Goal: Task Accomplishment & Management: Manage account settings

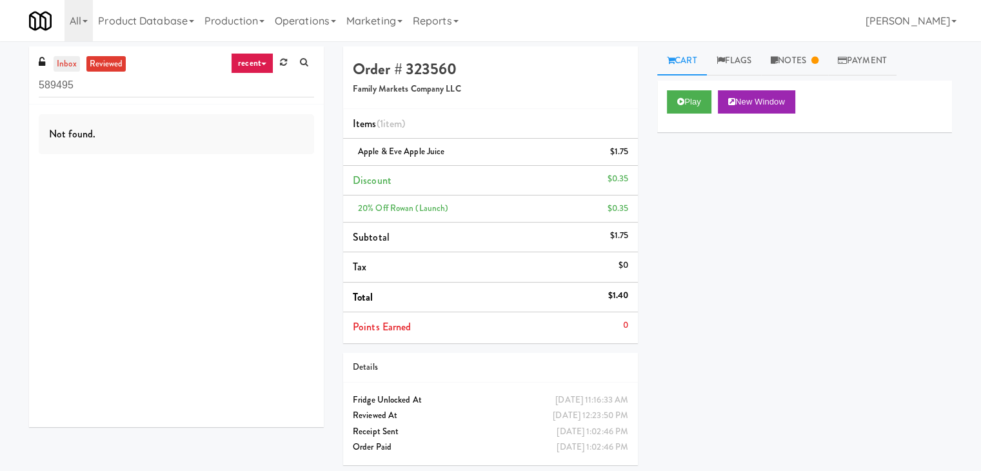
click at [63, 60] on link "inbox" at bounding box center [67, 64] width 26 height 16
click at [161, 79] on input "589495" at bounding box center [176, 86] width 275 height 24
paste input "Shelby Combo"
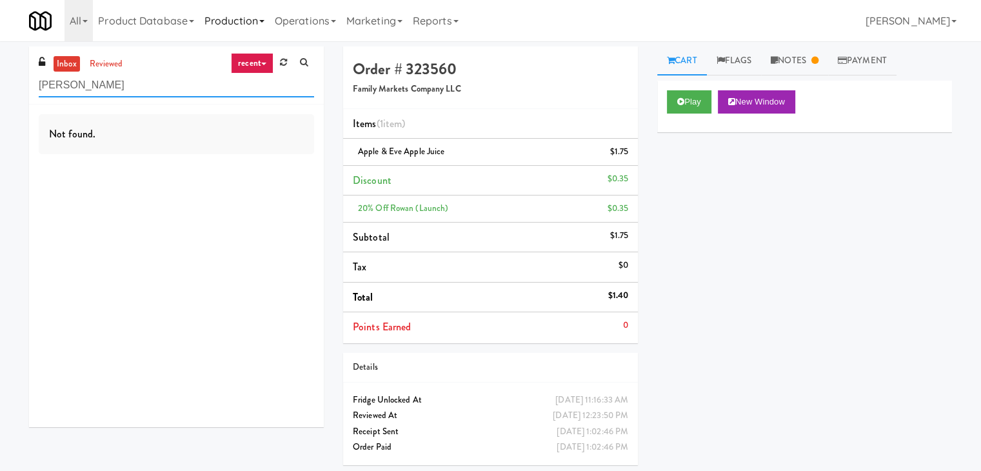
type input "Shelby Combo"
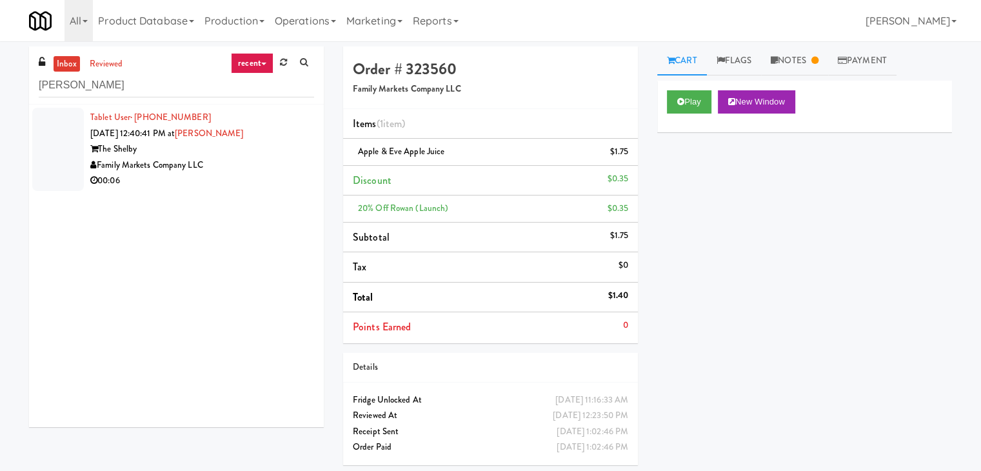
click at [285, 159] on div "Family Markets Company LLC" at bounding box center [202, 165] width 224 height 16
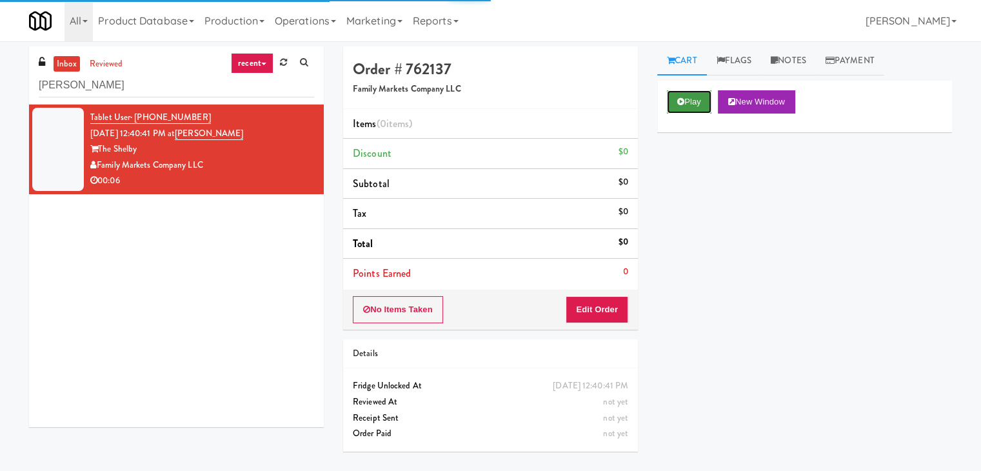
click at [682, 101] on icon at bounding box center [680, 101] width 7 height 8
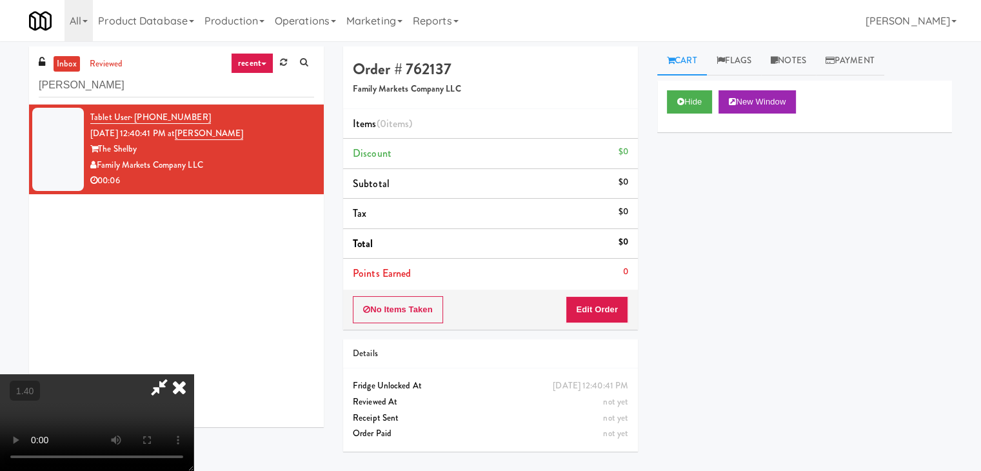
click at [194, 374] on video at bounding box center [97, 422] width 194 height 97
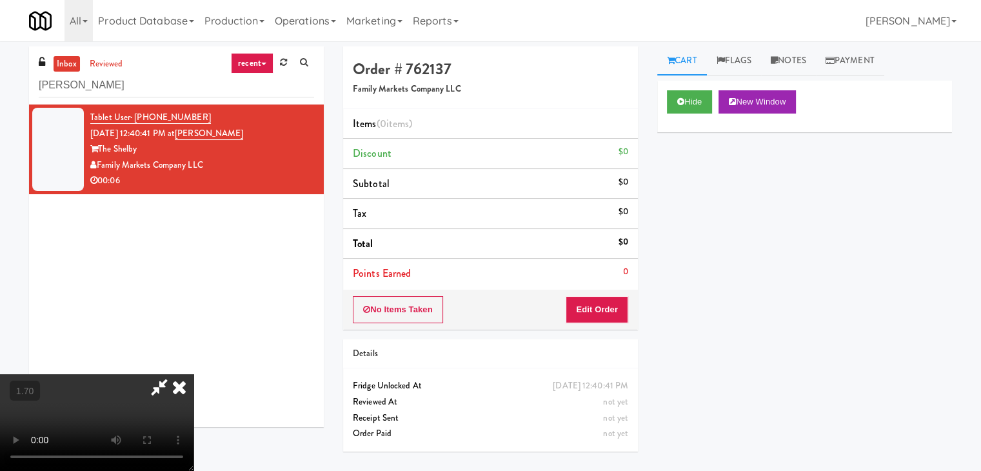
click at [194, 374] on video at bounding box center [97, 422] width 194 height 97
click at [194, 374] on icon at bounding box center [179, 387] width 28 height 26
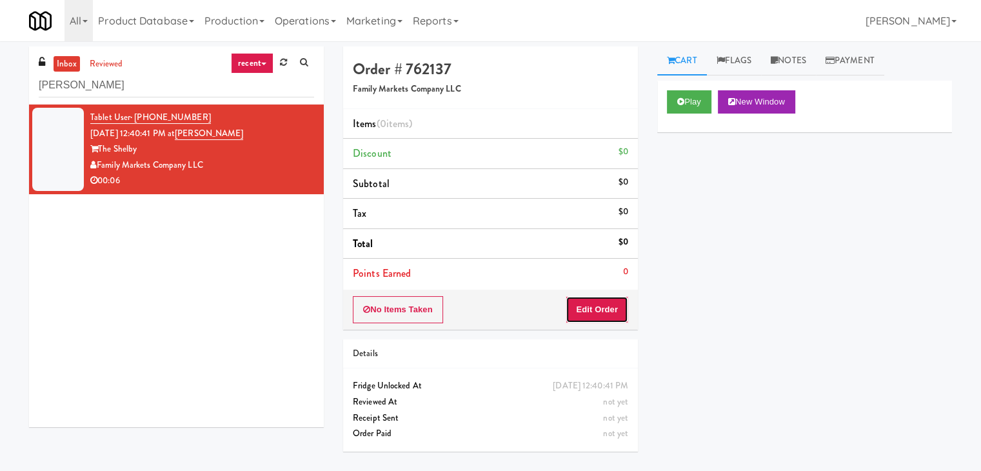
click at [586, 303] on button "Edit Order" at bounding box center [597, 309] width 63 height 27
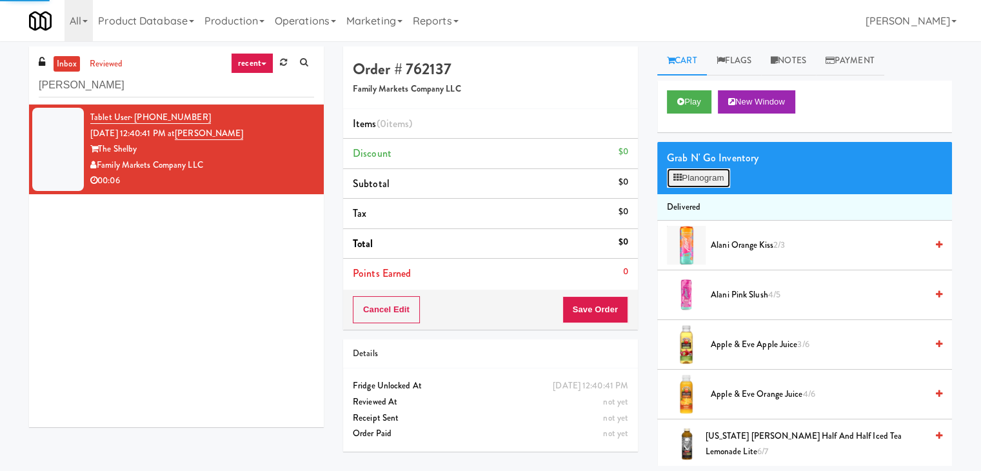
click at [699, 174] on button "Planogram" at bounding box center [698, 177] width 63 height 19
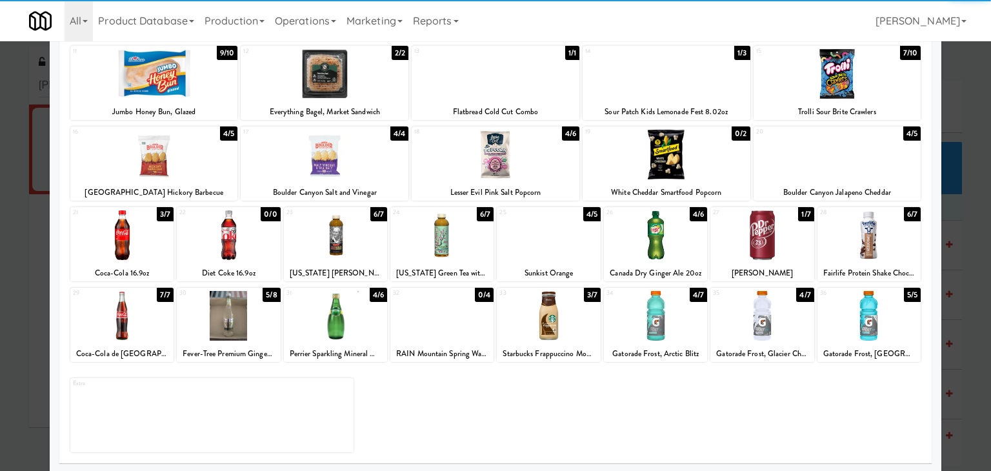
scroll to position [163, 0]
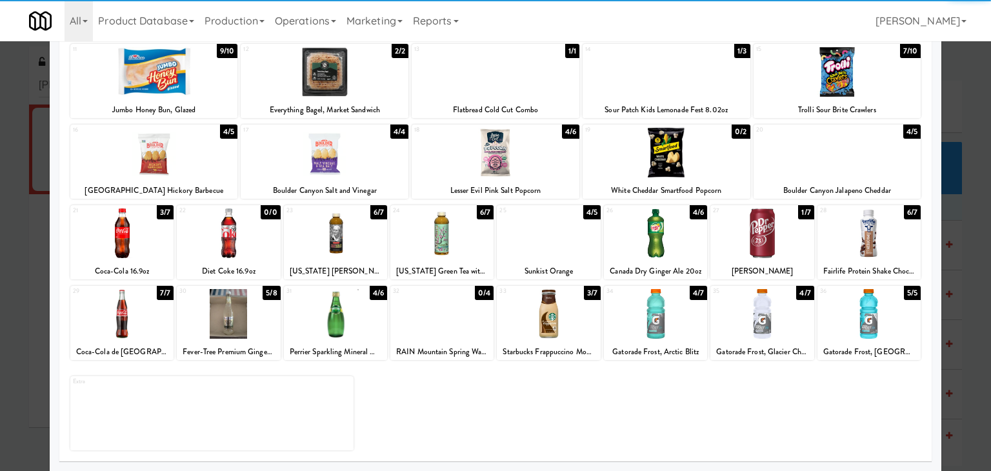
click at [872, 243] on div at bounding box center [868, 233] width 103 height 50
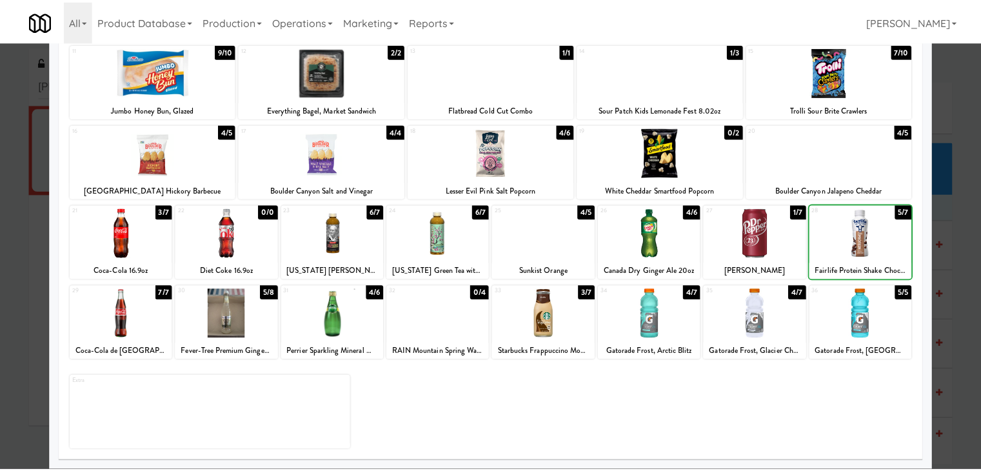
scroll to position [0, 0]
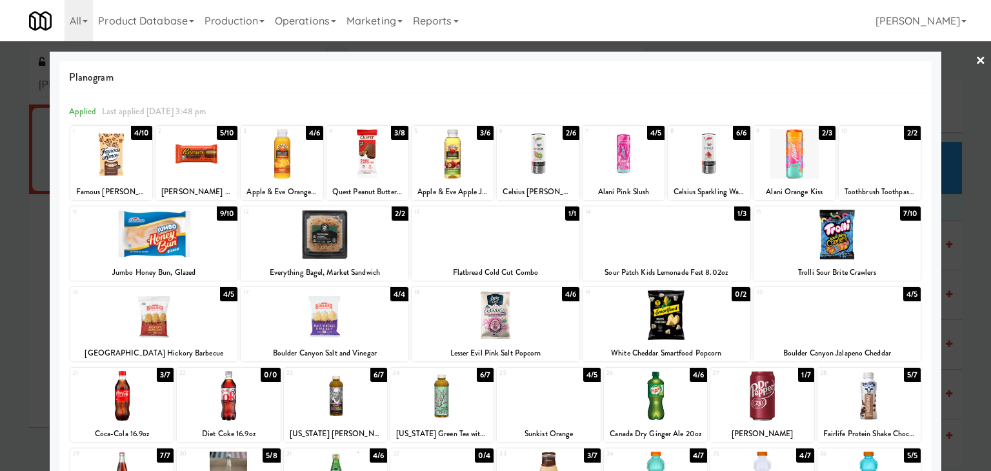
click at [116, 161] on div at bounding box center [111, 154] width 82 height 50
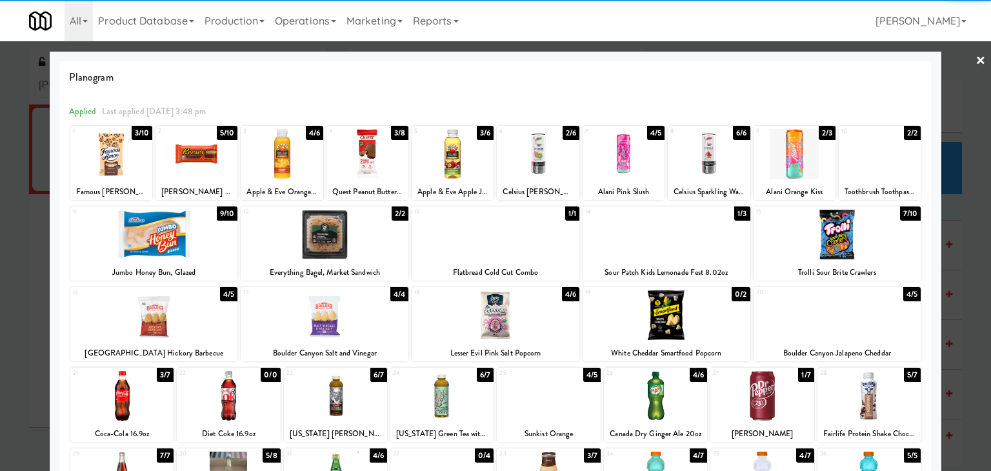
click at [975, 60] on link "×" at bounding box center [980, 61] width 10 height 40
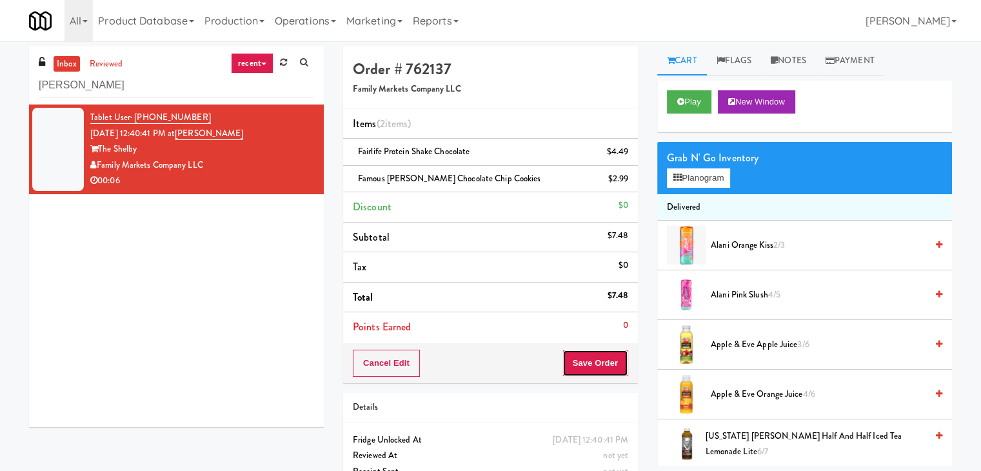
click at [579, 357] on button "Save Order" at bounding box center [596, 363] width 66 height 27
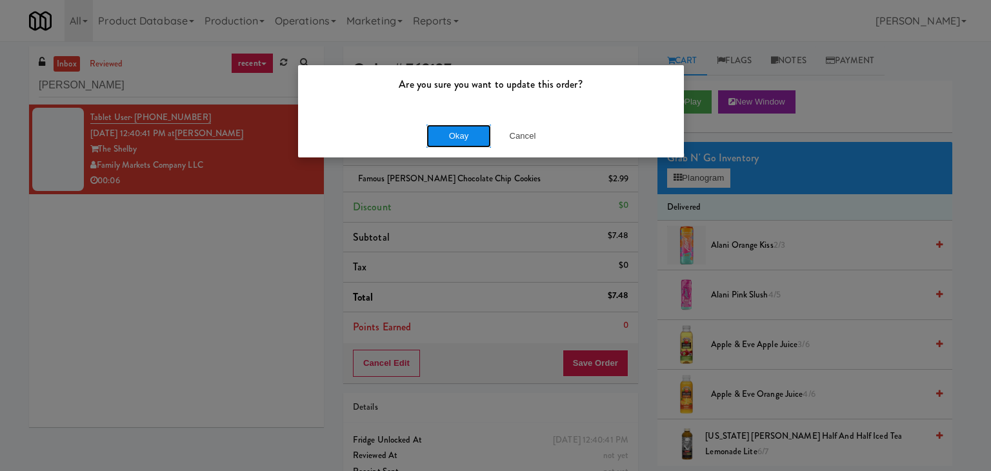
click at [464, 142] on button "Okay" at bounding box center [458, 136] width 65 height 23
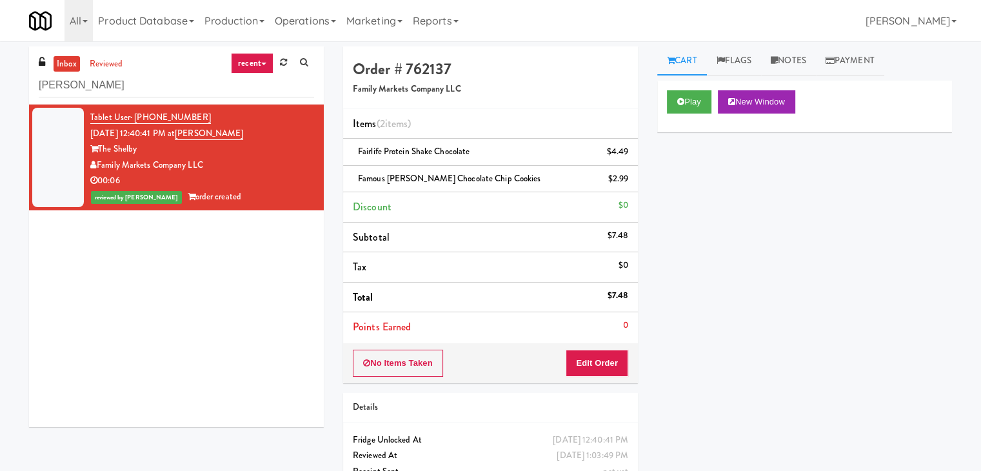
click at [182, 99] on div "inbox reviewed recent all unclear take inventory issue suspicious failed recent…" at bounding box center [176, 75] width 295 height 58
click at [179, 87] on input "Shelby Combo" at bounding box center [176, 86] width 275 height 24
paste input "111 W Wacker - Left - Fridge"
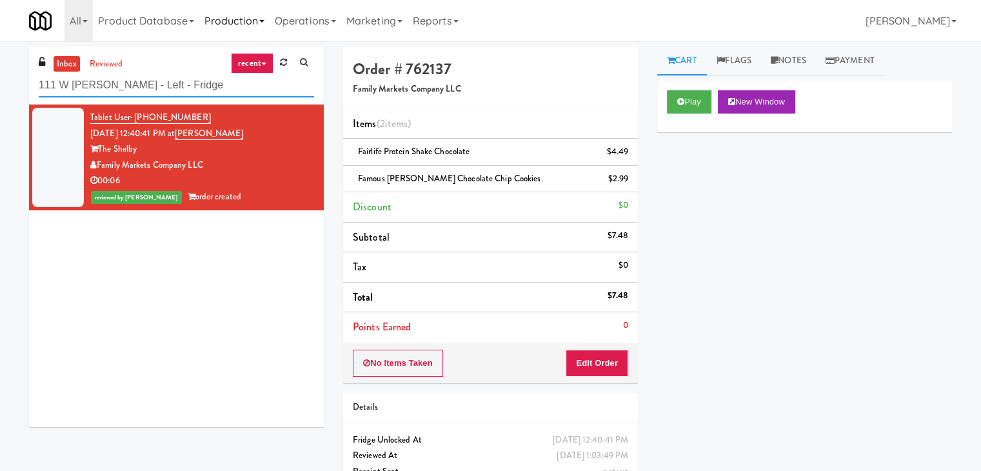
type input "111 W Wacker - Left - Fridge"
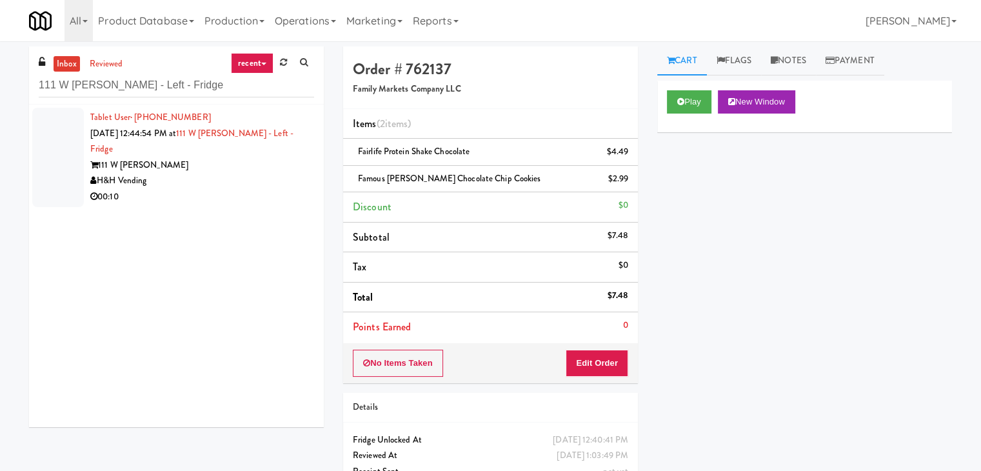
click at [275, 173] on div "H&H Vending" at bounding box center [202, 181] width 224 height 16
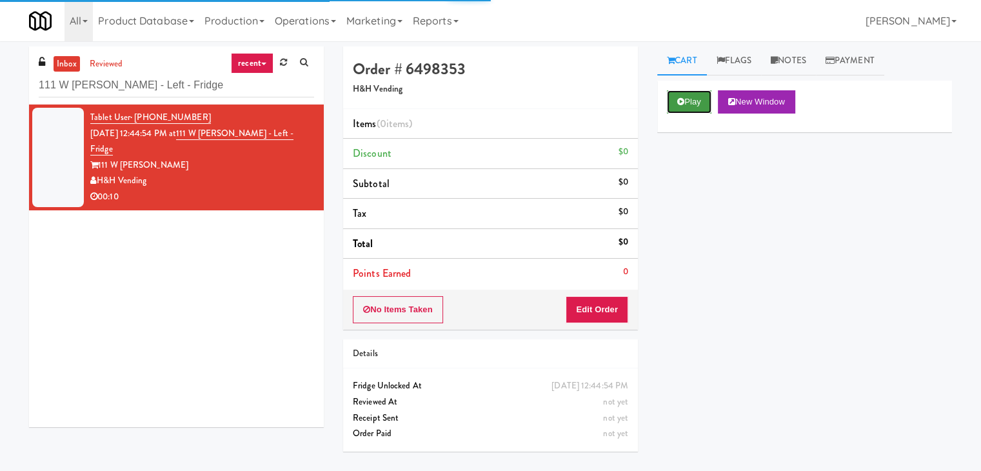
click at [689, 103] on button "Play" at bounding box center [689, 101] width 45 height 23
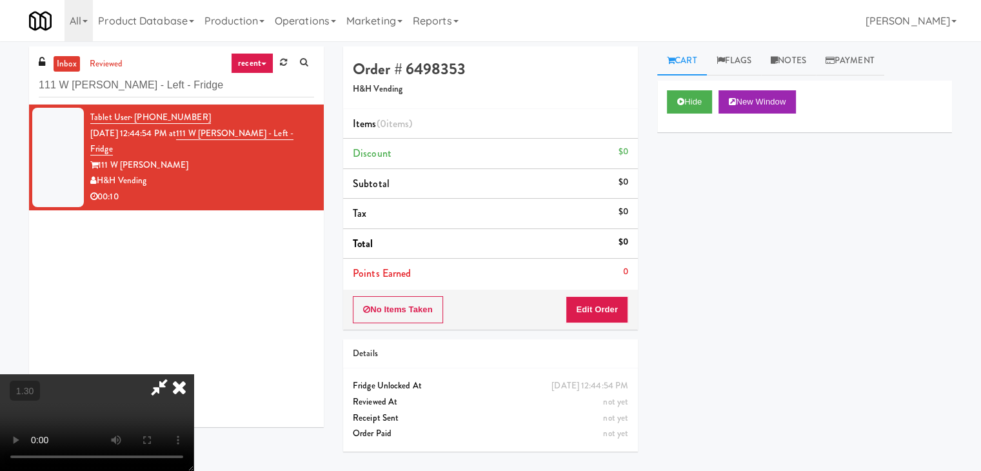
click at [194, 374] on video at bounding box center [97, 422] width 194 height 97
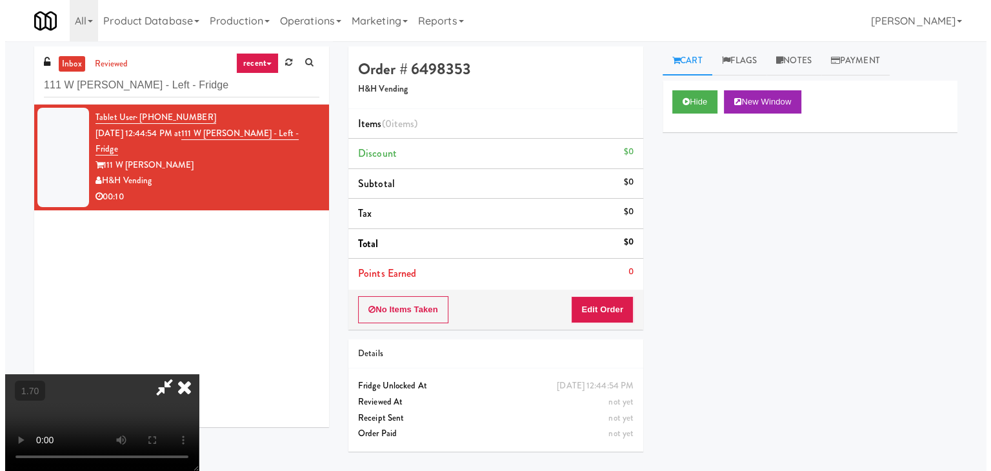
scroll to position [0, 0]
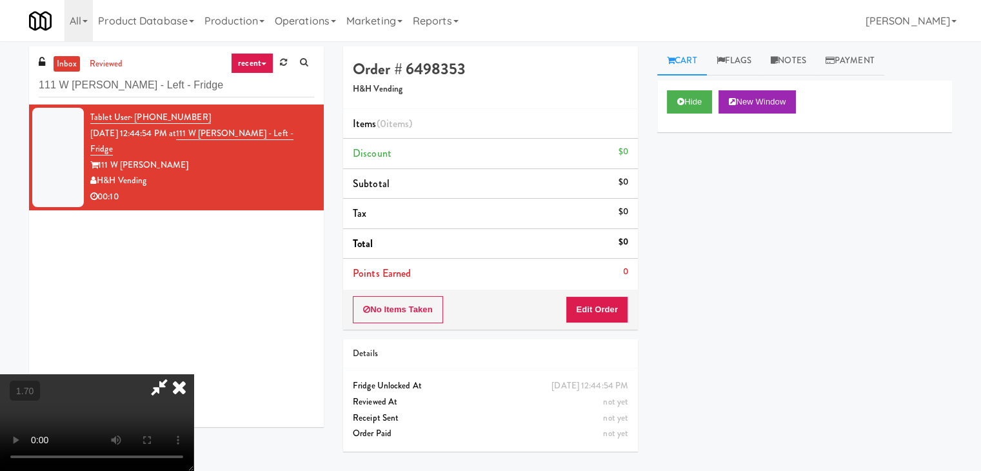
click at [194, 374] on icon at bounding box center [179, 387] width 28 height 26
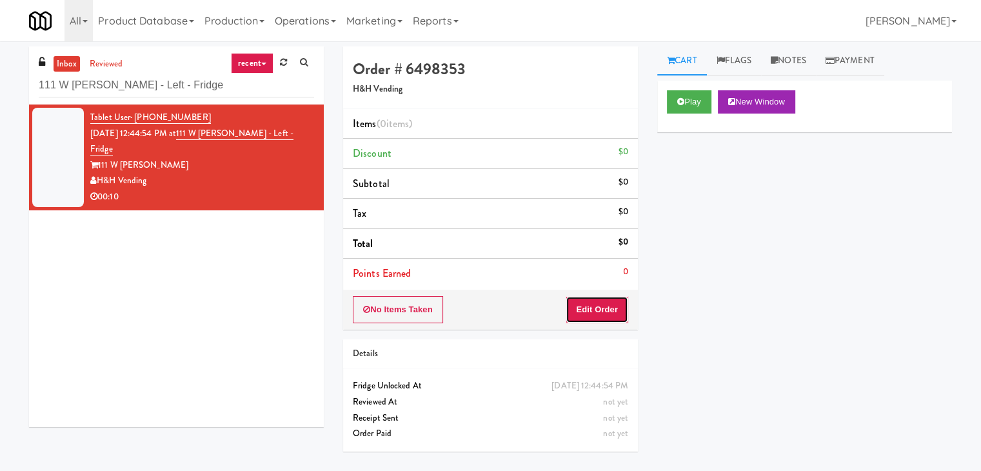
click at [614, 310] on button "Edit Order" at bounding box center [597, 309] width 63 height 27
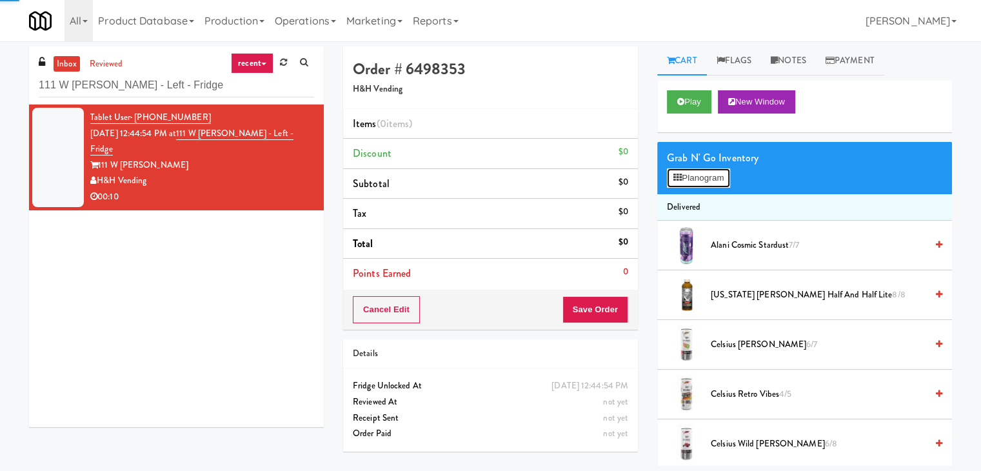
click at [690, 174] on button "Planogram" at bounding box center [698, 177] width 63 height 19
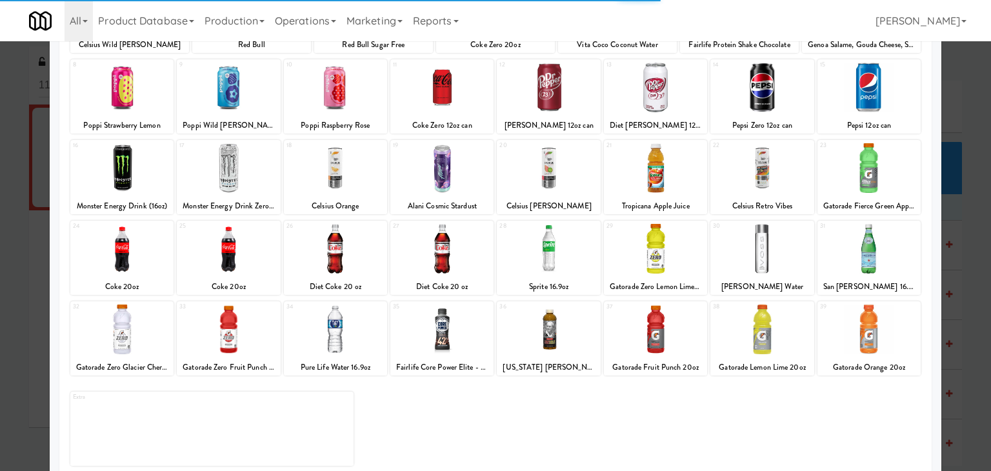
scroll to position [163, 0]
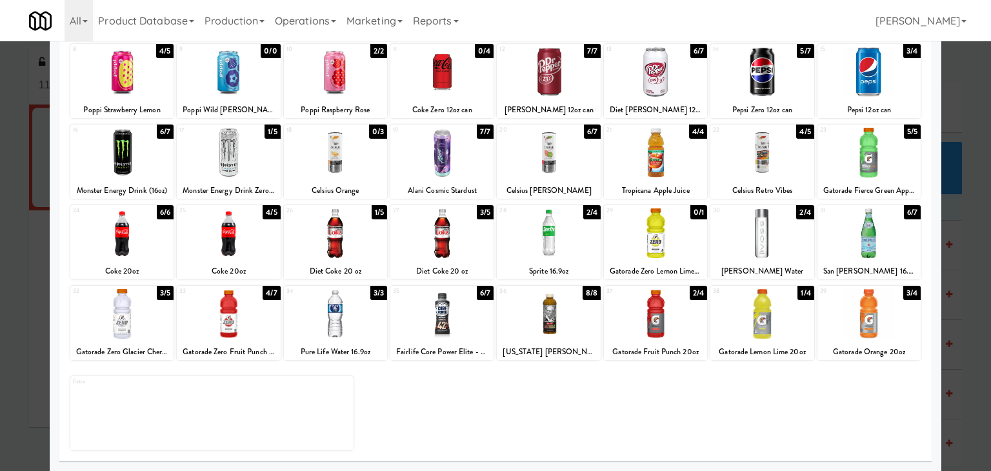
click at [361, 235] on div at bounding box center [335, 233] width 103 height 50
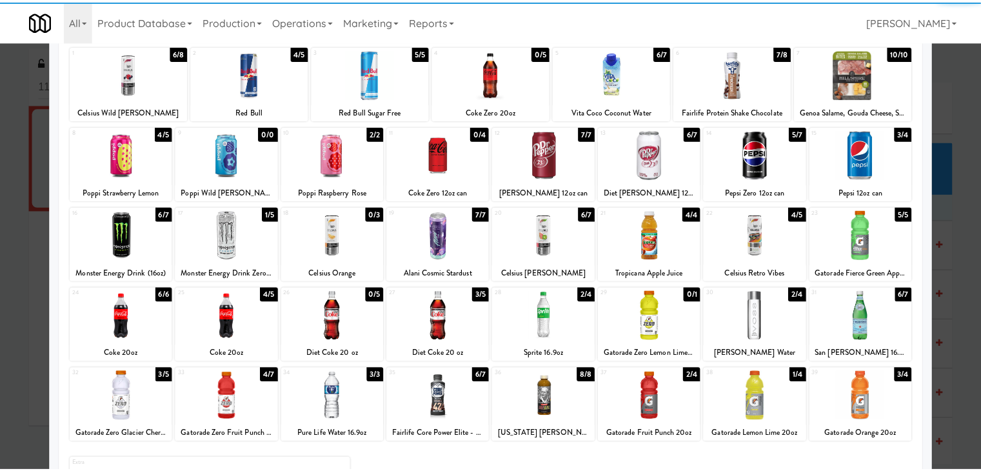
scroll to position [0, 0]
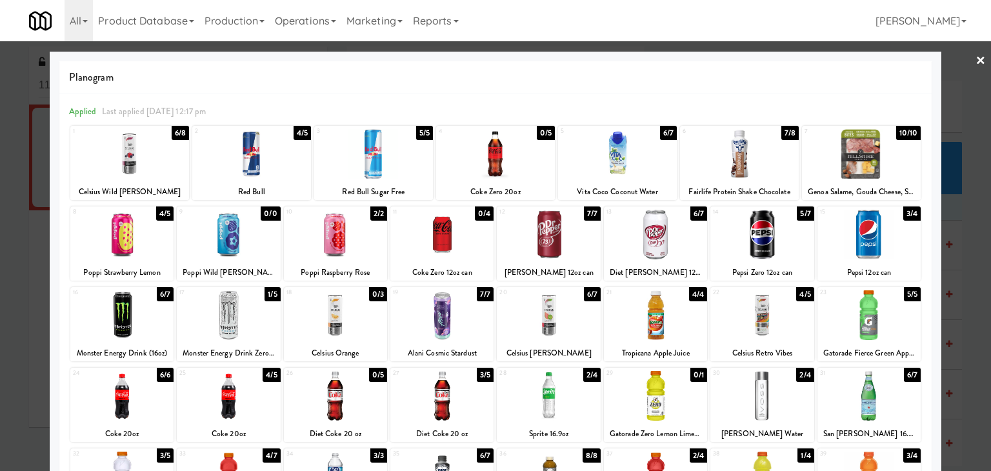
click at [975, 63] on link "×" at bounding box center [980, 61] width 10 height 40
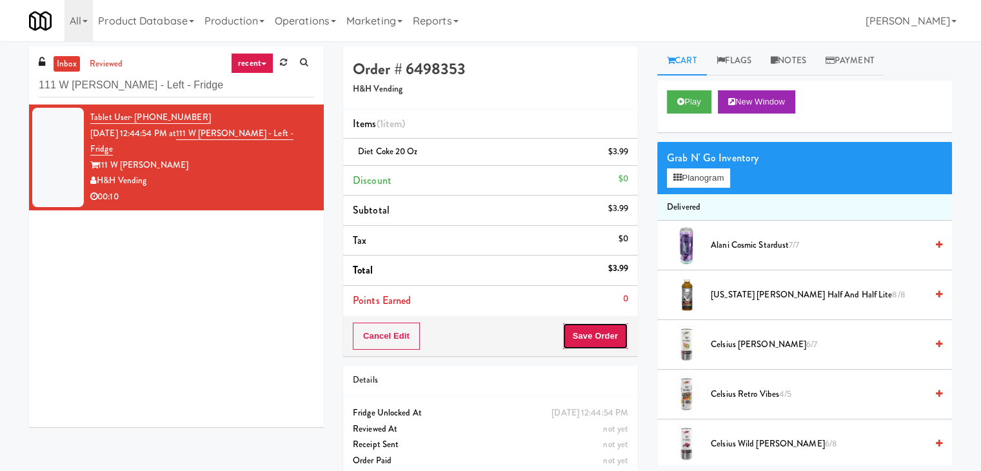
click at [588, 333] on button "Save Order" at bounding box center [596, 336] width 66 height 27
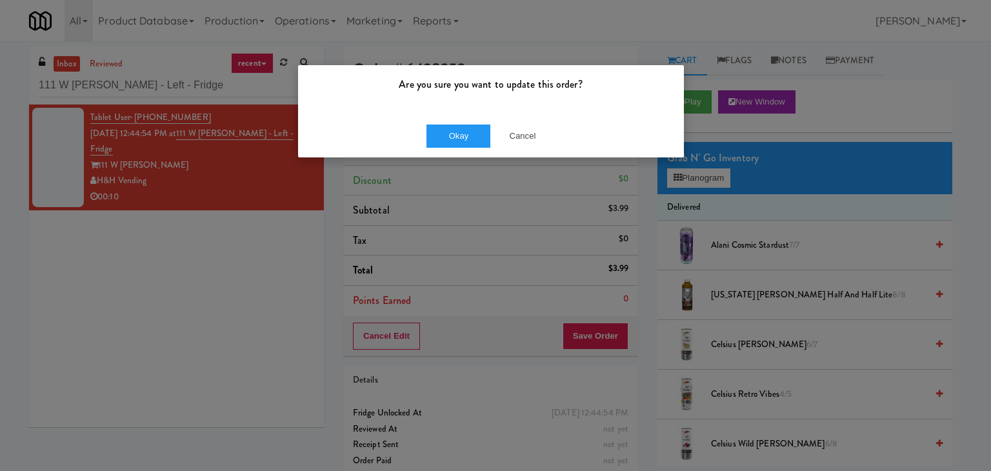
click at [449, 121] on div "Okay Cancel" at bounding box center [491, 135] width 386 height 43
click at [455, 130] on button "Okay" at bounding box center [458, 136] width 65 height 23
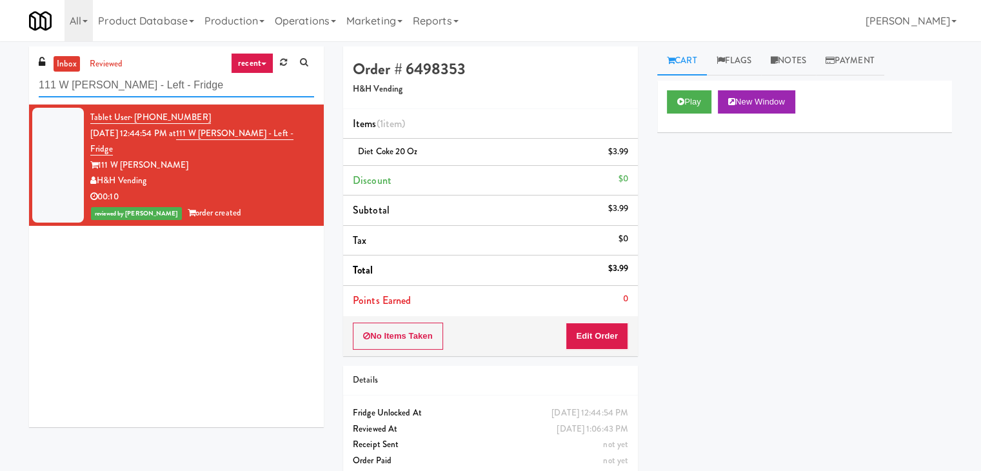
click at [224, 83] on input "111 W Wacker - Left - Fridge" at bounding box center [176, 86] width 275 height 24
paste input "Peabody - Cooler"
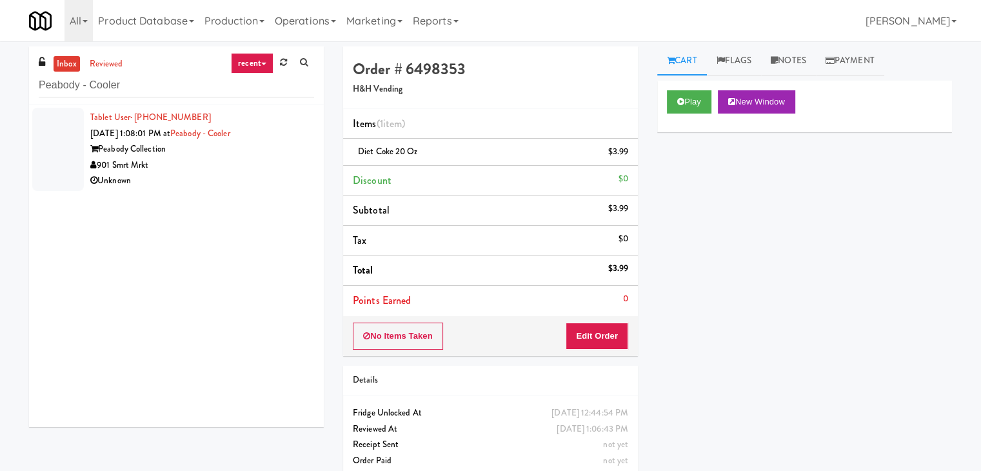
click at [245, 172] on div "901 Smrt Mrkt" at bounding box center [202, 165] width 224 height 16
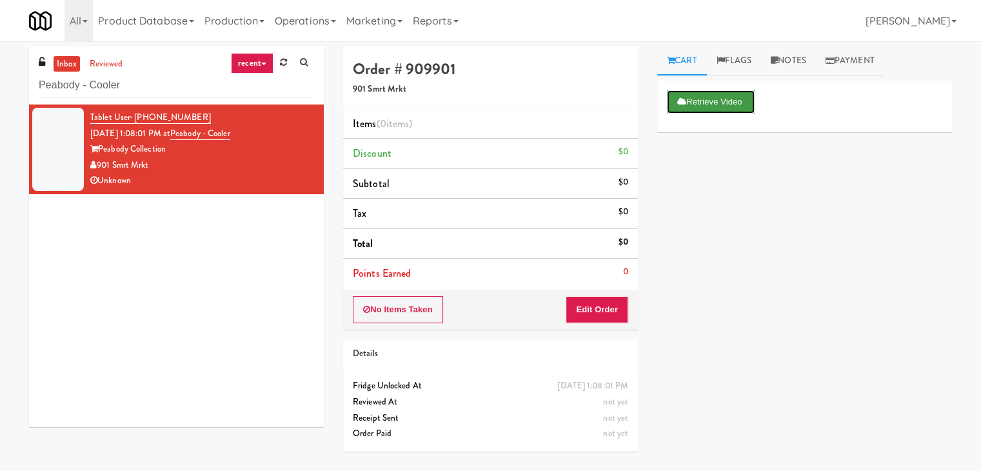
click at [717, 106] on button "Retrieve Video" at bounding box center [711, 101] width 88 height 23
click at [785, 60] on link "Notes" at bounding box center [788, 60] width 55 height 29
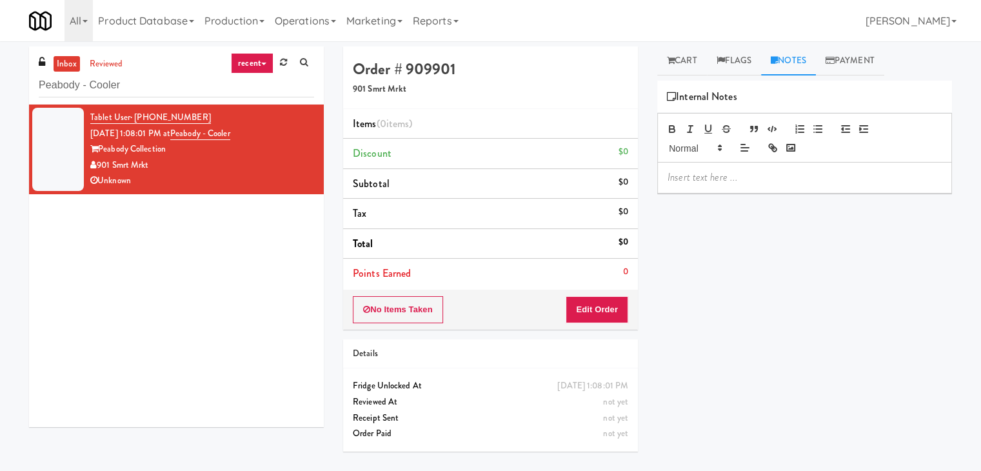
drag, startPoint x: 726, startPoint y: 170, endPoint x: 726, endPoint y: 310, distance: 140.0
click at [725, 170] on p at bounding box center [805, 177] width 274 height 14
click at [869, 184] on p at bounding box center [805, 177] width 274 height 14
click at [208, 87] on input "Peabody - Cooler" at bounding box center [176, 86] width 275 height 24
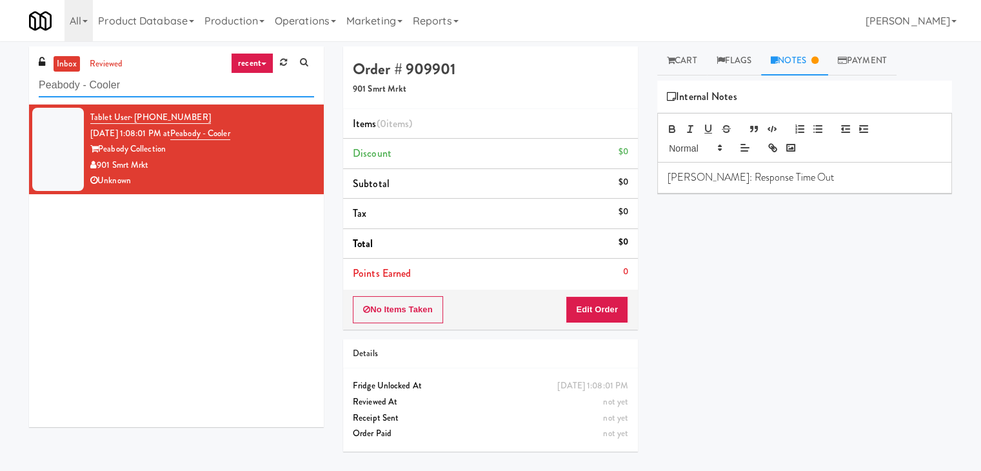
click at [208, 87] on input "Peabody - Cooler" at bounding box center [176, 86] width 275 height 24
paste input "Kaseya 2nd Breakroom"
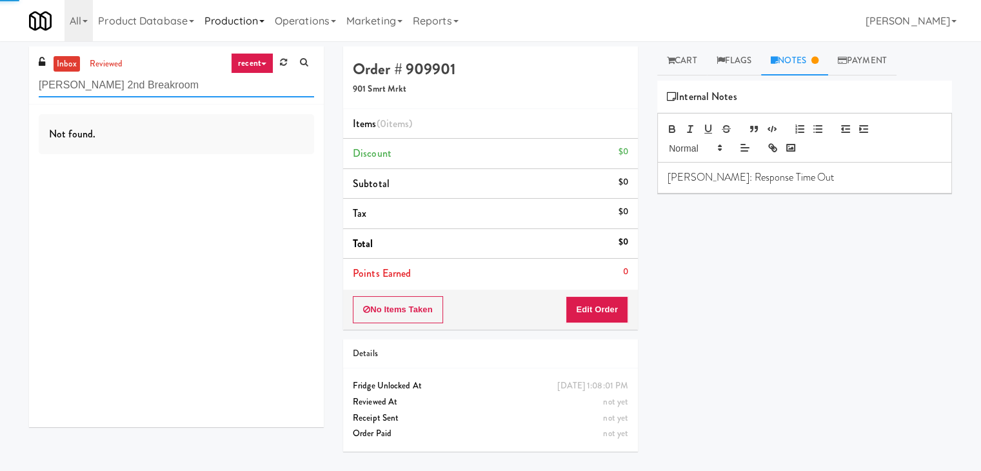
type input "Kaseya 2nd Breakroom"
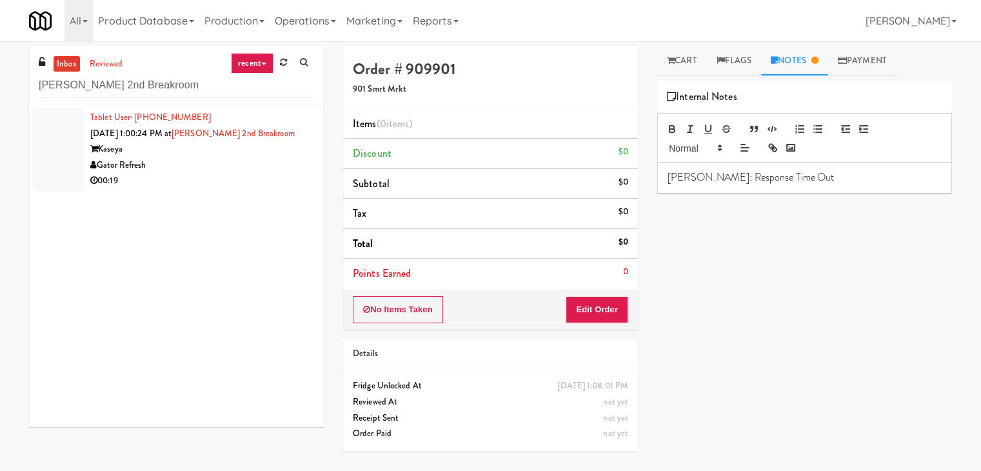
click at [255, 155] on div "Kaseya" at bounding box center [202, 149] width 224 height 16
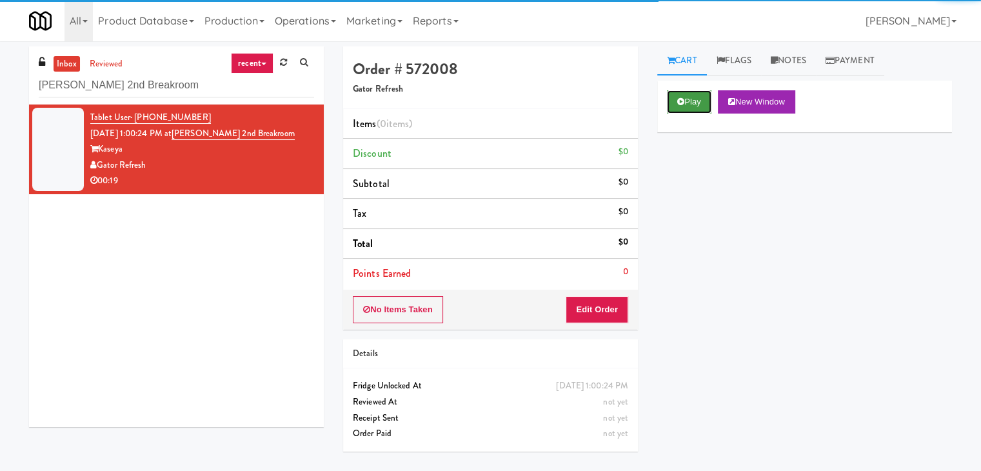
click at [676, 103] on button "Play" at bounding box center [689, 101] width 45 height 23
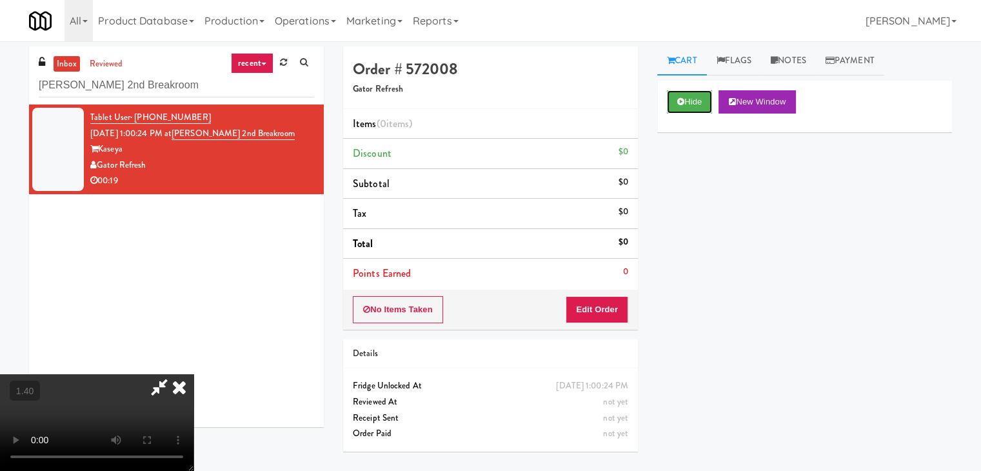
scroll to position [181, 0]
click at [194, 374] on video at bounding box center [97, 422] width 194 height 97
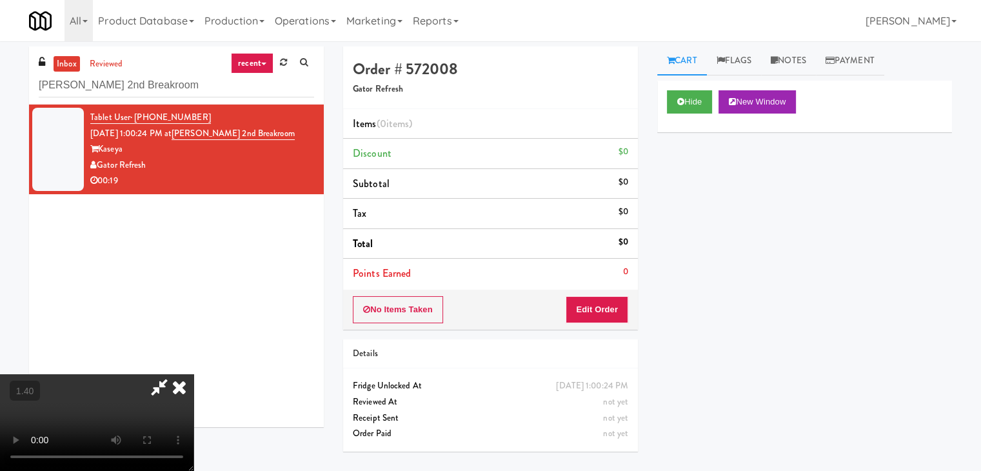
click at [194, 374] on video at bounding box center [97, 422] width 194 height 97
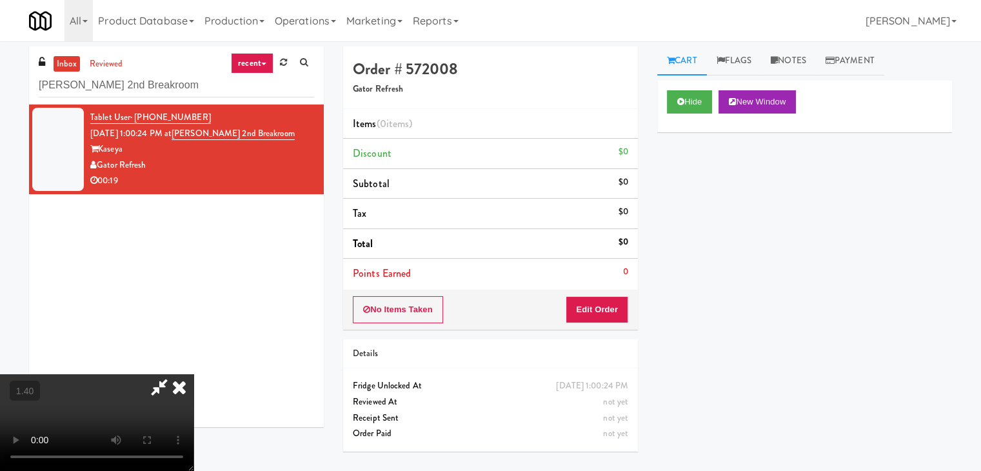
click at [194, 374] on video at bounding box center [97, 422] width 194 height 97
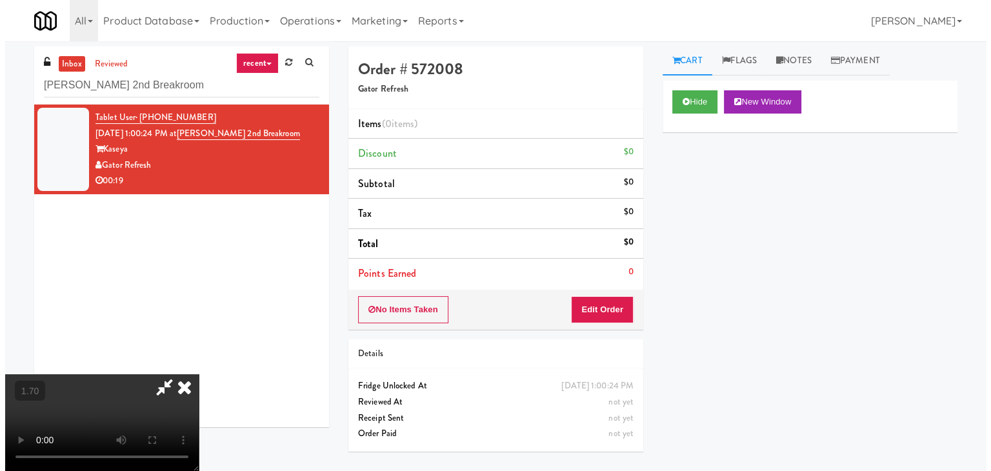
scroll to position [0, 0]
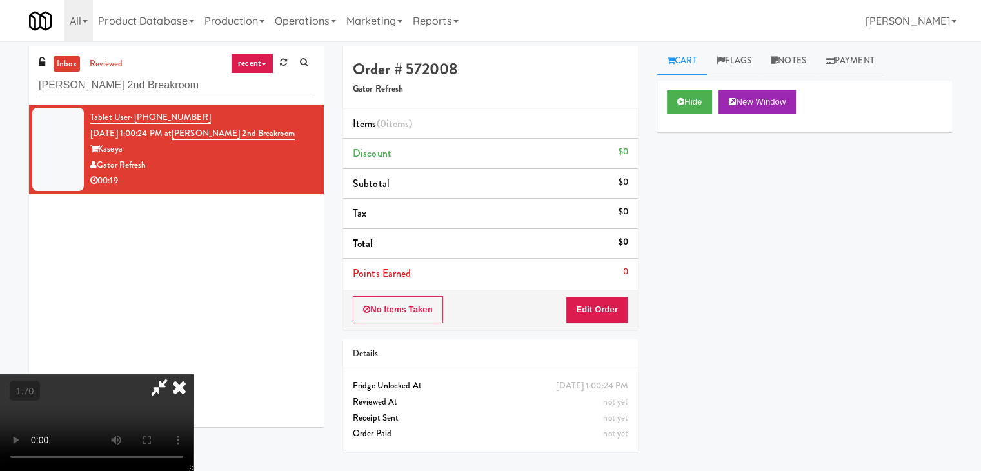
click at [174, 374] on icon at bounding box center [159, 387] width 30 height 26
click at [593, 316] on button "Edit Order" at bounding box center [597, 309] width 63 height 27
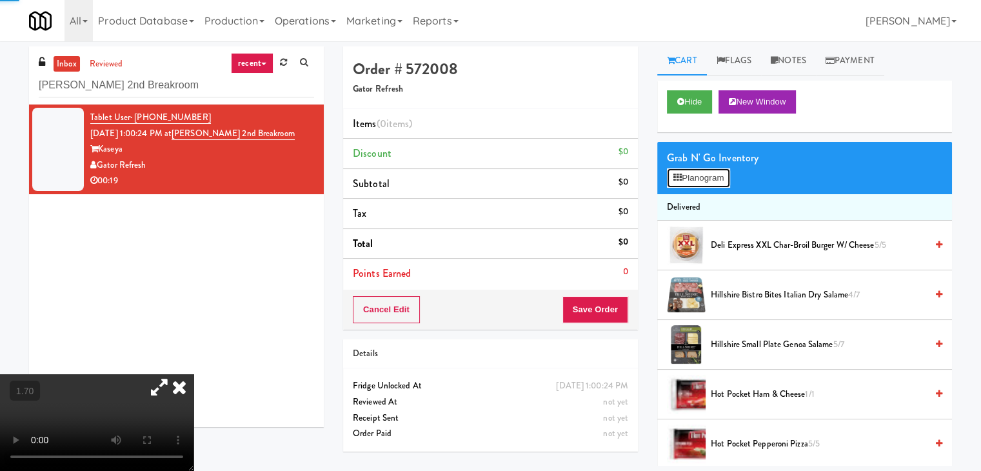
click at [683, 182] on button "Planogram" at bounding box center [698, 177] width 63 height 19
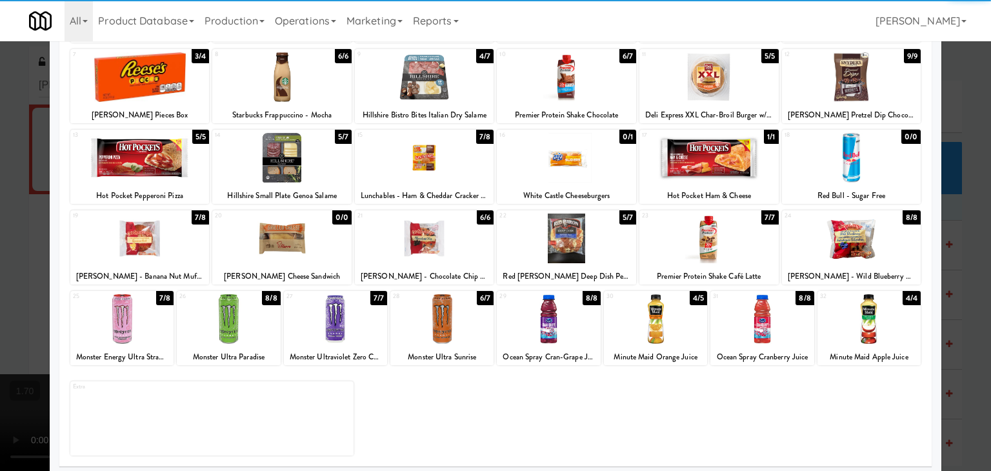
scroll to position [163, 0]
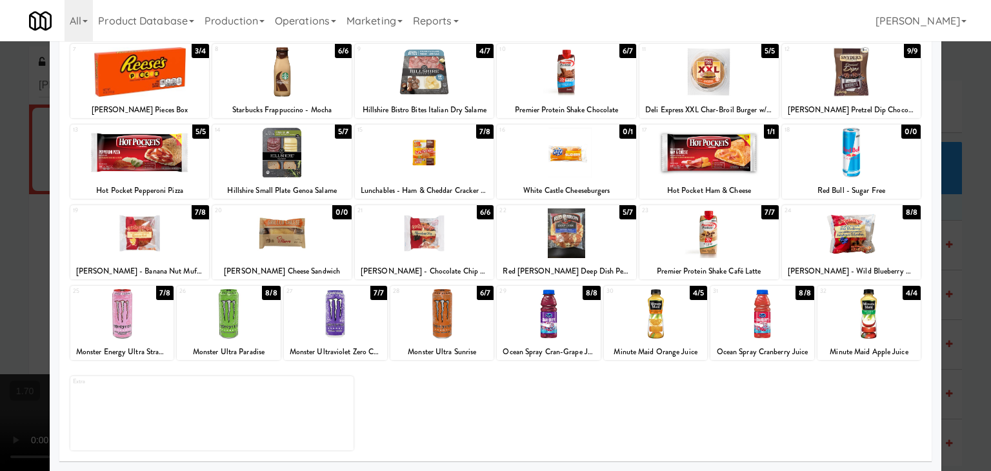
click at [751, 309] on div at bounding box center [761, 314] width 103 height 50
click at [586, 244] on div at bounding box center [566, 233] width 139 height 50
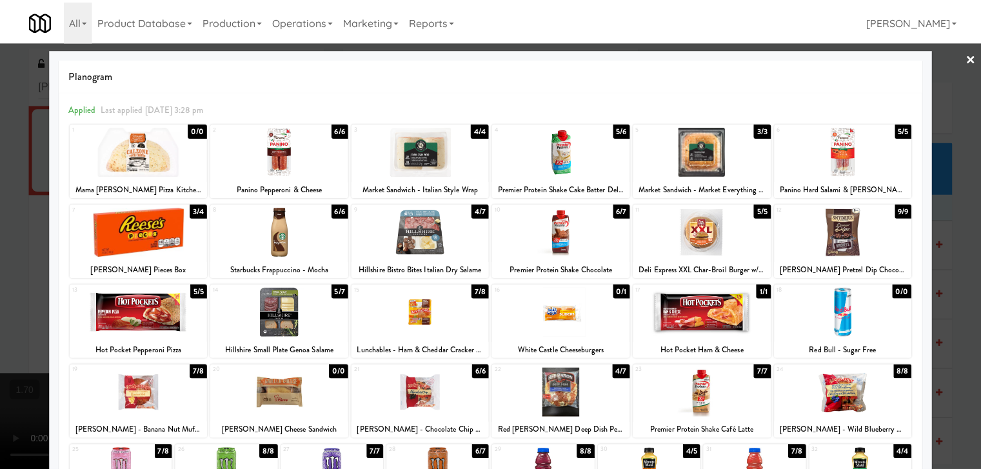
scroll to position [0, 0]
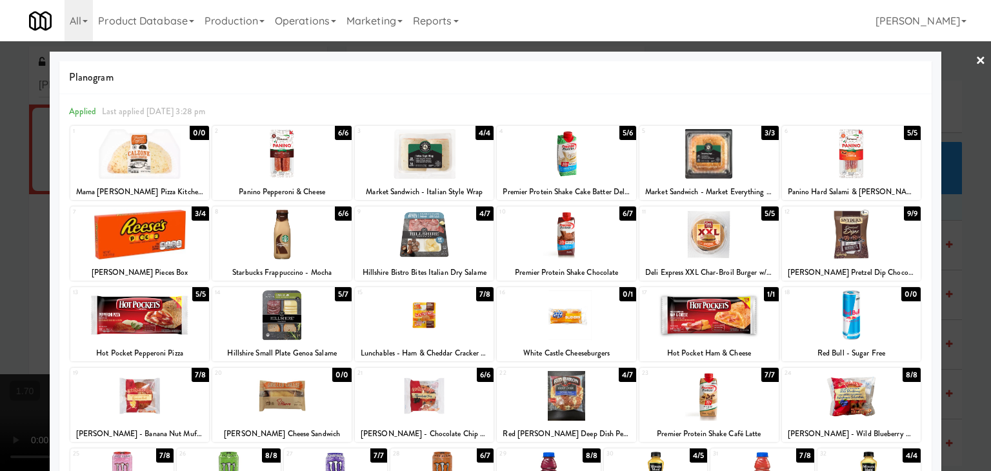
click at [975, 59] on link "×" at bounding box center [980, 61] width 10 height 40
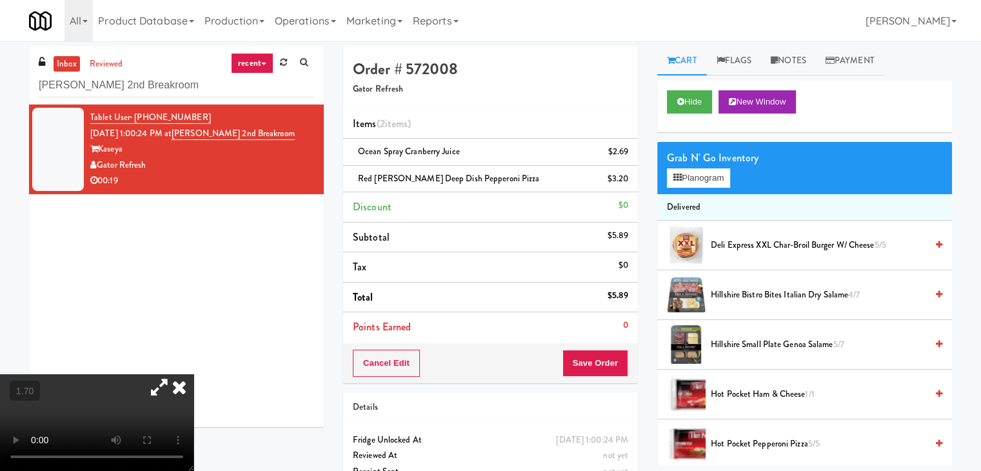
click at [194, 374] on video at bounding box center [97, 422] width 194 height 97
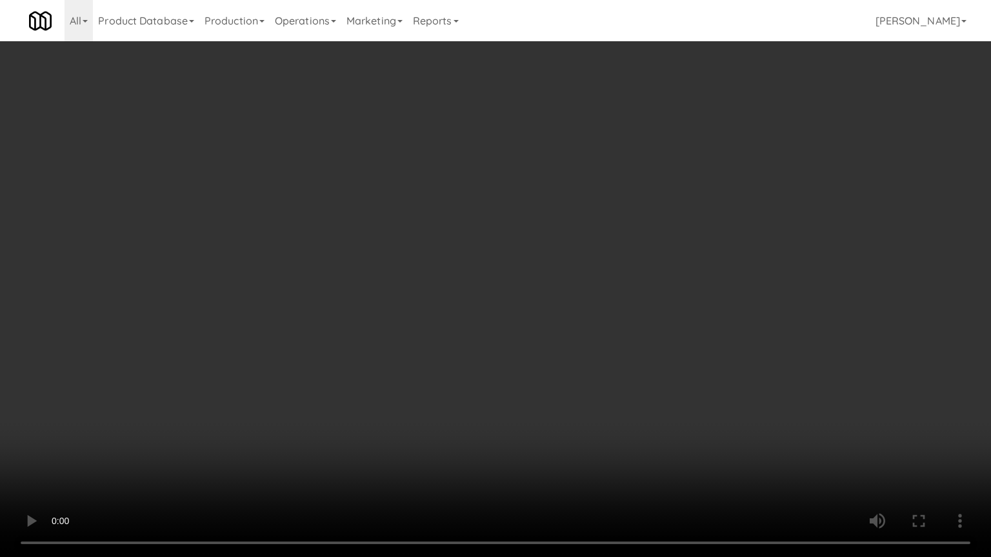
click at [550, 329] on video at bounding box center [495, 278] width 991 height 557
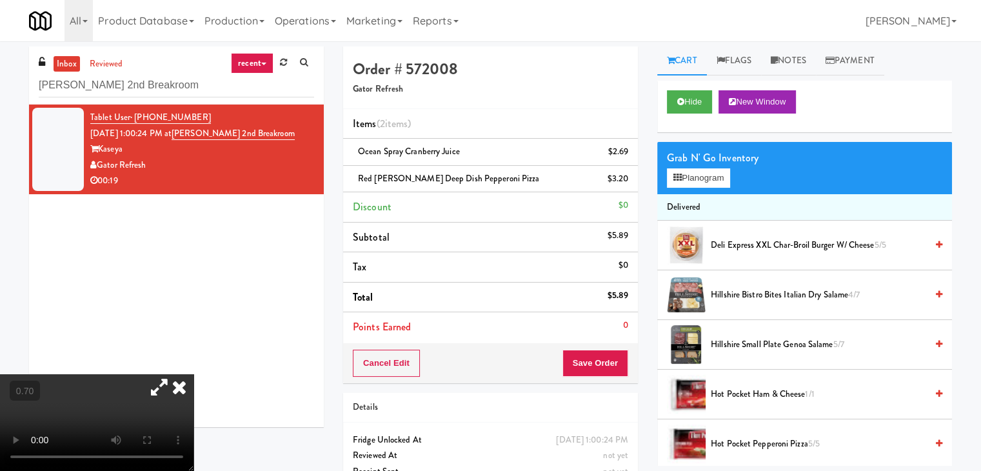
click at [174, 374] on icon at bounding box center [159, 387] width 30 height 26
click at [194, 374] on video at bounding box center [97, 422] width 194 height 97
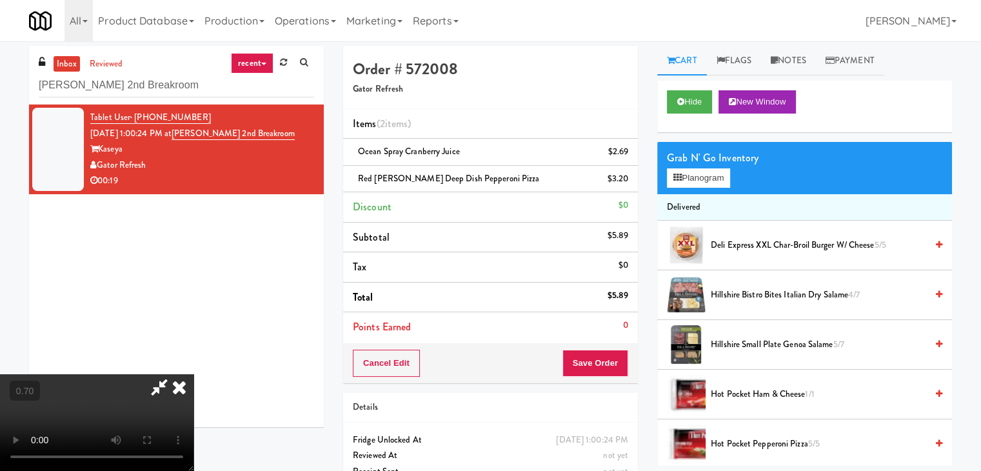
click at [194, 374] on video at bounding box center [97, 422] width 194 height 97
click at [194, 374] on icon at bounding box center [179, 387] width 28 height 26
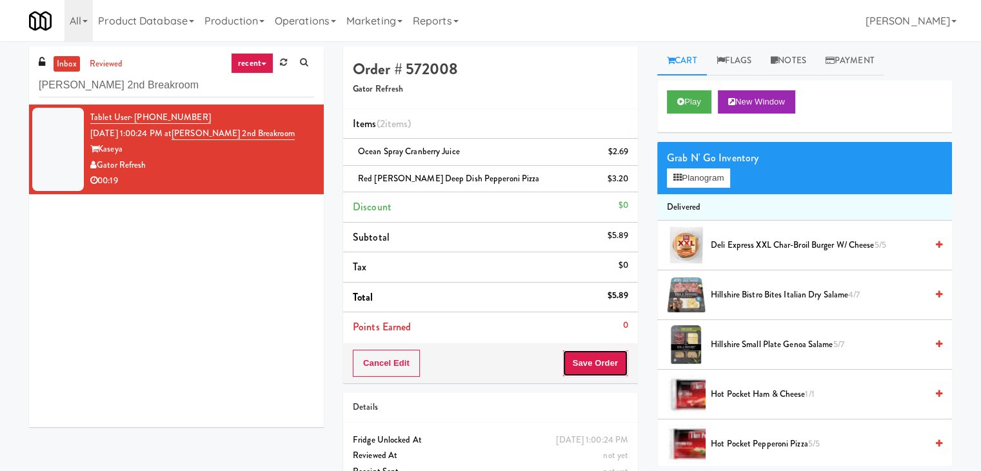
click at [581, 362] on button "Save Order" at bounding box center [596, 363] width 66 height 27
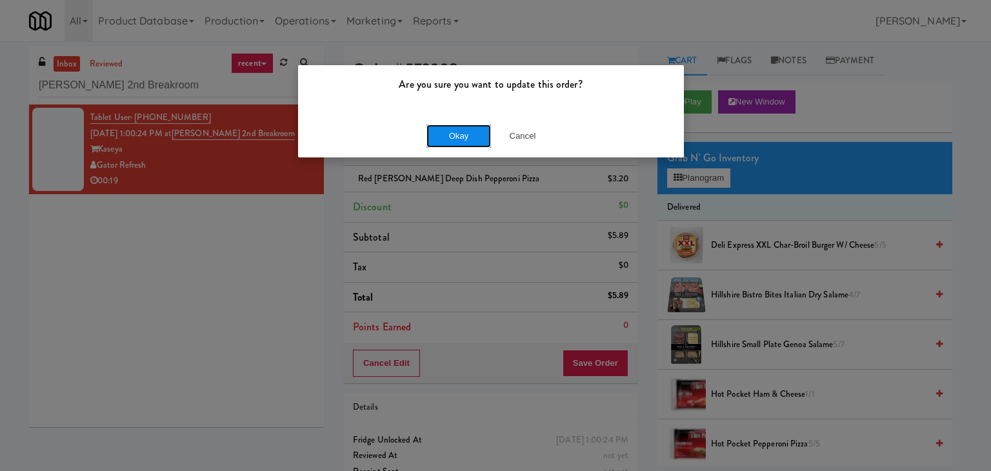
click at [441, 130] on button "Okay" at bounding box center [458, 136] width 65 height 23
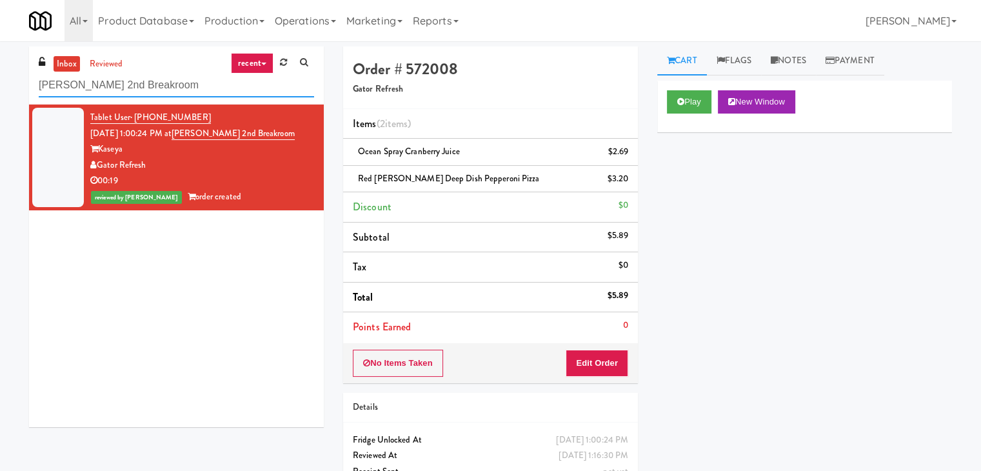
click at [199, 85] on input "Kaseya 2nd Breakroom" at bounding box center [176, 86] width 275 height 24
paste input "Ashton-Combo Machine"
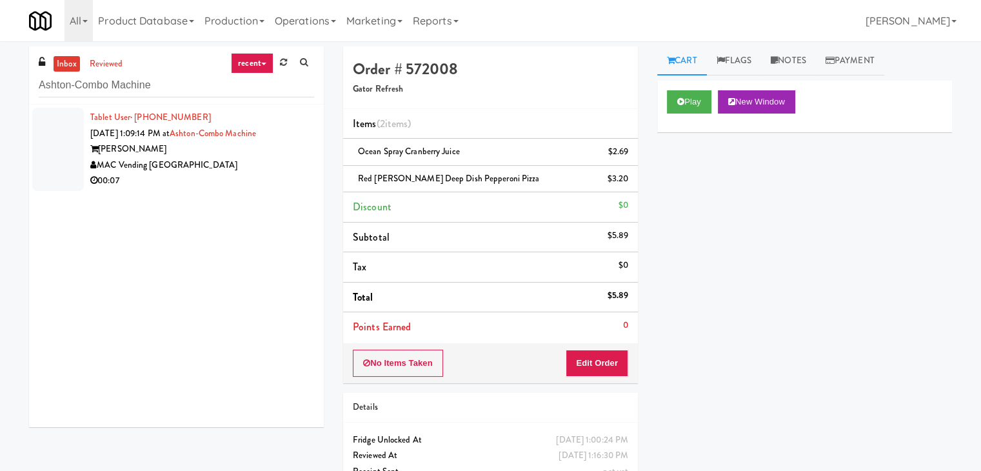
click at [265, 158] on div "MAC Vending [GEOGRAPHIC_DATA]" at bounding box center [202, 165] width 224 height 16
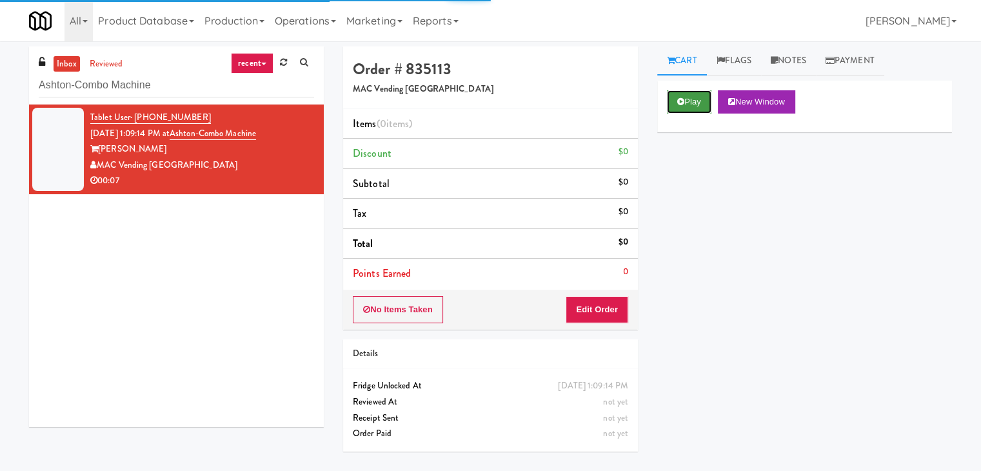
click at [686, 101] on button "Play" at bounding box center [689, 101] width 45 height 23
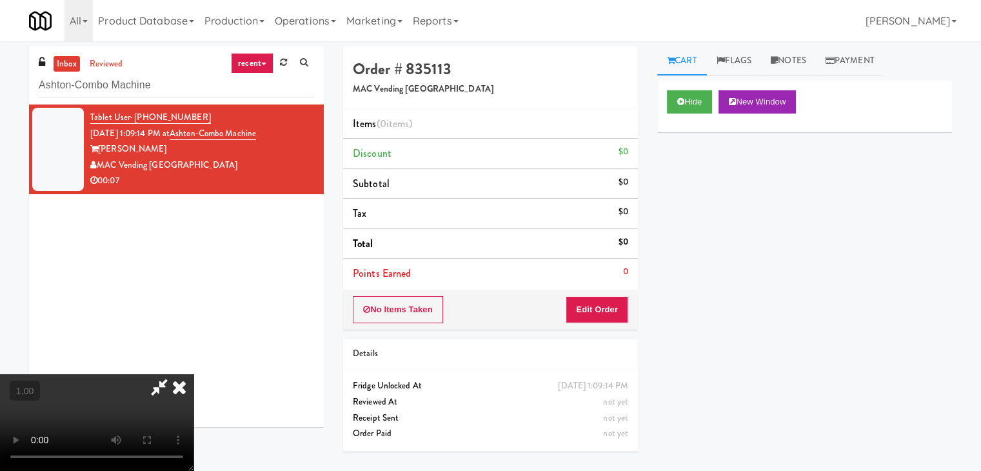
click at [194, 374] on video at bounding box center [97, 422] width 194 height 97
click at [798, 56] on link "Notes" at bounding box center [788, 60] width 55 height 29
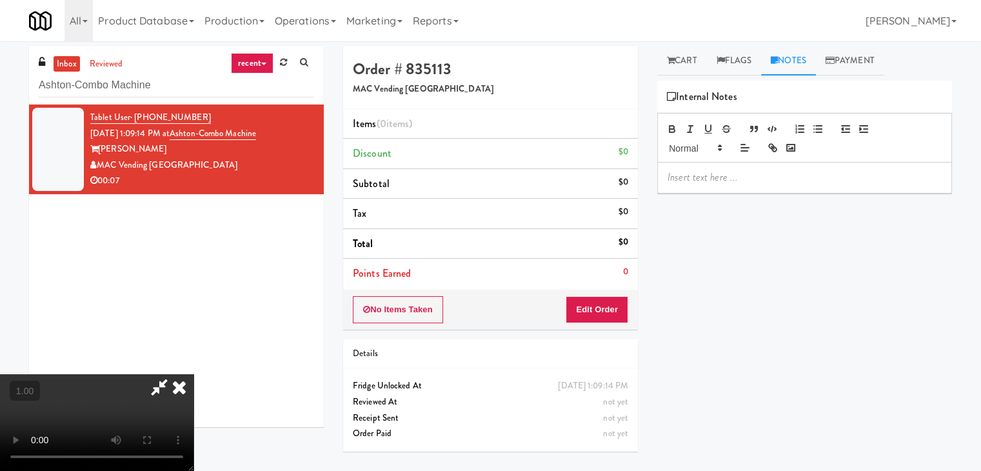
click at [698, 177] on p at bounding box center [805, 177] width 274 height 14
click at [823, 186] on div at bounding box center [805, 178] width 294 height 30
click at [194, 374] on video at bounding box center [97, 422] width 194 height 97
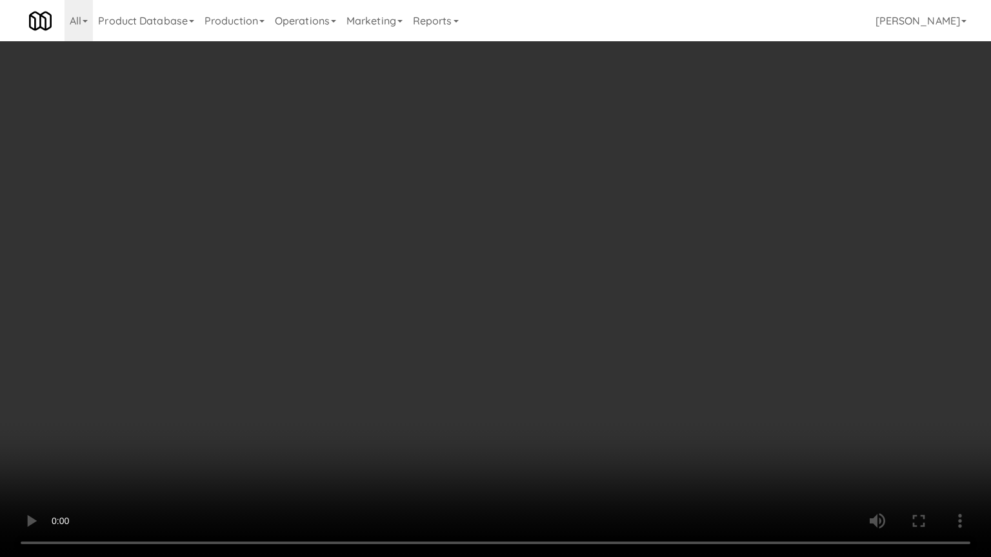
click at [452, 222] on video at bounding box center [495, 278] width 991 height 557
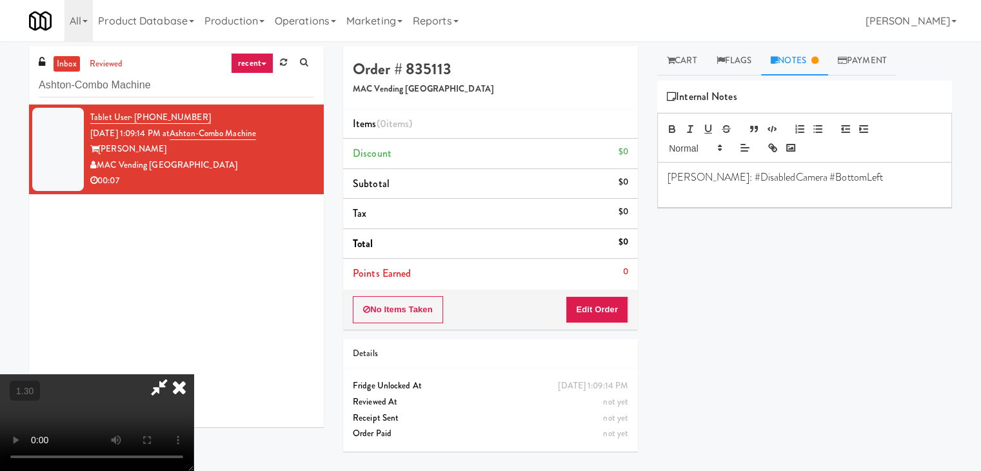
click at [174, 374] on icon at bounding box center [159, 387] width 30 height 26
click at [599, 310] on button "Edit Order" at bounding box center [597, 309] width 63 height 27
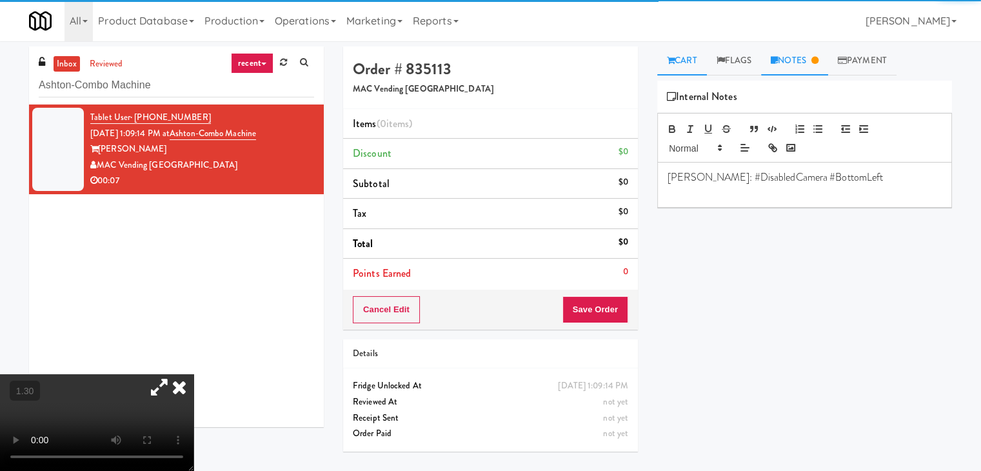
click at [688, 59] on link "Cart" at bounding box center [682, 60] width 50 height 29
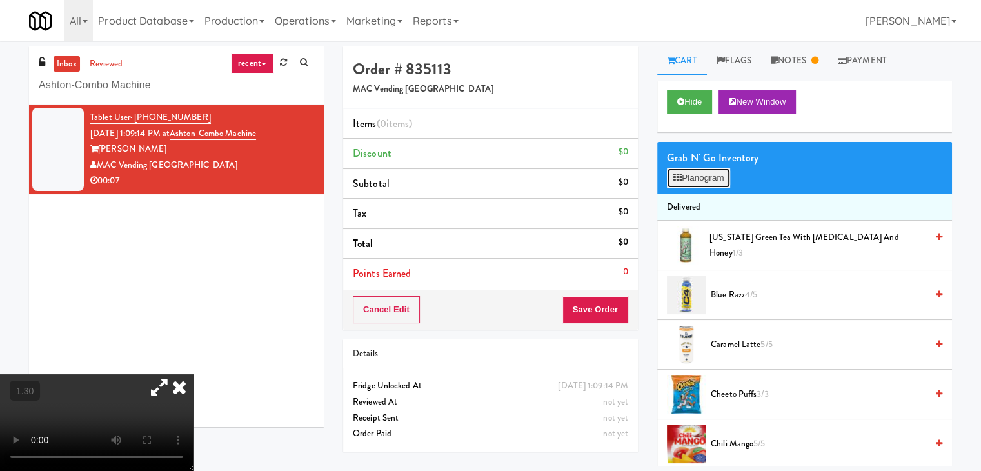
click at [699, 182] on button "Planogram" at bounding box center [698, 177] width 63 height 19
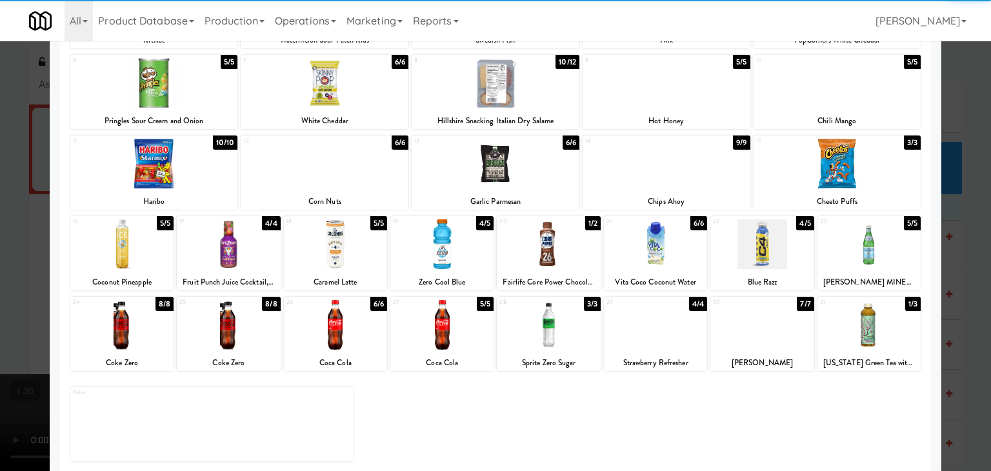
scroll to position [163, 0]
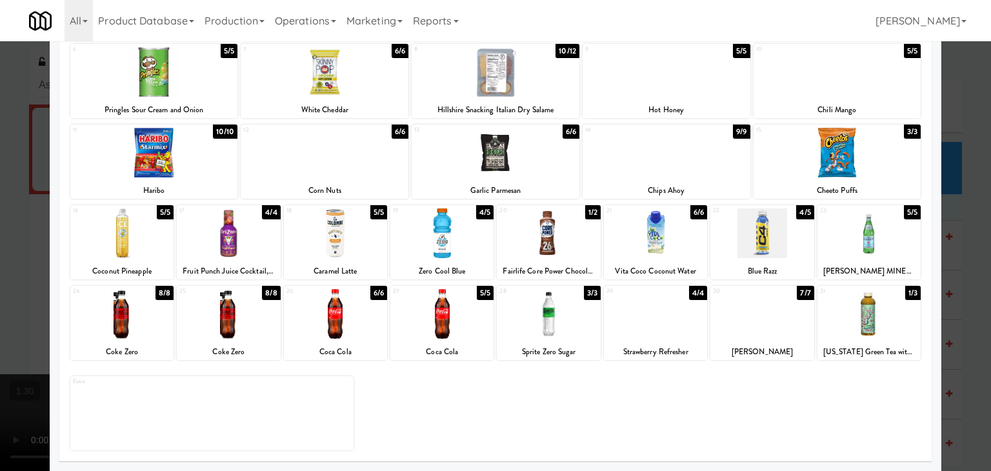
click at [323, 326] on div at bounding box center [335, 314] width 103 height 50
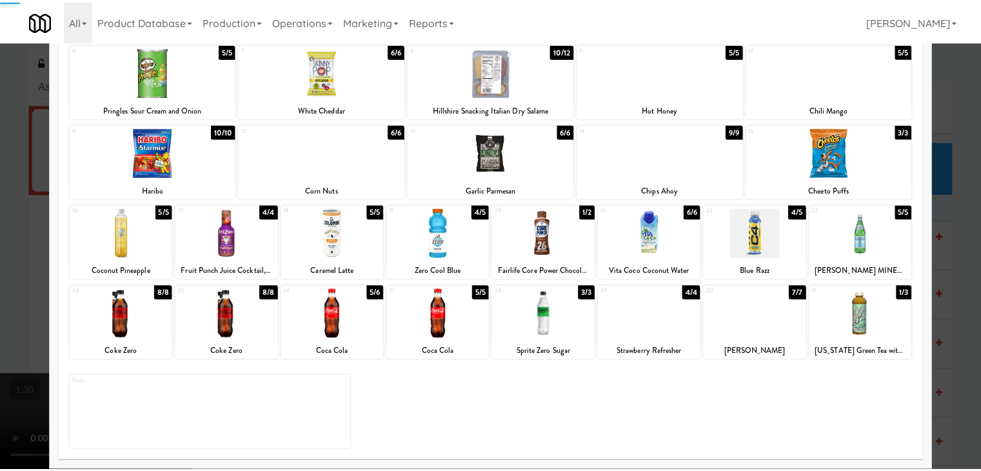
scroll to position [0, 0]
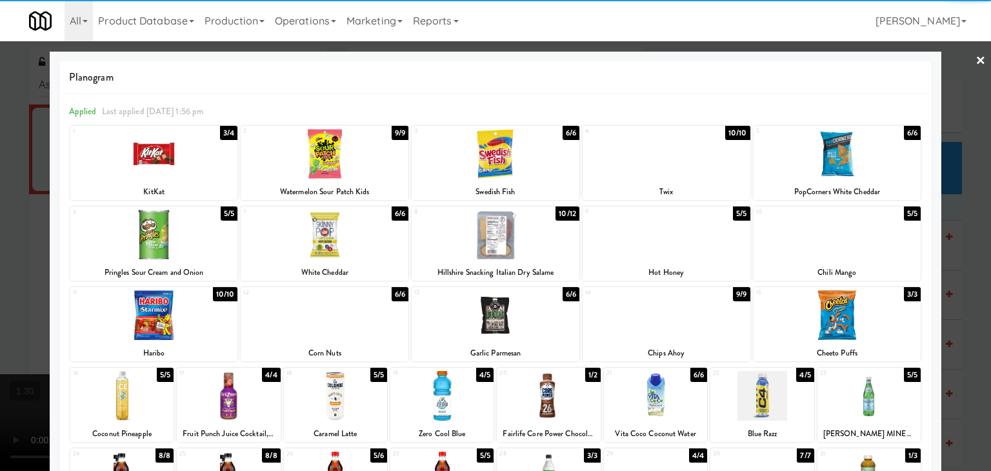
click at [975, 60] on link "×" at bounding box center [980, 61] width 10 height 40
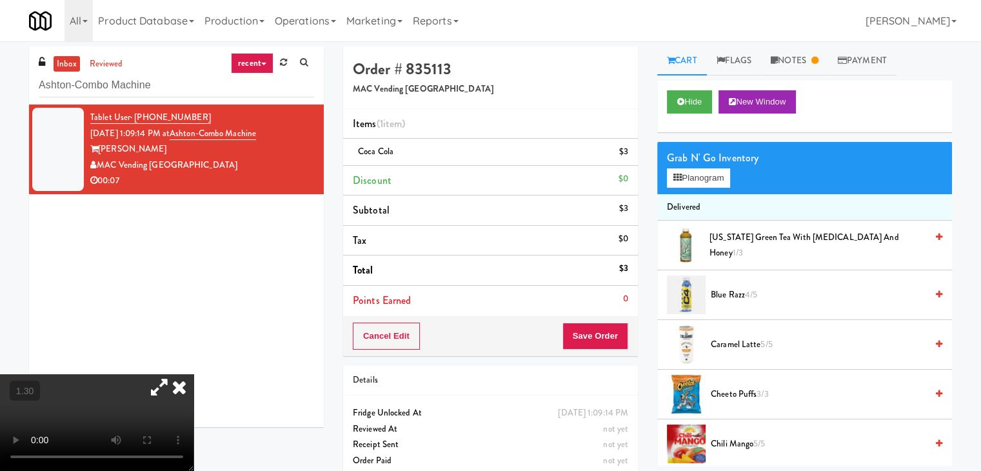
click at [194, 374] on icon at bounding box center [179, 387] width 28 height 26
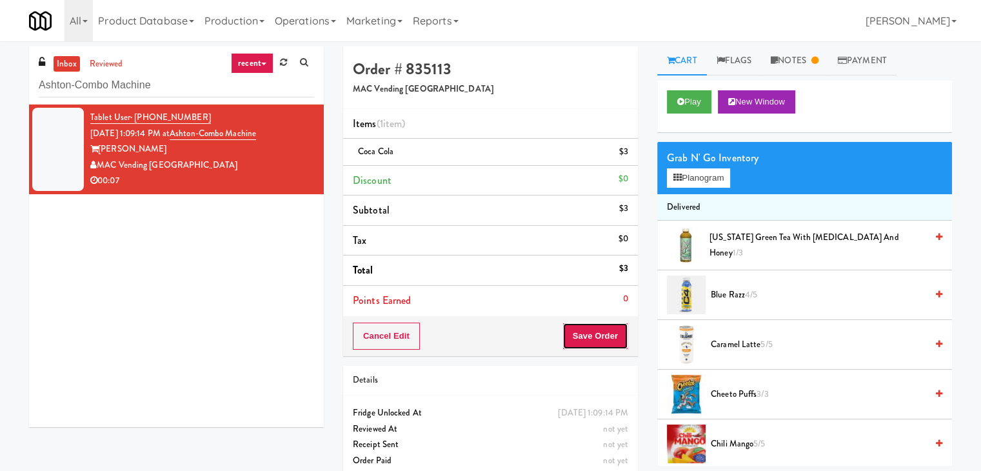
click at [596, 332] on button "Save Order" at bounding box center [596, 336] width 66 height 27
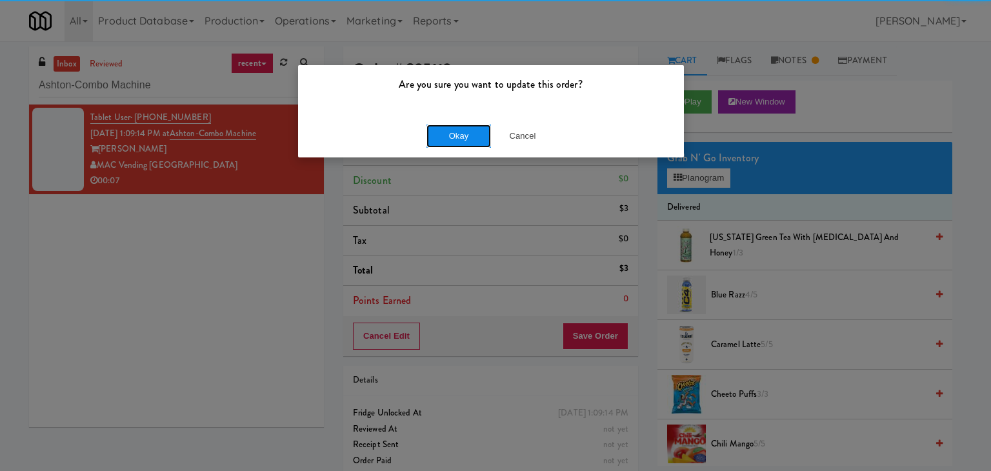
click at [456, 132] on button "Okay" at bounding box center [458, 136] width 65 height 23
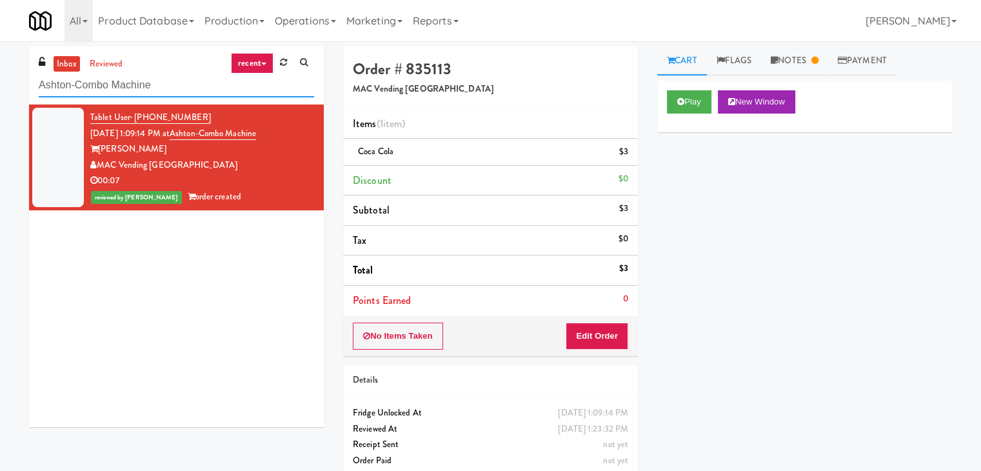
click at [185, 82] on input "Ashton-Combo Machine" at bounding box center [176, 86] width 275 height 24
paste input "Resa - Cooler"
type input "Resa - Cooler"
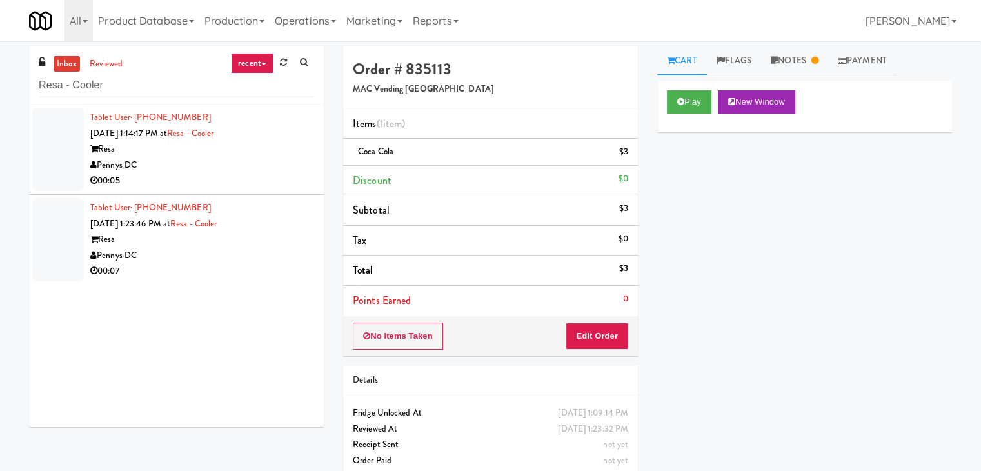
click at [253, 161] on div "Pennys DC" at bounding box center [202, 165] width 224 height 16
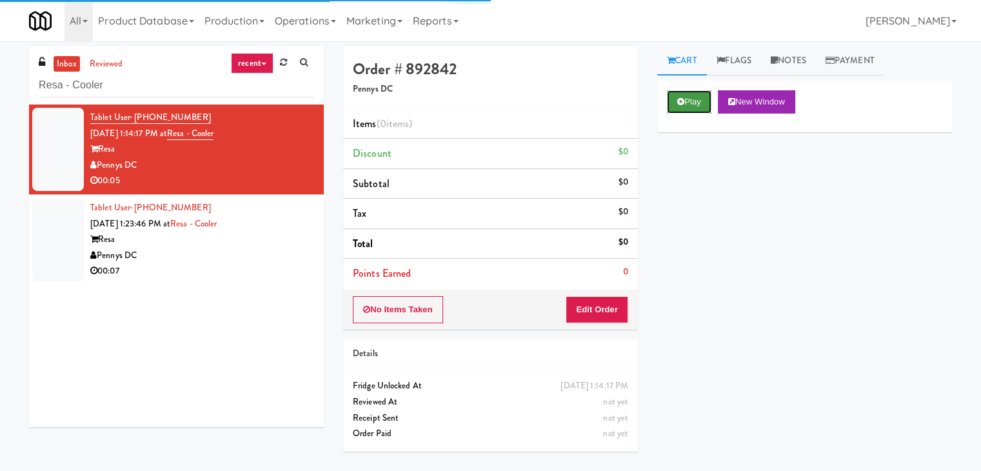
click at [694, 105] on button "Play" at bounding box center [689, 101] width 45 height 23
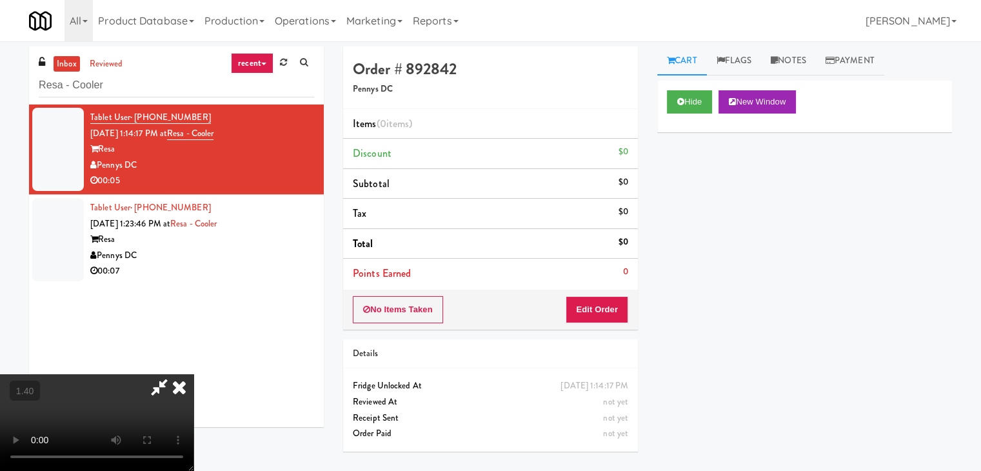
click at [194, 374] on video at bounding box center [97, 422] width 194 height 97
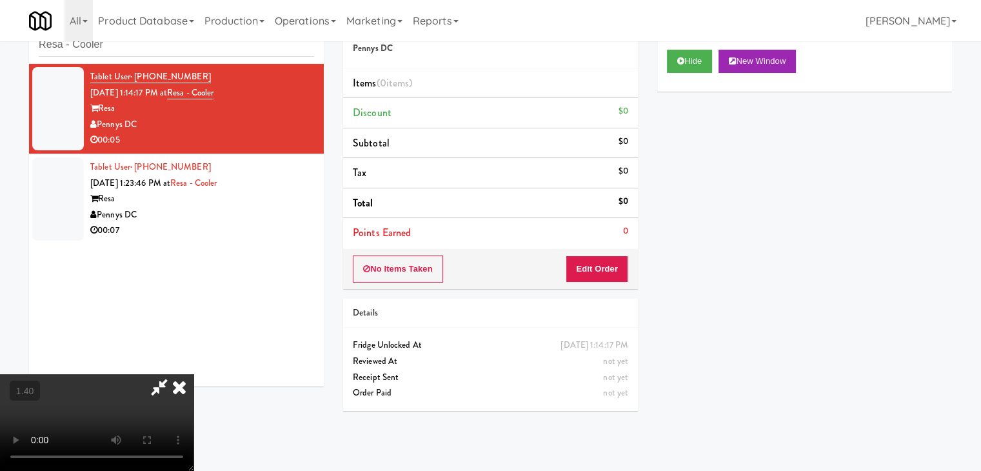
scroll to position [41, 0]
click at [194, 374] on video at bounding box center [97, 422] width 194 height 97
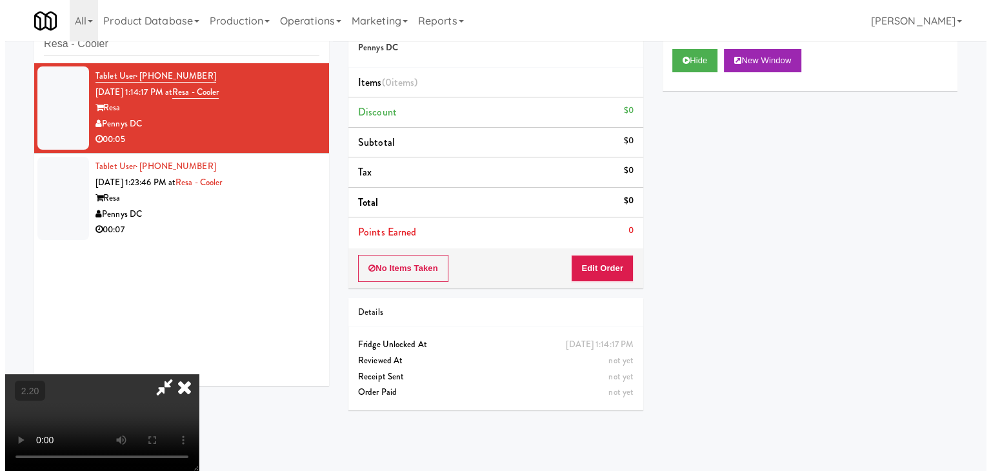
scroll to position [0, 0]
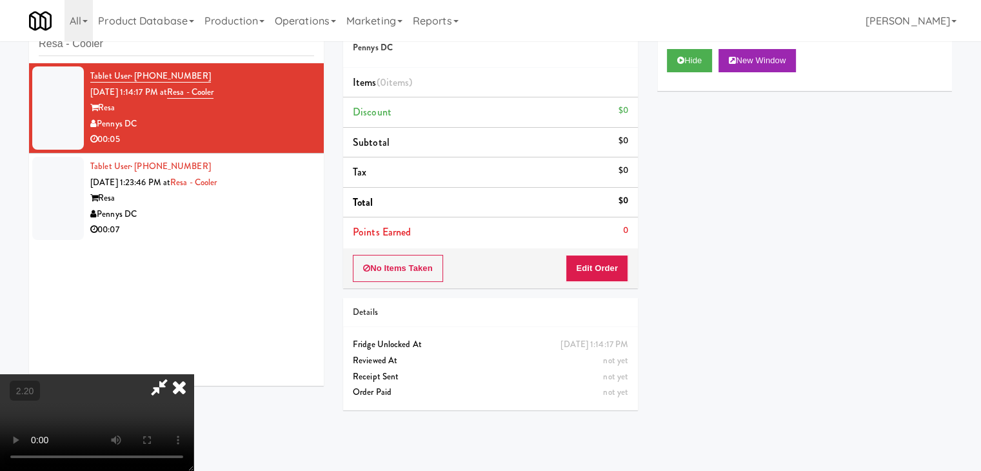
drag, startPoint x: 563, startPoint y: 55, endPoint x: 568, endPoint y: 66, distance: 11.5
click at [194, 374] on icon at bounding box center [179, 387] width 28 height 26
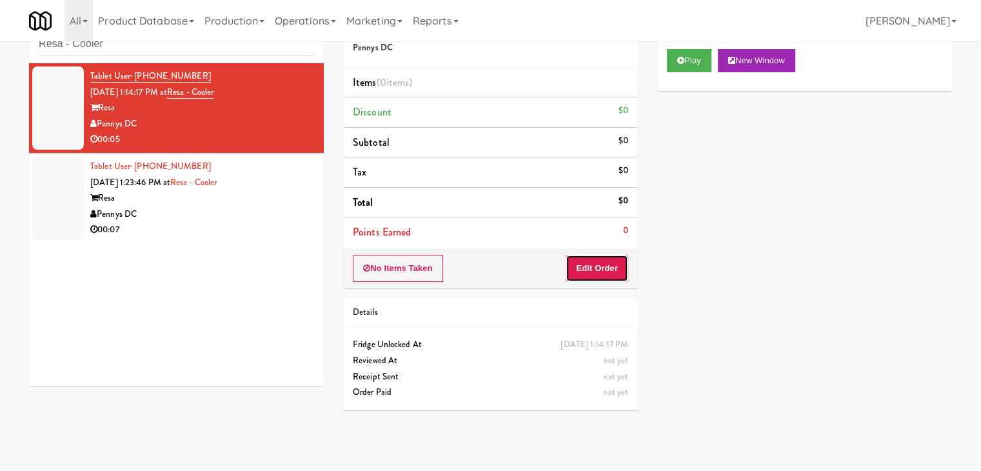
click at [608, 275] on button "Edit Order" at bounding box center [597, 268] width 63 height 27
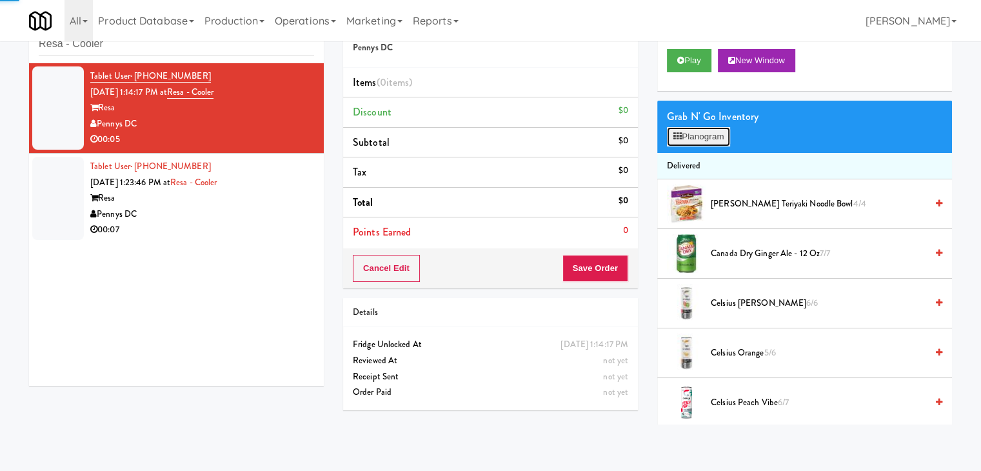
click at [730, 133] on button "Planogram" at bounding box center [698, 136] width 63 height 19
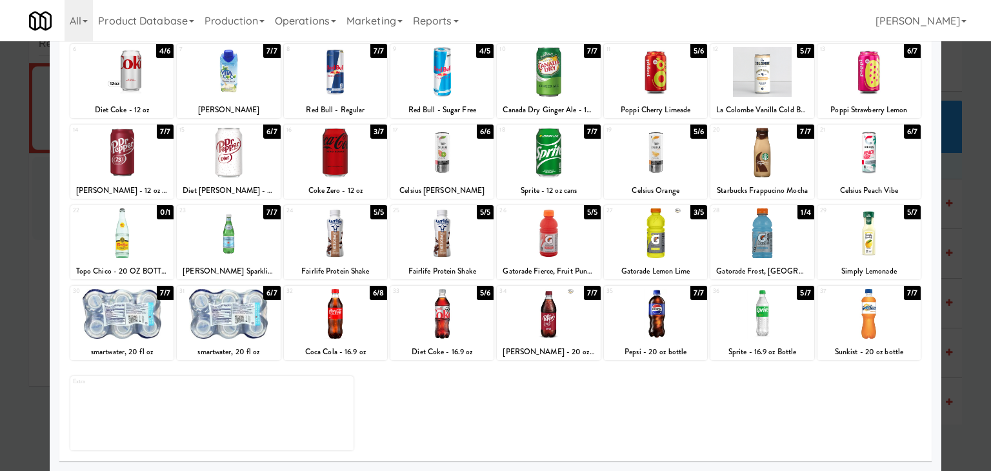
click at [440, 330] on div at bounding box center [441, 314] width 103 height 50
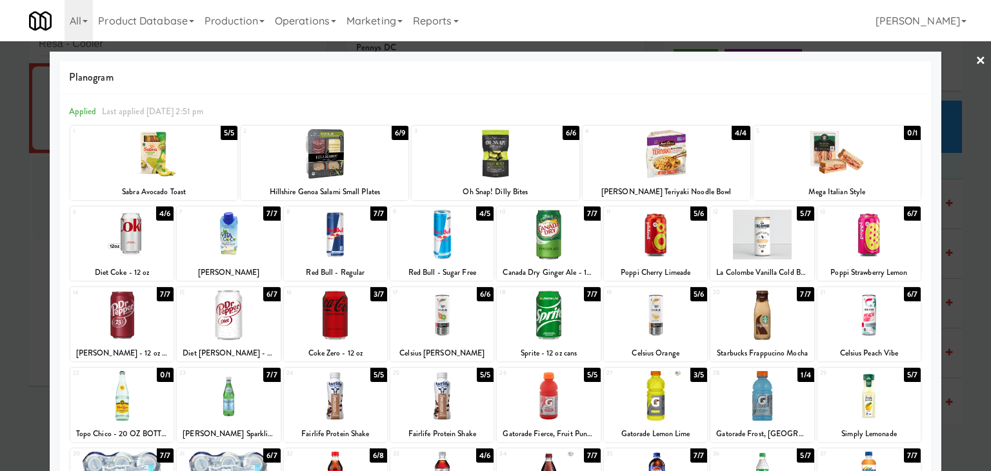
click at [975, 60] on link "×" at bounding box center [980, 61] width 10 height 40
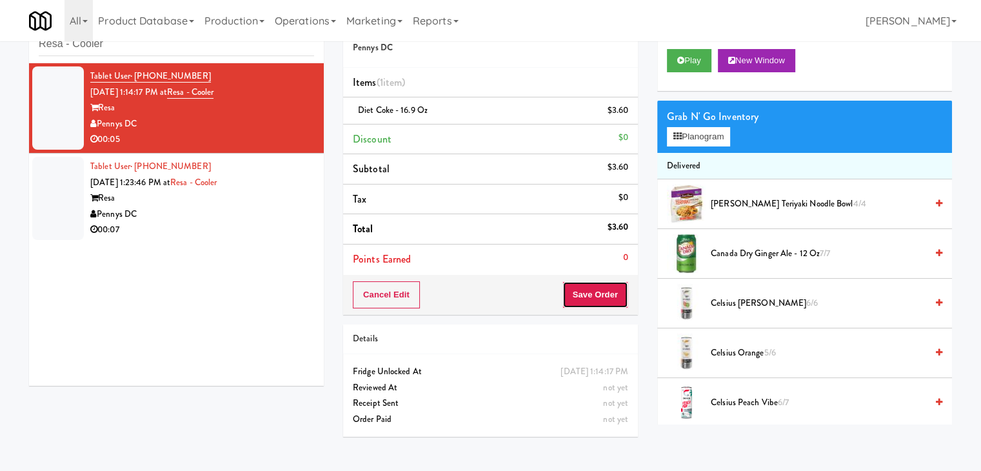
click at [594, 289] on button "Save Order" at bounding box center [596, 294] width 66 height 27
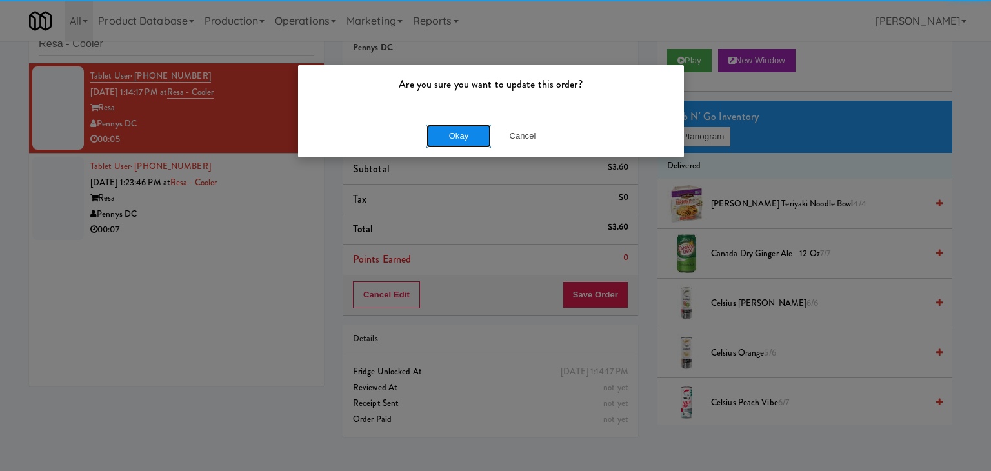
click at [451, 134] on button "Okay" at bounding box center [458, 136] width 65 height 23
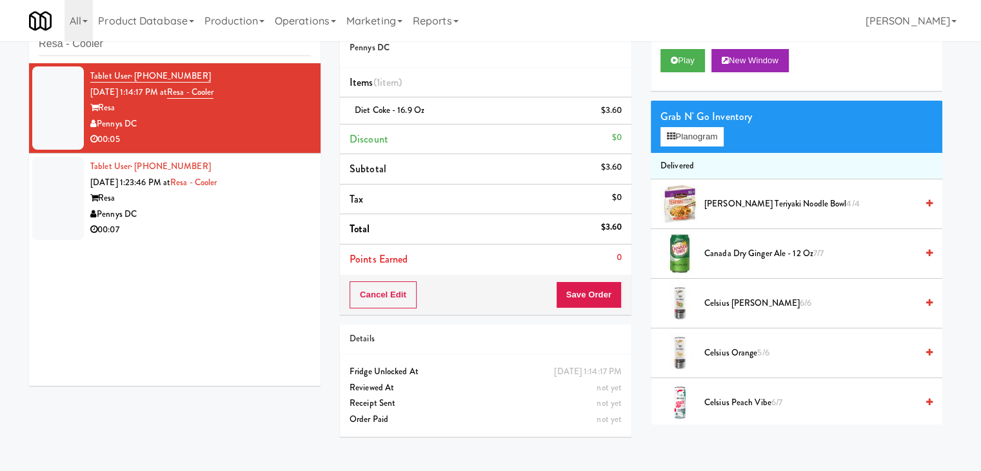
click at [265, 215] on div "Pennys DC" at bounding box center [200, 214] width 221 height 16
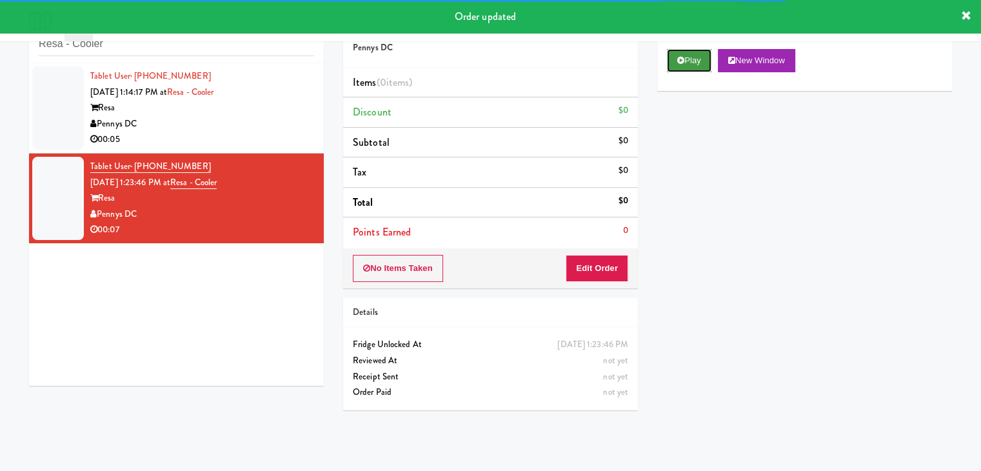
click at [681, 65] on button "Play" at bounding box center [689, 60] width 45 height 23
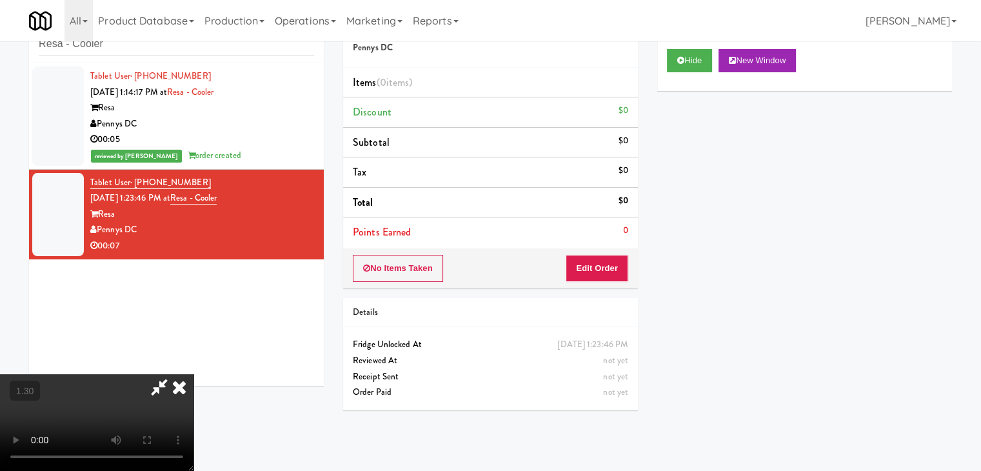
click at [194, 374] on video at bounding box center [97, 422] width 194 height 97
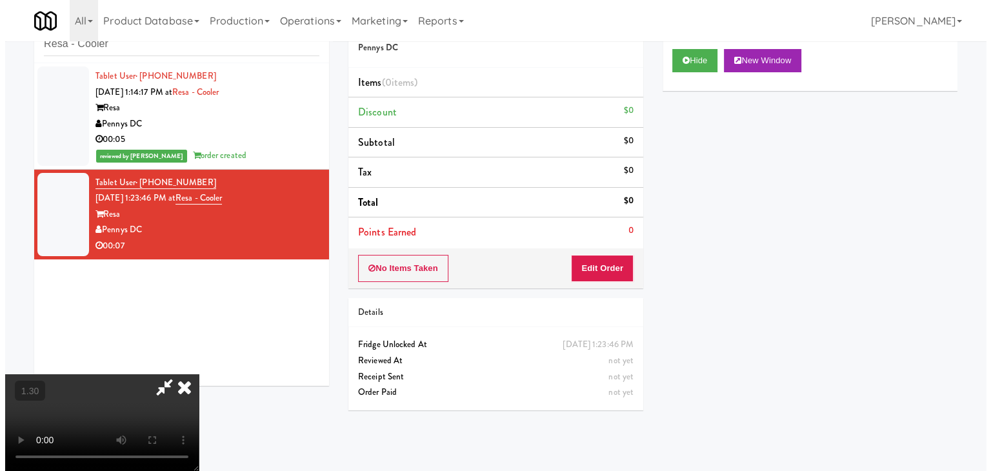
scroll to position [0, 0]
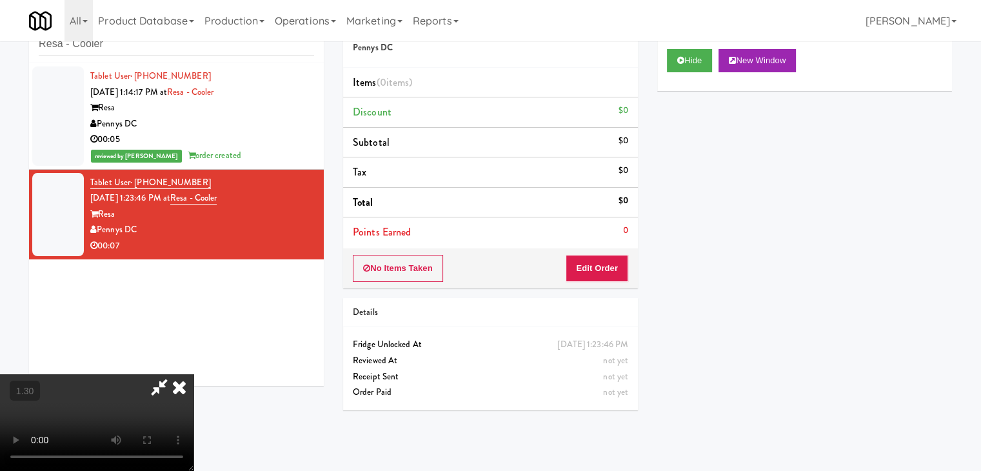
click at [194, 374] on icon at bounding box center [179, 387] width 28 height 26
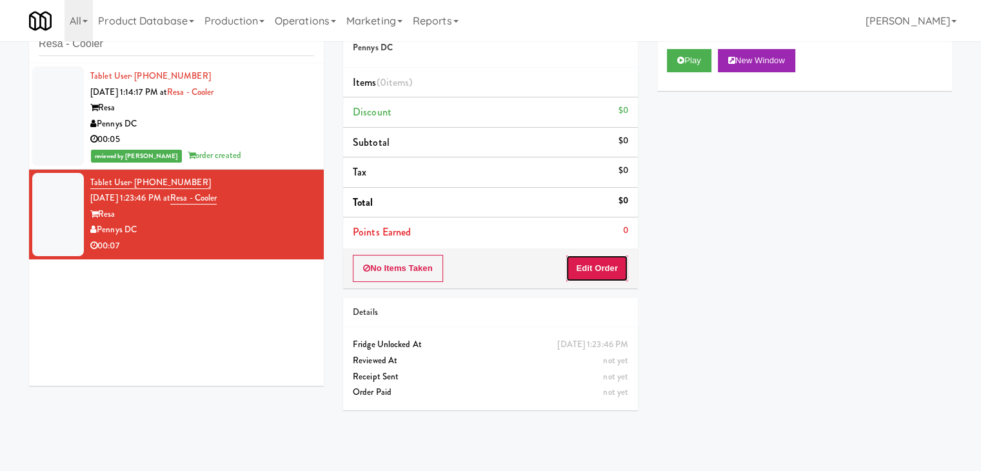
click at [605, 269] on button "Edit Order" at bounding box center [597, 268] width 63 height 27
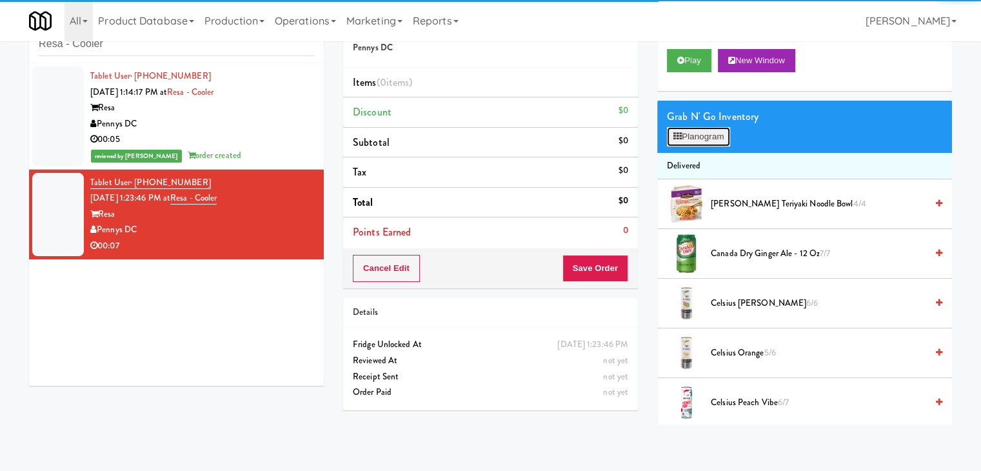
click at [701, 135] on button "Planogram" at bounding box center [698, 136] width 63 height 19
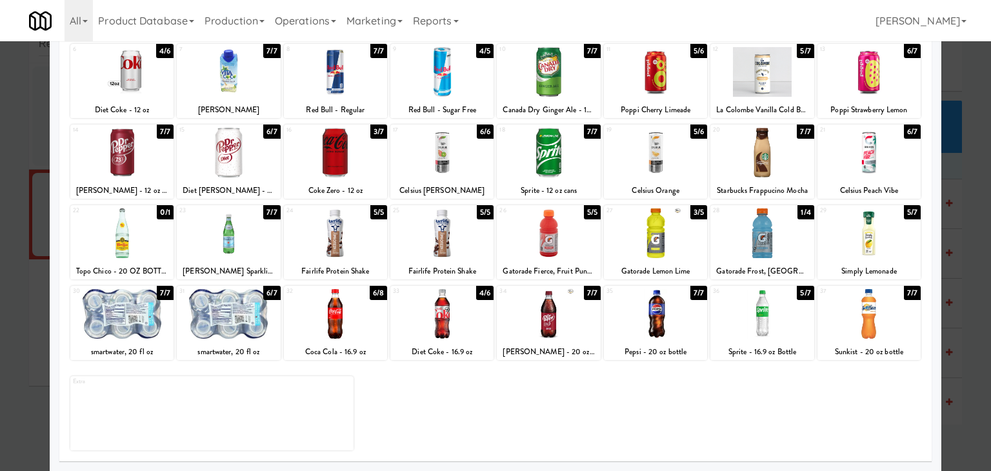
click at [457, 322] on div at bounding box center [441, 314] width 103 height 50
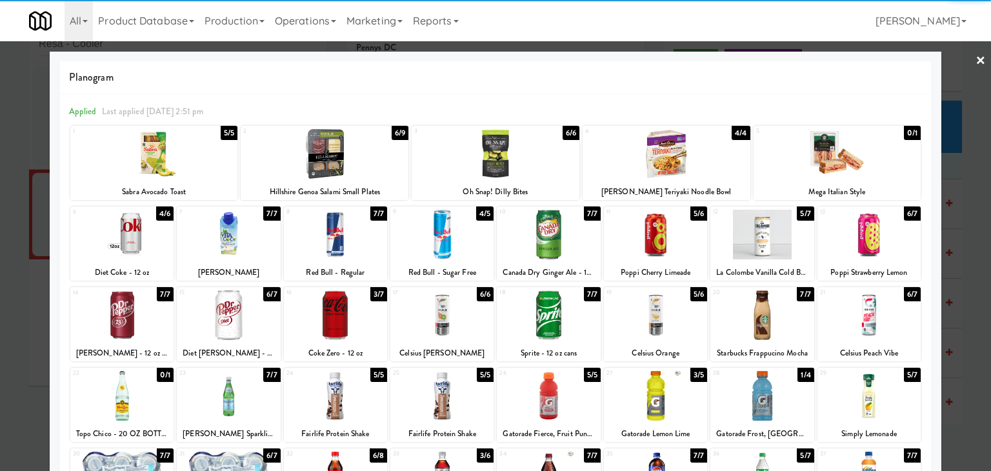
click at [975, 59] on link "×" at bounding box center [980, 61] width 10 height 40
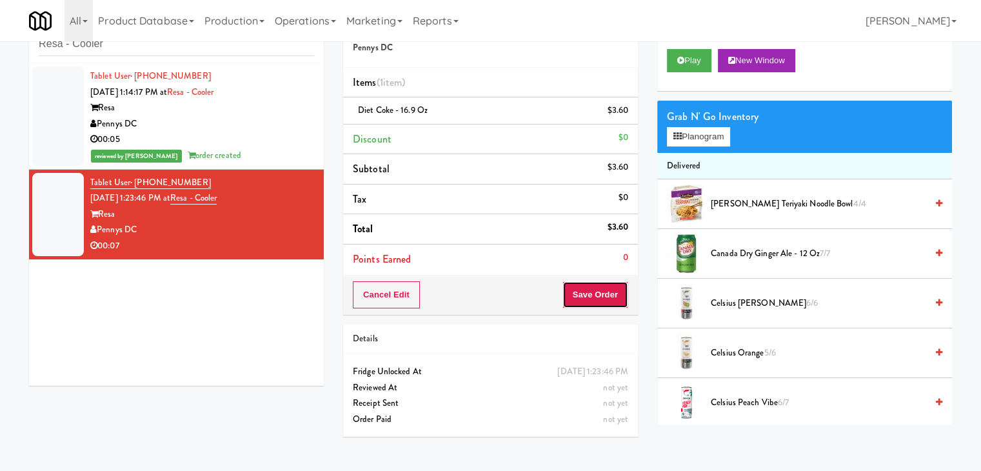
click at [596, 302] on button "Save Order" at bounding box center [596, 294] width 66 height 27
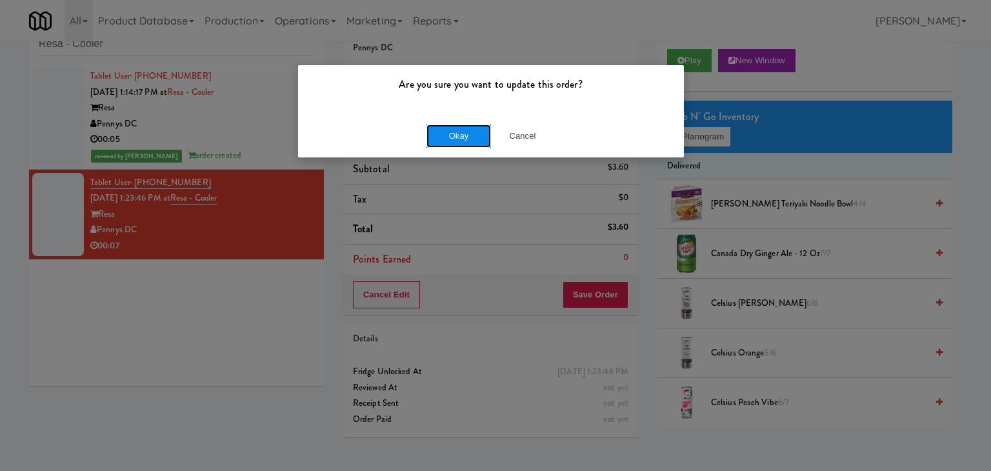
click at [454, 130] on button "Okay" at bounding box center [458, 136] width 65 height 23
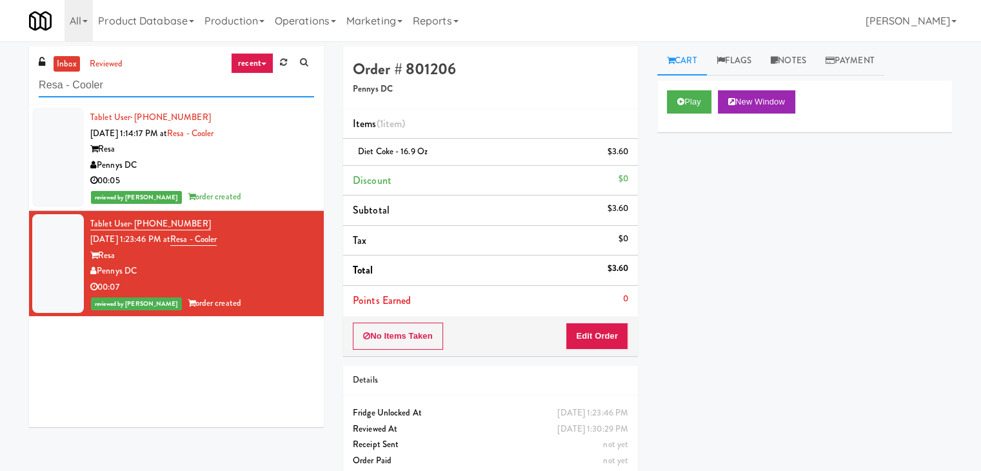
click at [126, 84] on input "Resa - Cooler" at bounding box center [176, 86] width 275 height 24
click at [125, 84] on input "Resa - Cooler" at bounding box center [176, 86] width 275 height 24
paste input "Essex Luxe - Cooler - Left"
type input "Essex Luxe - Cooler - Left"
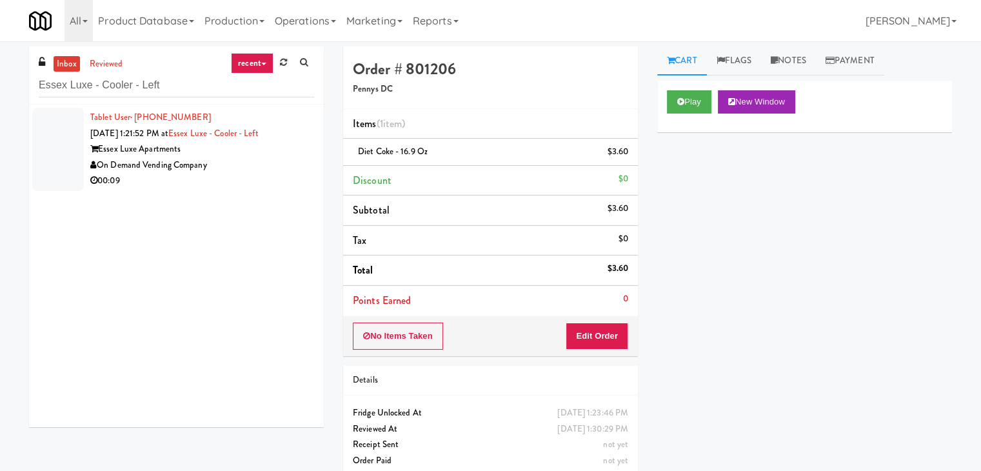
click at [266, 186] on div "00:09" at bounding box center [202, 181] width 224 height 16
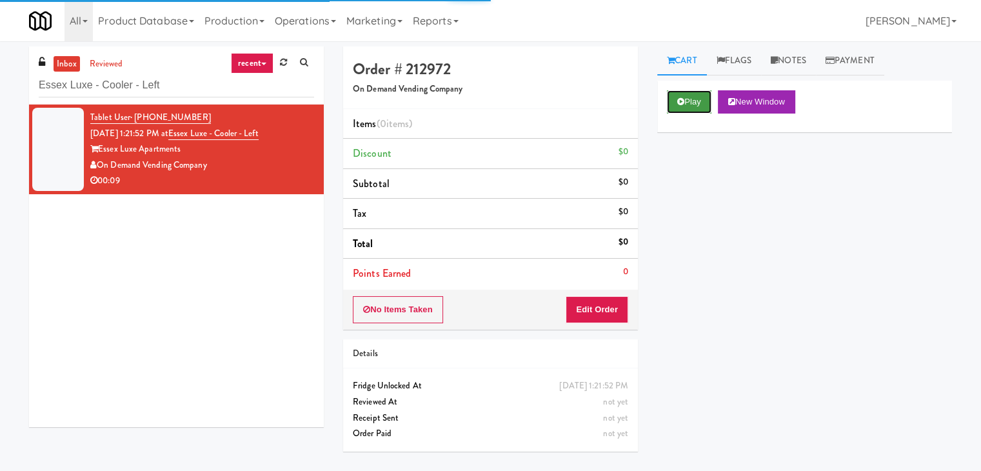
click at [688, 99] on button "Play" at bounding box center [689, 101] width 45 height 23
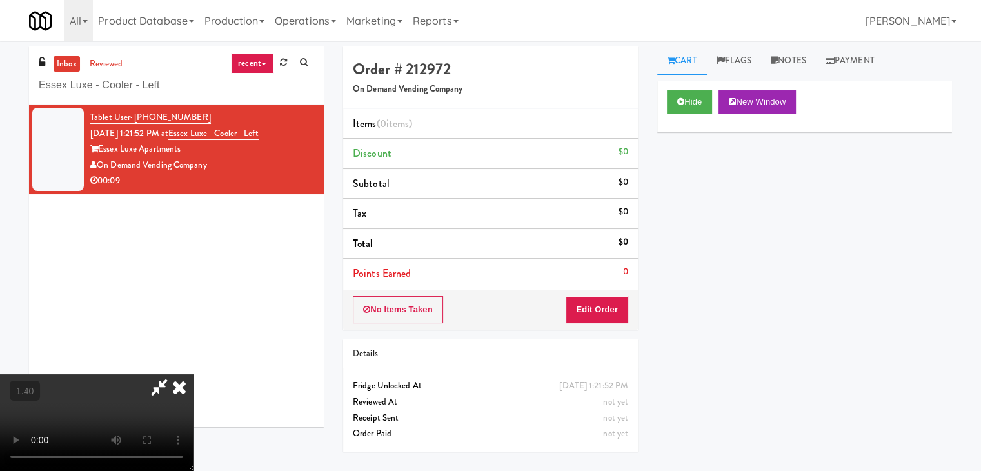
click at [194, 374] on video at bounding box center [97, 422] width 194 height 97
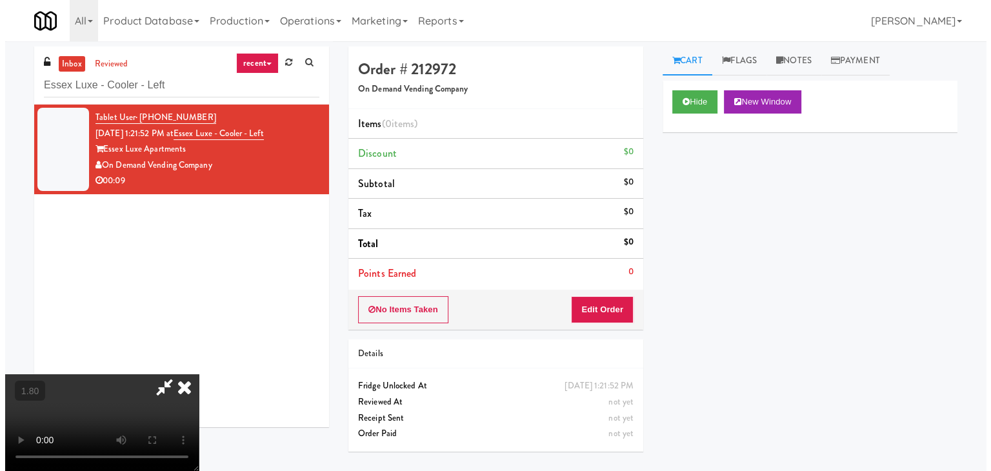
scroll to position [0, 0]
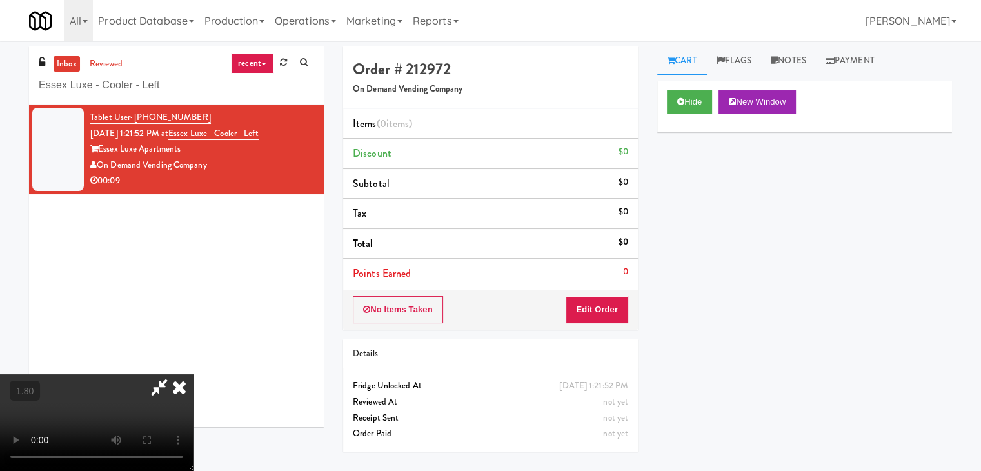
click at [194, 374] on icon at bounding box center [179, 387] width 28 height 26
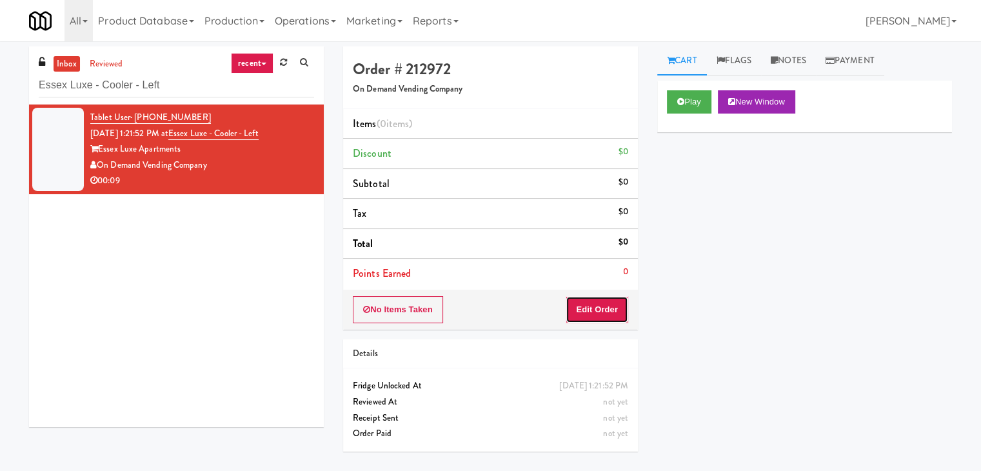
click at [594, 317] on button "Edit Order" at bounding box center [597, 309] width 63 height 27
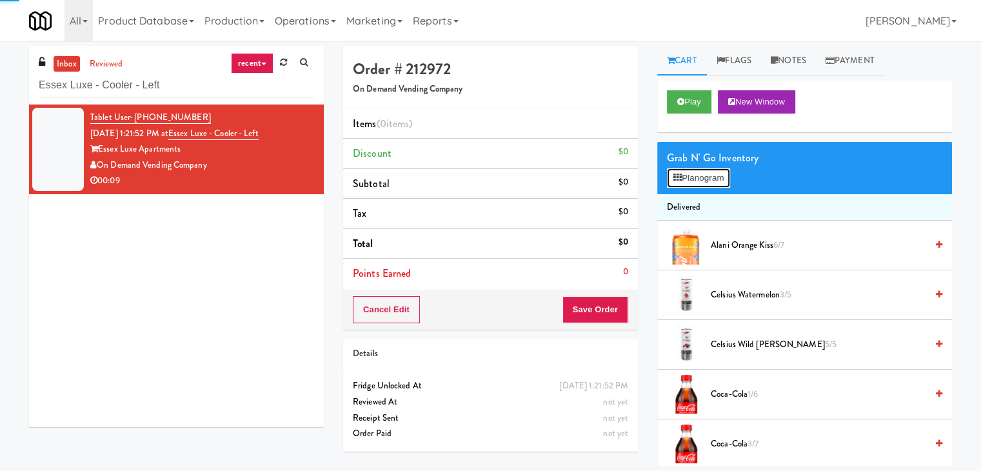
click at [691, 181] on button "Planogram" at bounding box center [698, 177] width 63 height 19
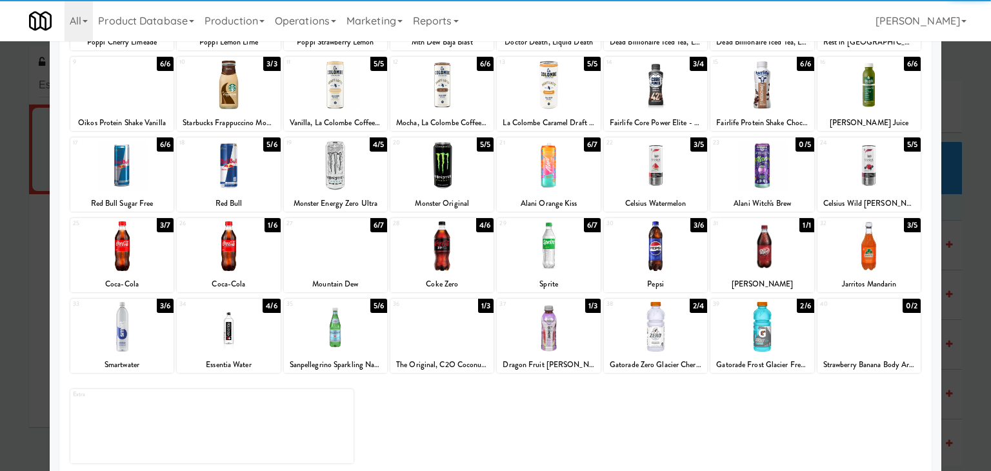
scroll to position [163, 0]
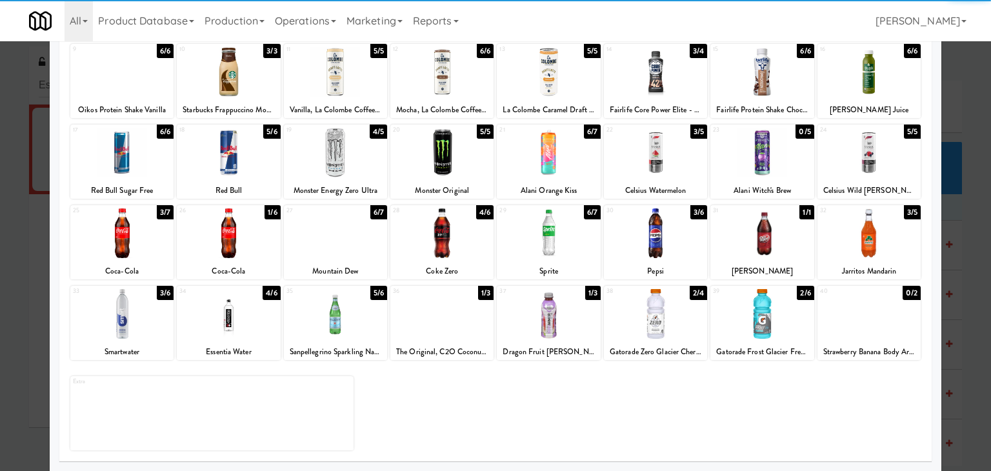
click at [543, 235] on div at bounding box center [548, 233] width 103 height 50
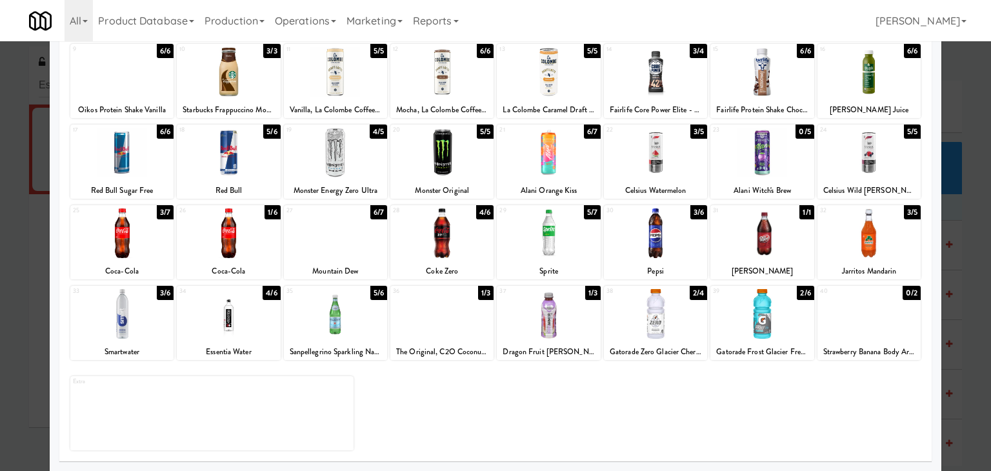
click at [121, 244] on div at bounding box center [121, 233] width 103 height 50
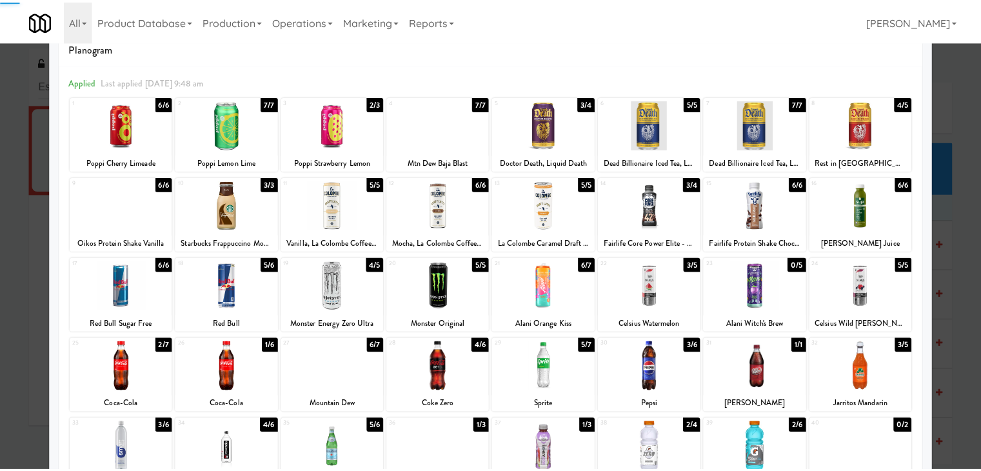
scroll to position [0, 0]
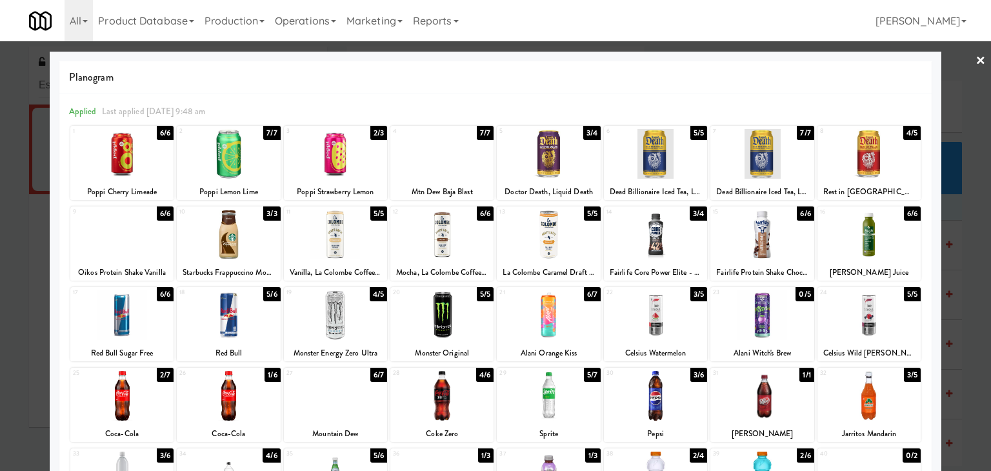
click at [975, 57] on link "×" at bounding box center [980, 61] width 10 height 40
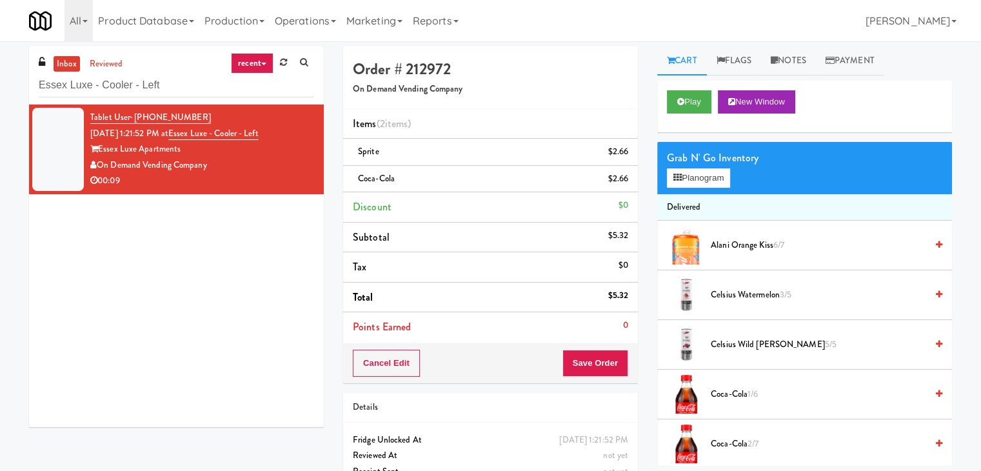
click at [596, 376] on div "Cancel Edit Save Order" at bounding box center [490, 363] width 295 height 40
click at [596, 364] on button "Save Order" at bounding box center [596, 363] width 66 height 27
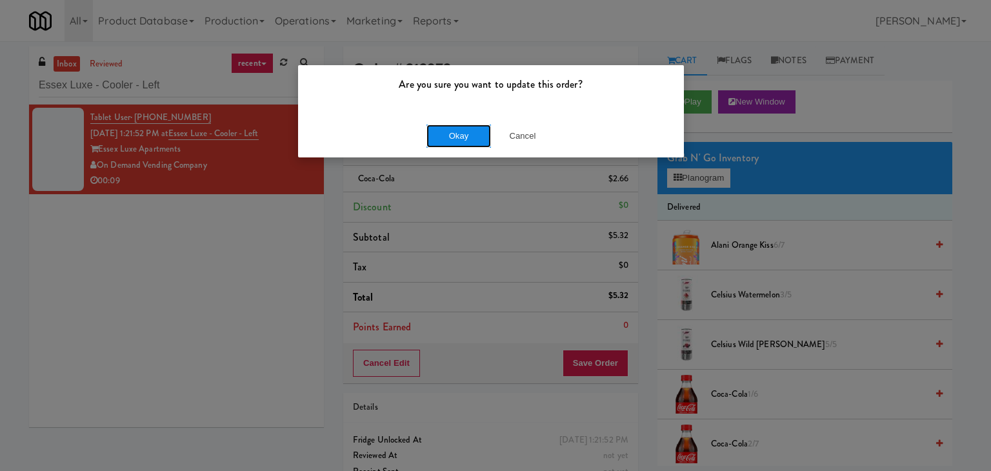
drag, startPoint x: 456, startPoint y: 137, endPoint x: 450, endPoint y: 127, distance: 12.2
click at [455, 137] on button "Okay" at bounding box center [458, 136] width 65 height 23
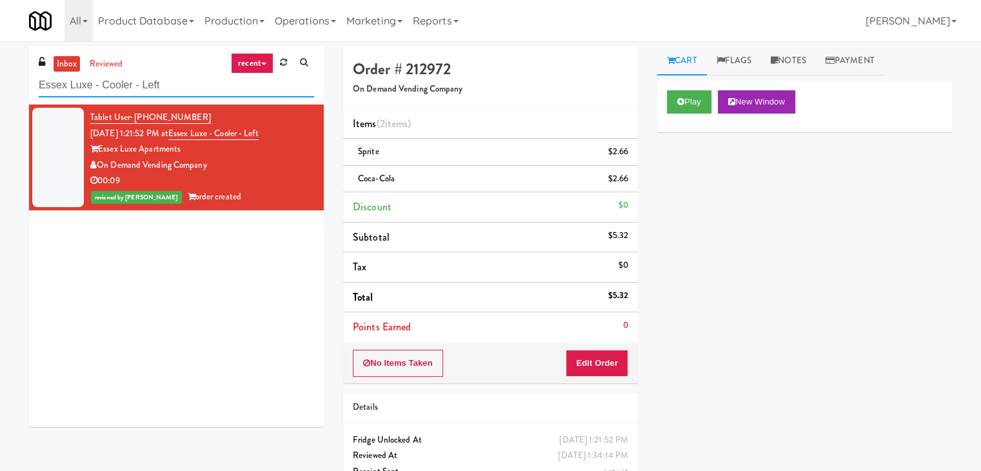
click at [190, 86] on input "Essex Luxe - Cooler - Left" at bounding box center [176, 86] width 275 height 24
paste input "VY"
type input "VY - Cooler - Left"
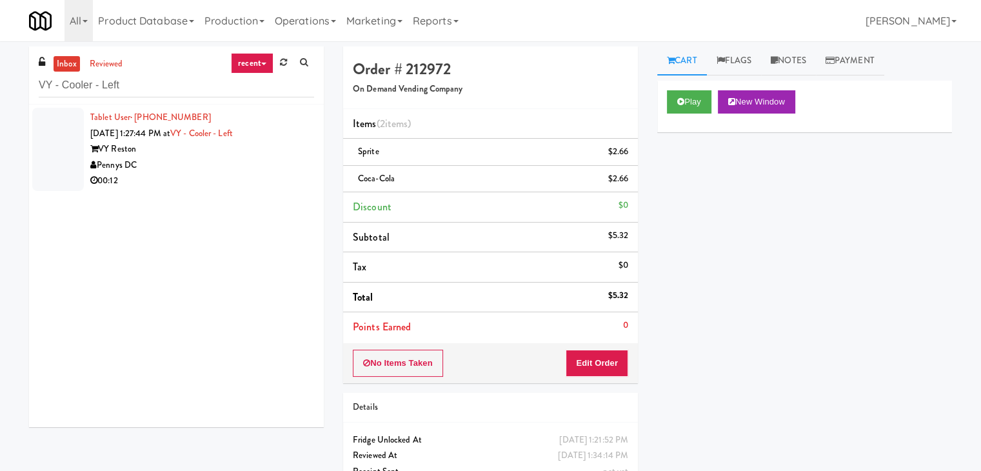
click at [267, 177] on div "00:12" at bounding box center [202, 181] width 224 height 16
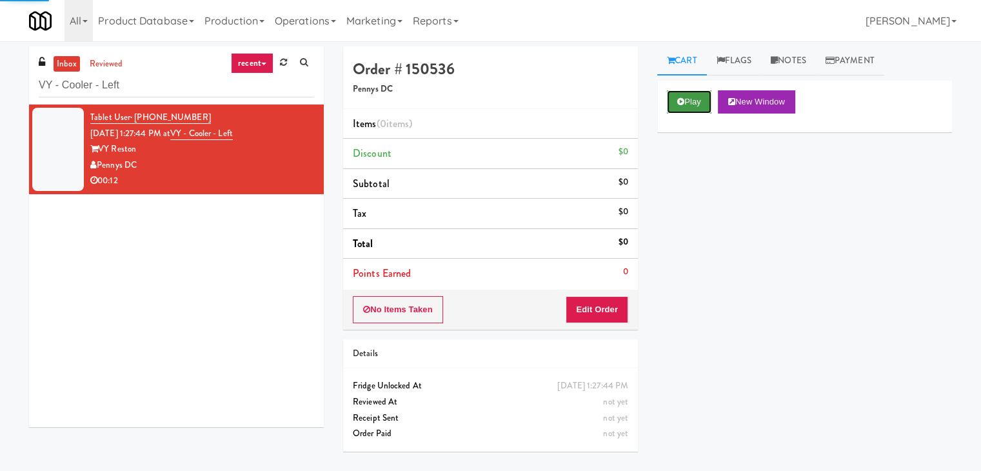
click at [701, 102] on button "Play" at bounding box center [689, 101] width 45 height 23
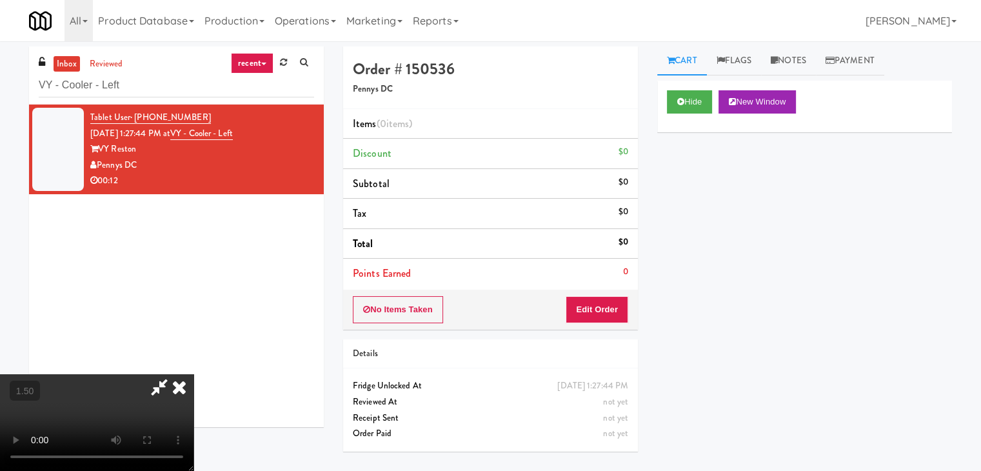
click at [194, 374] on video at bounding box center [97, 422] width 194 height 97
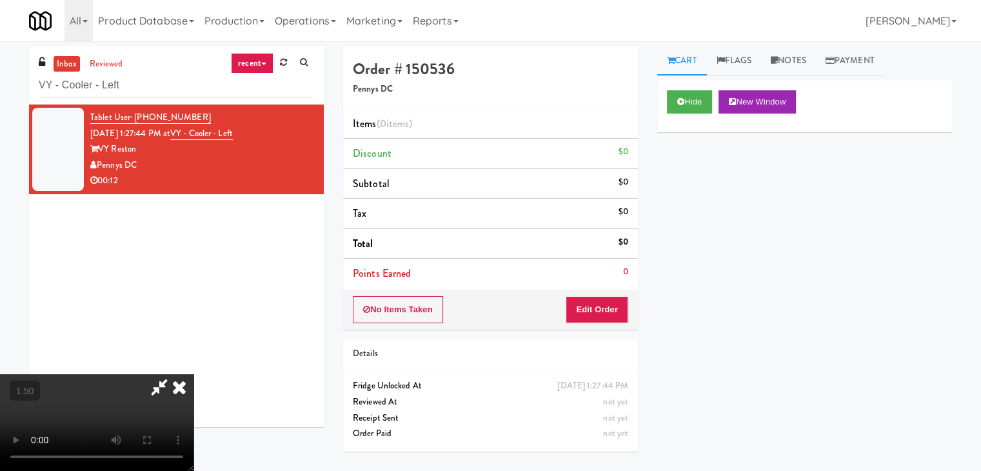
click at [194, 374] on video at bounding box center [97, 422] width 194 height 97
click at [174, 374] on icon at bounding box center [159, 387] width 30 height 26
click at [593, 292] on div "No Items Taken Edit Order" at bounding box center [490, 310] width 295 height 40
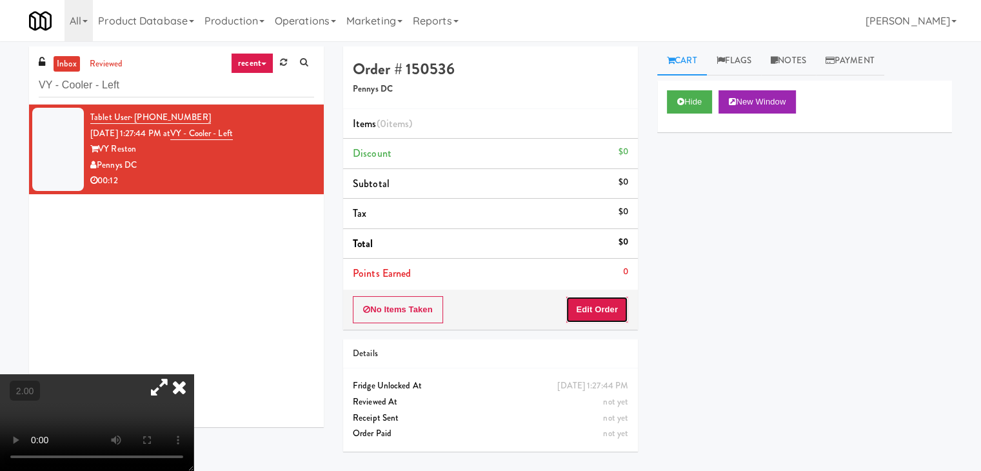
click at [599, 305] on button "Edit Order" at bounding box center [597, 309] width 63 height 27
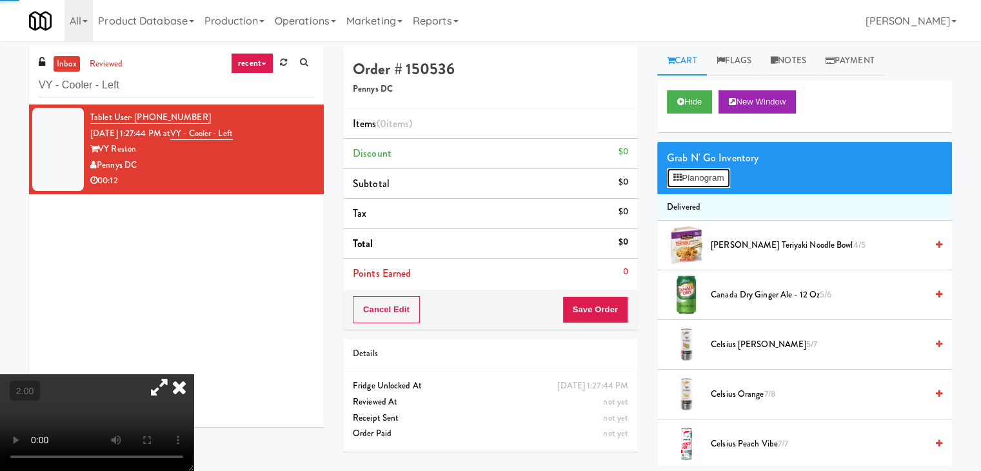
click at [699, 181] on button "Planogram" at bounding box center [698, 177] width 63 height 19
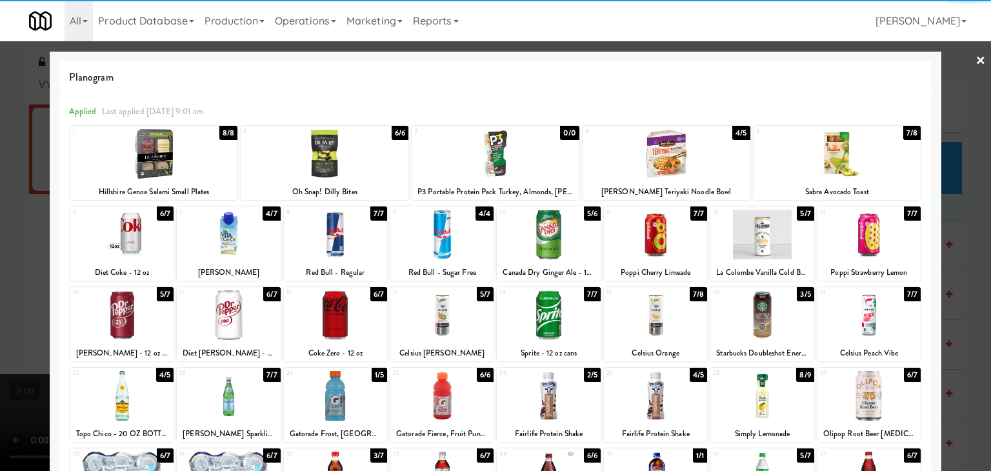
click at [152, 238] on div at bounding box center [121, 235] width 103 height 50
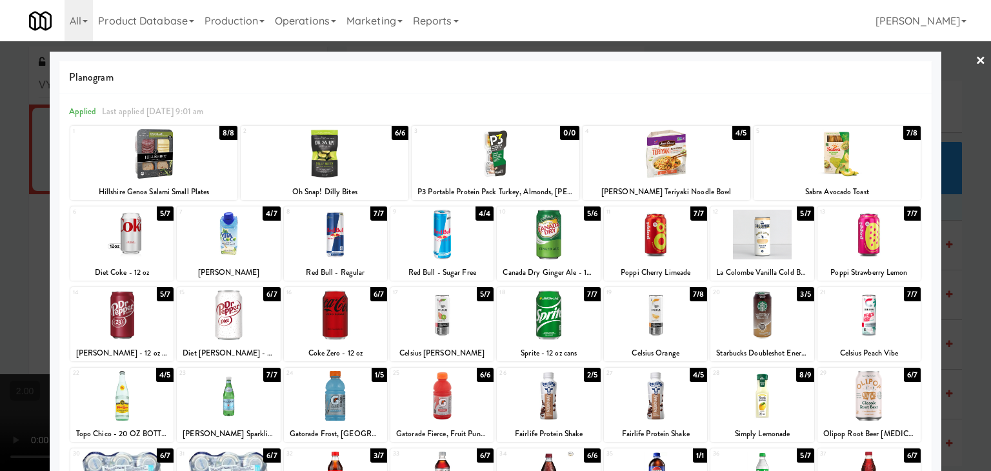
click at [975, 61] on link "×" at bounding box center [980, 61] width 10 height 40
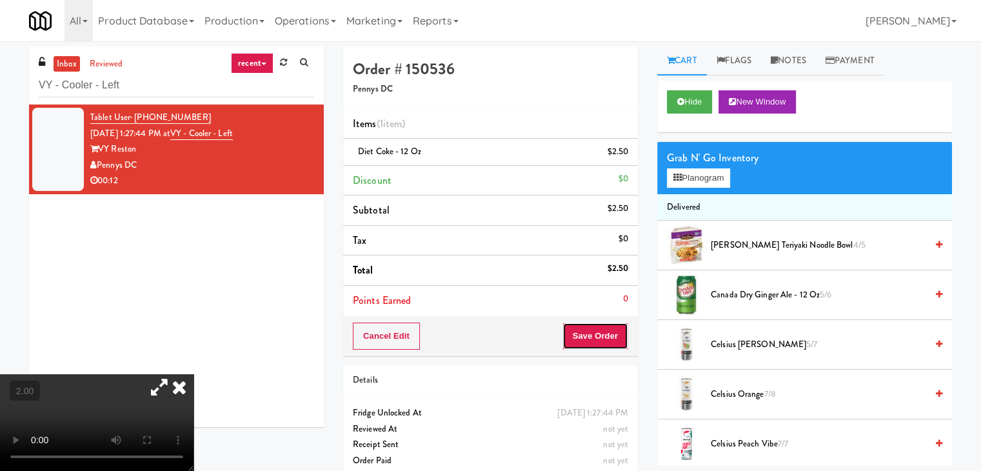
click at [586, 343] on button "Save Order" at bounding box center [596, 336] width 66 height 27
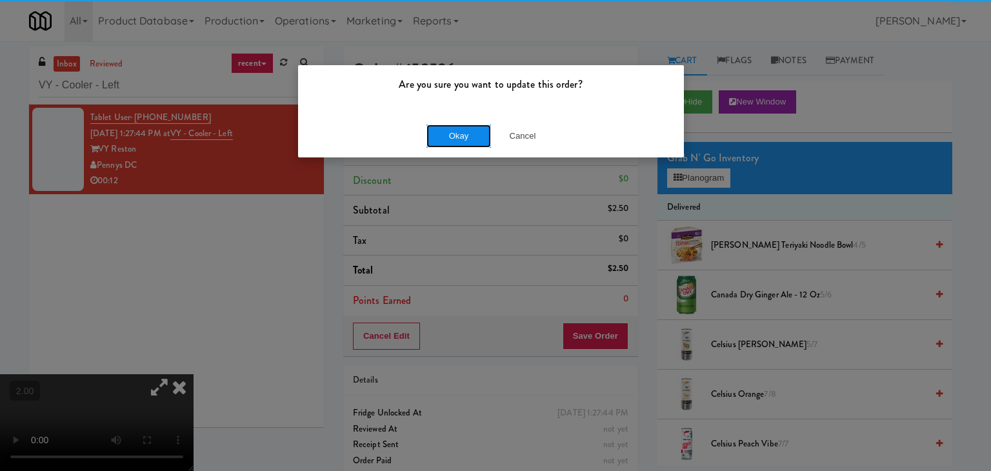
click at [457, 139] on button "Okay" at bounding box center [458, 136] width 65 height 23
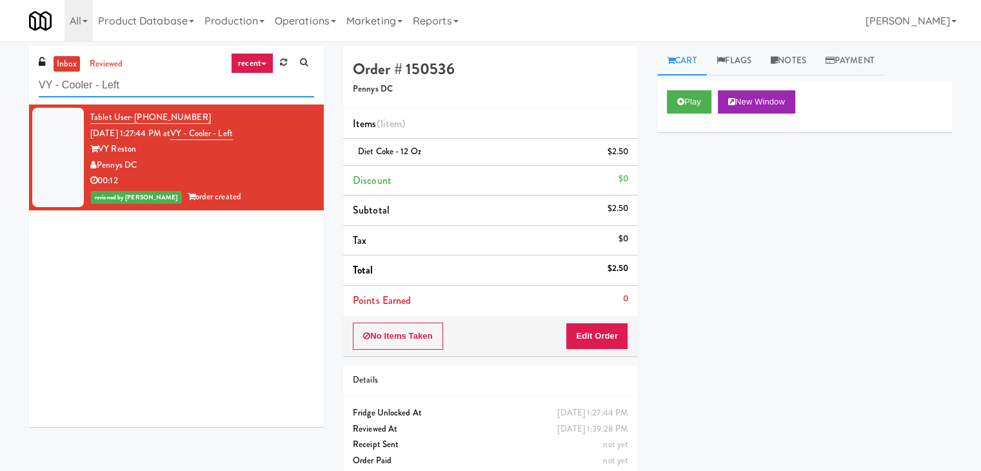
click at [163, 84] on input "VY - Cooler - Left" at bounding box center [176, 86] width 275 height 24
paste input "Link - Combo Cooler"
type input "Link - Combo Cooler"
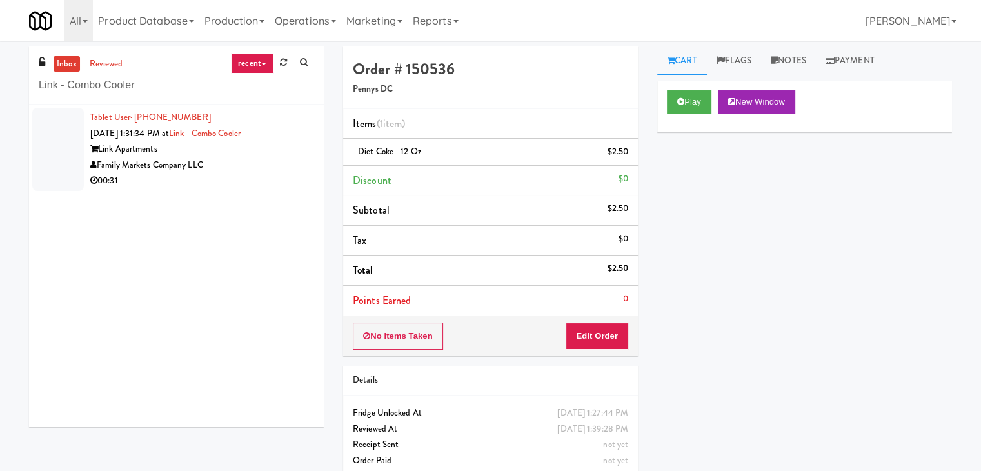
drag, startPoint x: 271, startPoint y: 146, endPoint x: 268, endPoint y: 138, distance: 8.2
click at [271, 145] on div "Link Apartments" at bounding box center [202, 149] width 224 height 16
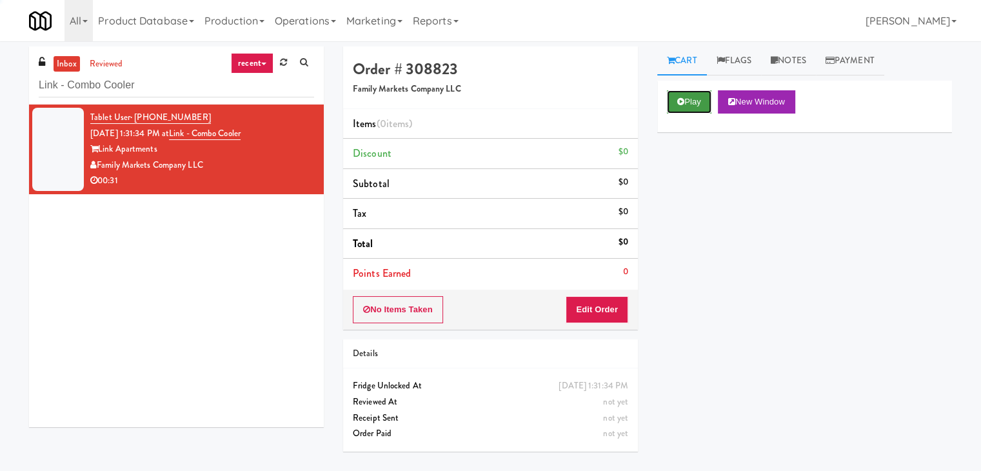
click at [699, 98] on button "Play" at bounding box center [689, 101] width 45 height 23
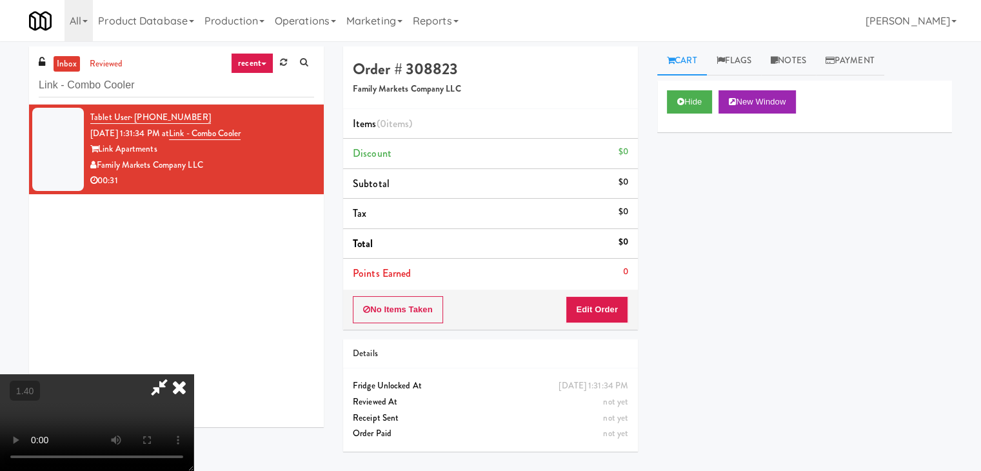
click at [194, 374] on video at bounding box center [97, 422] width 194 height 97
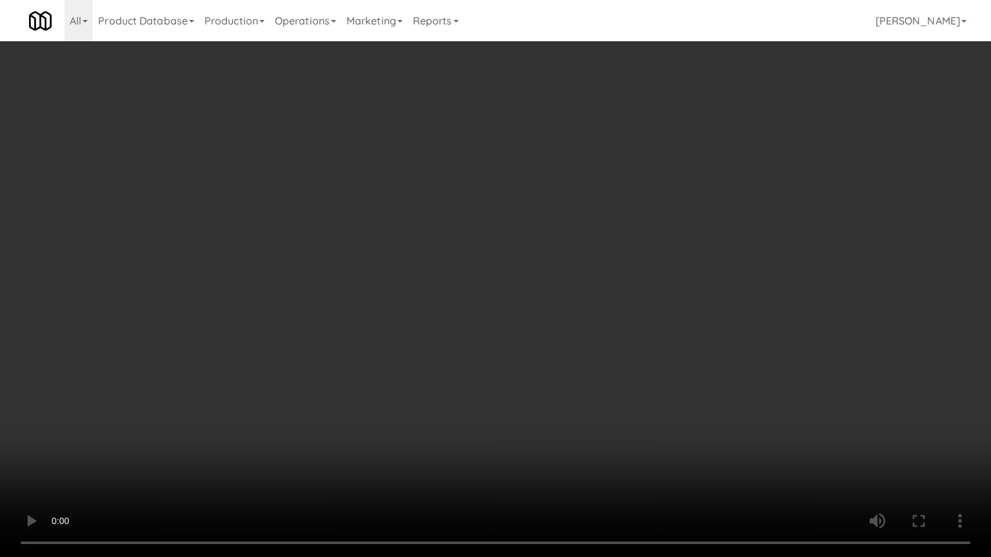
click at [410, 187] on video at bounding box center [495, 278] width 991 height 557
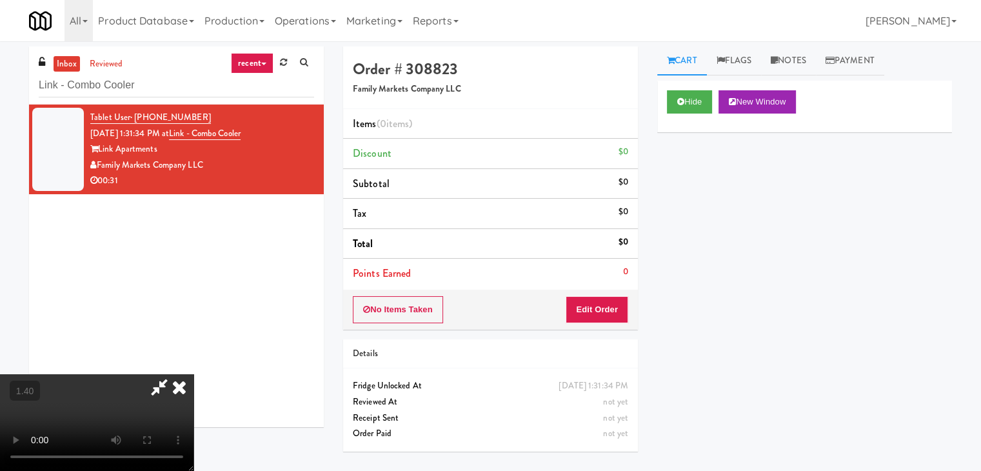
click at [194, 374] on video at bounding box center [97, 422] width 194 height 97
drag, startPoint x: 286, startPoint y: 261, endPoint x: 283, endPoint y: 268, distance: 7.6
click at [194, 374] on video at bounding box center [97, 422] width 194 height 97
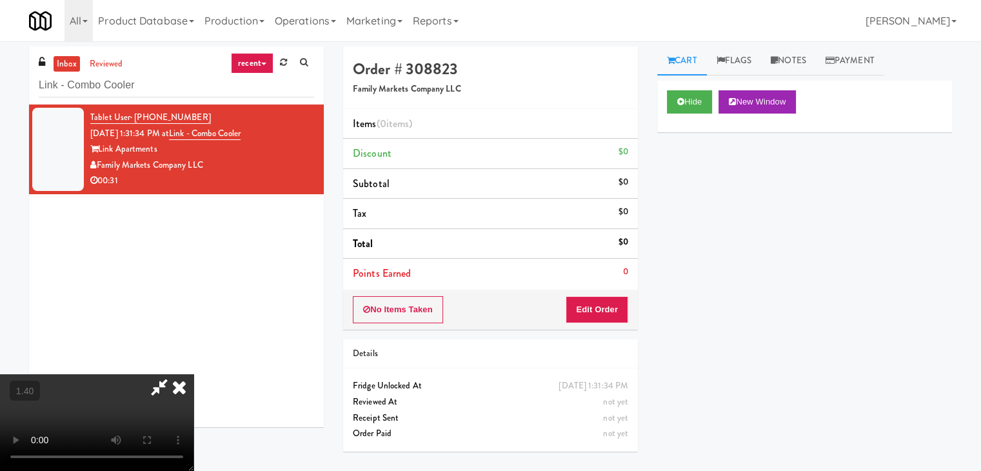
click at [194, 374] on video at bounding box center [97, 422] width 194 height 97
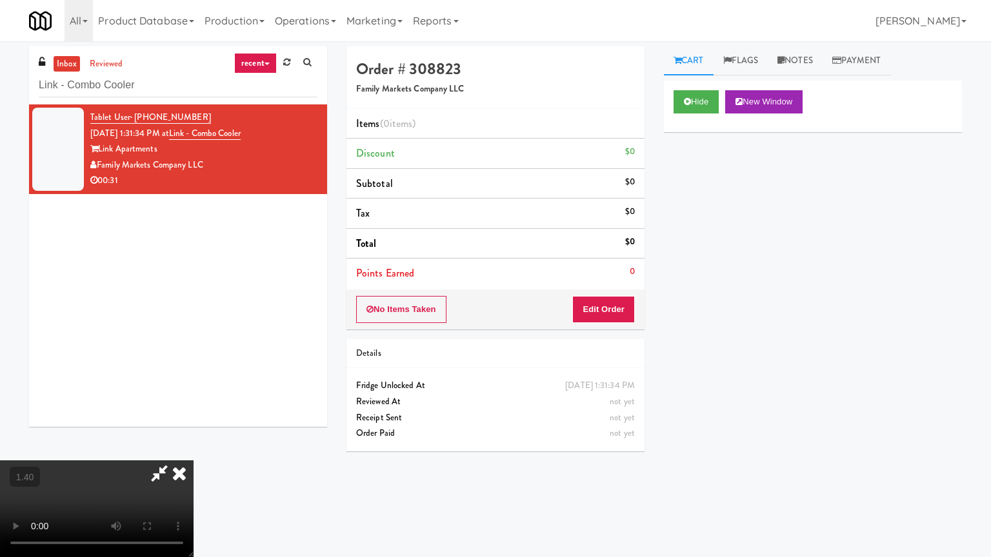
click at [194, 461] on video at bounding box center [97, 509] width 194 height 97
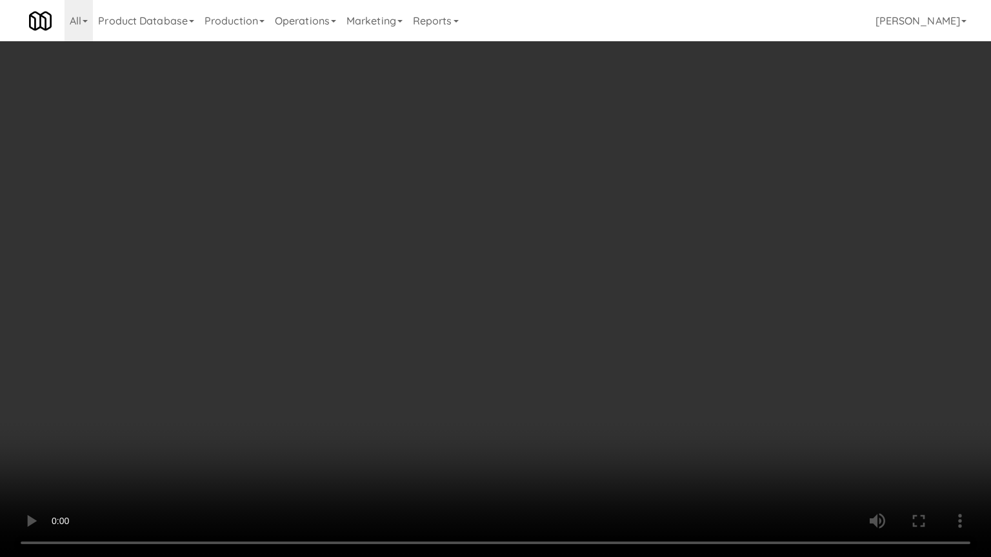
click at [483, 292] on video at bounding box center [495, 278] width 991 height 557
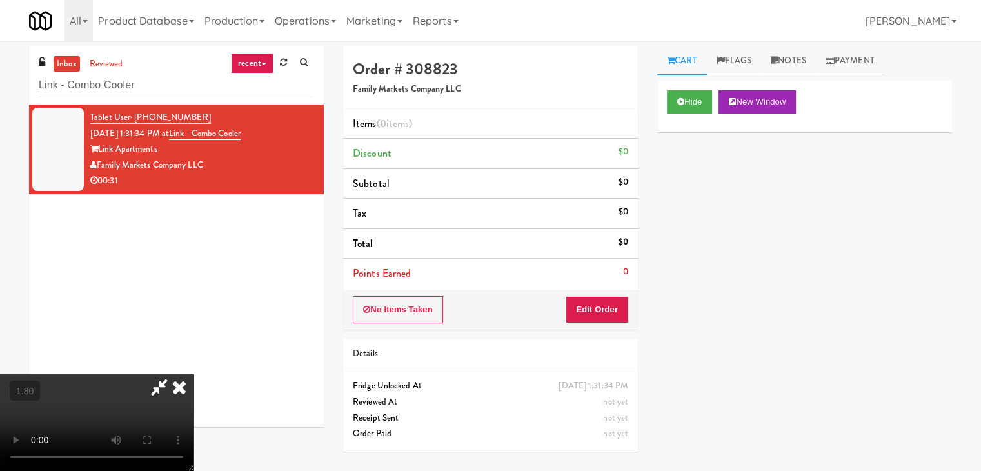
click at [194, 374] on icon at bounding box center [179, 387] width 28 height 26
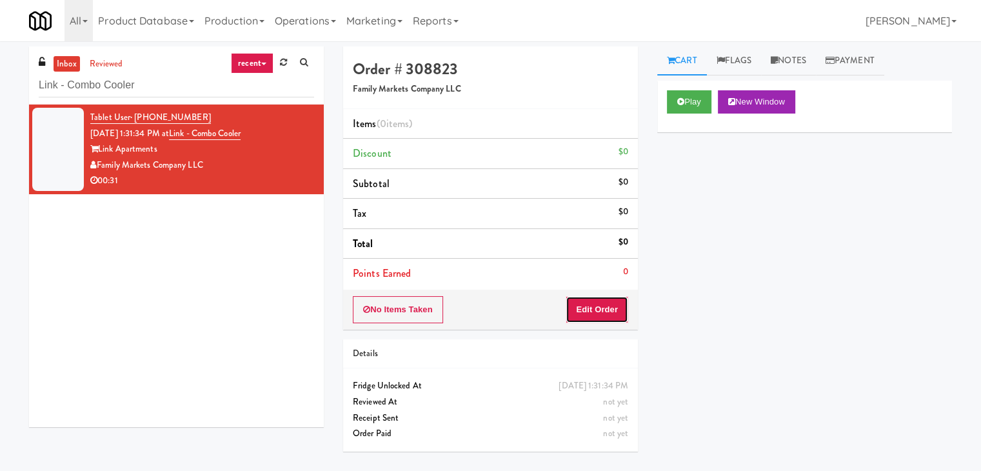
click at [604, 310] on button "Edit Order" at bounding box center [597, 309] width 63 height 27
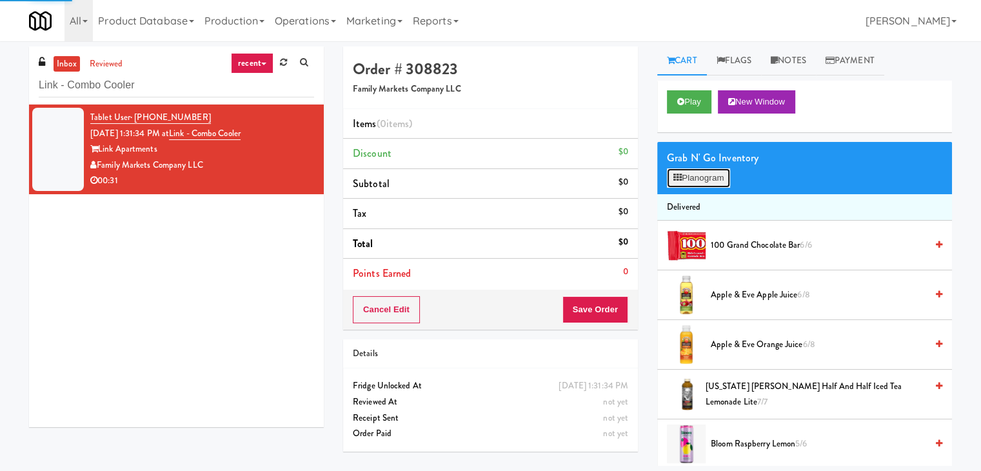
click at [695, 171] on button "Planogram" at bounding box center [698, 177] width 63 height 19
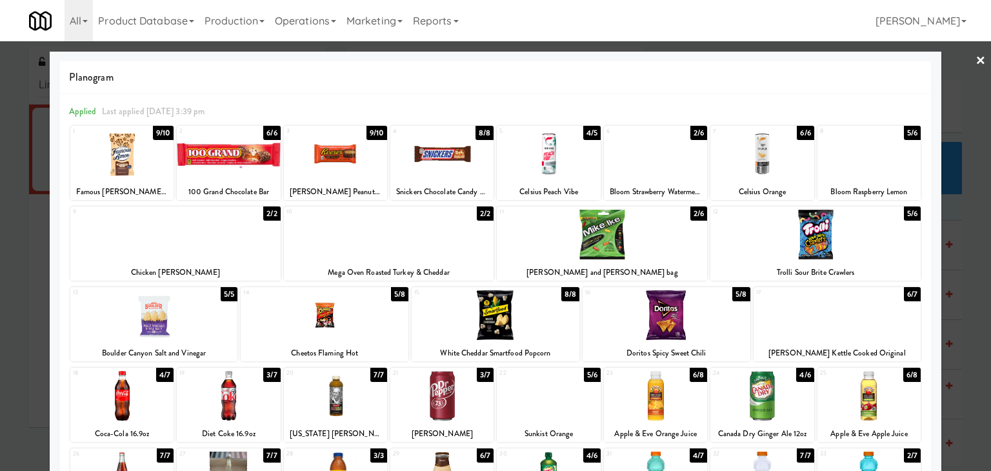
drag, startPoint x: 217, startPoint y: 160, endPoint x: 586, endPoint y: 295, distance: 392.2
click at [218, 160] on div at bounding box center [228, 154] width 103 height 50
click at [684, 319] on div at bounding box center [667, 315] width 168 height 50
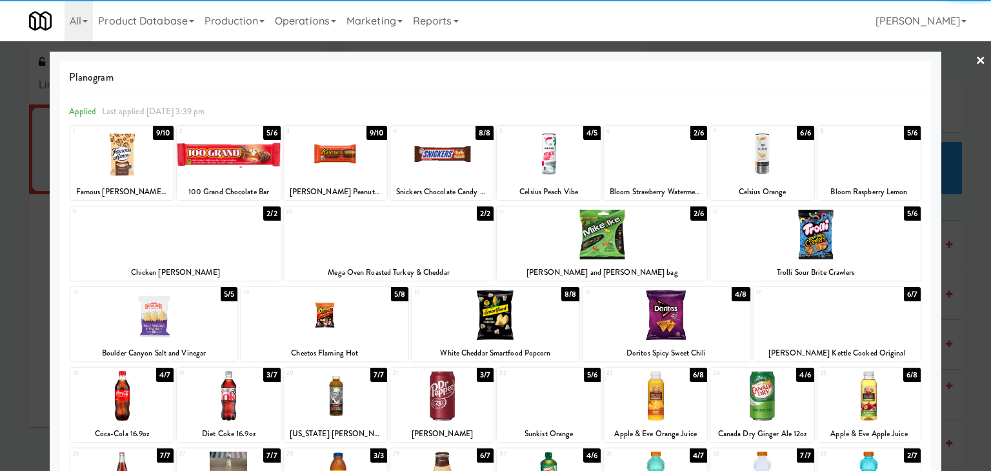
click at [975, 60] on link "×" at bounding box center [980, 61] width 10 height 40
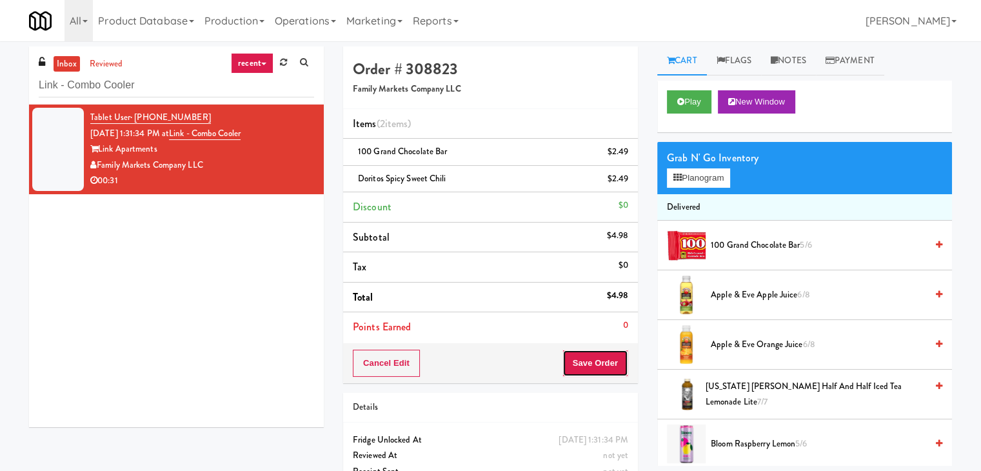
click at [591, 361] on button "Save Order" at bounding box center [596, 363] width 66 height 27
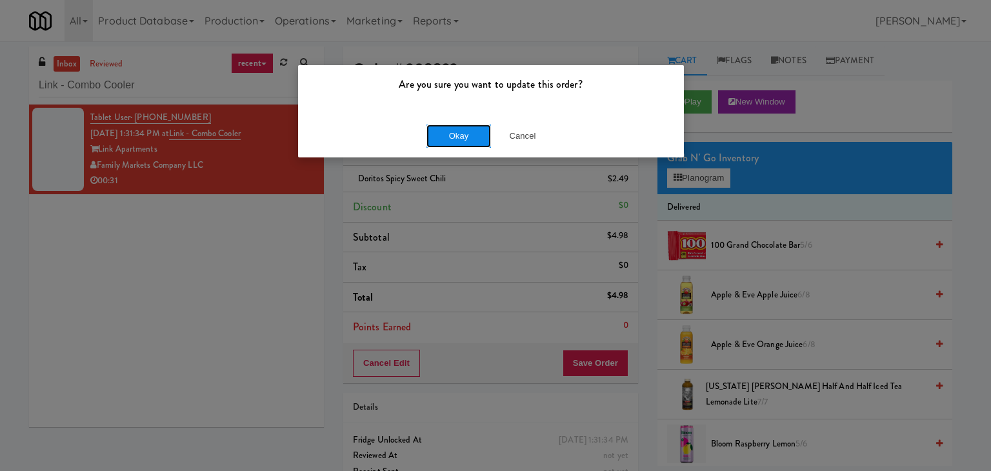
click at [459, 135] on button "Okay" at bounding box center [458, 136] width 65 height 23
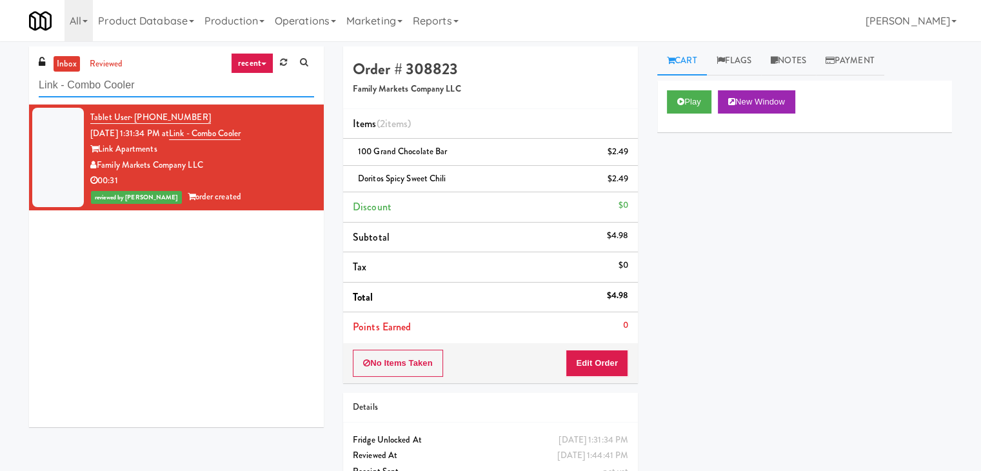
click at [191, 83] on input "Link - Combo Cooler" at bounding box center [176, 86] width 275 height 24
paste input "JVT drink (energy)"
type input "JVT drink (energy)"
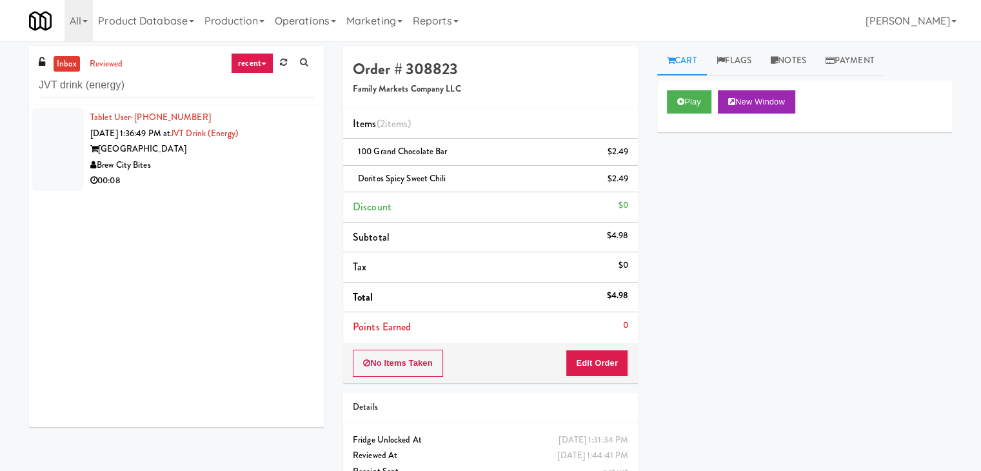
drag, startPoint x: 277, startPoint y: 172, endPoint x: 279, endPoint y: 163, distance: 9.8
click at [277, 173] on div "00:08" at bounding box center [202, 181] width 224 height 16
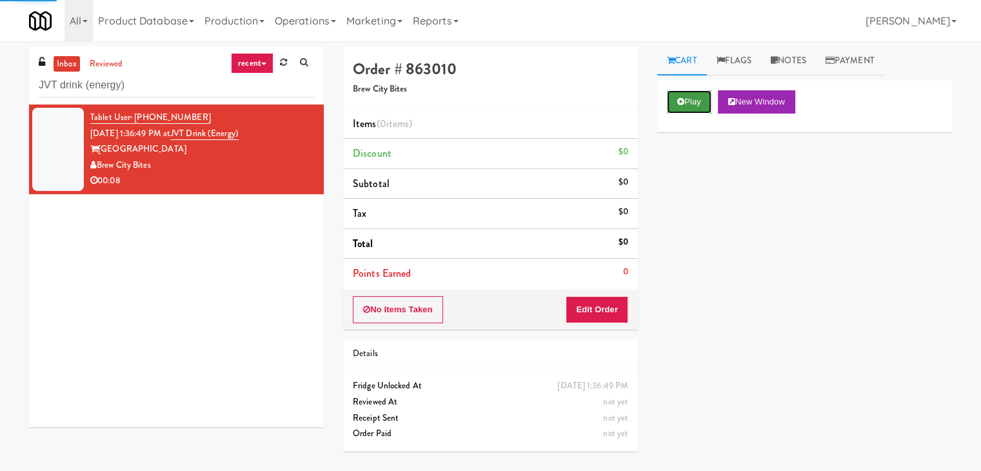
click at [693, 99] on button "Play" at bounding box center [689, 101] width 45 height 23
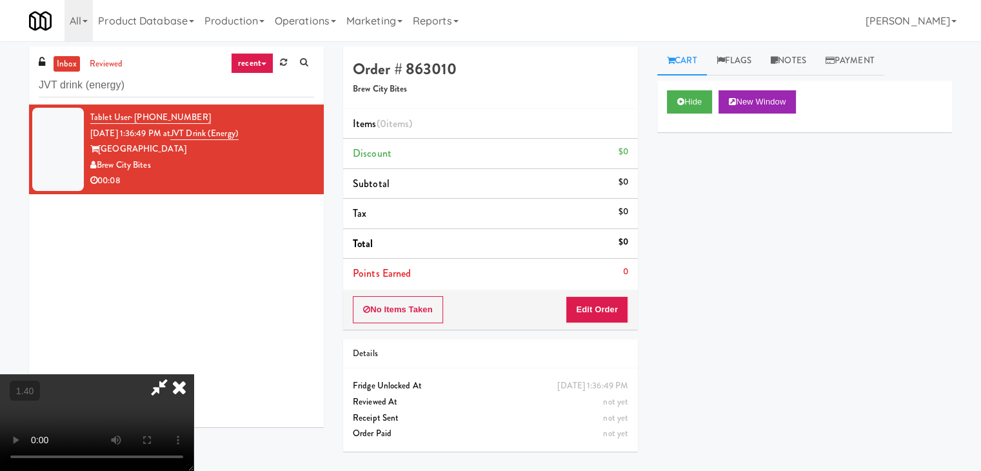
click at [194, 374] on video at bounding box center [97, 422] width 194 height 97
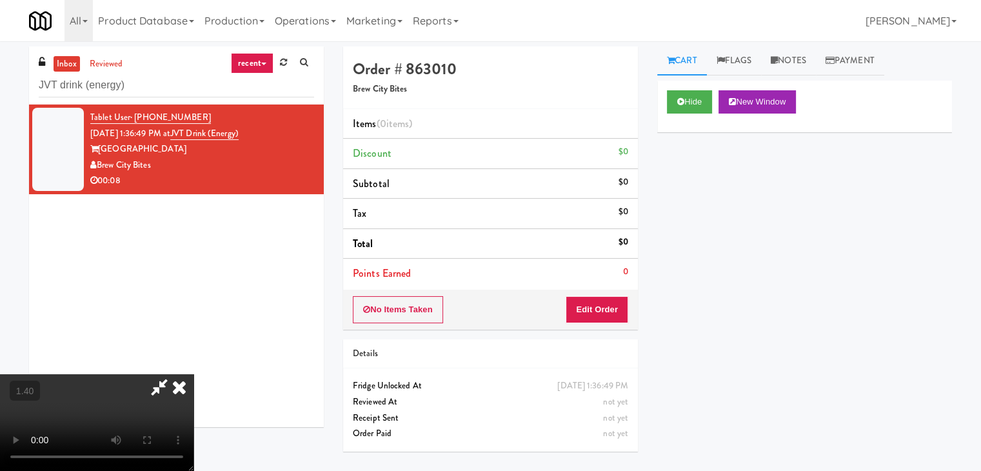
click at [194, 374] on video at bounding box center [97, 422] width 194 height 97
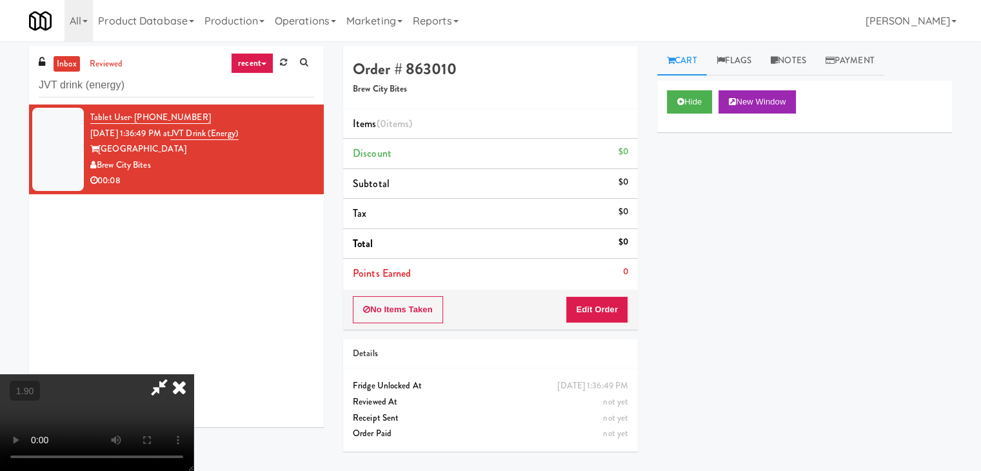
click at [194, 374] on icon at bounding box center [179, 387] width 28 height 26
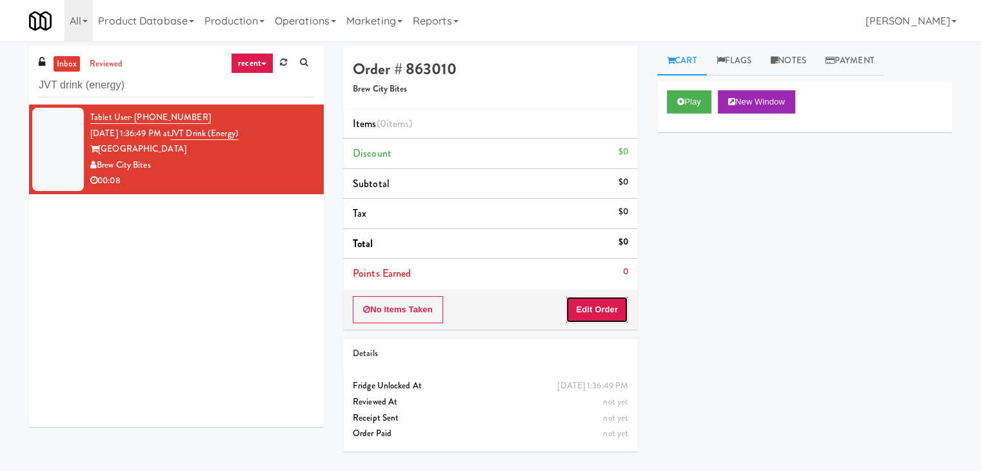
click at [591, 320] on button "Edit Order" at bounding box center [597, 309] width 63 height 27
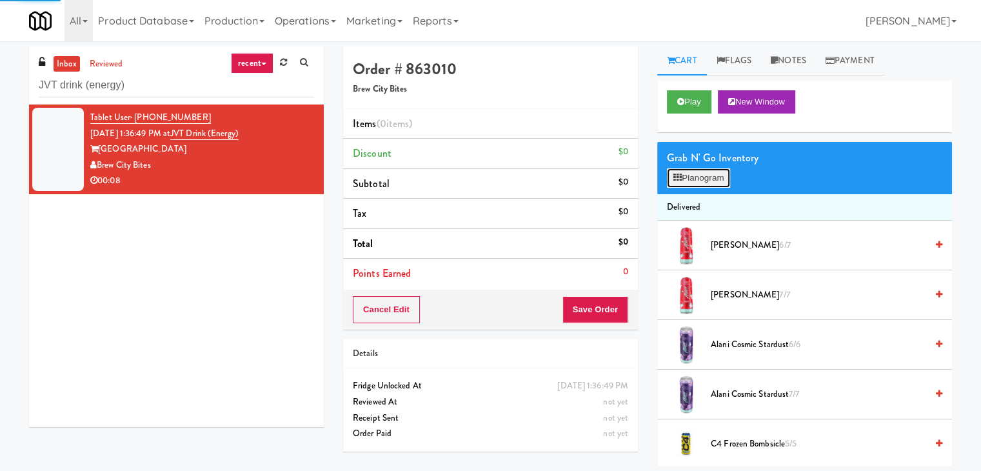
click at [695, 173] on button "Planogram" at bounding box center [698, 177] width 63 height 19
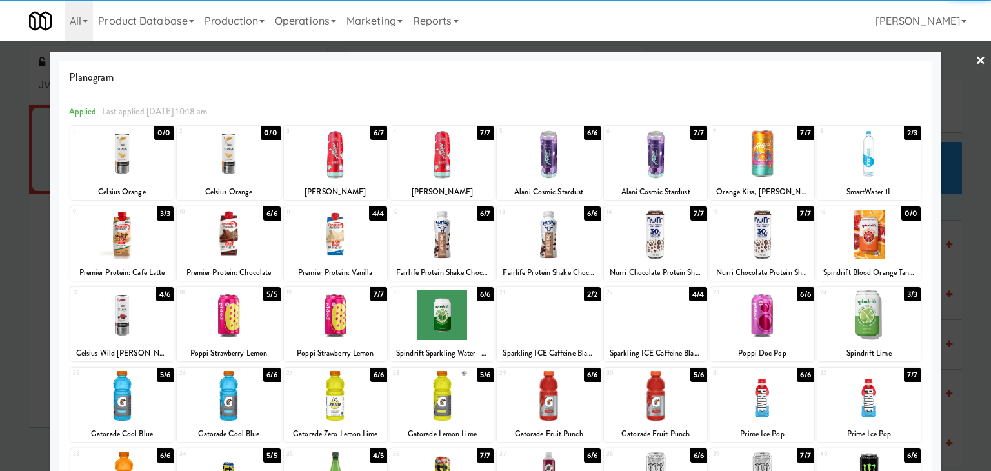
click at [563, 235] on div at bounding box center [548, 235] width 103 height 50
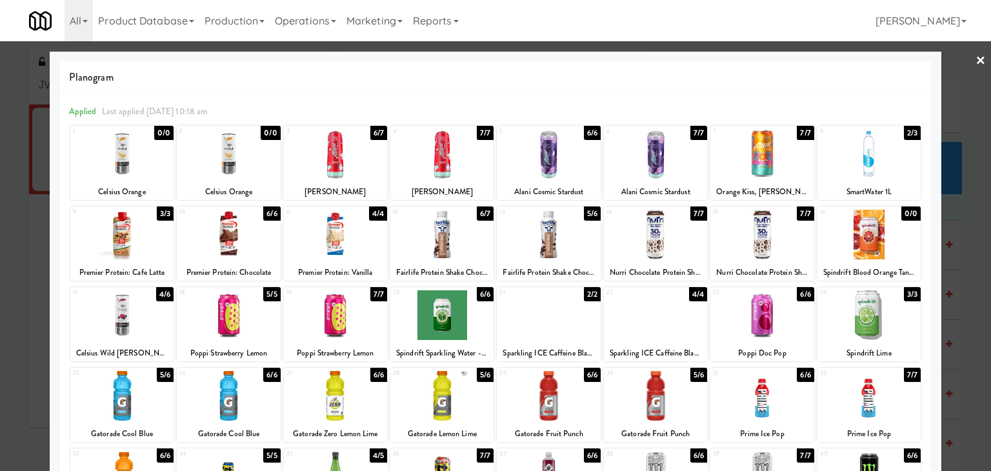
click at [326, 307] on div at bounding box center [335, 315] width 103 height 50
click at [975, 57] on link "×" at bounding box center [980, 61] width 10 height 40
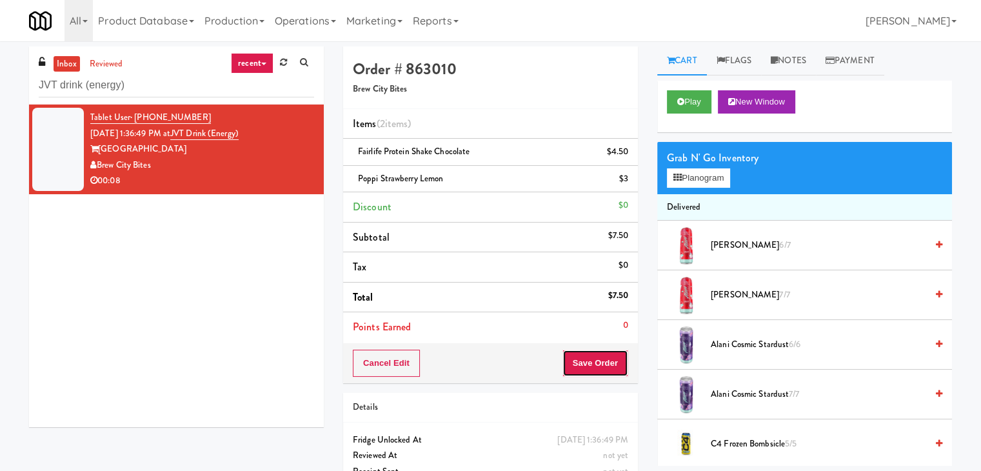
click at [572, 357] on button "Save Order" at bounding box center [596, 363] width 66 height 27
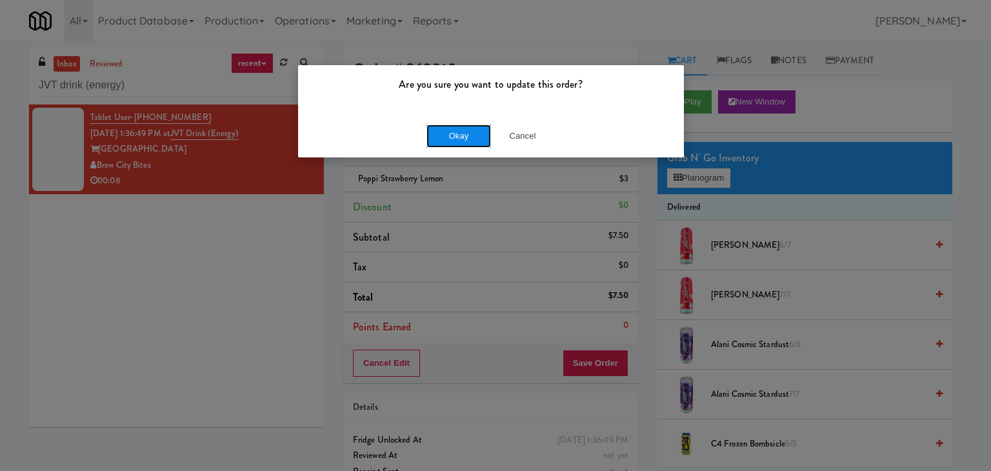
click at [450, 137] on button "Okay" at bounding box center [458, 136] width 65 height 23
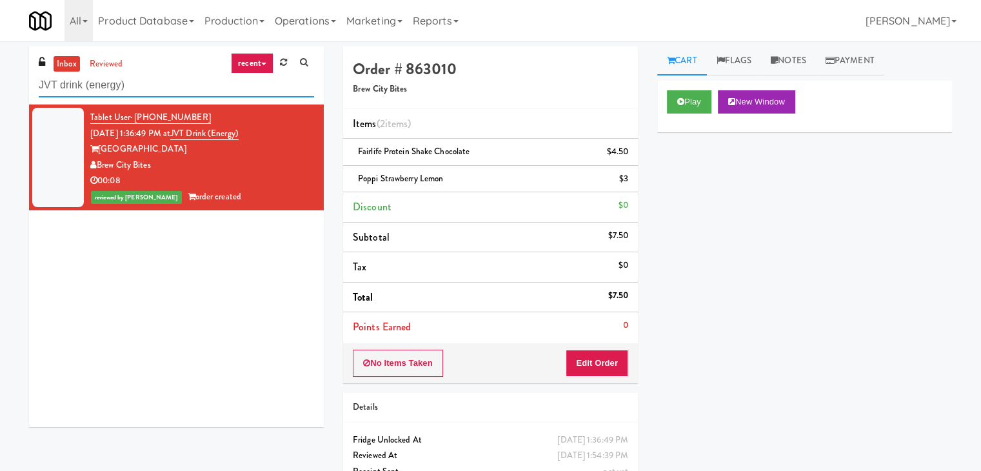
click at [162, 95] on input "JVT drink (energy)" at bounding box center [176, 86] width 275 height 24
paste input "Cool - MW - Pre Launch"
type input "Cool - MW - Pre Launch"
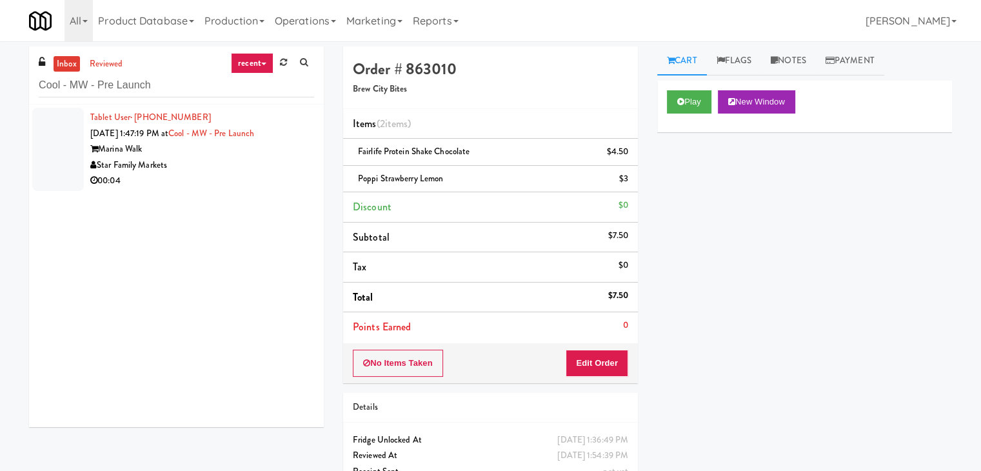
click at [261, 168] on div "Star Family Markets" at bounding box center [202, 165] width 224 height 16
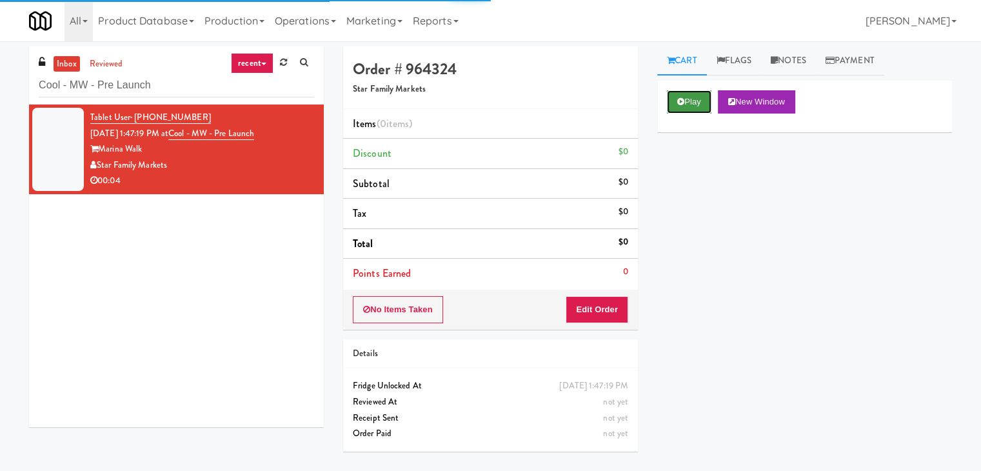
click at [684, 97] on button "Play" at bounding box center [689, 101] width 45 height 23
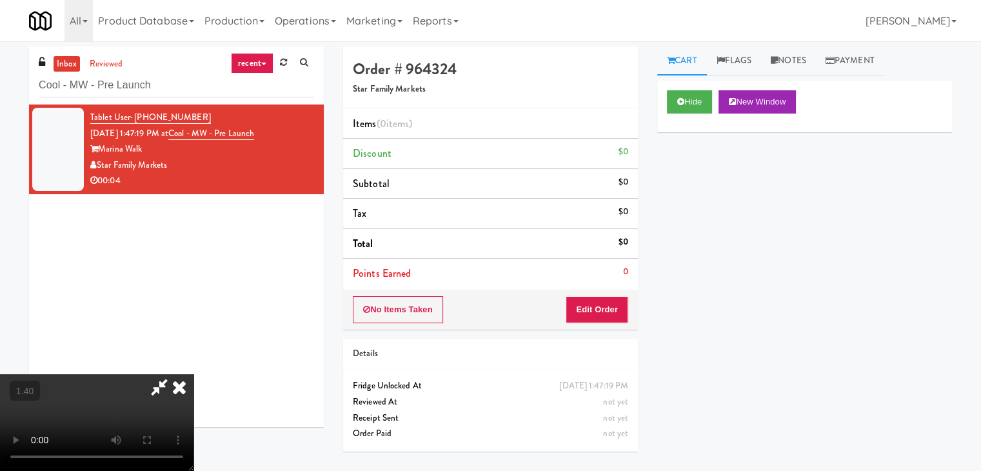
click at [194, 374] on video at bounding box center [97, 422] width 194 height 97
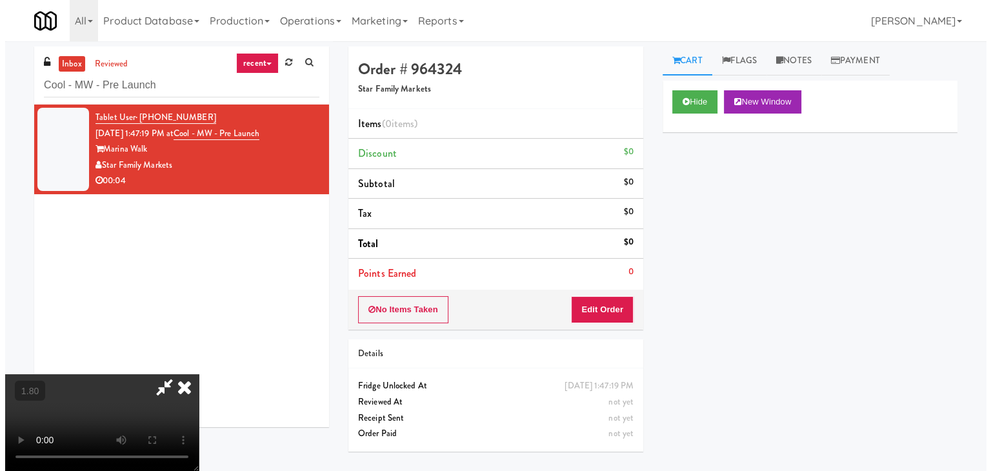
scroll to position [0, 0]
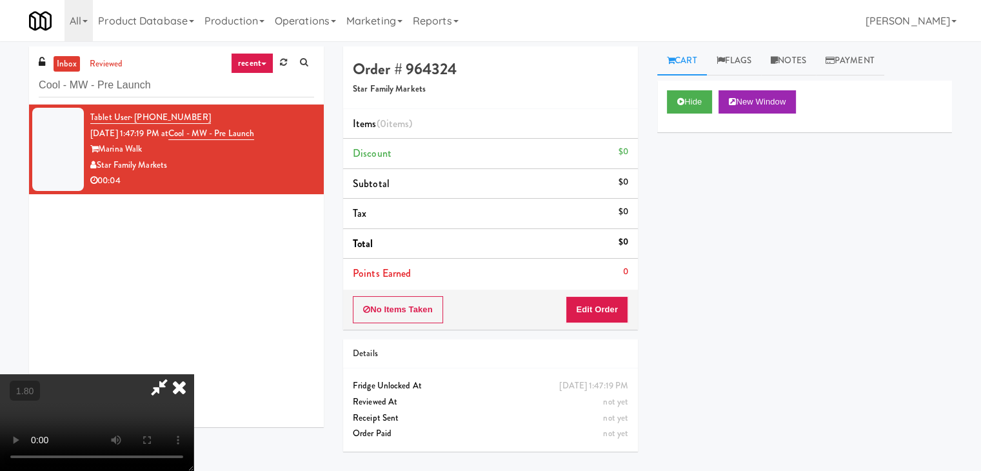
click at [194, 374] on icon at bounding box center [179, 387] width 28 height 26
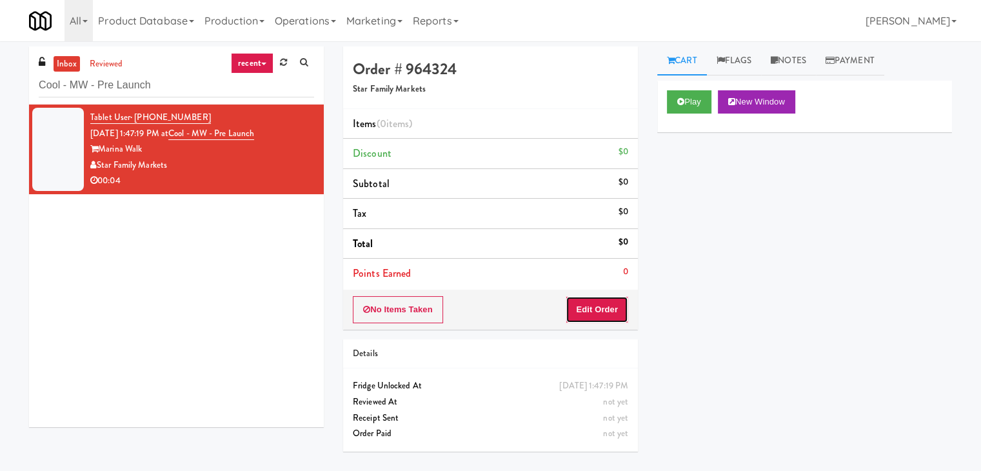
click at [606, 313] on button "Edit Order" at bounding box center [597, 309] width 63 height 27
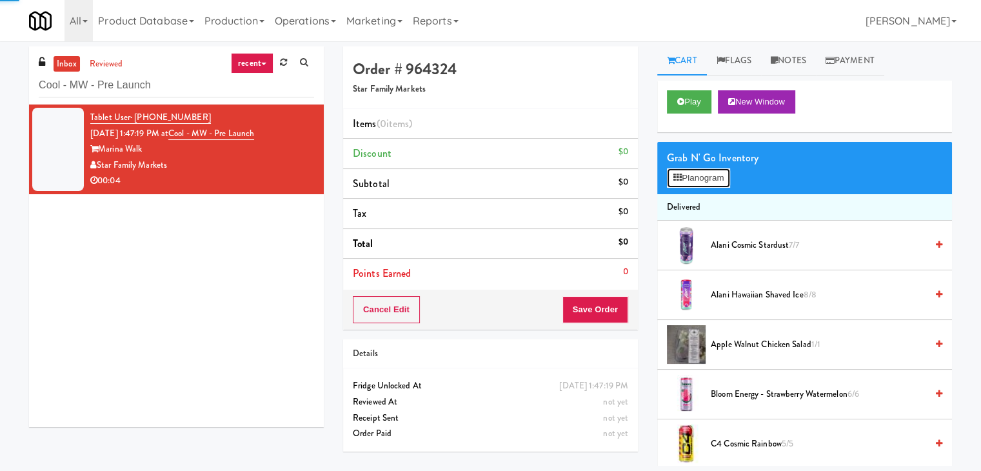
click at [686, 177] on button "Planogram" at bounding box center [698, 177] width 63 height 19
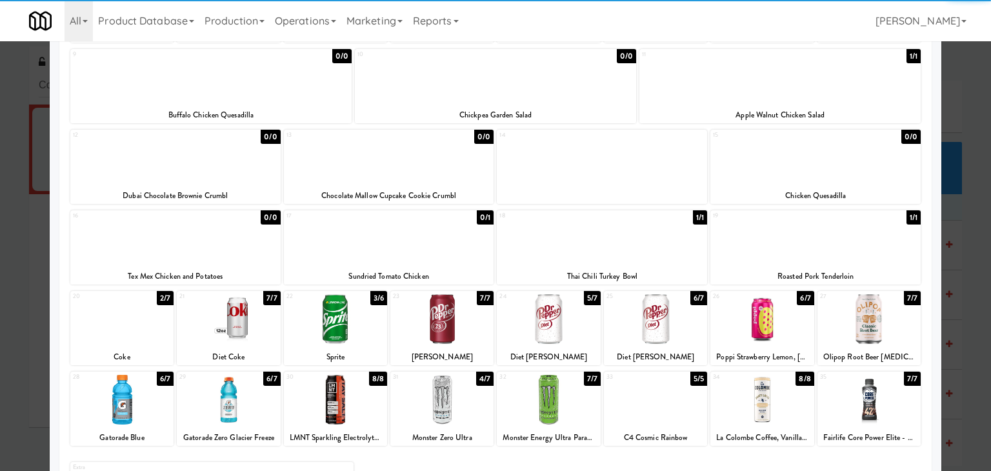
scroll to position [243, 0]
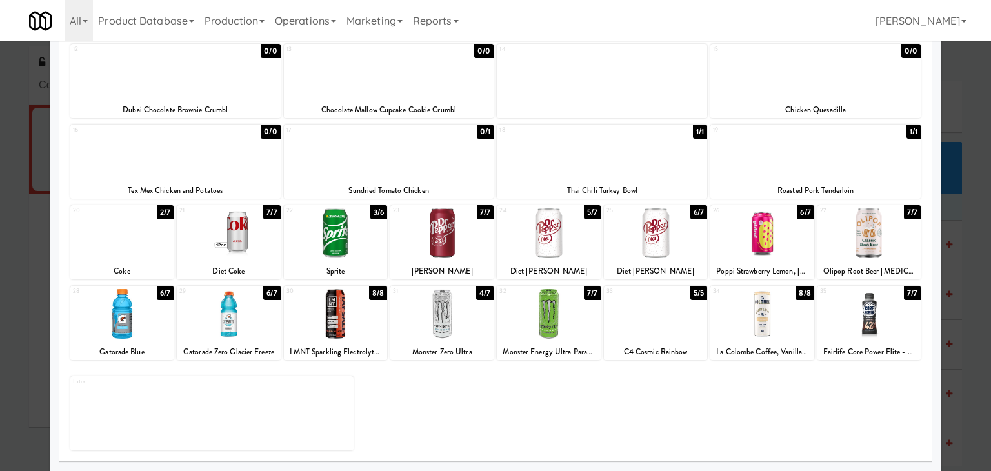
click at [244, 243] on div at bounding box center [228, 233] width 103 height 50
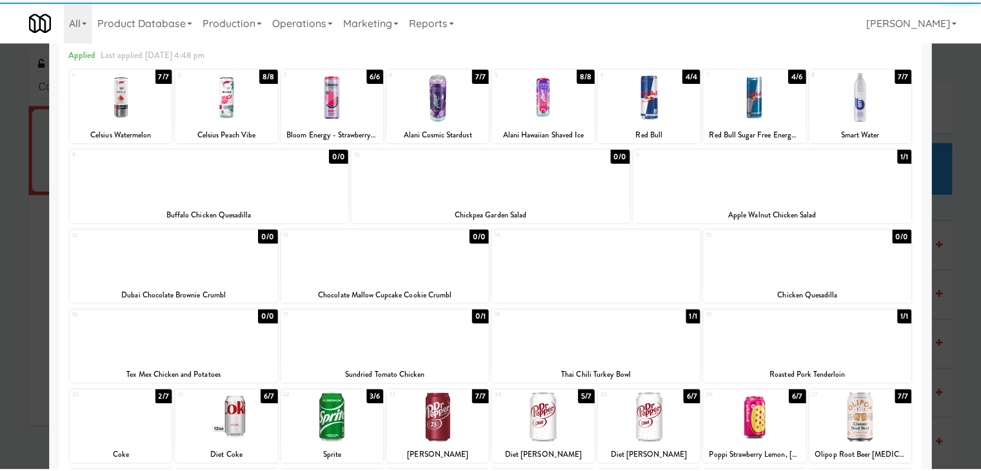
scroll to position [0, 0]
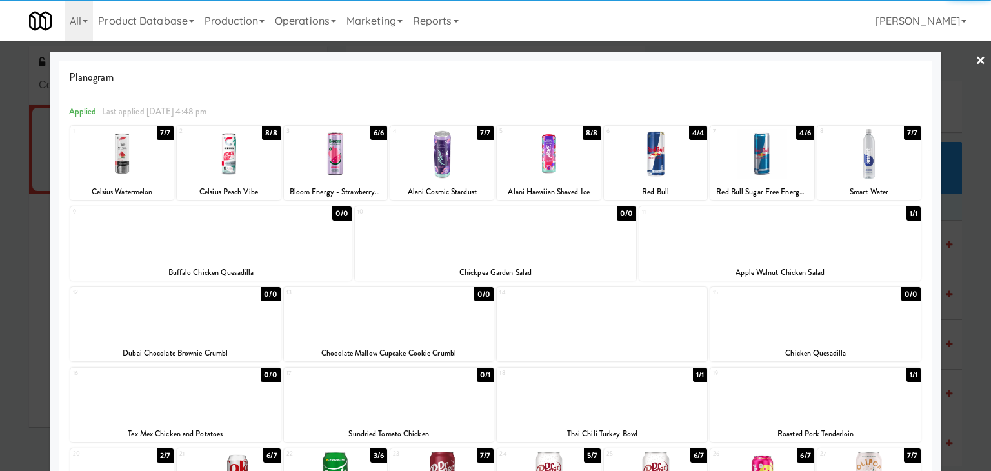
click at [975, 60] on link "×" at bounding box center [980, 61] width 10 height 40
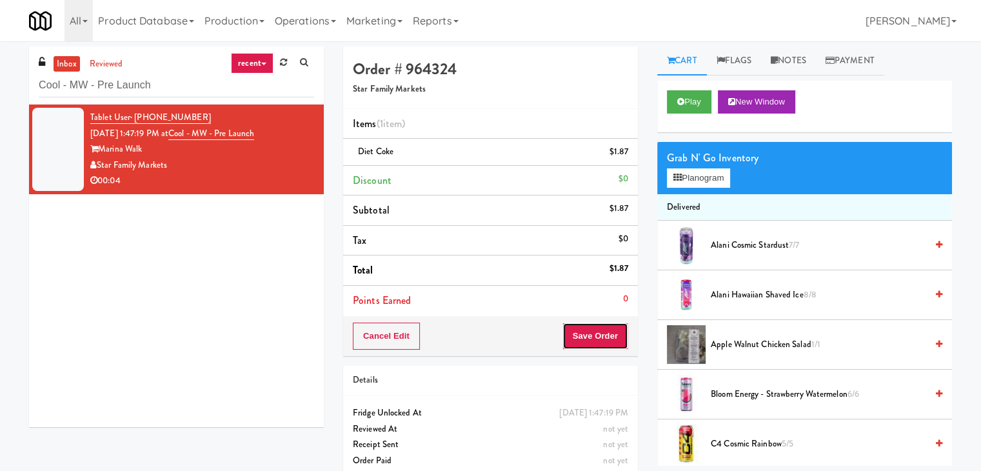
click at [582, 323] on button "Save Order" at bounding box center [596, 336] width 66 height 27
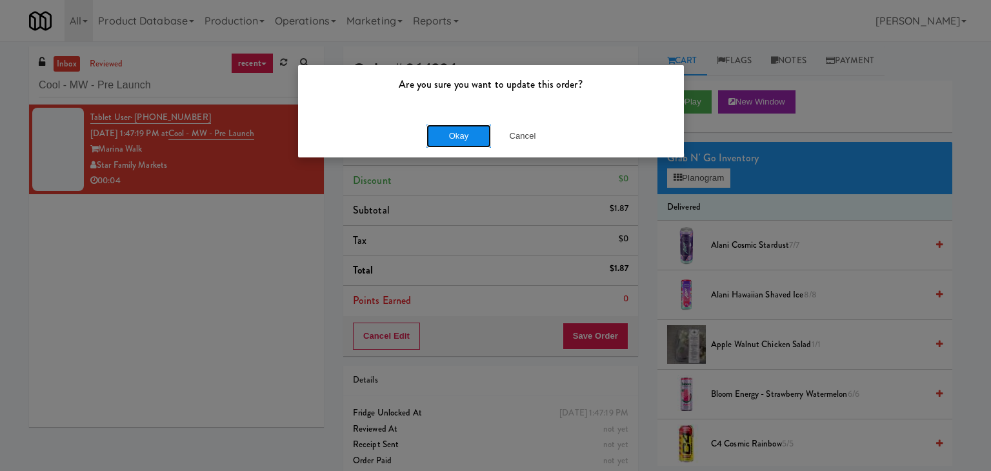
click at [467, 140] on button "Okay" at bounding box center [458, 136] width 65 height 23
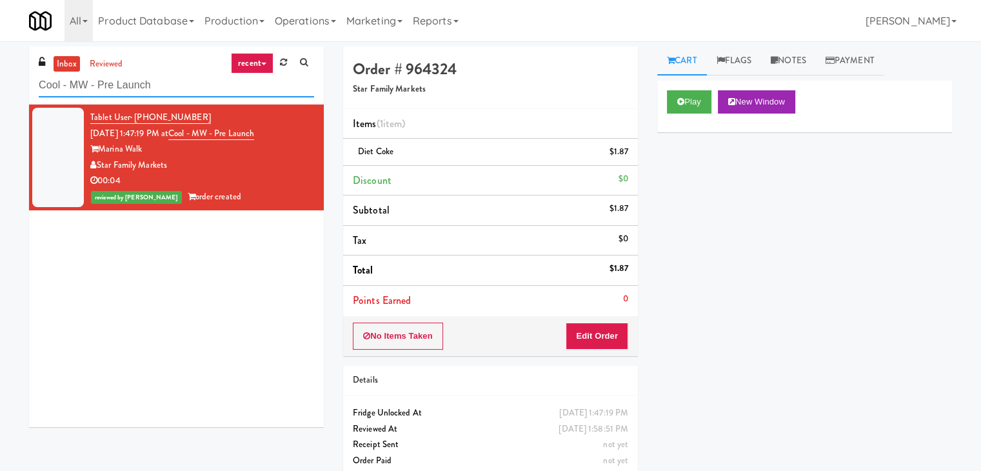
click at [168, 81] on input "Cool - MW - Pre Launch" at bounding box center [176, 86] width 275 height 24
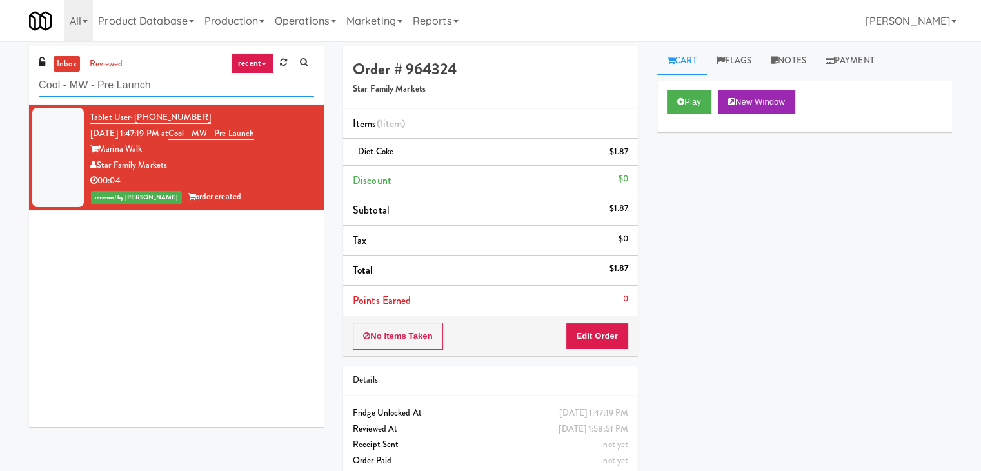
click at [168, 81] on input "Cool - MW - Pre Launch" at bounding box center [176, 86] width 275 height 24
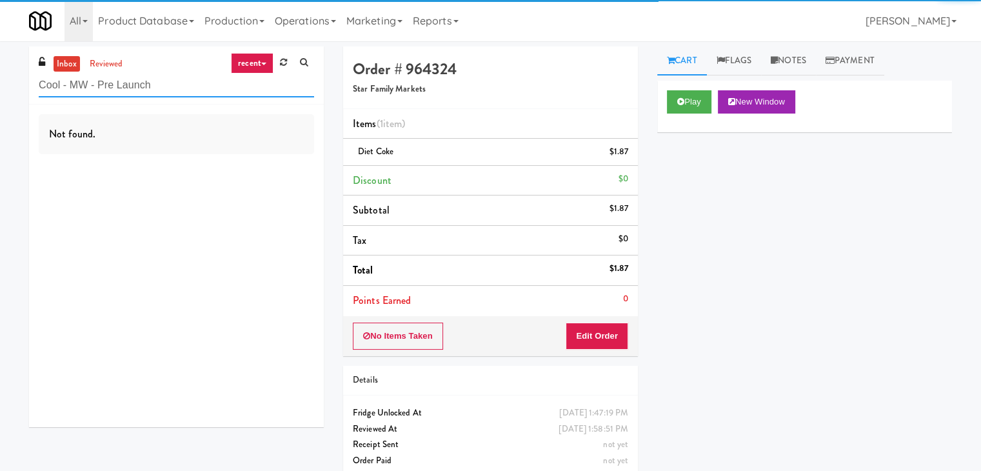
paste input "1730 N Clark -Left - Ambient"
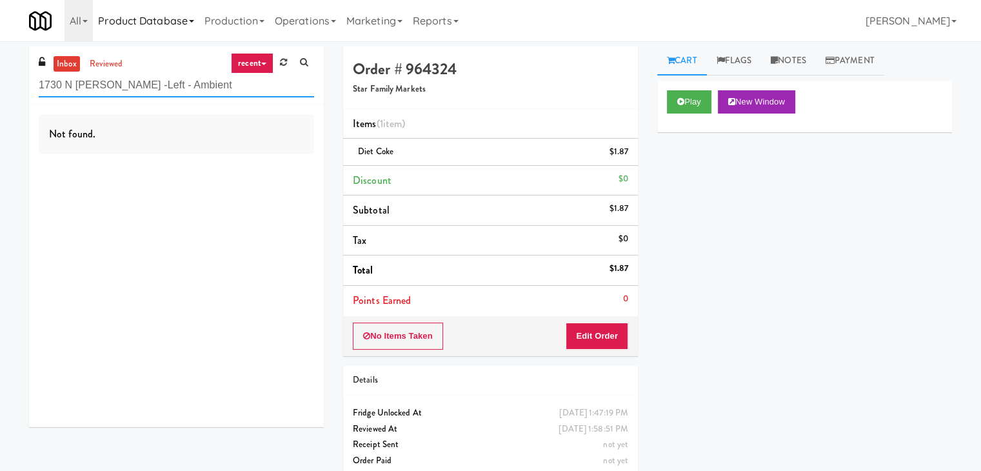
type input "1730 N Clark -Left - Ambient"
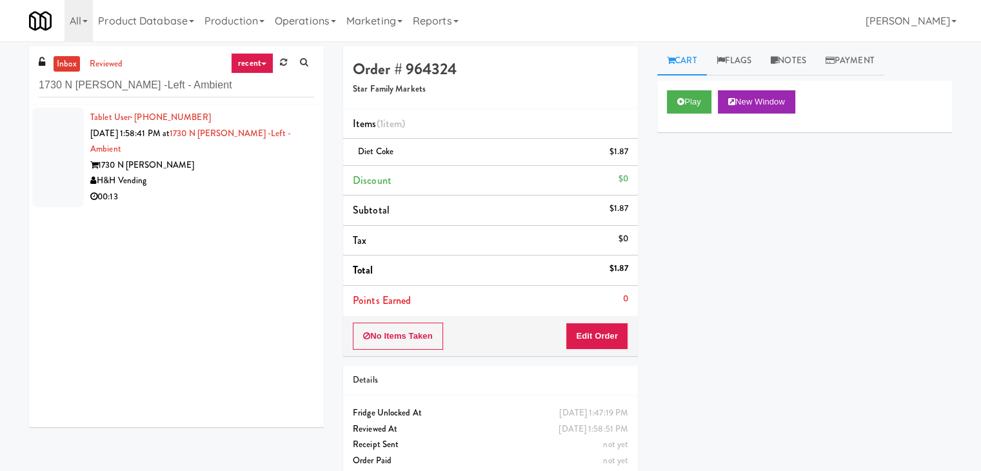
click at [261, 189] on div "00:13" at bounding box center [202, 197] width 224 height 16
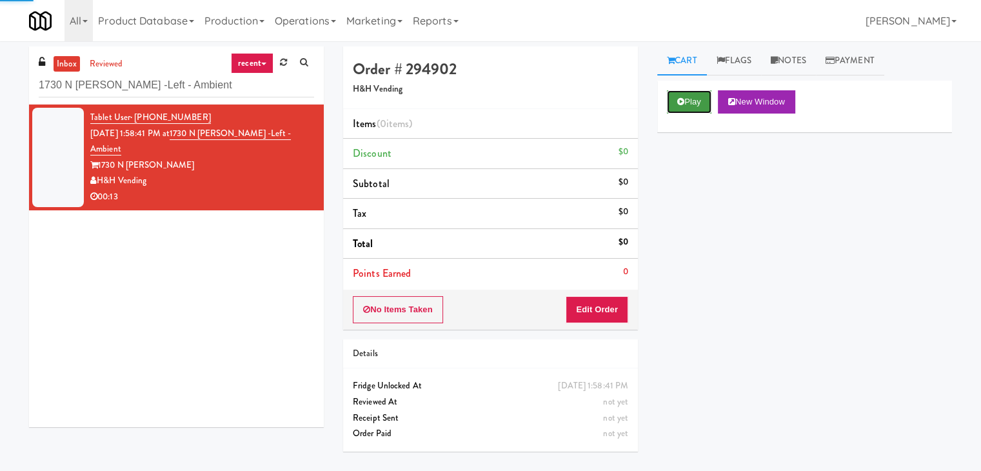
click at [692, 101] on button "Play" at bounding box center [689, 101] width 45 height 23
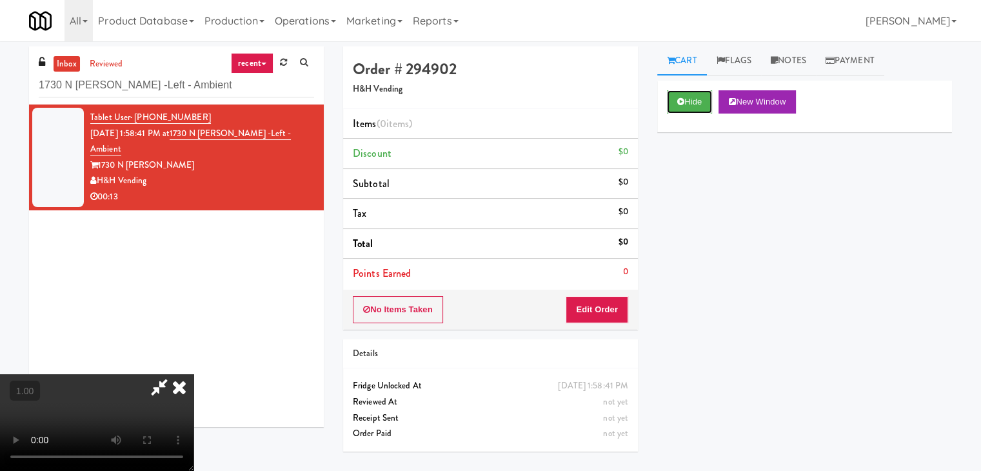
scroll to position [181, 0]
click at [194, 374] on video at bounding box center [97, 422] width 194 height 97
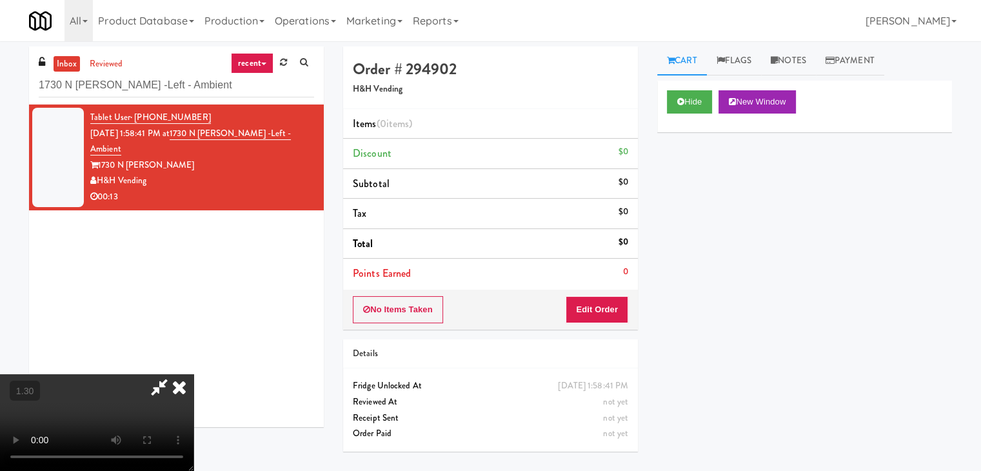
click at [194, 374] on video at bounding box center [97, 422] width 194 height 97
click at [194, 374] on icon at bounding box center [179, 387] width 28 height 26
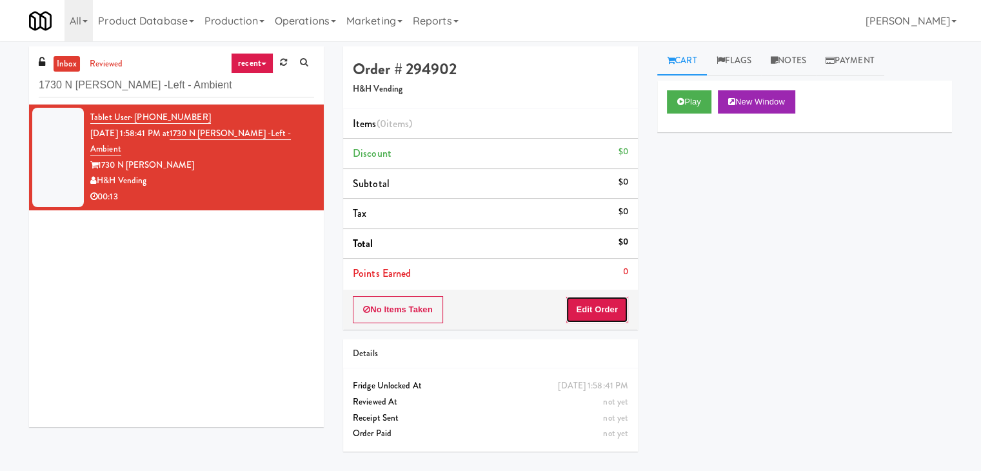
click at [603, 310] on button "Edit Order" at bounding box center [597, 309] width 63 height 27
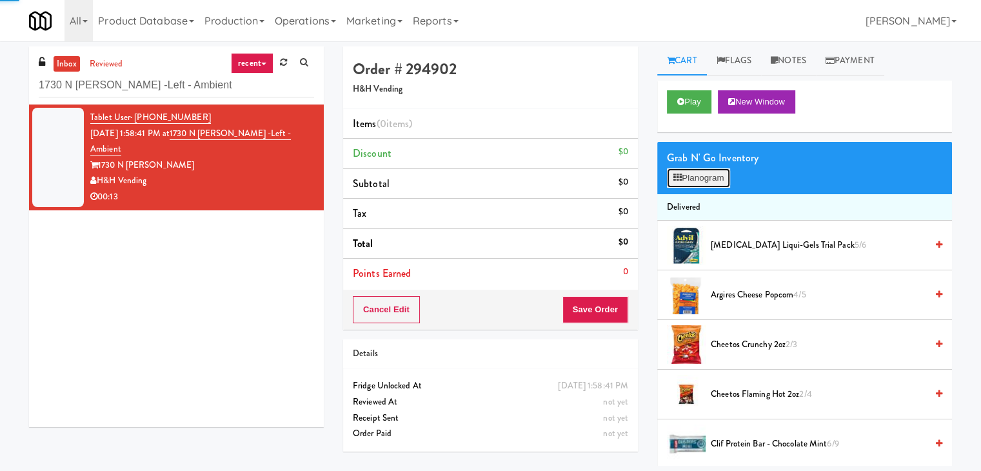
click at [701, 177] on button "Planogram" at bounding box center [698, 177] width 63 height 19
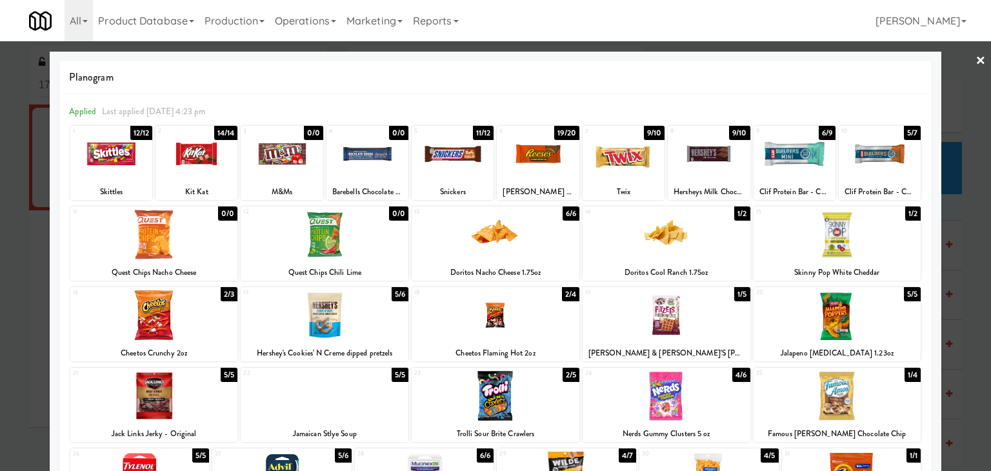
click at [621, 158] on div at bounding box center [624, 154] width 82 height 50
click at [817, 232] on div at bounding box center [837, 235] width 168 height 50
click at [975, 55] on link "×" at bounding box center [980, 61] width 10 height 40
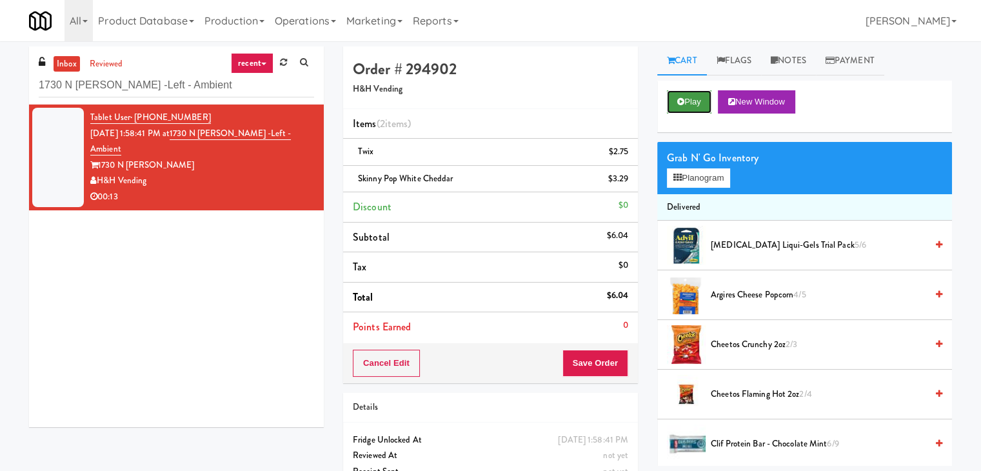
click at [697, 104] on button "Play" at bounding box center [689, 101] width 45 height 23
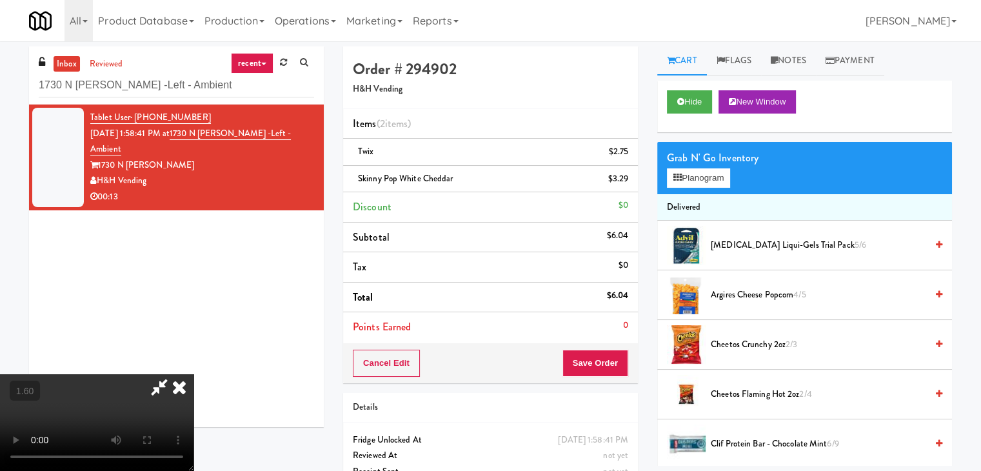
click at [194, 374] on video at bounding box center [97, 422] width 194 height 97
click at [725, 172] on button "Planogram" at bounding box center [698, 177] width 63 height 19
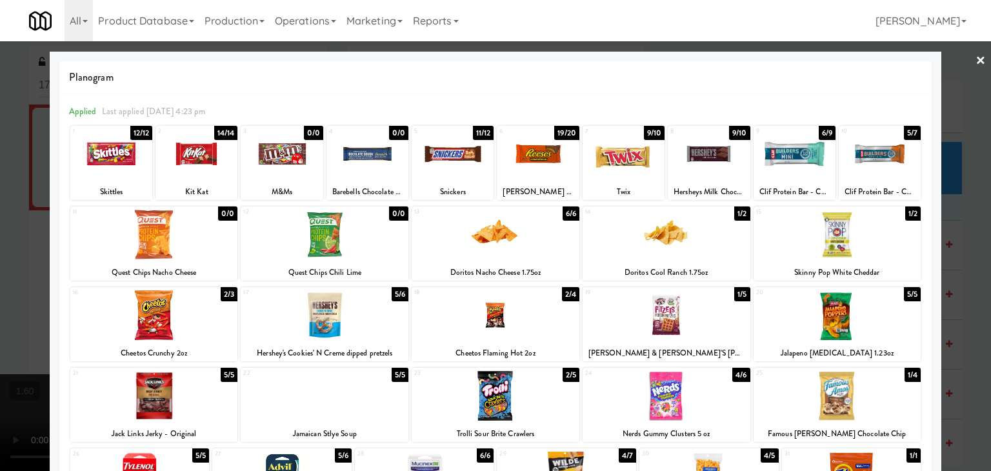
click at [975, 60] on link "×" at bounding box center [980, 61] width 10 height 40
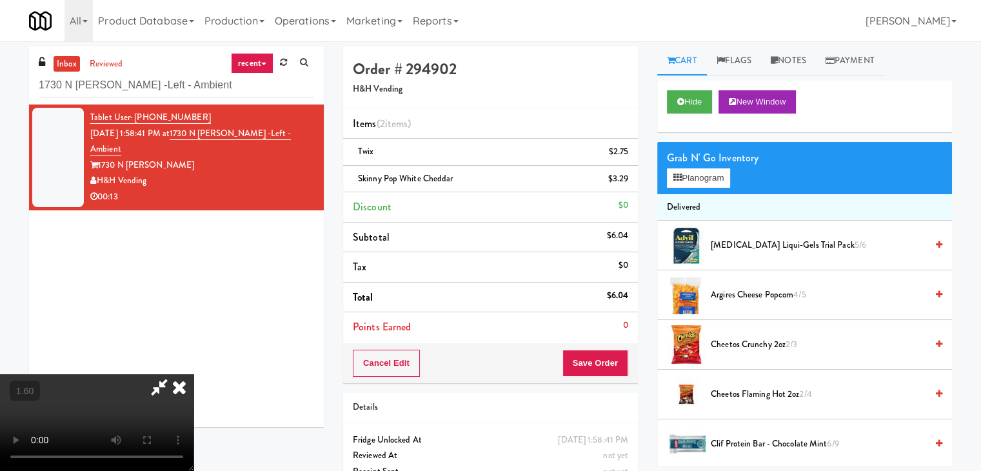
click at [194, 374] on icon at bounding box center [179, 387] width 28 height 26
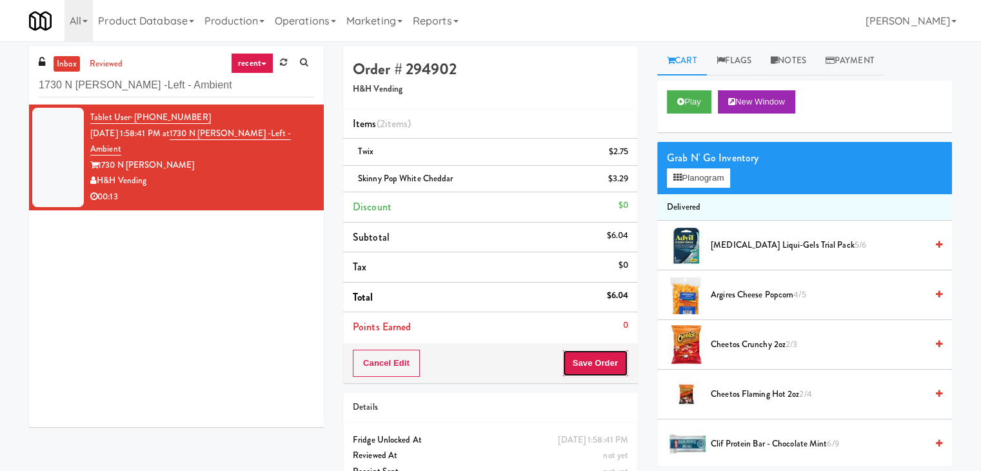
click at [602, 367] on button "Save Order" at bounding box center [596, 363] width 66 height 27
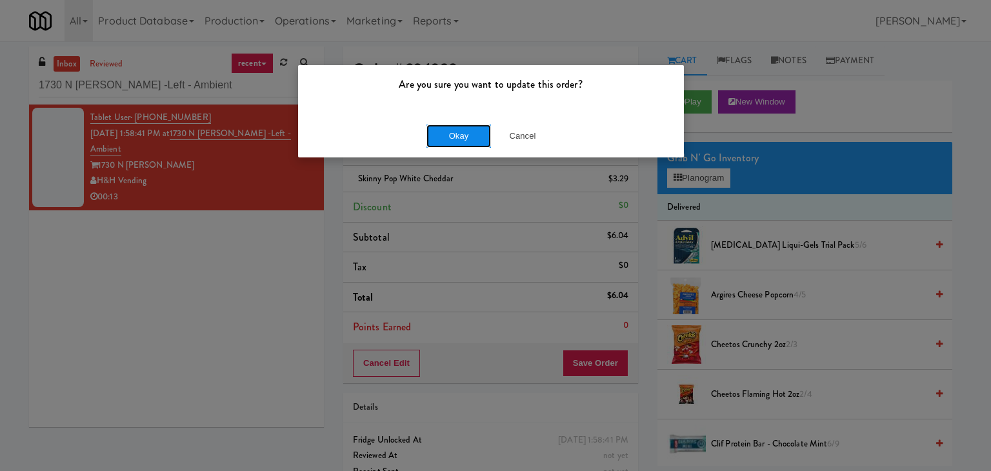
click at [477, 137] on button "Okay" at bounding box center [458, 136] width 65 height 23
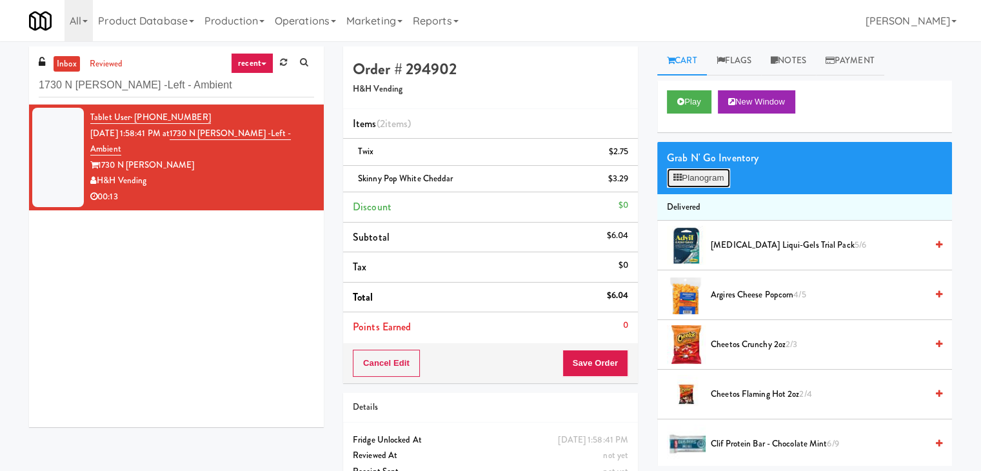
click at [695, 184] on button "Planogram" at bounding box center [698, 177] width 63 height 19
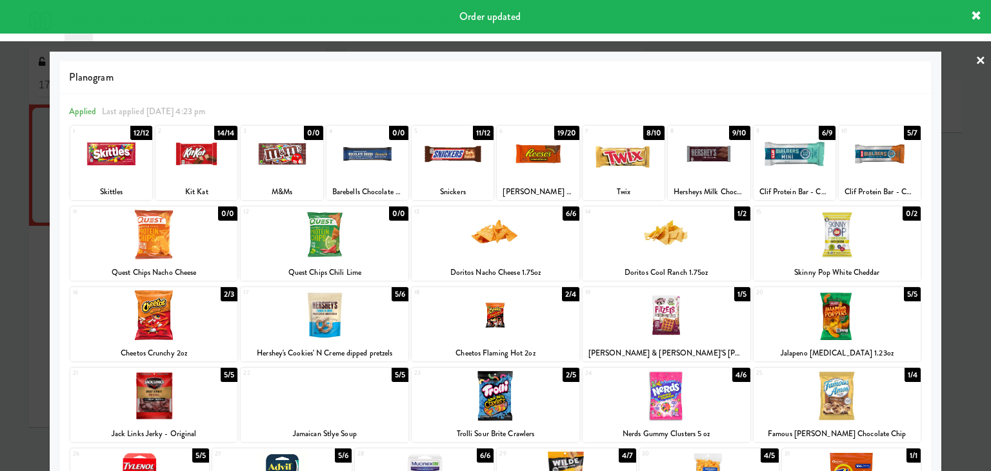
click at [964, 59] on div at bounding box center [495, 235] width 991 height 471
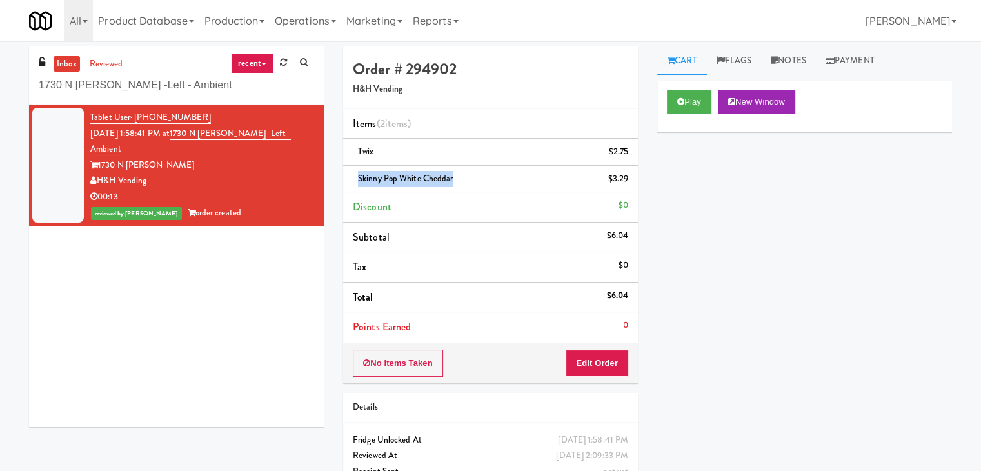
drag, startPoint x: 451, startPoint y: 179, endPoint x: 355, endPoint y: 179, distance: 96.1
click at [355, 179] on div "Skinny Pop White Cheddar $3.29" at bounding box center [490, 179] width 275 height 16
copy span "Skinny Pop White Cheddar"
click at [194, 86] on input "1730 N Clark -Left - Ambient" at bounding box center [176, 86] width 275 height 24
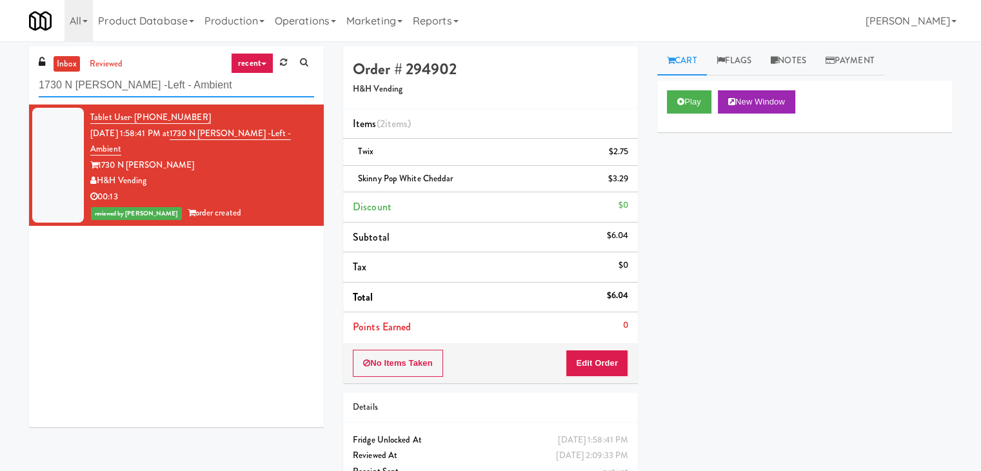
click at [194, 86] on input "1730 N Clark -Left - Ambient" at bounding box center [176, 86] width 275 height 24
paste input "Central Gardens"
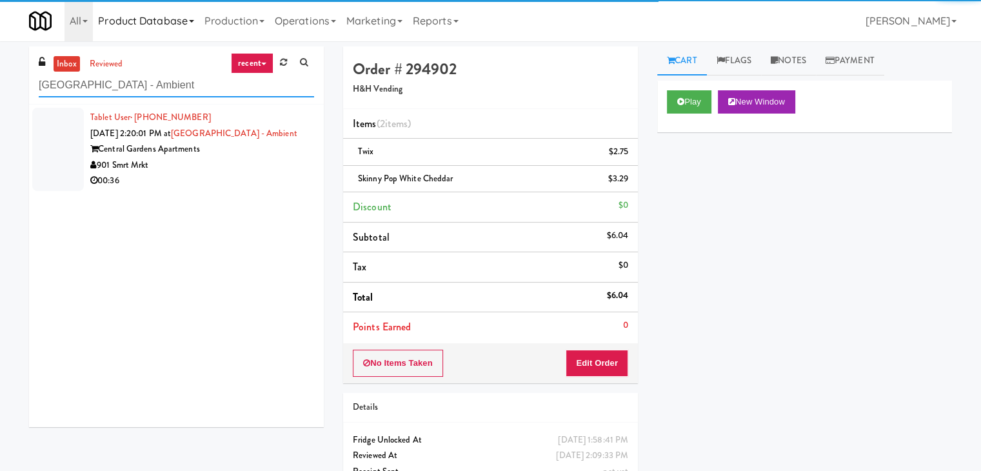
type input "Central Gardens - Ambient"
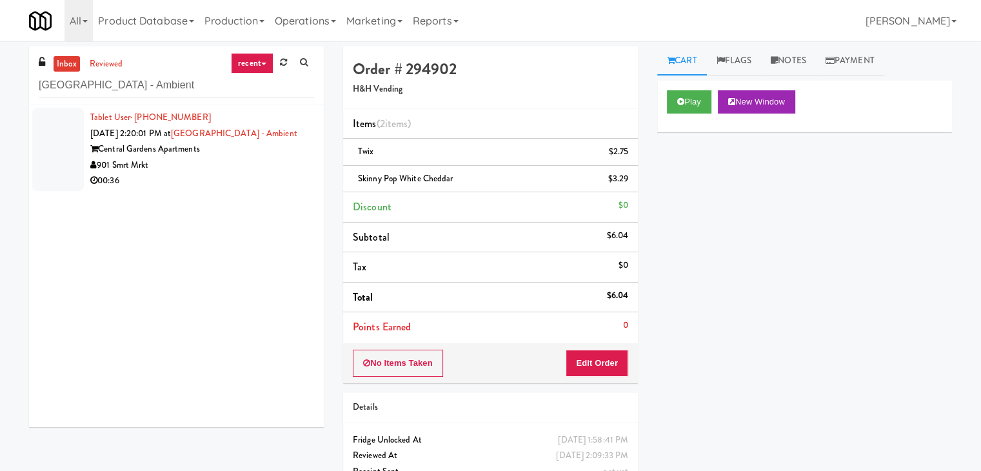
click at [268, 150] on div "Central Gardens Apartments" at bounding box center [202, 149] width 224 height 16
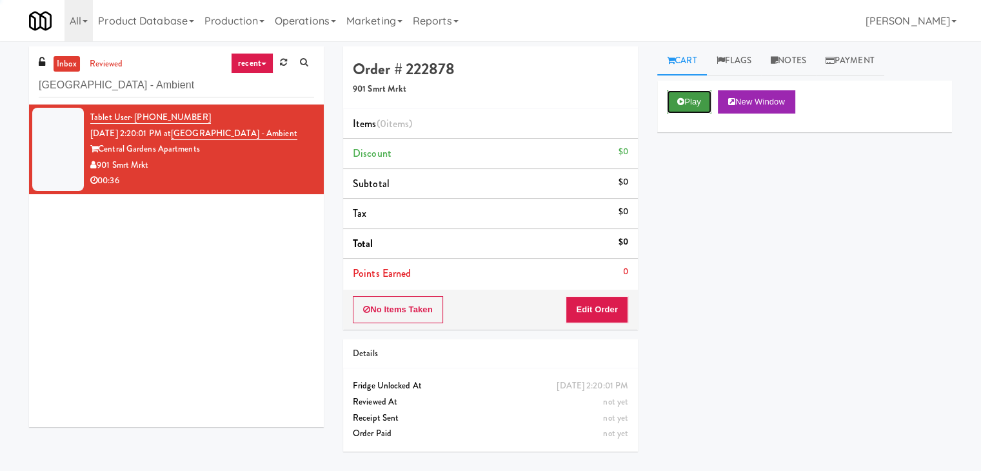
click at [694, 102] on button "Play" at bounding box center [689, 101] width 45 height 23
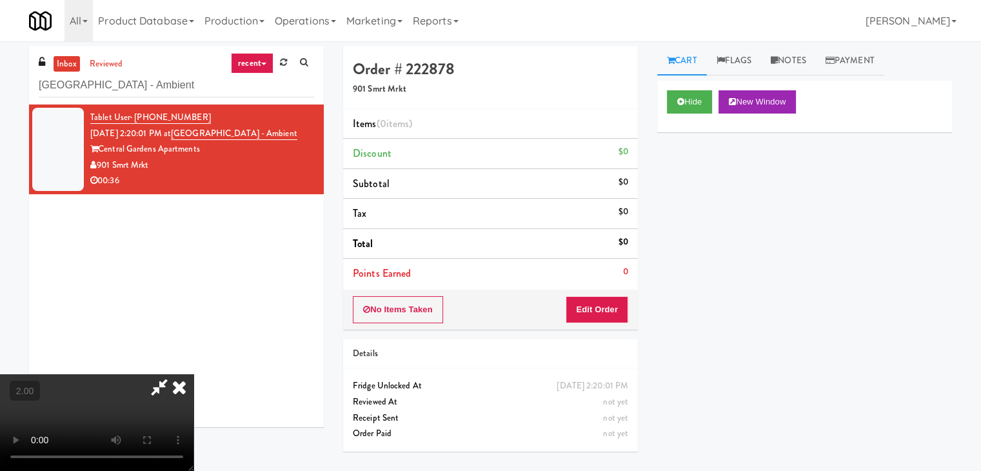
click at [194, 374] on video at bounding box center [97, 422] width 194 height 97
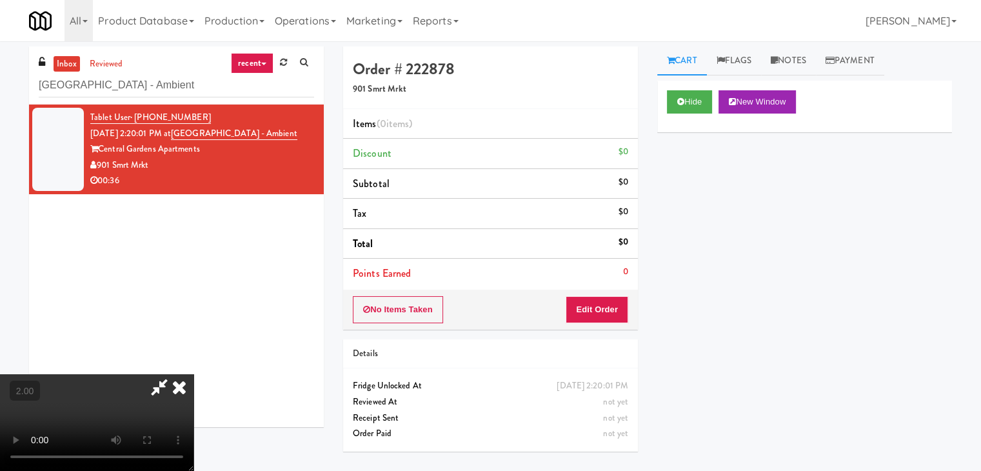
click at [194, 374] on video at bounding box center [97, 422] width 194 height 97
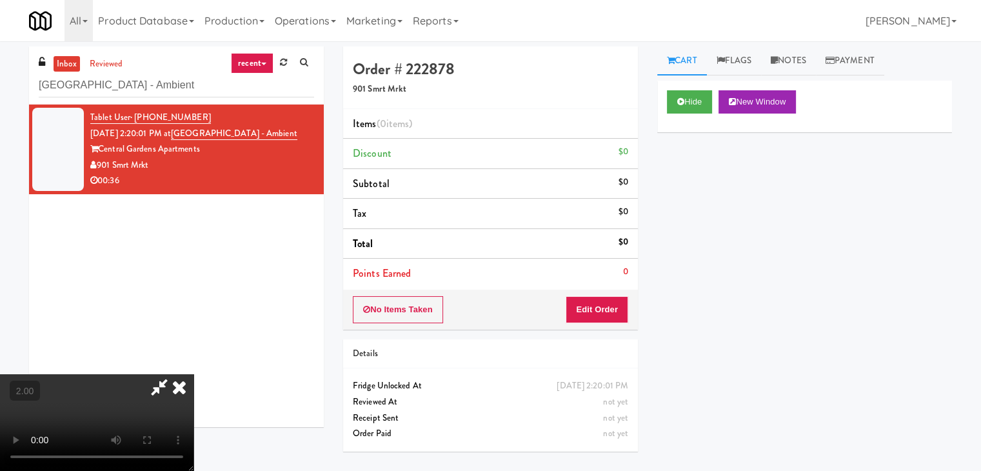
click at [194, 374] on video at bounding box center [97, 422] width 194 height 97
click at [194, 374] on icon at bounding box center [179, 387] width 28 height 26
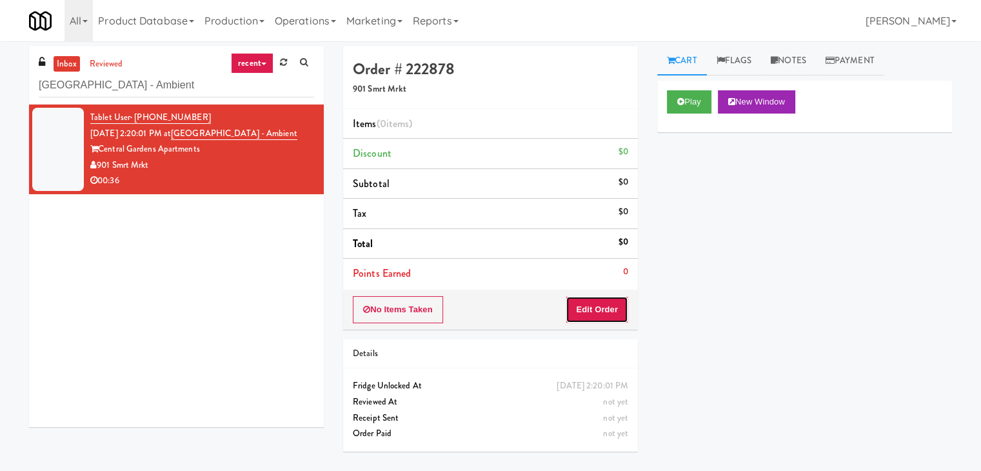
click at [588, 301] on button "Edit Order" at bounding box center [597, 309] width 63 height 27
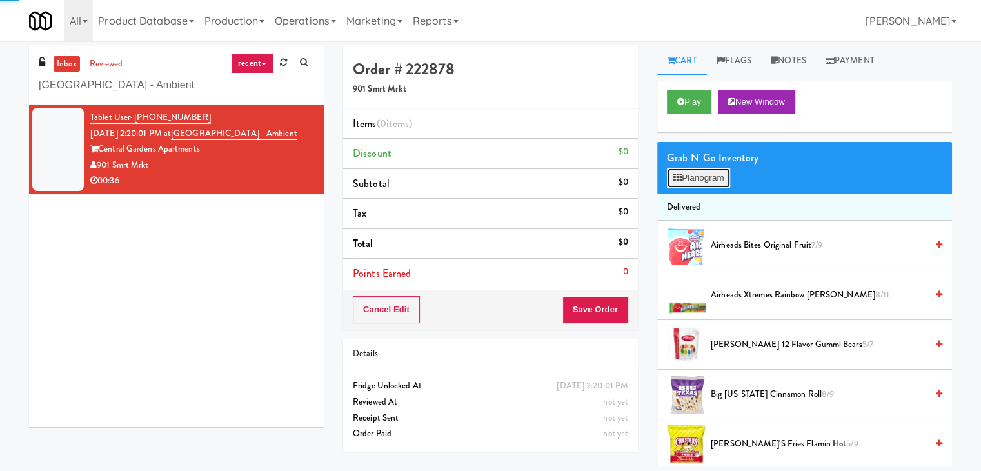
click at [679, 179] on icon at bounding box center [677, 178] width 8 height 8
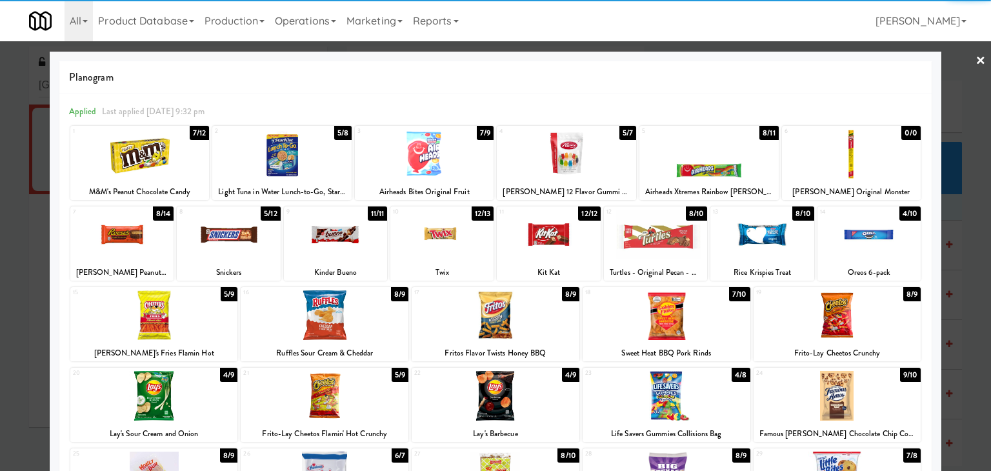
click at [657, 238] on div at bounding box center [655, 235] width 103 height 50
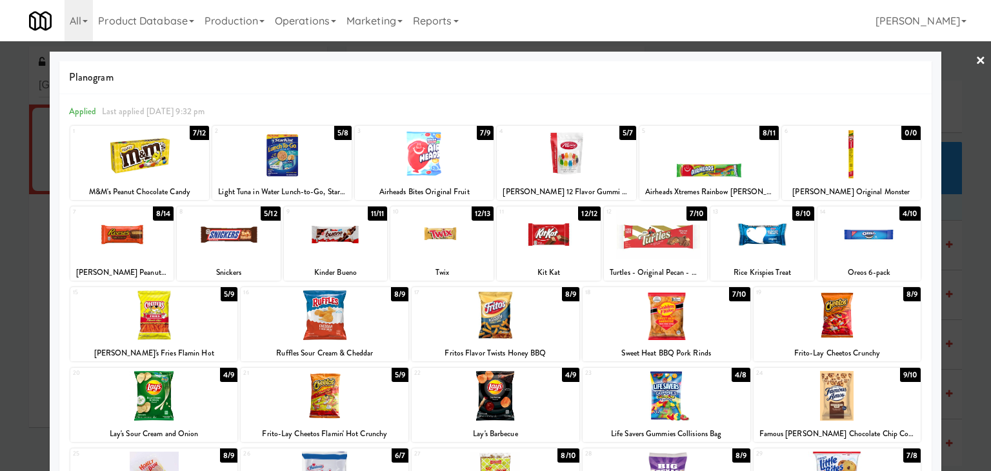
click at [975, 63] on link "×" at bounding box center [980, 61] width 10 height 40
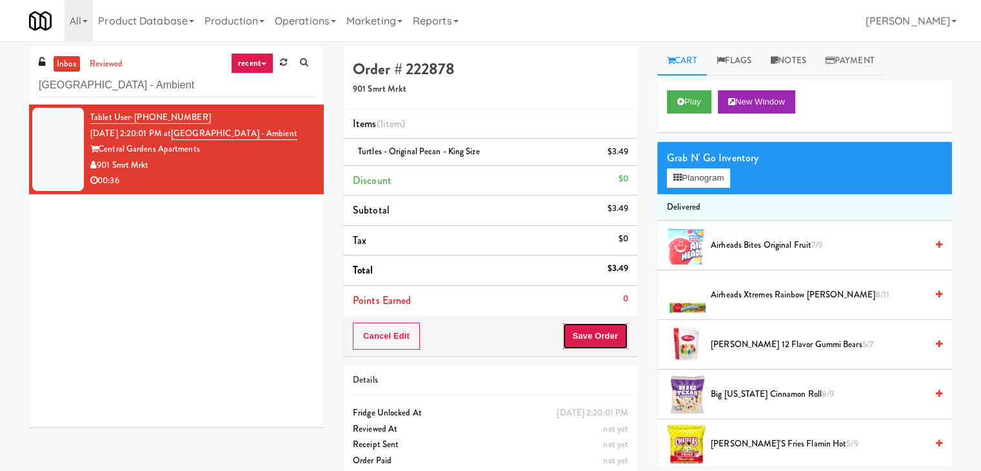
click at [613, 336] on button "Save Order" at bounding box center [596, 336] width 66 height 27
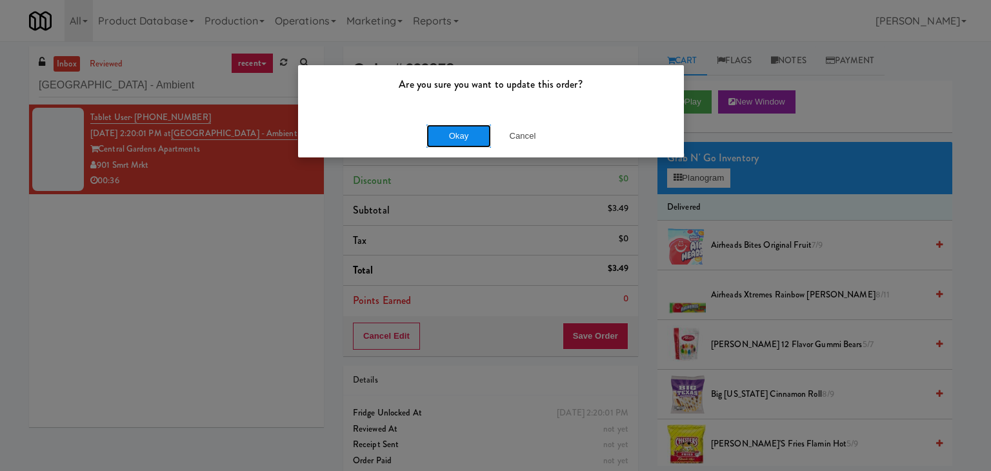
click at [455, 125] on button "Okay" at bounding box center [458, 136] width 65 height 23
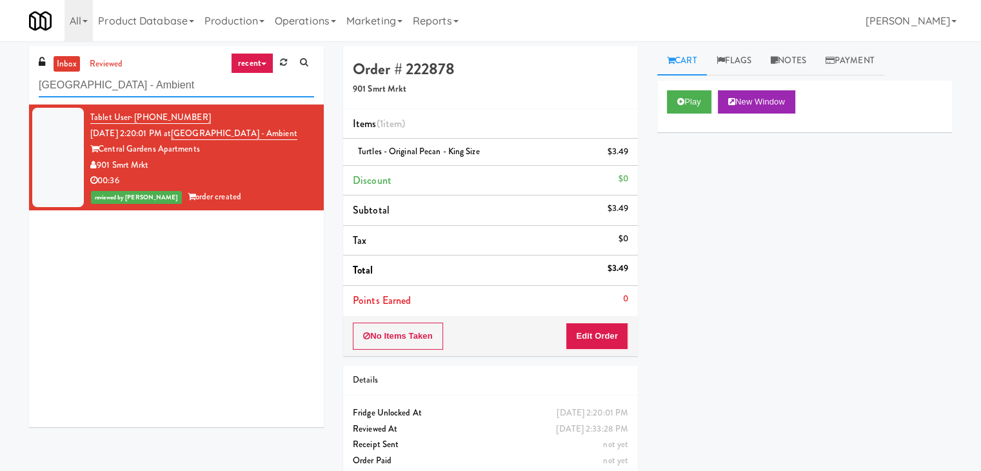
click at [198, 76] on input "Central Gardens - Ambient" at bounding box center [176, 86] width 275 height 24
paste input "Haw River 01"
type input "Haw River 01"
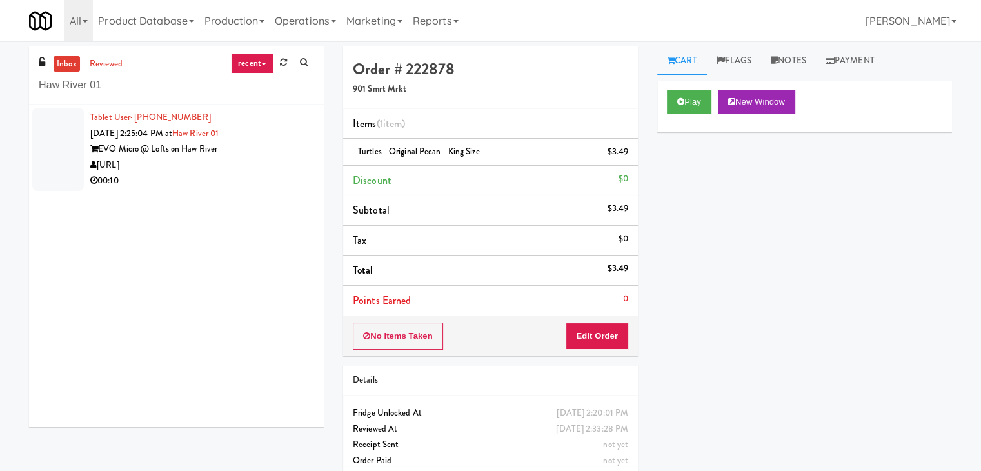
click at [234, 168] on div "[URL]" at bounding box center [202, 165] width 224 height 16
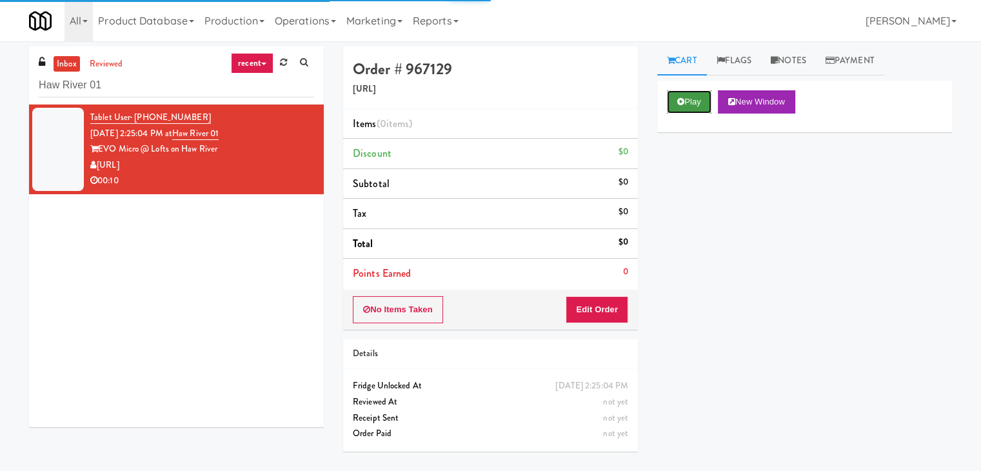
click at [694, 97] on button "Play" at bounding box center [689, 101] width 45 height 23
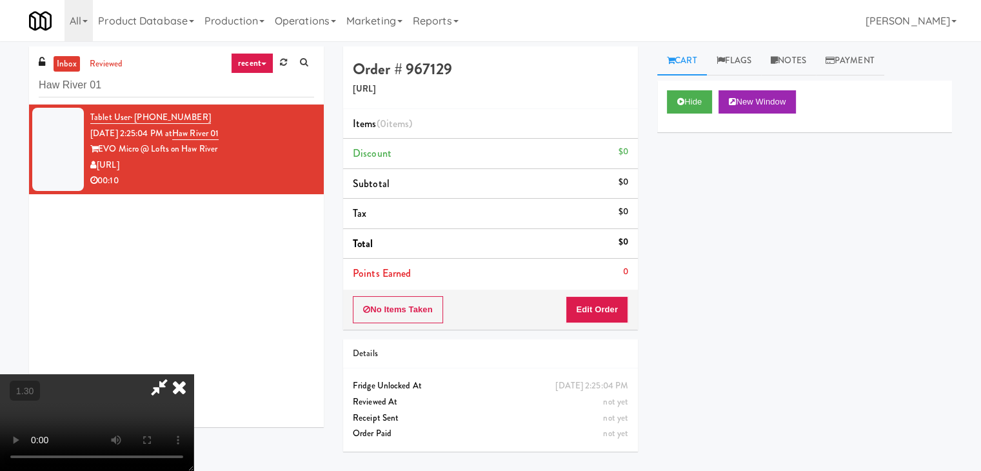
click at [194, 374] on video at bounding box center [97, 422] width 194 height 97
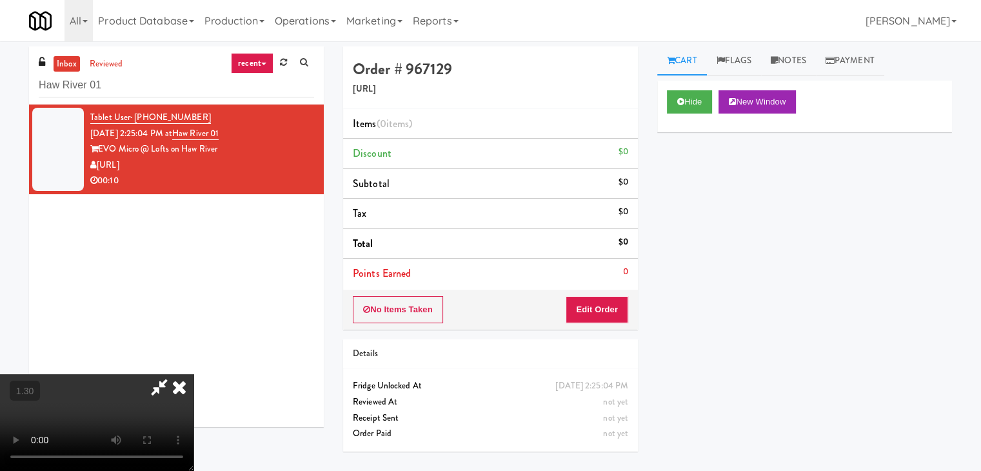
click at [194, 374] on video at bounding box center [97, 422] width 194 height 97
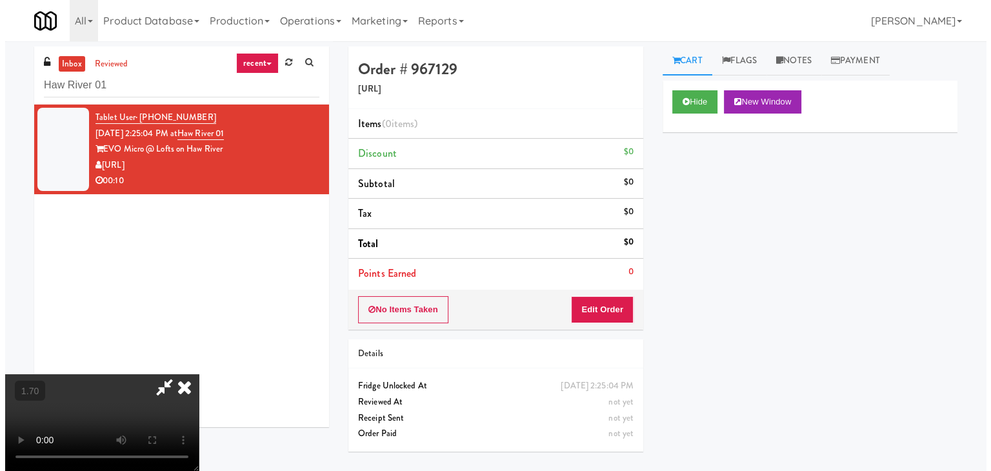
scroll to position [0, 0]
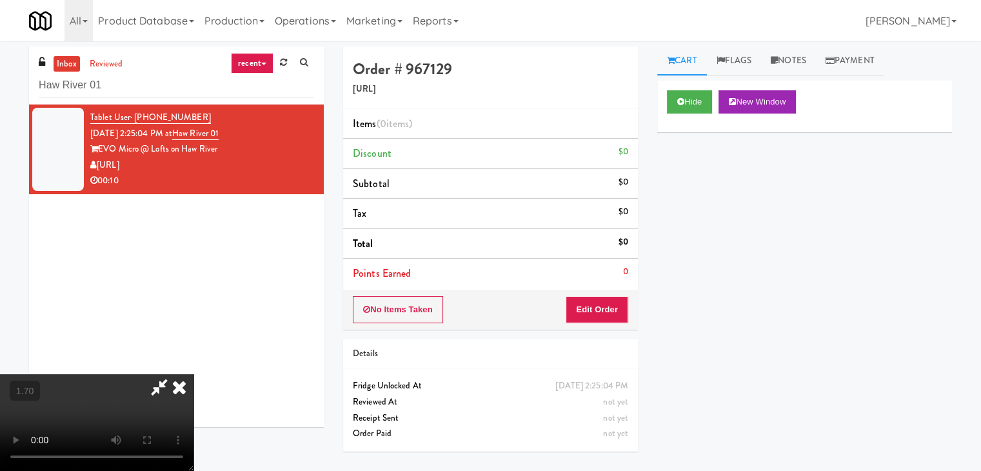
click at [194, 374] on icon at bounding box center [179, 387] width 28 height 26
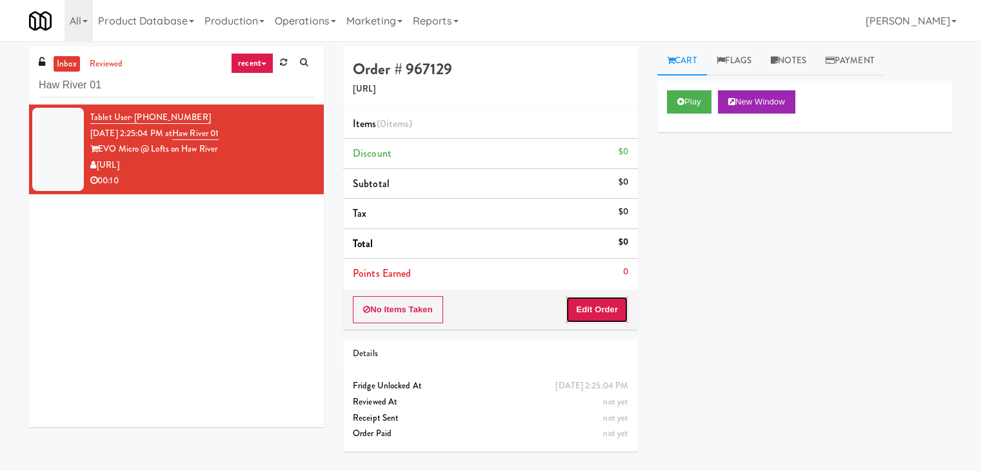
click at [585, 309] on button "Edit Order" at bounding box center [597, 309] width 63 height 27
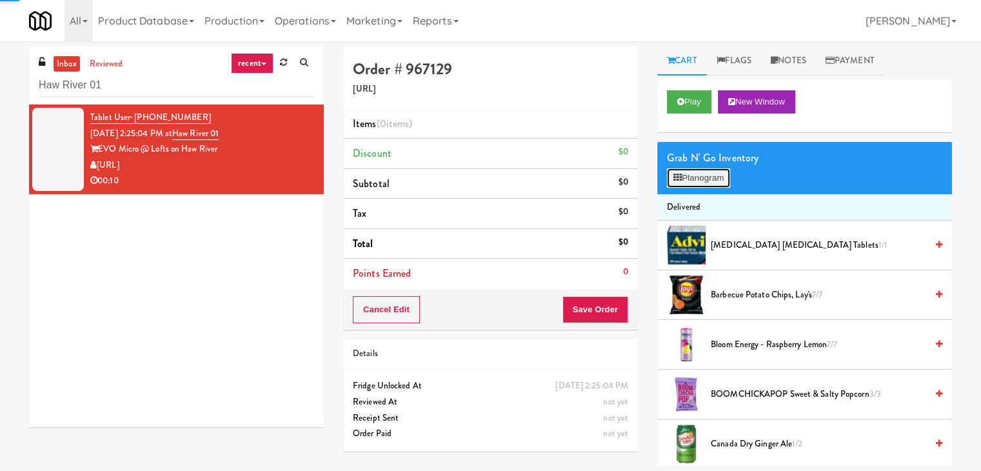
click at [691, 171] on button "Planogram" at bounding box center [698, 177] width 63 height 19
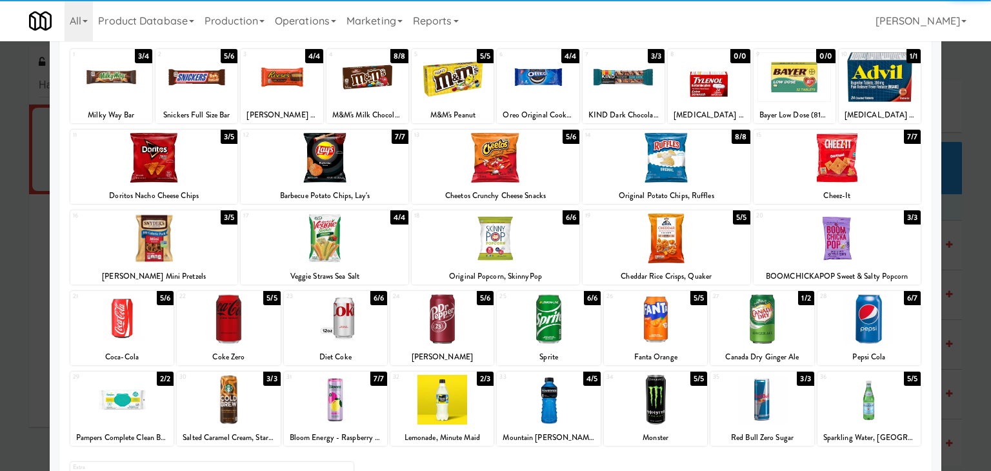
scroll to position [163, 0]
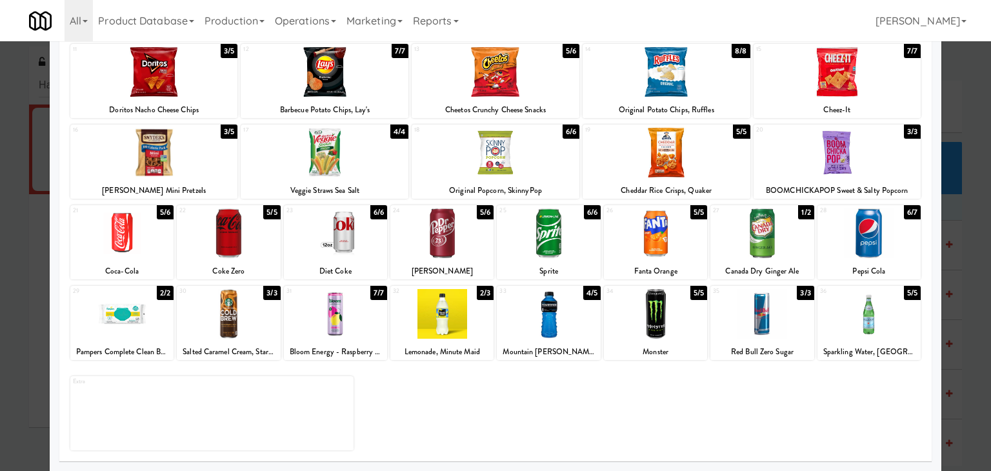
click at [117, 238] on div at bounding box center [121, 233] width 103 height 50
click at [253, 320] on div at bounding box center [228, 314] width 103 height 50
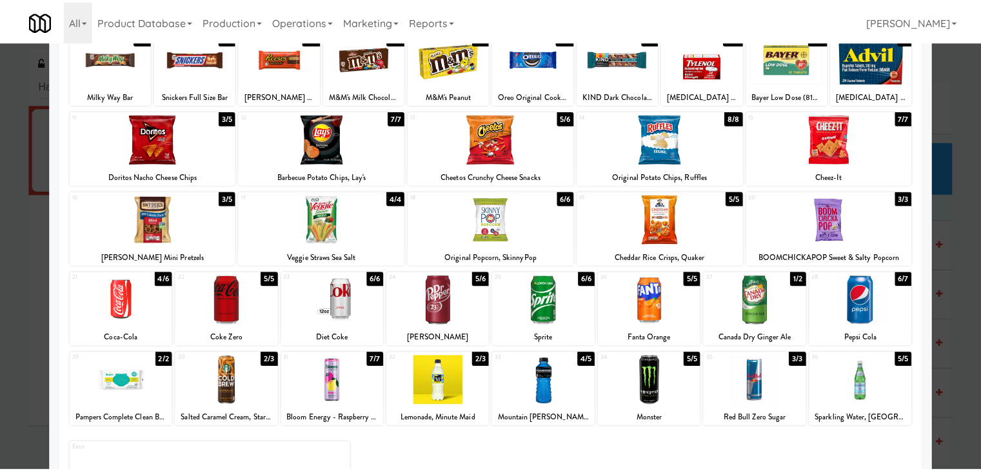
scroll to position [0, 0]
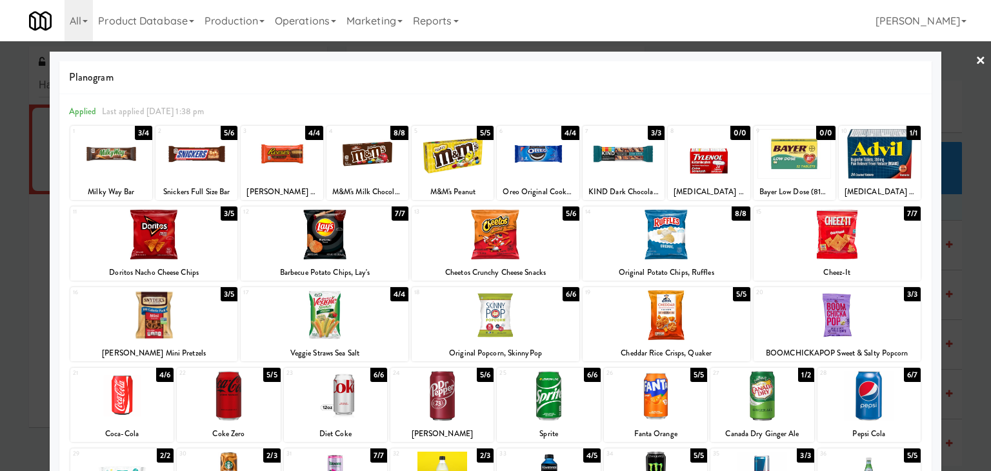
click at [975, 59] on link "×" at bounding box center [980, 61] width 10 height 40
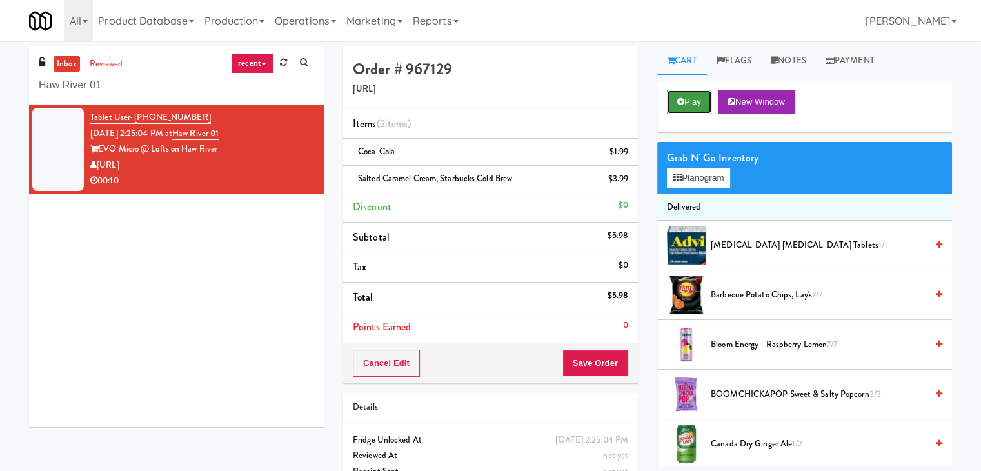
click at [681, 102] on icon at bounding box center [680, 101] width 7 height 8
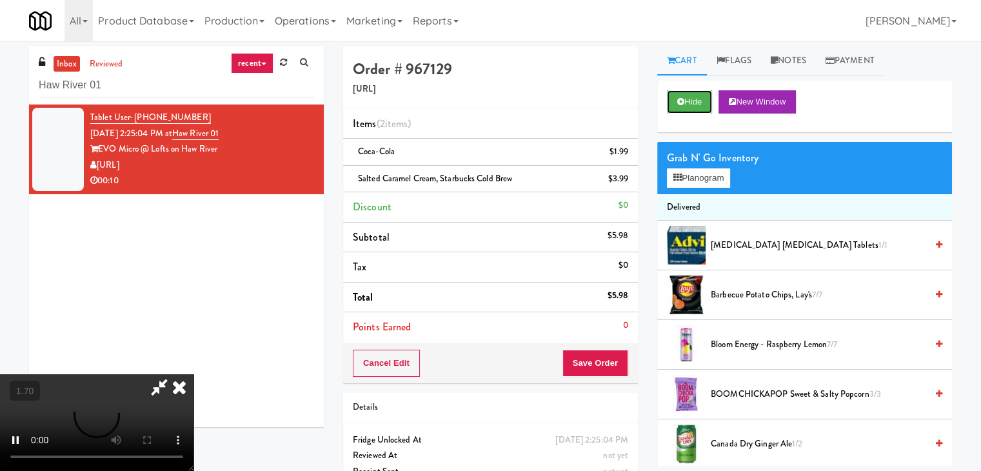
scroll to position [181, 0]
click at [194, 374] on video at bounding box center [97, 422] width 194 height 97
click at [174, 374] on icon at bounding box center [159, 387] width 30 height 26
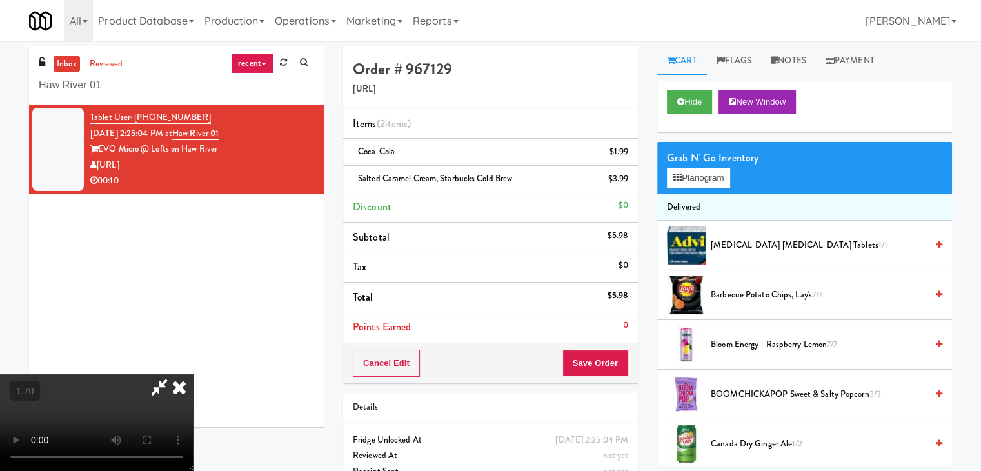
click at [194, 374] on icon at bounding box center [179, 387] width 28 height 26
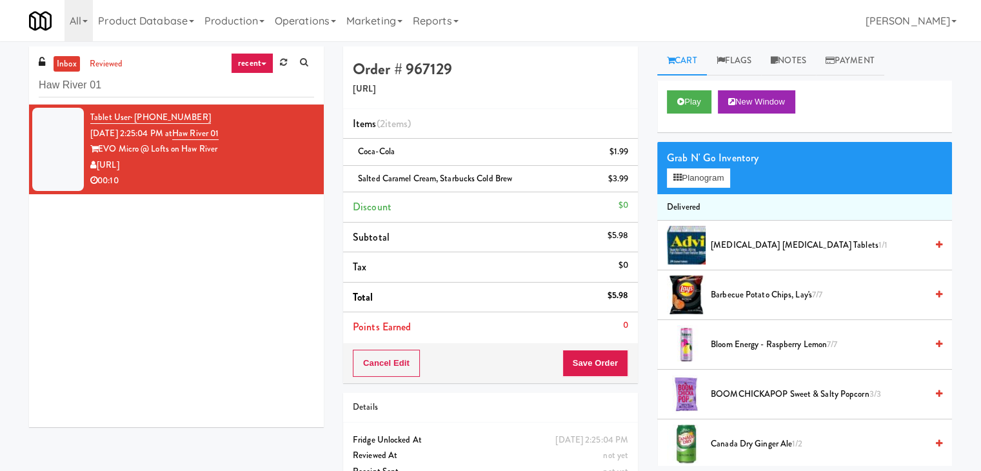
drag, startPoint x: 134, startPoint y: 165, endPoint x: 97, endPoint y: 166, distance: 36.8
click at [97, 166] on div "[URL]" at bounding box center [202, 165] width 224 height 16
copy div "[URL]"
drag, startPoint x: 219, startPoint y: 150, endPoint x: 146, endPoint y: 154, distance: 73.0
click at [146, 154] on div "EVO Micro @ Lofts on Haw River" at bounding box center [202, 149] width 224 height 16
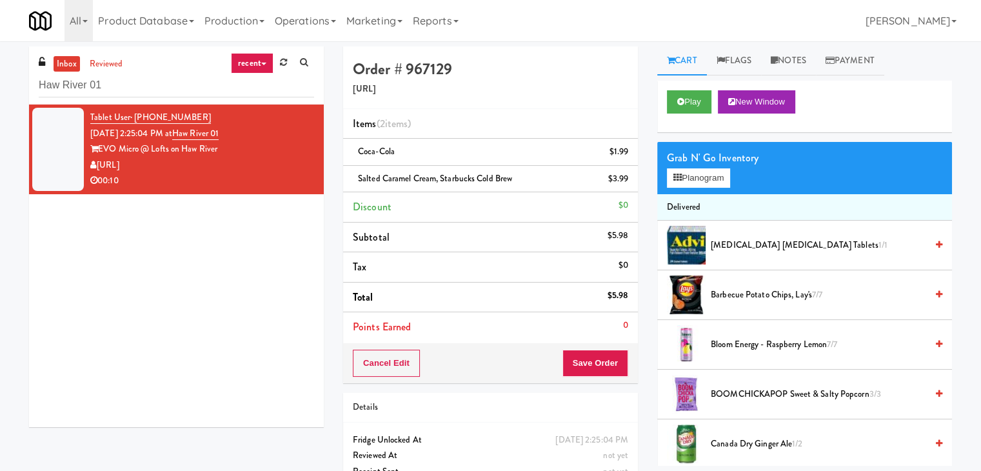
click at [259, 138] on div "Tablet User · (608) 698-8393 Aug 24, 2025 2:25:04 PM at Haw River 01 EVO Micro …" at bounding box center [202, 149] width 224 height 79
drag, startPoint x: 220, startPoint y: 150, endPoint x: 101, endPoint y: 148, distance: 118.7
click at [101, 148] on div "EVO Micro @ Lofts on Haw River" at bounding box center [202, 149] width 224 height 16
copy div "EVO Micro @ Lofts on Haw River"
drag, startPoint x: 513, startPoint y: 177, endPoint x: 355, endPoint y: 174, distance: 157.4
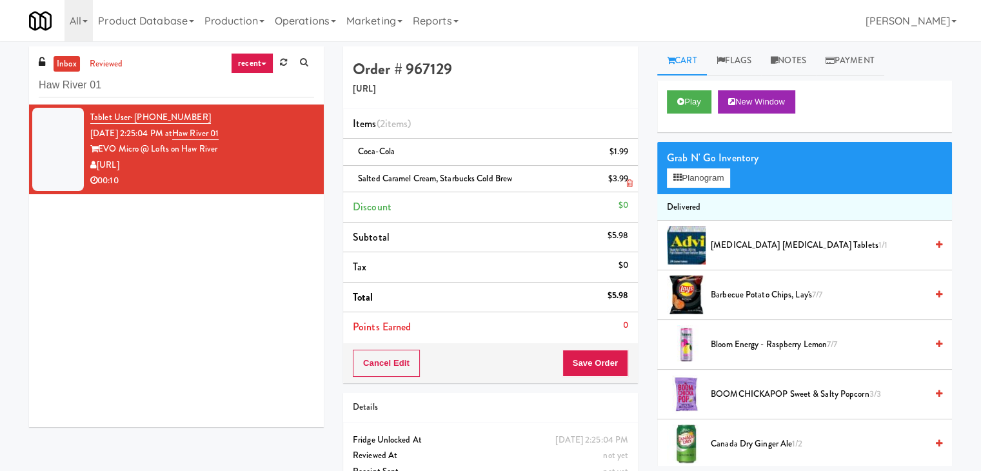
click at [355, 174] on div "Salted Caramel Cream, Starbucks Cold Brew $3.99" at bounding box center [490, 179] width 275 height 16
copy span "Salted Caramel Cream, Starbucks Cold Brew"
click at [788, 61] on link "Notes" at bounding box center [788, 60] width 55 height 29
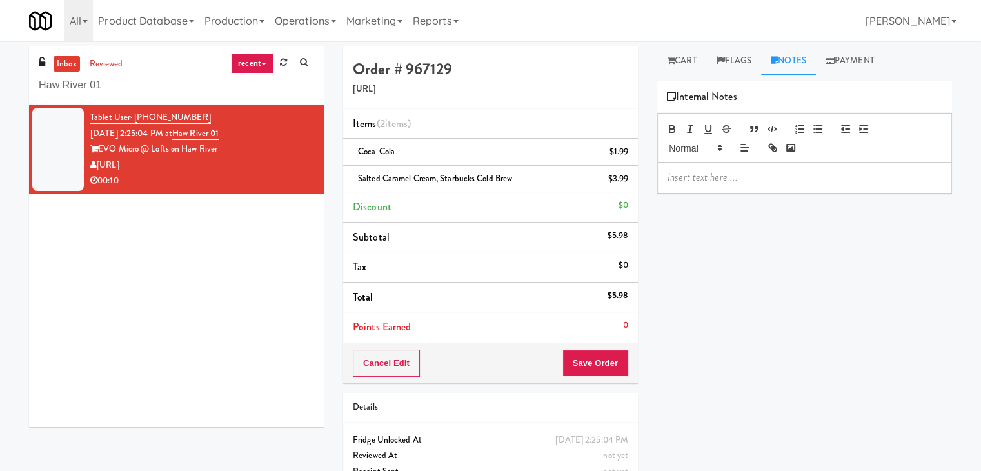
click at [730, 177] on p at bounding box center [805, 177] width 274 height 14
click at [823, 174] on p at bounding box center [805, 177] width 274 height 14
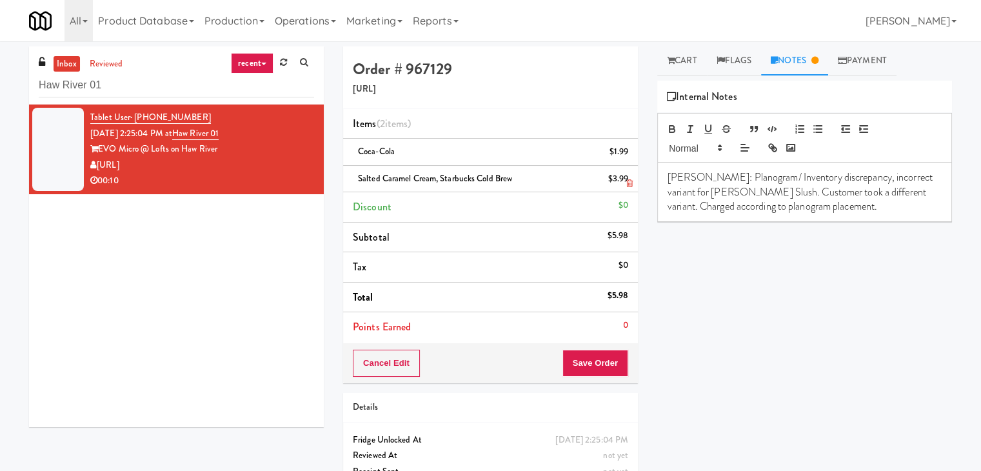
drag, startPoint x: 512, startPoint y: 179, endPoint x: 356, endPoint y: 174, distance: 156.2
click at [356, 174] on div "Salted Caramel Cream, Starbucks Cold Brew $3.99" at bounding box center [490, 179] width 275 height 16
drag, startPoint x: 741, startPoint y: 192, endPoint x: 663, endPoint y: 192, distance: 78.1
click at [663, 192] on div "Lyn: Planogram/ Inventory discrepancy, incorrect variant for Alani Cherry Slush…" at bounding box center [805, 192] width 294 height 59
click at [605, 358] on button "Save Order" at bounding box center [596, 363] width 66 height 27
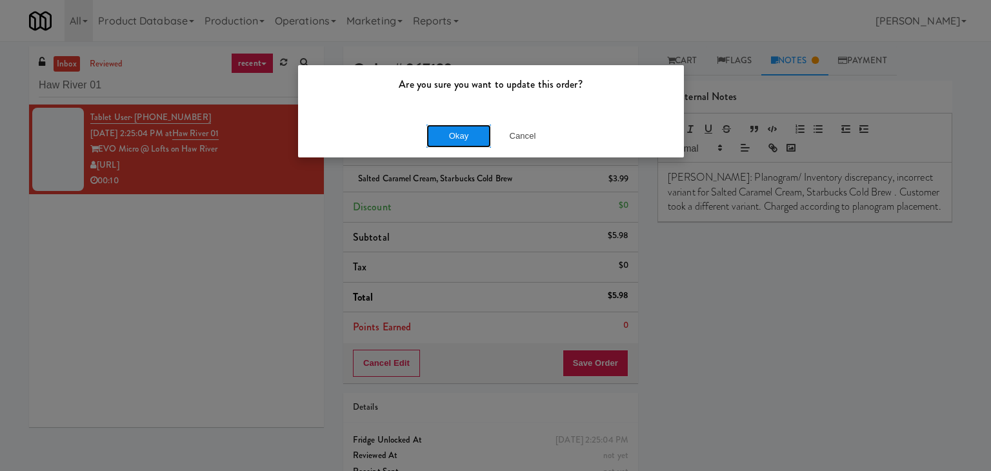
click at [446, 141] on button "Okay" at bounding box center [458, 136] width 65 height 23
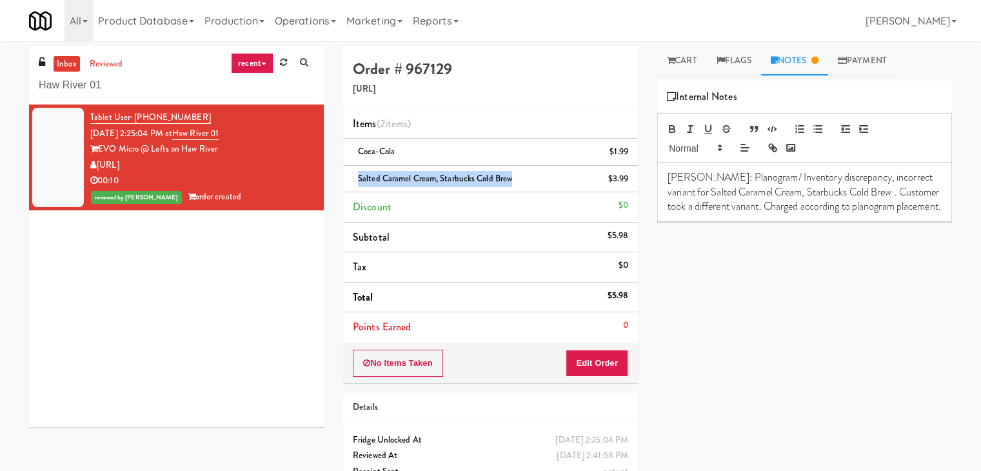
drag, startPoint x: 511, startPoint y: 178, endPoint x: 359, endPoint y: 178, distance: 152.2
click at [359, 178] on span "Salted Caramel Cream, Starbucks Cold Brew" at bounding box center [435, 178] width 154 height 12
copy span "Salted Caramel Cream, Starbucks Cold Brew"
drag, startPoint x: 135, startPoint y: 166, endPoint x: 99, endPoint y: 164, distance: 36.2
click at [99, 164] on div "[URL]" at bounding box center [202, 165] width 224 height 16
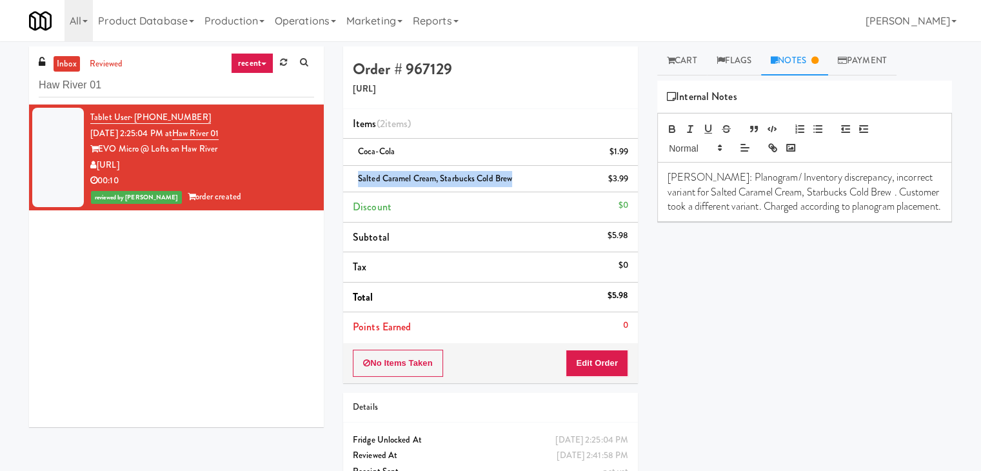
copy div "[URL]"
drag, startPoint x: 241, startPoint y: 134, endPoint x: 194, endPoint y: 137, distance: 47.2
click at [194, 137] on div "Tablet User · (608) 698-8393 Aug 24, 2025 2:25:04 PM at Haw River 01 EVO Micro …" at bounding box center [202, 157] width 224 height 95
copy link "Haw River 01"
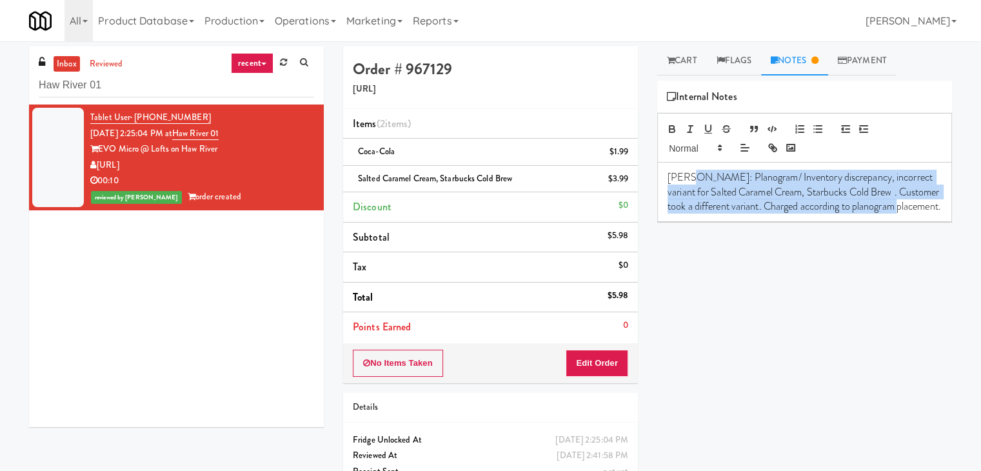
drag, startPoint x: 688, startPoint y: 174, endPoint x: 924, endPoint y: 212, distance: 239.1
click at [924, 212] on p "Lyn: Planogram/ Inventory discrepancy, incorrect variant for Salted Caramel Cre…" at bounding box center [805, 191] width 274 height 43
copy p "Planogram/ Inventory discrepancy, incorrect variant for Salted Caramel Cream, S…"
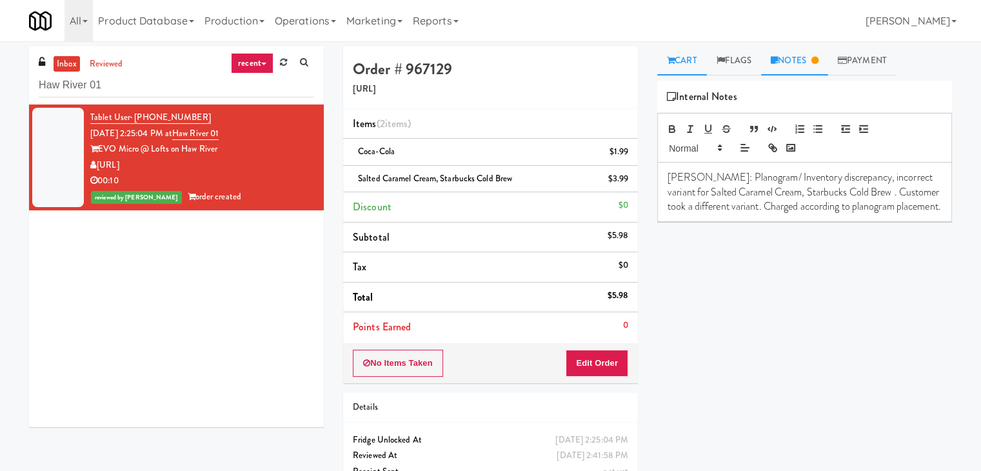
click at [681, 63] on link "Cart" at bounding box center [682, 60] width 50 height 29
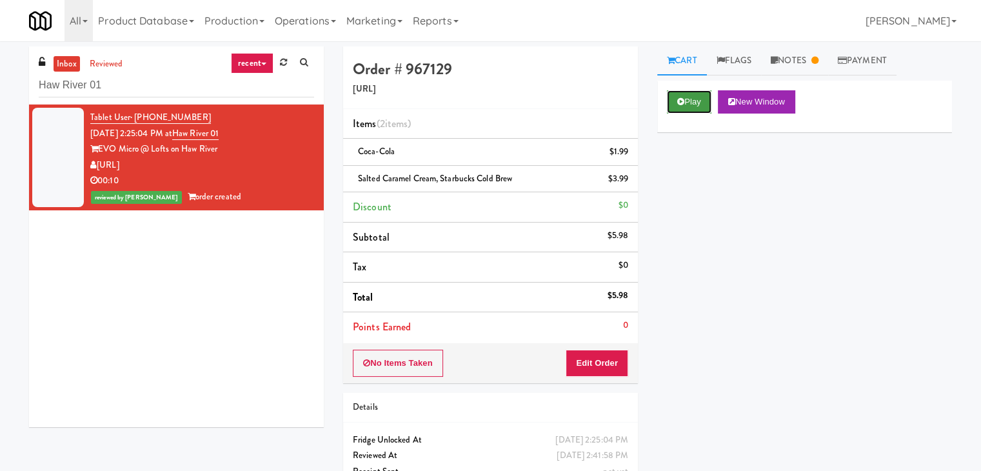
click at [690, 99] on button "Play" at bounding box center [689, 101] width 45 height 23
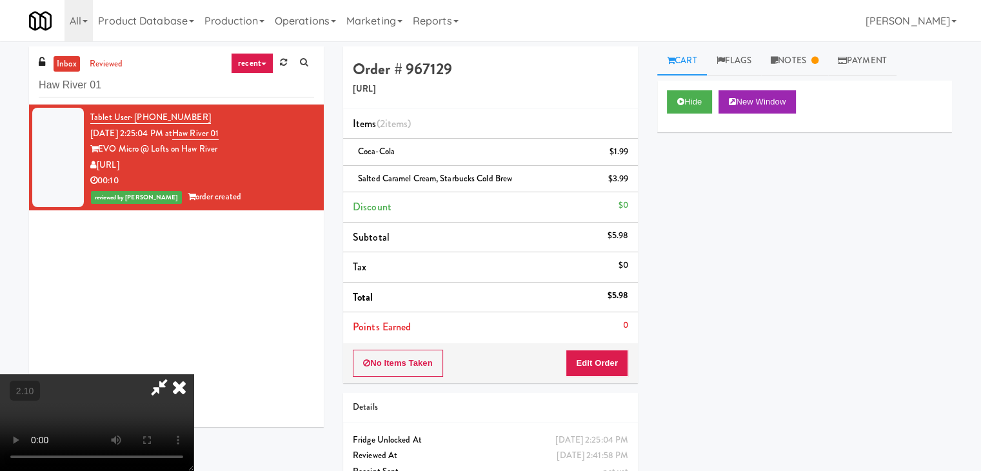
click at [194, 374] on icon at bounding box center [179, 387] width 28 height 26
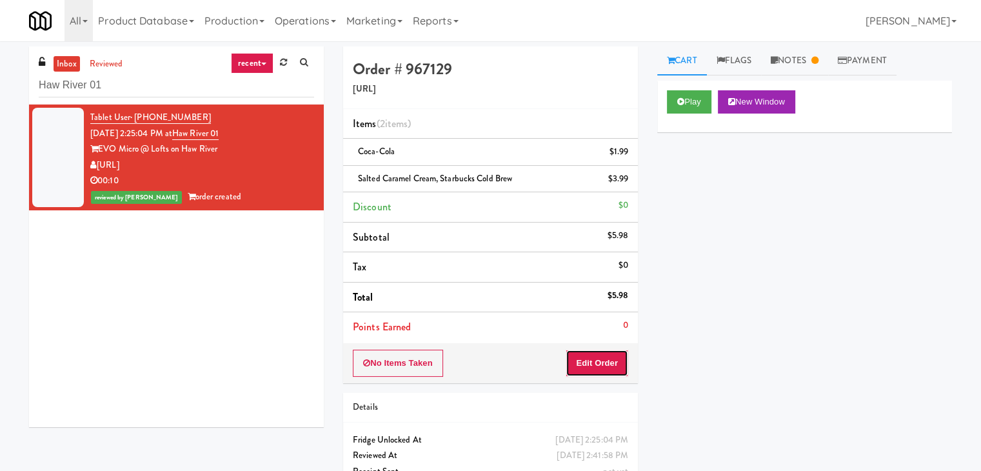
click at [601, 363] on button "Edit Order" at bounding box center [597, 363] width 63 height 27
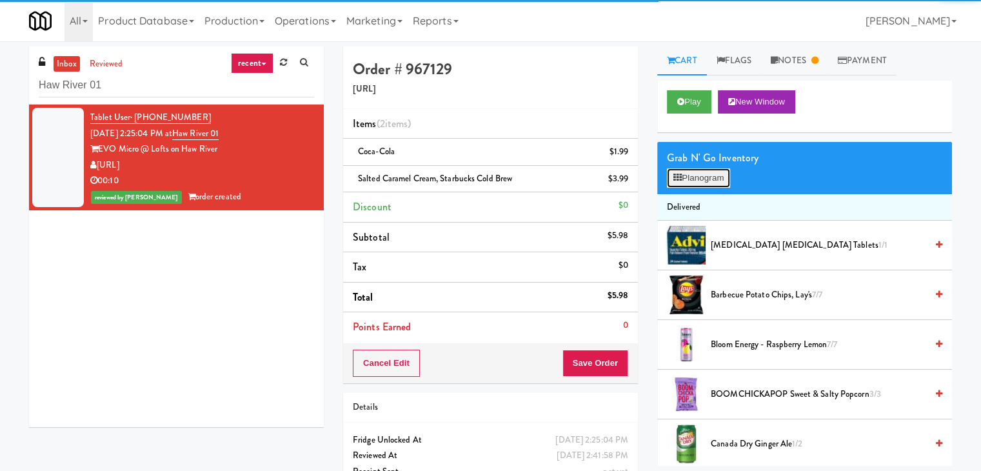
click at [710, 172] on button "Planogram" at bounding box center [698, 177] width 63 height 19
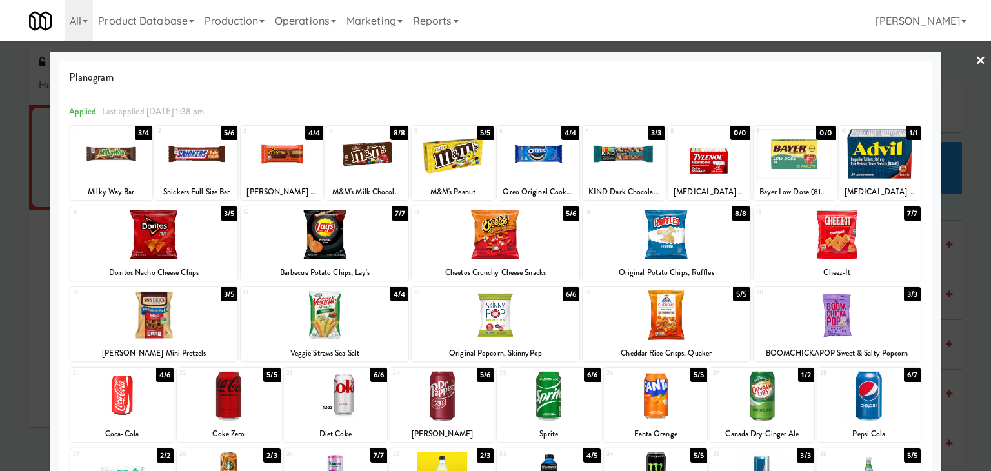
click at [975, 57] on link "×" at bounding box center [980, 61] width 10 height 40
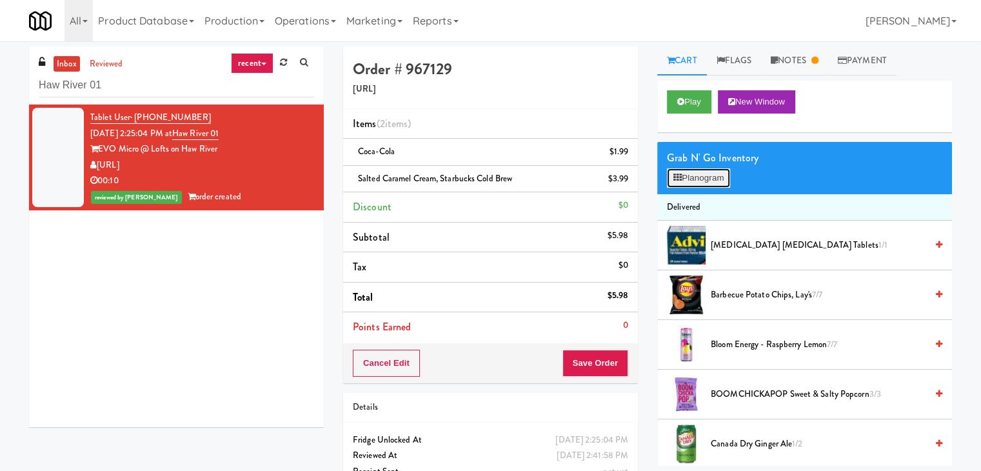
click at [700, 175] on button "Planogram" at bounding box center [698, 177] width 63 height 19
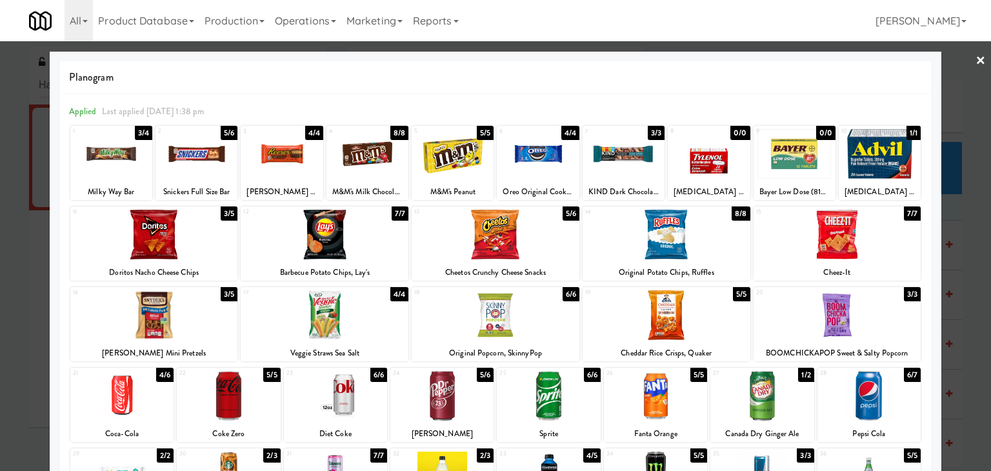
click at [975, 60] on link "×" at bounding box center [980, 61] width 10 height 40
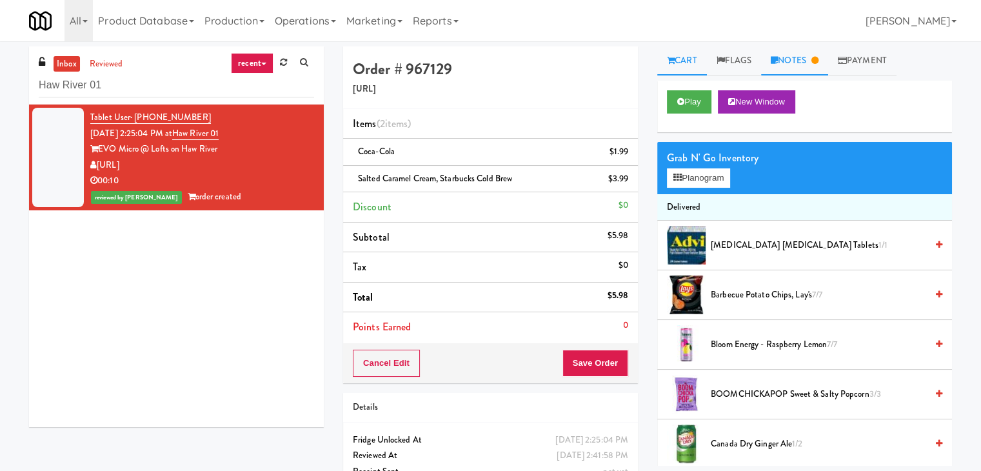
click at [806, 65] on link "Notes" at bounding box center [794, 60] width 67 height 29
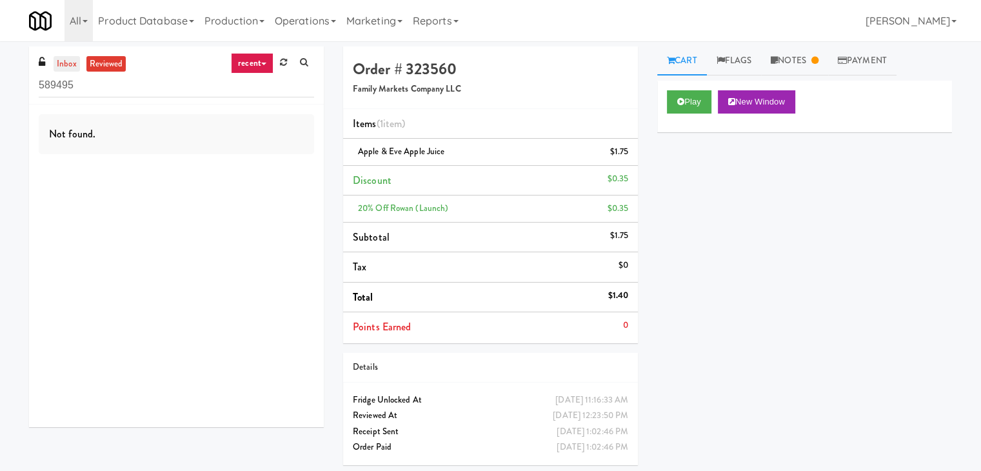
click at [75, 66] on link "inbox" at bounding box center [67, 64] width 26 height 16
click at [67, 57] on link "inbox" at bounding box center [67, 64] width 26 height 16
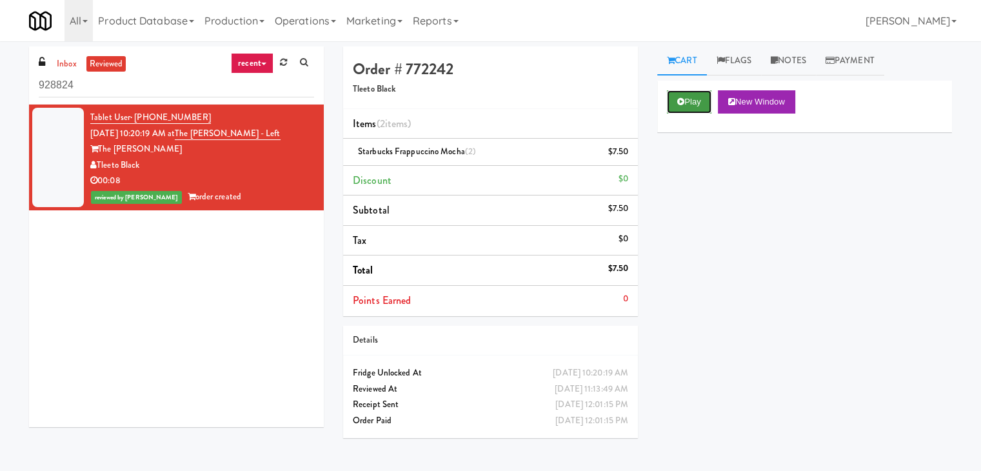
click at [694, 103] on button "Play" at bounding box center [689, 101] width 45 height 23
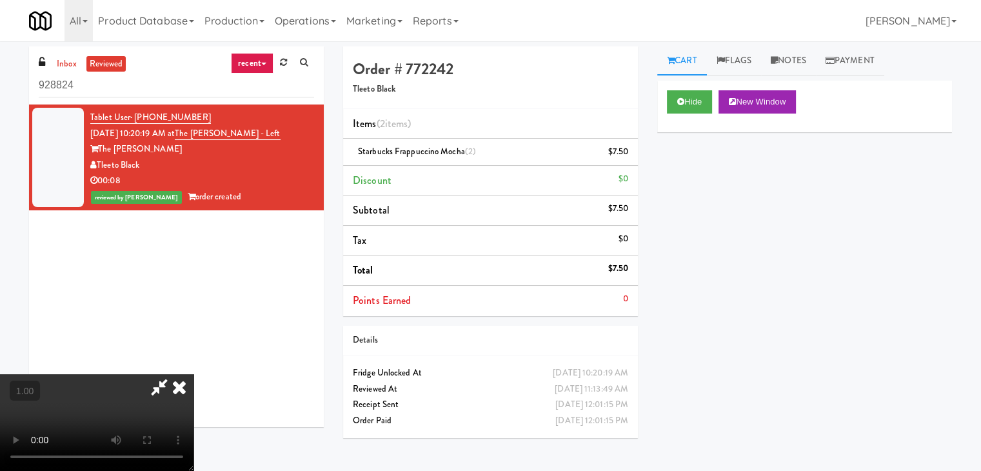
click at [194, 374] on icon at bounding box center [179, 387] width 28 height 26
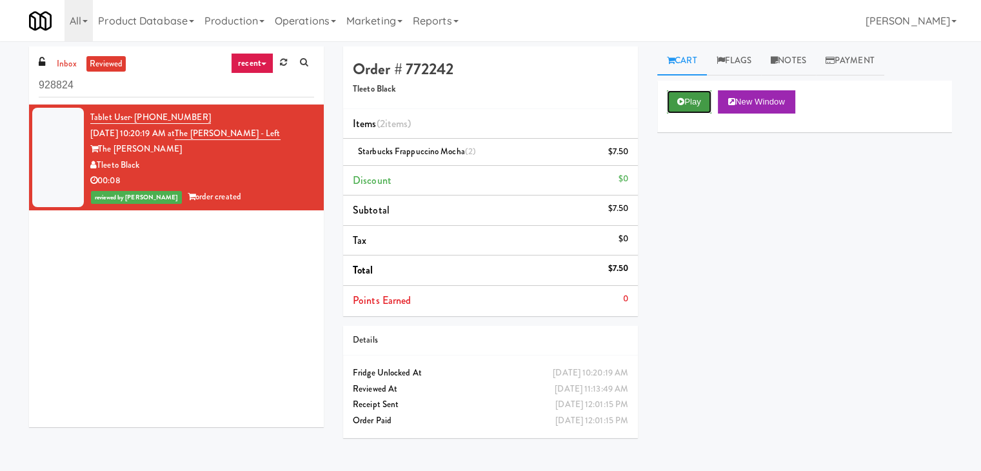
click at [690, 105] on button "Play" at bounding box center [689, 101] width 45 height 23
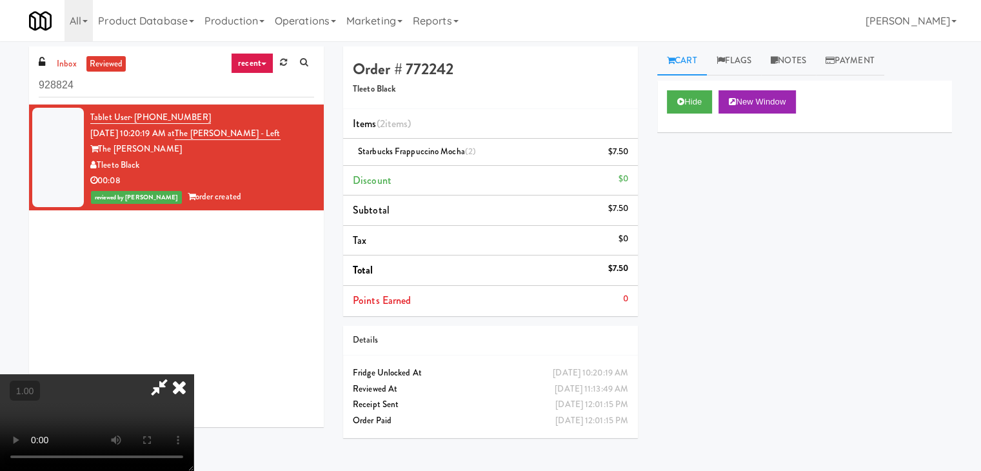
click at [194, 374] on video at bounding box center [97, 422] width 194 height 97
click at [194, 374] on icon at bounding box center [179, 387] width 28 height 26
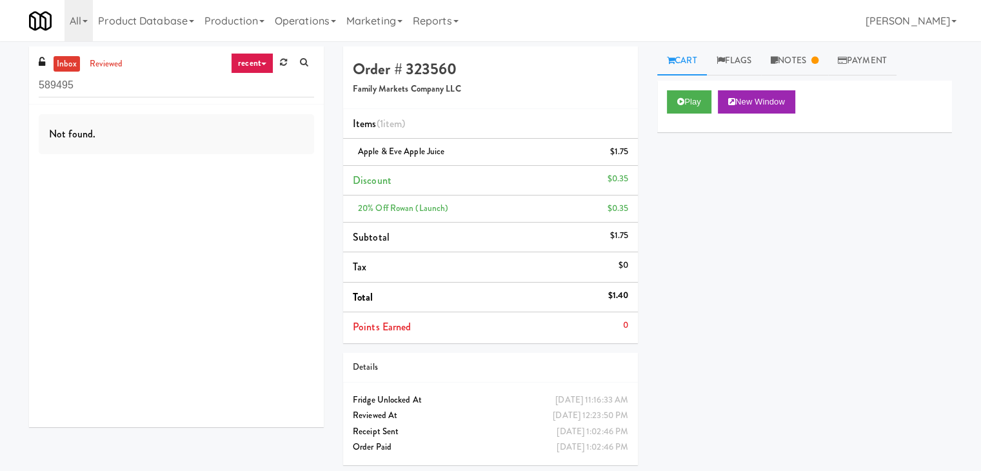
click at [155, 81] on input "589495" at bounding box center [176, 86] width 275 height 24
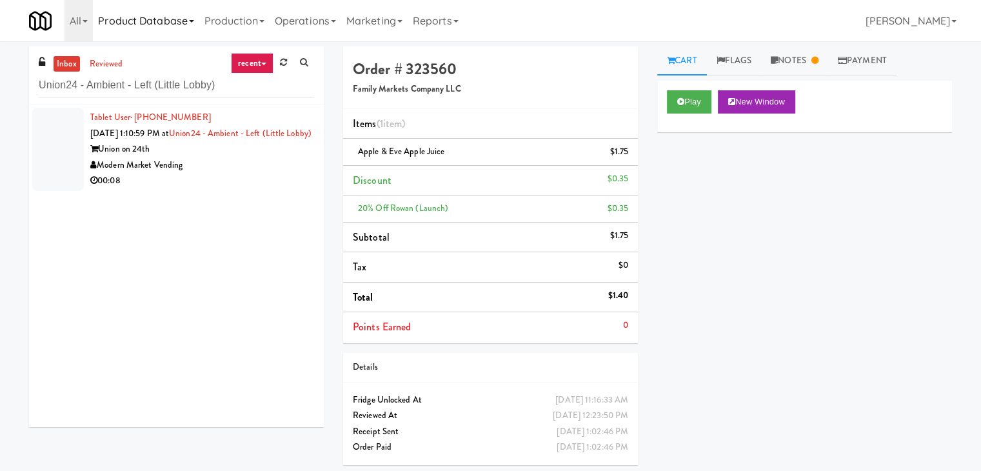
type input "Union24 - Ambient - Left (Little Lobby)"
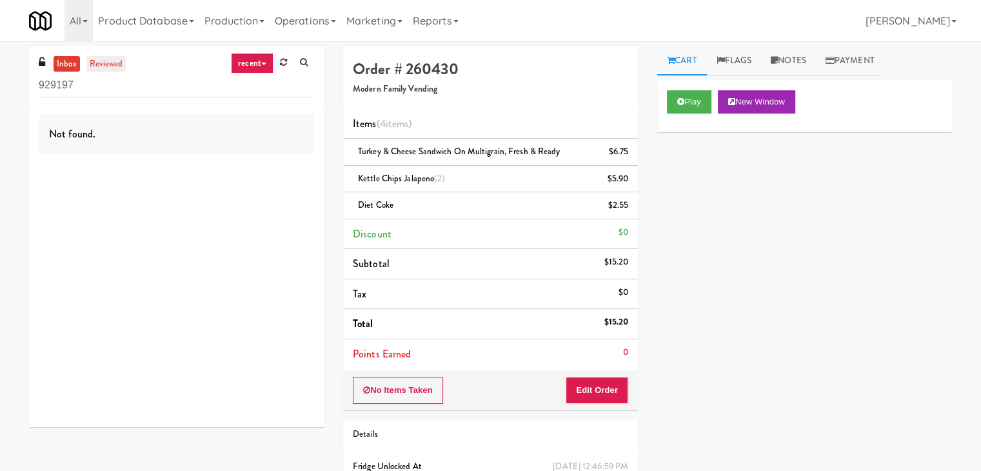
click at [103, 59] on link "reviewed" at bounding box center [106, 64] width 40 height 16
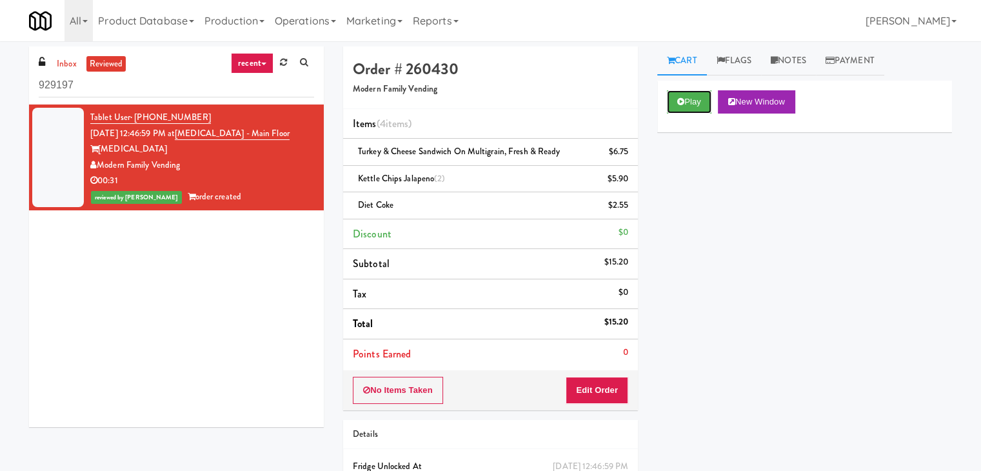
drag, startPoint x: 684, startPoint y: 101, endPoint x: 655, endPoint y: 114, distance: 31.8
click at [684, 100] on button "Play" at bounding box center [689, 101] width 45 height 23
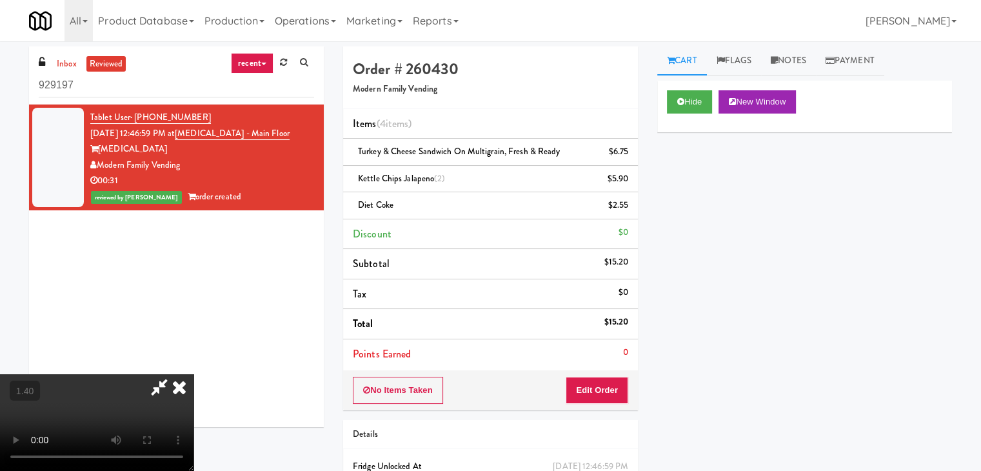
click at [194, 374] on video at bounding box center [97, 422] width 194 height 97
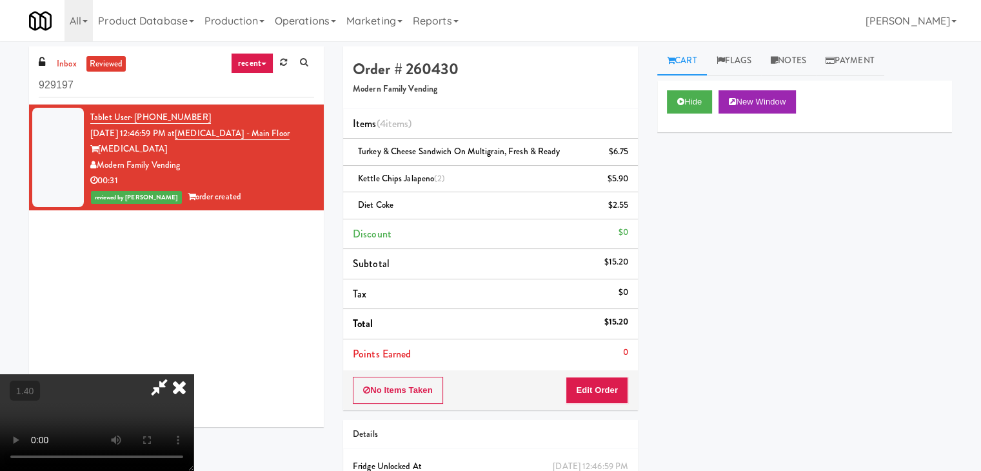
scroll to position [181, 0]
click at [194, 374] on video at bounding box center [97, 422] width 194 height 97
click at [194, 374] on icon at bounding box center [179, 387] width 28 height 26
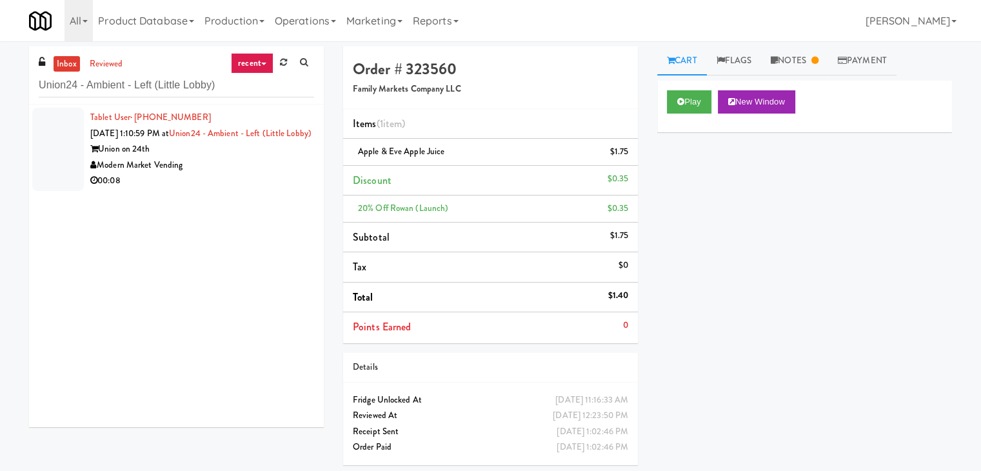
drag, startPoint x: 263, startPoint y: 194, endPoint x: 257, endPoint y: 185, distance: 11.1
click at [263, 189] on div "00:08" at bounding box center [202, 181] width 224 height 16
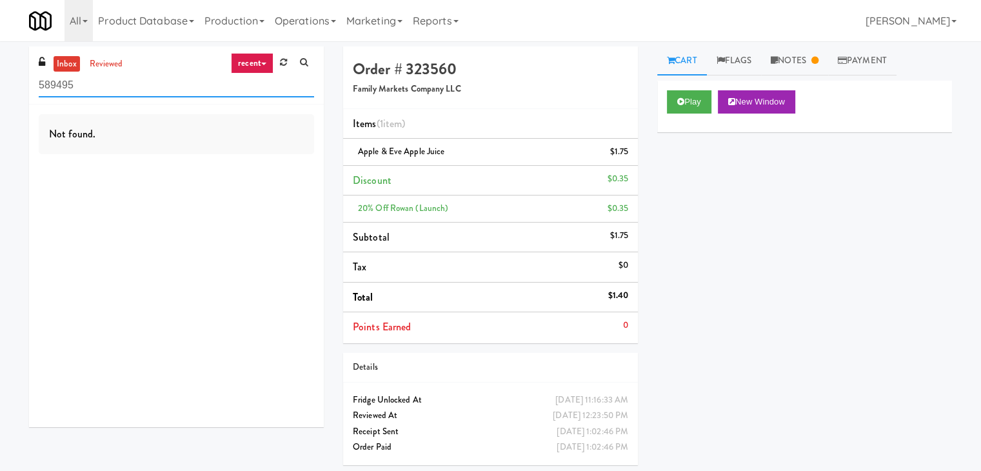
click at [173, 94] on input "589495" at bounding box center [176, 86] width 275 height 24
paste input "Resa - Cooler"
type input "Resa - Cooler"
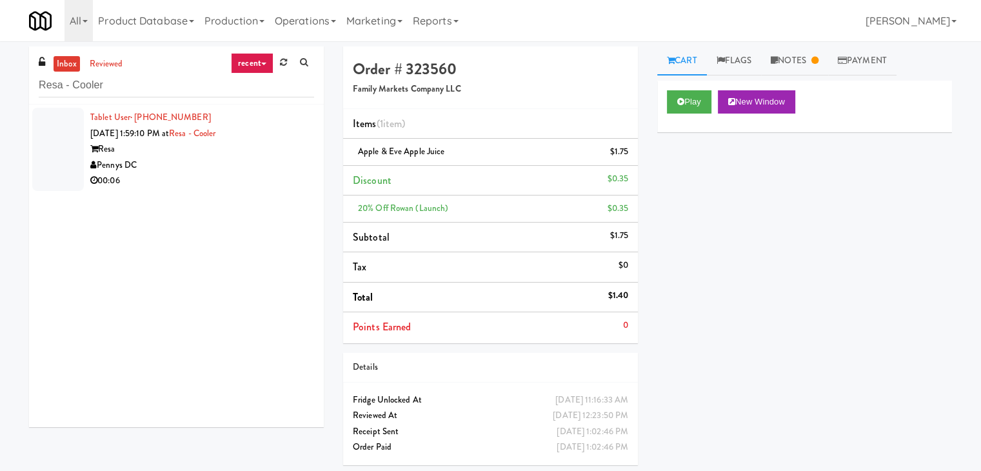
click at [266, 164] on div "Pennys DC" at bounding box center [202, 165] width 224 height 16
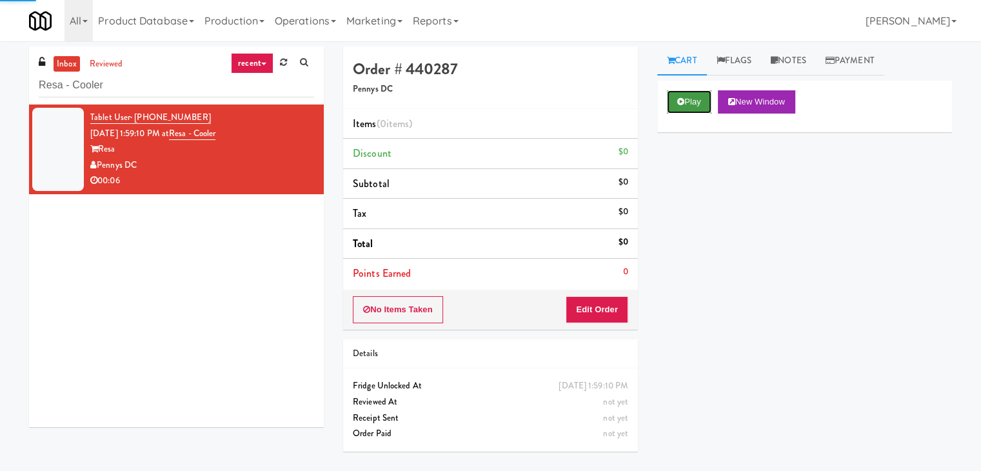
click at [673, 100] on button "Play" at bounding box center [689, 101] width 45 height 23
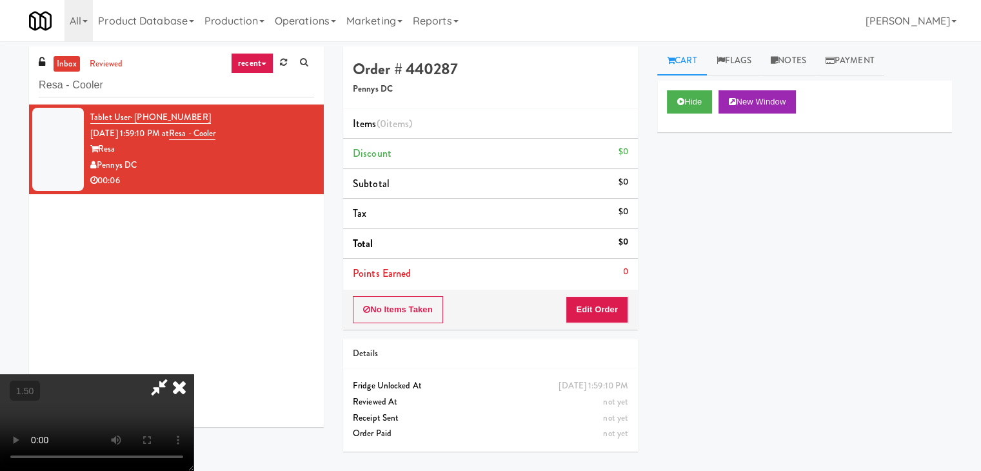
click at [194, 374] on video at bounding box center [97, 422] width 194 height 97
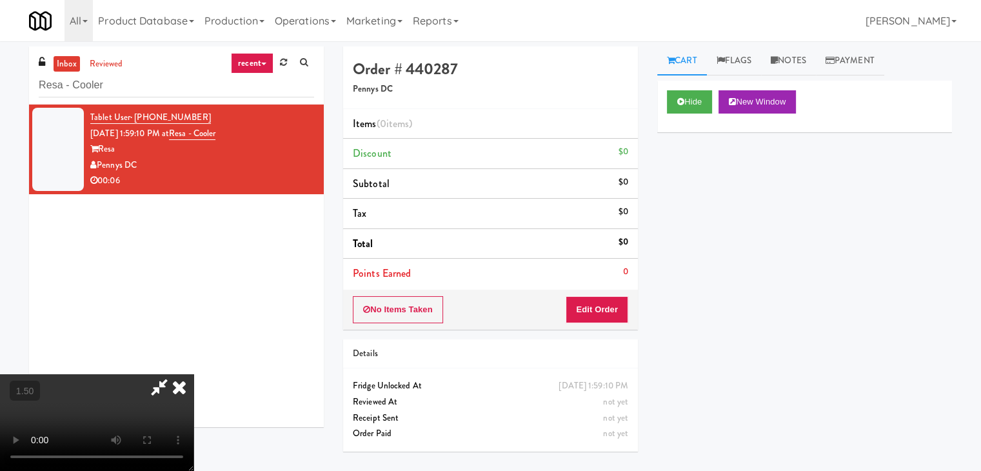
click at [194, 374] on video at bounding box center [97, 422] width 194 height 97
click at [194, 374] on icon at bounding box center [179, 387] width 28 height 26
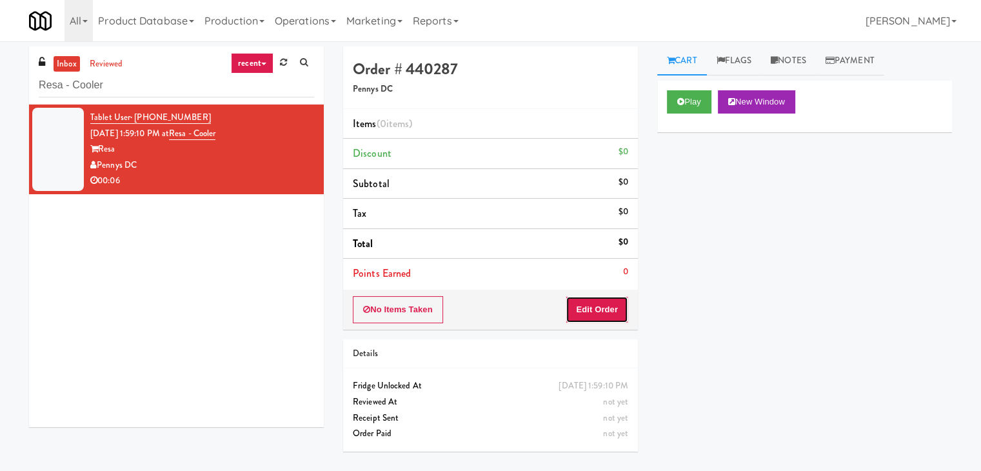
click at [609, 317] on button "Edit Order" at bounding box center [597, 309] width 63 height 27
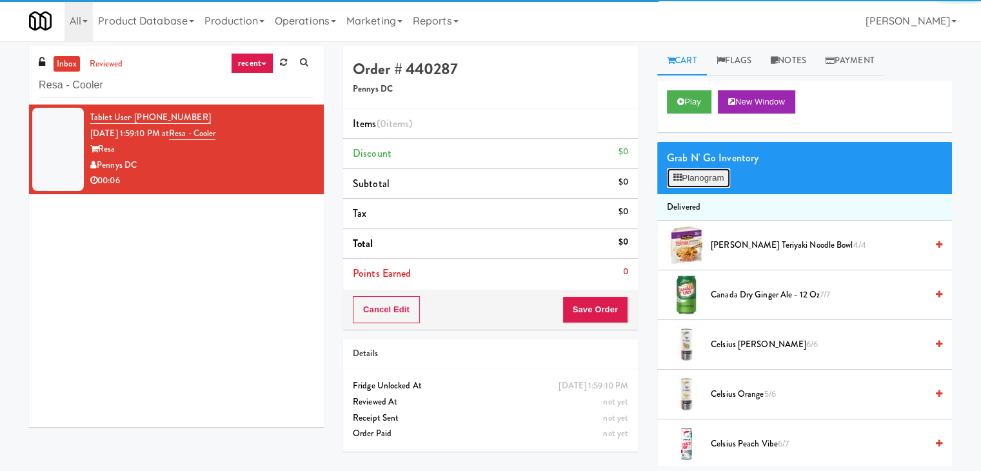
click at [699, 178] on button "Planogram" at bounding box center [698, 177] width 63 height 19
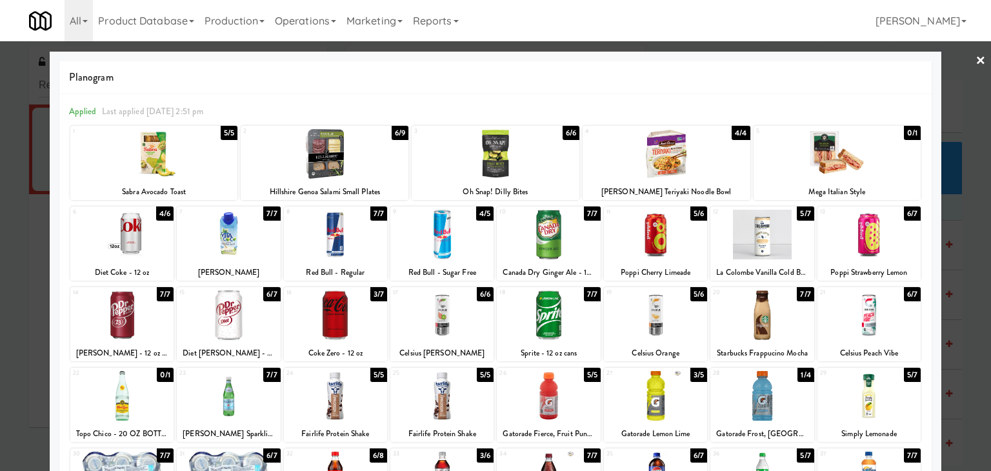
click at [354, 310] on div at bounding box center [335, 315] width 103 height 50
click at [975, 63] on link "×" at bounding box center [980, 61] width 10 height 40
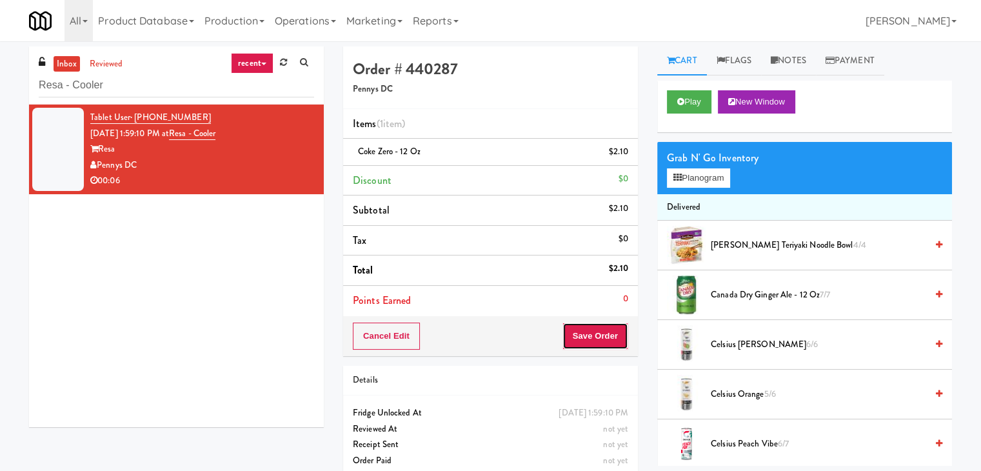
click at [595, 334] on button "Save Order" at bounding box center [596, 336] width 66 height 27
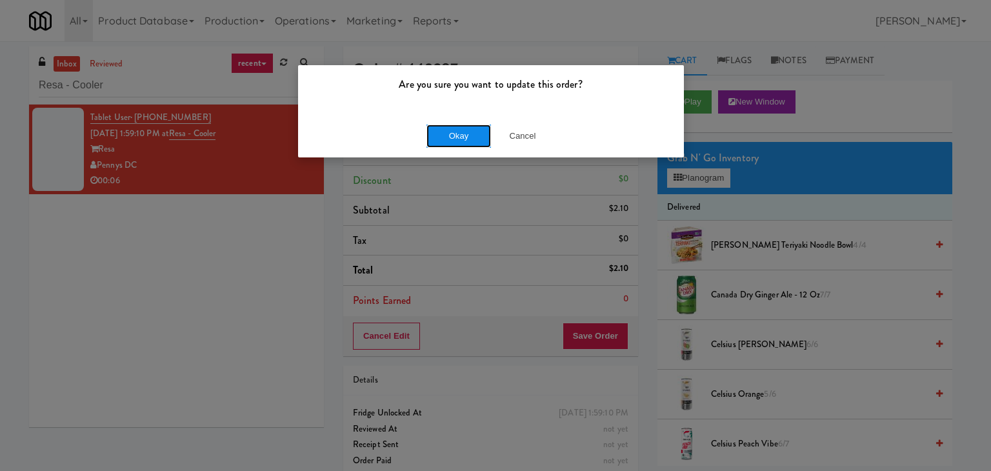
click at [472, 129] on button "Okay" at bounding box center [458, 136] width 65 height 23
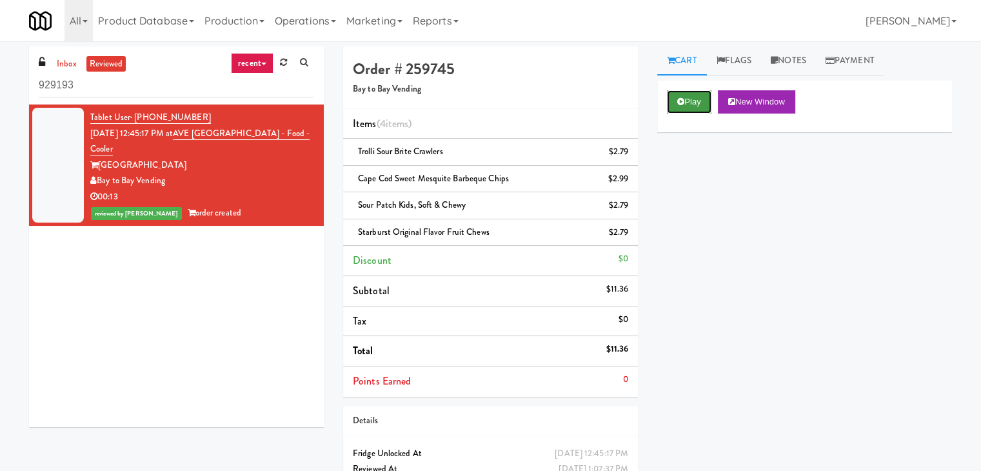
click at [695, 99] on button "Play" at bounding box center [689, 101] width 45 height 23
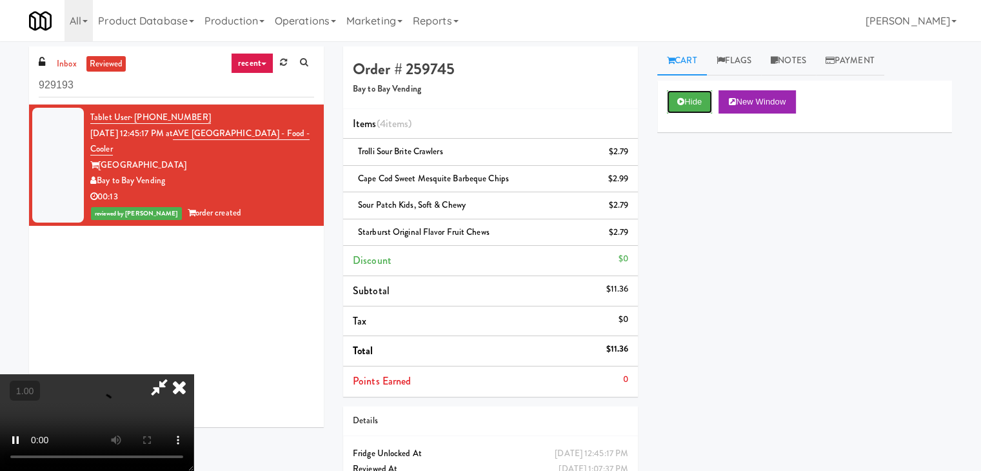
scroll to position [181, 0]
click at [194, 374] on video at bounding box center [97, 422] width 194 height 97
click at [194, 374] on icon at bounding box center [179, 387] width 28 height 26
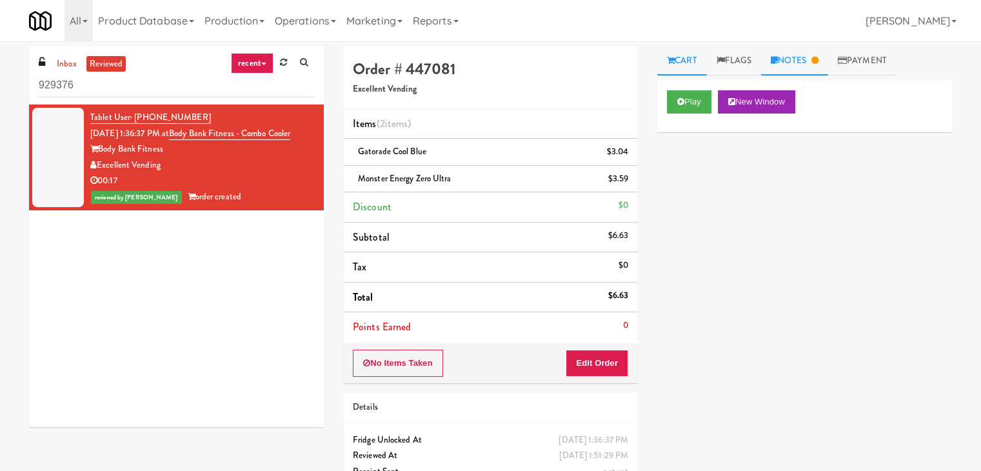
click at [816, 58] on icon at bounding box center [815, 60] width 7 height 8
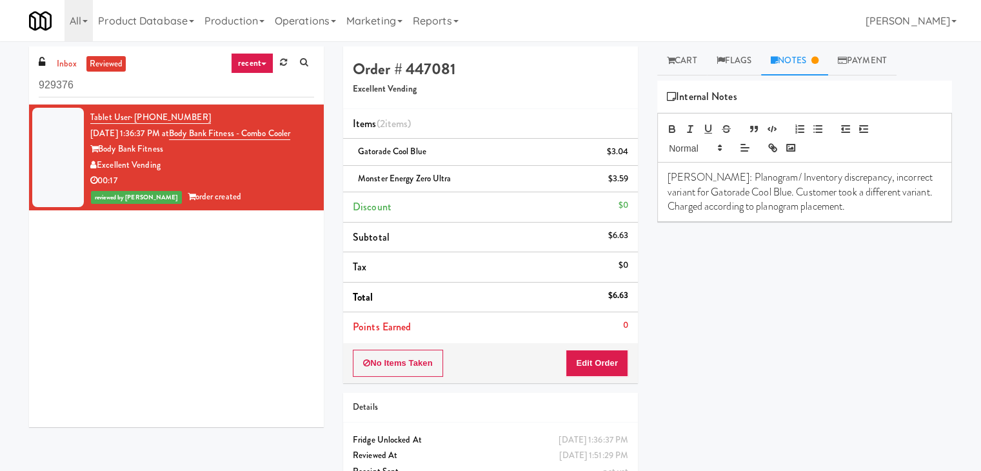
drag, startPoint x: 161, startPoint y: 182, endPoint x: 99, endPoint y: 183, distance: 62.6
click at [99, 174] on div "Excellent Vending" at bounding box center [202, 165] width 224 height 16
copy div "Excellent Vending"
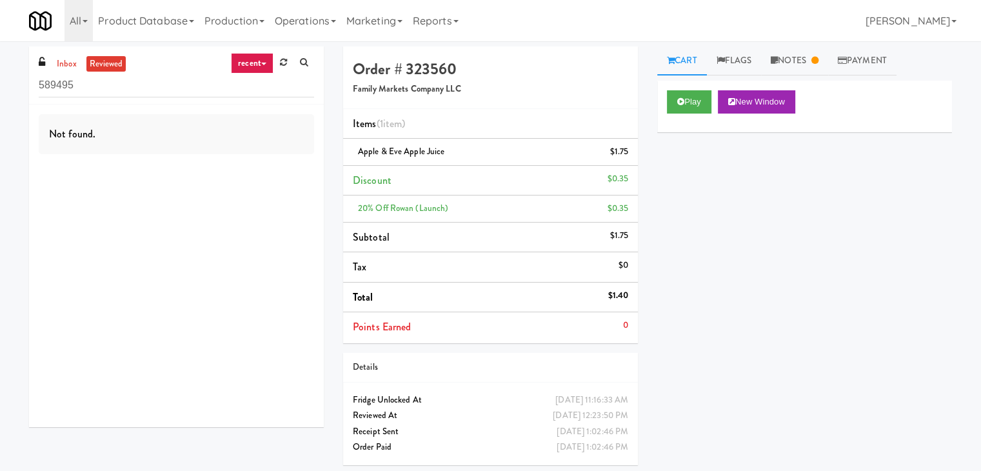
drag, startPoint x: 148, startPoint y: 84, endPoint x: 23, endPoint y: 83, distance: 124.5
click at [23, 83] on div "inbox reviewed recent all unclear take inventory issue suspicious failed recent…" at bounding box center [176, 241] width 314 height 390
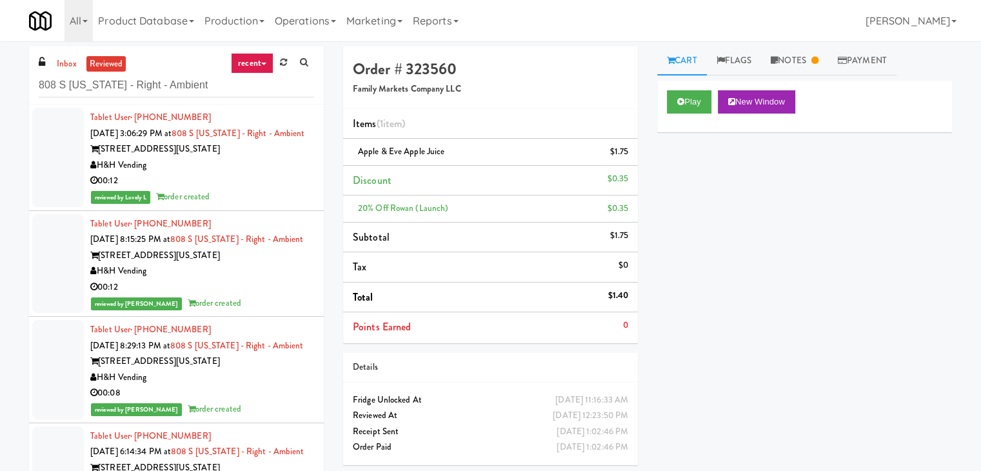
type input "808 S [US_STATE] - Right - Ambient"
click at [279, 174] on div "H&H Vending" at bounding box center [202, 165] width 224 height 16
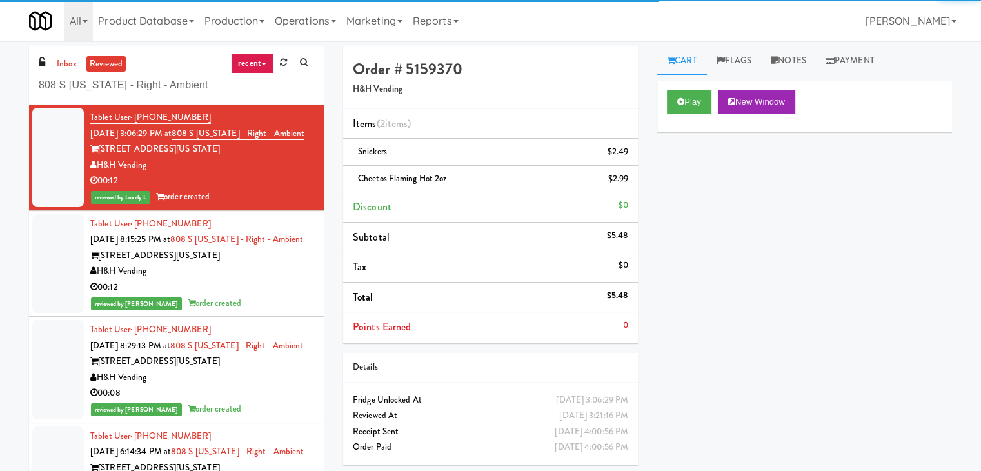
click at [286, 264] on div "[STREET_ADDRESS][US_STATE]" at bounding box center [202, 256] width 224 height 16
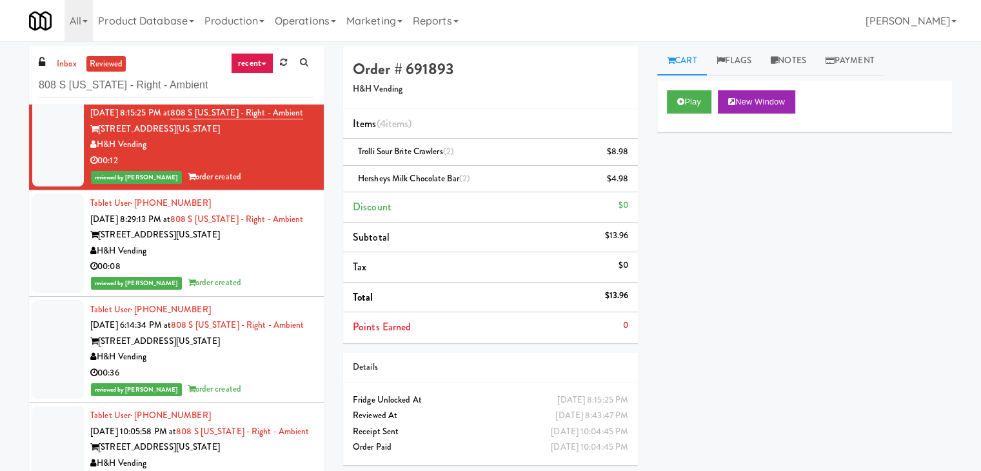
scroll to position [129, 0]
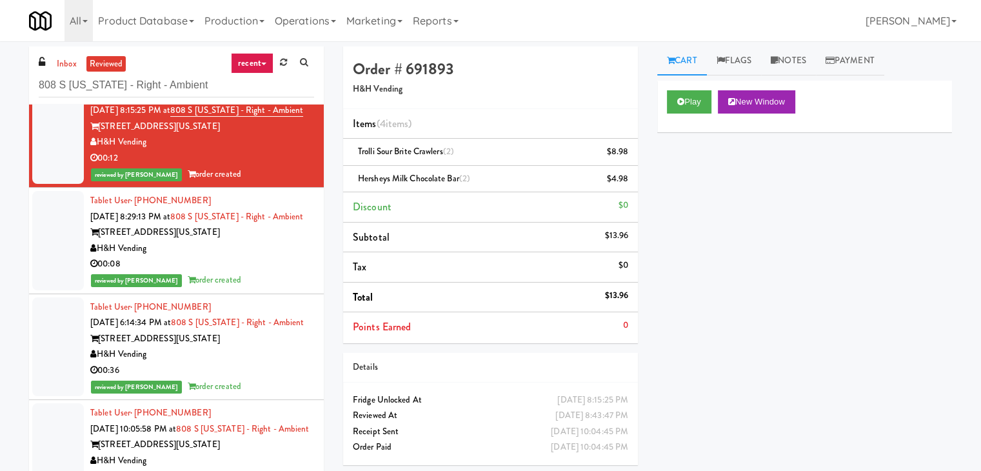
click at [282, 257] on div "H&H Vending" at bounding box center [202, 249] width 224 height 16
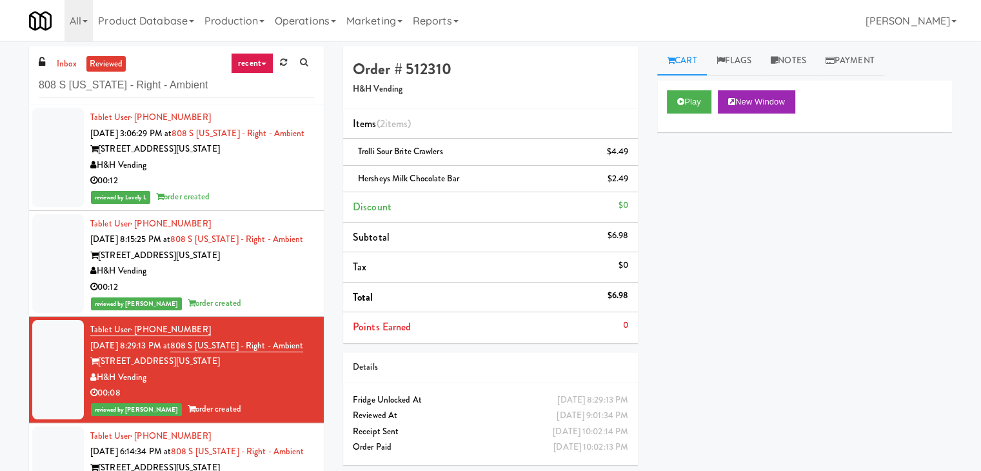
click at [270, 174] on div "H&H Vending" at bounding box center [202, 165] width 224 height 16
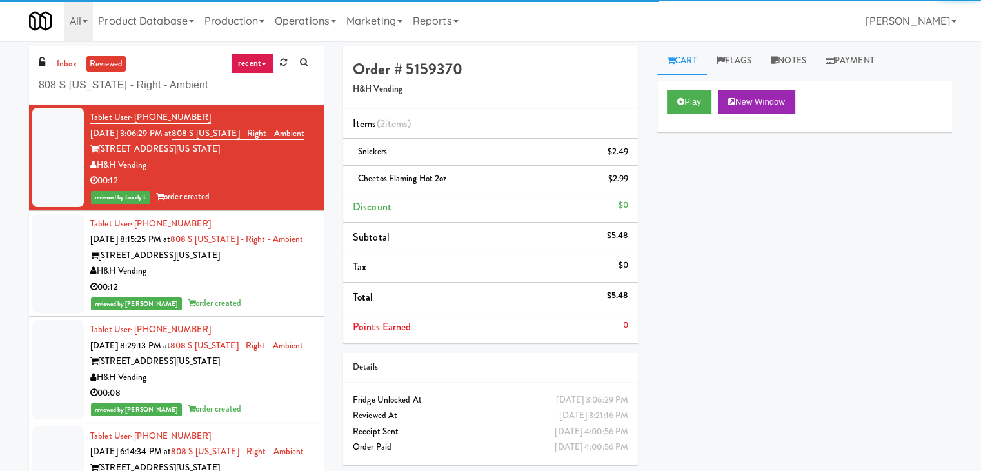
click at [263, 264] on div "Tablet User · (303) 241-8872 Aug 22, 2025 8:15:25 PM at 808 S Michigan - Right …" at bounding box center [202, 263] width 224 height 95
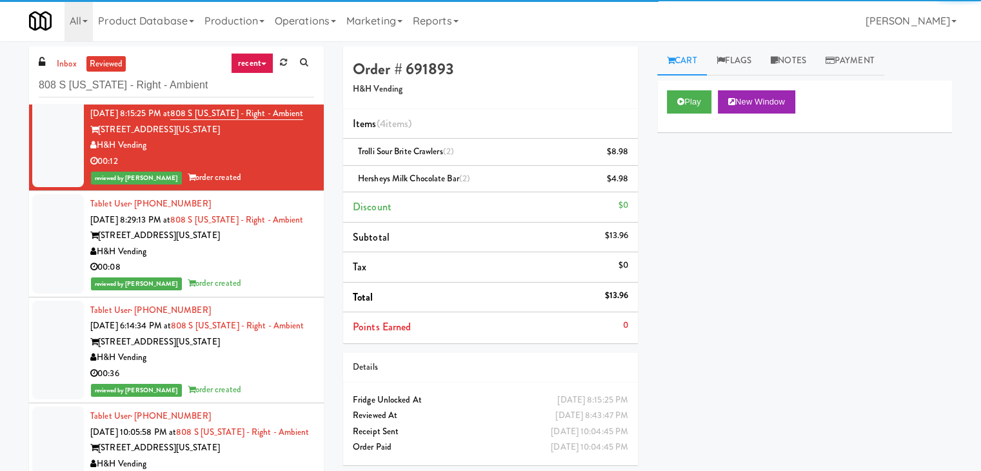
scroll to position [129, 0]
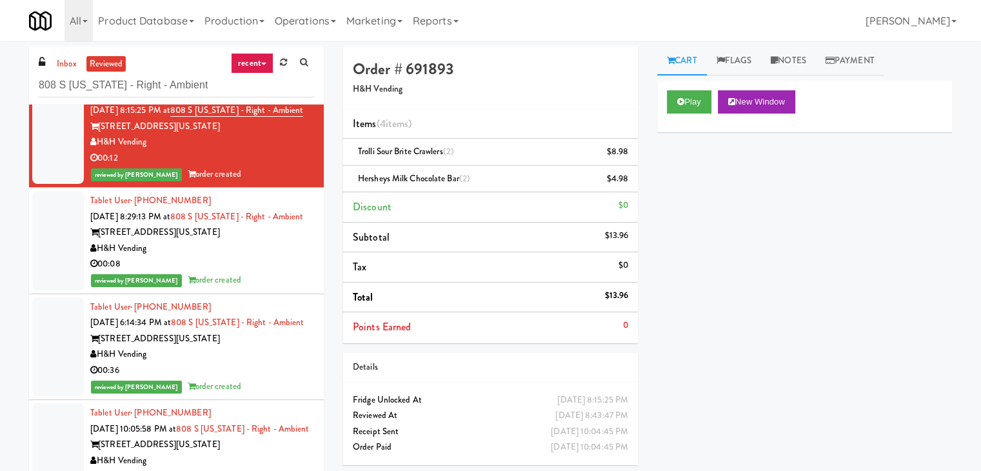
click at [262, 241] on div "808 S Michigan Ave" at bounding box center [202, 232] width 224 height 16
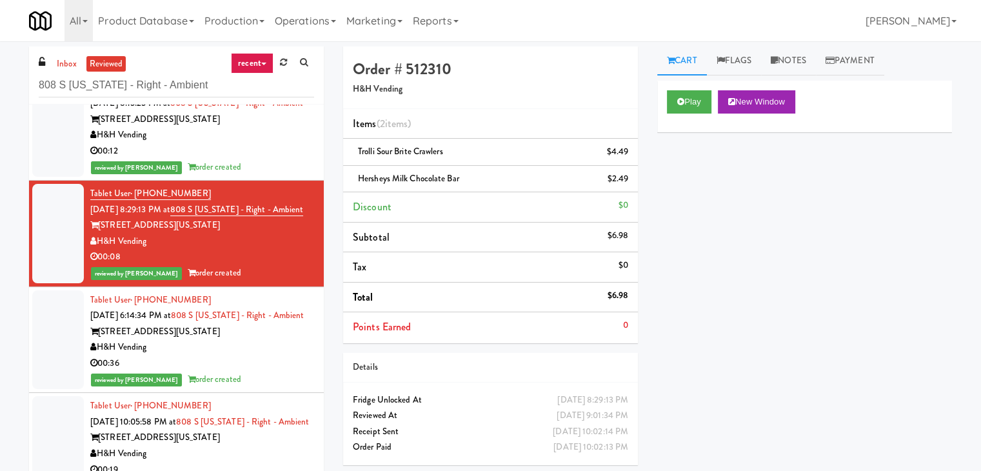
scroll to position [65, 0]
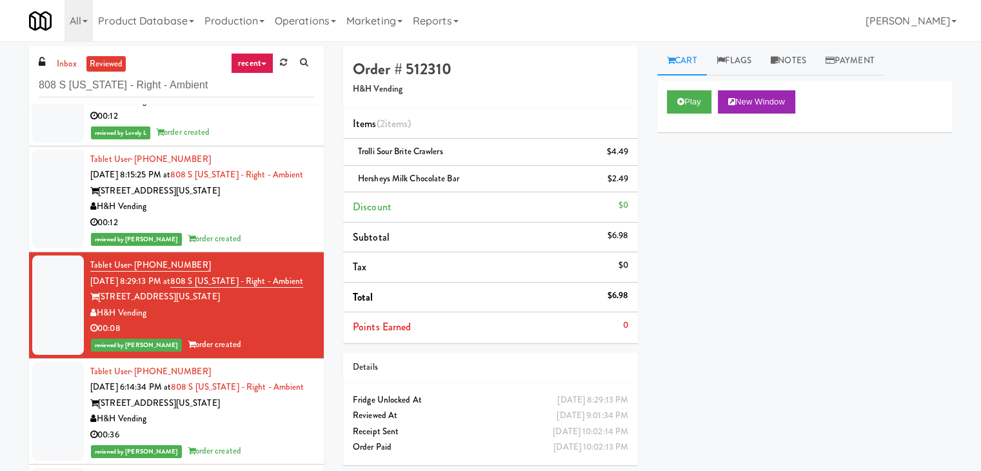
click at [266, 231] on div "00:12" at bounding box center [202, 223] width 224 height 16
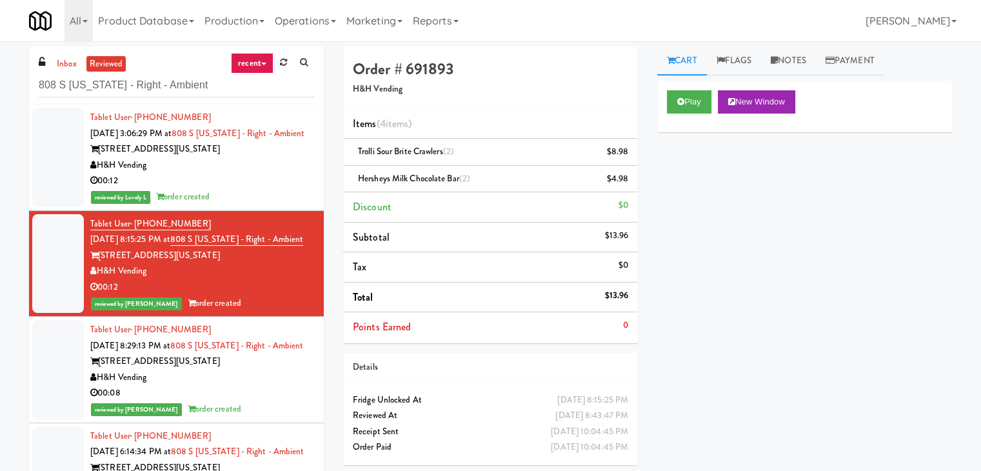
click at [261, 189] on div "00:12" at bounding box center [202, 181] width 224 height 16
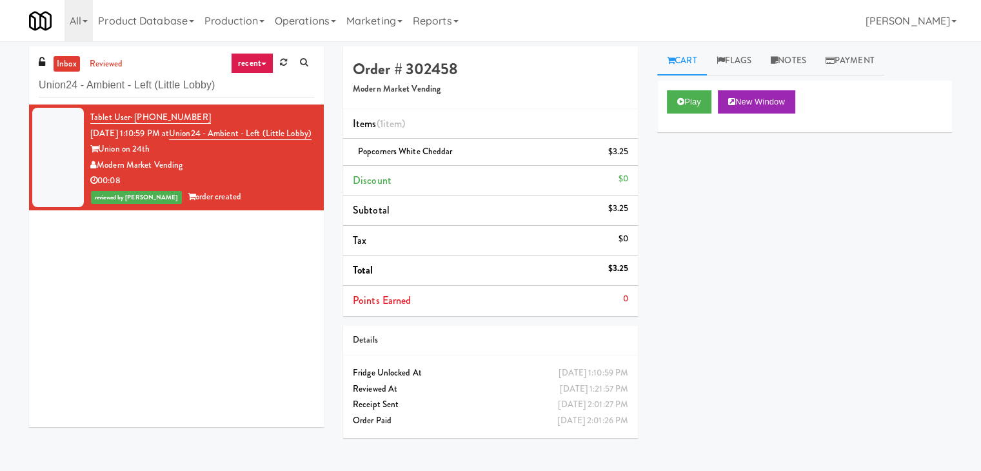
click at [206, 80] on input "Union24 - Ambient - Left (Little Lobby)" at bounding box center [176, 86] width 275 height 24
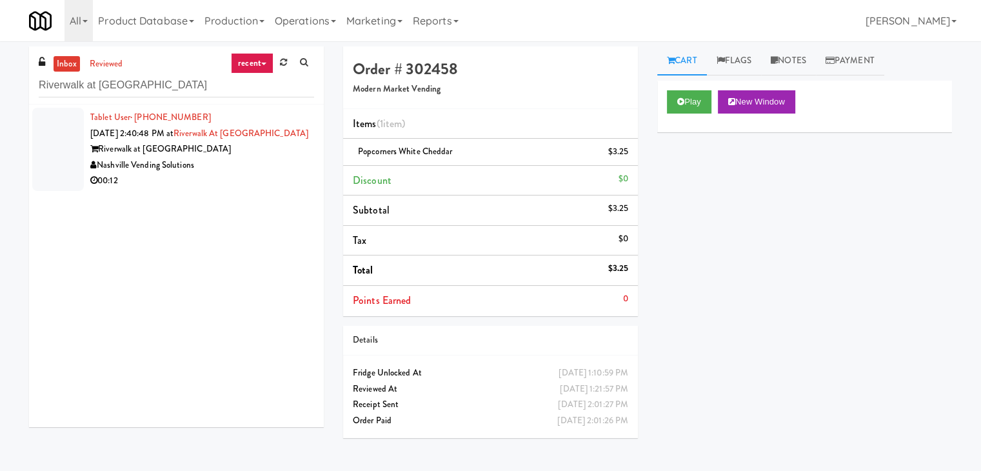
drag, startPoint x: 255, startPoint y: 179, endPoint x: 303, endPoint y: 173, distance: 47.5
click at [255, 174] on div "Nashville Vending Solutions" at bounding box center [202, 165] width 224 height 16
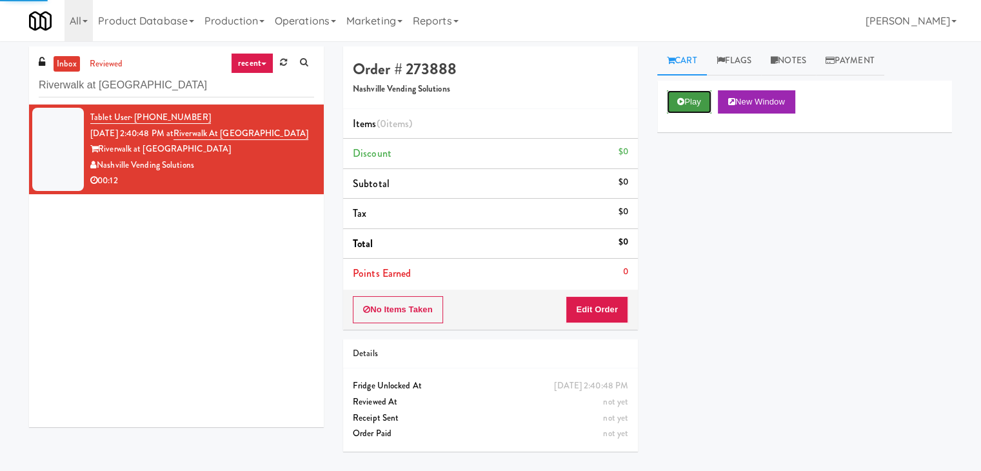
click at [679, 98] on icon at bounding box center [680, 101] width 7 height 8
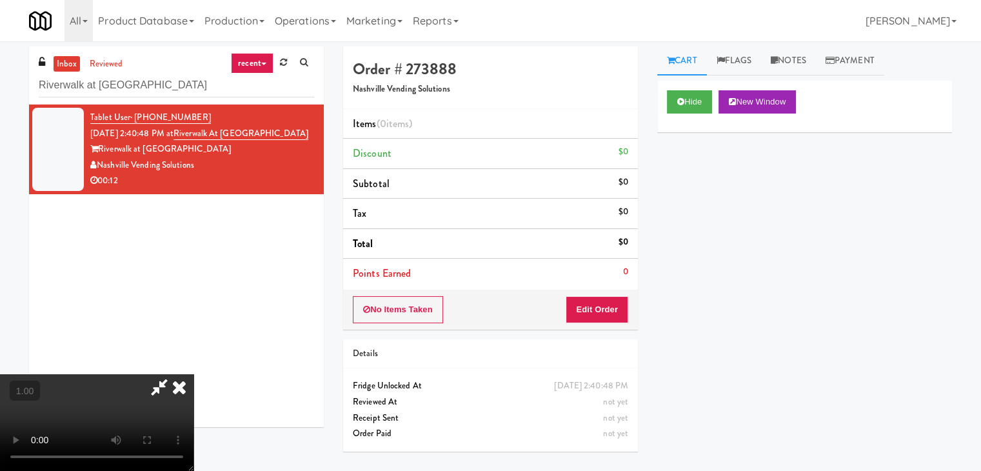
click at [194, 374] on video at bounding box center [97, 422] width 194 height 97
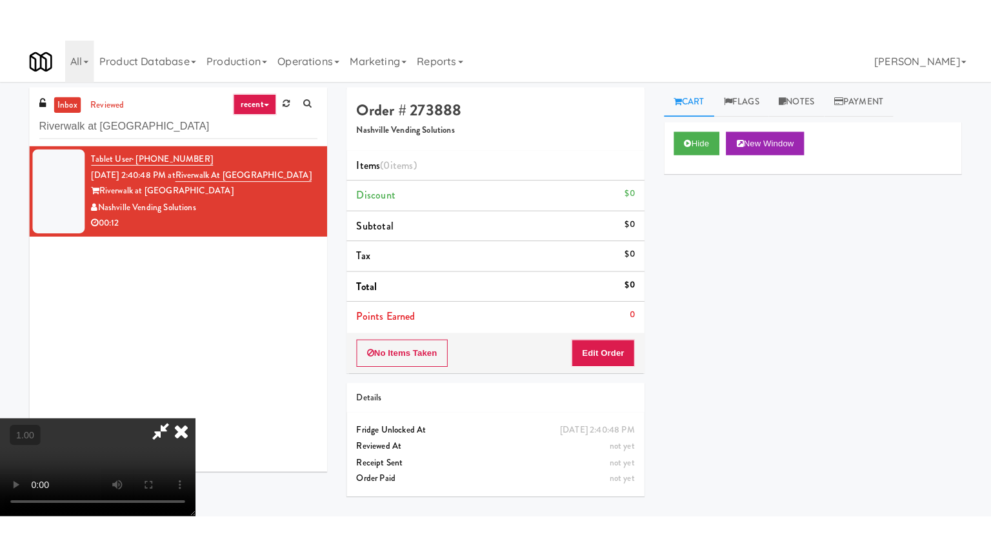
scroll to position [181, 0]
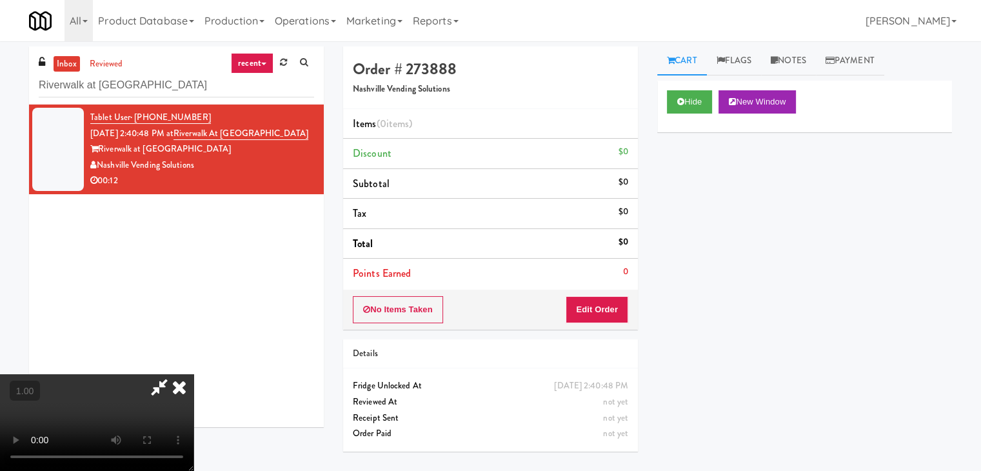
click at [194, 374] on video at bounding box center [97, 422] width 194 height 97
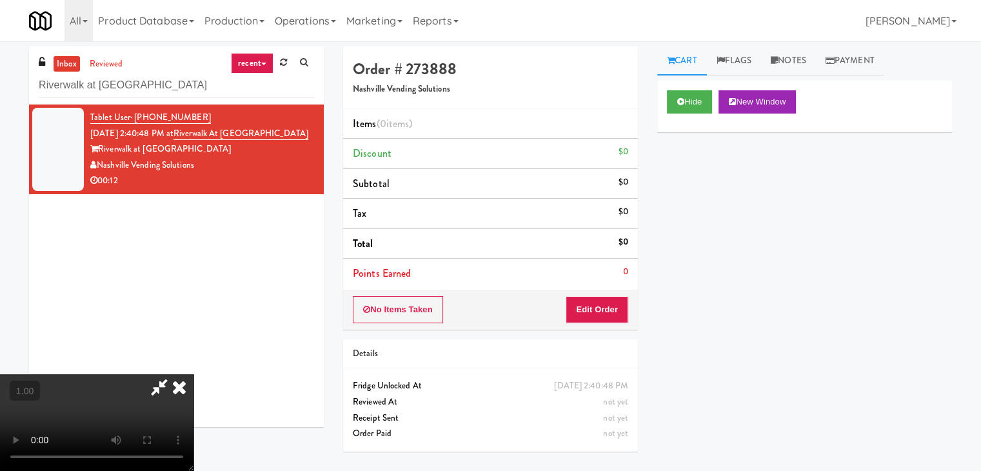
click at [194, 374] on video at bounding box center [97, 422] width 194 height 97
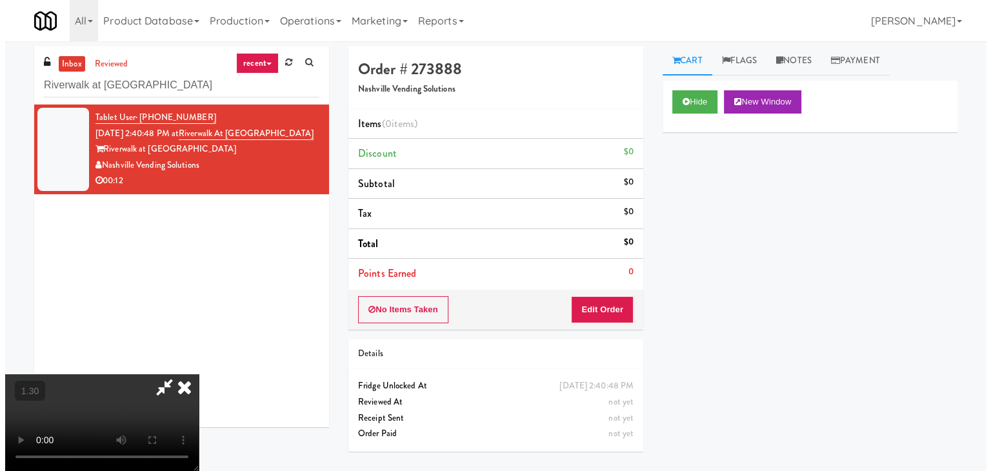
scroll to position [0, 0]
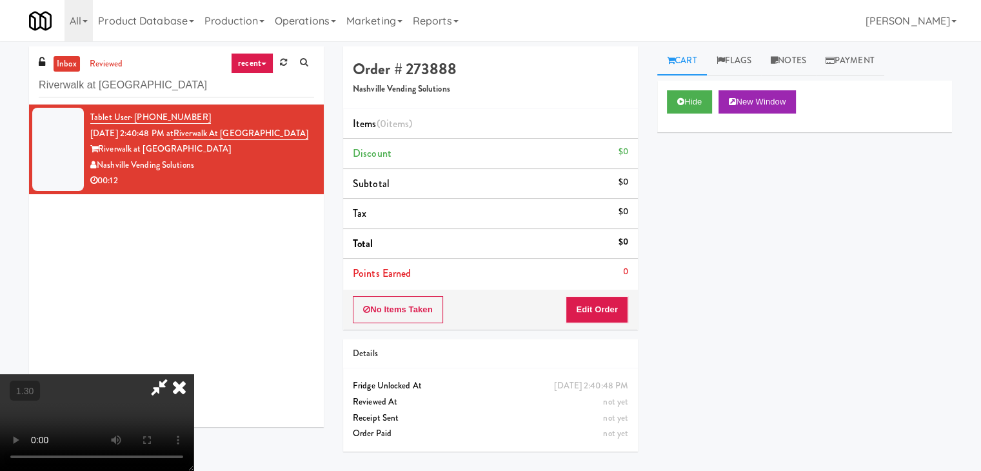
click at [194, 374] on icon at bounding box center [179, 387] width 28 height 26
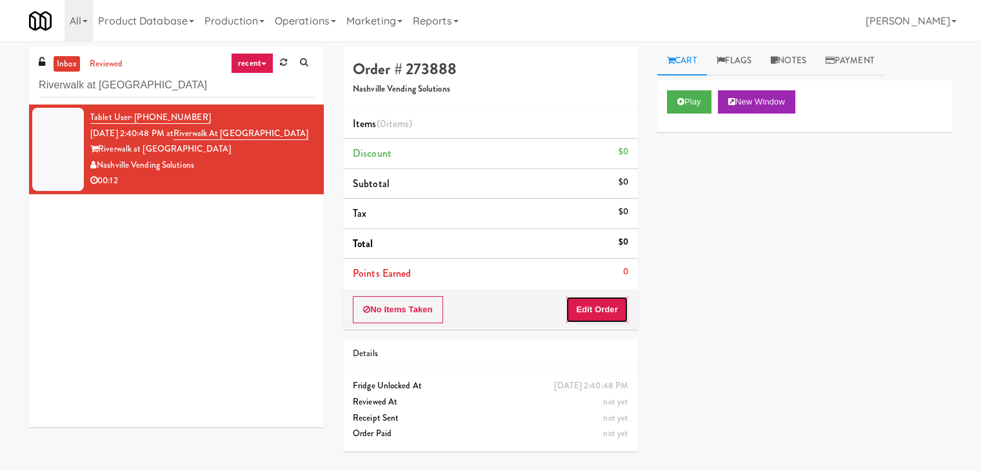
click at [619, 319] on button "Edit Order" at bounding box center [597, 309] width 63 height 27
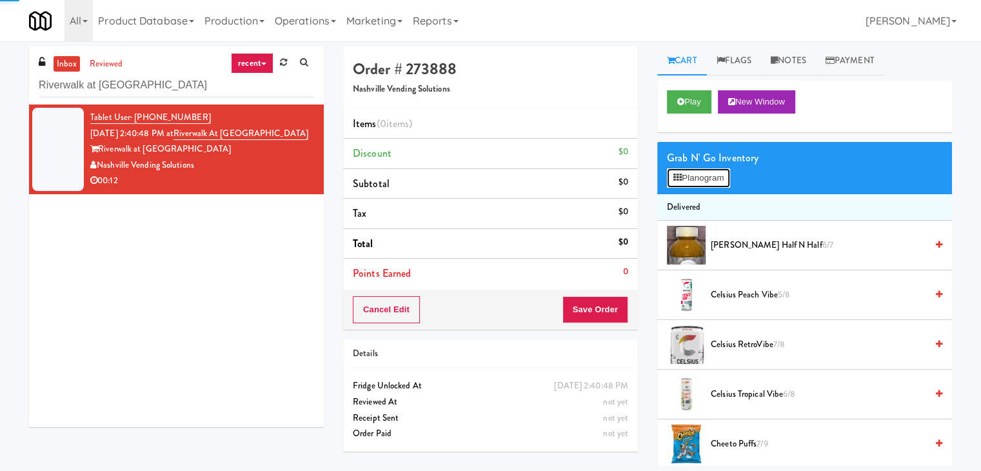
click at [715, 175] on button "Planogram" at bounding box center [698, 177] width 63 height 19
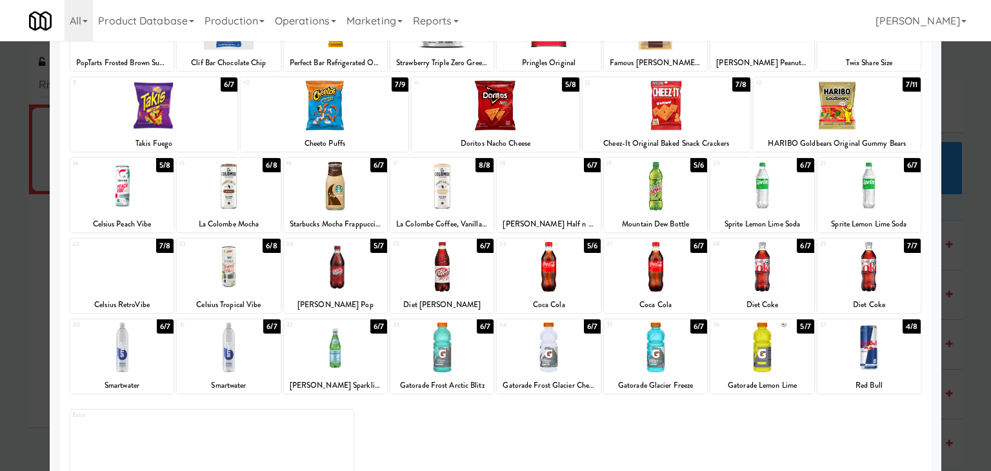
drag, startPoint x: 338, startPoint y: 264, endPoint x: 397, endPoint y: 264, distance: 58.7
click at [338, 263] on div at bounding box center [335, 267] width 103 height 50
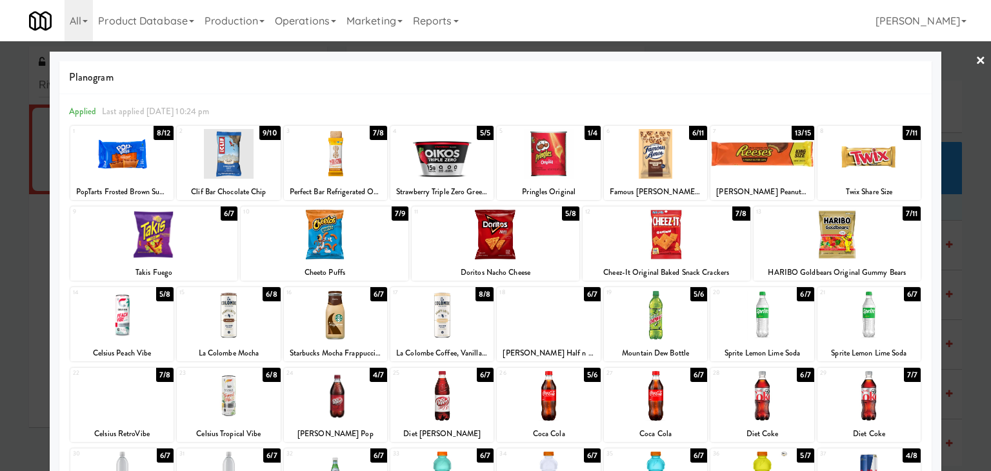
click at [975, 59] on link "×" at bounding box center [980, 61] width 10 height 40
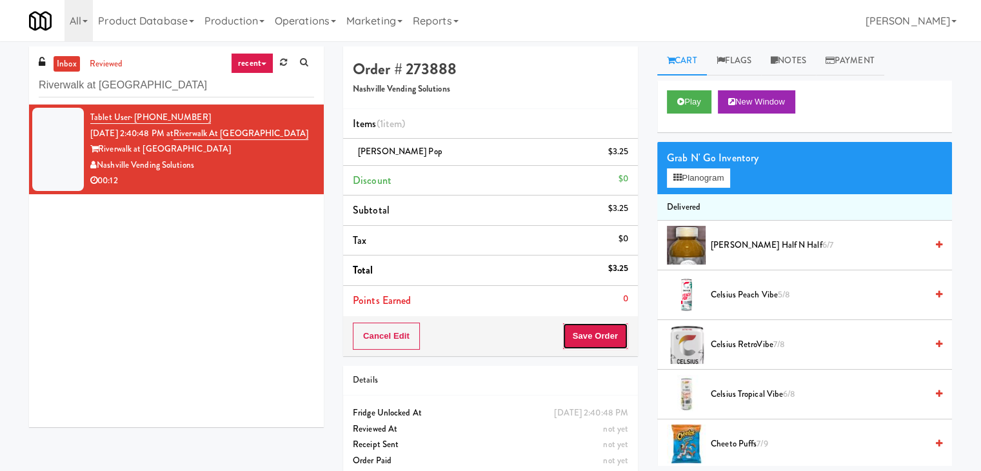
click at [593, 341] on button "Save Order" at bounding box center [596, 336] width 66 height 27
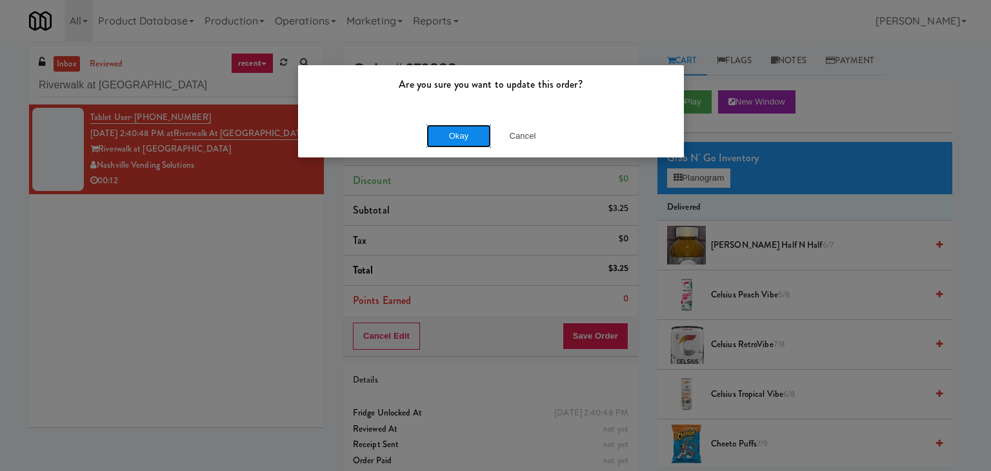
click at [466, 143] on button "Okay" at bounding box center [458, 136] width 65 height 23
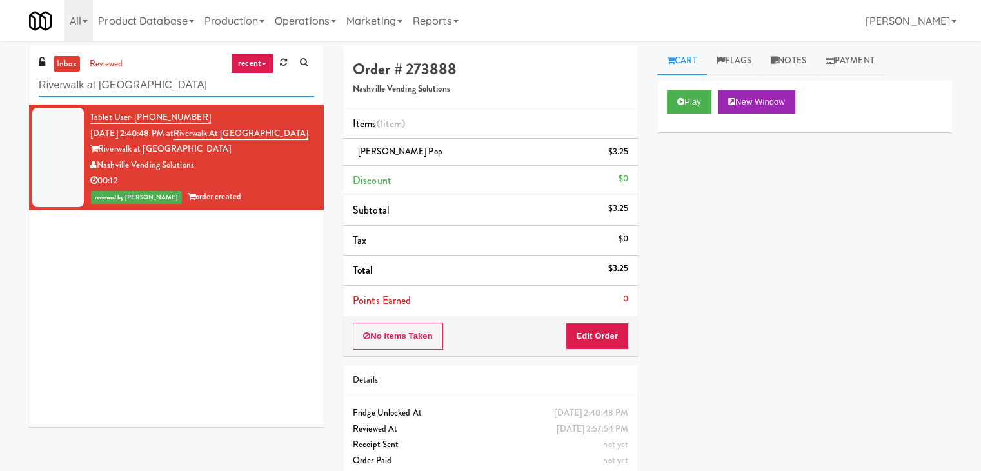
click at [194, 86] on input "Riverwalk at Cameron Harbor Cabinet" at bounding box center [176, 86] width 275 height 24
paste input "Prospect - Cooler"
type input "Prospect - Cooler"
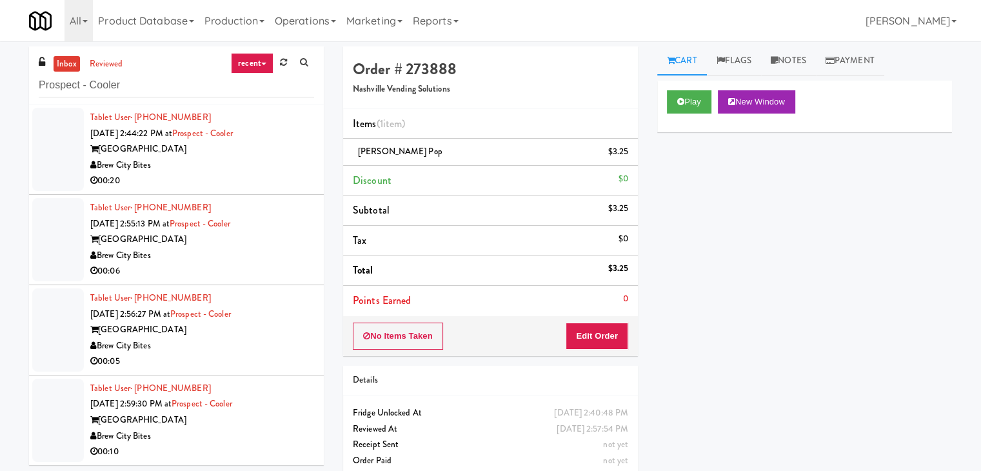
click at [264, 173] on div "00:20" at bounding box center [202, 181] width 224 height 16
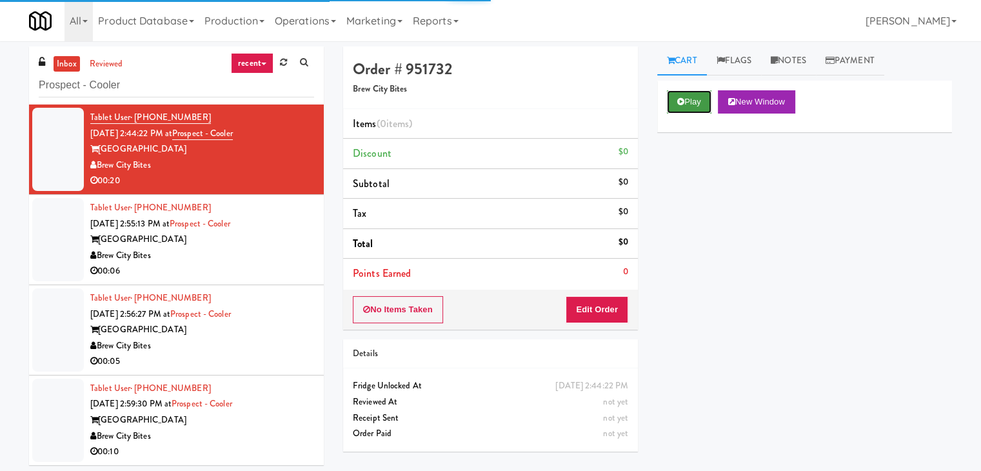
click at [691, 102] on button "Play" at bounding box center [689, 101] width 45 height 23
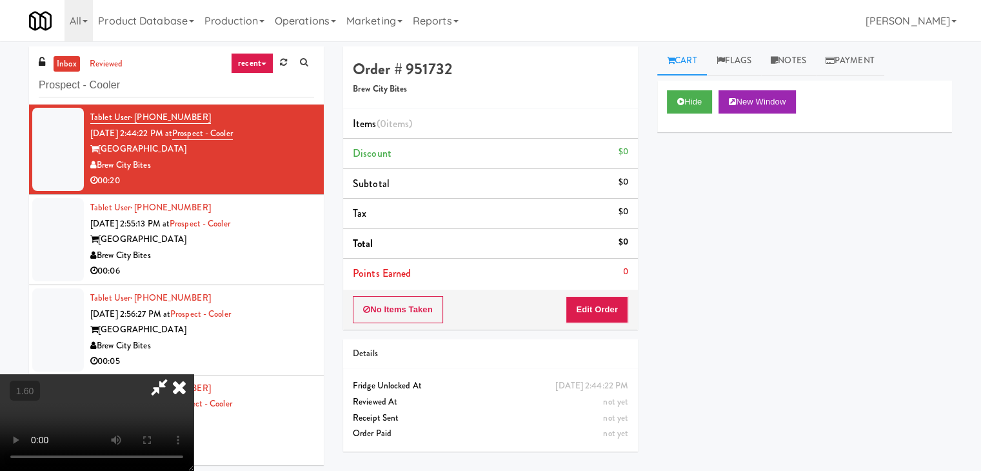
drag, startPoint x: 566, startPoint y: 50, endPoint x: 569, endPoint y: 86, distance: 35.6
click at [194, 374] on icon at bounding box center [179, 387] width 28 height 26
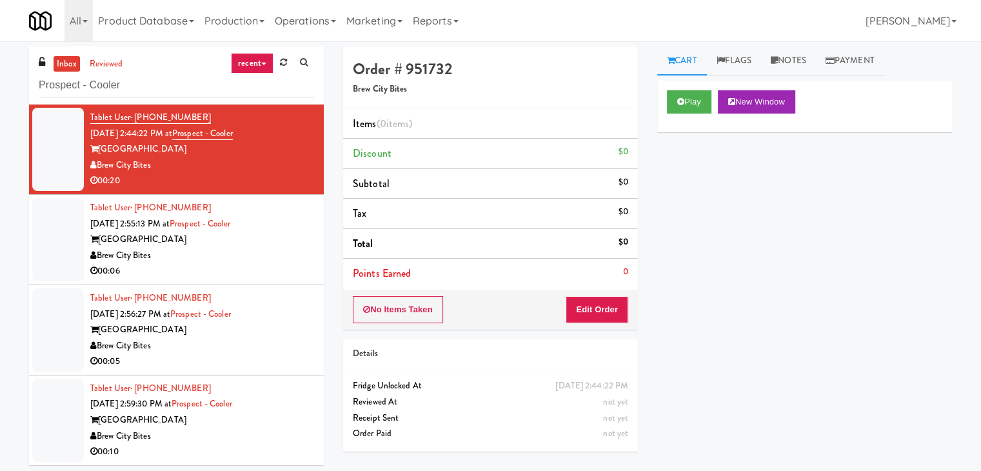
click at [604, 328] on div "Order # 951732 Brew City Bites Items (0 items ) Discount $0 Subtotal $0 Tax $0 …" at bounding box center [490, 187] width 295 height 283
click at [611, 314] on button "Edit Order" at bounding box center [597, 309] width 63 height 27
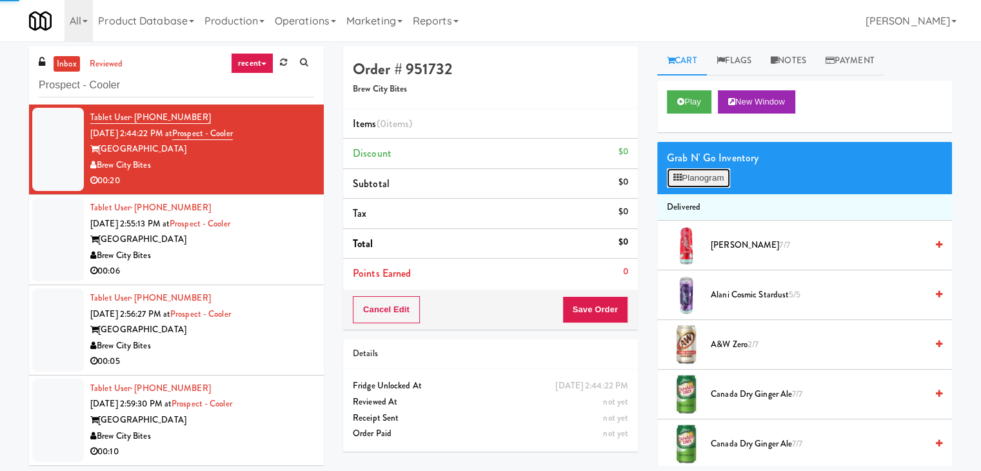
click at [725, 181] on button "Planogram" at bounding box center [698, 177] width 63 height 19
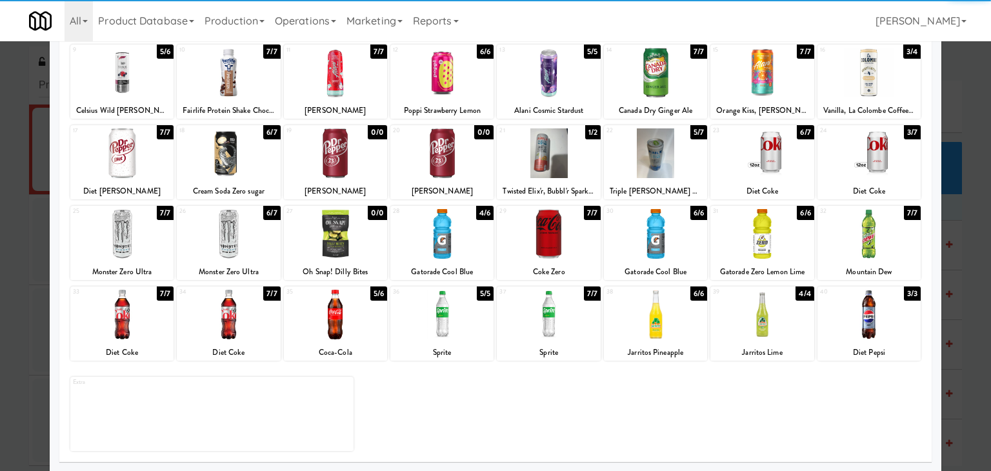
scroll to position [163, 0]
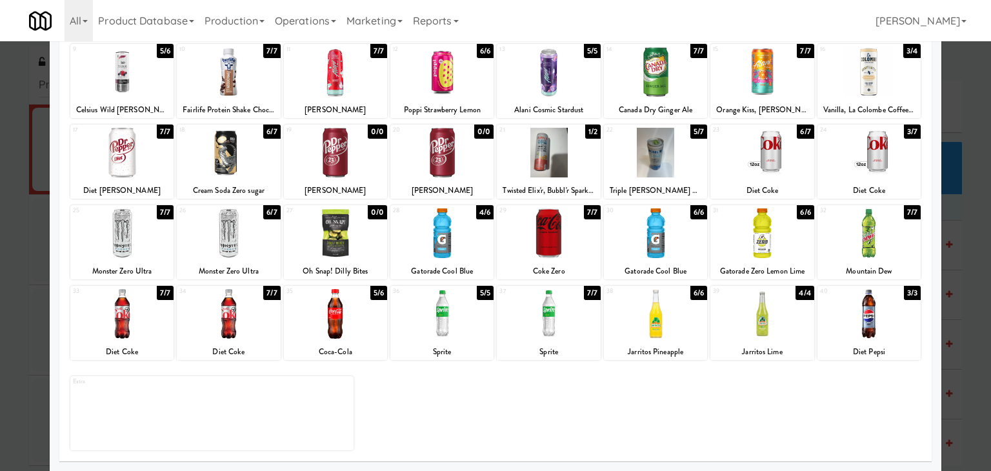
click at [452, 304] on div at bounding box center [441, 314] width 103 height 50
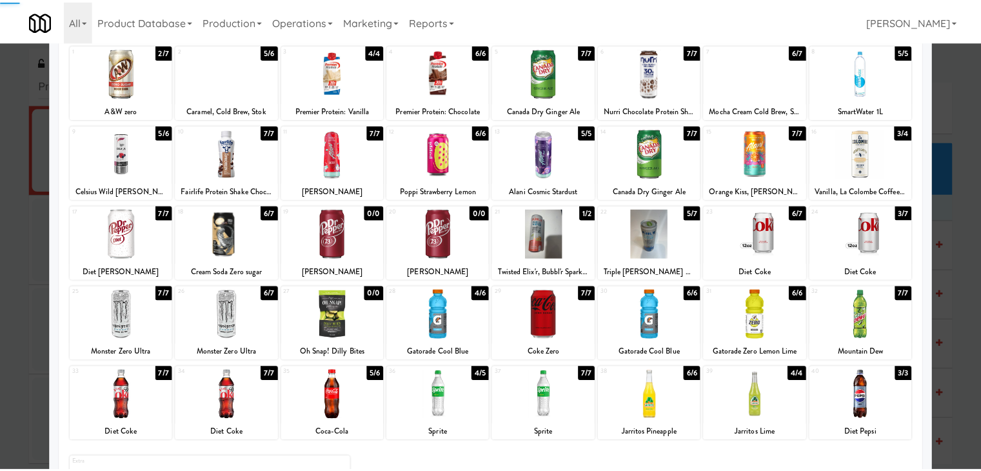
scroll to position [0, 0]
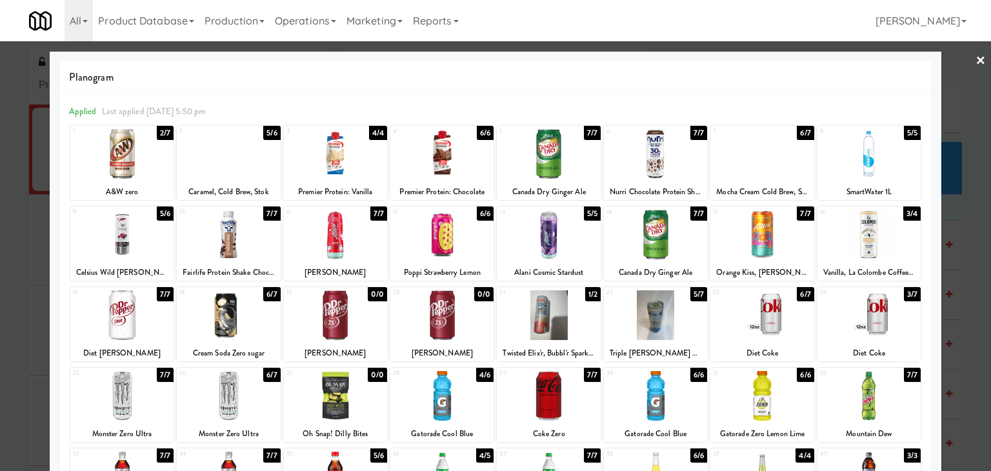
click at [964, 61] on div at bounding box center [495, 235] width 991 height 471
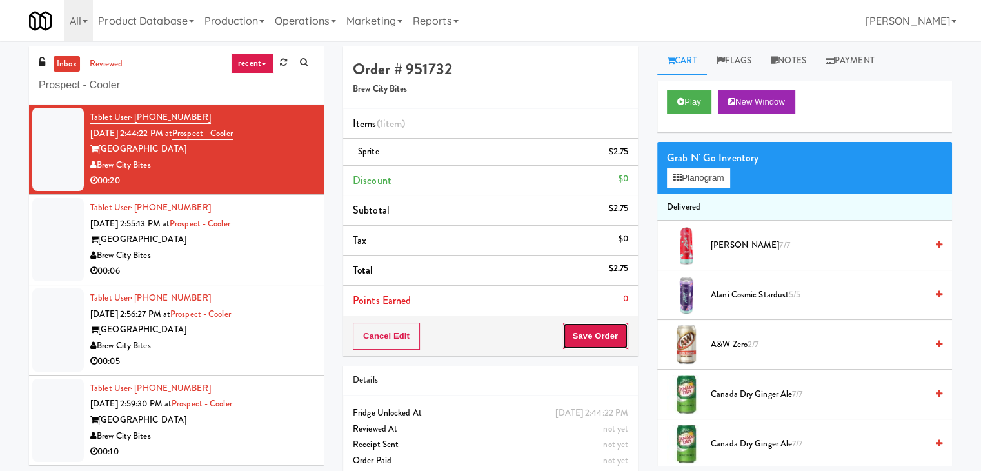
click at [575, 335] on button "Save Order" at bounding box center [596, 336] width 66 height 27
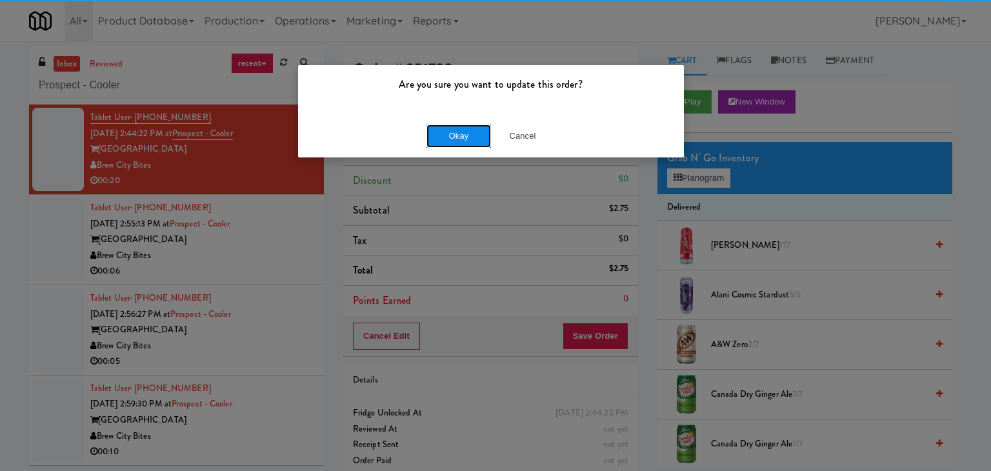
click at [473, 130] on button "Okay" at bounding box center [458, 136] width 65 height 23
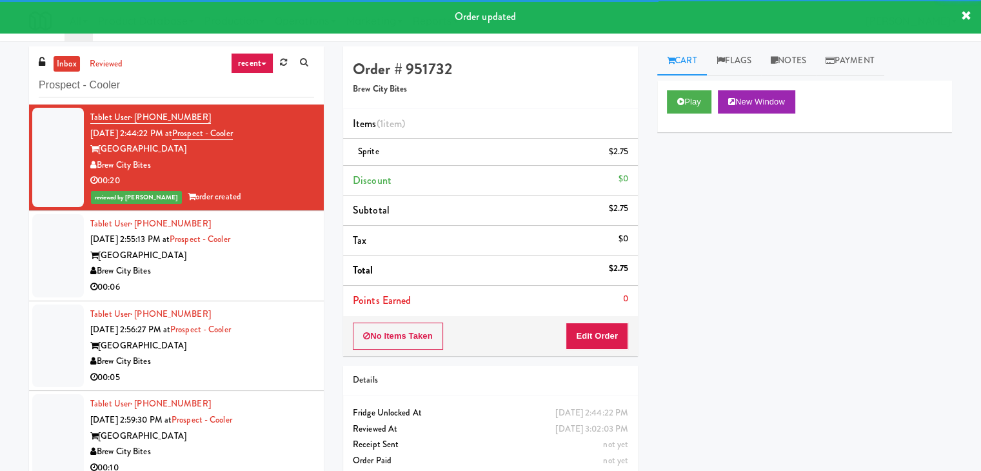
click at [243, 261] on div "Prospect Towers" at bounding box center [202, 256] width 224 height 16
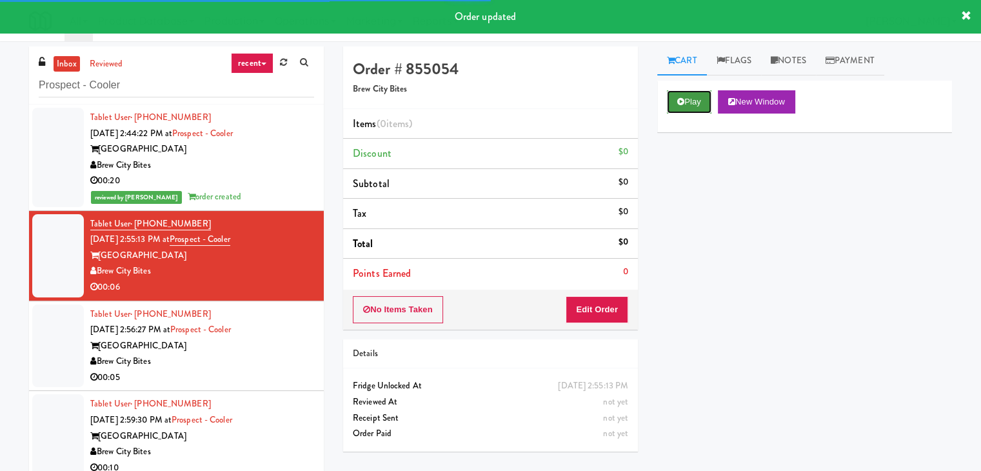
click at [692, 101] on button "Play" at bounding box center [689, 101] width 45 height 23
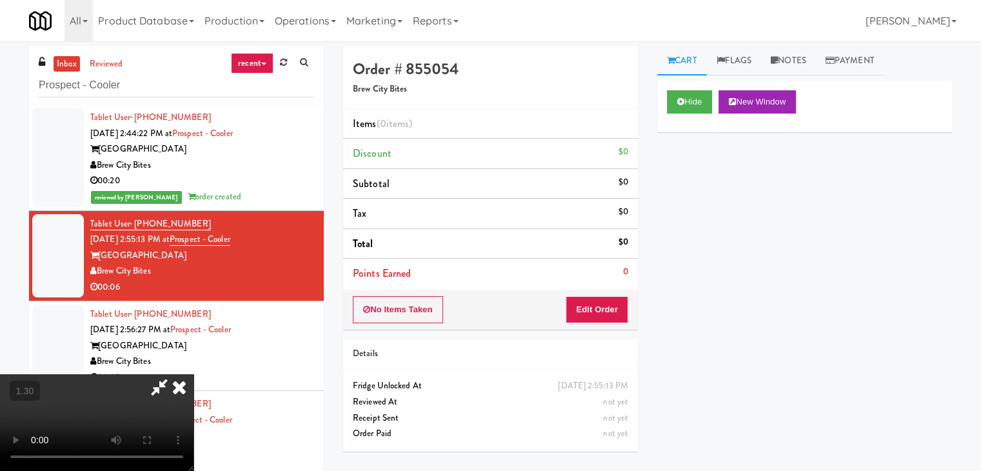
click at [194, 374] on video at bounding box center [97, 422] width 194 height 97
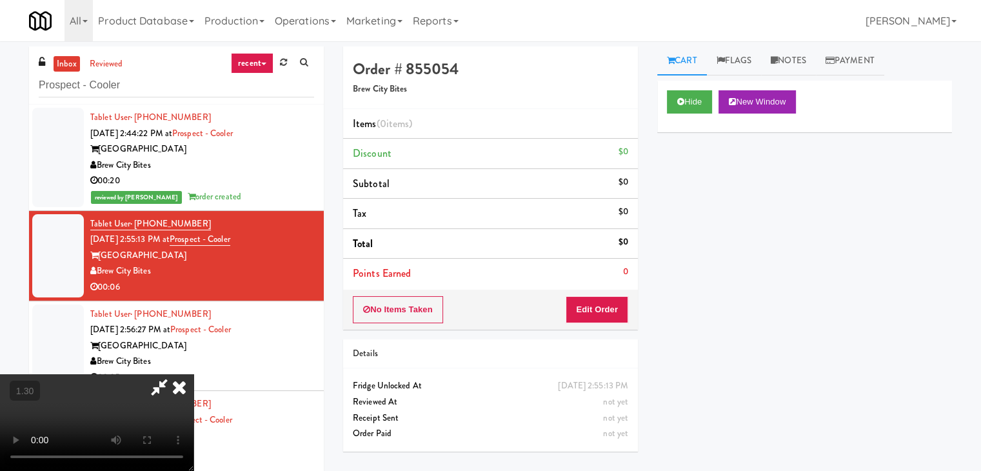
click at [194, 374] on video at bounding box center [97, 422] width 194 height 97
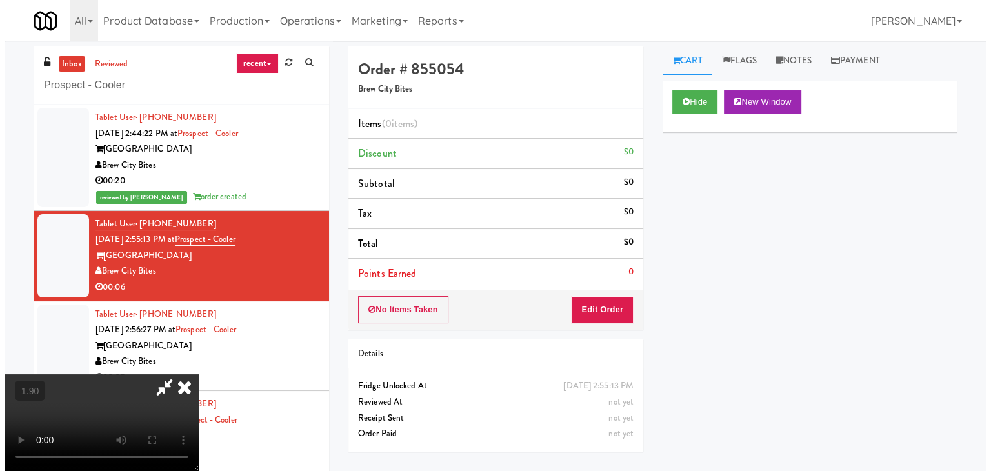
scroll to position [0, 0]
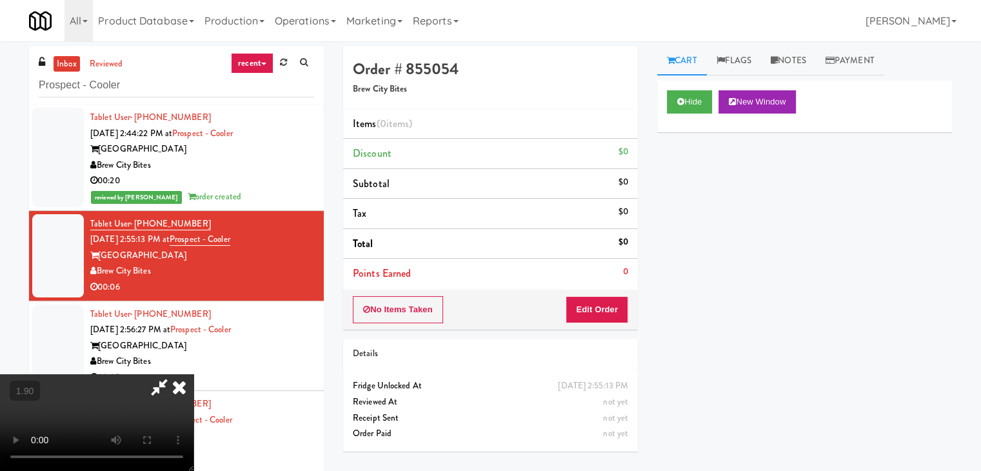
click at [174, 374] on icon at bounding box center [159, 387] width 30 height 26
drag, startPoint x: 588, startPoint y: 310, endPoint x: 648, endPoint y: 248, distance: 85.8
click at [589, 310] on button "Edit Order" at bounding box center [597, 309] width 63 height 27
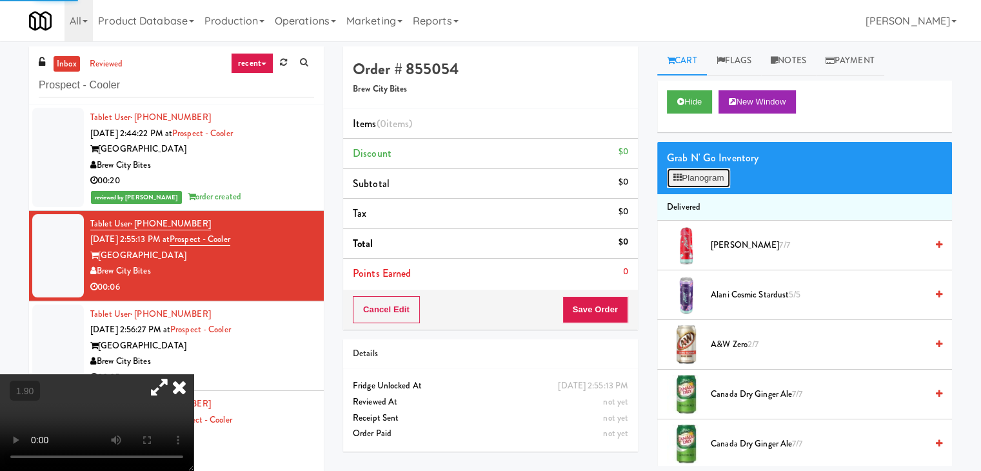
click at [674, 179] on icon at bounding box center [677, 178] width 8 height 8
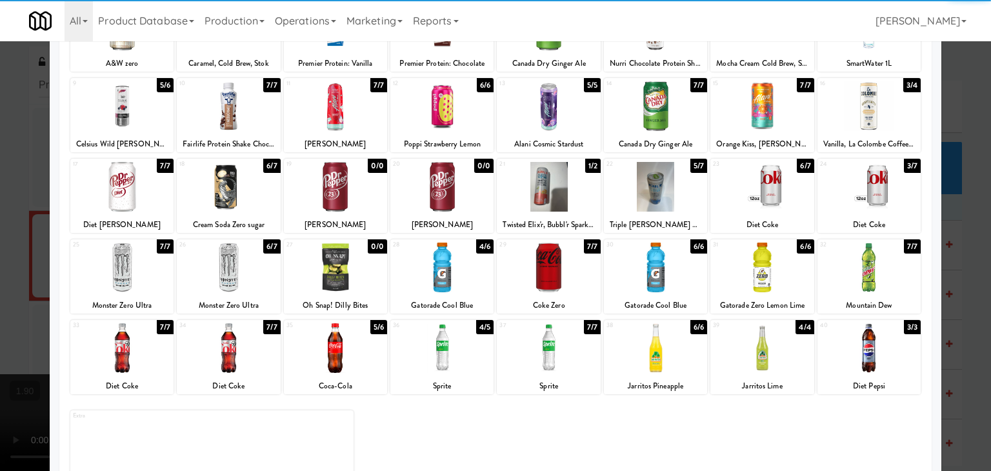
scroll to position [129, 0]
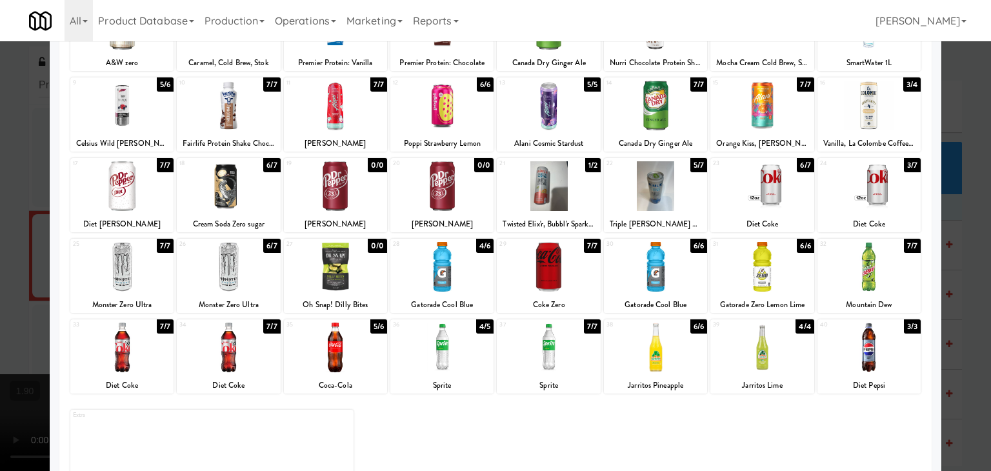
click at [439, 256] on div at bounding box center [441, 267] width 103 height 50
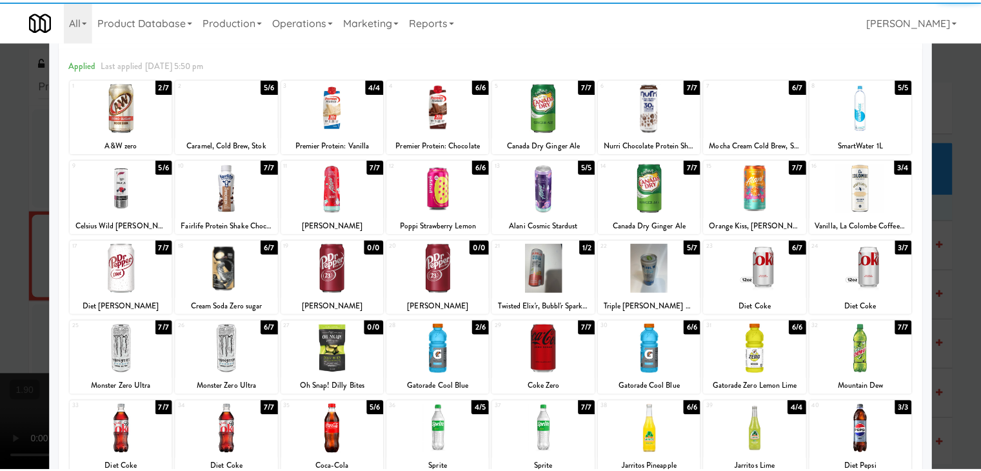
scroll to position [0, 0]
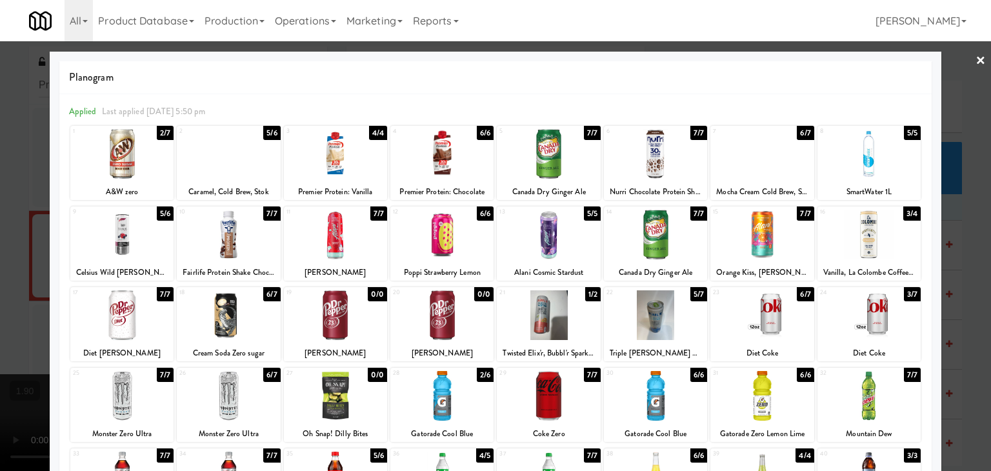
click at [975, 59] on link "×" at bounding box center [980, 61] width 10 height 40
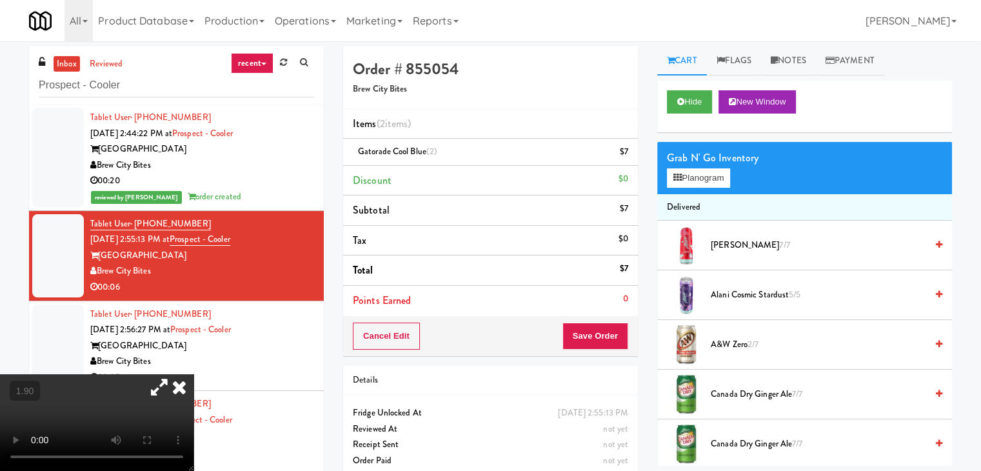
click at [194, 374] on icon at bounding box center [179, 387] width 28 height 26
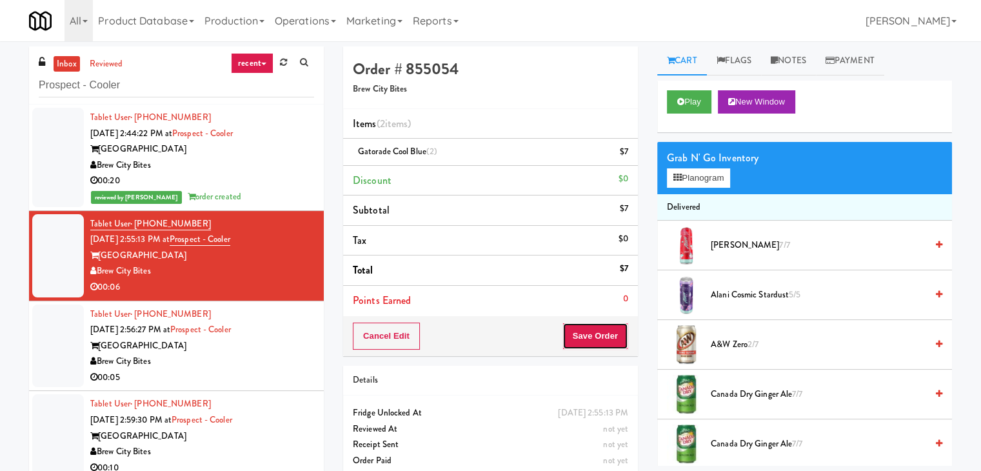
click at [611, 330] on button "Save Order" at bounding box center [596, 336] width 66 height 27
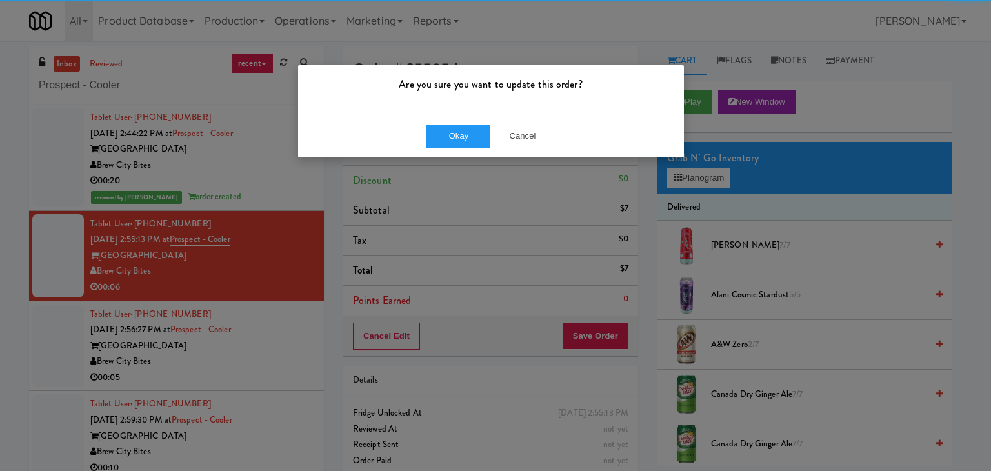
click at [432, 114] on div "Are you sure you want to update this order?" at bounding box center [491, 89] width 386 height 49
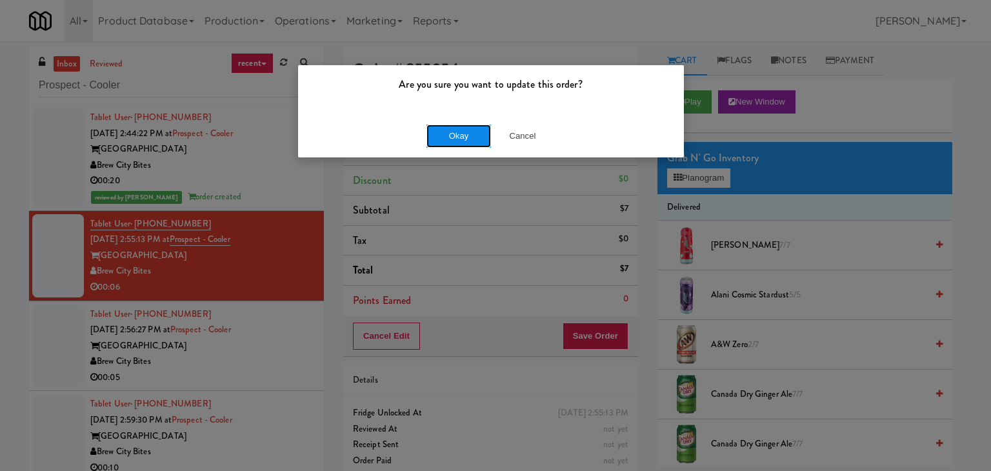
click at [446, 132] on button "Okay" at bounding box center [458, 136] width 65 height 23
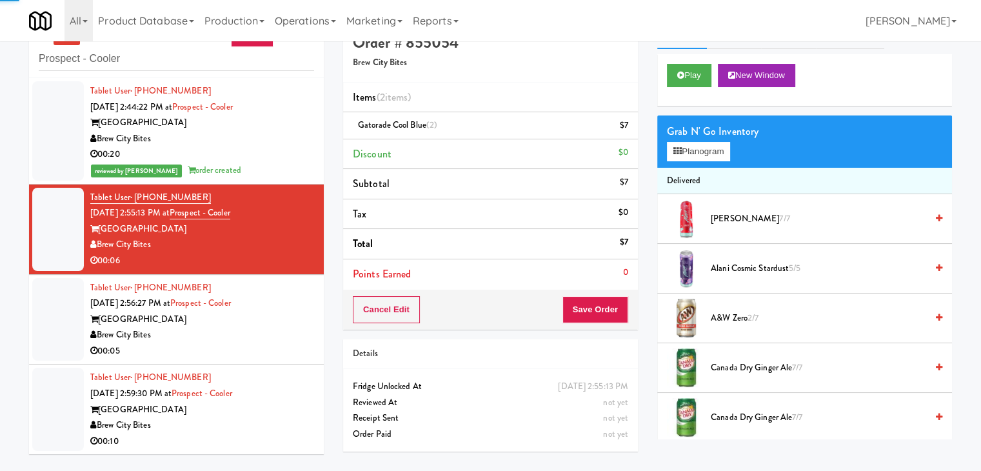
scroll to position [41, 0]
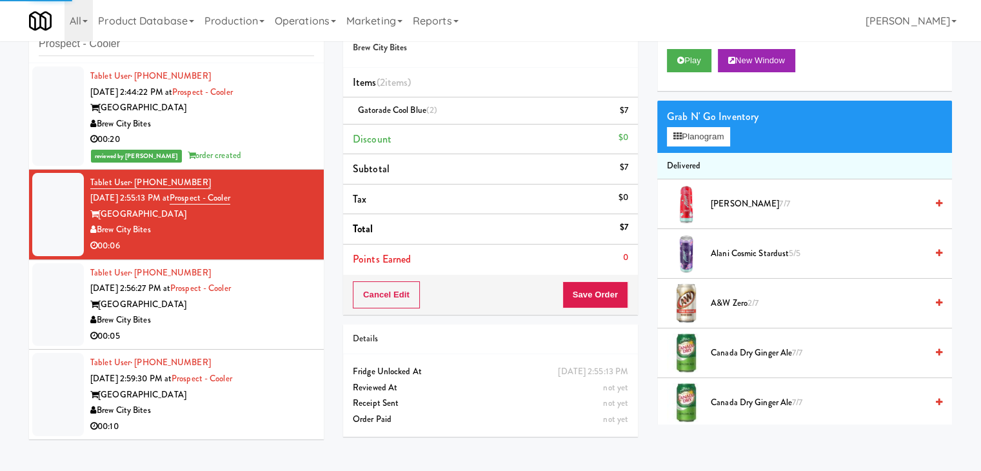
click at [272, 314] on div "Brew City Bites" at bounding box center [202, 320] width 224 height 16
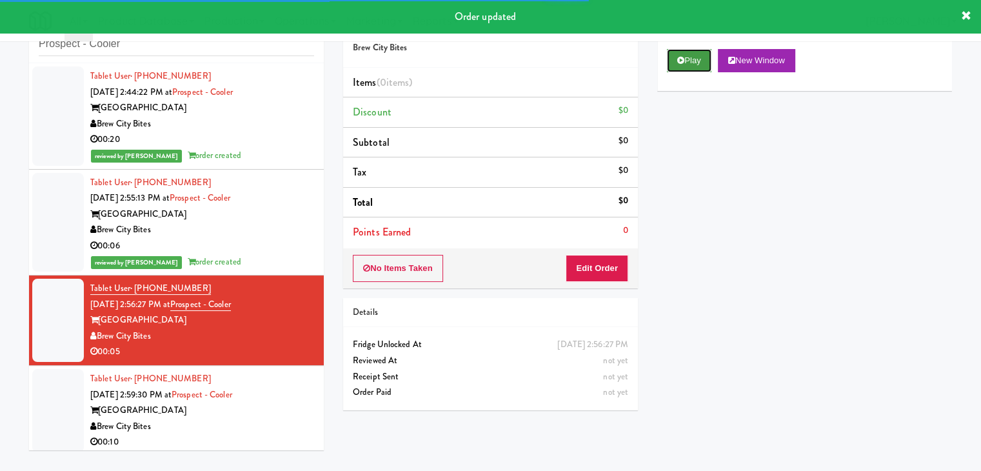
click at [689, 60] on button "Play" at bounding box center [689, 60] width 45 height 23
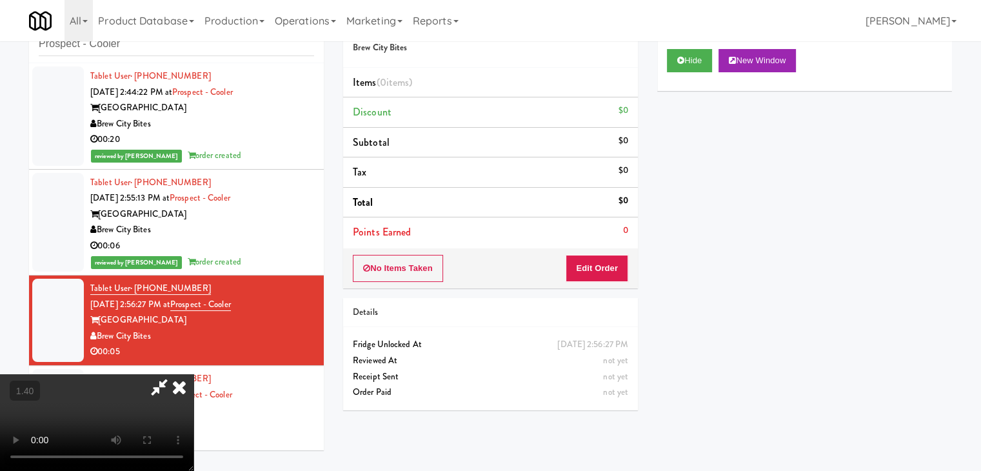
click at [194, 374] on video at bounding box center [97, 422] width 194 height 97
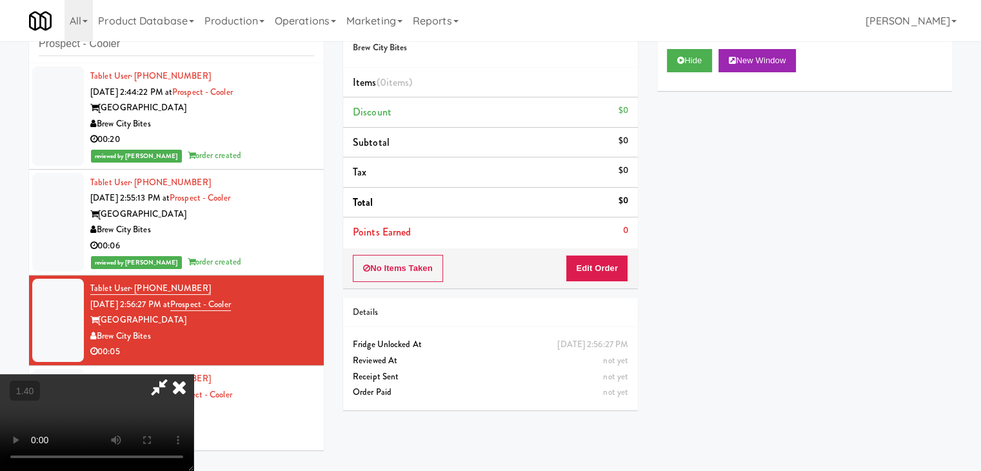
click at [194, 374] on video at bounding box center [97, 422] width 194 height 97
click at [194, 374] on icon at bounding box center [179, 387] width 28 height 26
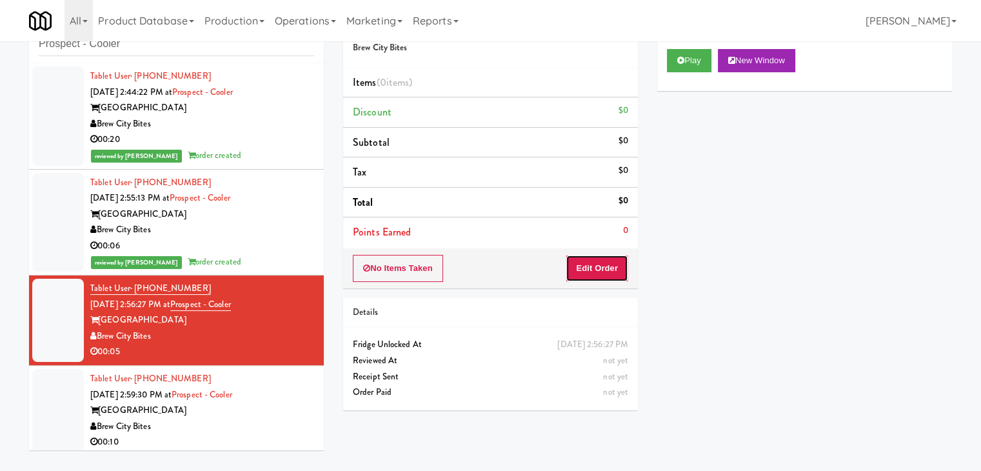
click at [594, 265] on button "Edit Order" at bounding box center [597, 268] width 63 height 27
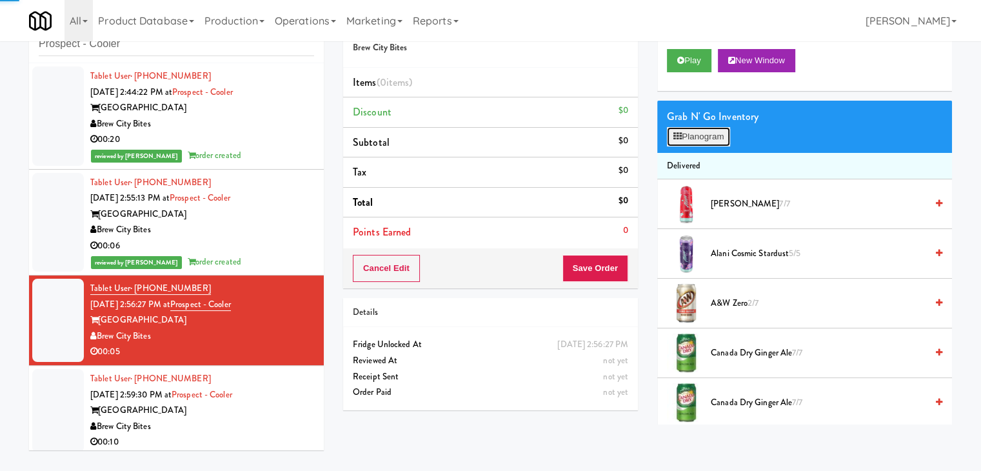
click at [702, 136] on button "Planogram" at bounding box center [698, 136] width 63 height 19
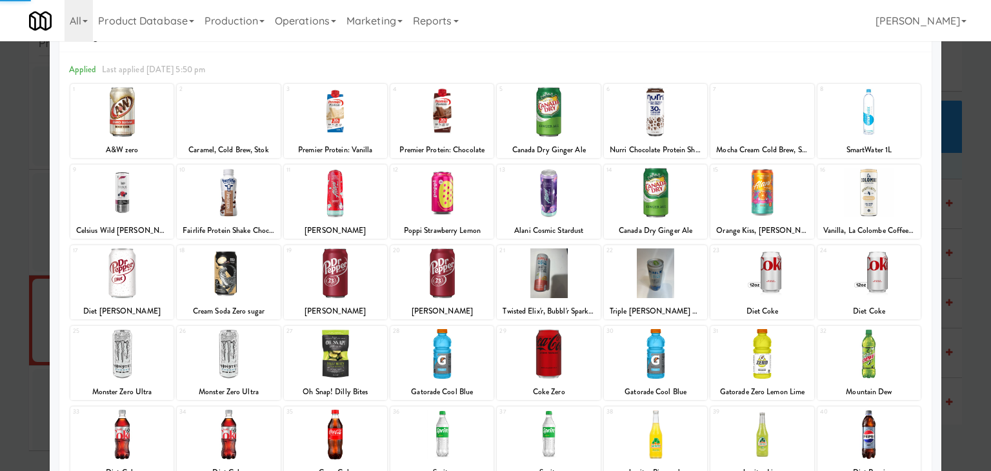
scroll to position [65, 0]
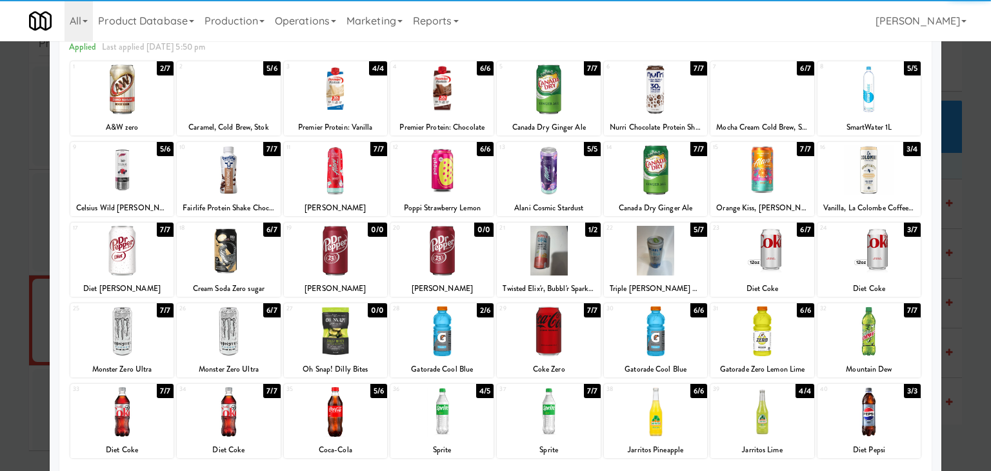
click at [748, 253] on div at bounding box center [761, 251] width 103 height 50
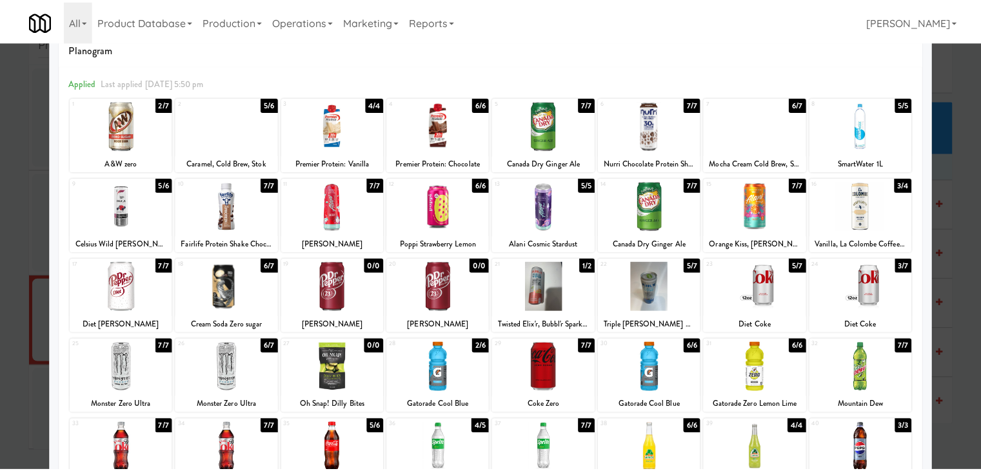
scroll to position [0, 0]
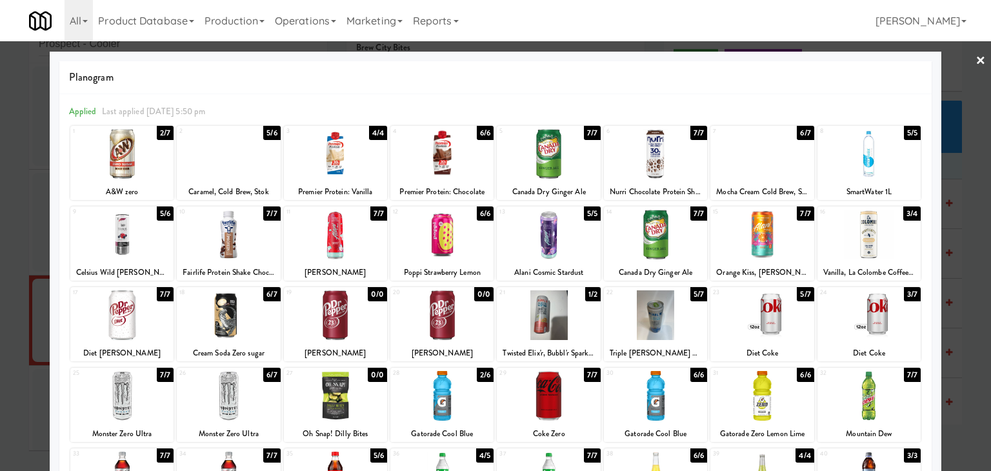
click at [975, 59] on link "×" at bounding box center [980, 61] width 10 height 40
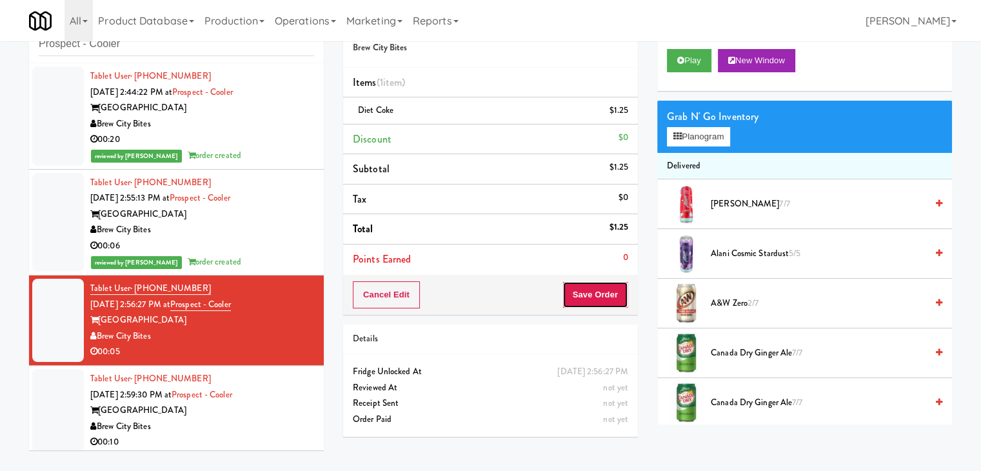
click at [573, 290] on button "Save Order" at bounding box center [596, 294] width 66 height 27
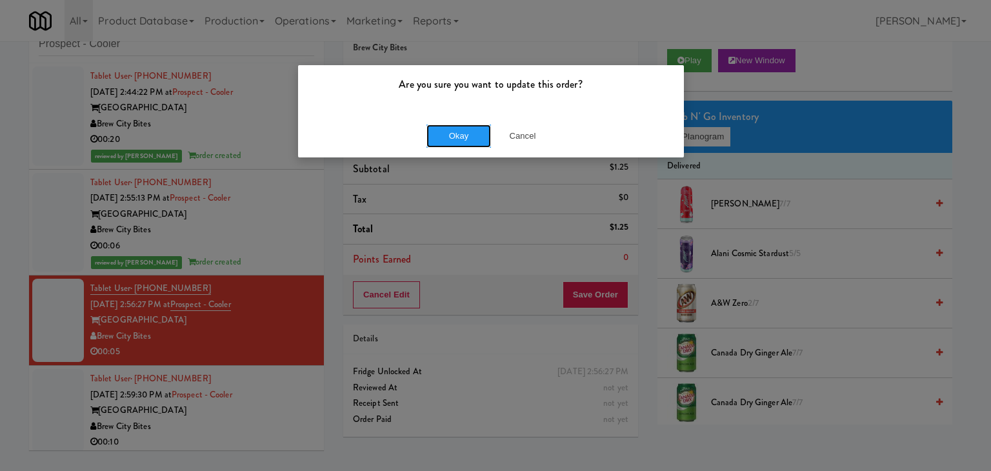
drag, startPoint x: 473, startPoint y: 143, endPoint x: 443, endPoint y: 144, distance: 30.3
click at [472, 140] on button "Okay" at bounding box center [458, 136] width 65 height 23
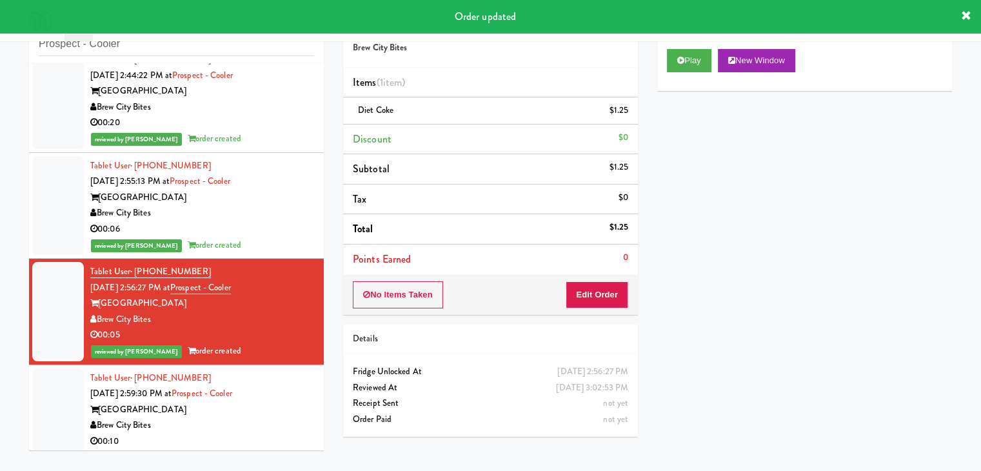
scroll to position [21, 0]
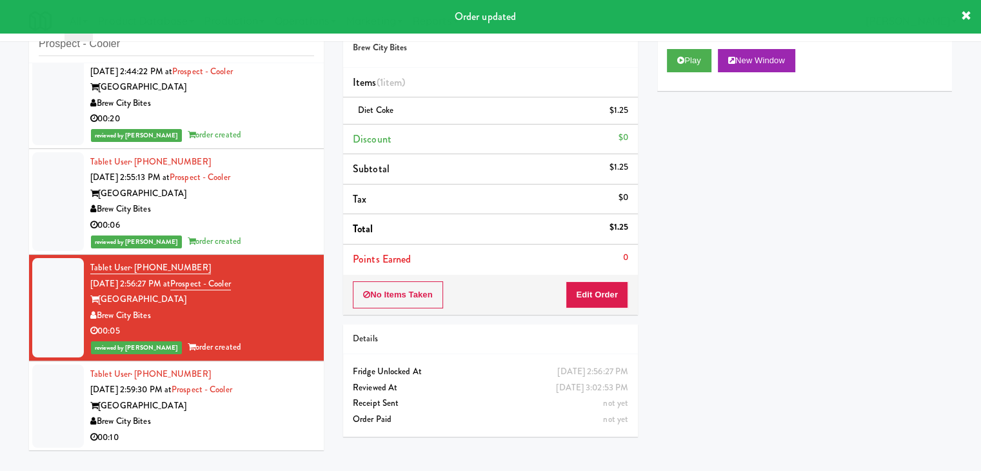
click at [217, 418] on div "Brew City Bites" at bounding box center [202, 421] width 224 height 16
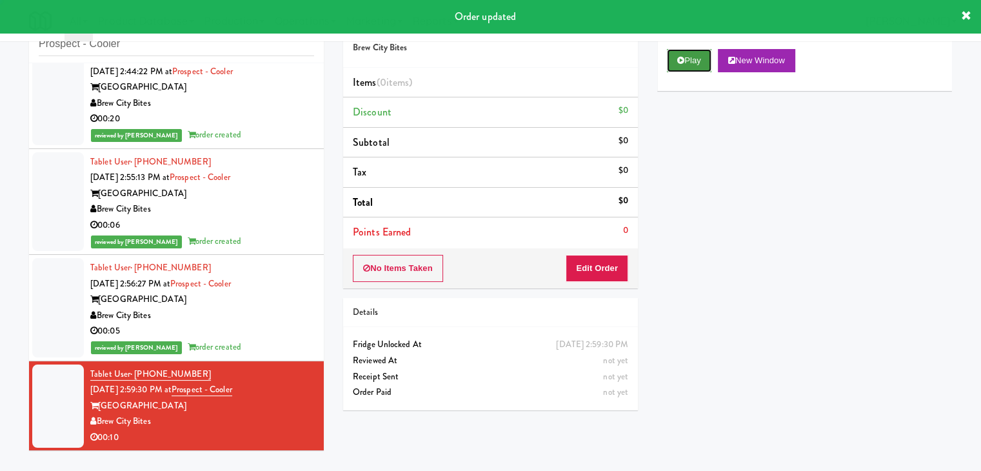
click at [697, 61] on button "Play" at bounding box center [689, 60] width 45 height 23
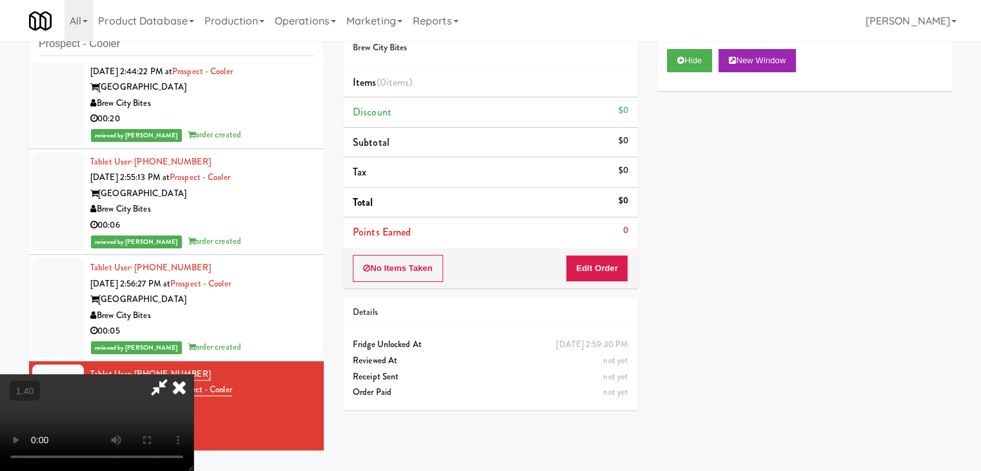
click at [194, 374] on video at bounding box center [97, 422] width 194 height 97
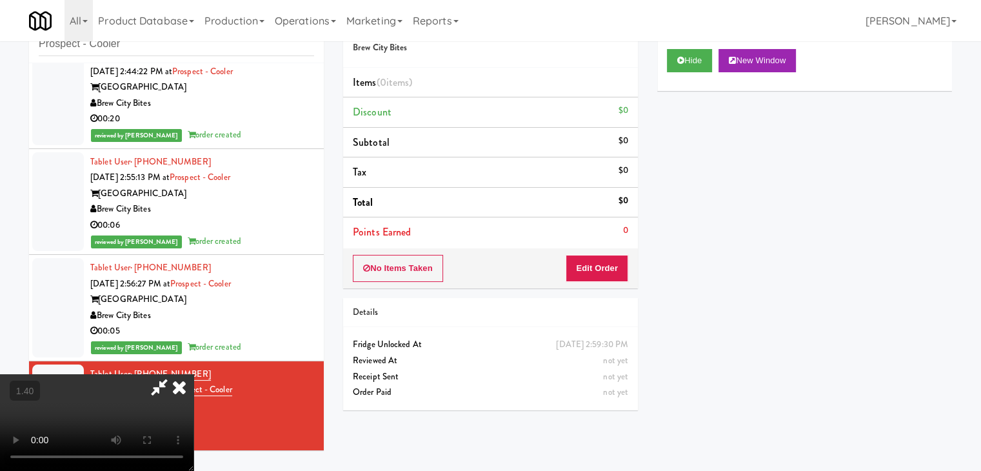
click at [194, 374] on video at bounding box center [97, 422] width 194 height 97
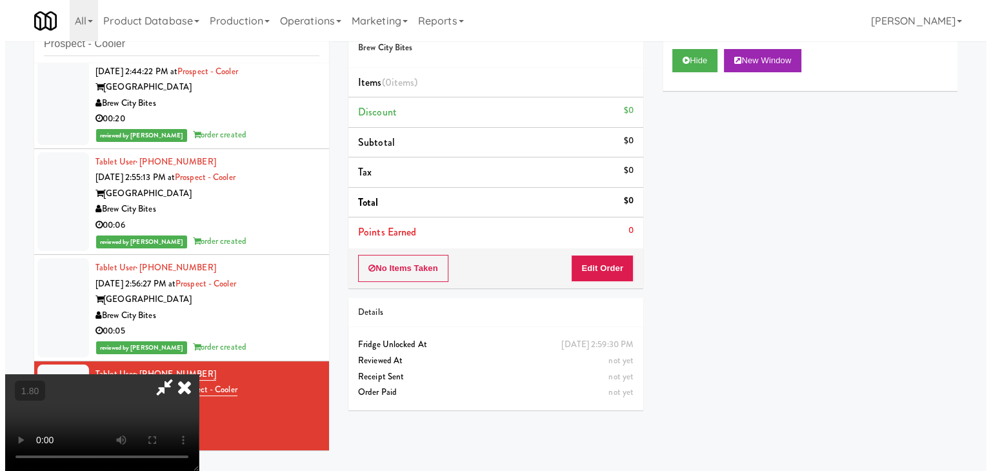
scroll to position [0, 0]
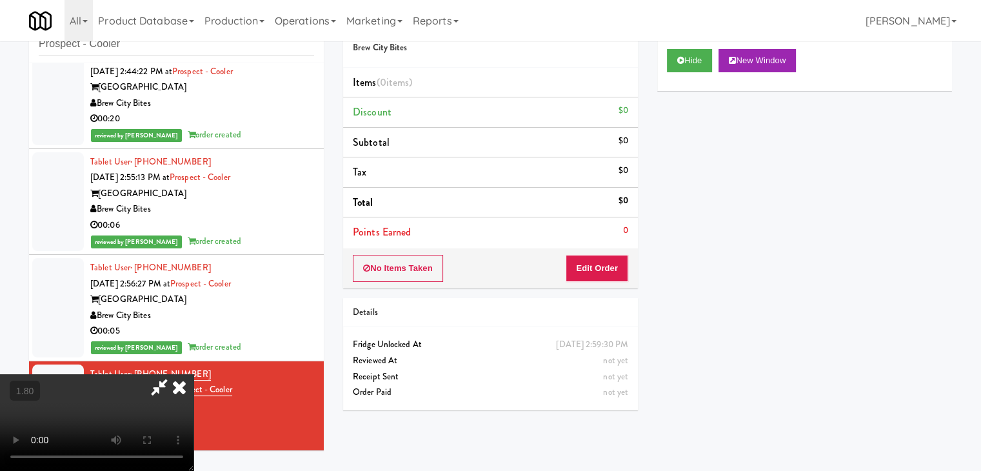
click at [194, 374] on icon at bounding box center [179, 387] width 28 height 26
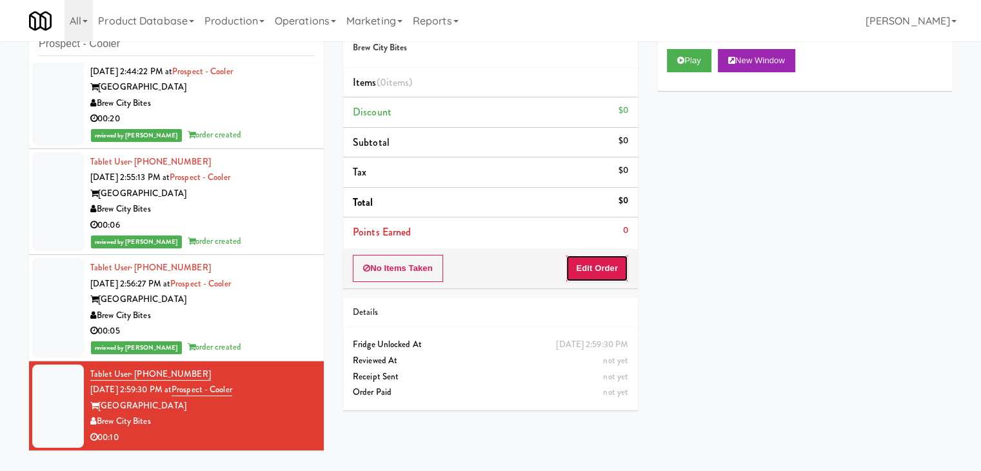
drag, startPoint x: 592, startPoint y: 261, endPoint x: 624, endPoint y: 241, distance: 38.0
click at [592, 263] on button "Edit Order" at bounding box center [597, 268] width 63 height 27
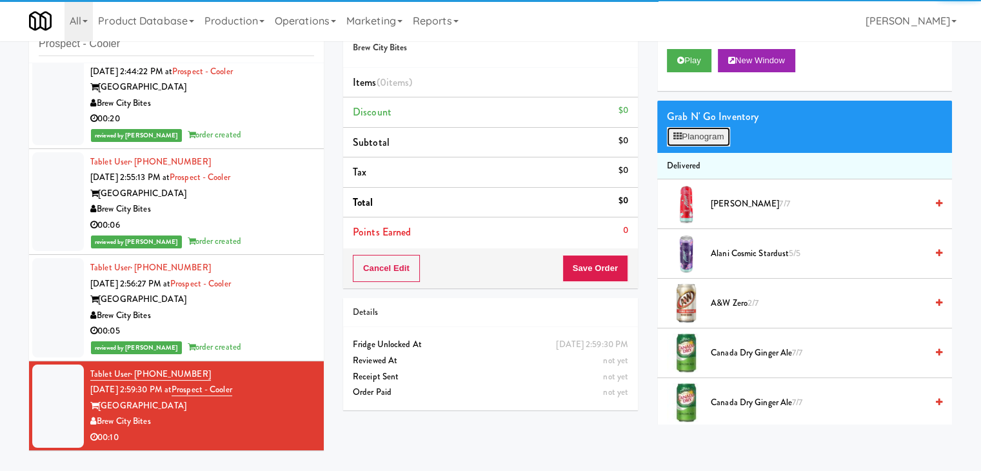
click at [700, 137] on button "Planogram" at bounding box center [698, 136] width 63 height 19
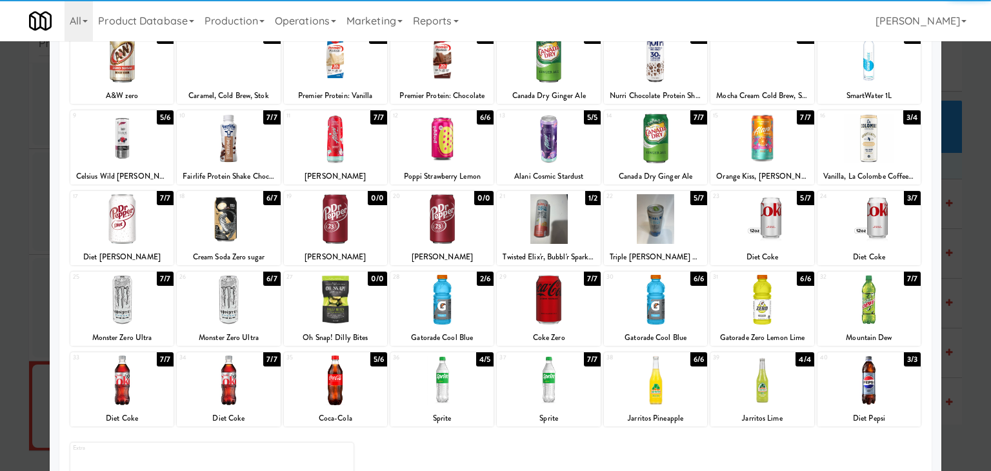
scroll to position [163, 0]
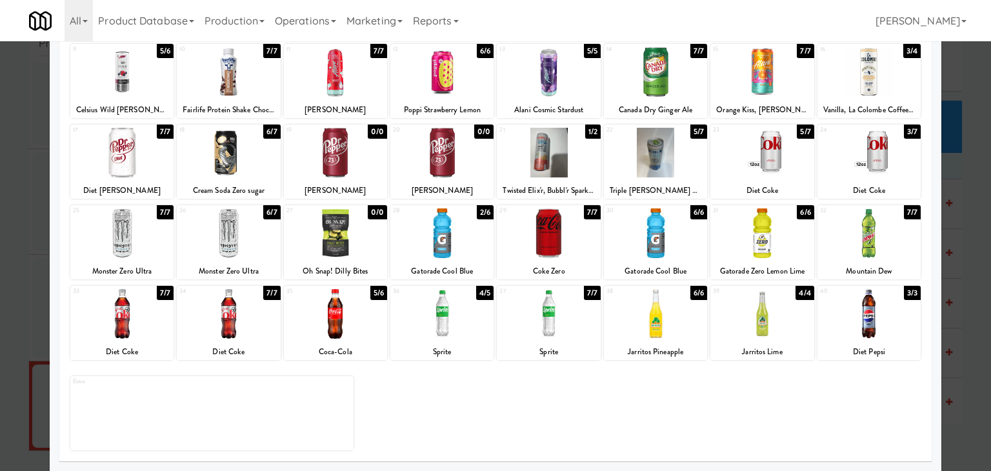
click at [743, 243] on div at bounding box center [761, 233] width 103 height 50
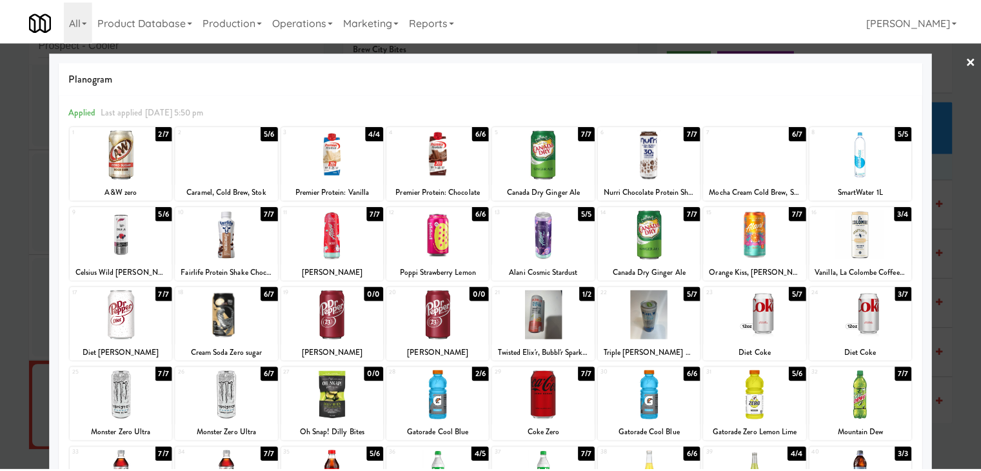
scroll to position [0, 0]
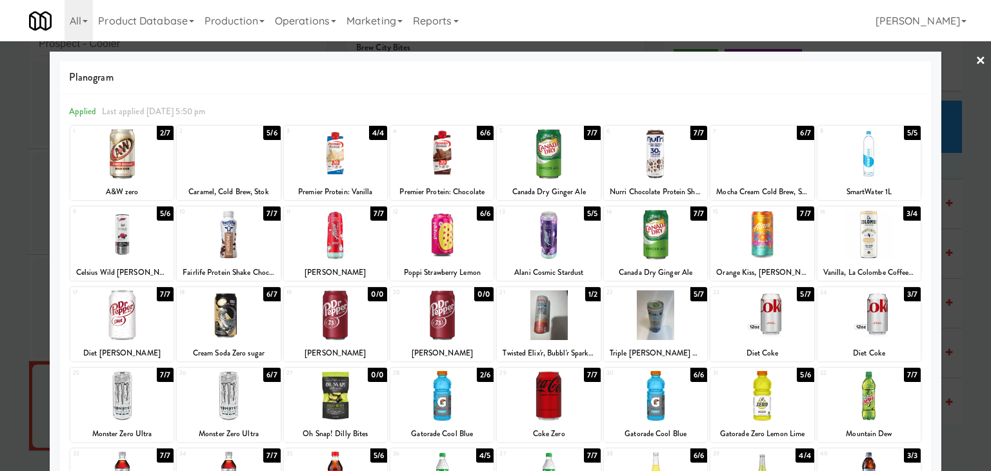
click at [975, 58] on link "×" at bounding box center [980, 61] width 10 height 40
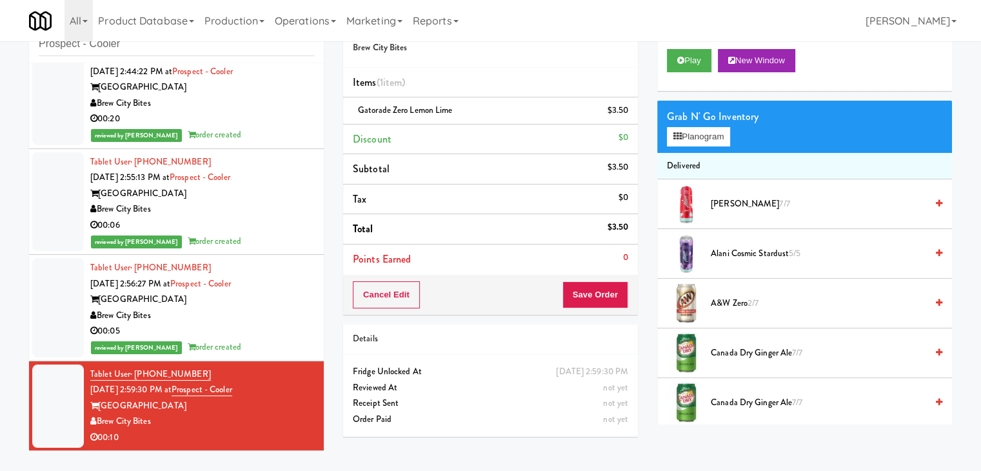
click at [681, 72] on div "Play New Window" at bounding box center [804, 65] width 295 height 52
click at [689, 65] on button "Play" at bounding box center [689, 60] width 45 height 23
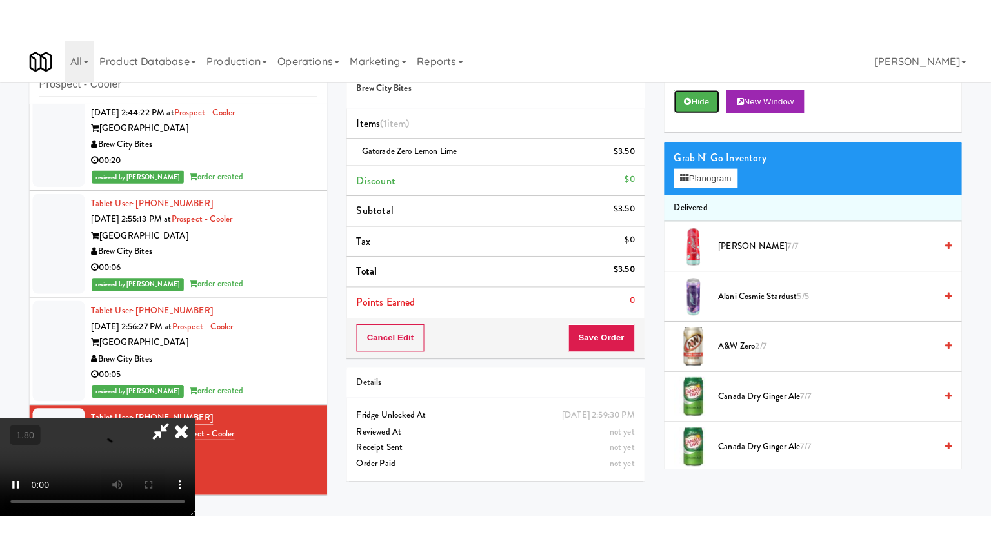
scroll to position [181, 0]
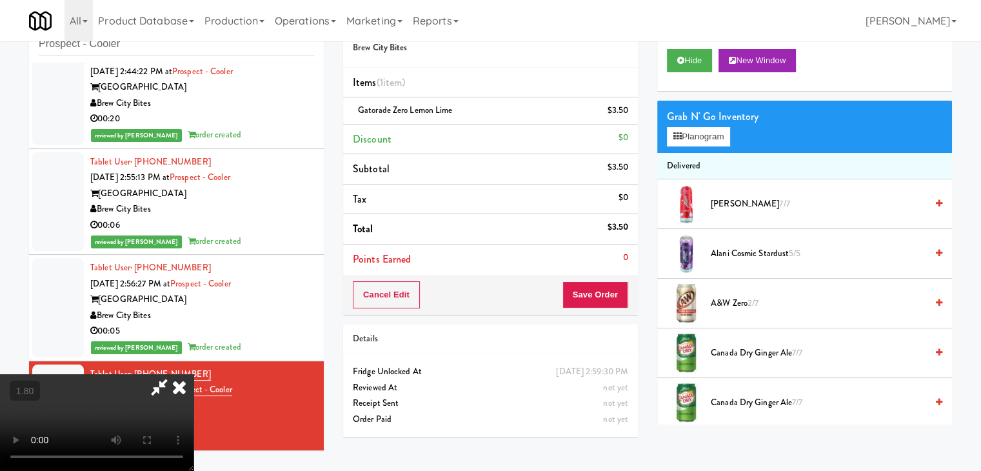
click at [194, 460] on video at bounding box center [97, 422] width 194 height 97
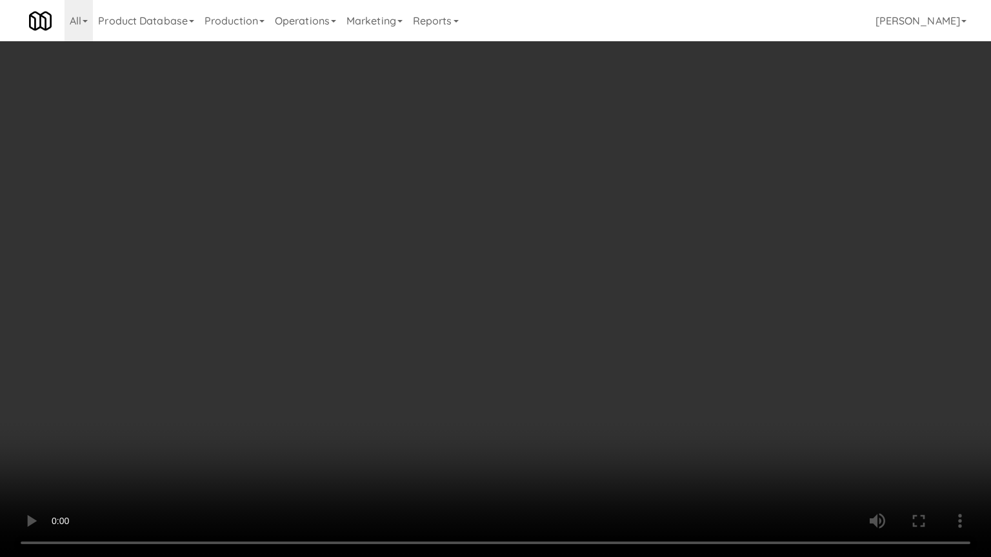
click at [579, 286] on video at bounding box center [495, 278] width 991 height 557
click at [607, 294] on video at bounding box center [495, 278] width 991 height 557
click at [609, 294] on video at bounding box center [495, 278] width 991 height 557
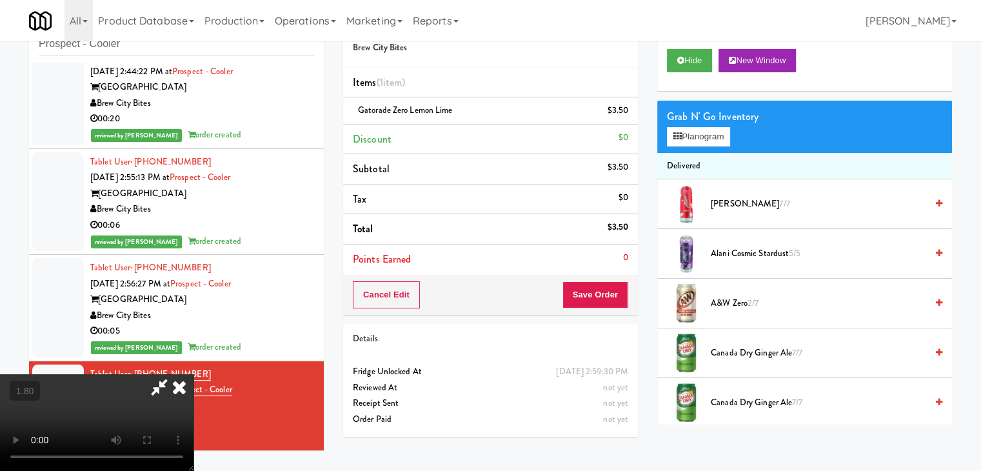
scroll to position [0, 0]
click at [194, 374] on icon at bounding box center [179, 387] width 28 height 26
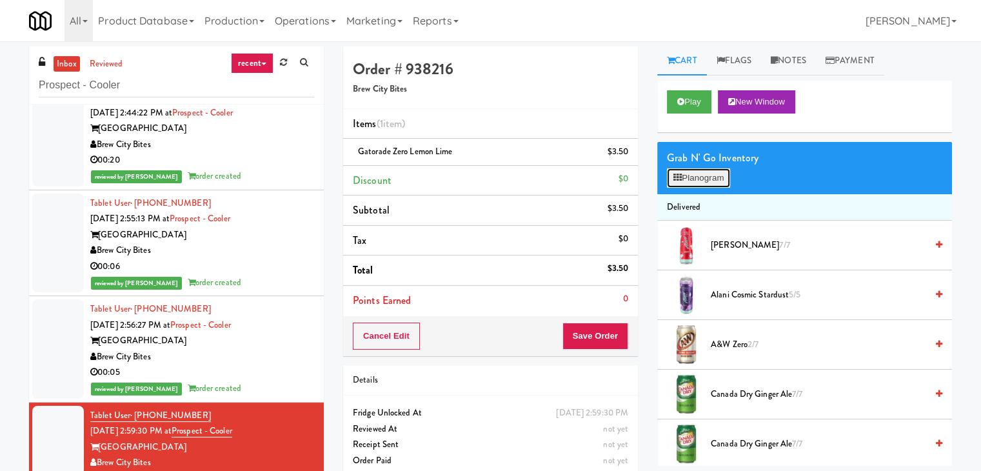
click at [684, 174] on button "Planogram" at bounding box center [698, 177] width 63 height 19
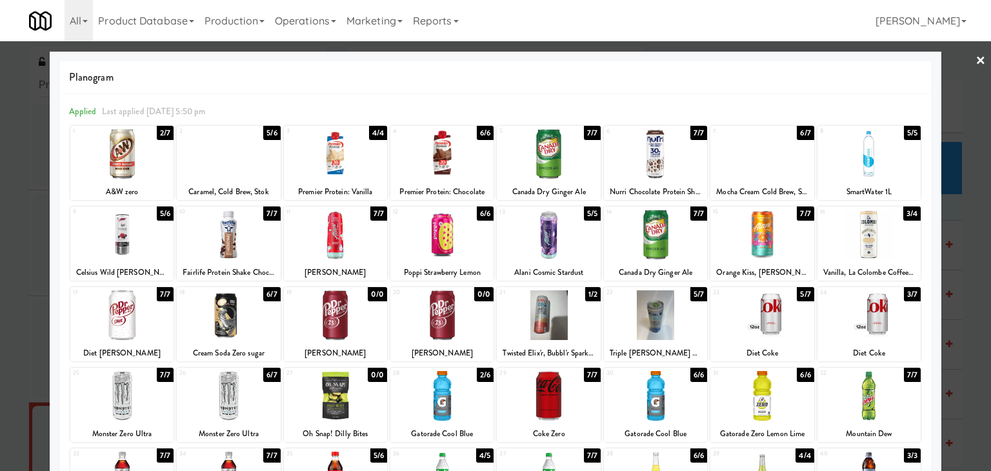
click at [975, 58] on link "×" at bounding box center [980, 61] width 10 height 40
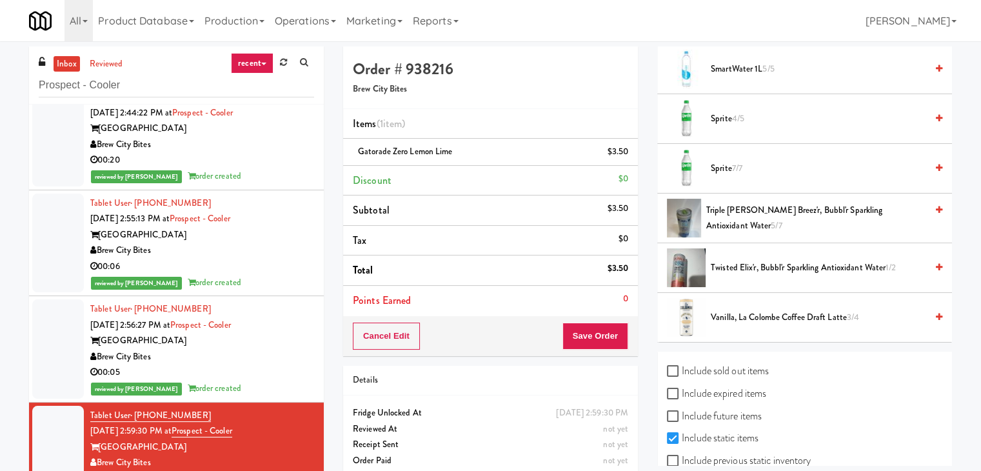
scroll to position [1737, 0]
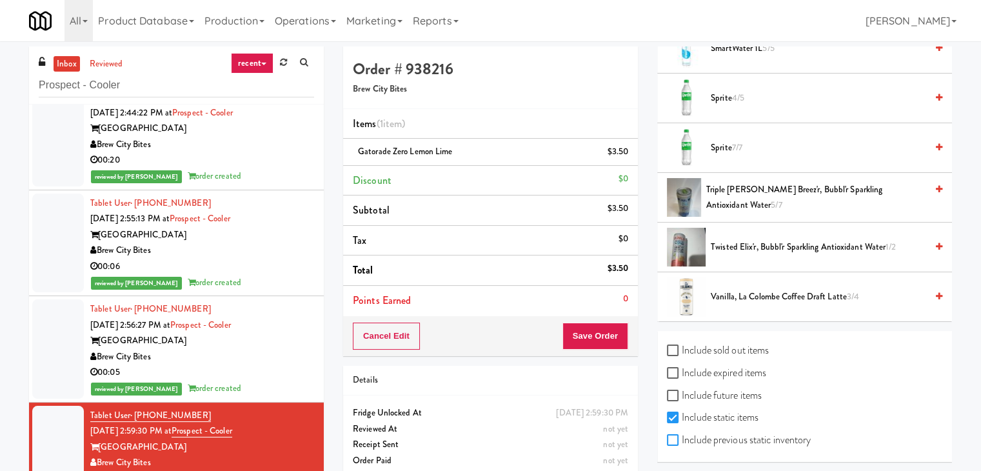
click at [673, 435] on input "Include previous static inventory" at bounding box center [674, 440] width 15 height 10
checkbox input "true"
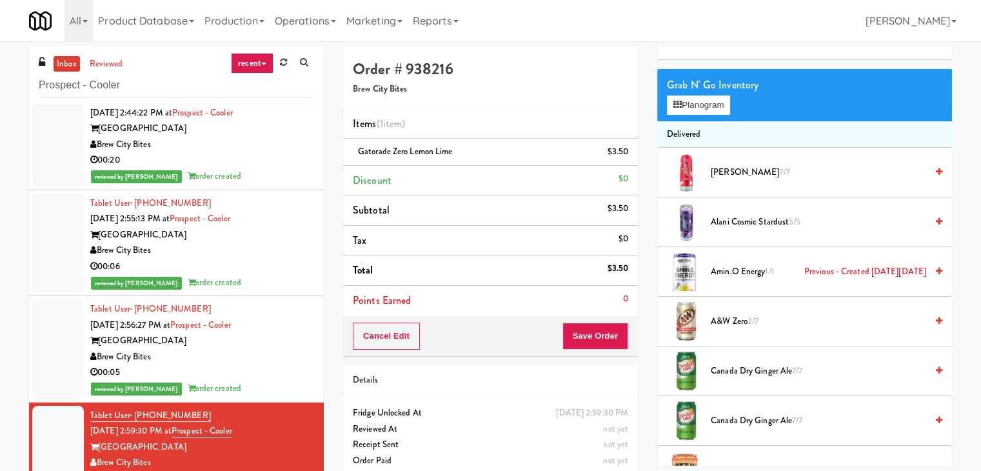
scroll to position [0, 0]
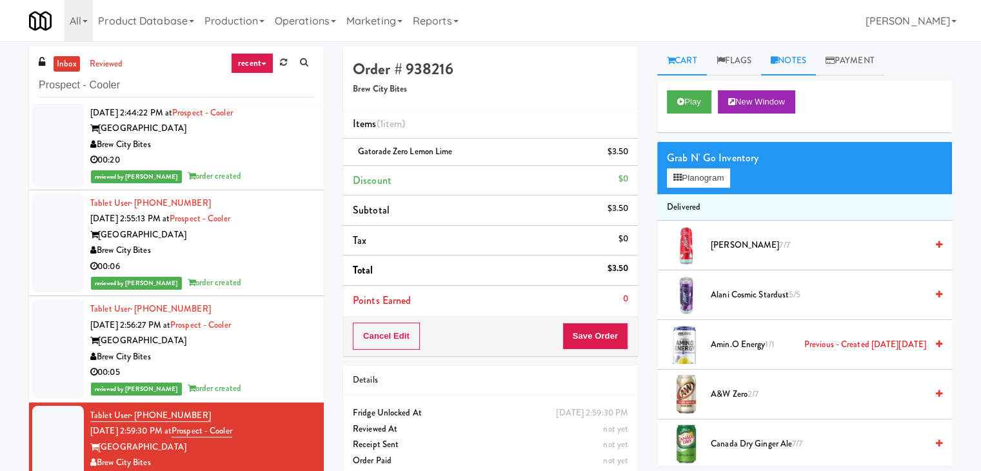
click at [783, 54] on link "Notes" at bounding box center [788, 60] width 55 height 29
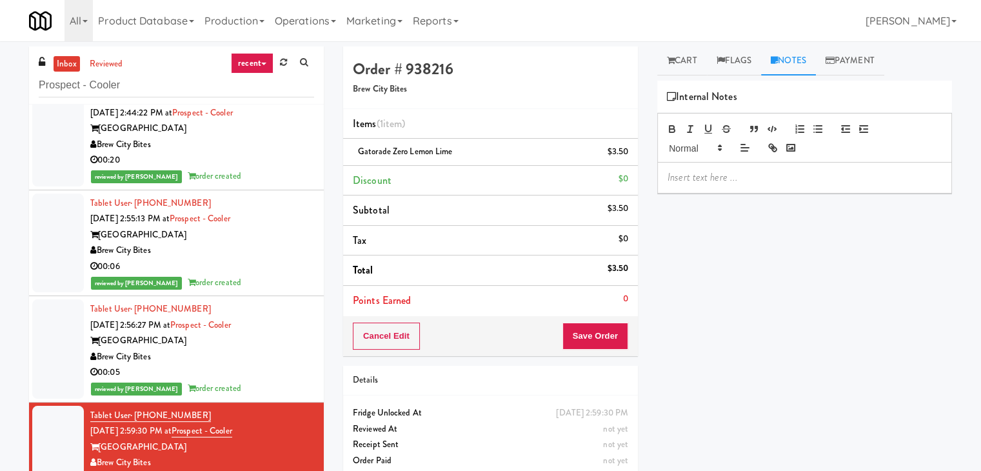
click at [766, 180] on p at bounding box center [805, 177] width 274 height 14
click at [843, 168] on div at bounding box center [805, 178] width 294 height 30
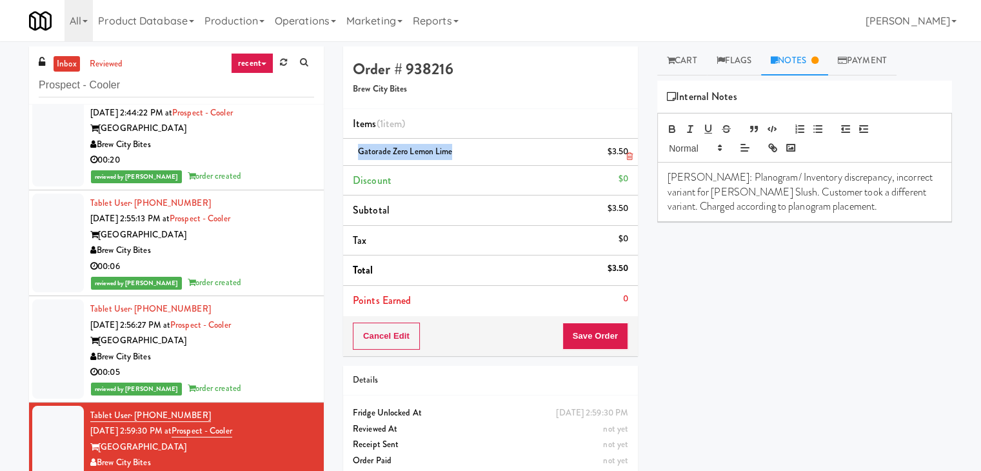
drag, startPoint x: 452, startPoint y: 150, endPoint x: 357, endPoint y: 148, distance: 94.2
click at [357, 148] on div "Gatorade Zero Lemon Lime $3.50" at bounding box center [490, 152] width 275 height 16
copy span "Gatorade Zero Lemon Lime"
drag, startPoint x: 742, startPoint y: 192, endPoint x: 668, endPoint y: 189, distance: 74.2
click at [668, 189] on p "Lyn: Planogram/ Inventory discrepancy, incorrect variant for Alani Cherry Slush…" at bounding box center [805, 191] width 274 height 43
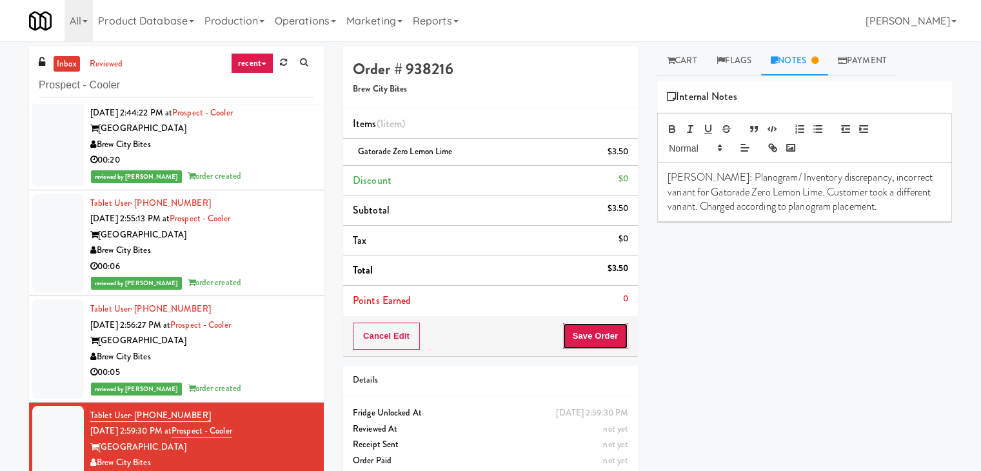
click at [601, 334] on button "Save Order" at bounding box center [596, 336] width 66 height 27
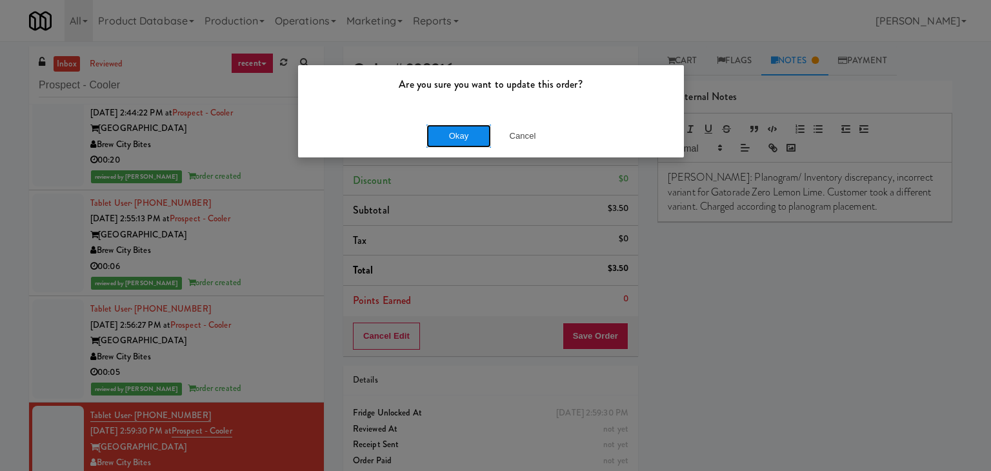
click at [482, 138] on button "Okay" at bounding box center [458, 136] width 65 height 23
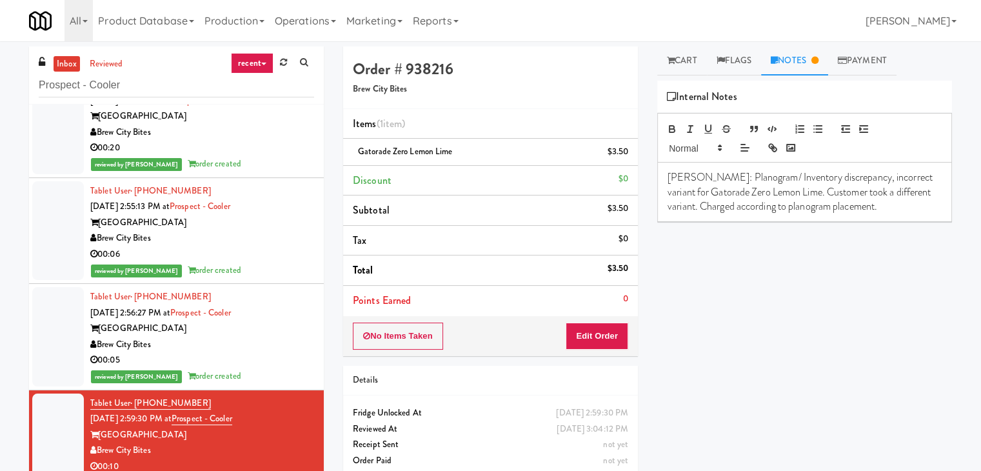
scroll to position [36, 0]
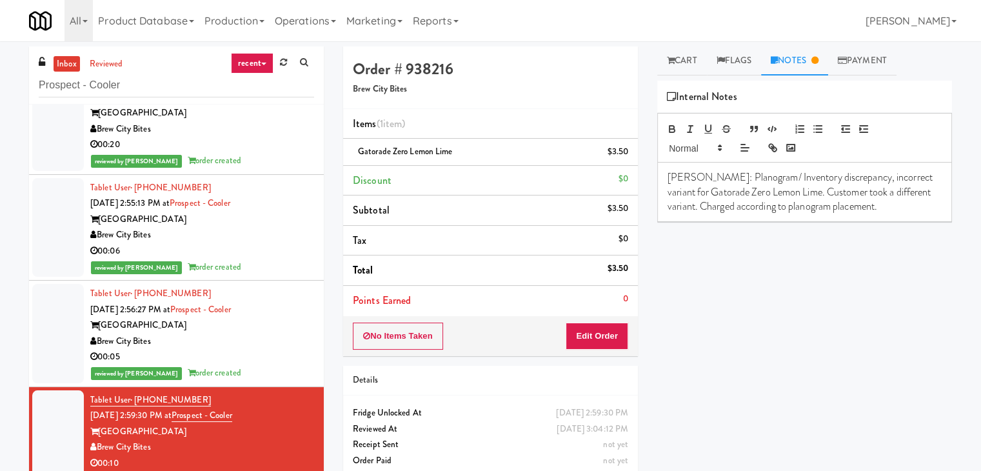
drag, startPoint x: 153, startPoint y: 446, endPoint x: 99, endPoint y: 446, distance: 53.5
click at [99, 446] on div "Brew City Bites" at bounding box center [202, 447] width 224 height 16
copy div "Brew City Bites"
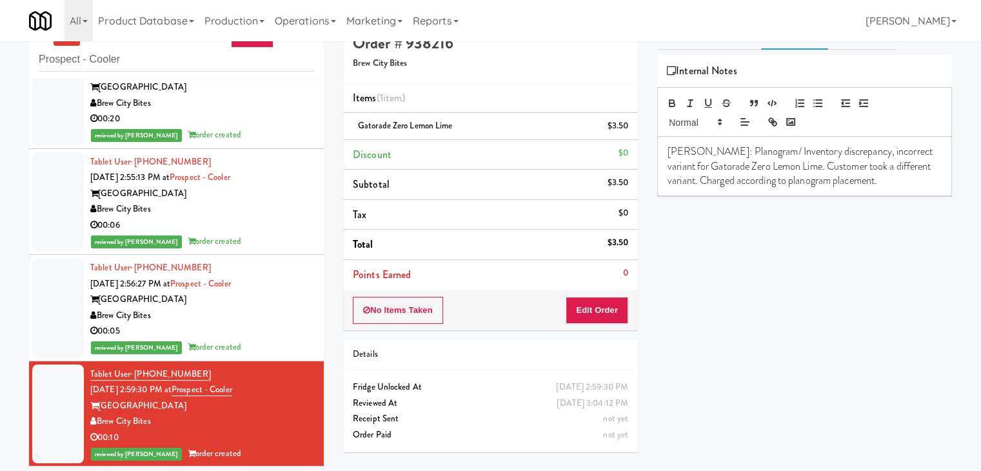
scroll to position [41, 0]
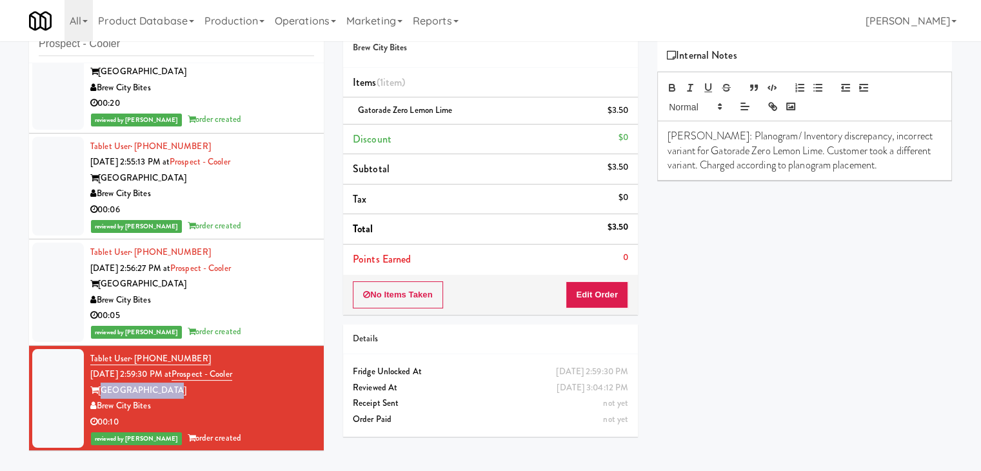
drag, startPoint x: 157, startPoint y: 390, endPoint x: 99, endPoint y: 395, distance: 57.6
click at [99, 395] on div "Prospect Towers" at bounding box center [202, 391] width 224 height 16
copy div "Prospect Towers"
drag, startPoint x: 152, startPoint y: 406, endPoint x: 98, endPoint y: 406, distance: 54.2
click at [98, 406] on div "Brew City Bites" at bounding box center [202, 406] width 224 height 16
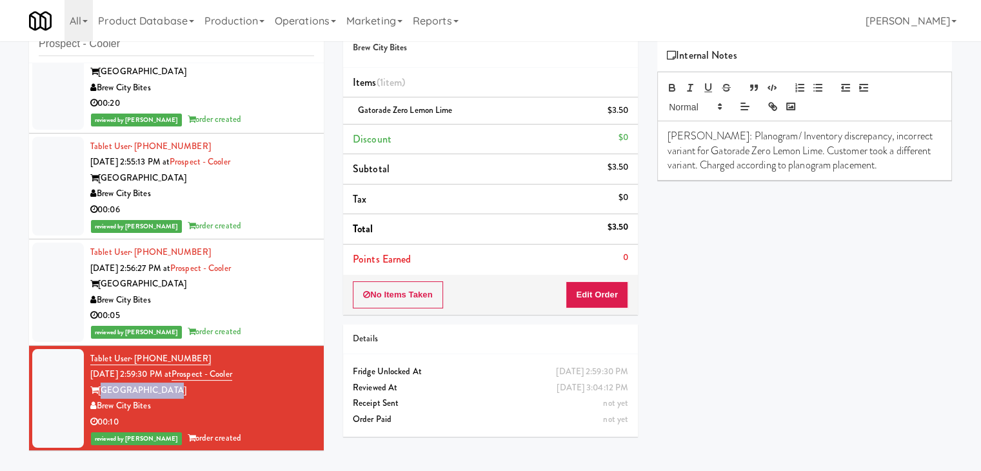
copy div "Brew City Bites"
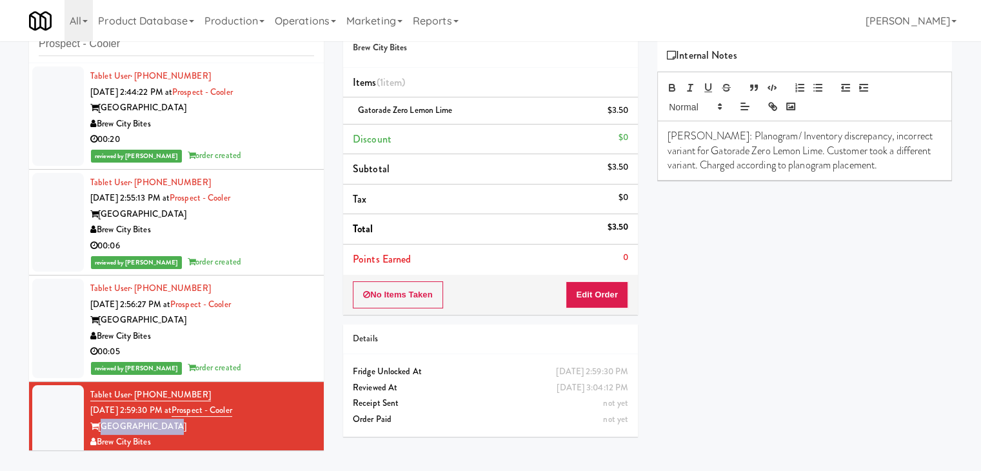
scroll to position [0, 0]
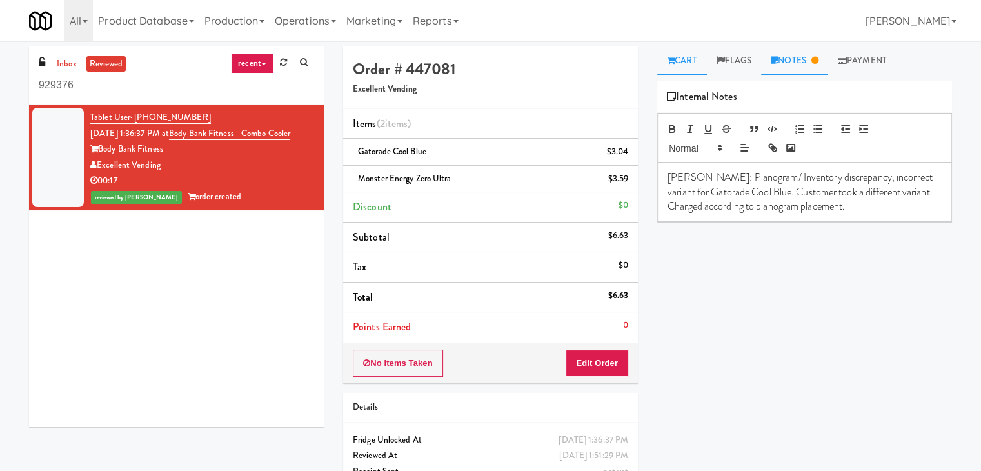
click at [684, 62] on link "Cart" at bounding box center [682, 60] width 50 height 29
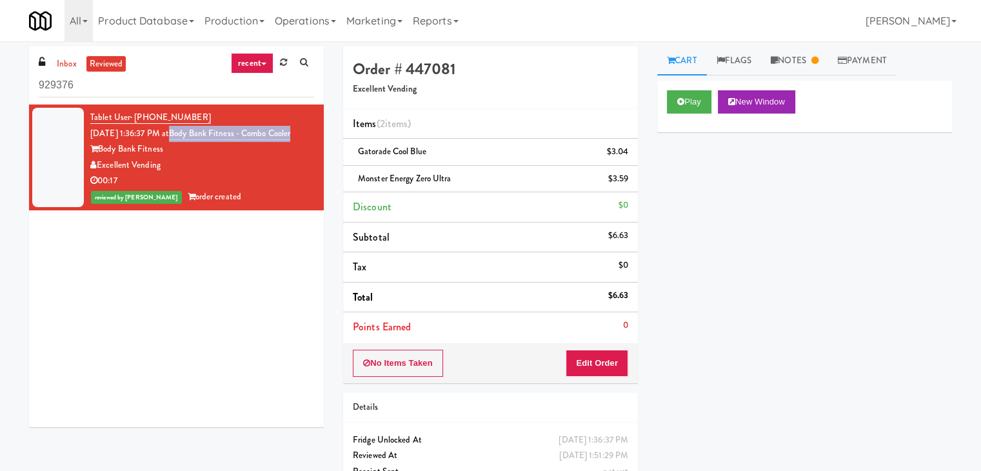
drag, startPoint x: 191, startPoint y: 131, endPoint x: 299, endPoint y: 146, distance: 108.7
click at [299, 146] on div "Tablet User · (323) 975-2125 [DATE] 1:36:37 PM at Body Bank Fitness - Combo Coo…" at bounding box center [202, 157] width 224 height 95
copy link "Body Bank Fitness - Combo Cooler"
click at [817, 61] on icon at bounding box center [815, 60] width 7 height 8
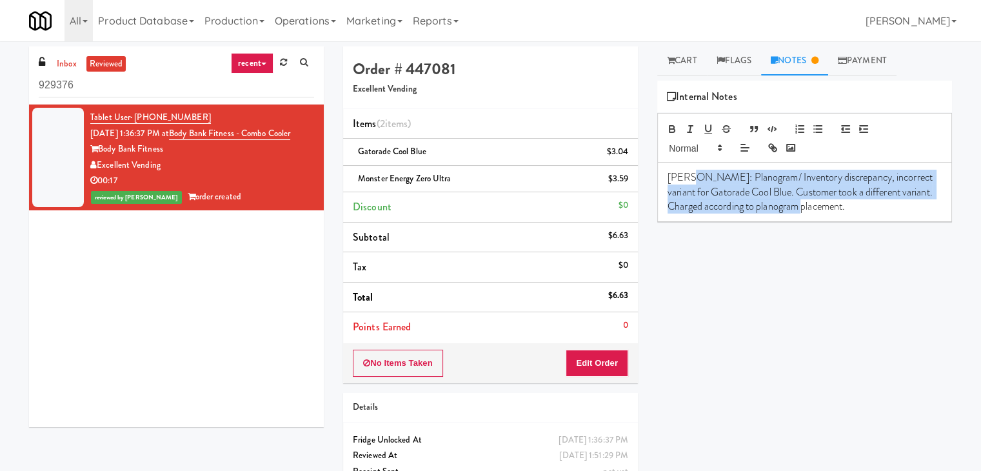
drag, startPoint x: 687, startPoint y: 174, endPoint x: 850, endPoint y: 213, distance: 167.3
click at [850, 213] on div "[PERSON_NAME]: Planogram/ Inventory discrepancy, incorrect variant for Gatorade…" at bounding box center [805, 192] width 294 height 59
copy p "Planogram/ Inventory discrepancy, incorrect variant for Gatorade Cool Blue. Cus…"
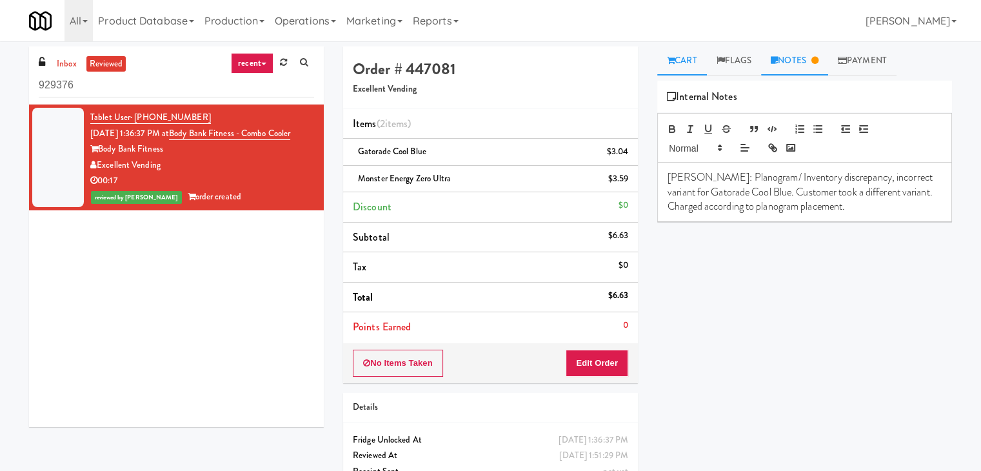
click at [681, 57] on link "Cart" at bounding box center [682, 60] width 50 height 29
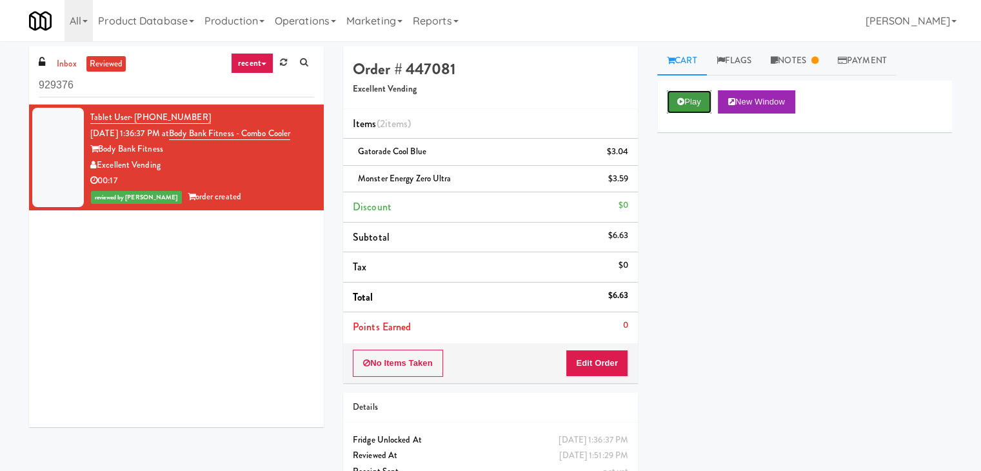
click at [684, 100] on button "Play" at bounding box center [689, 101] width 45 height 23
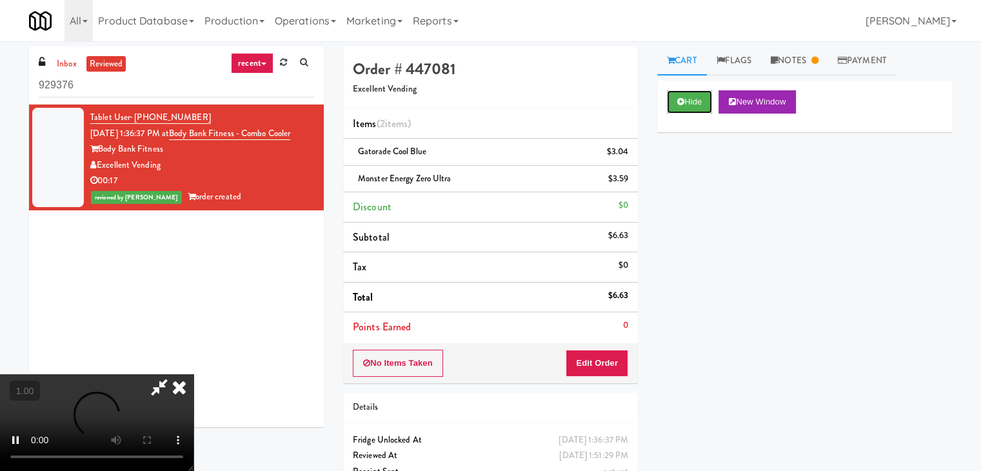
scroll to position [181, 0]
click at [194, 374] on video at bounding box center [97, 422] width 194 height 97
click at [768, 184] on div "Hide New Window Primary Flag Clear Flag if unable to determine what was taken o…" at bounding box center [804, 323] width 295 height 484
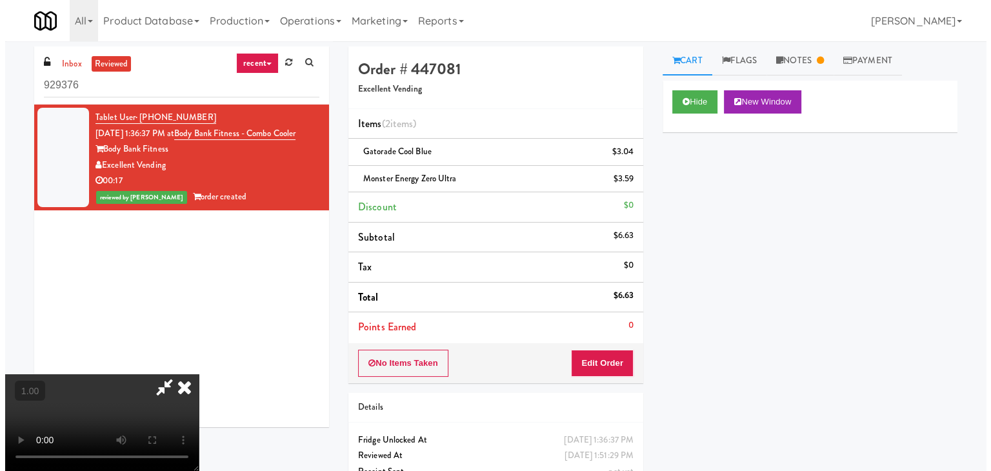
scroll to position [0, 0]
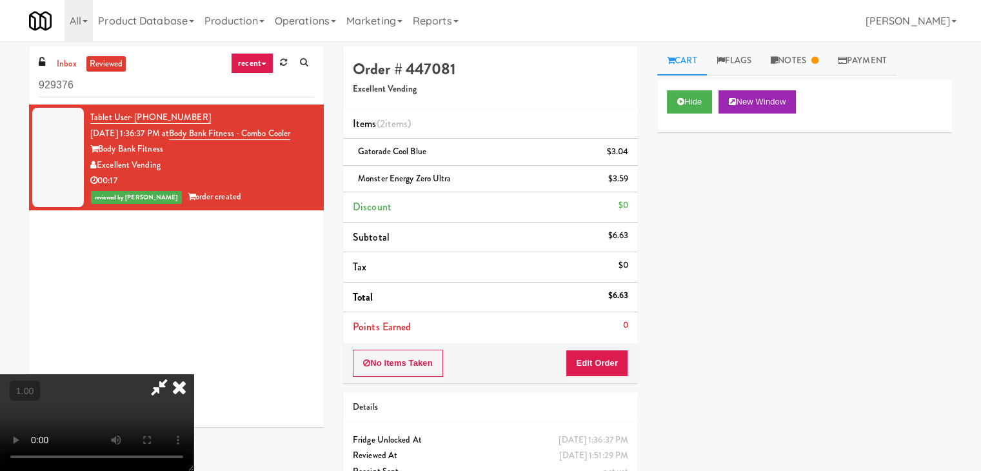
click at [194, 374] on icon at bounding box center [179, 387] width 28 height 26
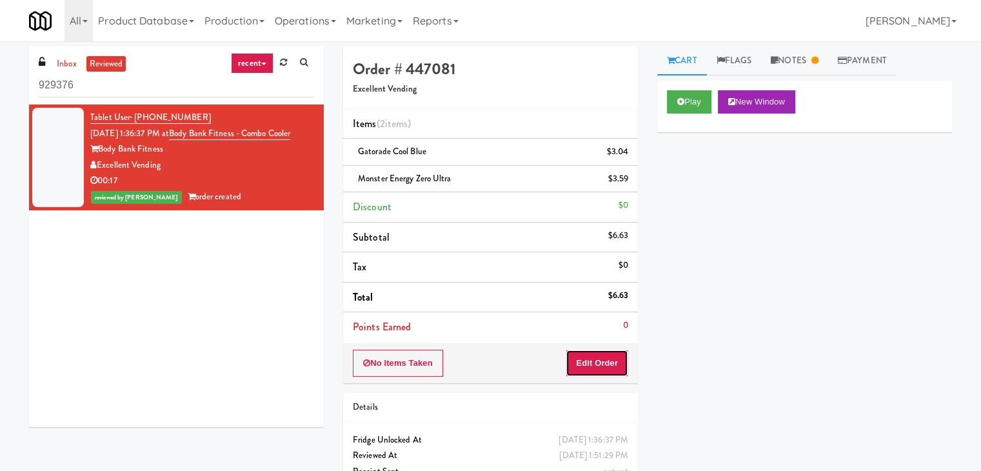
click at [604, 351] on button "Edit Order" at bounding box center [597, 363] width 63 height 27
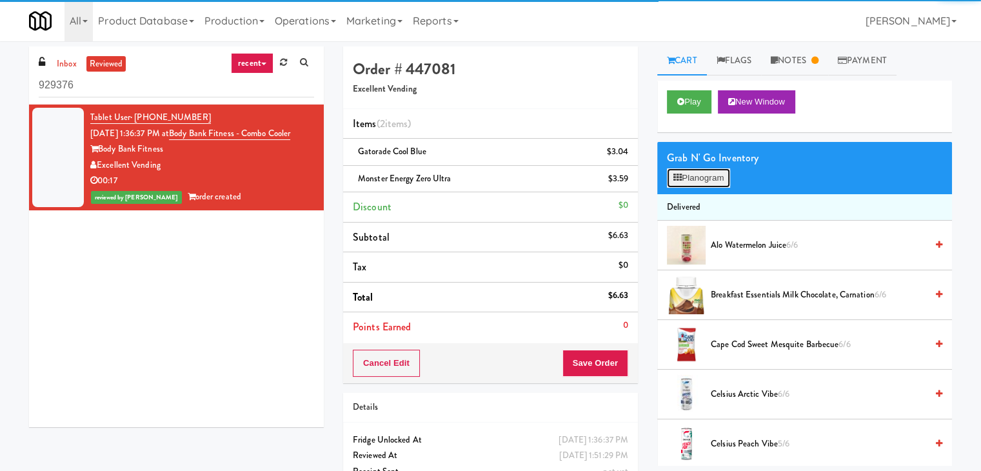
click at [699, 179] on button "Planogram" at bounding box center [698, 177] width 63 height 19
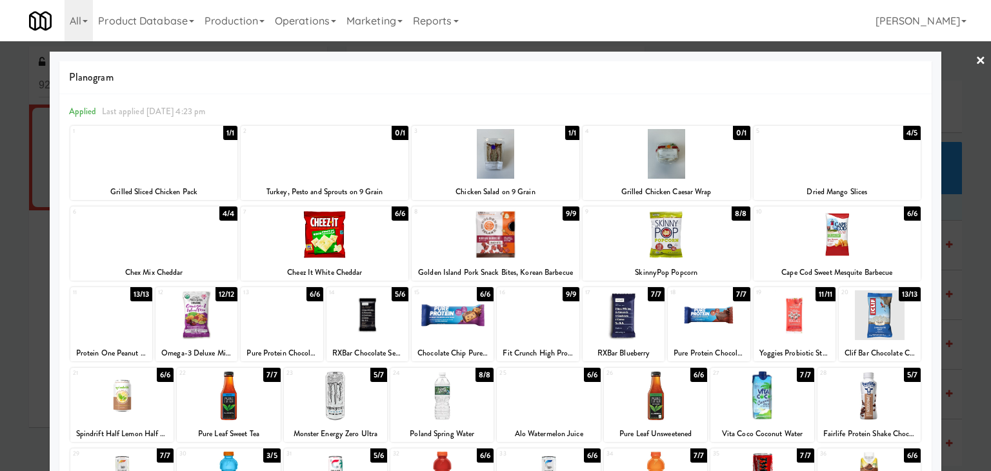
click at [975, 60] on link "×" at bounding box center [980, 61] width 10 height 40
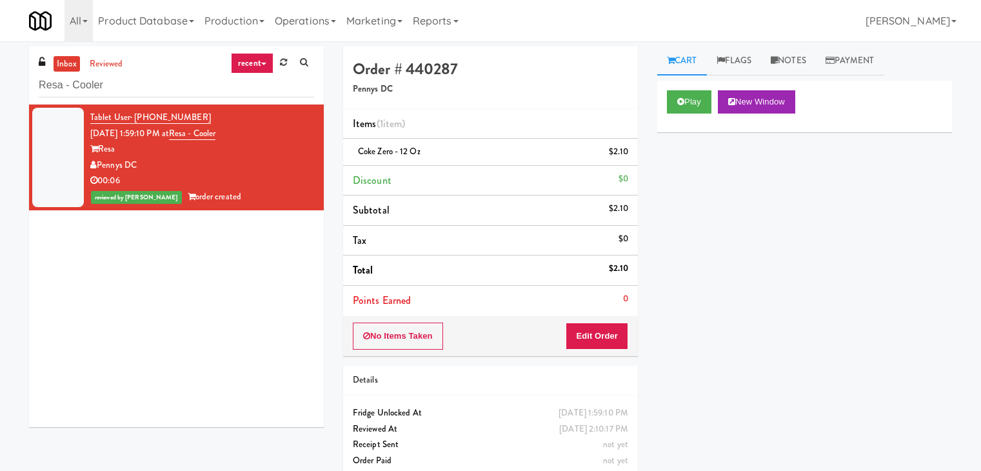
click at [206, 81] on input "Resa - Cooler" at bounding box center [176, 86] width 275 height 24
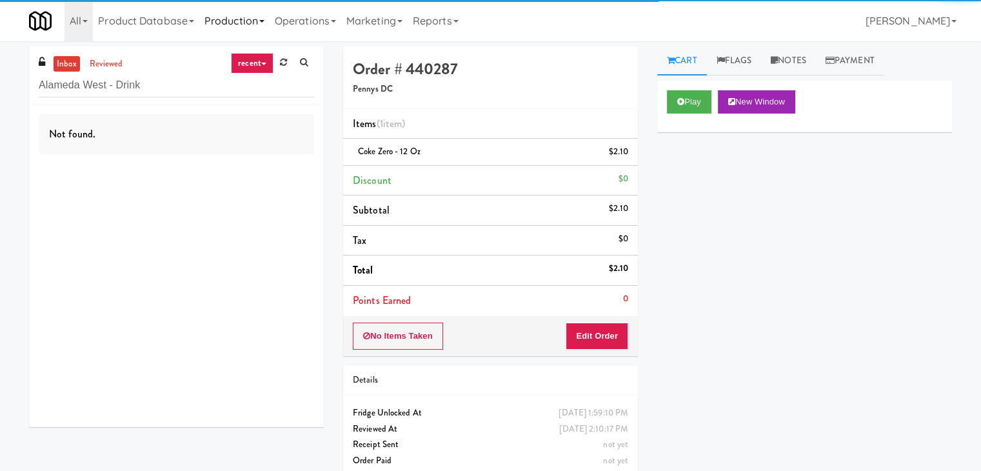
type input "Alameda West - Drink"
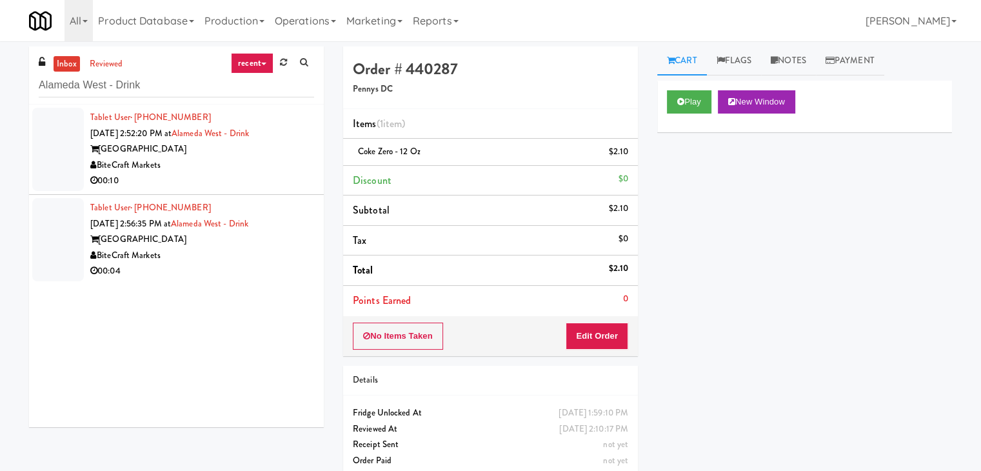
click at [278, 158] on div "BiteCraft Markets" at bounding box center [202, 165] width 224 height 16
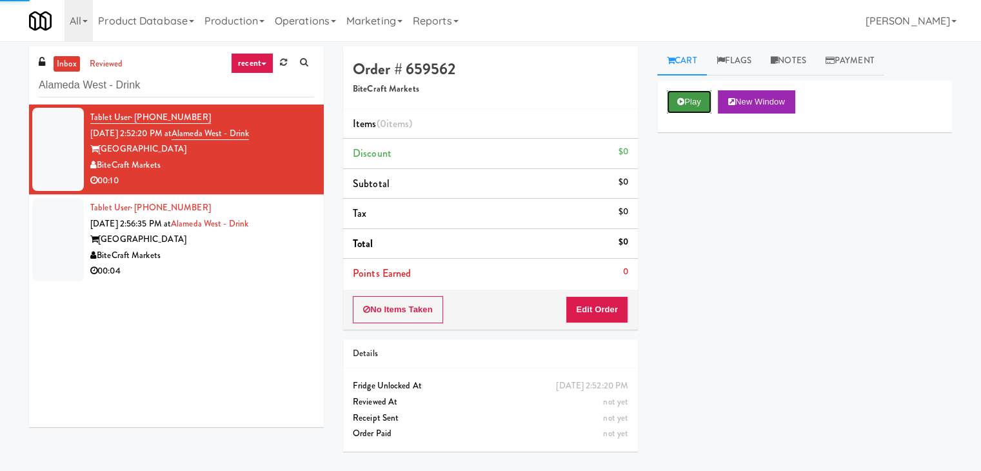
click at [703, 104] on button "Play" at bounding box center [689, 101] width 45 height 23
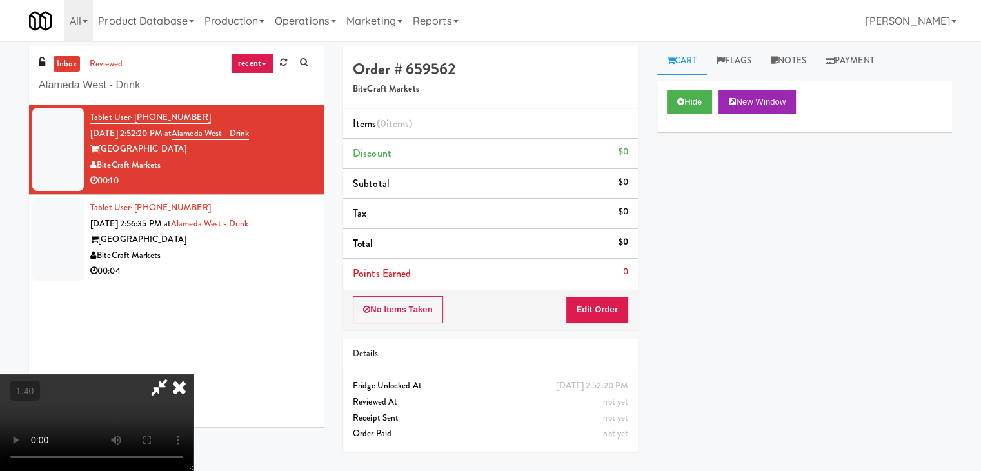
click at [194, 374] on video at bounding box center [97, 422] width 194 height 97
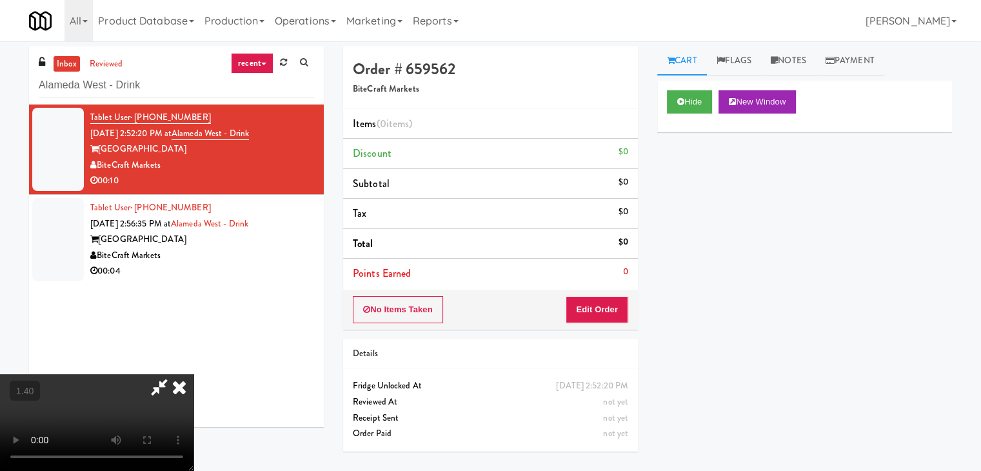
click at [194, 374] on video at bounding box center [97, 422] width 194 height 97
click at [194, 374] on icon at bounding box center [179, 387] width 28 height 26
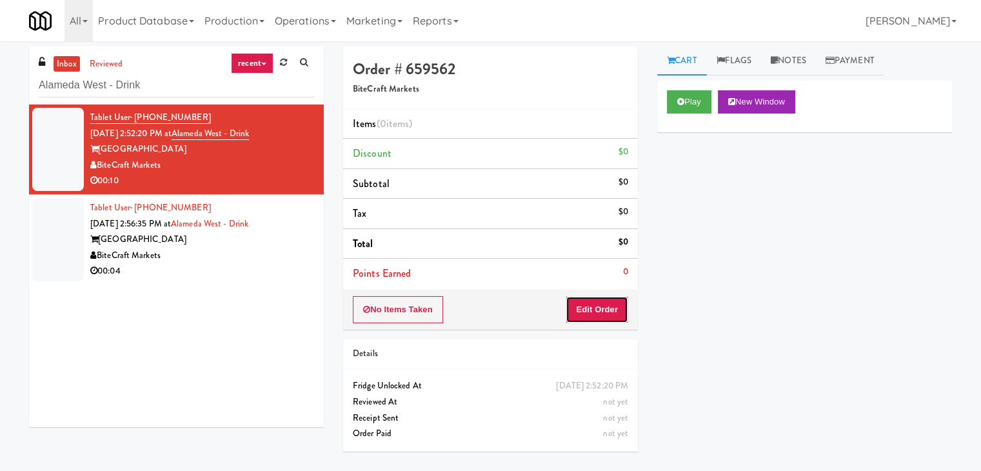
click at [618, 306] on button "Edit Order" at bounding box center [597, 309] width 63 height 27
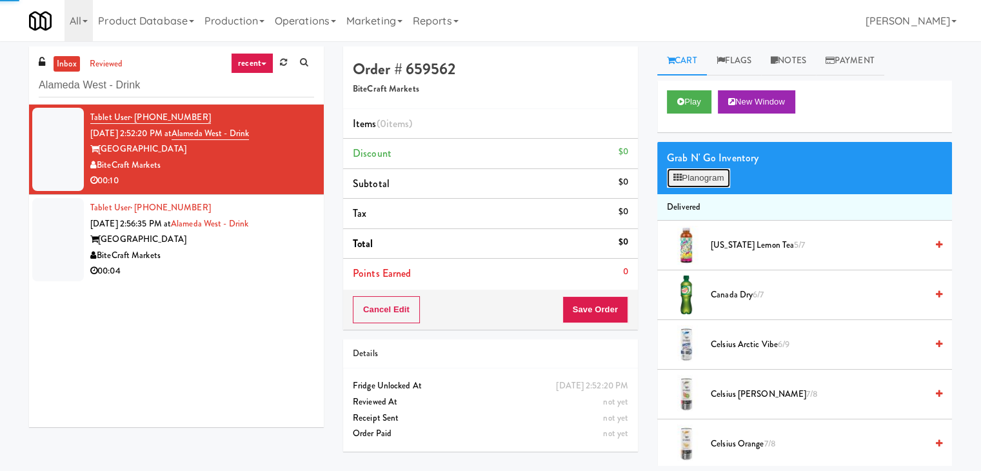
click at [693, 181] on button "Planogram" at bounding box center [698, 177] width 63 height 19
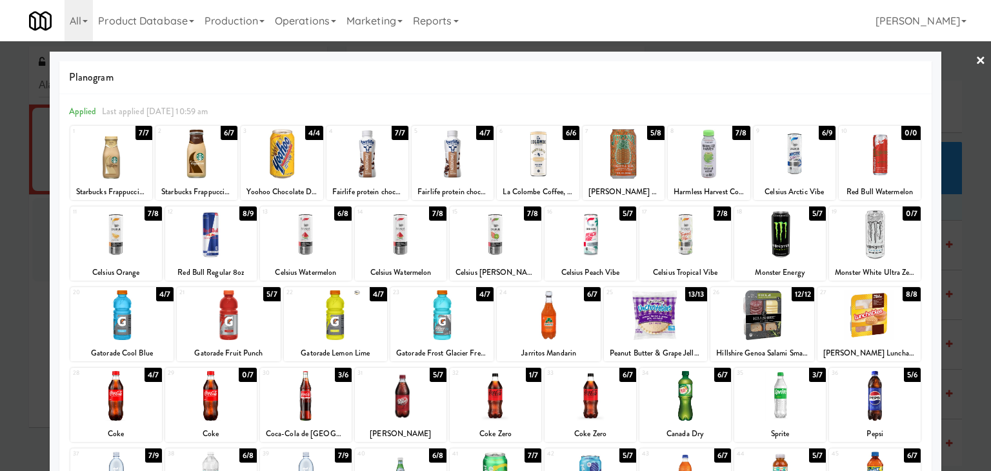
click at [440, 147] on div at bounding box center [453, 154] width 82 height 50
click at [445, 313] on div at bounding box center [441, 315] width 103 height 50
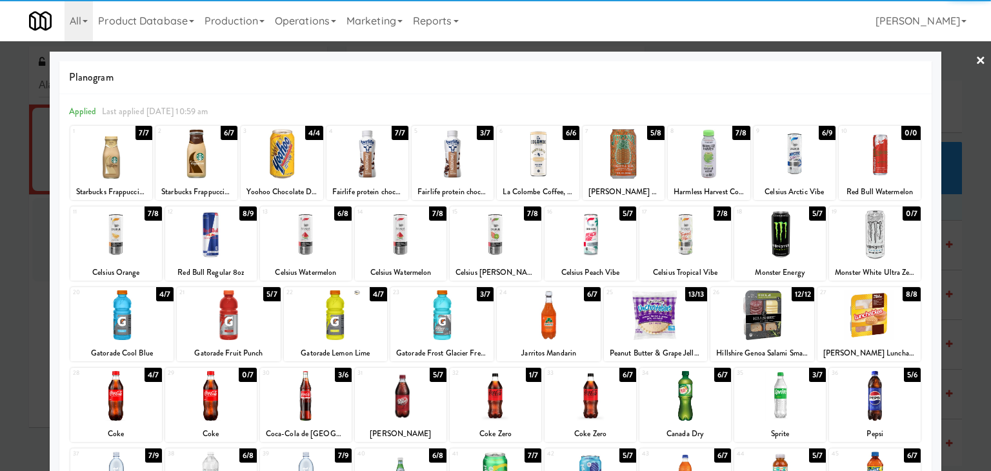
click at [975, 60] on link "×" at bounding box center [980, 61] width 10 height 40
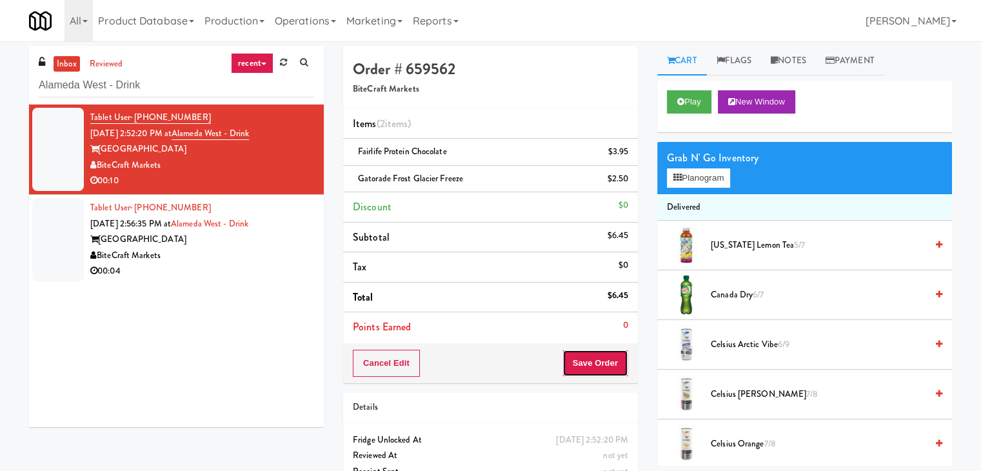
drag, startPoint x: 583, startPoint y: 357, endPoint x: 582, endPoint y: 349, distance: 8.4
click at [582, 357] on button "Save Order" at bounding box center [596, 363] width 66 height 27
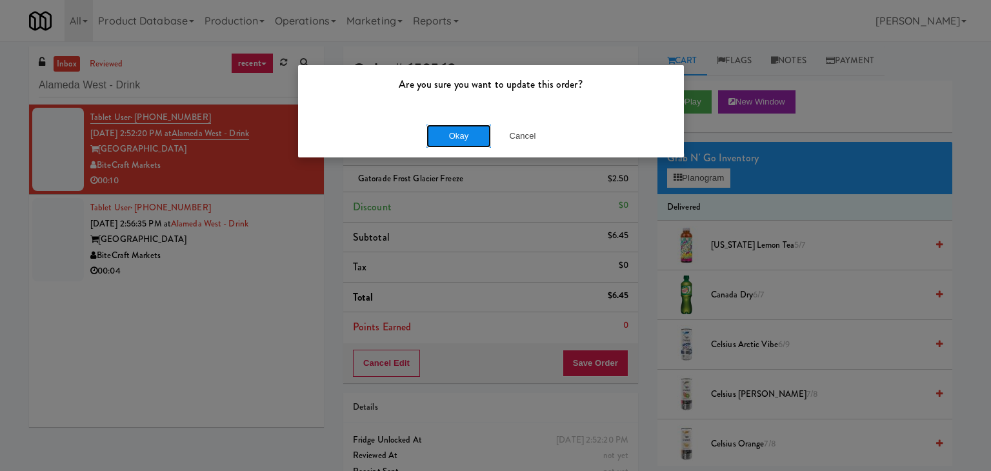
click at [470, 139] on button "Okay" at bounding box center [458, 136] width 65 height 23
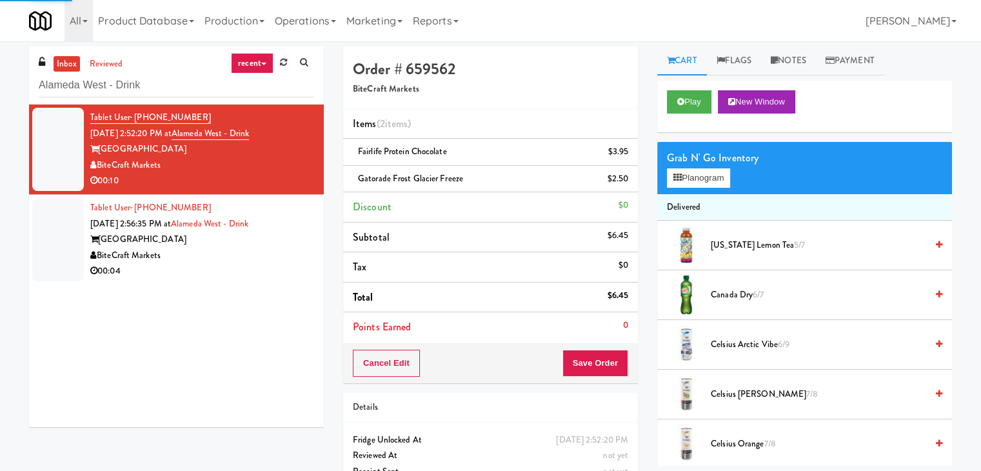
click at [243, 263] on div "00:04" at bounding box center [202, 271] width 224 height 16
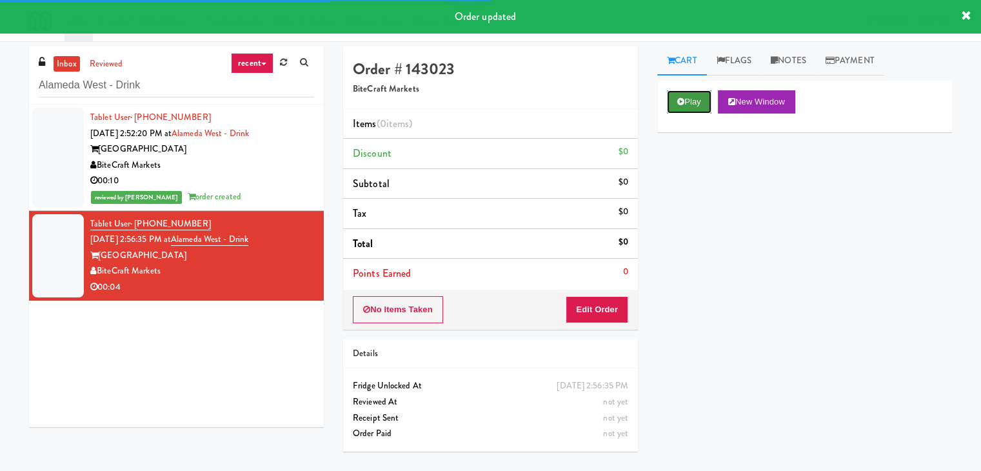
click at [690, 112] on button "Play" at bounding box center [689, 101] width 45 height 23
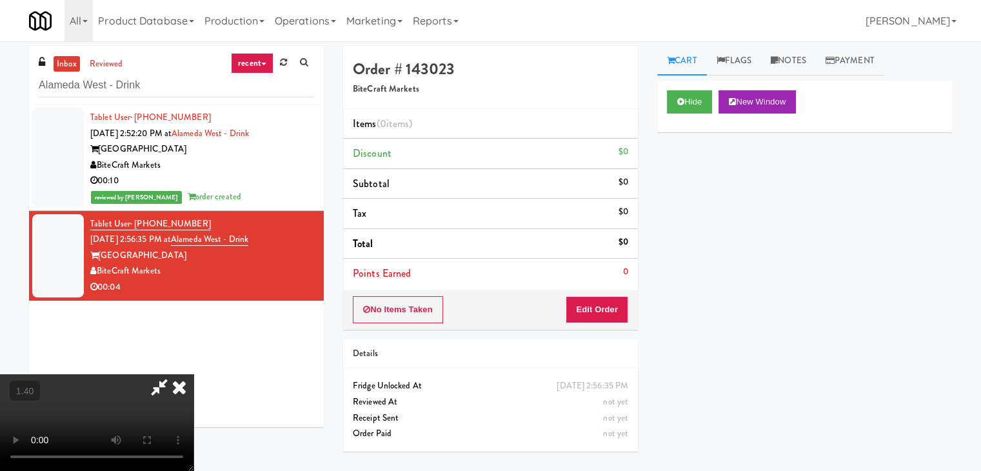
drag, startPoint x: 257, startPoint y: 224, endPoint x: 263, endPoint y: 221, distance: 7.2
click at [194, 374] on video at bounding box center [97, 422] width 194 height 97
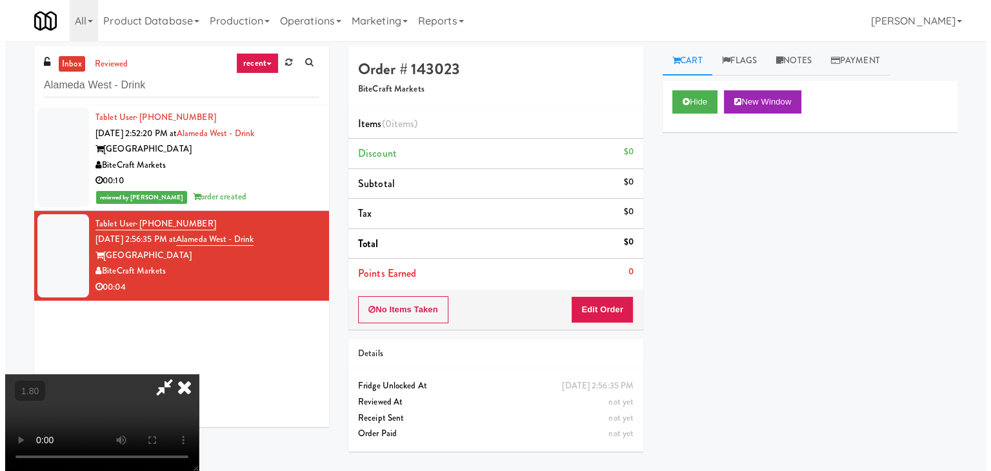
scroll to position [0, 0]
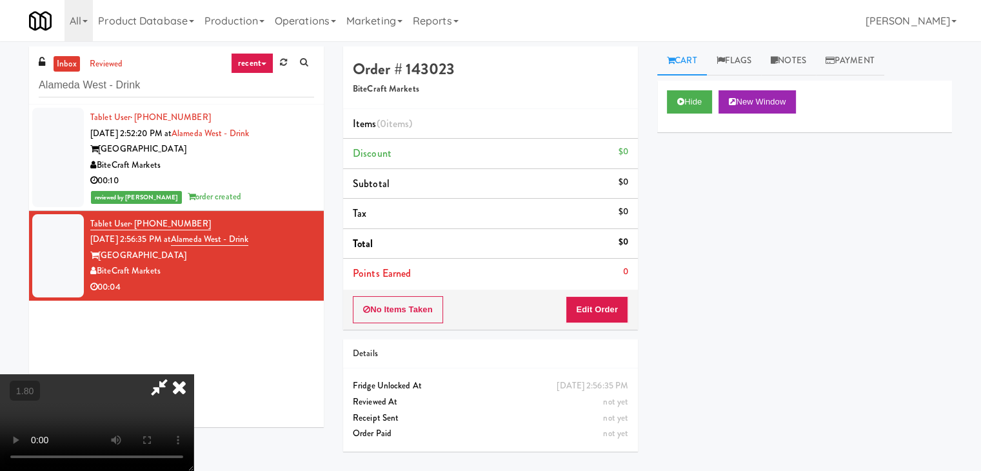
drag, startPoint x: 564, startPoint y: 52, endPoint x: 574, endPoint y: 112, distance: 60.1
click at [194, 374] on icon at bounding box center [179, 387] width 28 height 26
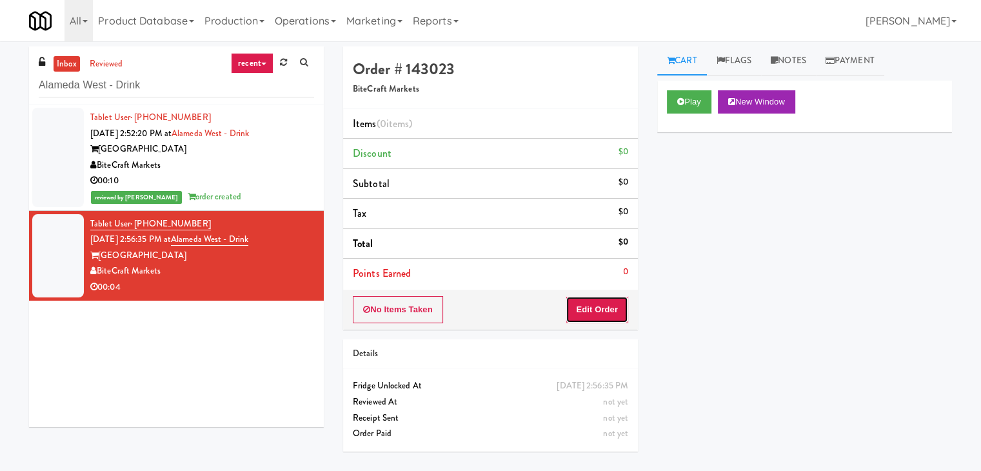
click at [606, 308] on button "Edit Order" at bounding box center [597, 309] width 63 height 27
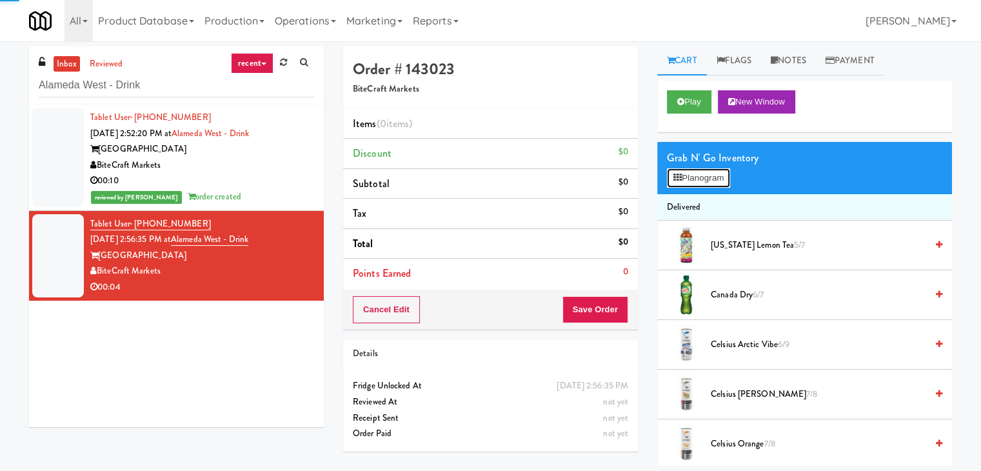
click at [702, 175] on button "Planogram" at bounding box center [698, 177] width 63 height 19
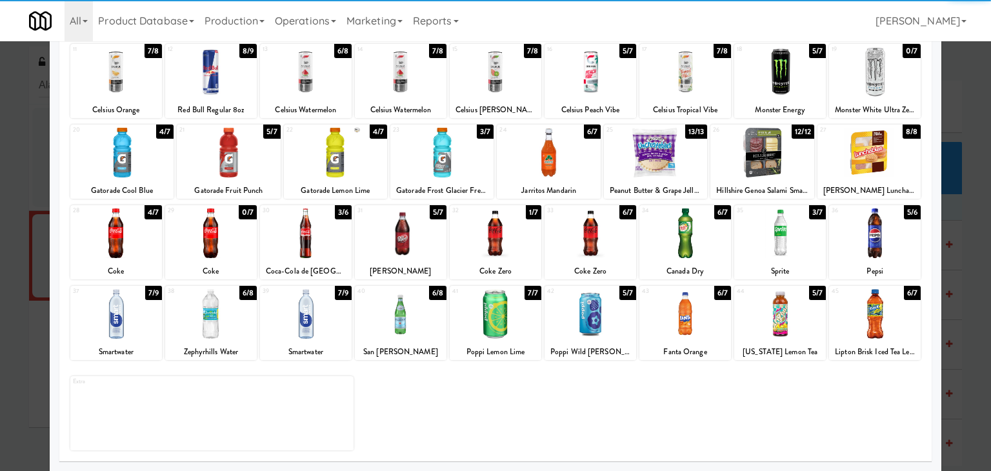
click at [777, 251] on div at bounding box center [780, 233] width 92 height 50
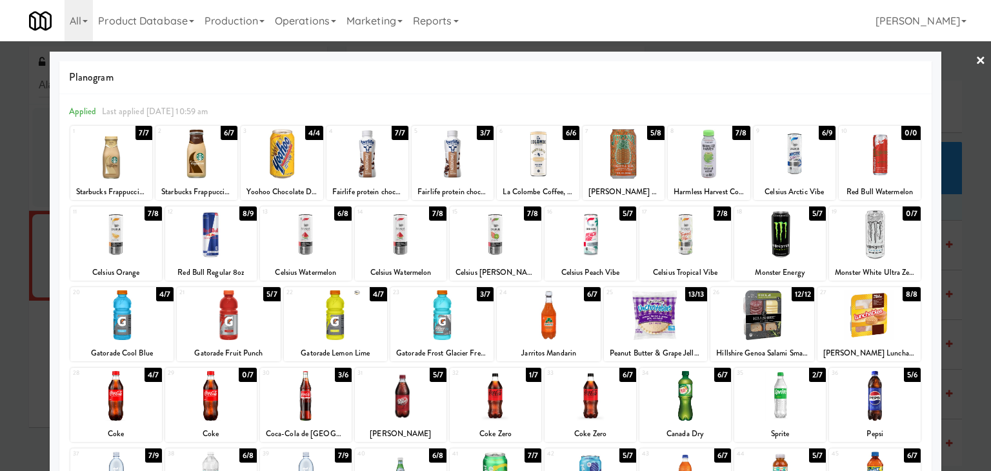
click at [975, 55] on link "×" at bounding box center [980, 61] width 10 height 40
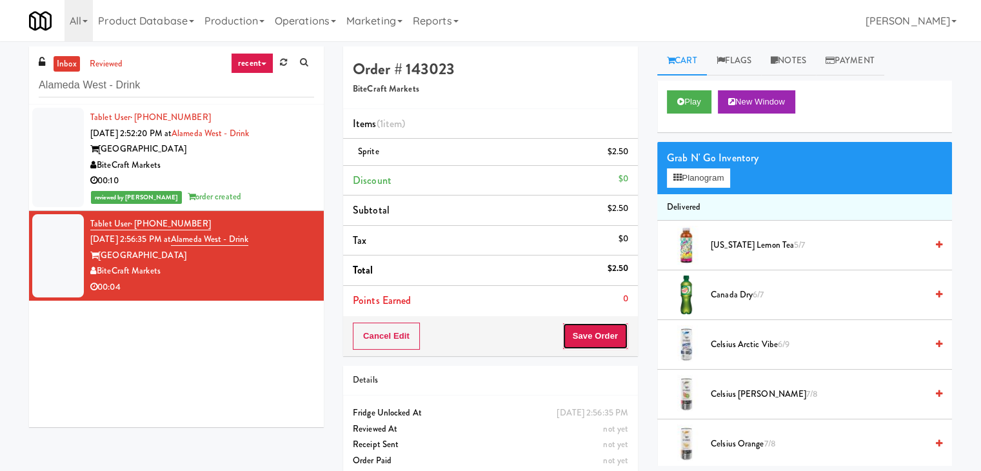
click at [592, 339] on button "Save Order" at bounding box center [596, 336] width 66 height 27
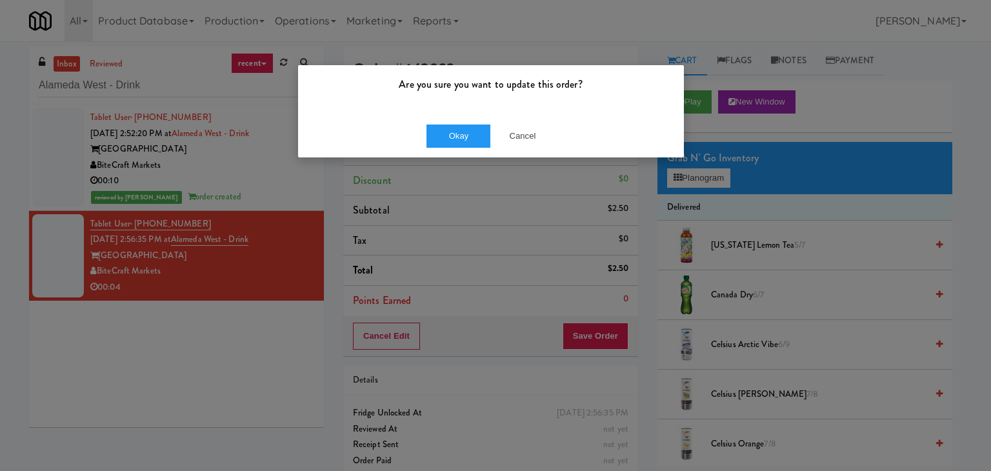
click at [474, 147] on div "Okay Cancel" at bounding box center [491, 135] width 386 height 43
click at [459, 132] on button "Okay" at bounding box center [458, 136] width 65 height 23
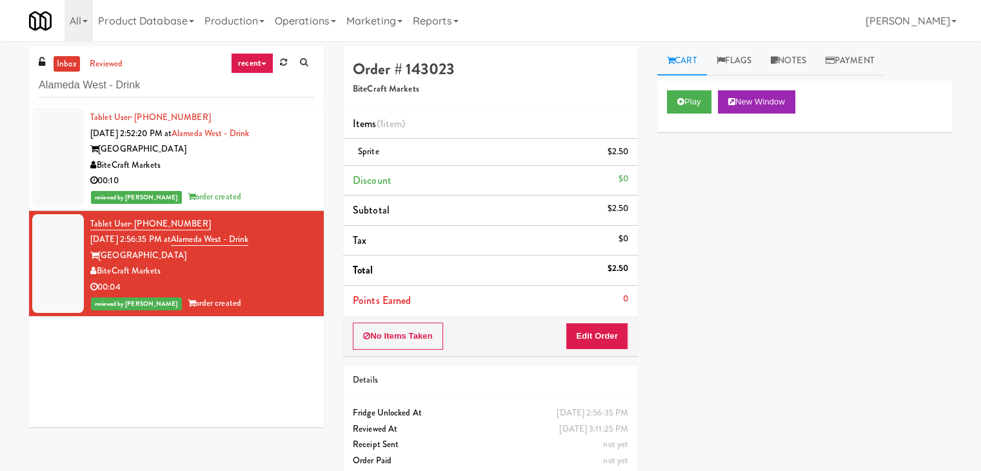
click at [188, 72] on div "Alameda West - Drink" at bounding box center [176, 84] width 275 height 25
click at [184, 83] on input "Alameda West - Drink" at bounding box center [176, 86] width 275 height 24
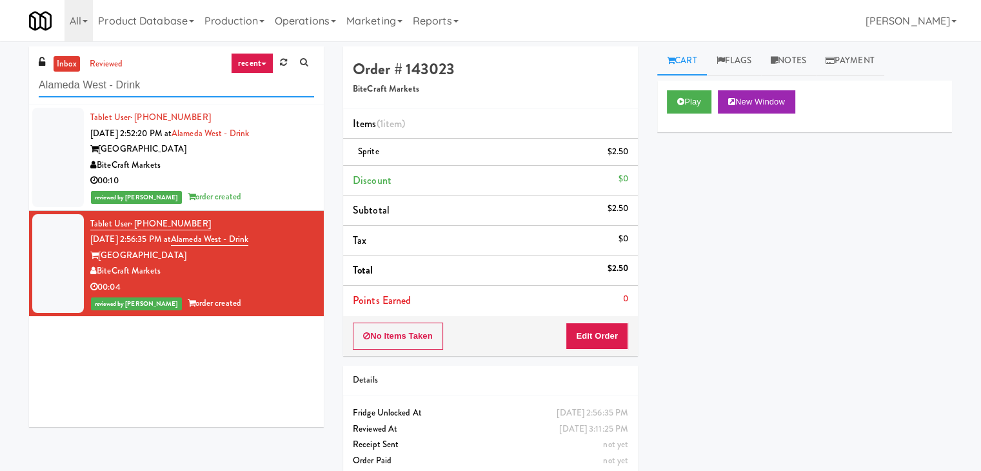
click at [184, 83] on input "Alameda West - Drink" at bounding box center [176, 86] width 275 height 24
paste input "The Sutton - Cooler #1"
type input "The Sutton - Cooler #1"
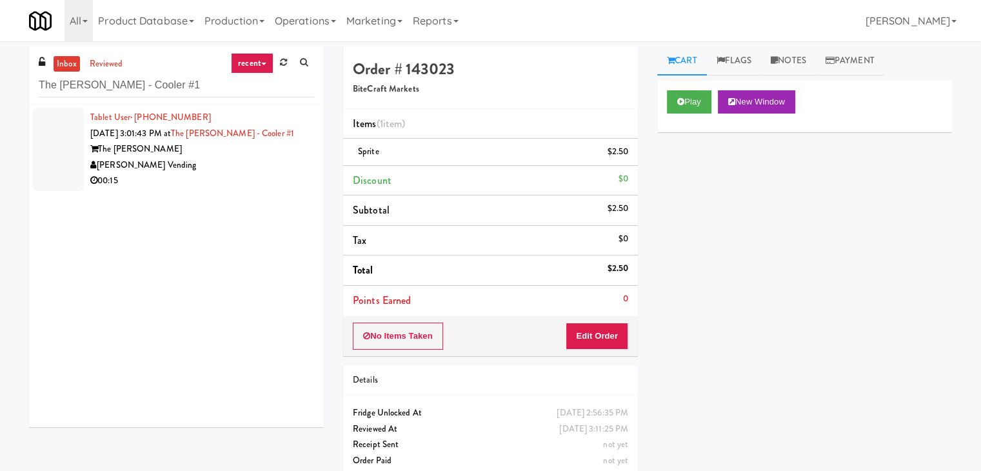
click at [270, 163] on div "[PERSON_NAME] Vending" at bounding box center [202, 165] width 224 height 16
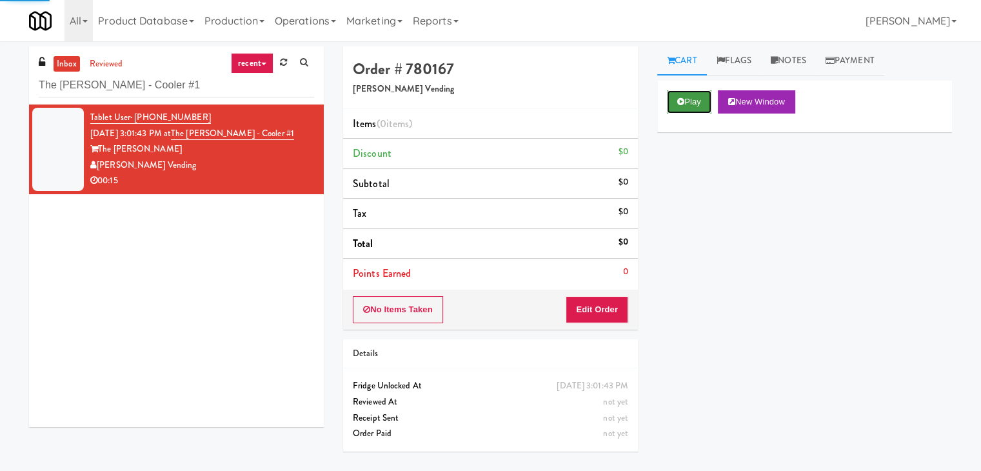
click at [686, 97] on button "Play" at bounding box center [689, 101] width 45 height 23
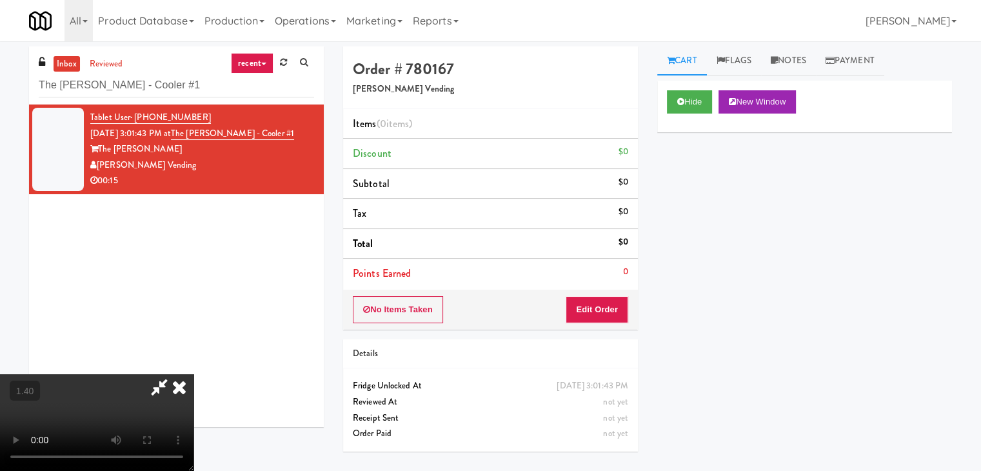
click at [194, 374] on video at bounding box center [97, 422] width 194 height 97
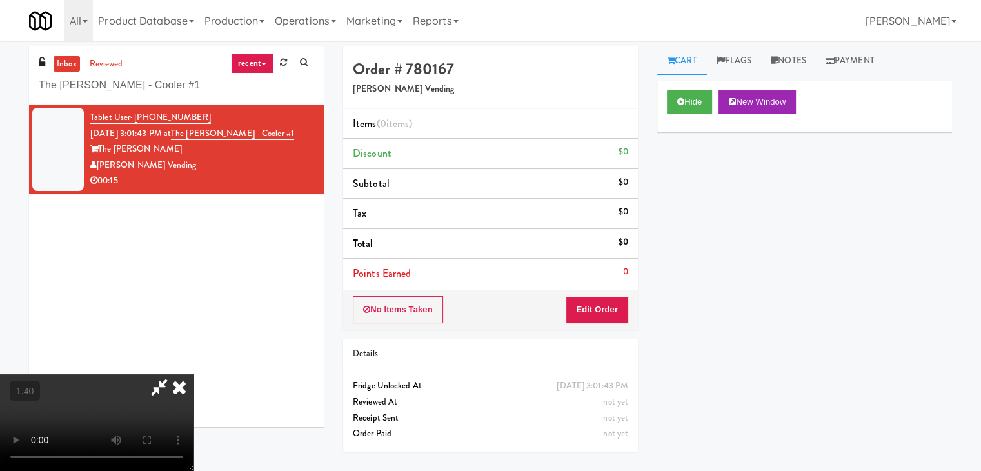
scroll to position [181, 0]
click at [194, 374] on video at bounding box center [97, 422] width 194 height 97
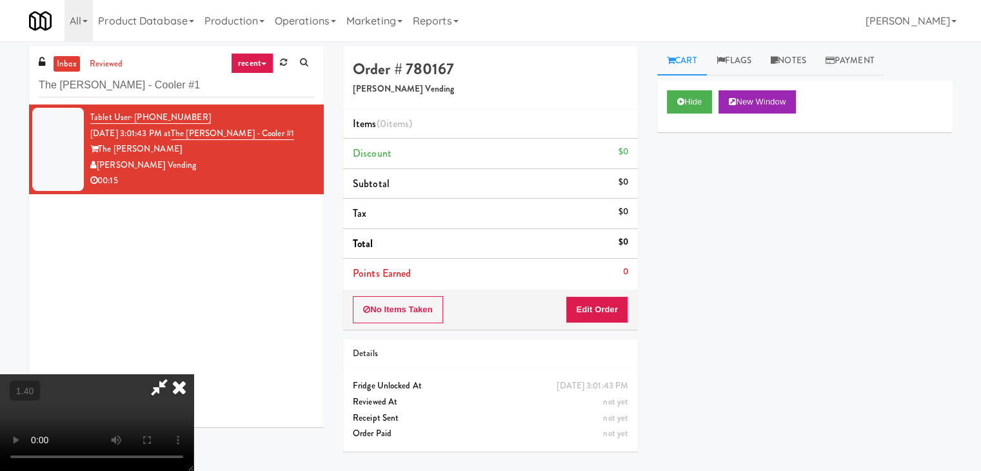
scroll to position [181, 0]
click at [194, 374] on video at bounding box center [97, 422] width 194 height 97
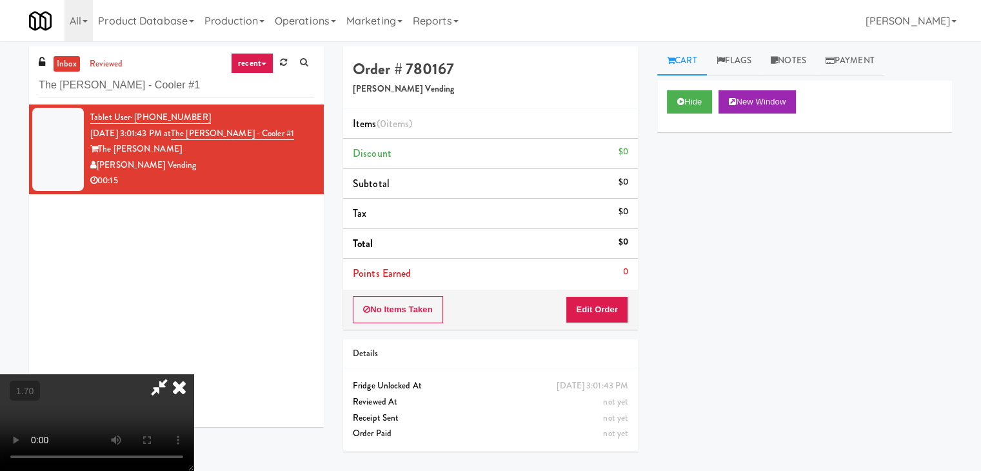
click at [194, 374] on icon at bounding box center [179, 387] width 28 height 26
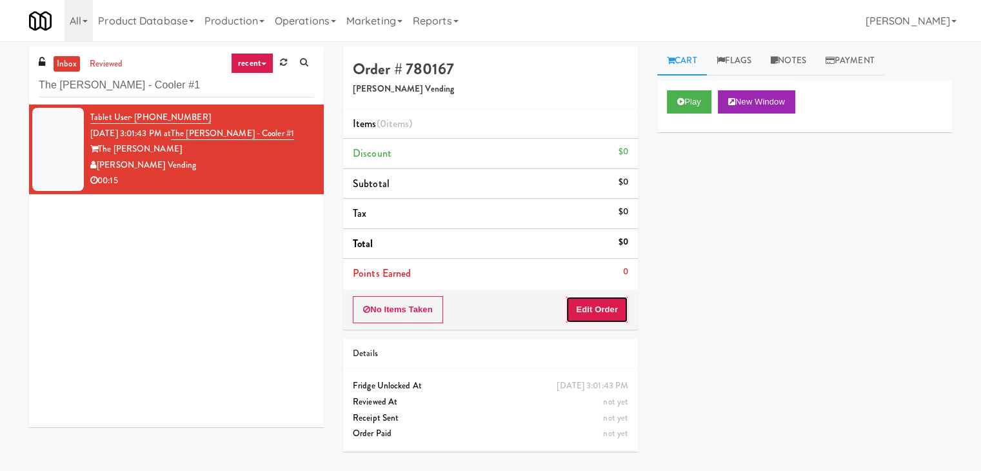
click at [576, 315] on button "Edit Order" at bounding box center [597, 309] width 63 height 27
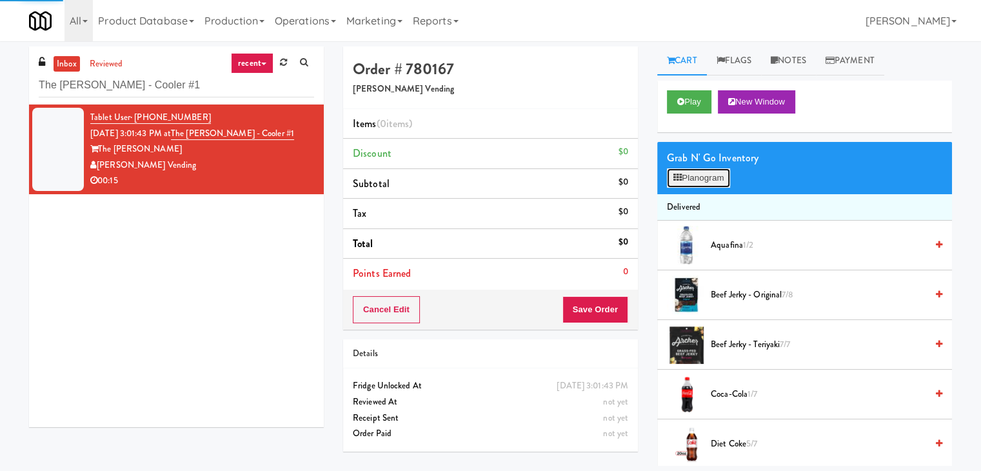
click at [684, 179] on button "Planogram" at bounding box center [698, 177] width 63 height 19
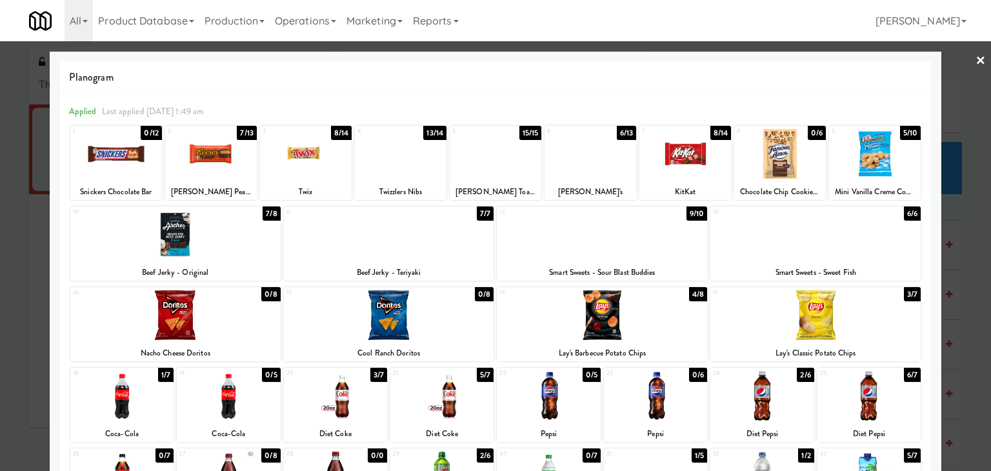
click at [811, 321] on div at bounding box center [815, 315] width 210 height 50
click at [975, 62] on link "×" at bounding box center [980, 61] width 10 height 40
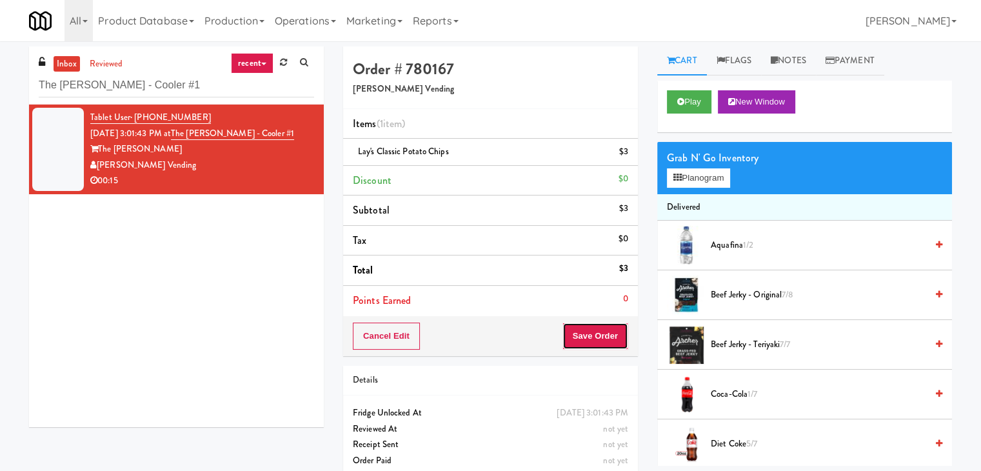
click at [583, 328] on button "Save Order" at bounding box center [596, 336] width 66 height 27
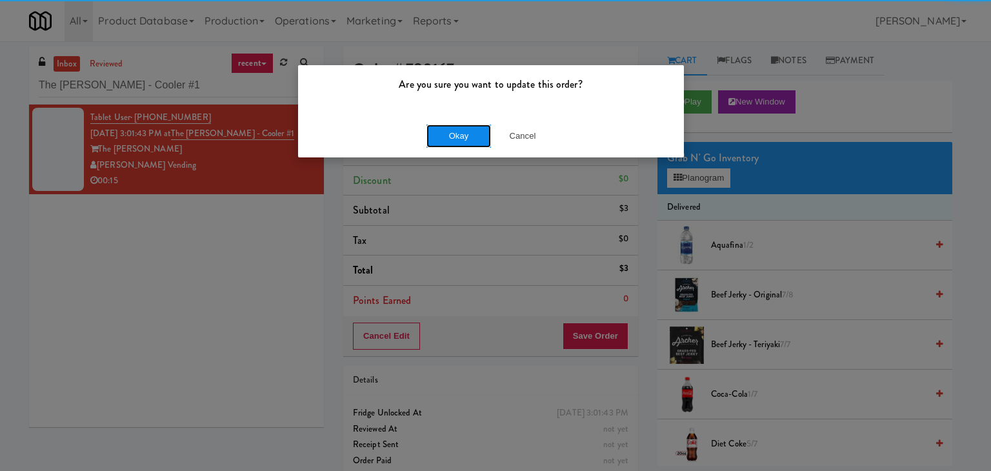
click at [464, 133] on button "Okay" at bounding box center [458, 136] width 65 height 23
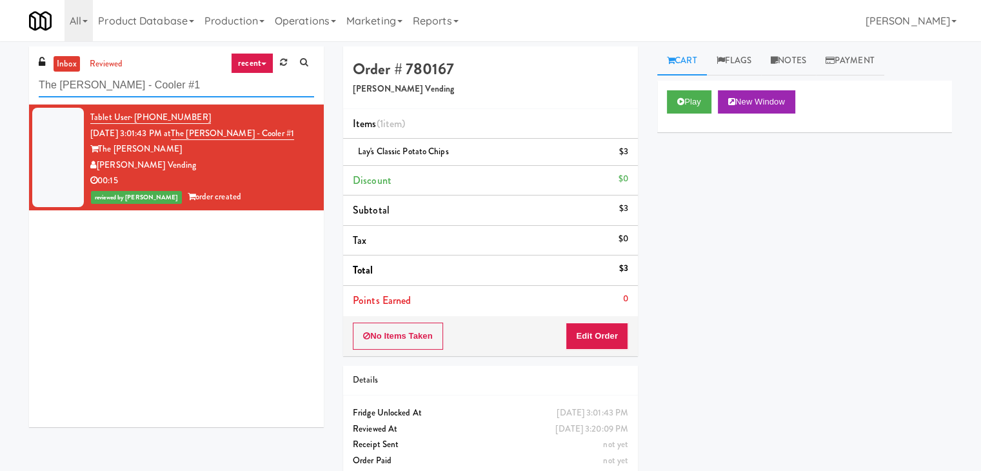
click at [214, 84] on input "The Sutton - Cooler #1" at bounding box center [176, 86] width 275 height 24
paste input "2775 - Cooler Right"
type input "2775 - Cooler Right"
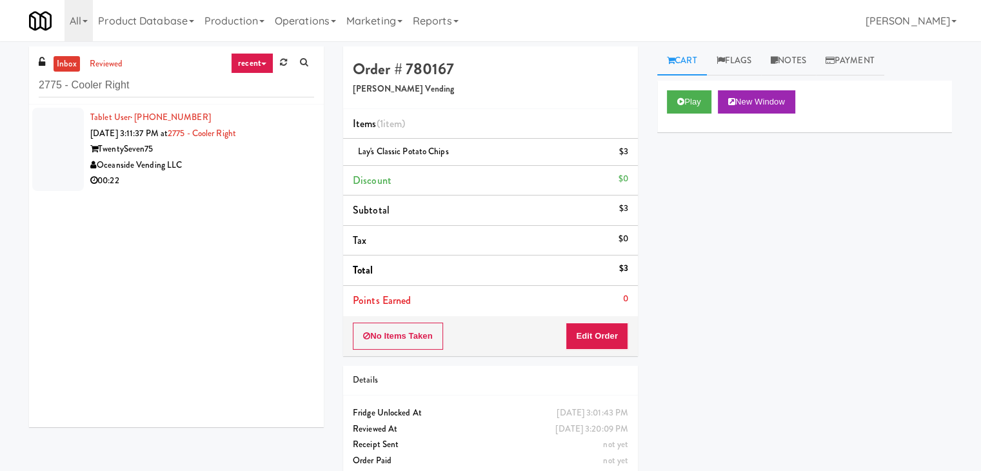
click at [246, 168] on div "Oceanside Vending LLC" at bounding box center [202, 165] width 224 height 16
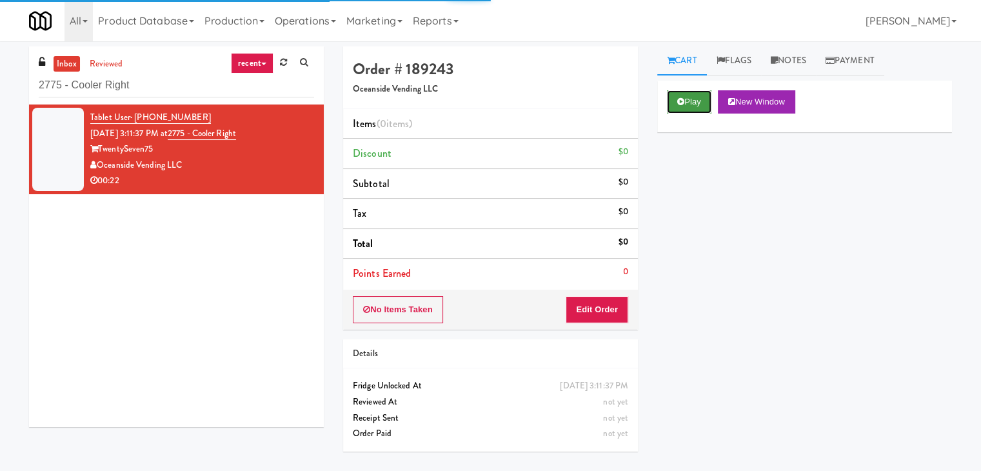
click at [692, 95] on button "Play" at bounding box center [689, 101] width 45 height 23
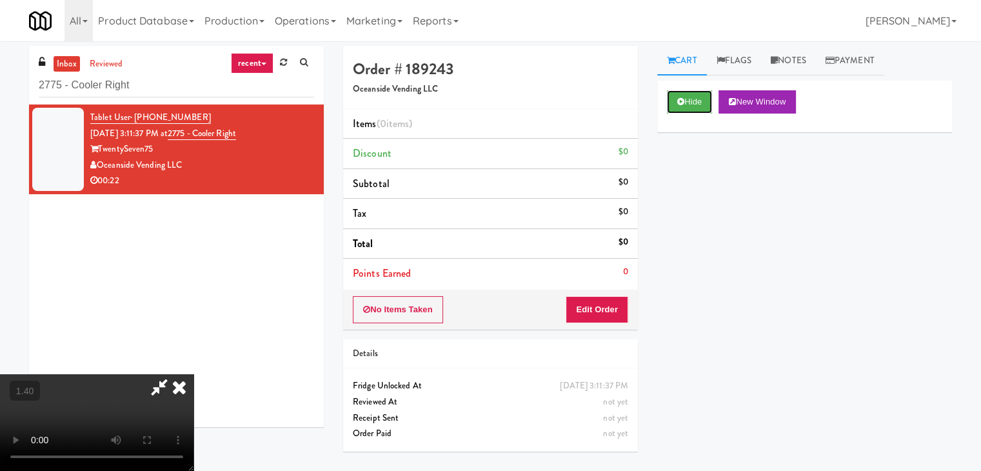
scroll to position [181, 0]
click at [194, 374] on video at bounding box center [97, 422] width 194 height 97
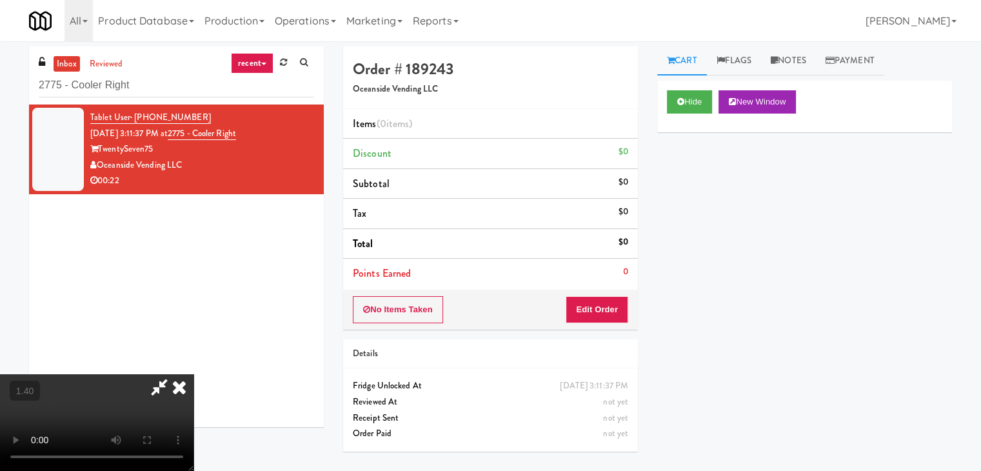
click at [194, 374] on video at bounding box center [97, 422] width 194 height 97
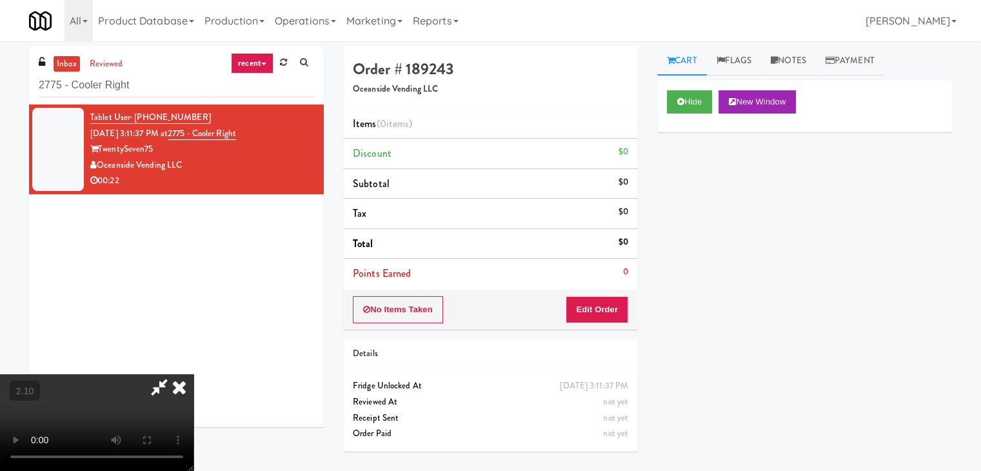
click at [194, 374] on video at bounding box center [97, 422] width 194 height 97
click at [192, 374] on video at bounding box center [97, 422] width 194 height 97
click at [194, 374] on video at bounding box center [97, 422] width 194 height 97
click at [194, 374] on icon at bounding box center [179, 387] width 28 height 26
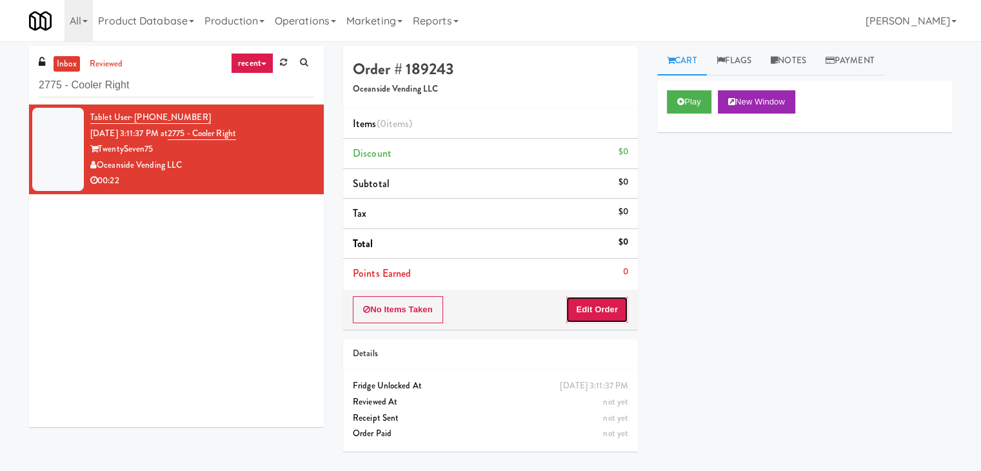
click at [589, 312] on button "Edit Order" at bounding box center [597, 309] width 63 height 27
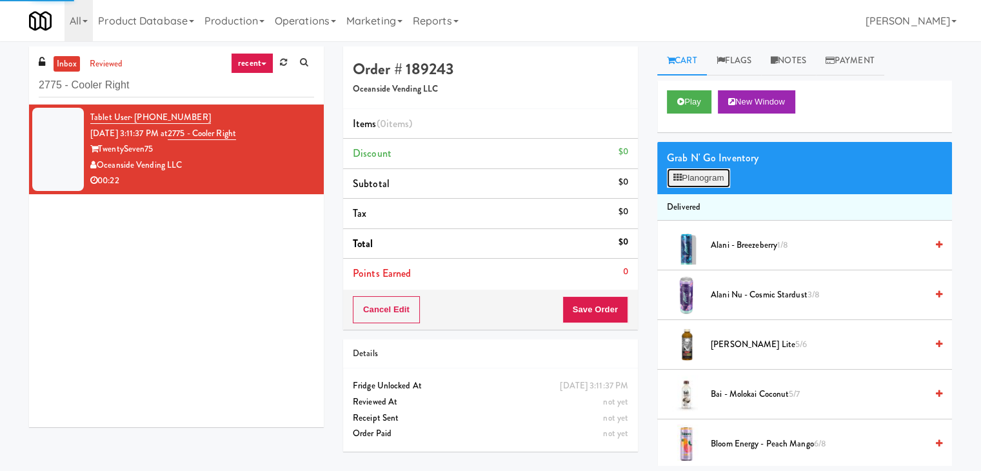
click at [689, 181] on button "Planogram" at bounding box center [698, 177] width 63 height 19
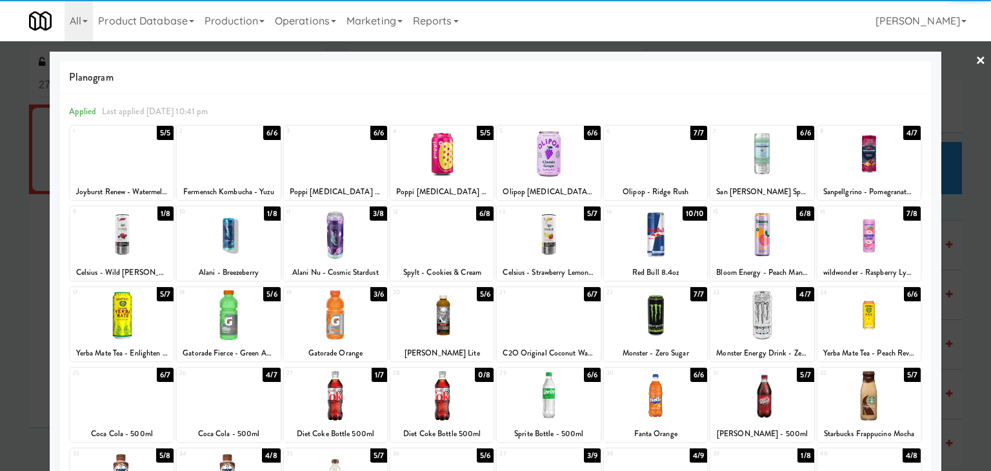
click at [243, 241] on div at bounding box center [228, 235] width 103 height 50
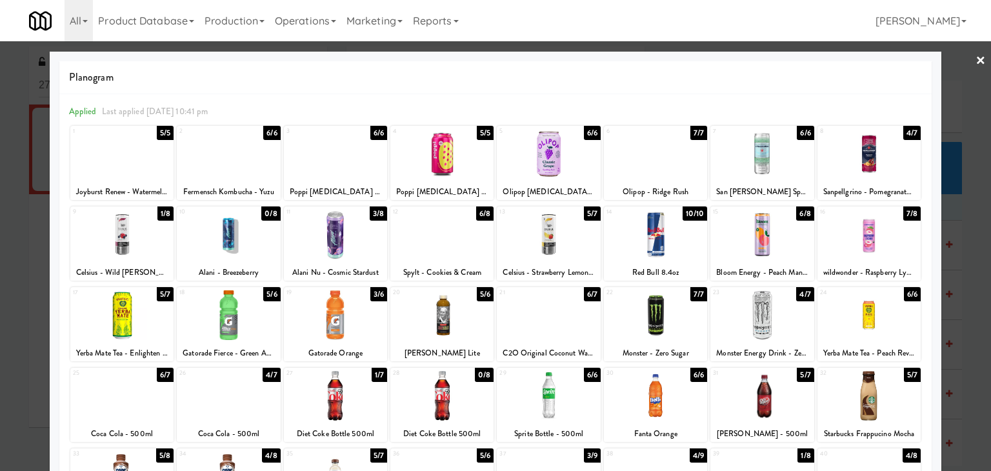
click at [975, 57] on link "×" at bounding box center [980, 61] width 10 height 40
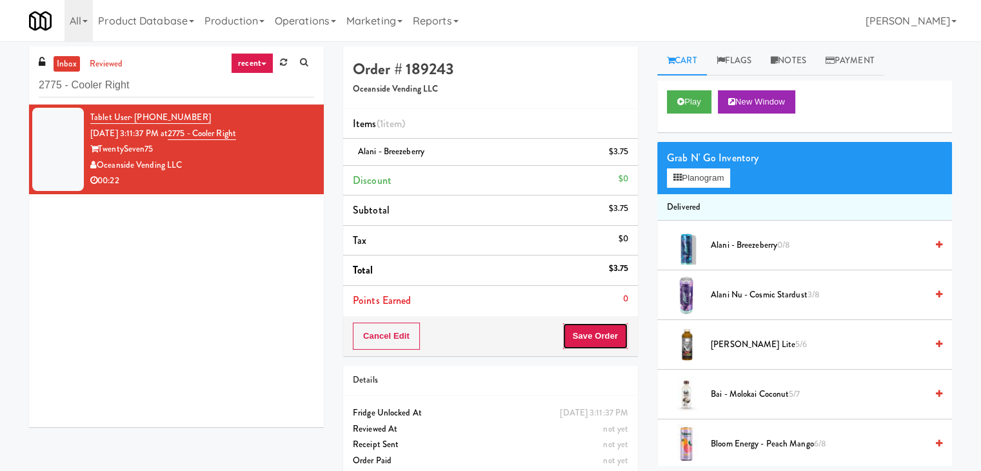
click at [606, 341] on button "Save Order" at bounding box center [596, 336] width 66 height 27
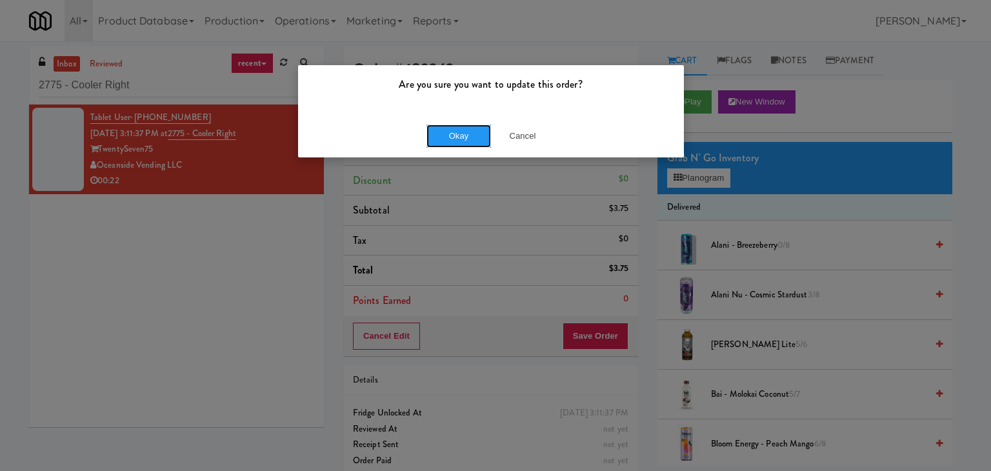
drag, startPoint x: 467, startPoint y: 142, endPoint x: 436, endPoint y: 92, distance: 58.5
click at [467, 141] on button "Okay" at bounding box center [458, 136] width 65 height 23
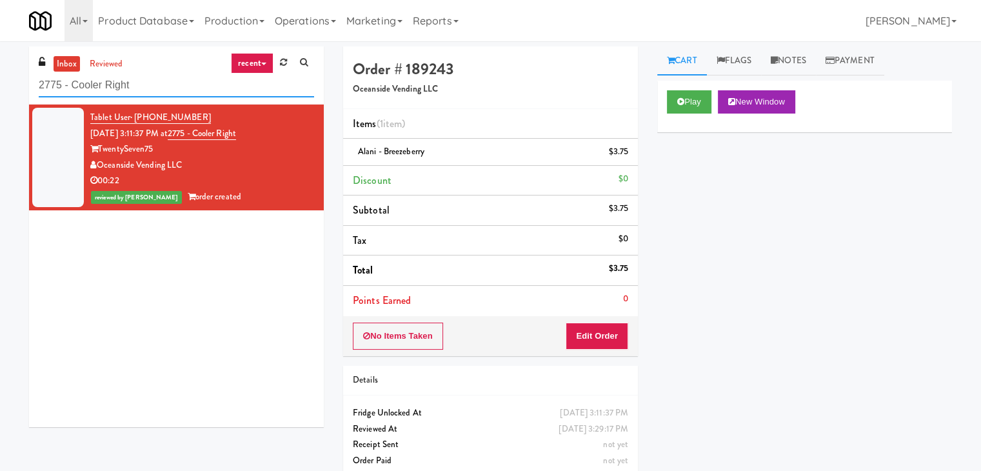
click at [166, 84] on input "2775 - Cooler Right" at bounding box center [176, 86] width 275 height 24
paste input "Kinetic - Lef"
type input "Kinetic - Left"
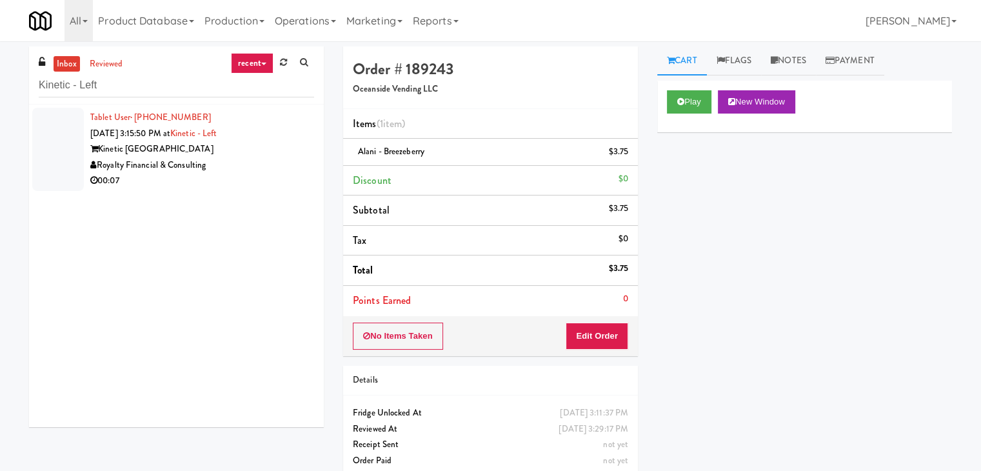
click at [271, 176] on div "00:07" at bounding box center [202, 181] width 224 height 16
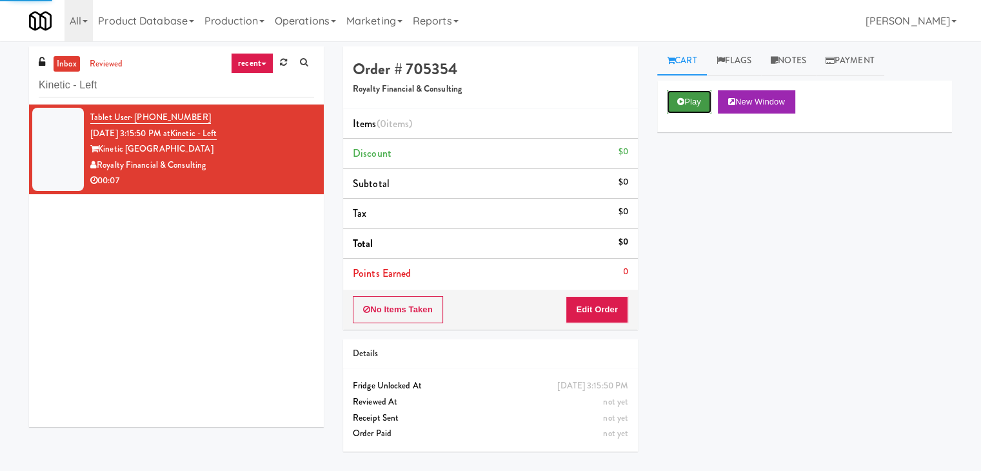
click at [690, 100] on button "Play" at bounding box center [689, 101] width 45 height 23
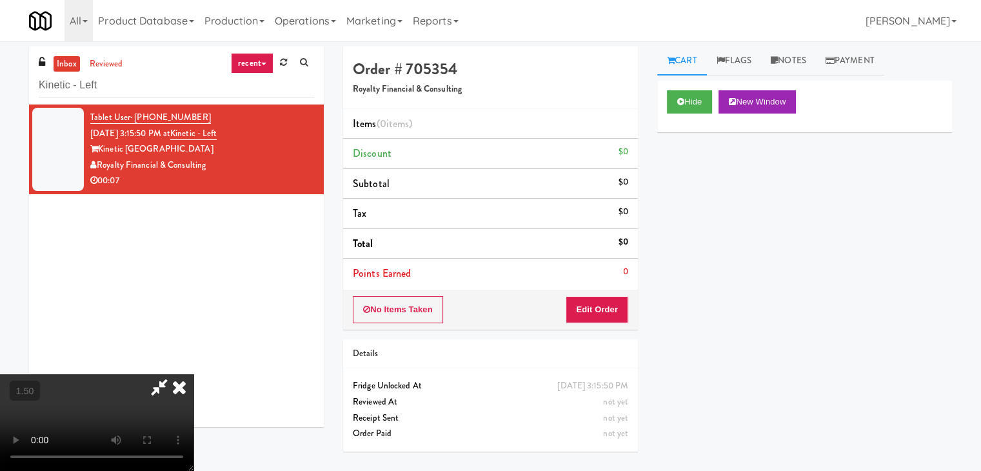
click at [194, 374] on video at bounding box center [97, 422] width 194 height 97
click at [194, 374] on icon at bounding box center [179, 387] width 28 height 26
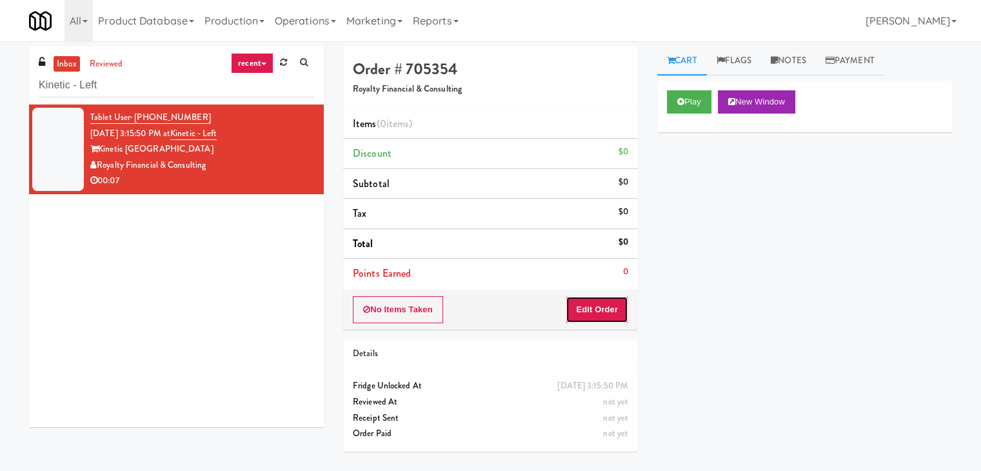
click at [594, 309] on button "Edit Order" at bounding box center [597, 309] width 63 height 27
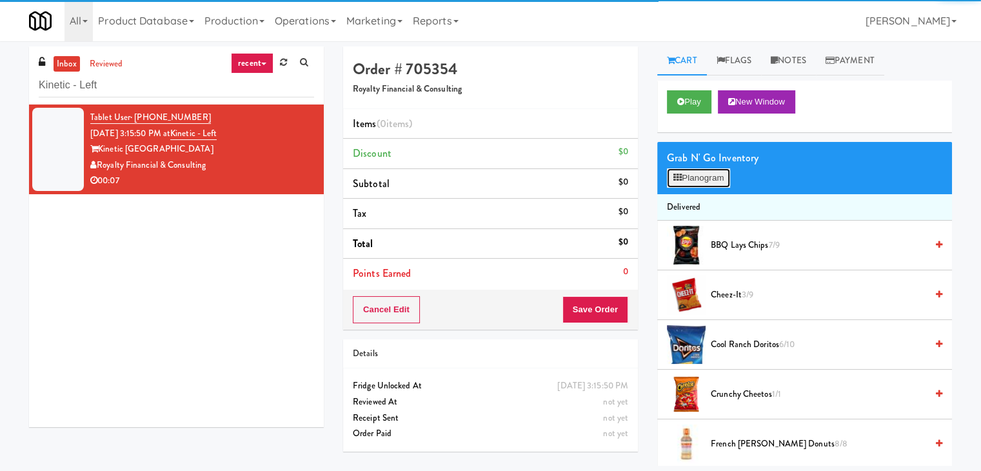
click at [699, 184] on button "Planogram" at bounding box center [698, 177] width 63 height 19
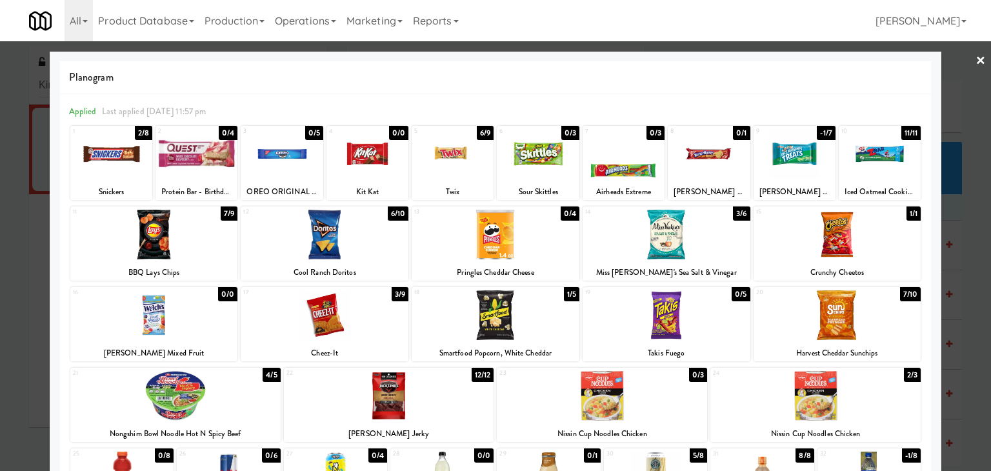
scroll to position [65, 0]
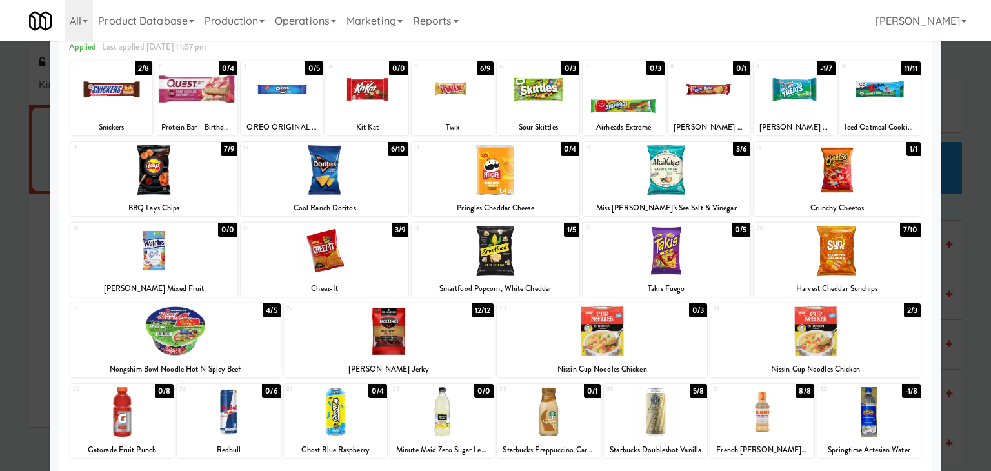
click at [435, 334] on div at bounding box center [389, 331] width 210 height 50
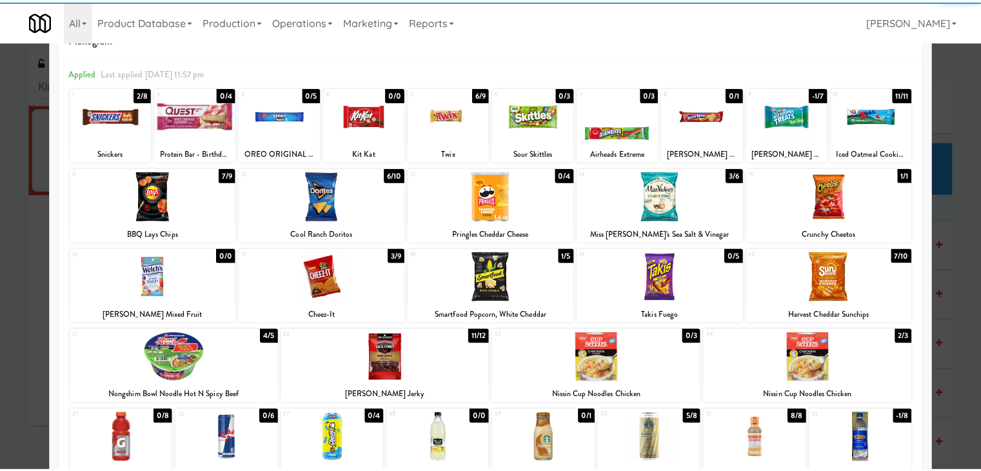
scroll to position [0, 0]
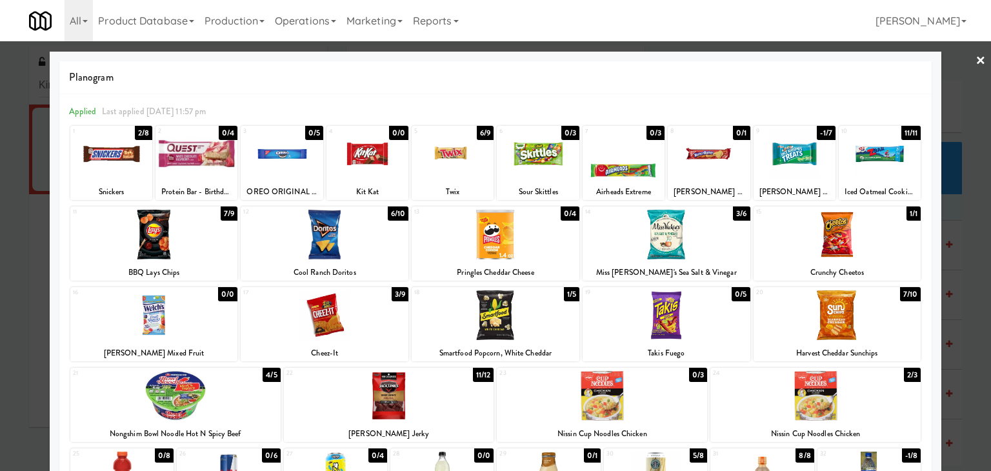
click at [975, 55] on link "×" at bounding box center [980, 61] width 10 height 40
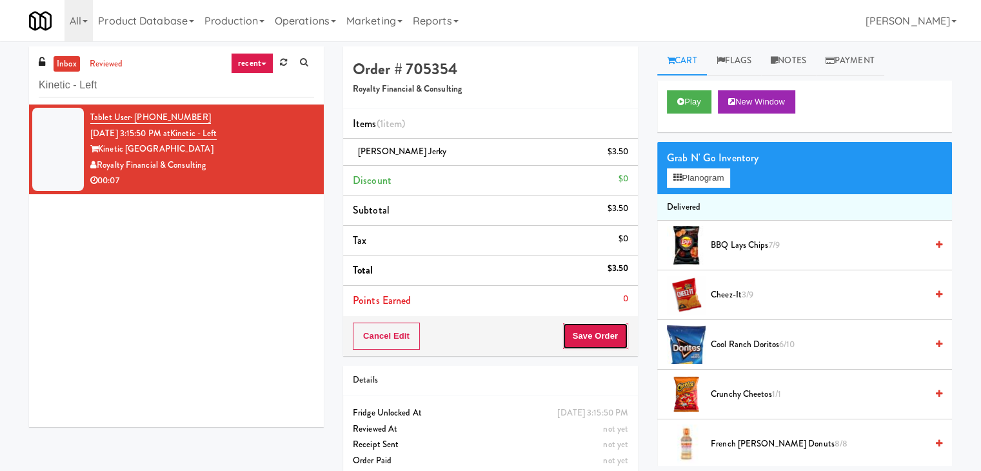
click at [590, 339] on button "Save Order" at bounding box center [596, 336] width 66 height 27
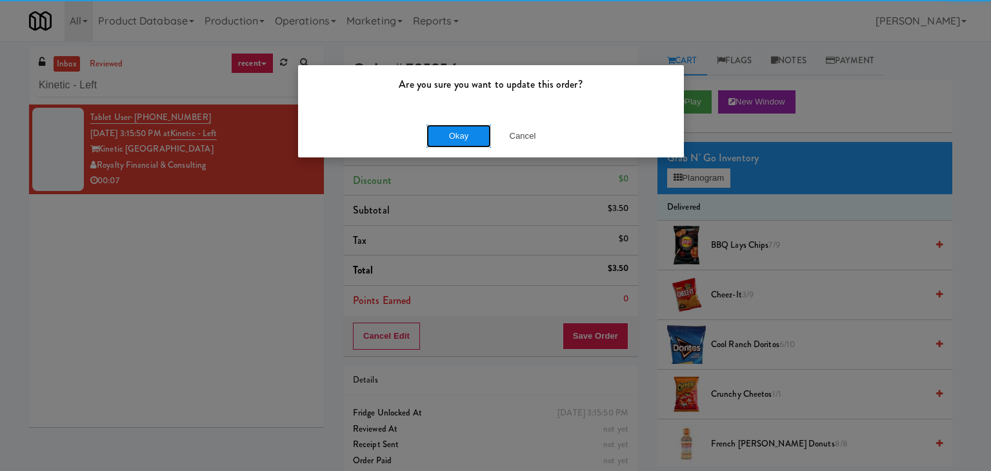
click at [459, 136] on button "Okay" at bounding box center [458, 136] width 65 height 23
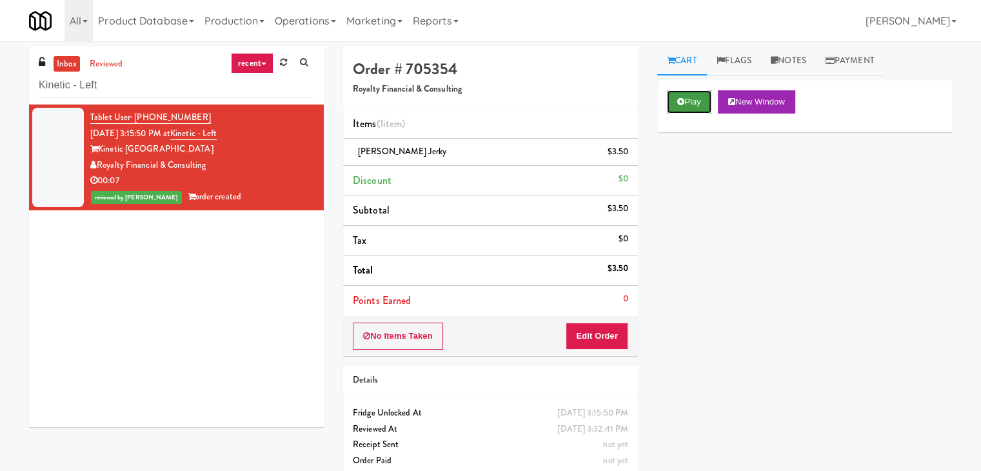
click at [696, 101] on button "Play" at bounding box center [689, 101] width 45 height 23
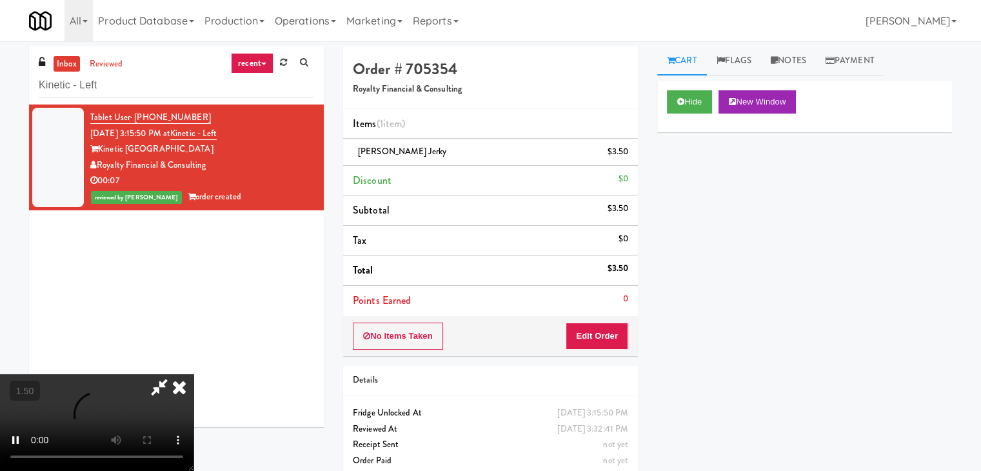
click at [194, 374] on video at bounding box center [97, 422] width 194 height 97
drag, startPoint x: 566, startPoint y: 179, endPoint x: 570, endPoint y: 168, distance: 10.8
click at [194, 374] on video at bounding box center [97, 422] width 194 height 97
click at [194, 374] on icon at bounding box center [179, 387] width 28 height 26
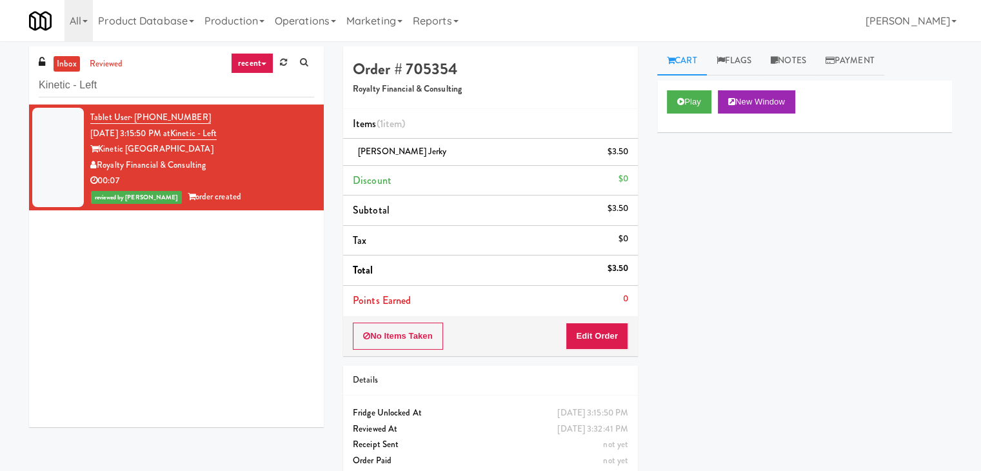
click at [597, 352] on div "No Items Taken Edit Order" at bounding box center [490, 336] width 295 height 40
drag, startPoint x: 601, startPoint y: 336, endPoint x: 653, endPoint y: 299, distance: 63.9
click at [603, 335] on button "Edit Order" at bounding box center [597, 336] width 63 height 27
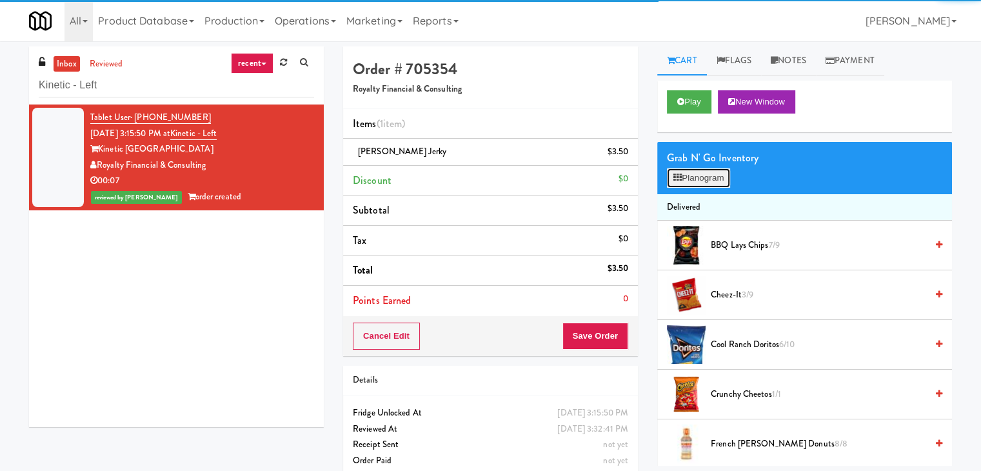
click at [726, 175] on button "Planogram" at bounding box center [698, 177] width 63 height 19
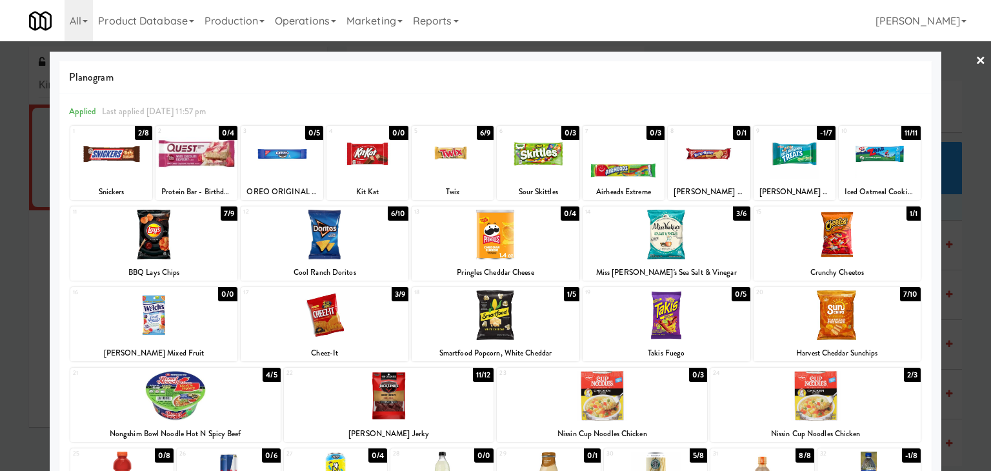
click at [965, 58] on div at bounding box center [495, 235] width 991 height 471
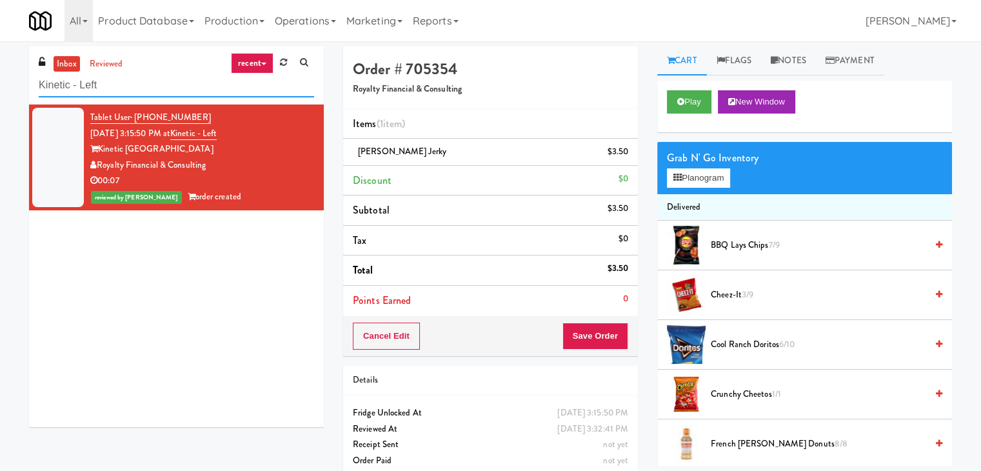
click at [168, 81] on input "Kinetic - Left" at bounding box center [176, 86] width 275 height 24
paste input "Brandon Mill Cabinet 1"
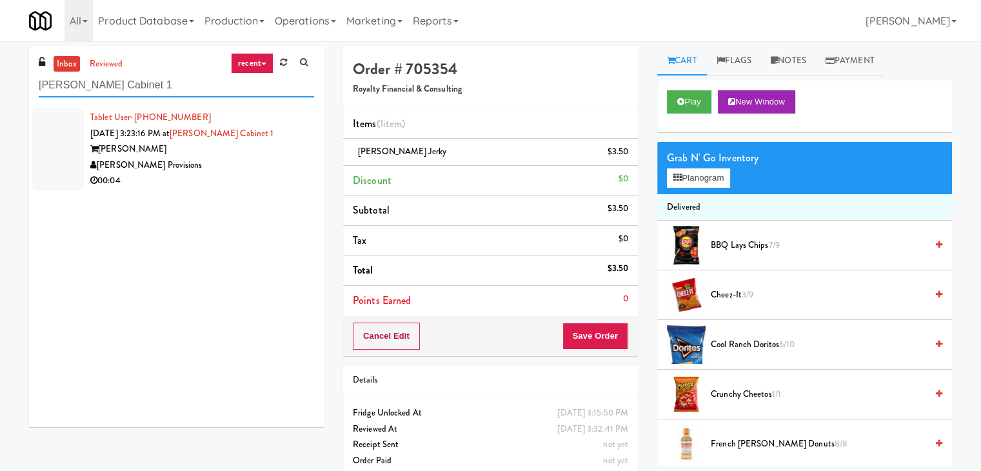
type input "Brandon Mill Cabinet 1"
click at [390, 338] on button "Cancel Edit" at bounding box center [386, 336] width 67 height 27
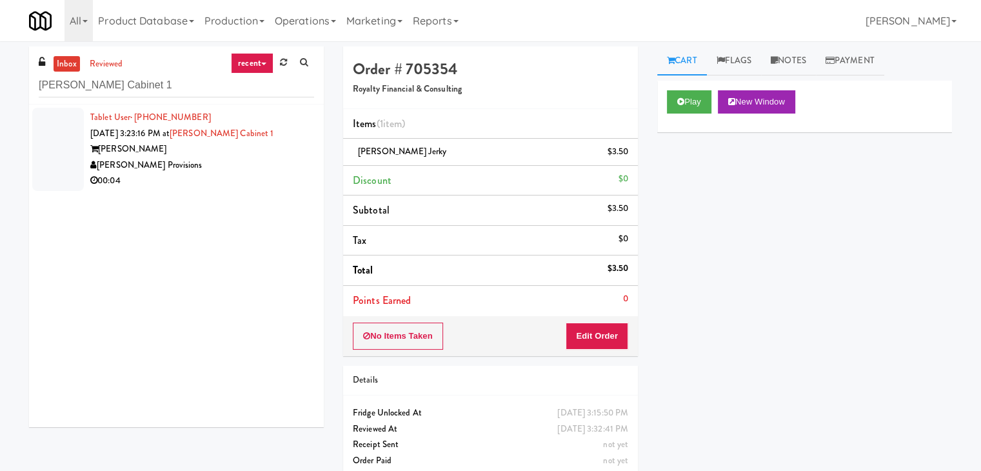
click at [246, 161] on div "[PERSON_NAME] Provisions" at bounding box center [202, 165] width 224 height 16
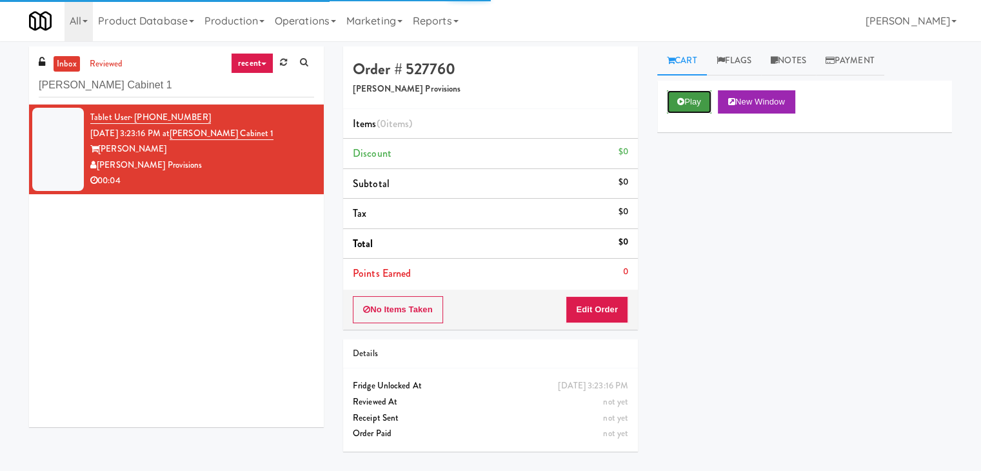
click at [692, 101] on button "Play" at bounding box center [689, 101] width 45 height 23
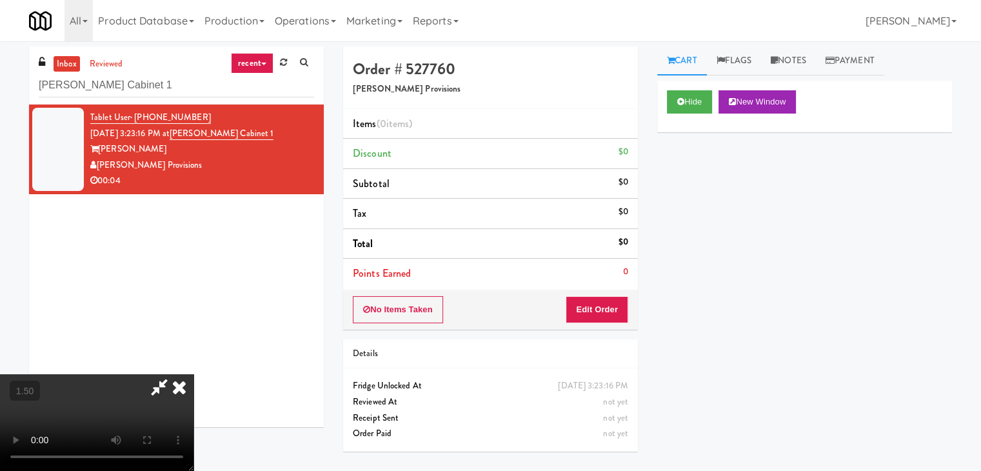
click at [194, 374] on video at bounding box center [97, 422] width 194 height 97
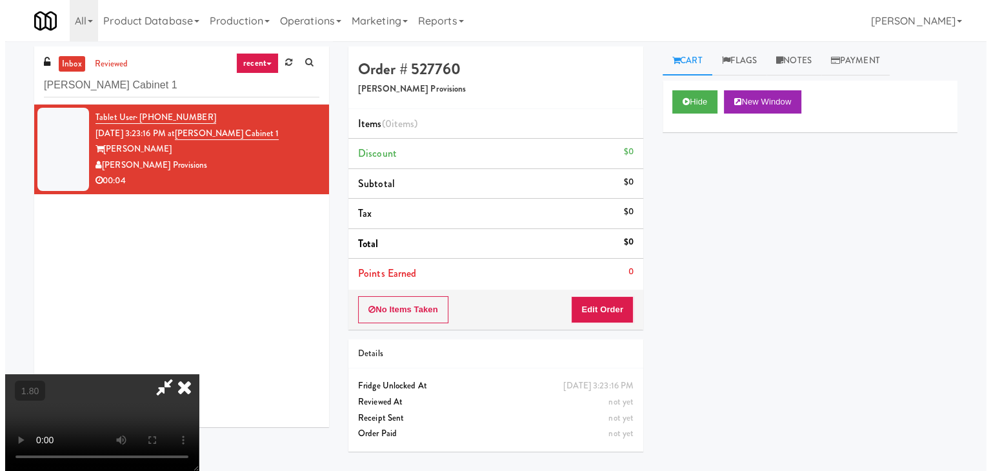
scroll to position [0, 0]
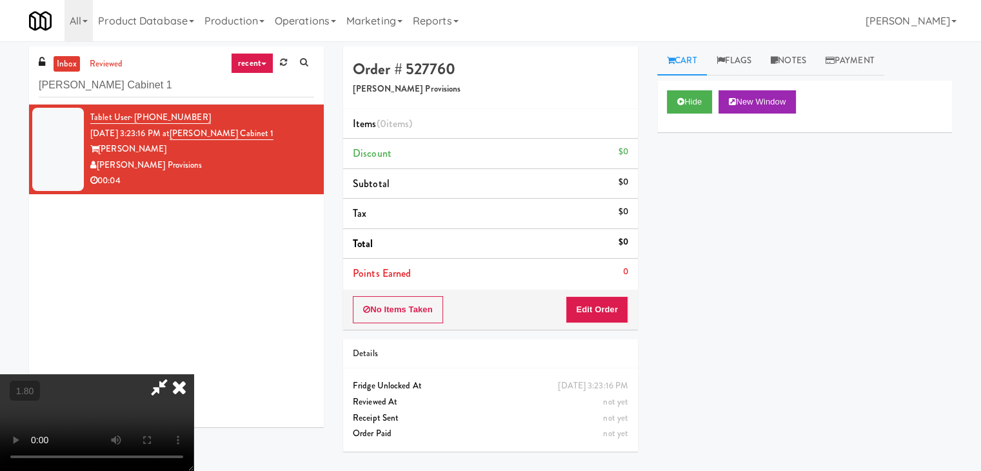
click at [194, 374] on icon at bounding box center [179, 387] width 28 height 26
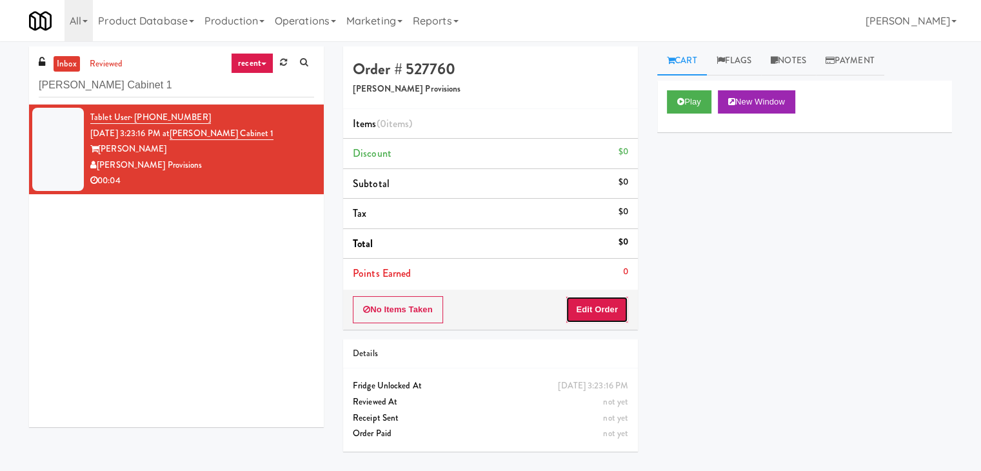
click at [581, 303] on button "Edit Order" at bounding box center [597, 309] width 63 height 27
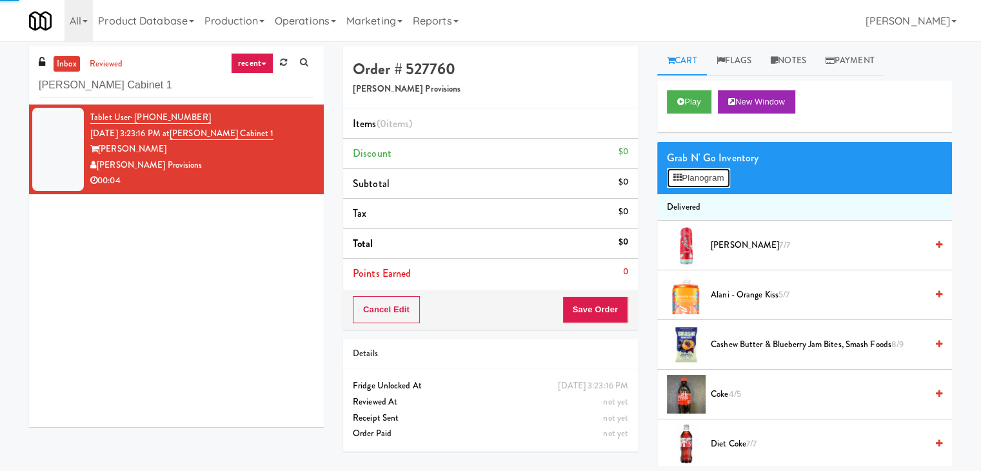
click at [687, 171] on button "Planogram" at bounding box center [698, 177] width 63 height 19
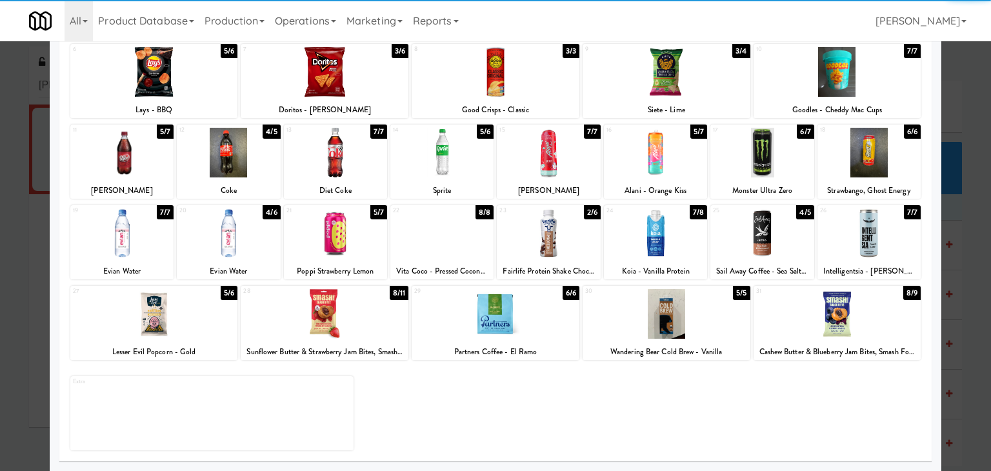
click at [649, 231] on div at bounding box center [655, 233] width 103 height 50
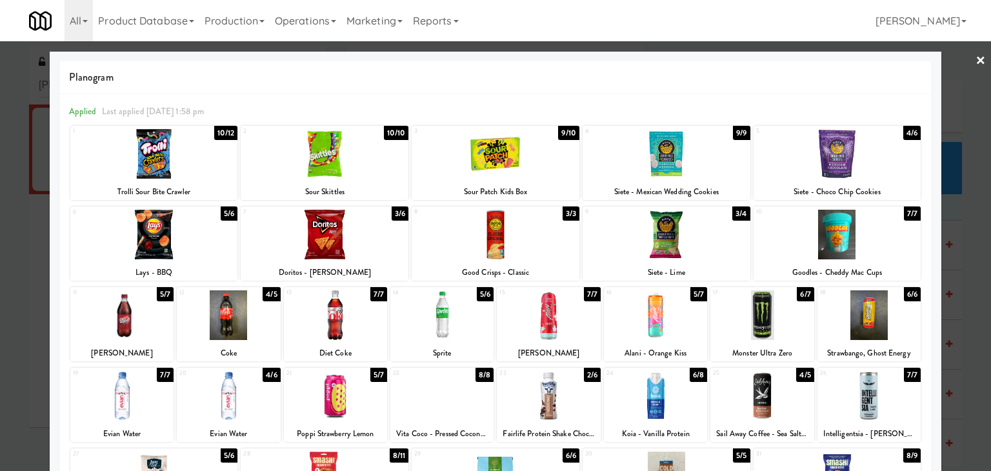
click at [975, 61] on link "×" at bounding box center [980, 61] width 10 height 40
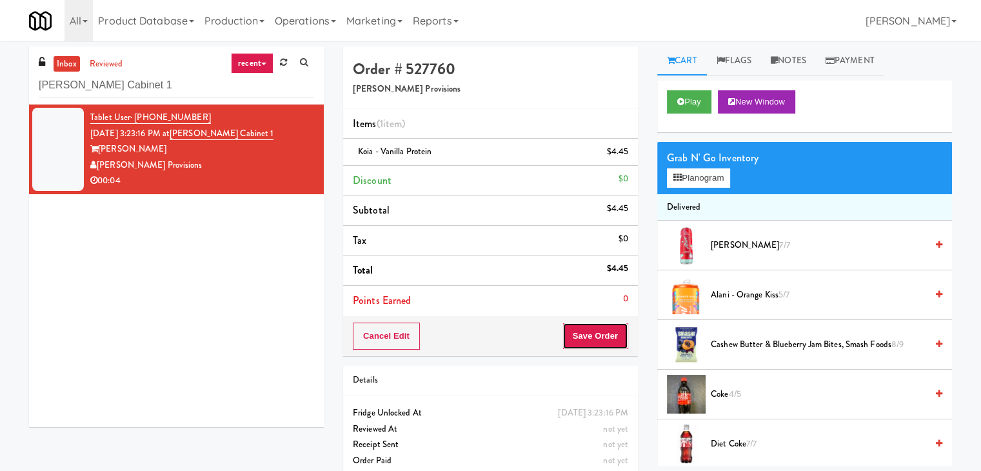
click at [579, 330] on button "Save Order" at bounding box center [596, 336] width 66 height 27
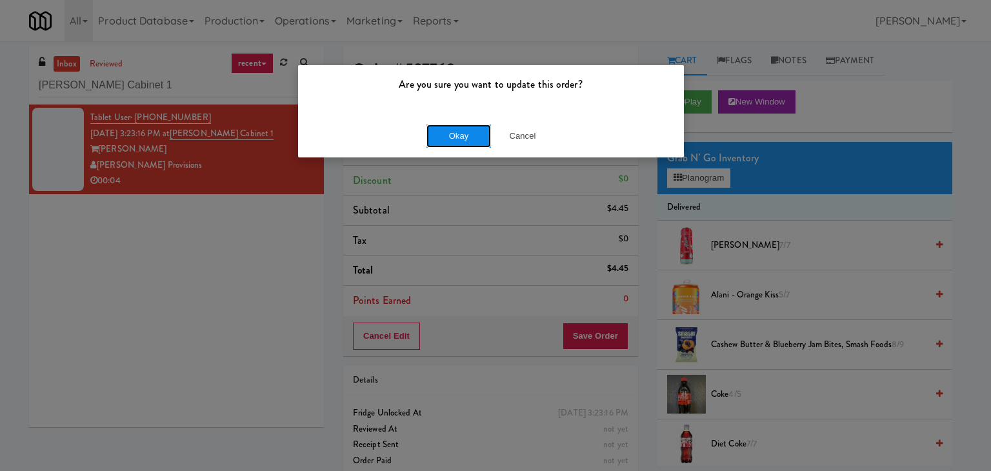
click at [465, 127] on button "Okay" at bounding box center [458, 136] width 65 height 23
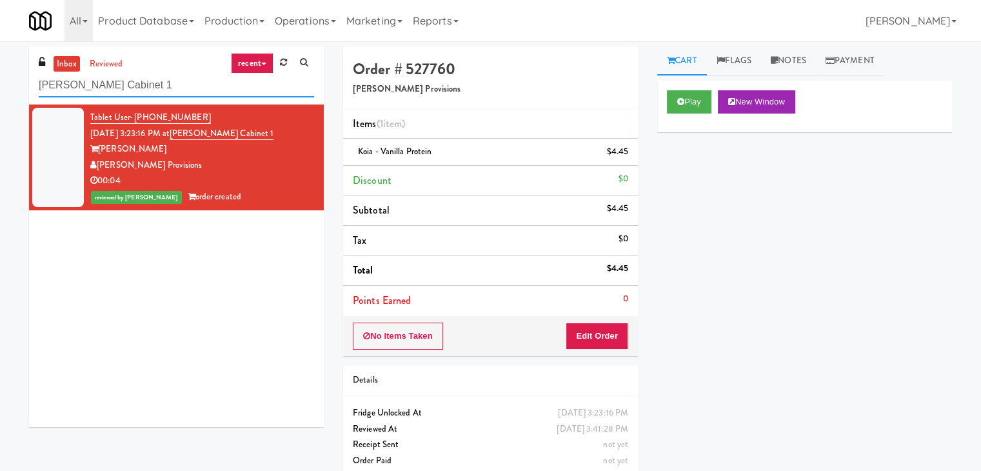
click at [184, 86] on input "Brandon Mill Cabinet 1" at bounding box center [176, 86] width 275 height 24
paste input "Staff Dormitory"
type input "Staff Dormitory"
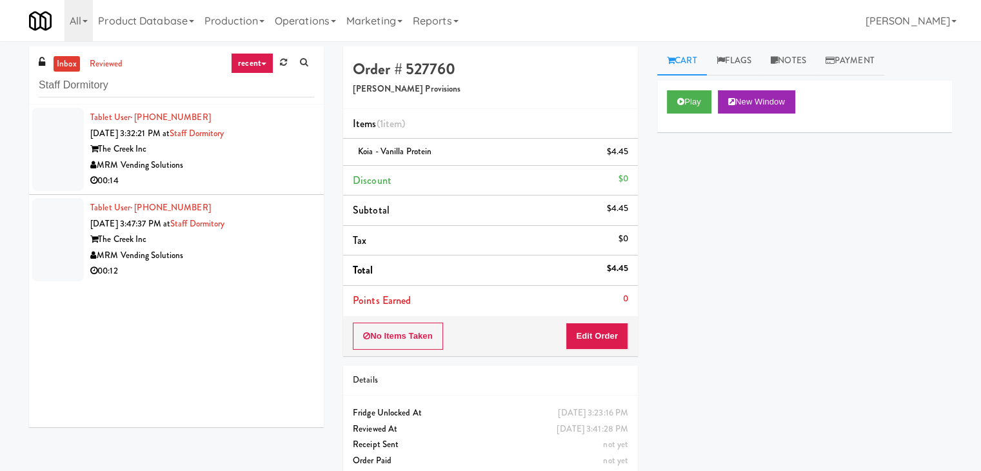
click at [263, 183] on div "00:14" at bounding box center [202, 181] width 224 height 16
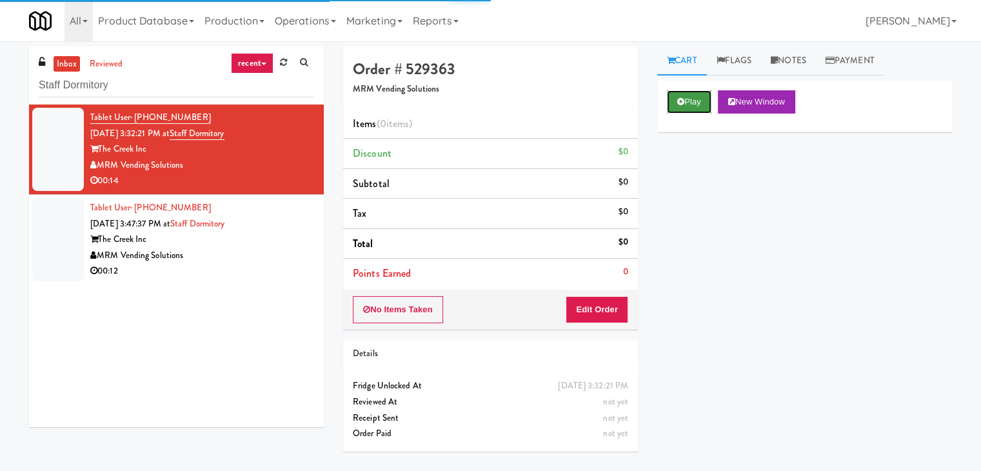
click at [693, 105] on button "Play" at bounding box center [689, 101] width 45 height 23
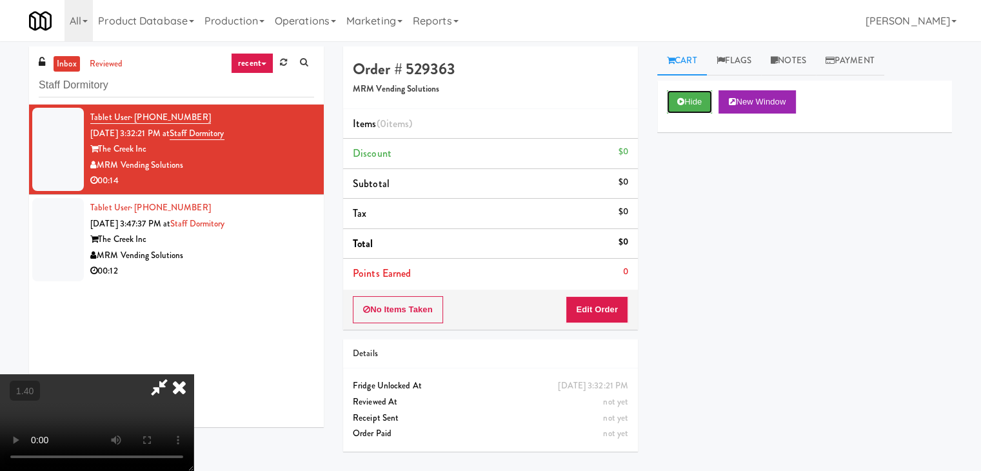
scroll to position [181, 0]
click at [194, 374] on video at bounding box center [97, 422] width 194 height 97
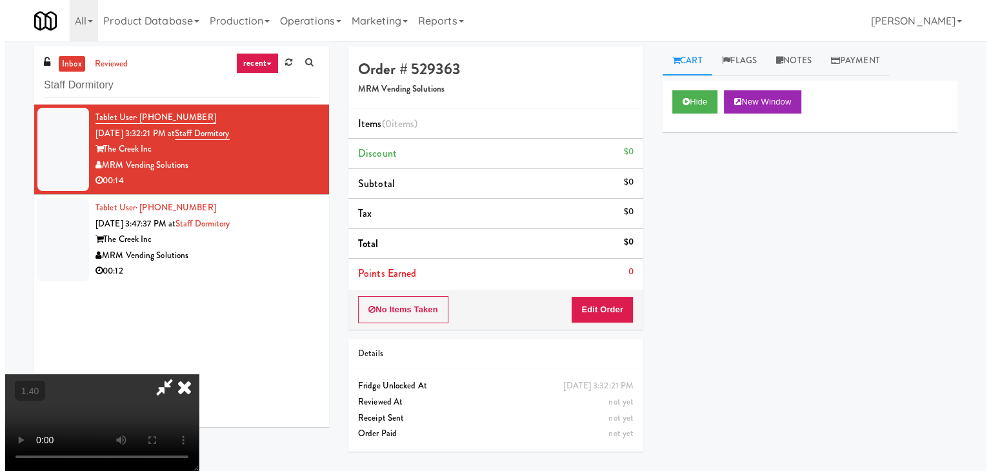
scroll to position [0, 0]
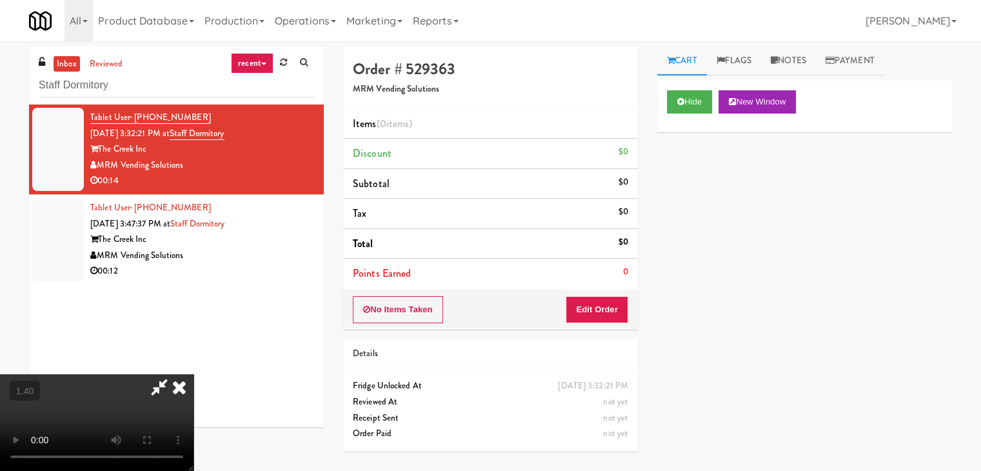
click at [194, 374] on icon at bounding box center [179, 387] width 28 height 26
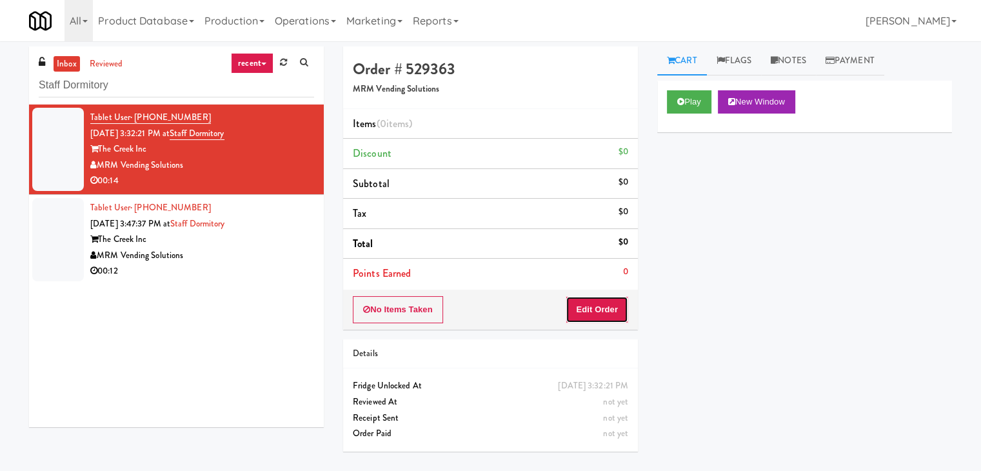
click at [593, 317] on button "Edit Order" at bounding box center [597, 309] width 63 height 27
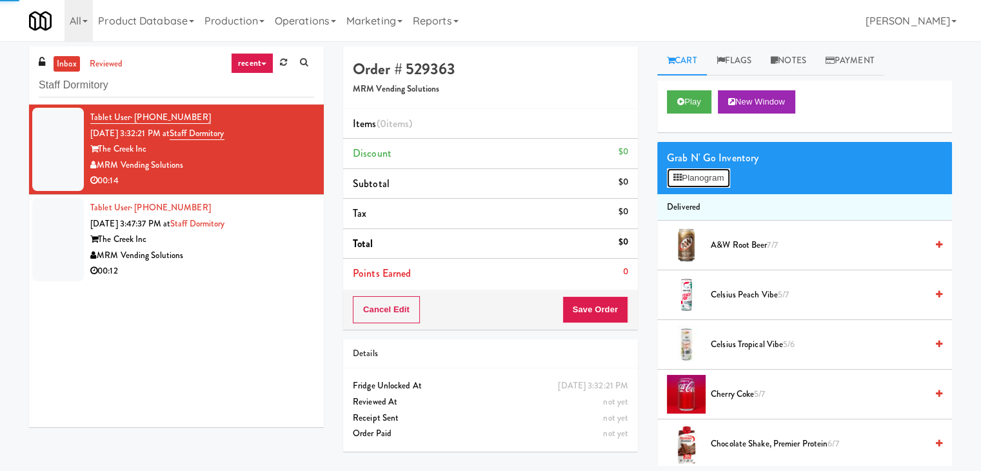
click at [689, 179] on button "Planogram" at bounding box center [698, 177] width 63 height 19
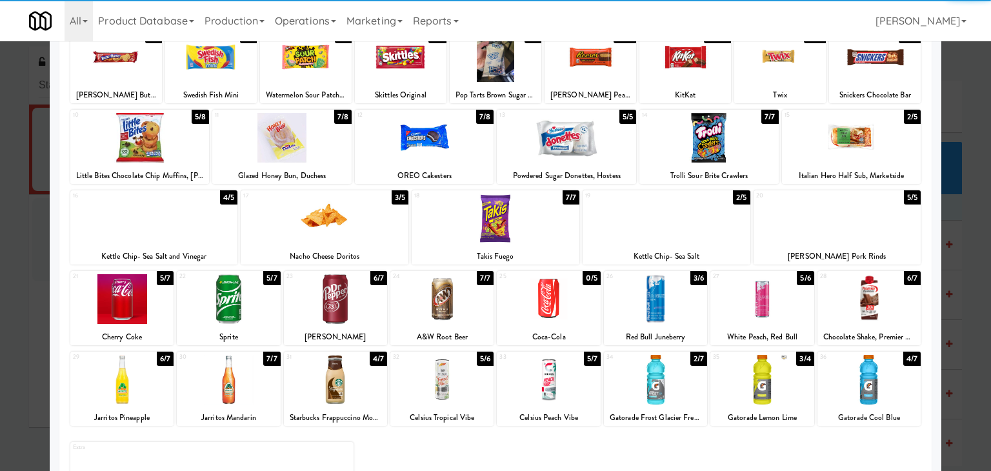
scroll to position [163, 0]
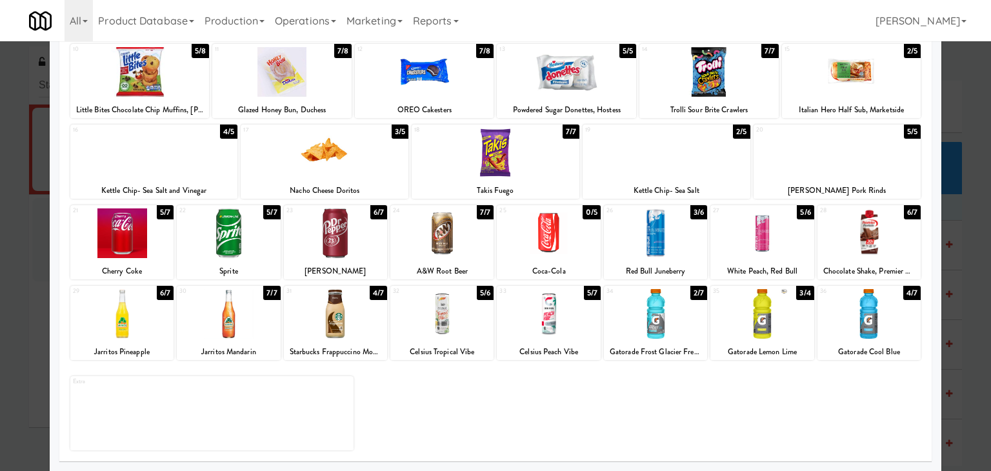
click at [224, 235] on div at bounding box center [228, 233] width 103 height 50
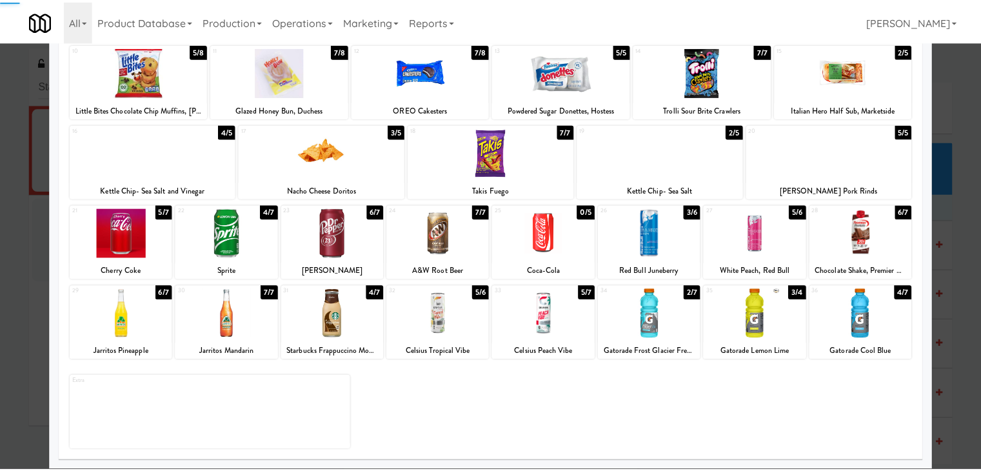
scroll to position [0, 0]
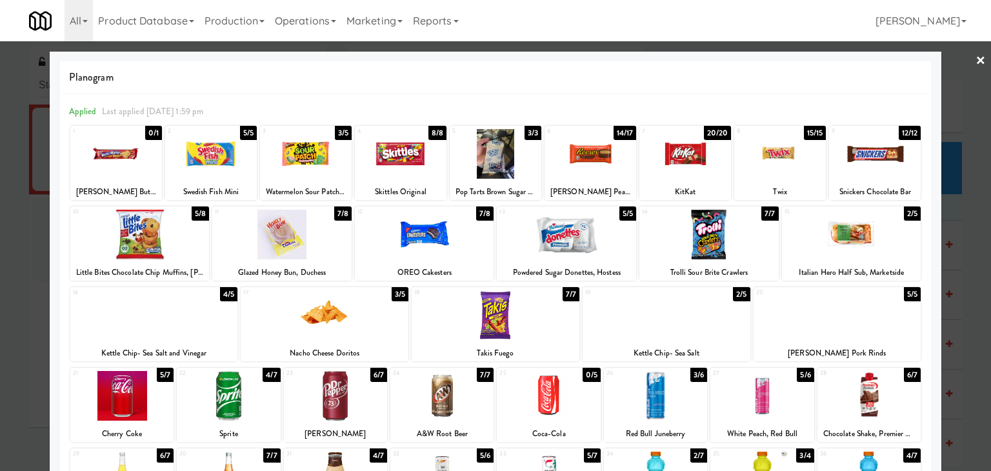
drag, startPoint x: 974, startPoint y: 57, endPoint x: 957, endPoint y: 61, distance: 17.8
click at [975, 57] on link "×" at bounding box center [980, 61] width 10 height 40
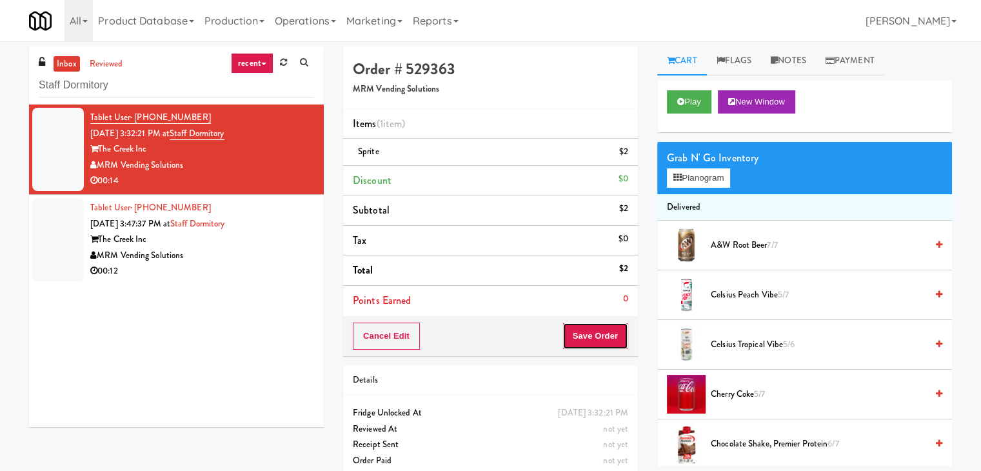
click at [589, 341] on button "Save Order" at bounding box center [596, 336] width 66 height 27
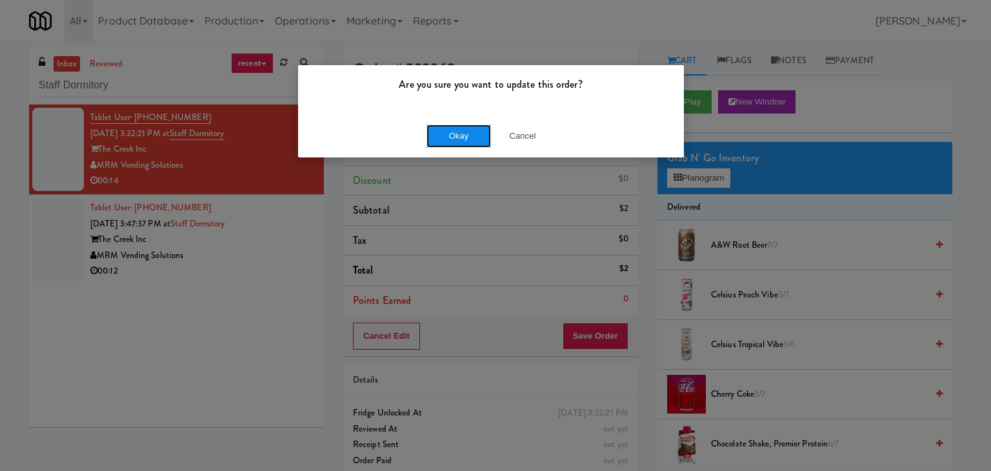
click at [475, 127] on button "Okay" at bounding box center [458, 136] width 65 height 23
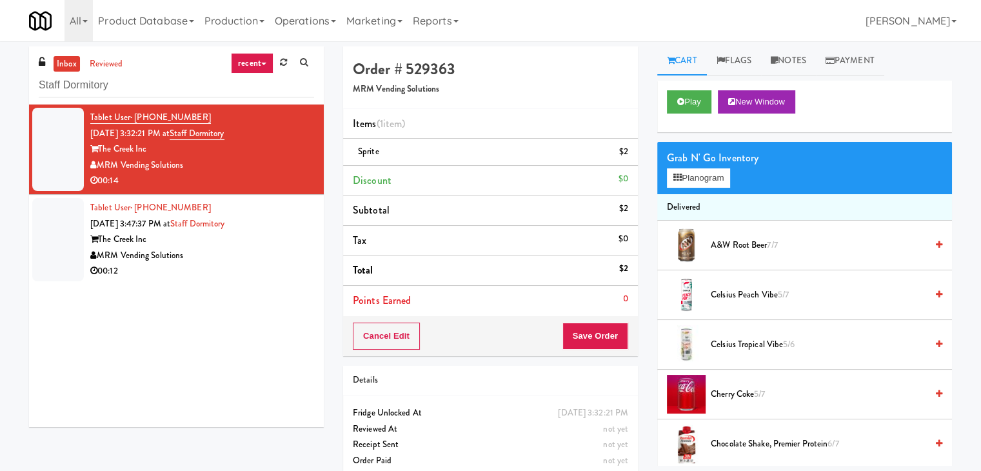
click at [248, 246] on div "The Creek Inc" at bounding box center [202, 240] width 224 height 16
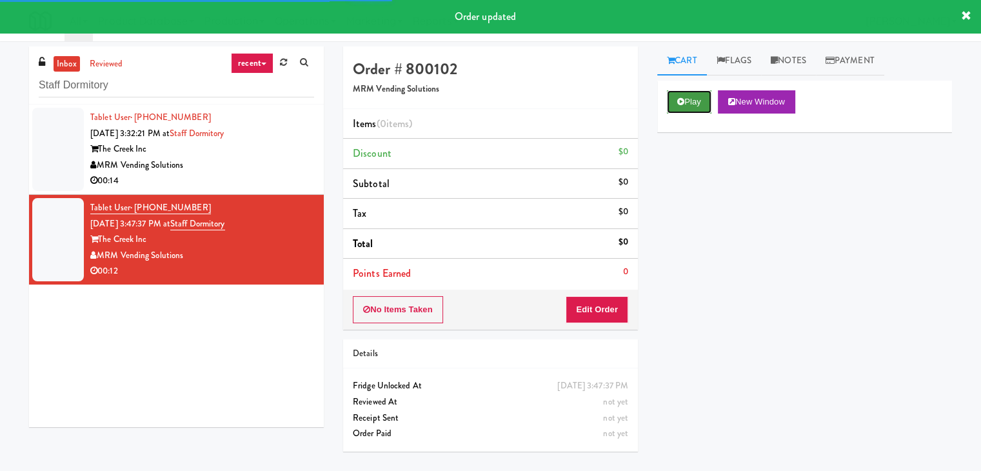
click at [695, 99] on button "Play" at bounding box center [689, 101] width 45 height 23
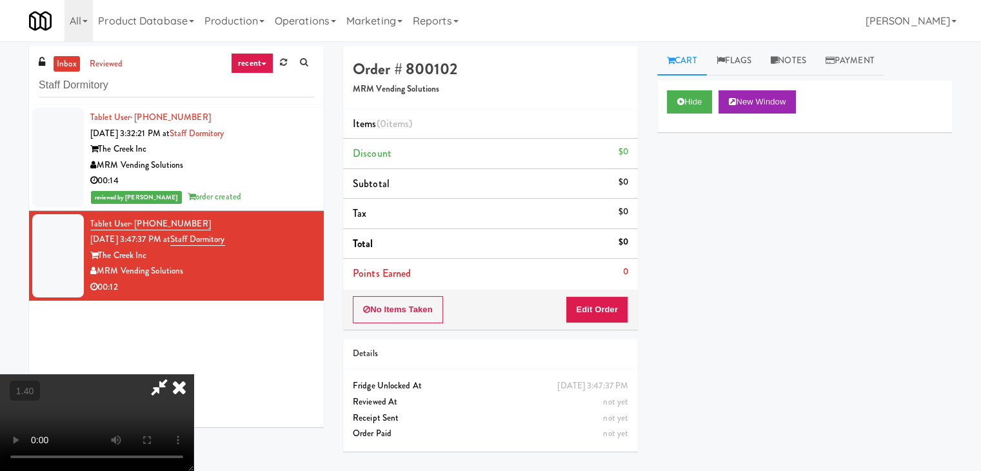
click at [194, 374] on video at bounding box center [97, 422] width 194 height 97
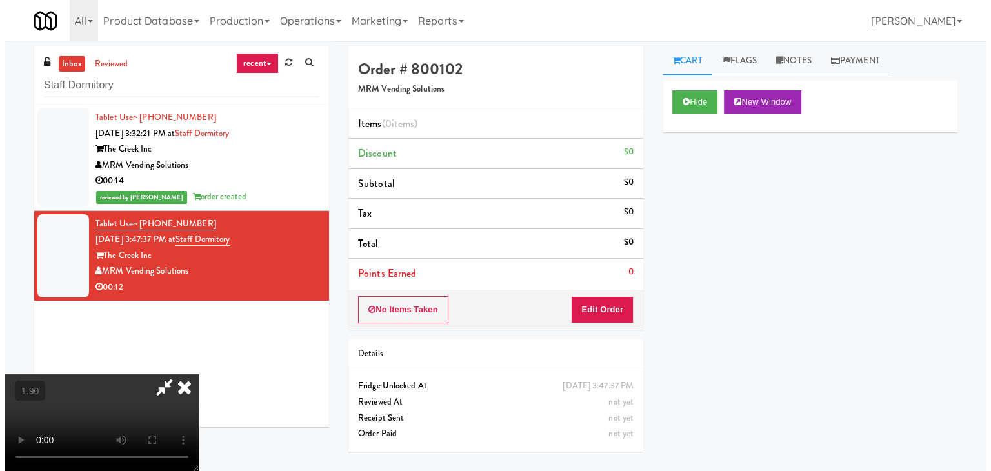
scroll to position [0, 0]
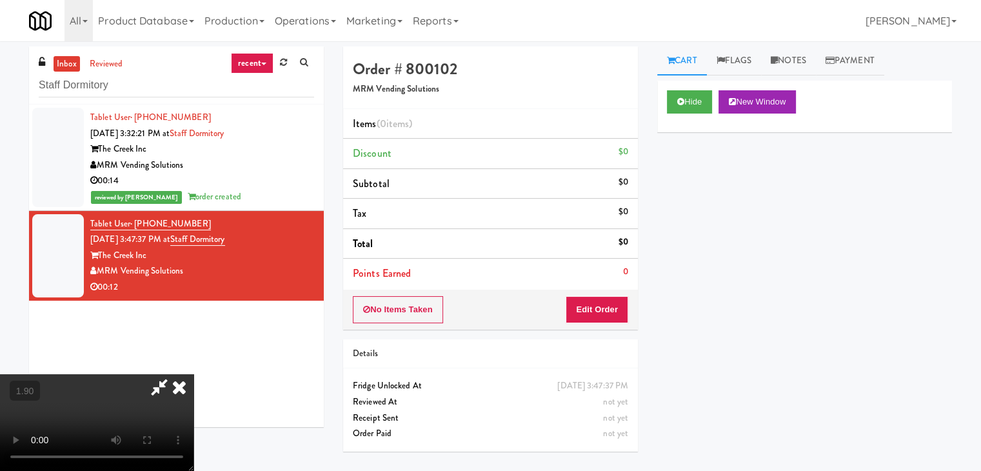
click at [194, 374] on icon at bounding box center [179, 387] width 28 height 26
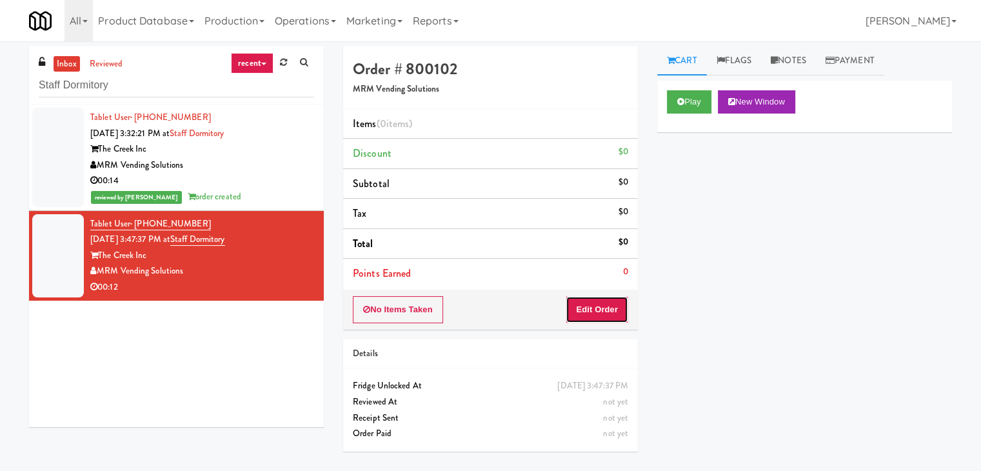
click at [575, 300] on button "Edit Order" at bounding box center [597, 309] width 63 height 27
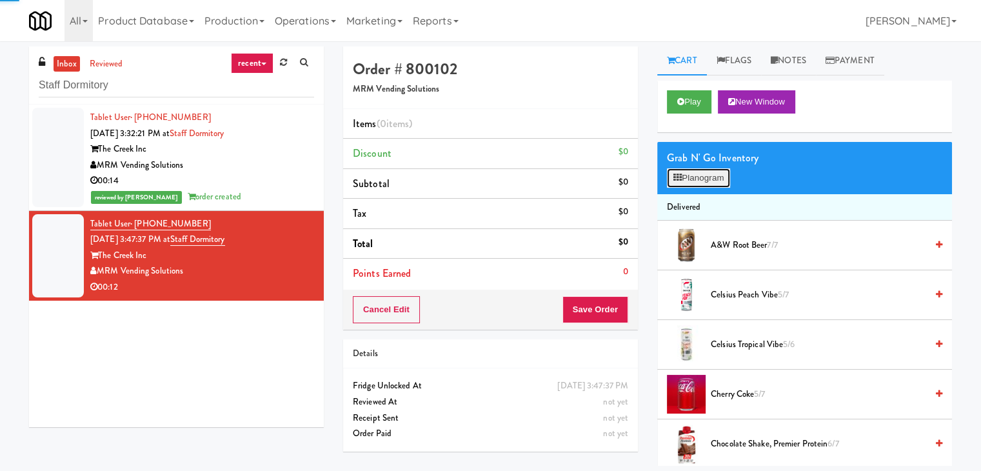
click at [684, 179] on button "Planogram" at bounding box center [698, 177] width 63 height 19
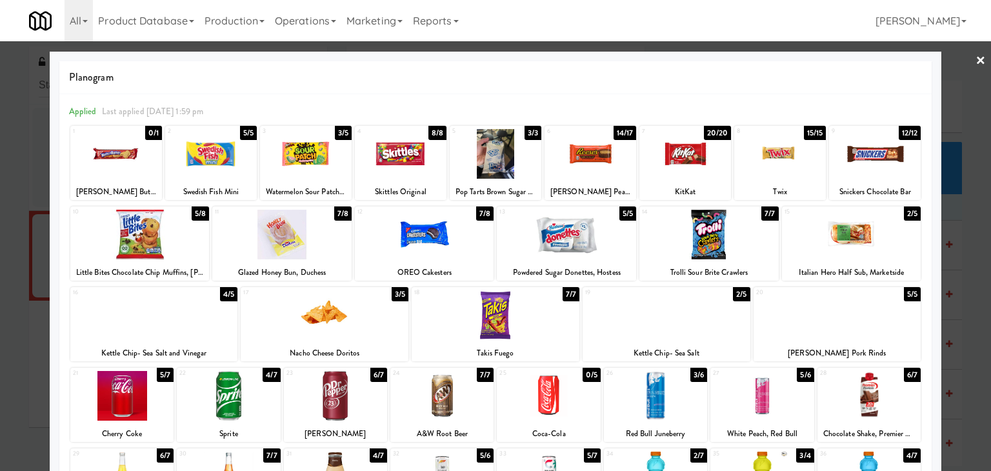
click at [228, 401] on div at bounding box center [228, 396] width 103 height 50
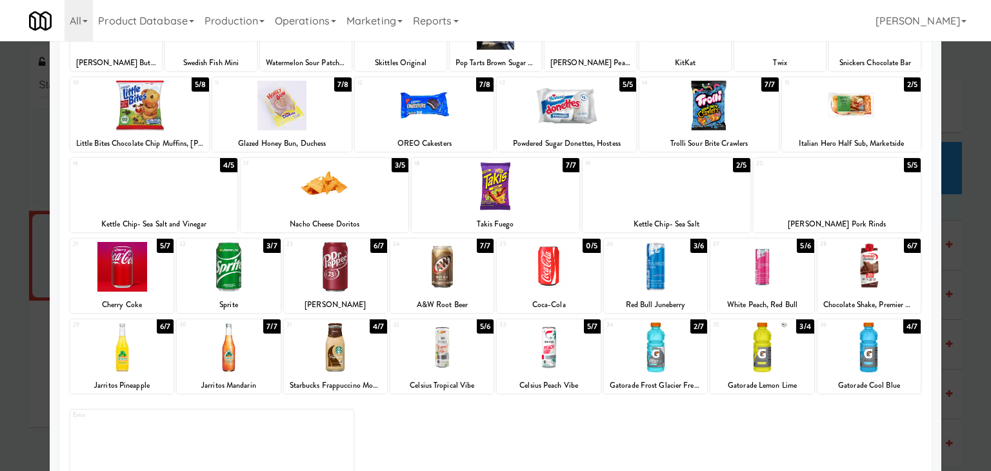
click at [123, 278] on div at bounding box center [121, 267] width 103 height 50
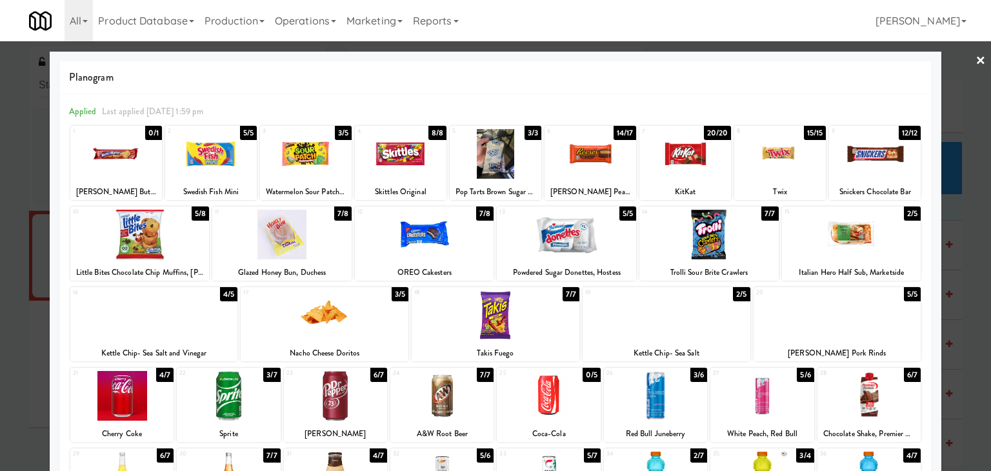
click at [975, 52] on link "×" at bounding box center [980, 61] width 10 height 40
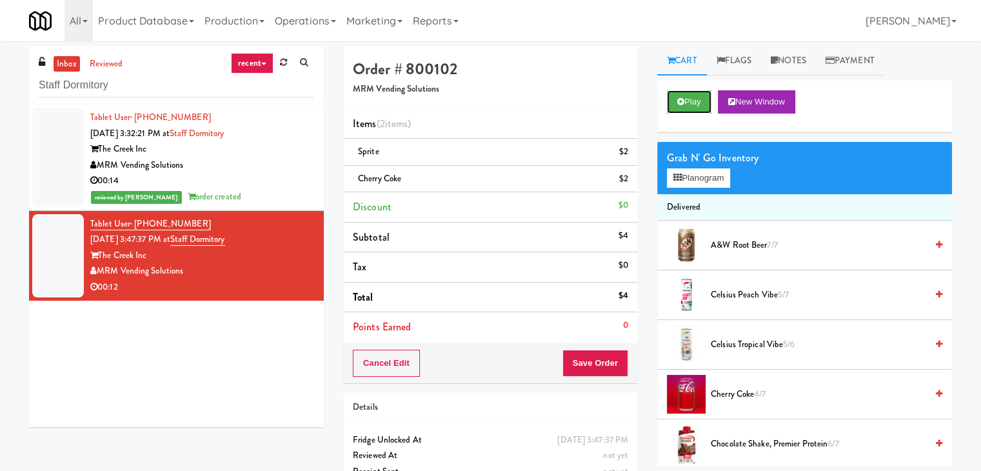
drag, startPoint x: 679, startPoint y: 101, endPoint x: 662, endPoint y: 103, distance: 17.0
click at [679, 101] on icon at bounding box center [680, 101] width 7 height 8
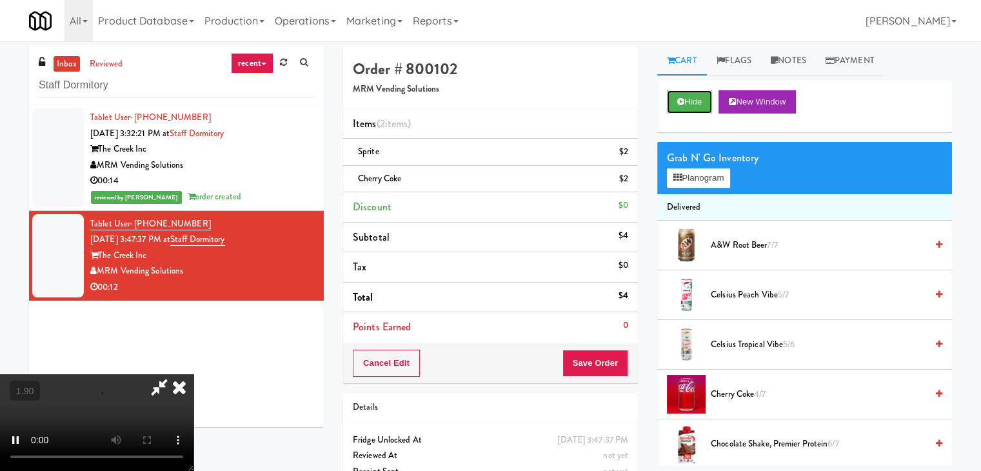
scroll to position [181, 0]
click at [194, 374] on video at bounding box center [97, 422] width 194 height 97
click at [194, 374] on icon at bounding box center [179, 387] width 28 height 26
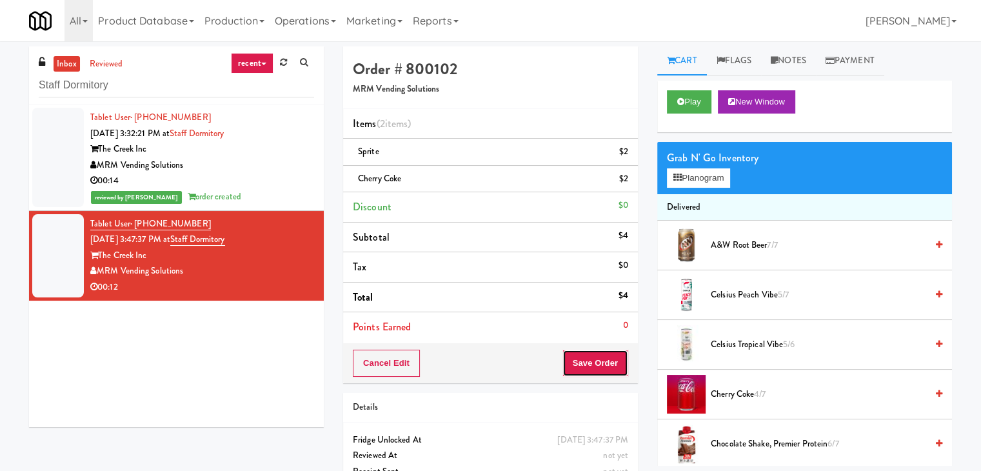
click at [584, 357] on button "Save Order" at bounding box center [596, 363] width 66 height 27
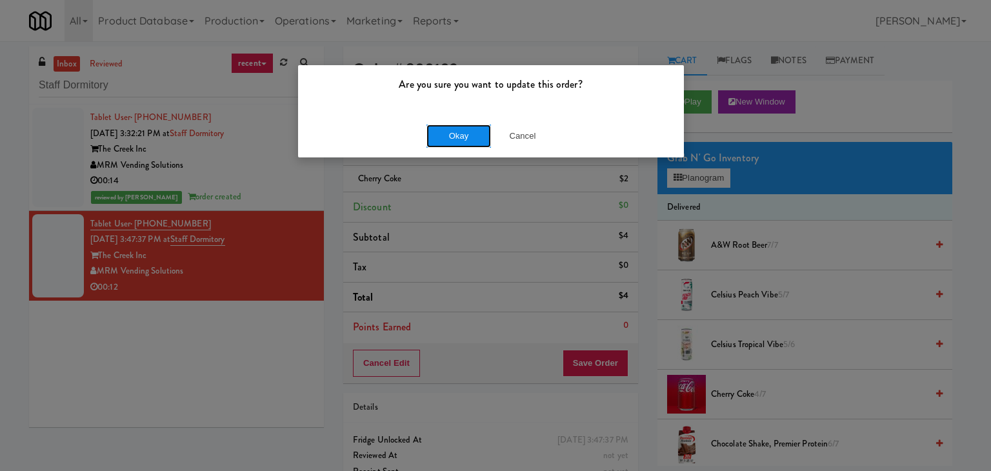
click at [452, 141] on button "Okay" at bounding box center [458, 136] width 65 height 23
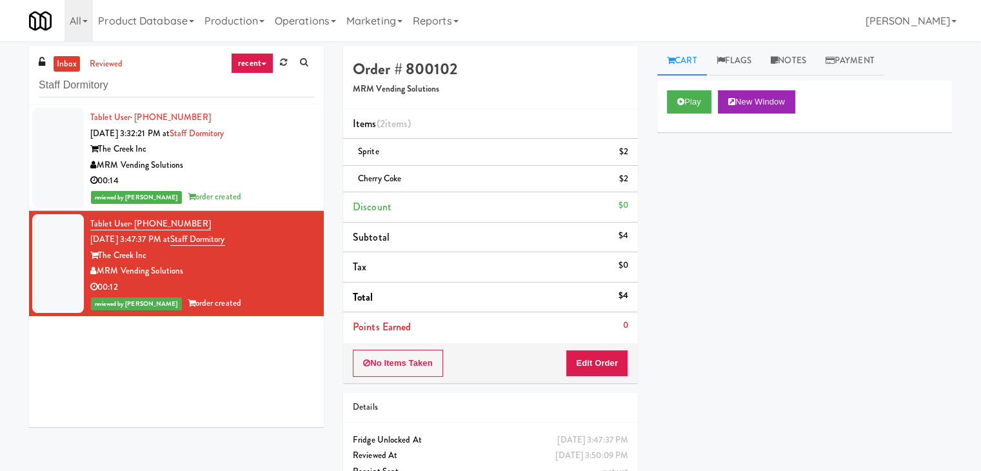
drag, startPoint x: 182, startPoint y: 270, endPoint x: 101, endPoint y: 270, distance: 81.3
click at [101, 270] on div "MRM Vending Solutions" at bounding box center [202, 271] width 224 height 16
copy div "MRM Vending Solutions"
drag, startPoint x: 149, startPoint y: 256, endPoint x: 101, endPoint y: 256, distance: 47.7
click at [101, 256] on div "The Creek Inc" at bounding box center [202, 256] width 224 height 16
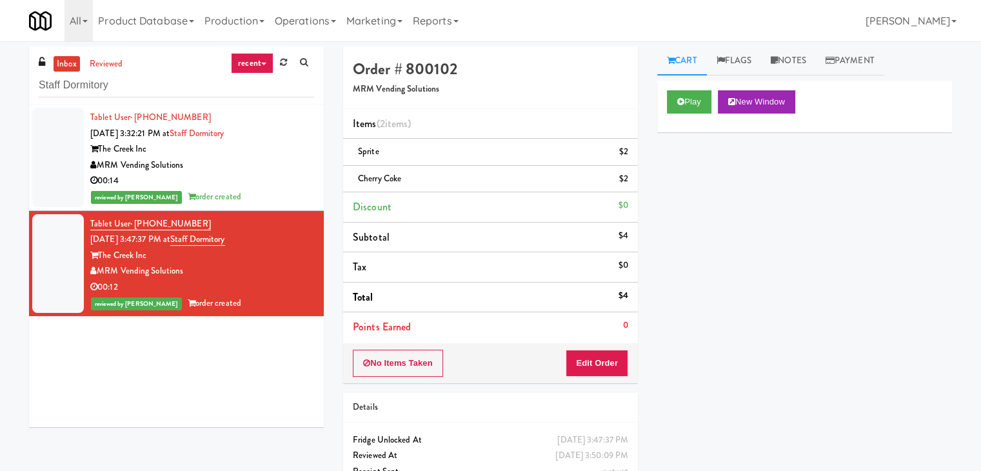
copy div "The Creek Inc"
drag, startPoint x: 248, startPoint y: 240, endPoint x: 194, endPoint y: 242, distance: 53.6
click at [194, 242] on div "Tablet User · (561) 396-7876 Aug 24, 2025 3:47:37 PM at Staff Dormitory The Cre…" at bounding box center [202, 263] width 224 height 95
copy link "Staff Dormitory"
click at [187, 79] on input "Staff Dormitory" at bounding box center [176, 86] width 275 height 24
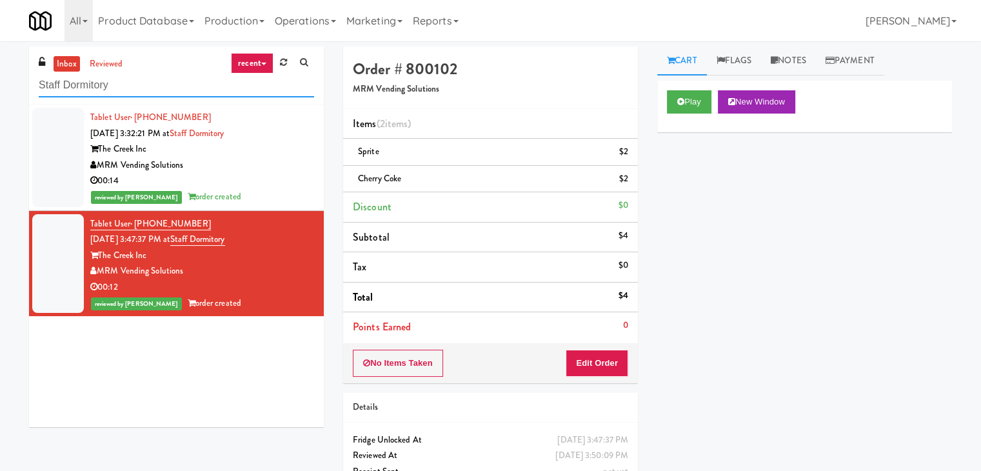
click at [187, 79] on input "Staff Dormitory" at bounding box center [176, 86] width 275 height 24
paste input "Cold Storage Lofts / Cooler"
type input "Cold Storage Lofts / Cooler"
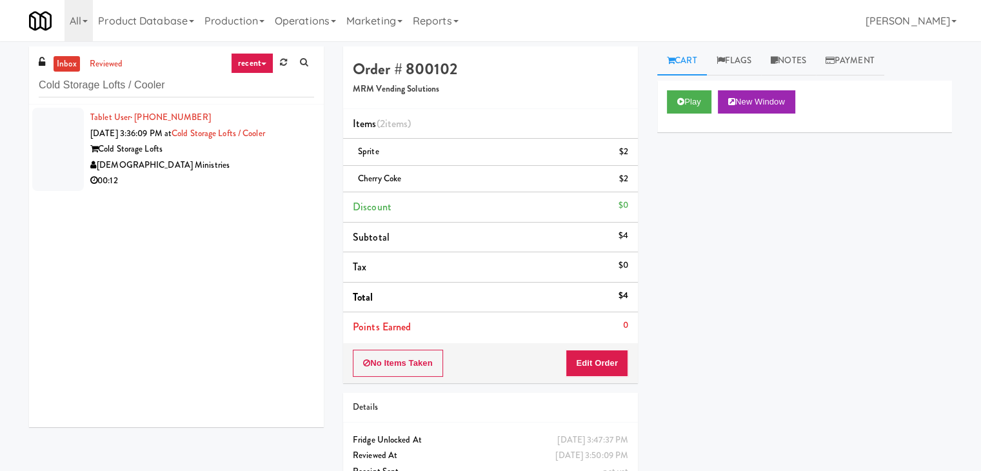
click at [268, 171] on div "[DEMOGRAPHIC_DATA] Ministries" at bounding box center [202, 165] width 224 height 16
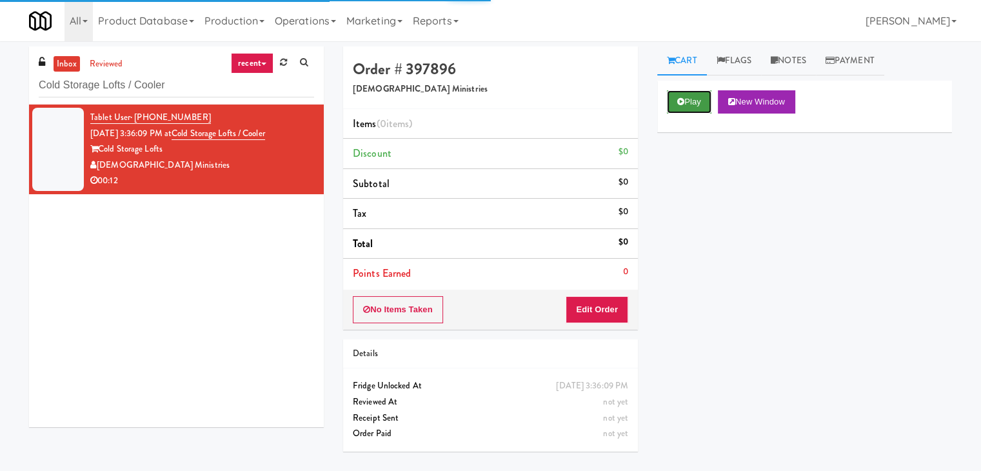
click at [682, 101] on icon at bounding box center [680, 101] width 7 height 8
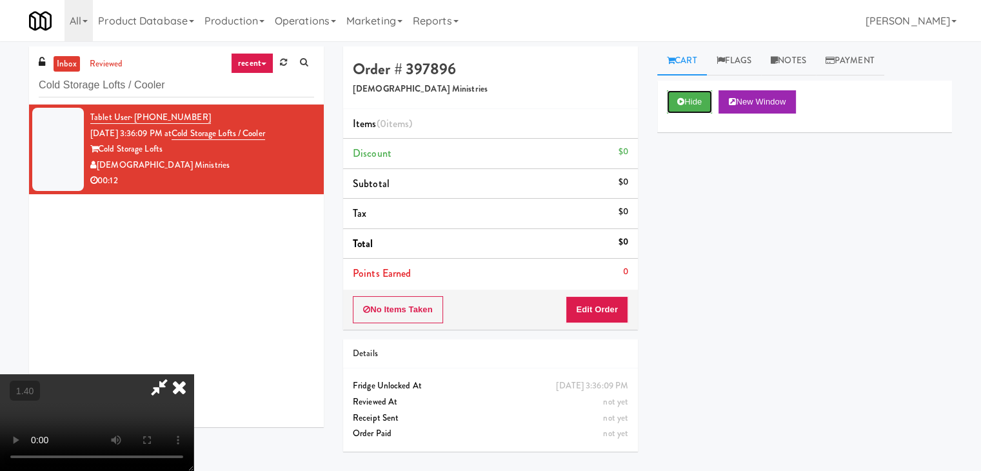
scroll to position [181, 0]
click at [194, 374] on video at bounding box center [97, 422] width 194 height 97
drag, startPoint x: 566, startPoint y: 47, endPoint x: 584, endPoint y: 233, distance: 186.7
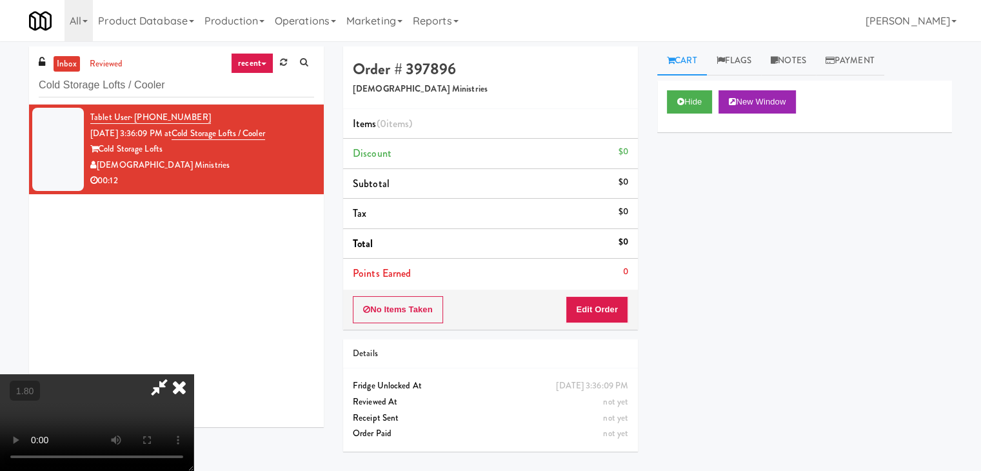
click at [194, 374] on icon at bounding box center [179, 387] width 28 height 26
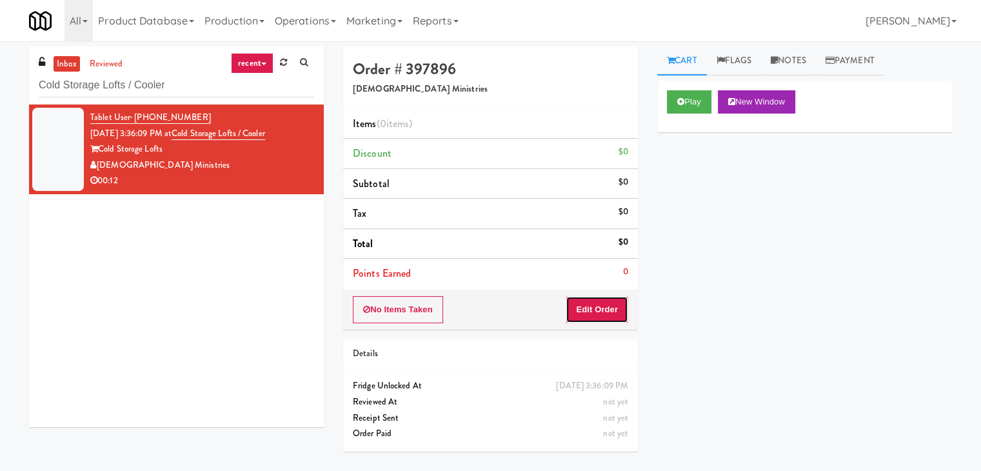
click at [599, 315] on button "Edit Order" at bounding box center [597, 309] width 63 height 27
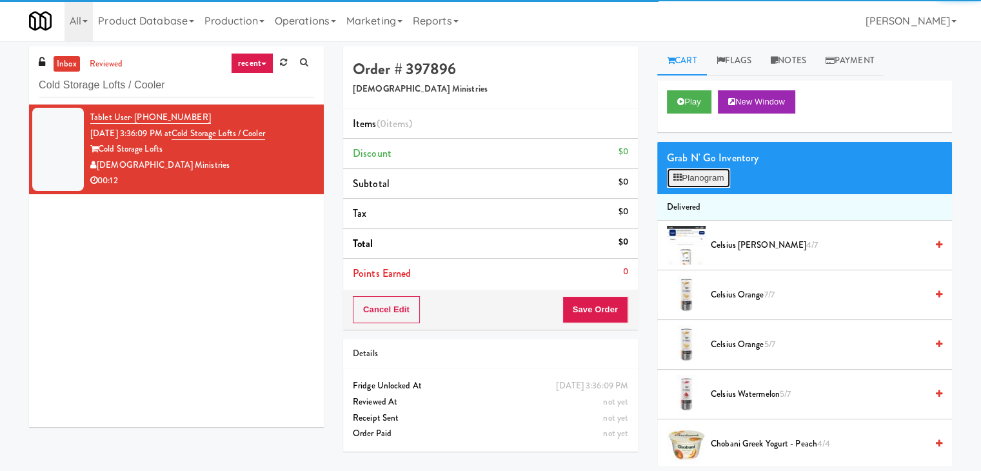
click at [704, 174] on button "Planogram" at bounding box center [698, 177] width 63 height 19
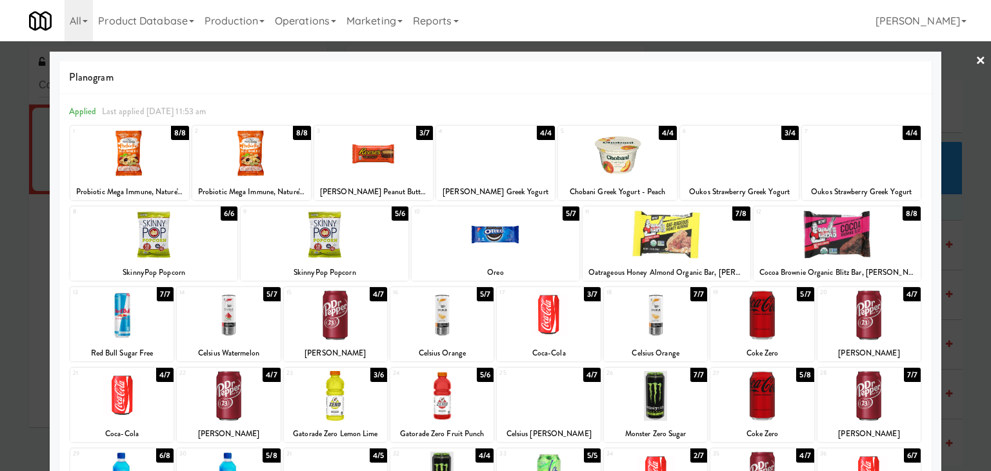
click at [748, 315] on div at bounding box center [761, 315] width 103 height 50
click at [965, 58] on div at bounding box center [495, 235] width 991 height 471
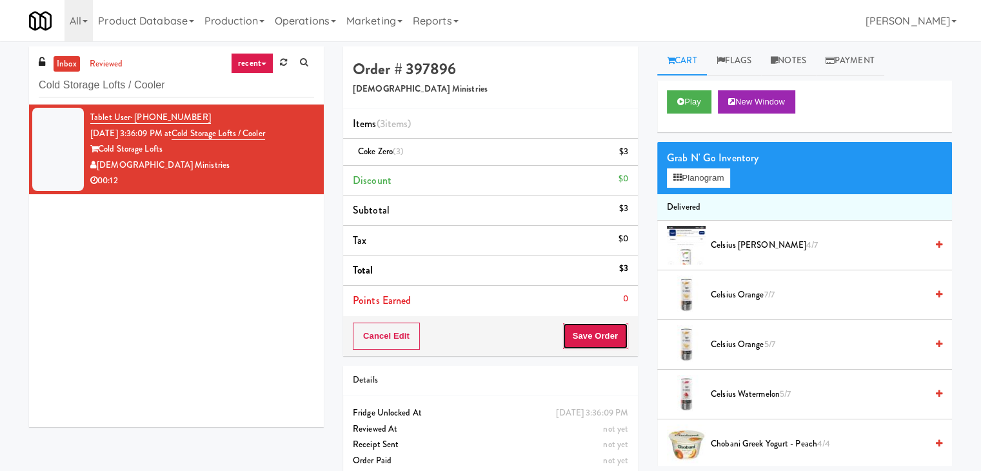
click at [588, 337] on button "Save Order" at bounding box center [596, 336] width 66 height 27
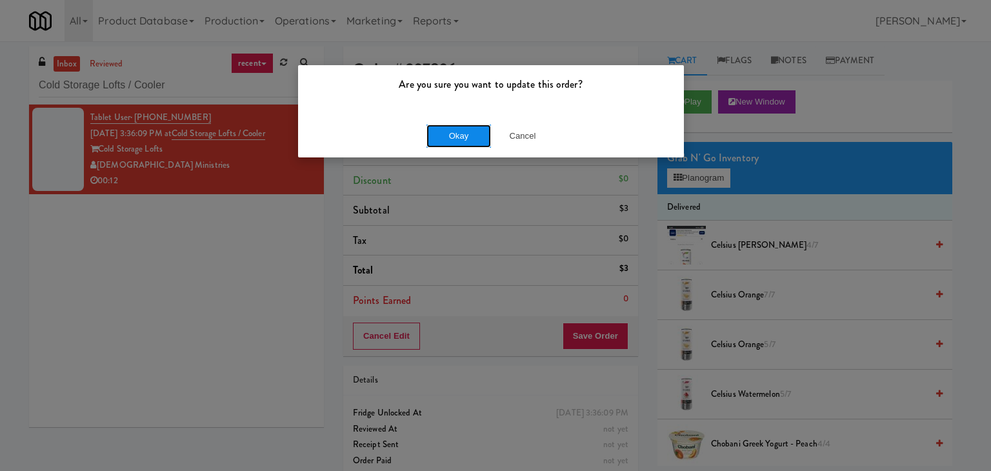
click at [470, 125] on button "Okay" at bounding box center [458, 136] width 65 height 23
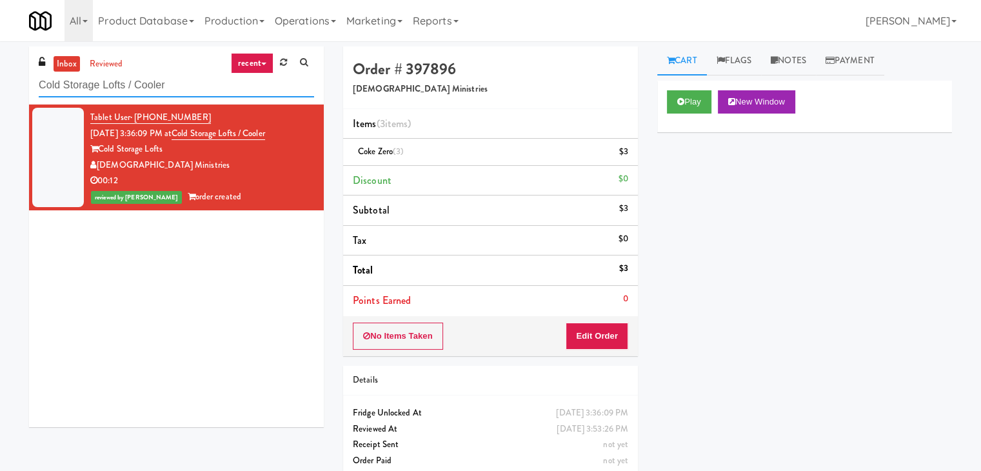
click at [248, 75] on input "Cold Storage Lofts / Cooler" at bounding box center [176, 86] width 275 height 24
paste input "VY - Cooler - Left"
type input "VY - Cooler - Left"
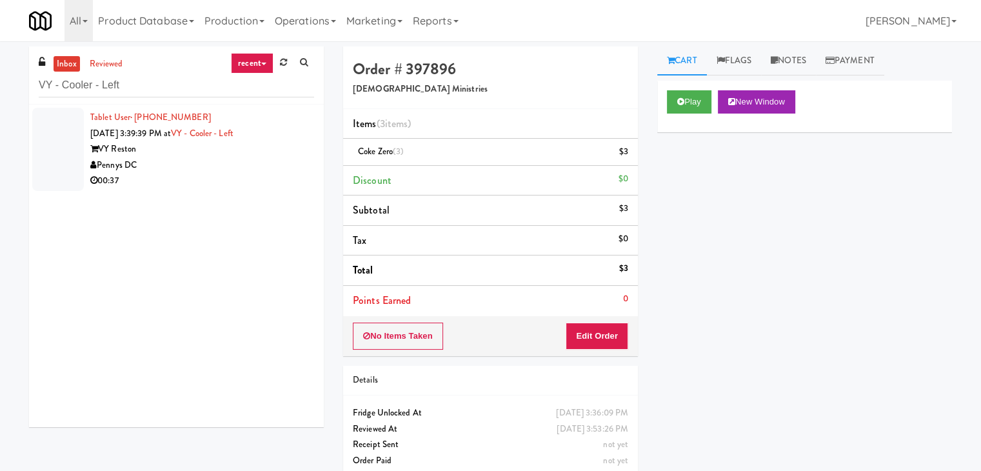
click at [253, 176] on div "00:37" at bounding box center [202, 181] width 224 height 16
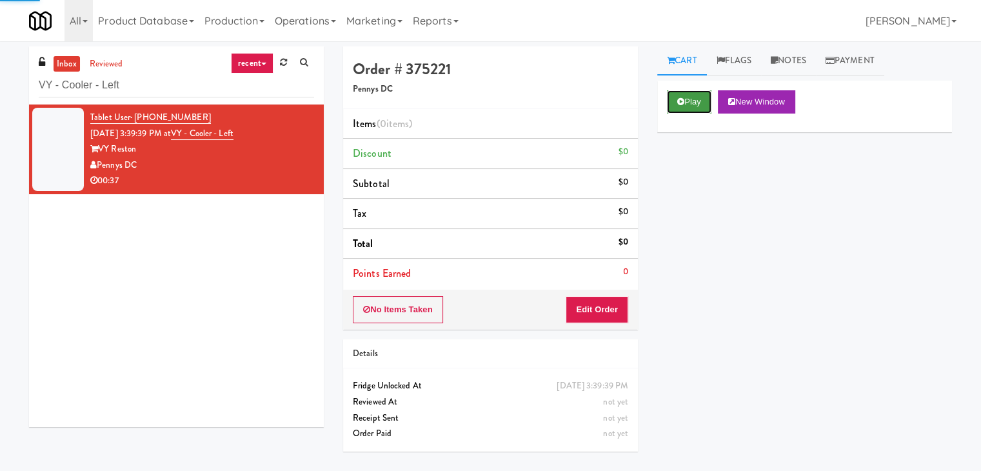
click at [689, 103] on button "Play" at bounding box center [689, 101] width 45 height 23
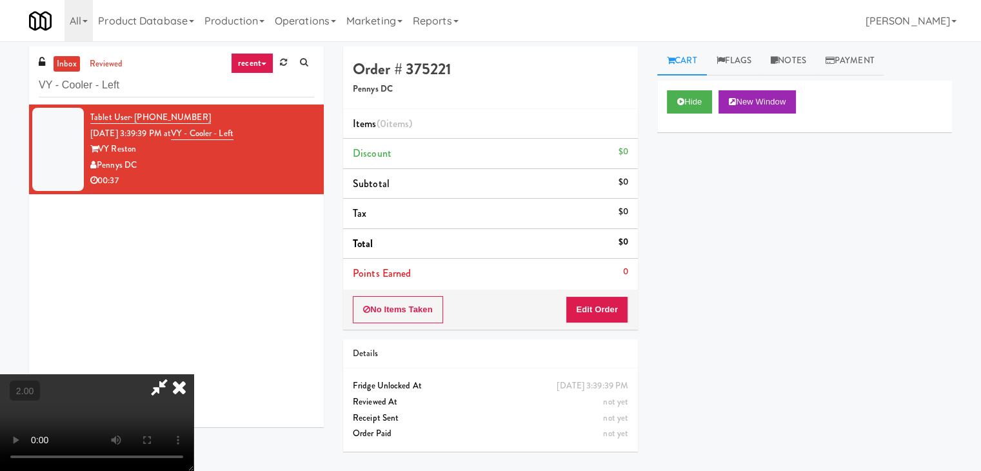
click at [194, 374] on video at bounding box center [97, 422] width 194 height 97
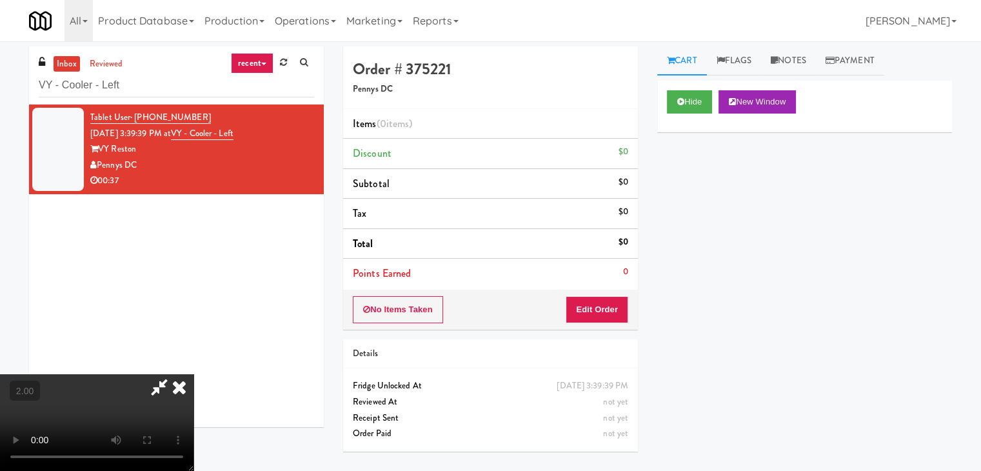
click at [194, 374] on video at bounding box center [97, 422] width 194 height 97
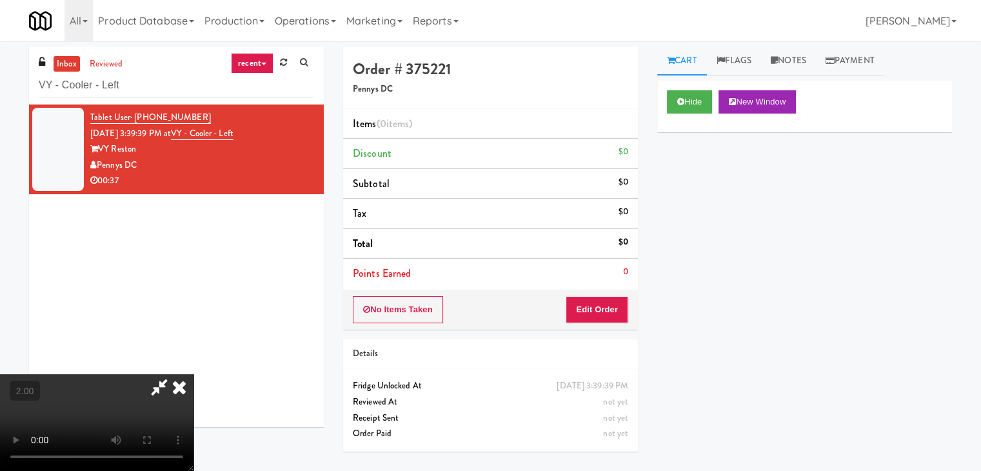
click at [194, 374] on video at bounding box center [97, 422] width 194 height 97
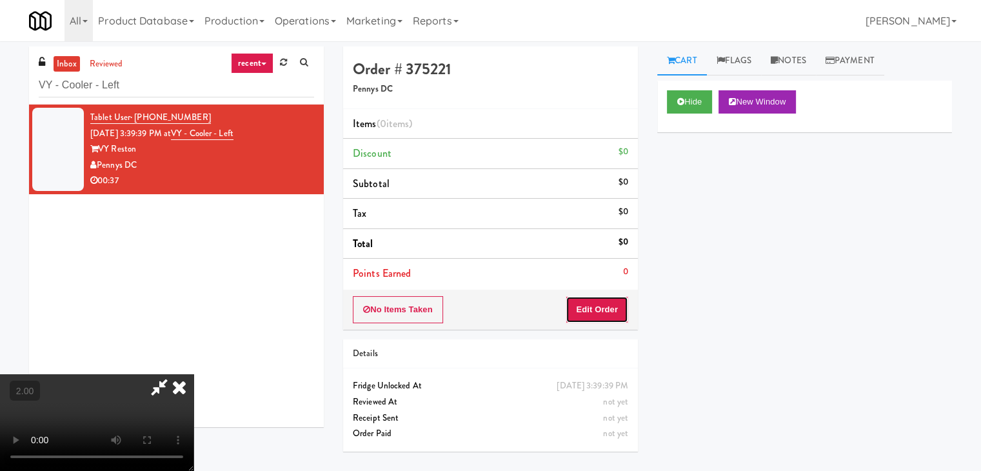
click at [619, 300] on button "Edit Order" at bounding box center [597, 309] width 63 height 27
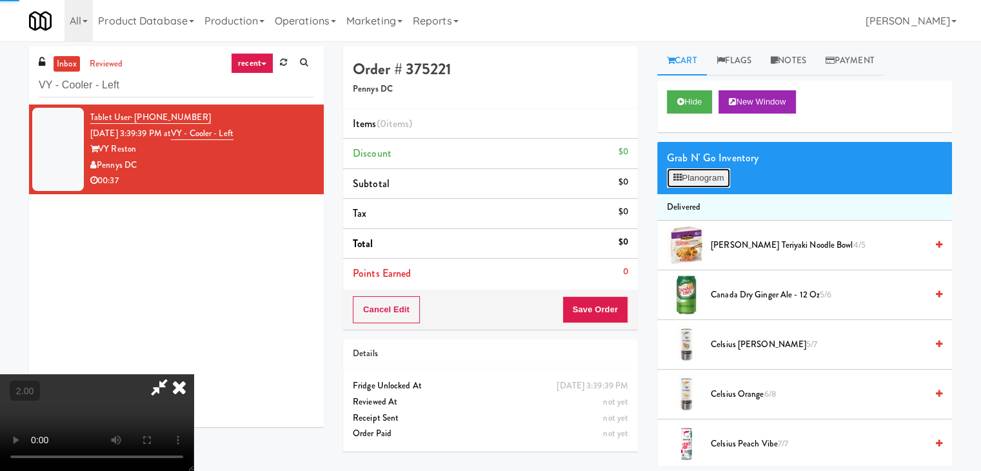
click at [725, 168] on button "Planogram" at bounding box center [698, 177] width 63 height 19
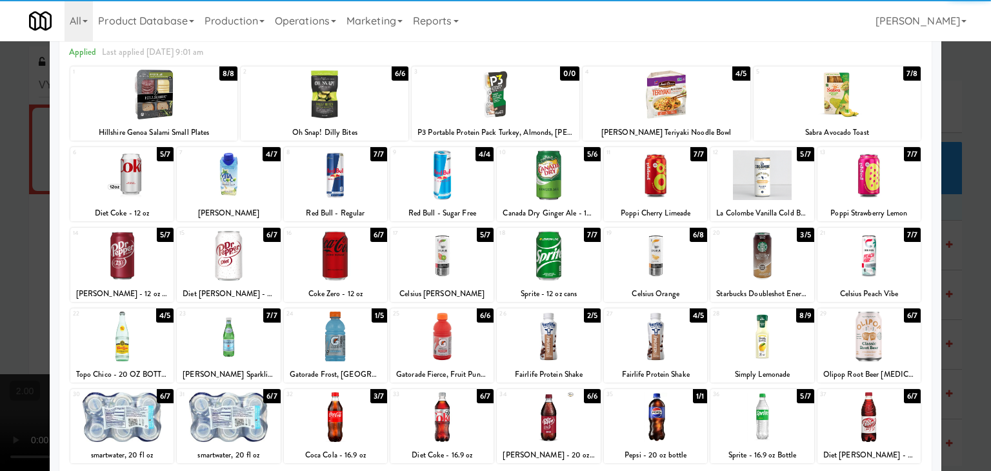
scroll to position [129, 0]
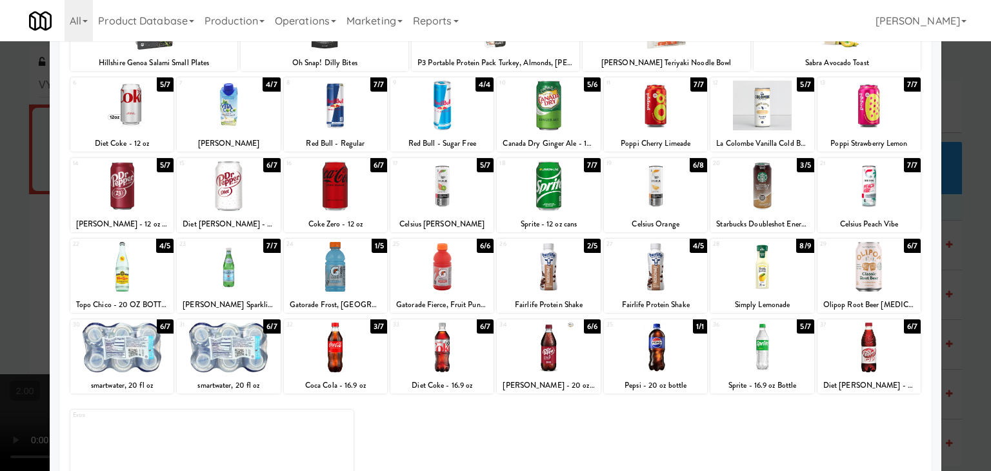
click at [332, 272] on div at bounding box center [335, 267] width 103 height 50
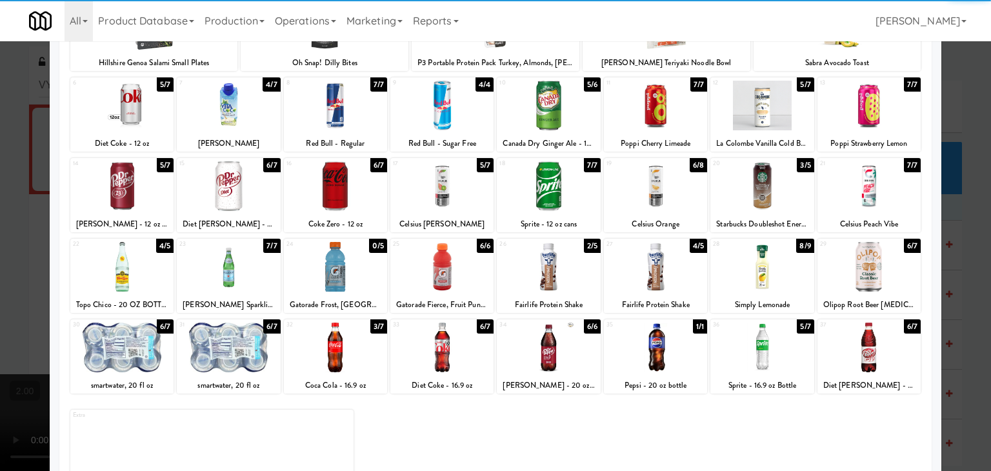
click at [663, 260] on div at bounding box center [655, 267] width 103 height 50
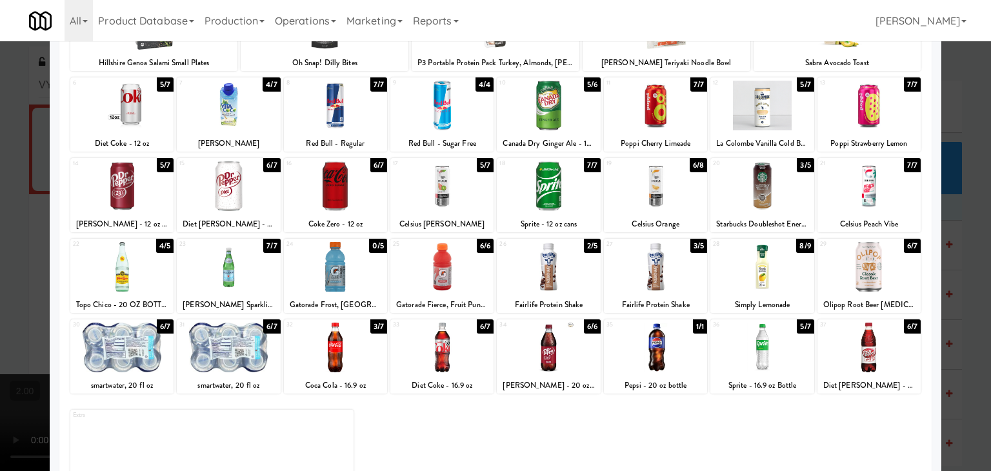
click at [238, 189] on div at bounding box center [228, 186] width 103 height 50
click at [334, 194] on div at bounding box center [335, 186] width 103 height 50
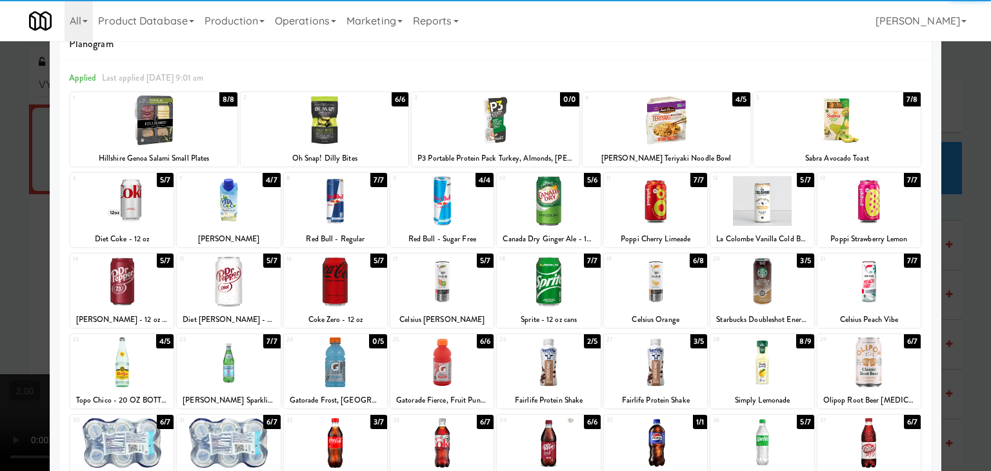
scroll to position [0, 0]
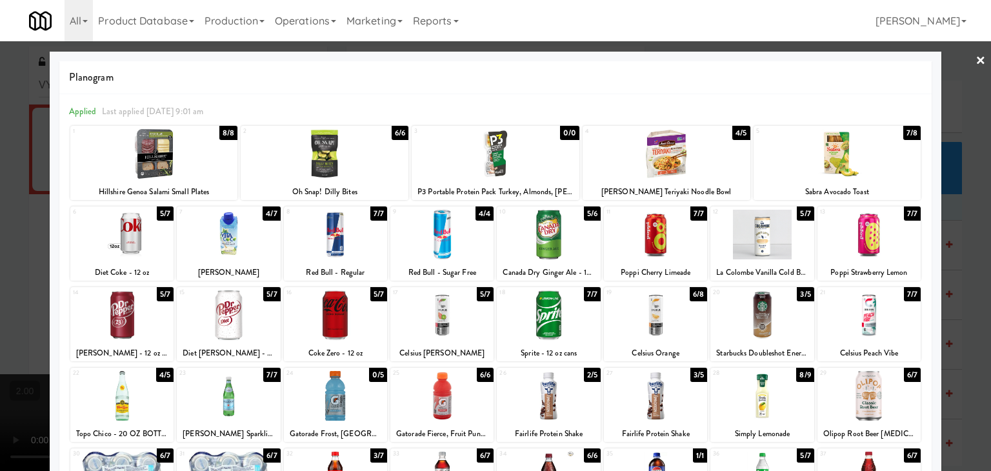
click at [975, 61] on link "×" at bounding box center [980, 61] width 10 height 40
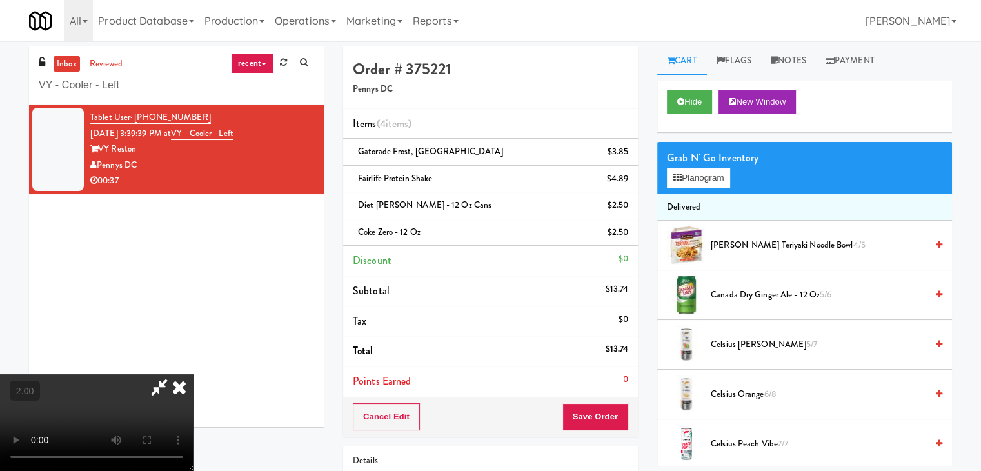
click at [194, 374] on video at bounding box center [97, 422] width 194 height 97
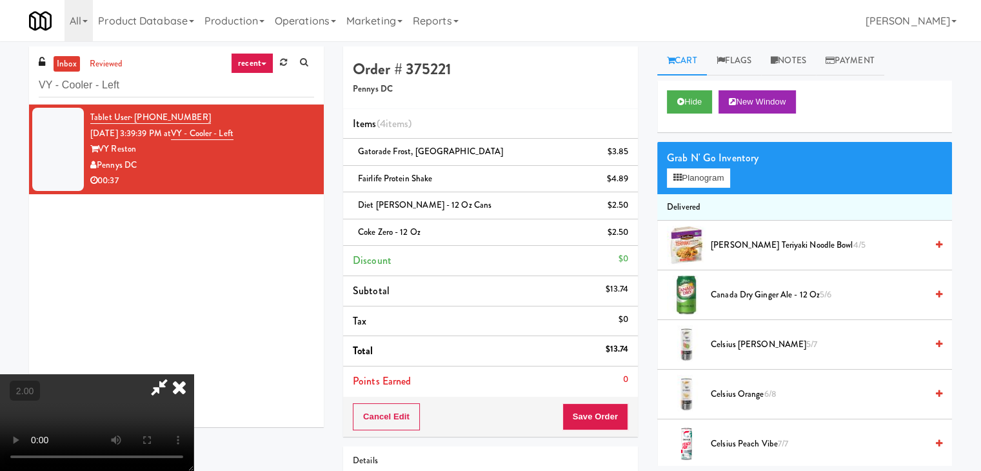
click at [194, 374] on video at bounding box center [97, 422] width 194 height 97
click at [194, 374] on icon at bounding box center [179, 387] width 28 height 26
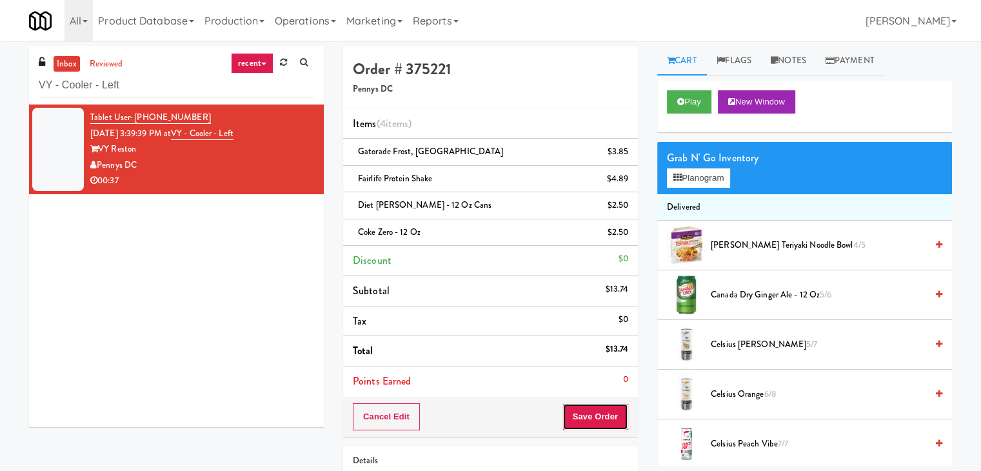
click at [595, 415] on button "Save Order" at bounding box center [596, 416] width 66 height 27
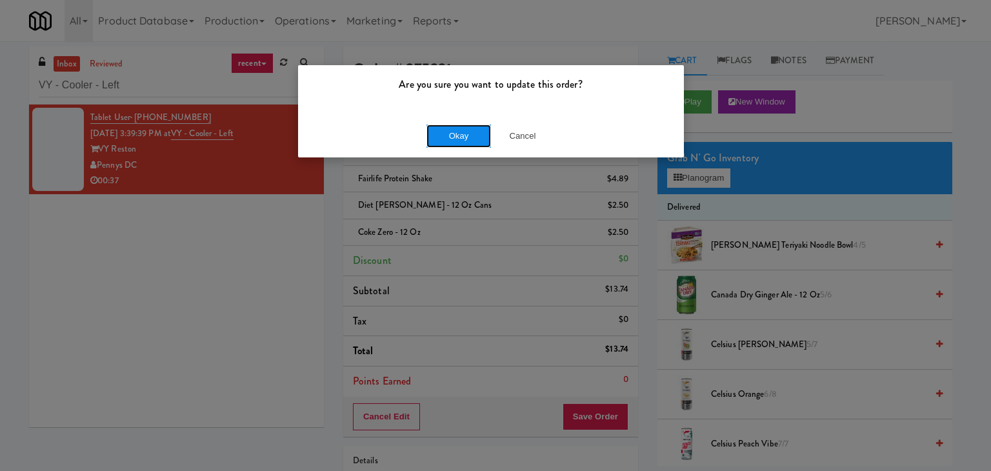
click at [455, 129] on button "Okay" at bounding box center [458, 136] width 65 height 23
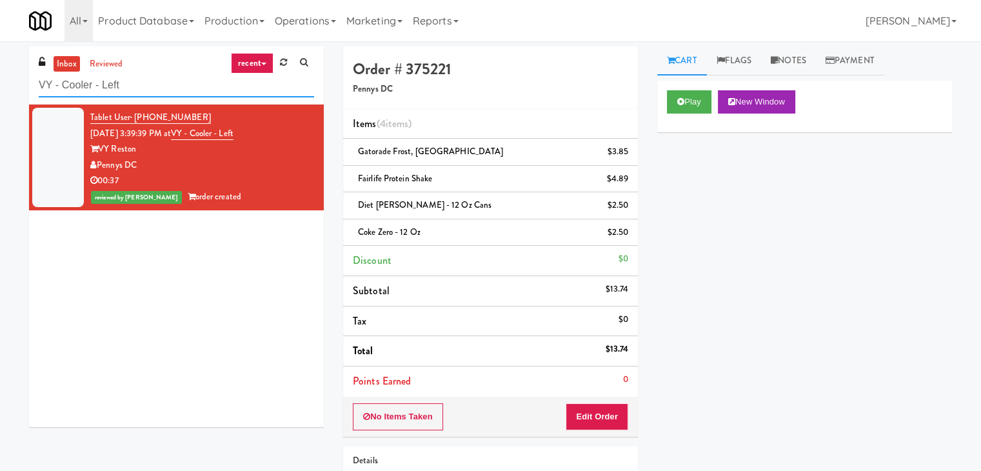
click at [217, 83] on input "VY - Cooler - Left" at bounding box center [176, 86] width 275 height 24
paste input "Lindley Left Cooler"
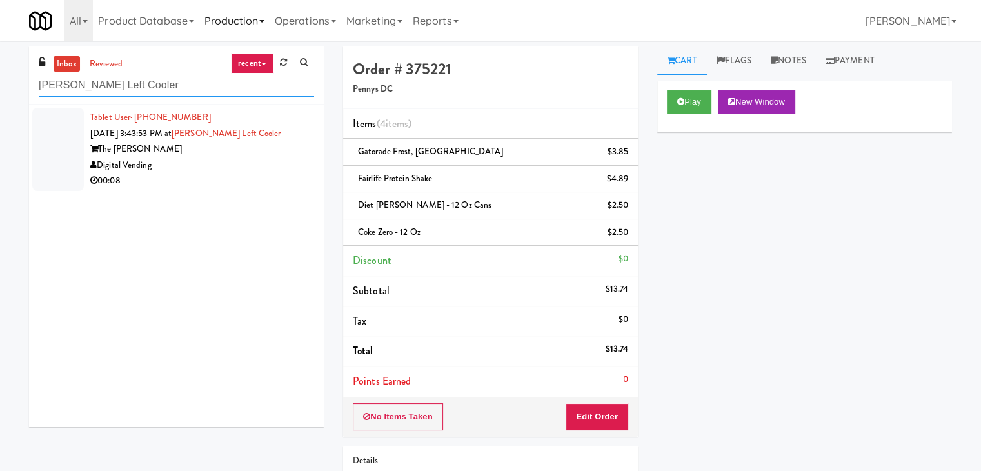
type input "Lindley Left Cooler"
click at [272, 175] on div "00:08" at bounding box center [202, 181] width 224 height 16
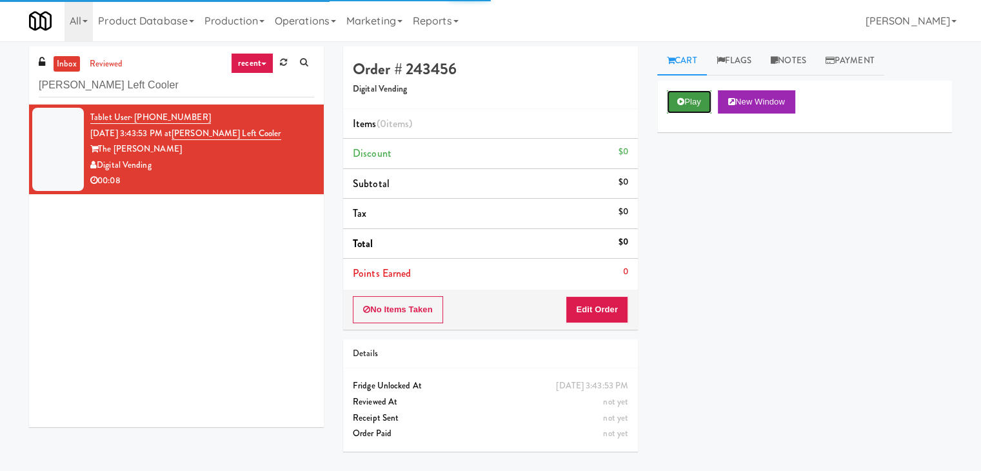
click at [691, 101] on button "Play" at bounding box center [689, 101] width 45 height 23
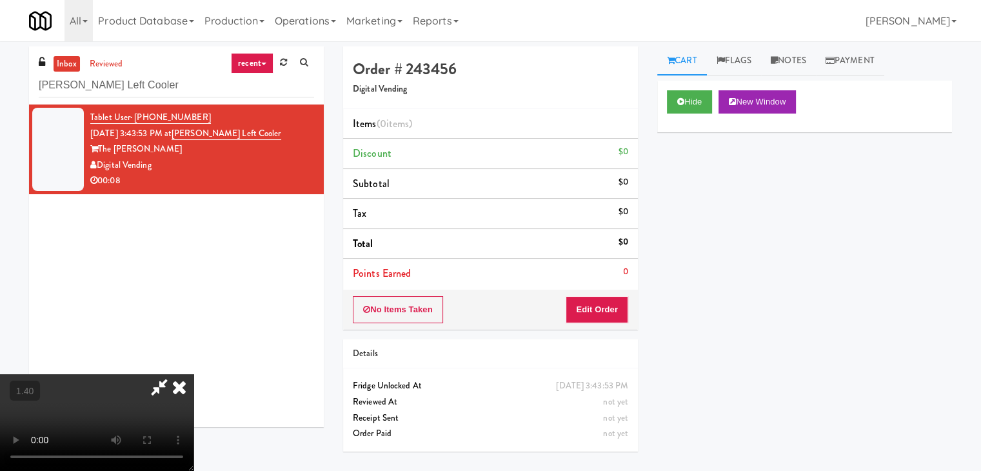
click at [194, 374] on video at bounding box center [97, 422] width 194 height 97
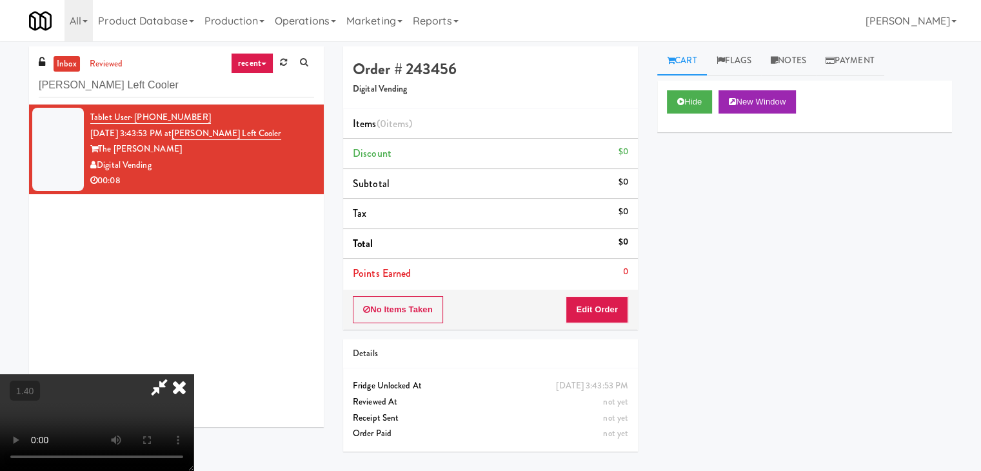
click at [194, 374] on video at bounding box center [97, 422] width 194 height 97
click at [194, 374] on icon at bounding box center [179, 387] width 28 height 26
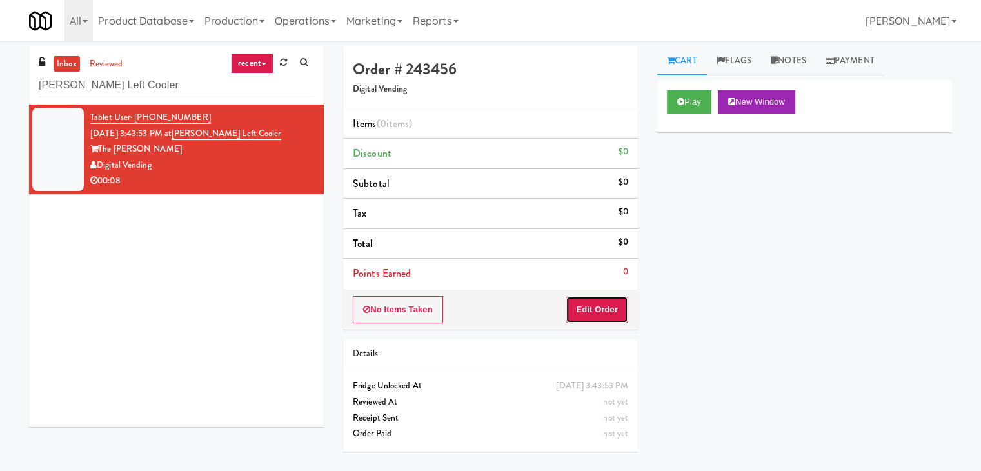
click at [579, 310] on button "Edit Order" at bounding box center [597, 309] width 63 height 27
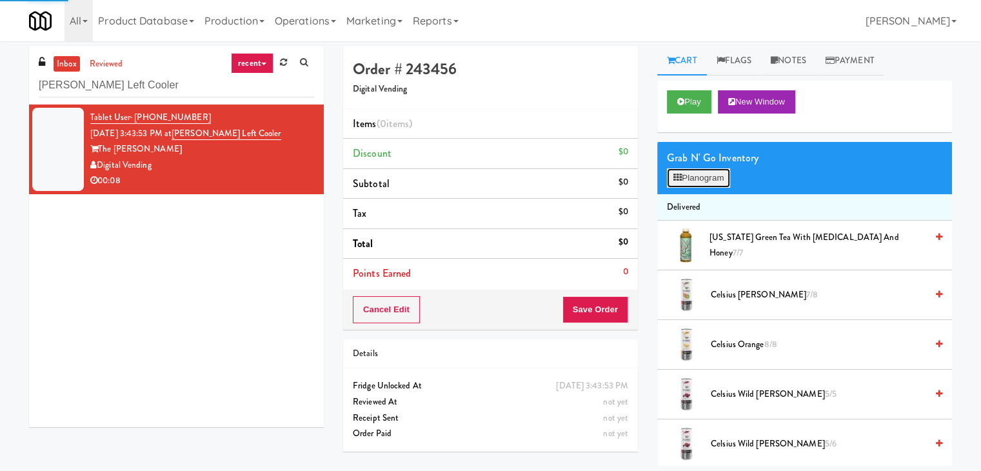
click at [697, 177] on button "Planogram" at bounding box center [698, 177] width 63 height 19
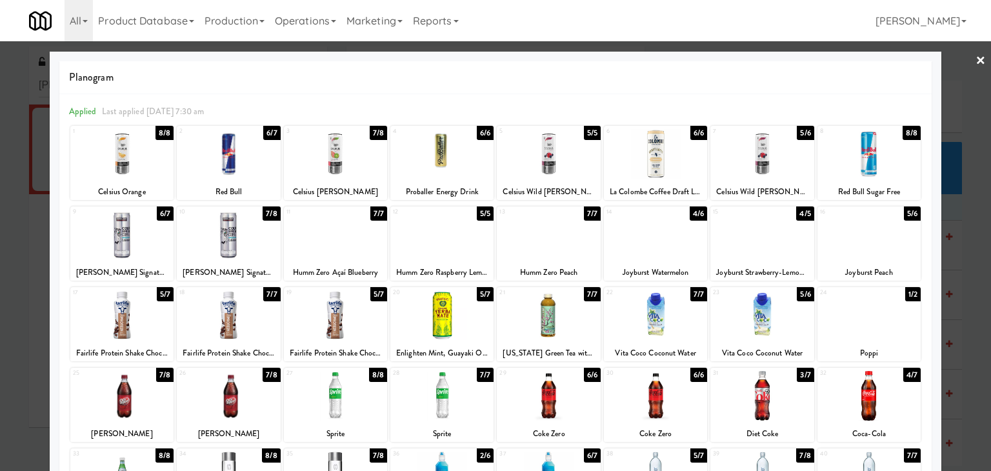
click at [754, 318] on div at bounding box center [761, 315] width 103 height 50
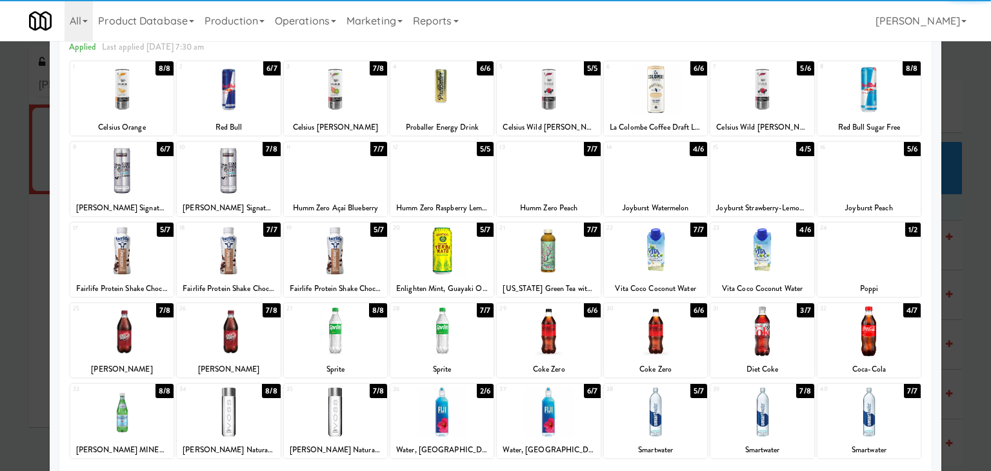
scroll to position [163, 0]
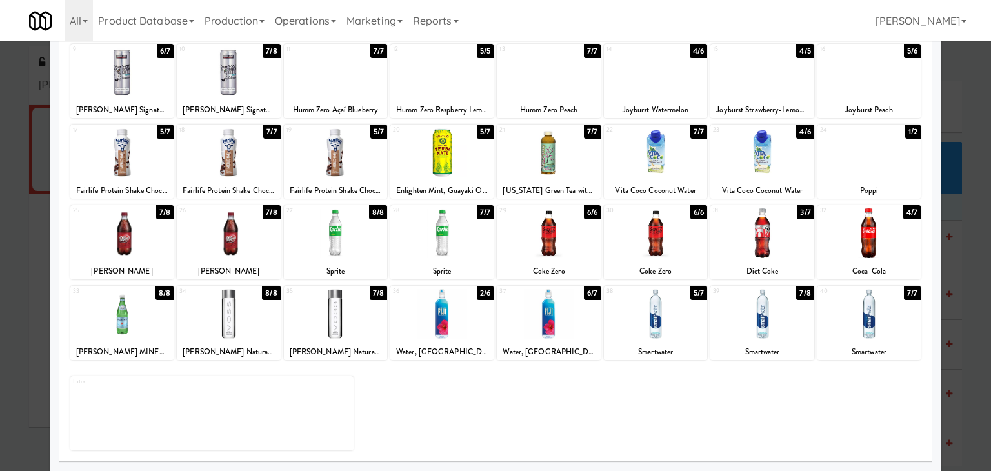
click at [351, 311] on div at bounding box center [335, 314] width 103 height 50
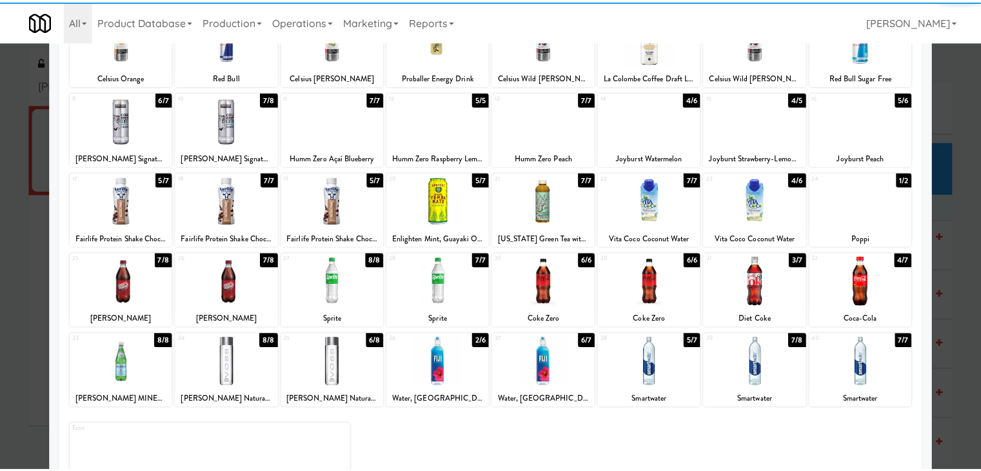
scroll to position [0, 0]
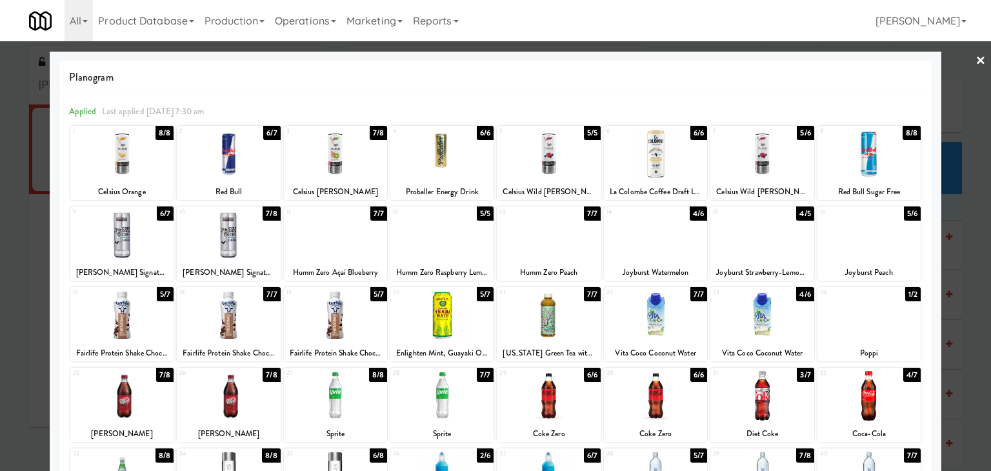
click at [975, 54] on link "×" at bounding box center [980, 61] width 10 height 40
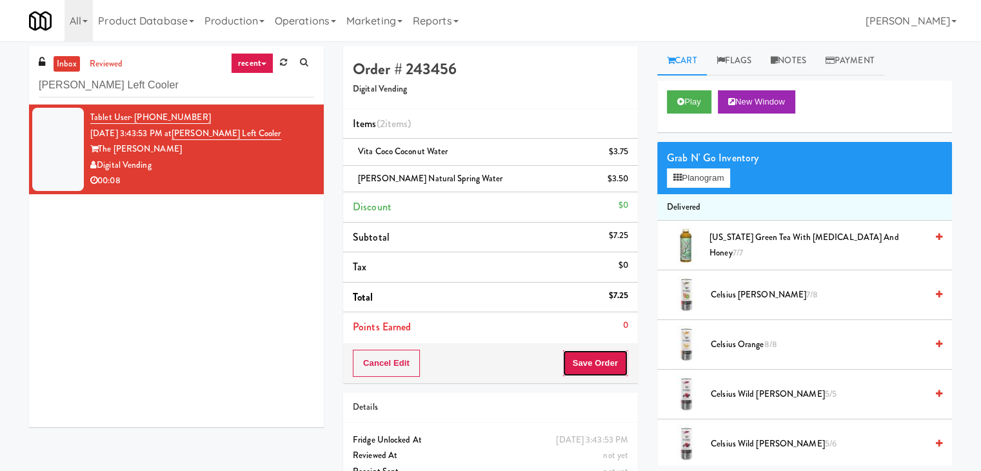
click at [588, 367] on button "Save Order" at bounding box center [596, 363] width 66 height 27
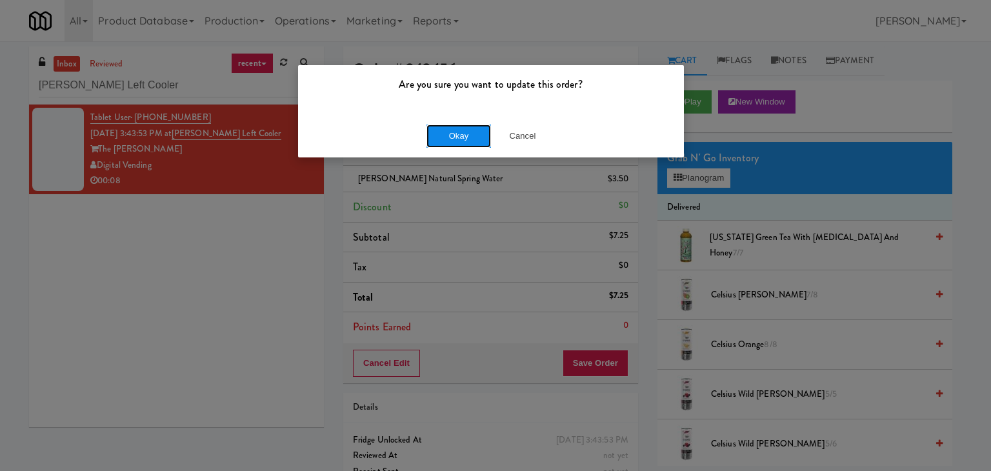
click at [452, 132] on button "Okay" at bounding box center [458, 136] width 65 height 23
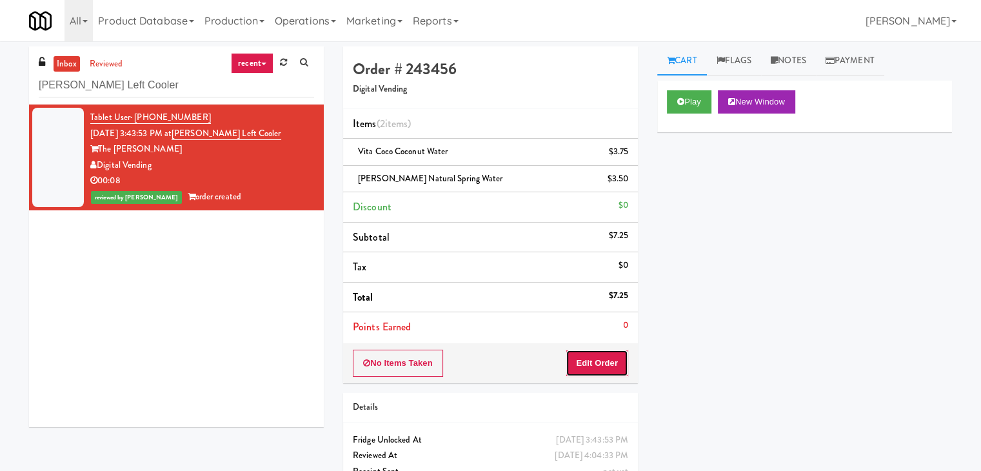
click at [603, 361] on button "Edit Order" at bounding box center [597, 363] width 63 height 27
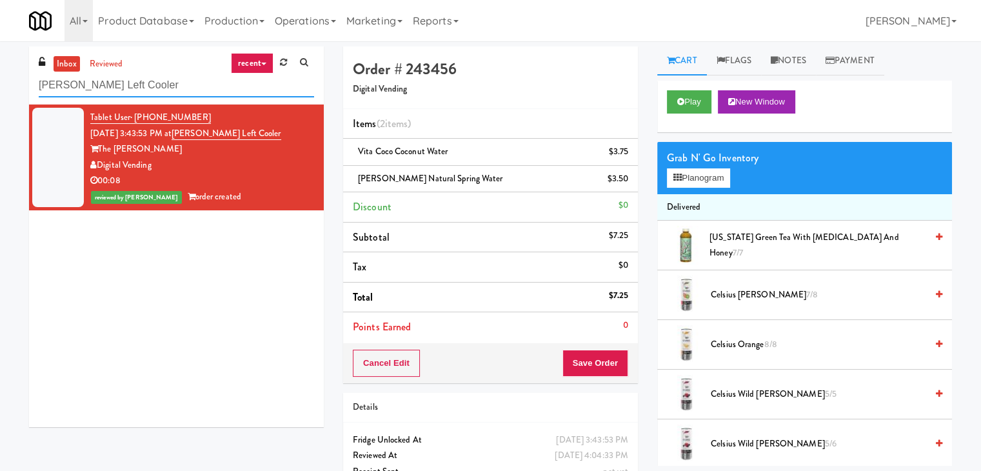
click at [177, 90] on input "Lindley Left Cooler" at bounding box center [176, 86] width 275 height 24
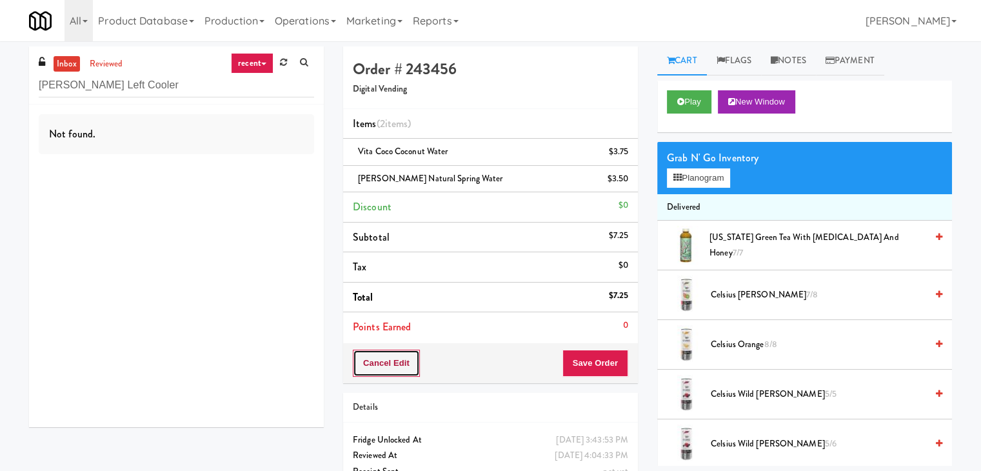
click at [397, 362] on button "Cancel Edit" at bounding box center [386, 363] width 67 height 27
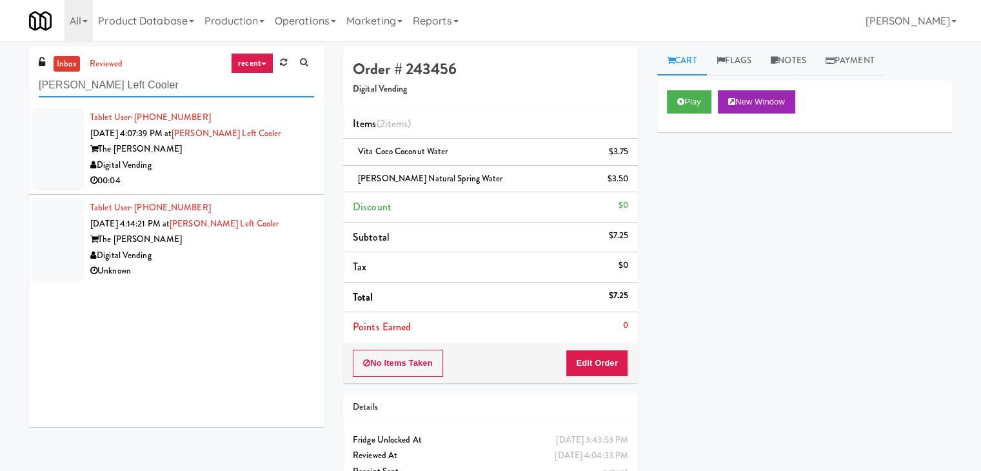
click at [186, 90] on input "Lindley Left Cooler" at bounding box center [176, 86] width 275 height 24
paste input "Park on First - Mailroom 2 -"
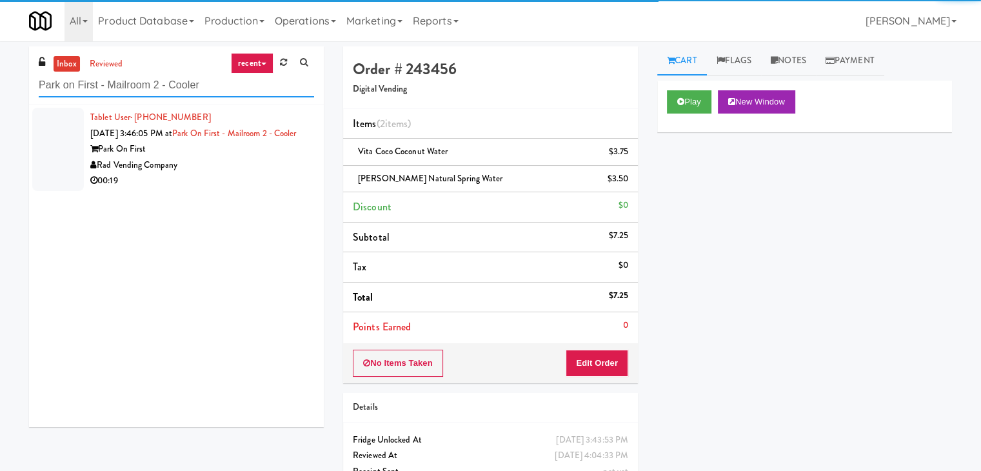
drag, startPoint x: 203, startPoint y: 86, endPoint x: 30, endPoint y: 74, distance: 172.7
click at [28, 75] on div "inbox reviewed recent all unclear take inventory issue suspicious failed recent…" at bounding box center [176, 241] width 314 height 390
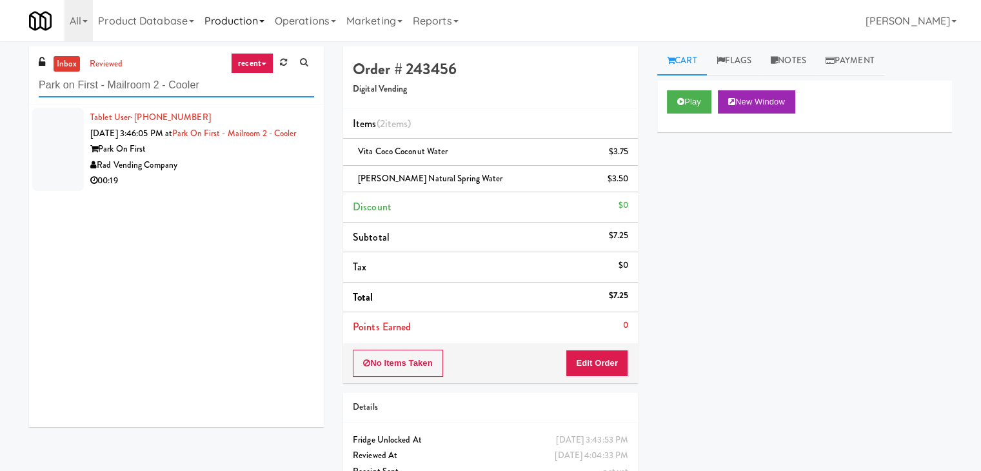
type input "Park on First - Mailroom 2 - Cooler"
click at [263, 157] on div "Park On First" at bounding box center [202, 149] width 224 height 16
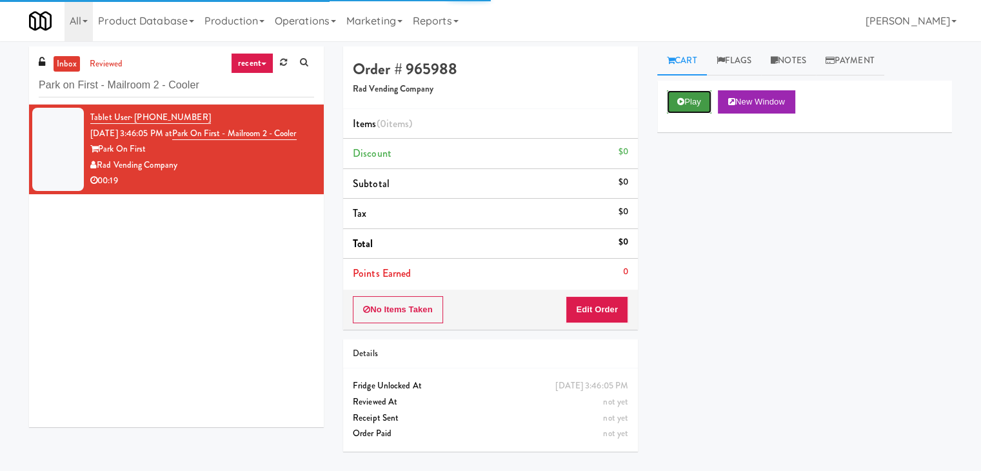
click at [704, 108] on button "Play" at bounding box center [689, 101] width 45 height 23
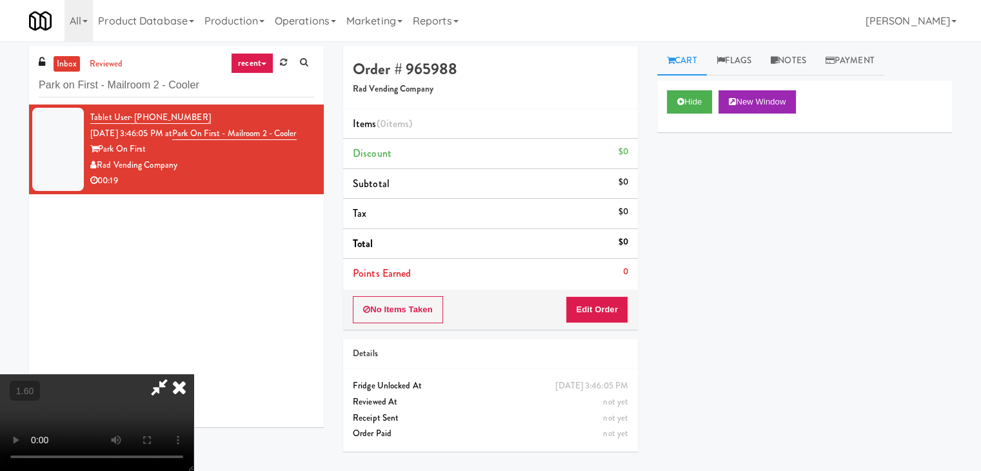
click at [194, 374] on video at bounding box center [97, 422] width 194 height 97
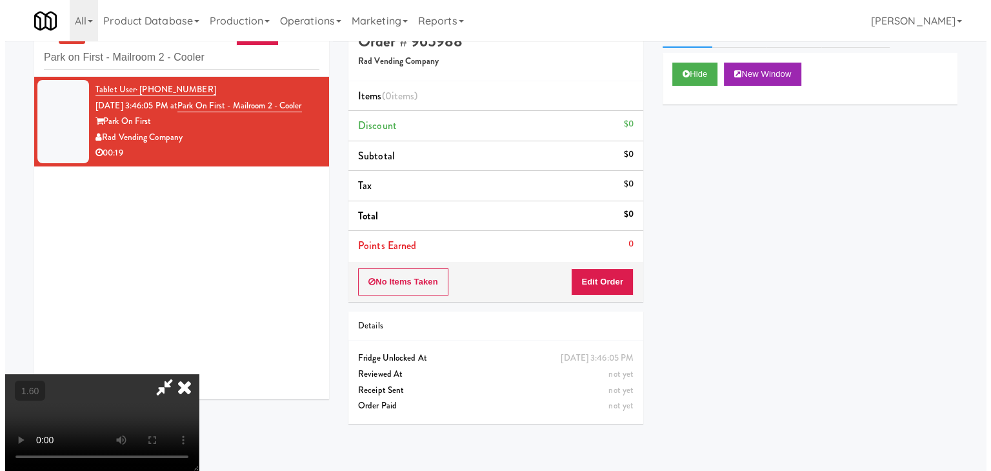
scroll to position [41, 0]
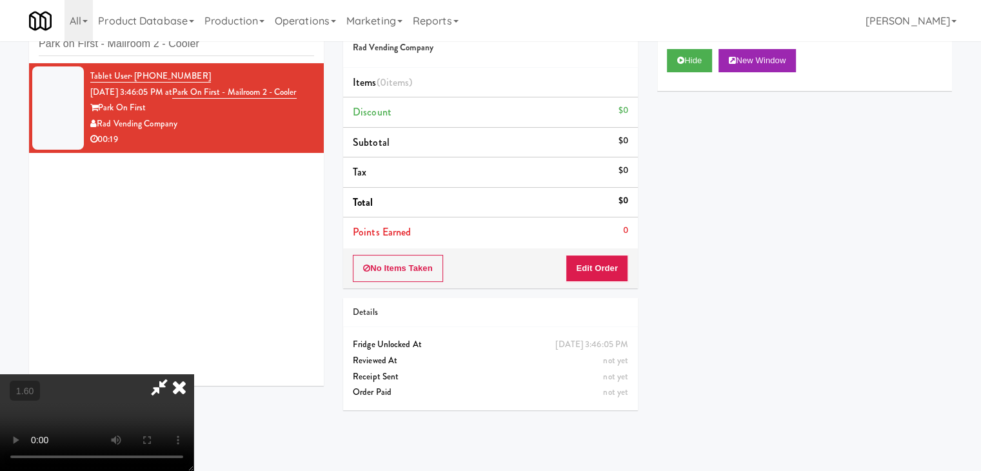
click at [194, 374] on video at bounding box center [97, 422] width 194 height 97
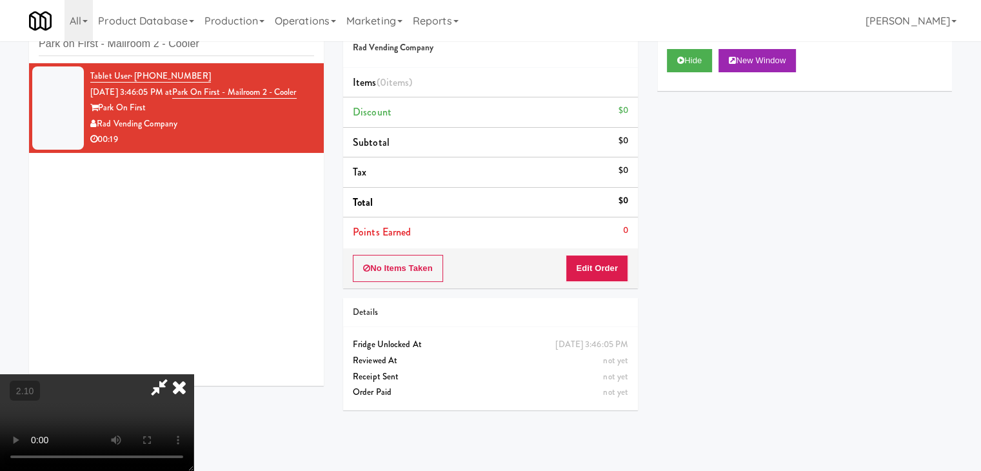
click at [194, 374] on icon at bounding box center [179, 387] width 28 height 26
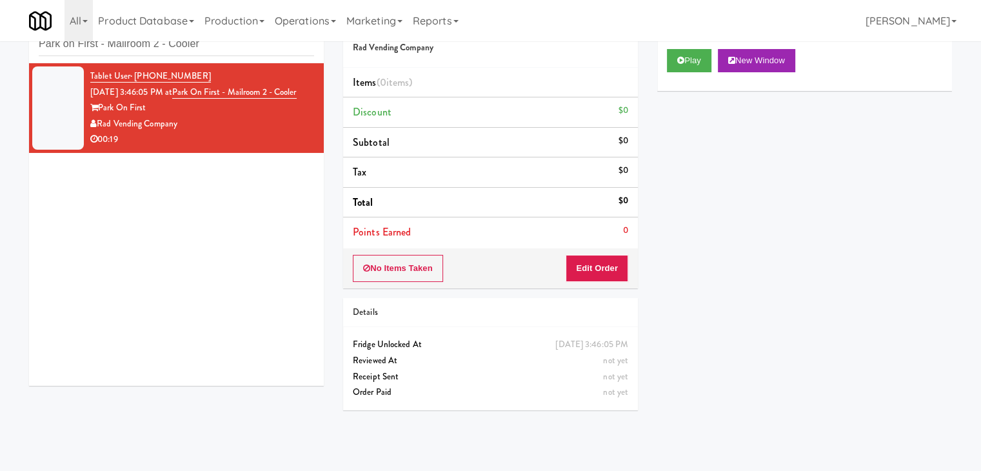
click at [607, 281] on div "No Items Taken Edit Order" at bounding box center [490, 268] width 295 height 40
click at [609, 268] on button "Edit Order" at bounding box center [597, 268] width 63 height 27
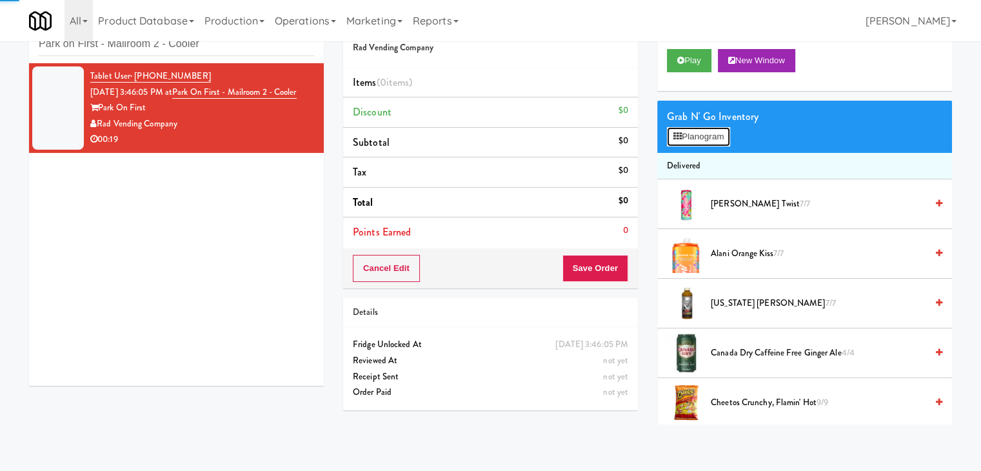
click at [689, 137] on button "Planogram" at bounding box center [698, 136] width 63 height 19
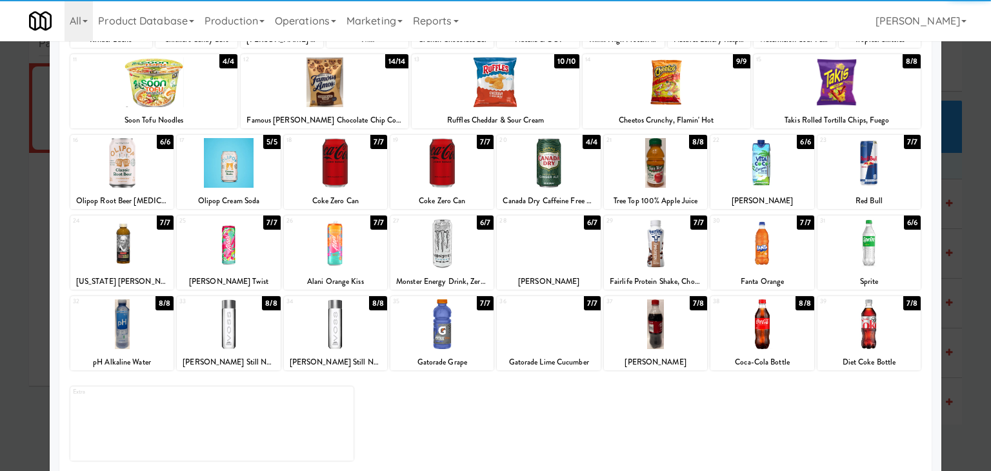
scroll to position [163, 0]
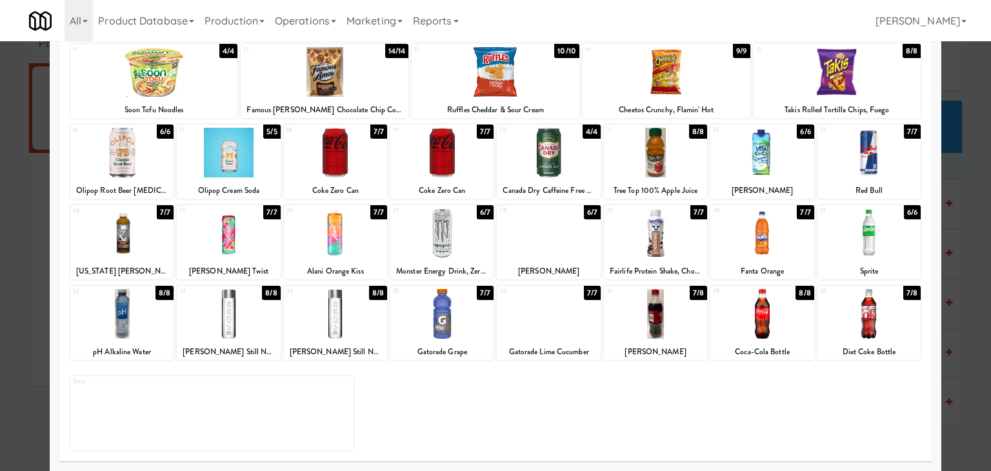
click at [135, 307] on div at bounding box center [121, 314] width 103 height 50
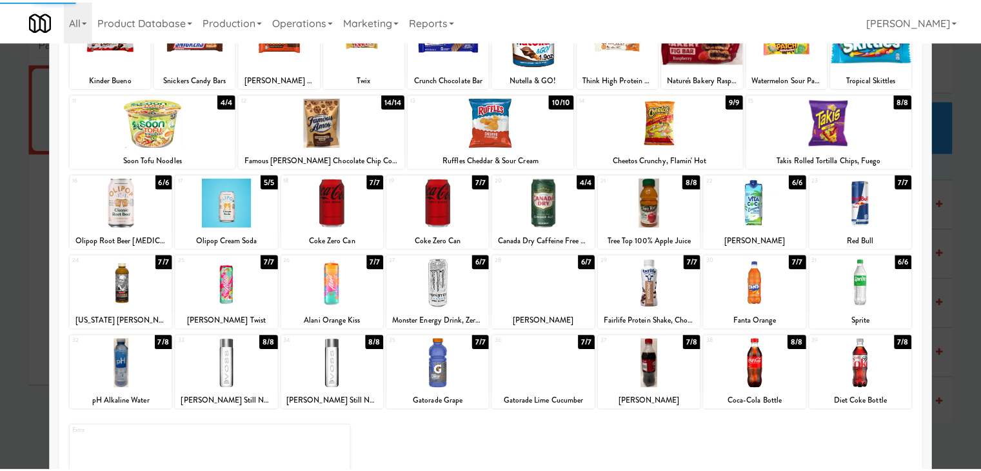
scroll to position [0, 0]
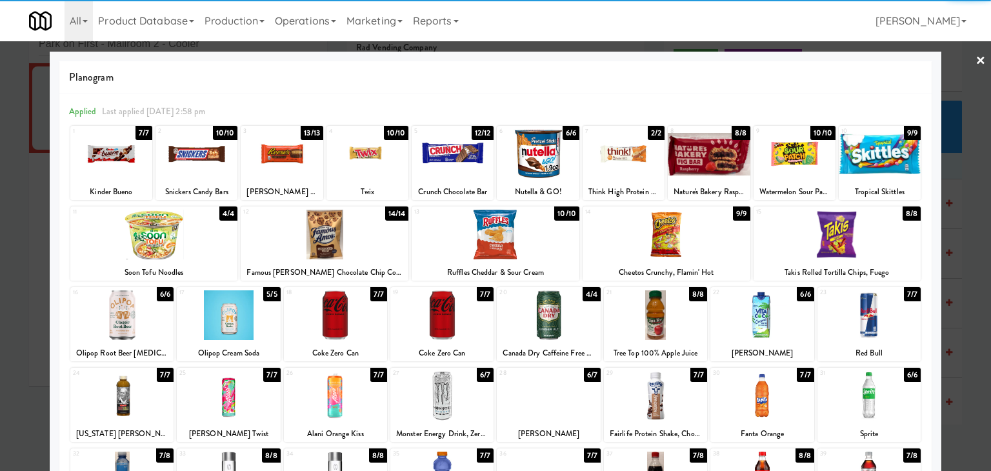
click at [975, 57] on link "×" at bounding box center [980, 61] width 10 height 40
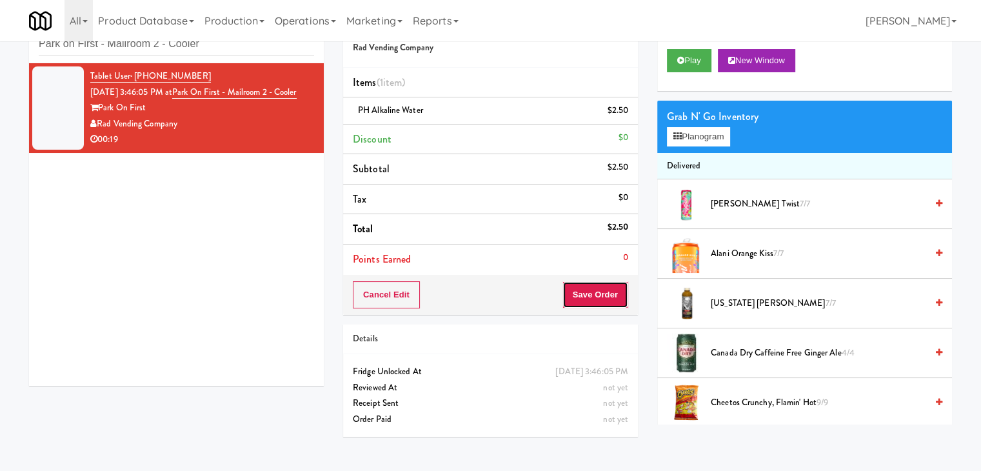
click at [583, 288] on button "Save Order" at bounding box center [596, 294] width 66 height 27
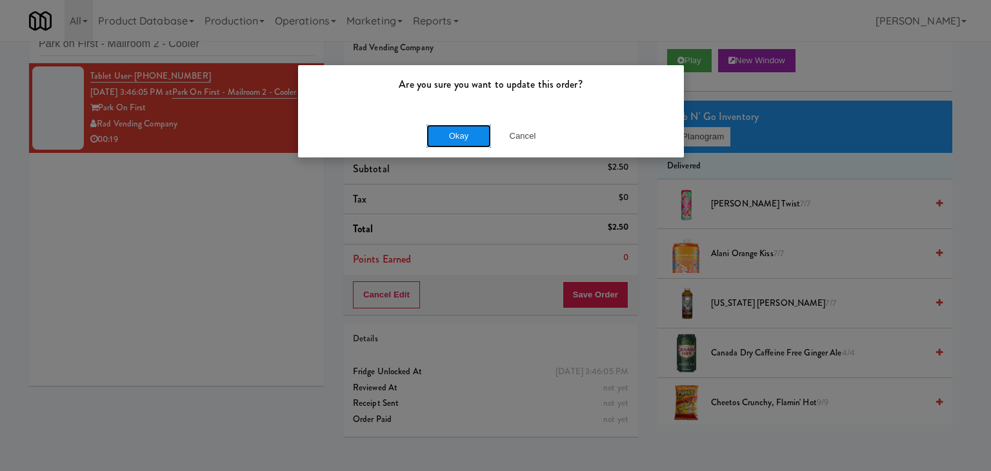
drag, startPoint x: 454, startPoint y: 139, endPoint x: 446, endPoint y: 133, distance: 10.1
click at [453, 138] on button "Okay" at bounding box center [458, 136] width 65 height 23
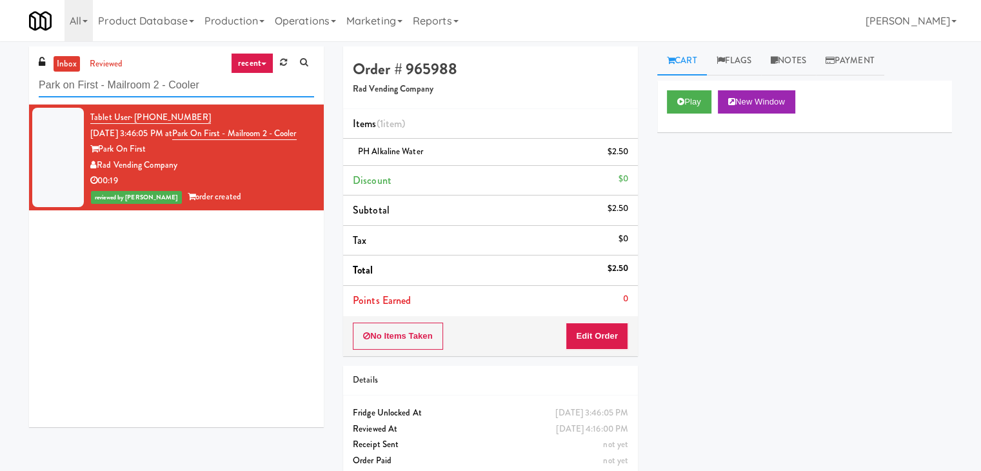
click at [221, 88] on input "Park on First - Mailroom 2 - Cooler" at bounding box center [176, 86] width 275 height 24
paste input "Rigby - Ambient - Right"
type input "Rigby - Ambient - Right"
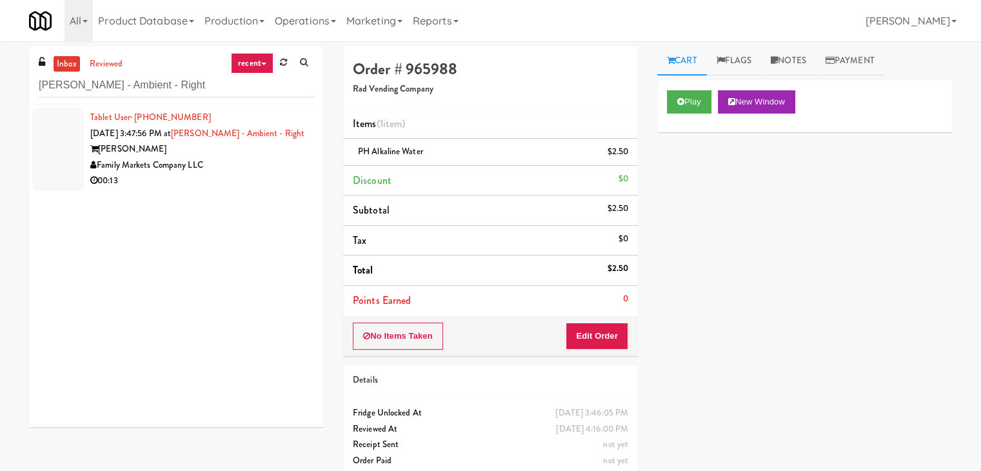
drag, startPoint x: 261, startPoint y: 170, endPoint x: 258, endPoint y: 163, distance: 7.6
click at [261, 171] on div "Family Markets Company LLC" at bounding box center [202, 165] width 224 height 16
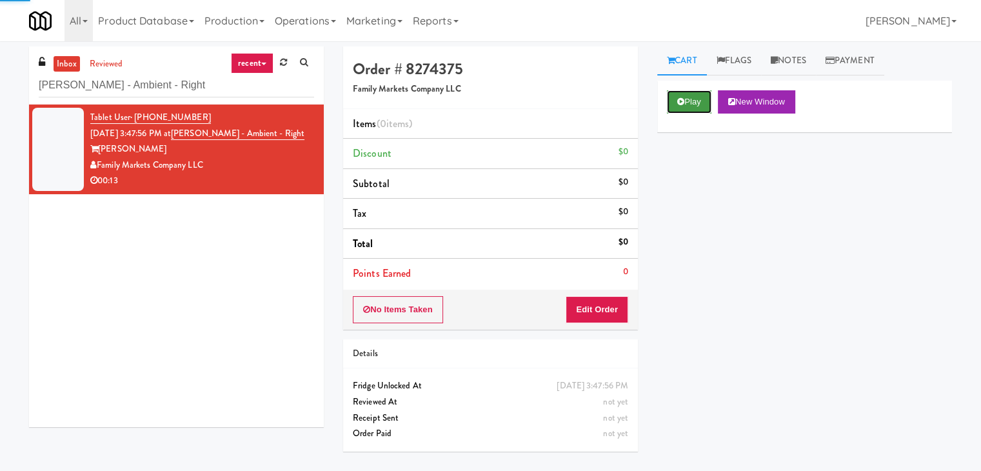
click at [675, 100] on button "Play" at bounding box center [689, 101] width 45 height 23
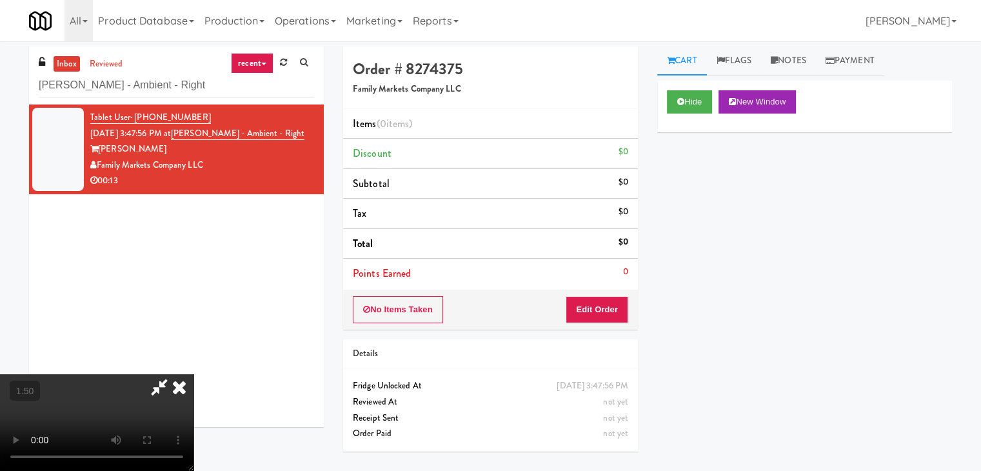
click at [194, 374] on video at bounding box center [97, 422] width 194 height 97
click at [194, 374] on icon at bounding box center [179, 387] width 28 height 26
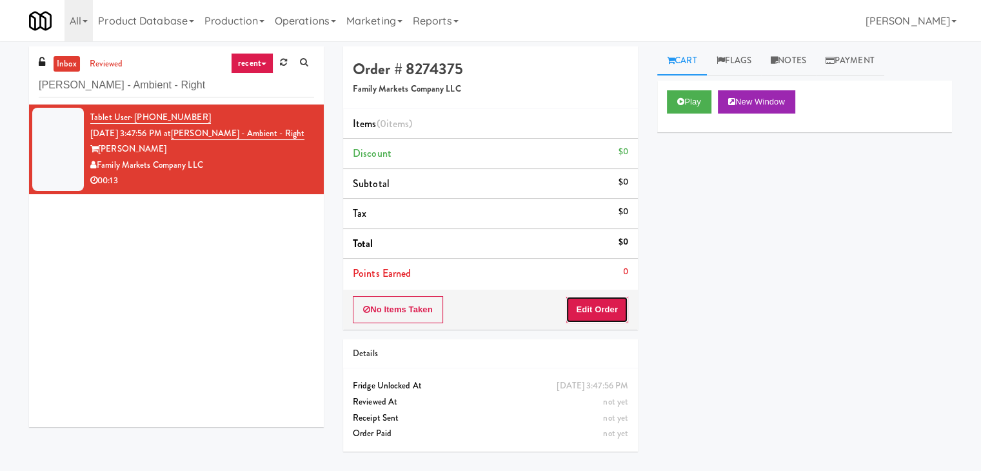
click at [585, 311] on button "Edit Order" at bounding box center [597, 309] width 63 height 27
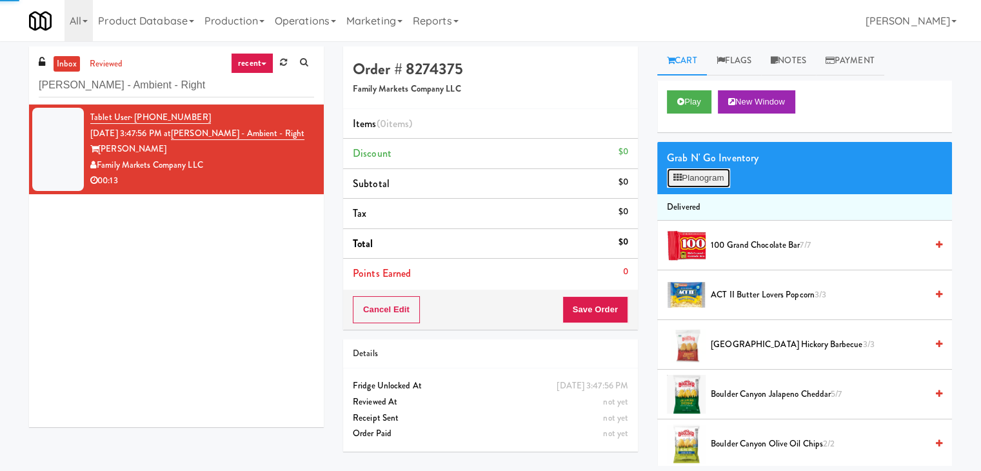
click at [698, 186] on button "Planogram" at bounding box center [698, 177] width 63 height 19
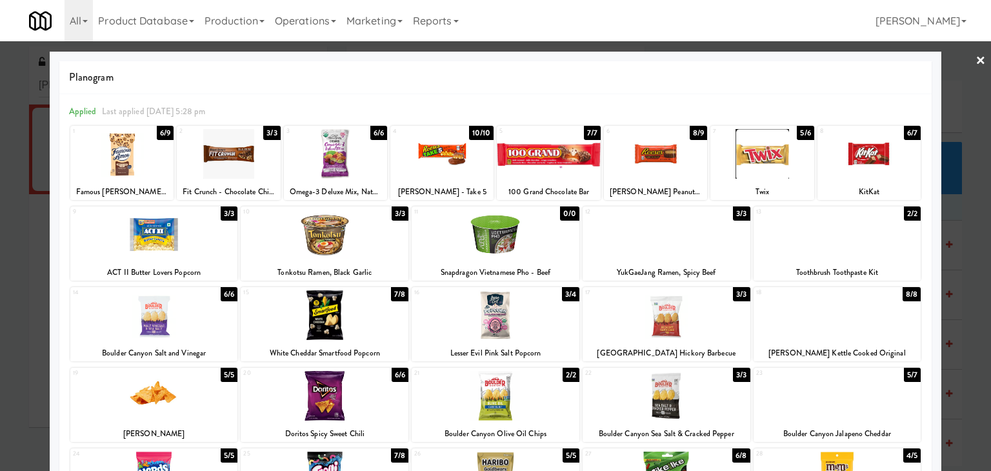
click at [830, 320] on div at bounding box center [837, 315] width 168 height 50
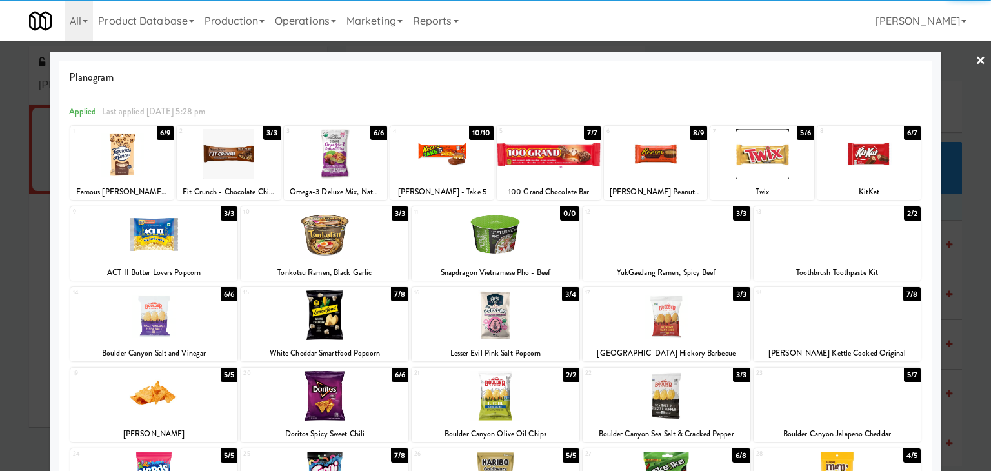
click at [975, 60] on link "×" at bounding box center [980, 61] width 10 height 40
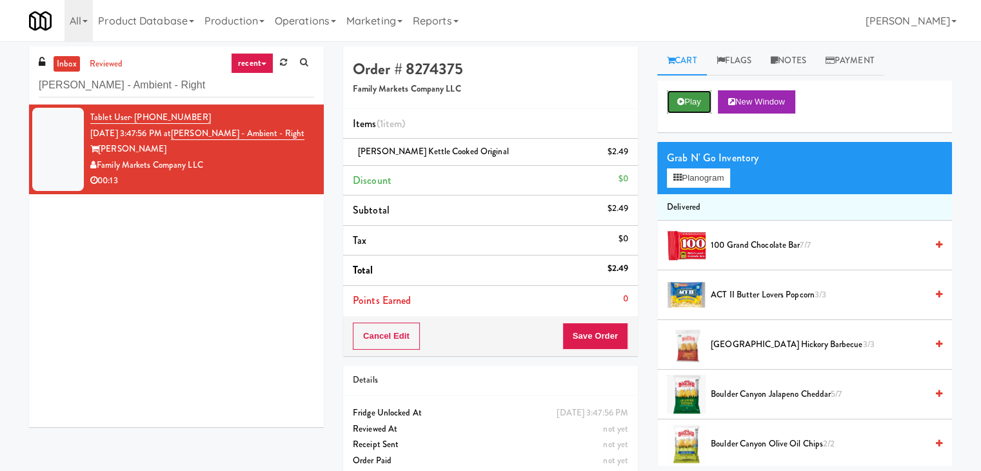
click at [685, 95] on button "Play" at bounding box center [689, 101] width 45 height 23
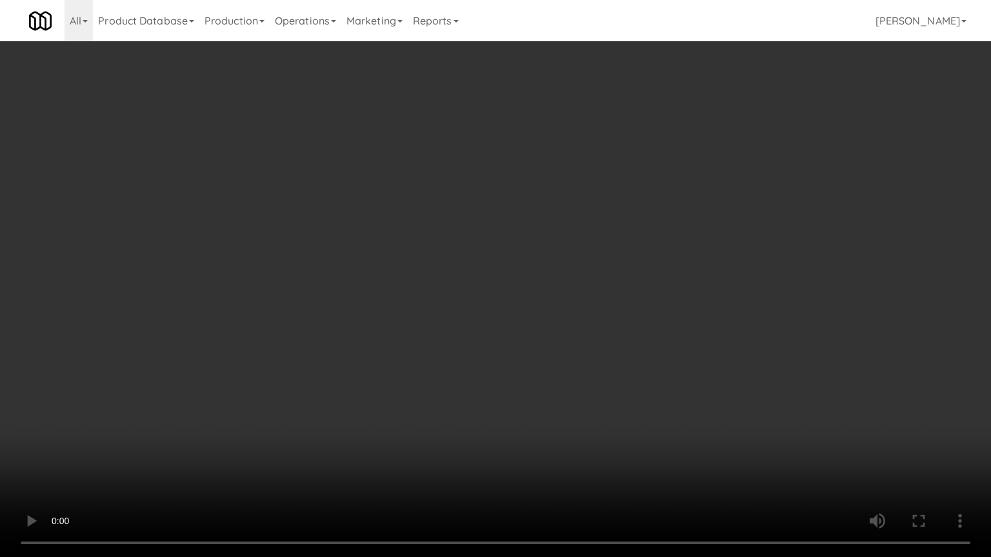
click at [719, 324] on video at bounding box center [495, 278] width 991 height 557
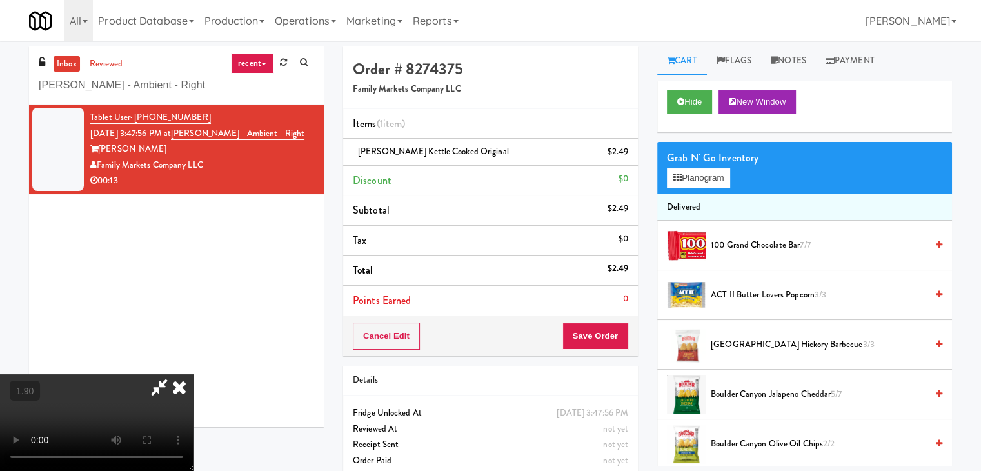
click at [174, 374] on icon at bounding box center [159, 387] width 30 height 26
drag, startPoint x: 459, startPoint y: 150, endPoint x: 355, endPoint y: 153, distance: 103.9
click at [355, 153] on div "Herr's Kettle Cooked Original $2.49" at bounding box center [490, 152] width 275 height 16
copy span "Herr's Kettle Cooked Origina"
click at [591, 336] on button "Save Order" at bounding box center [596, 336] width 66 height 27
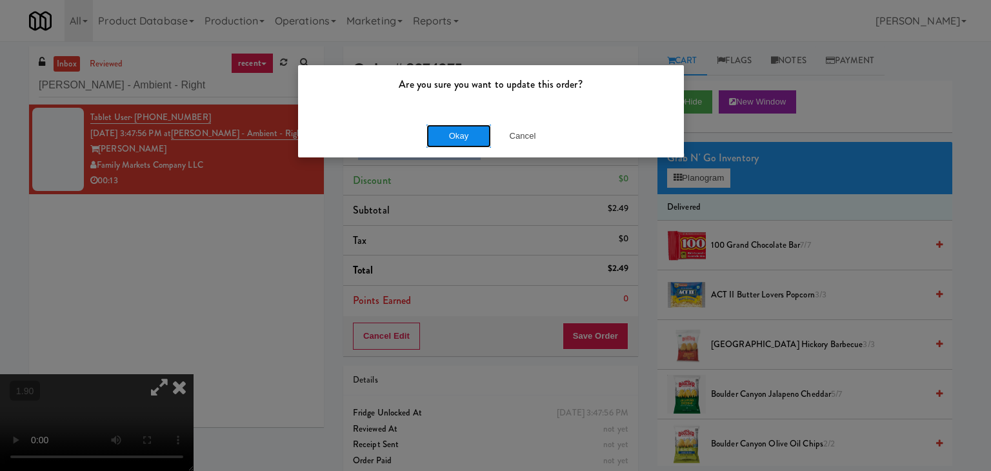
click at [449, 137] on button "Okay" at bounding box center [458, 136] width 65 height 23
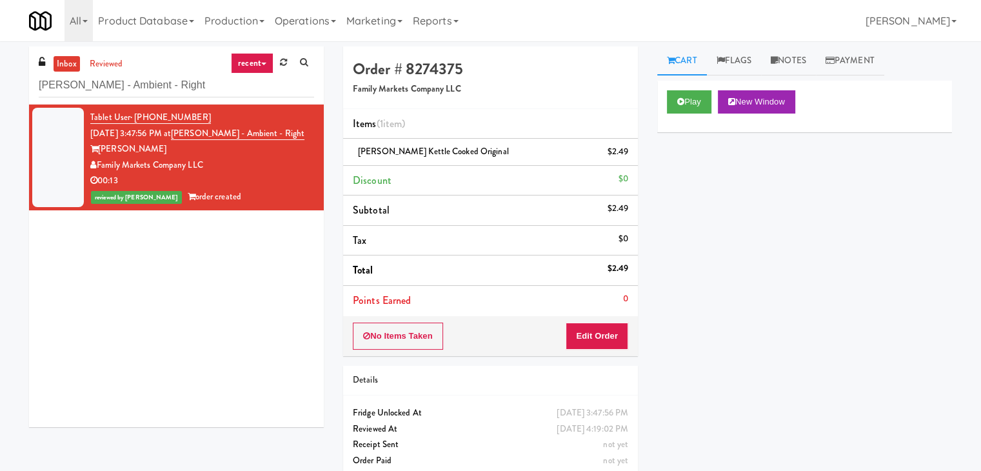
drag, startPoint x: 205, startPoint y: 164, endPoint x: 100, endPoint y: 163, distance: 105.2
click at [100, 163] on div "Family Markets Company LLC" at bounding box center [202, 165] width 224 height 16
copy div "Family Markets Company LLC"
drag, startPoint x: 121, startPoint y: 150, endPoint x: 101, endPoint y: 149, distance: 19.4
click at [101, 149] on div "Rigby" at bounding box center [202, 149] width 224 height 16
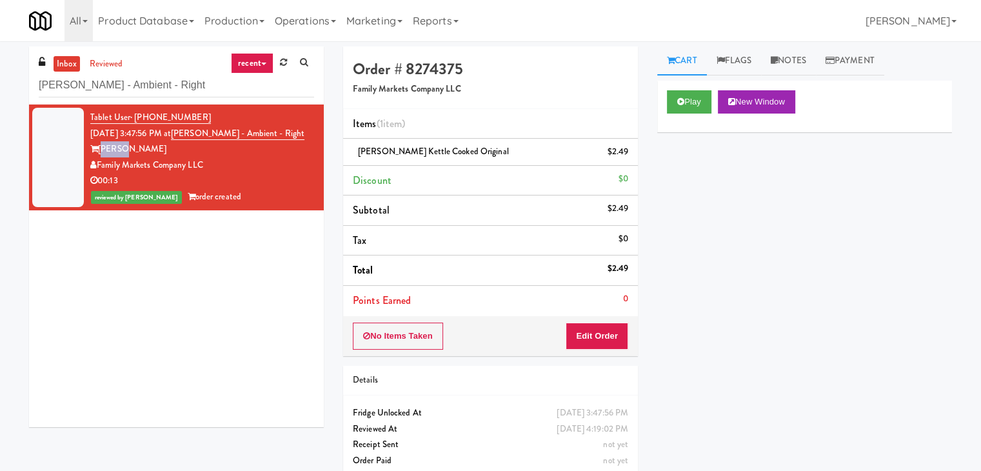
copy div "Rigby"
click at [154, 83] on input "Rigby - Ambient - Right" at bounding box center [176, 86] width 275 height 24
paste input "Crossing East - Cooler - Lef"
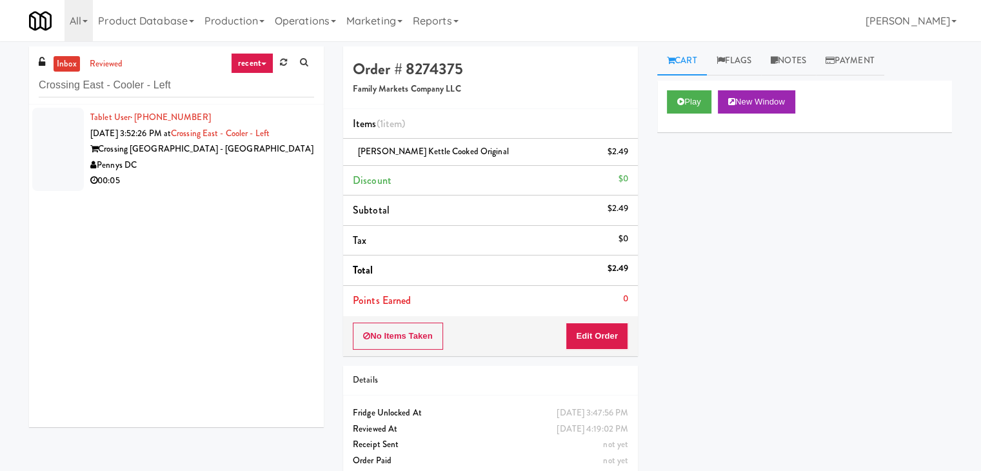
click at [257, 163] on div "Pennys DC" at bounding box center [202, 165] width 224 height 16
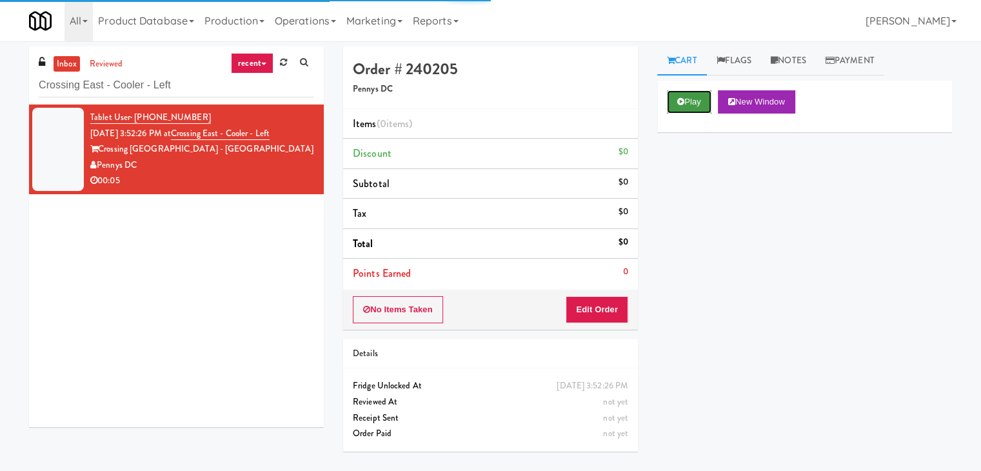
click at [684, 99] on button "Play" at bounding box center [689, 101] width 45 height 23
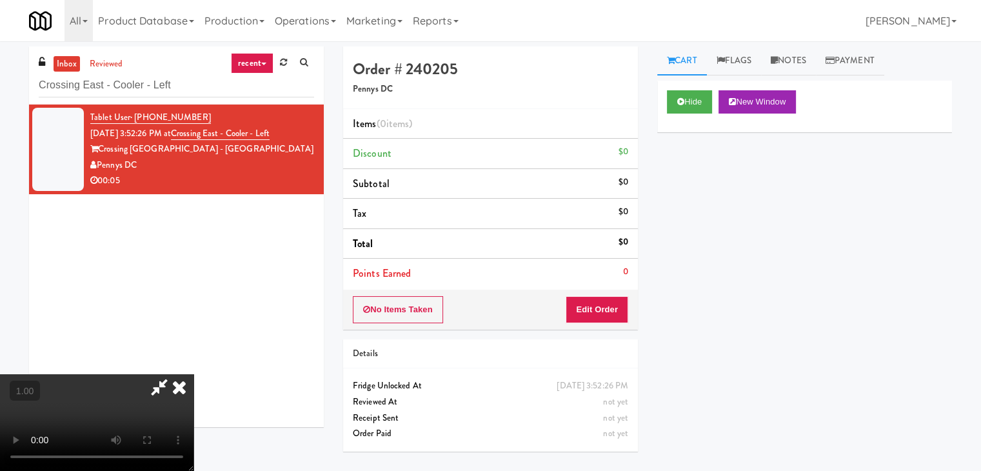
click at [194, 374] on video at bounding box center [97, 422] width 194 height 97
click at [795, 57] on link "Notes" at bounding box center [788, 60] width 55 height 29
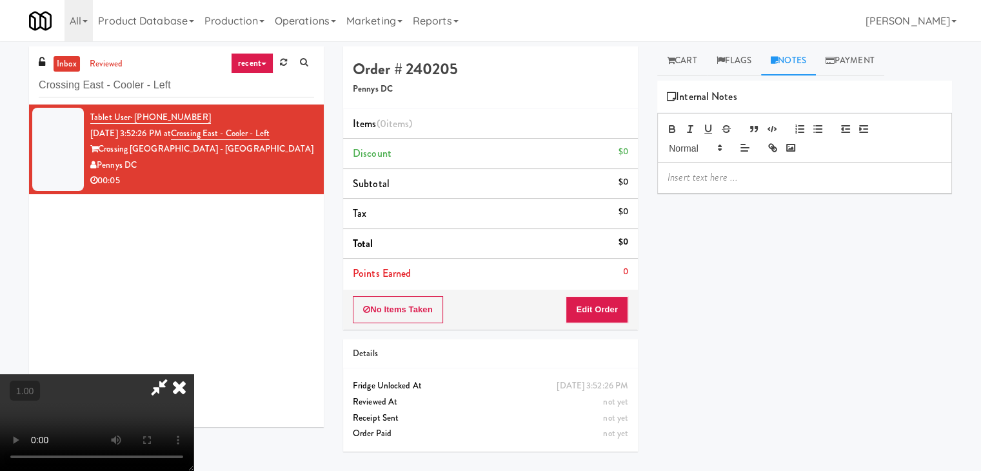
click at [717, 188] on div at bounding box center [805, 178] width 294 height 30
click at [826, 175] on p at bounding box center [805, 177] width 274 height 14
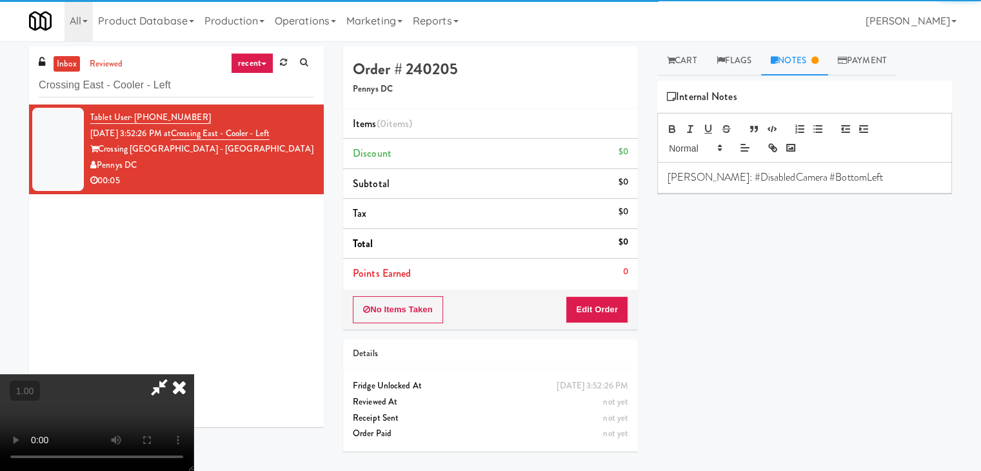
click at [194, 374] on video at bounding box center [97, 422] width 194 height 97
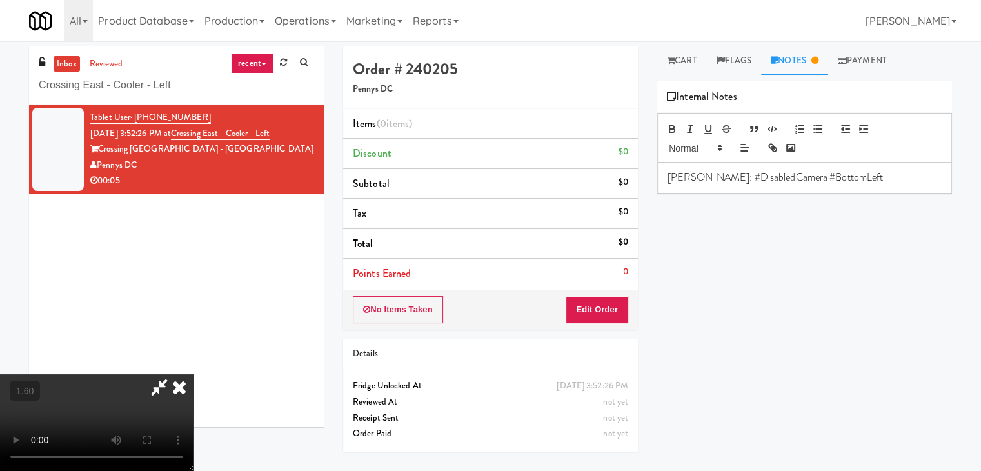
click at [194, 374] on video at bounding box center [97, 422] width 194 height 97
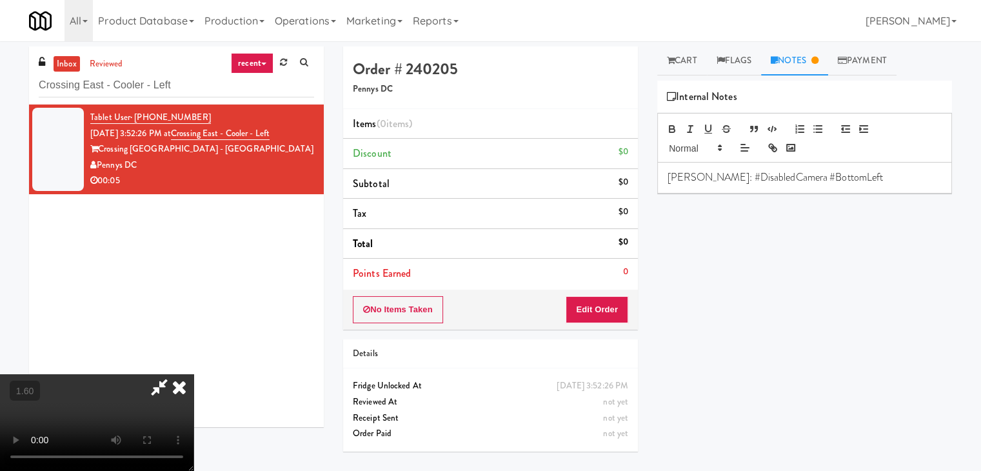
click at [194, 374] on video at bounding box center [97, 422] width 194 height 97
click at [194, 374] on icon at bounding box center [179, 387] width 28 height 26
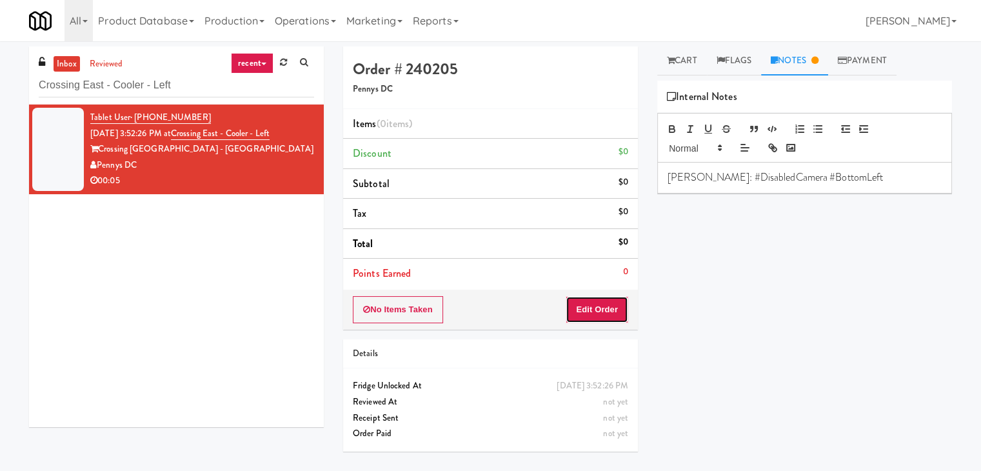
click at [593, 315] on button "Edit Order" at bounding box center [597, 309] width 63 height 27
click at [677, 50] on link "Cart" at bounding box center [682, 60] width 50 height 29
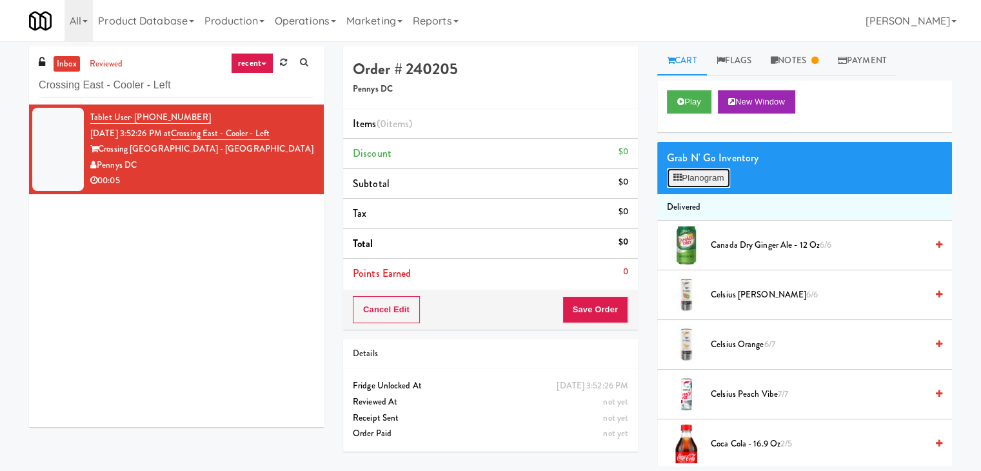
click at [704, 179] on button "Planogram" at bounding box center [698, 177] width 63 height 19
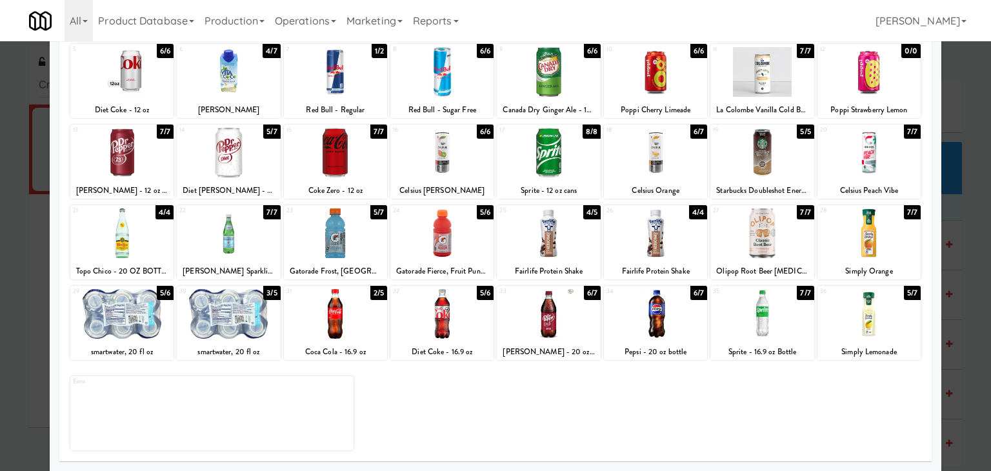
click at [777, 316] on div at bounding box center [761, 314] width 103 height 50
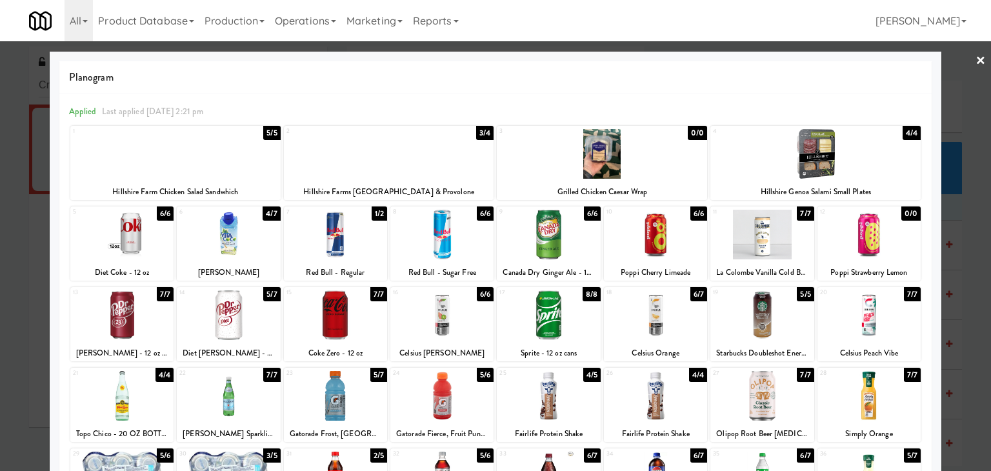
click at [975, 60] on link "×" at bounding box center [980, 61] width 10 height 40
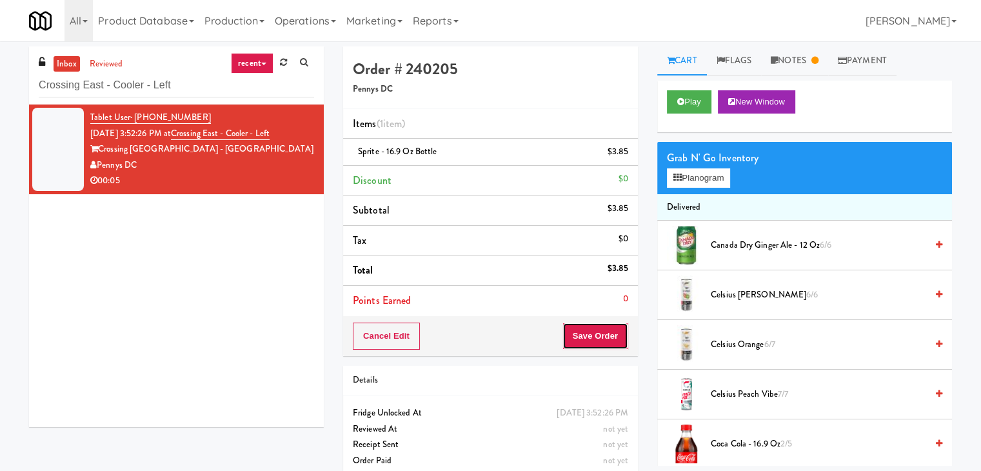
click at [587, 327] on button "Save Order" at bounding box center [596, 336] width 66 height 27
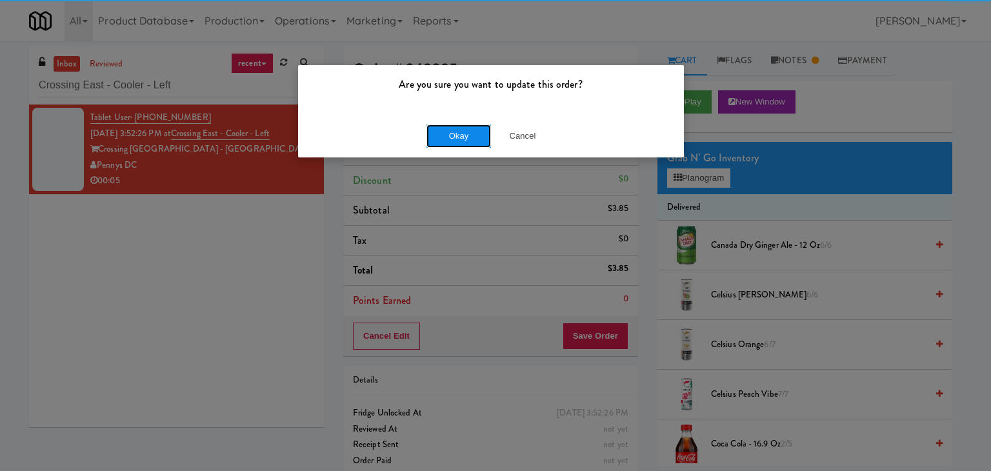
click at [461, 135] on button "Okay" at bounding box center [458, 136] width 65 height 23
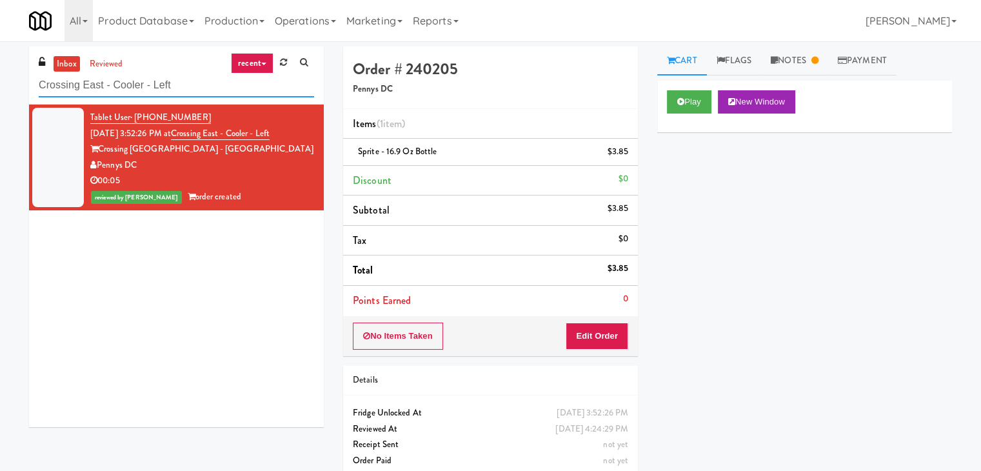
click at [161, 82] on input "Crossing East - Cooler - Left" at bounding box center [176, 86] width 275 height 24
paste input "1114 W Carroll - Left - Fridge"
type input "1114 W Carroll - Left - Fridge"
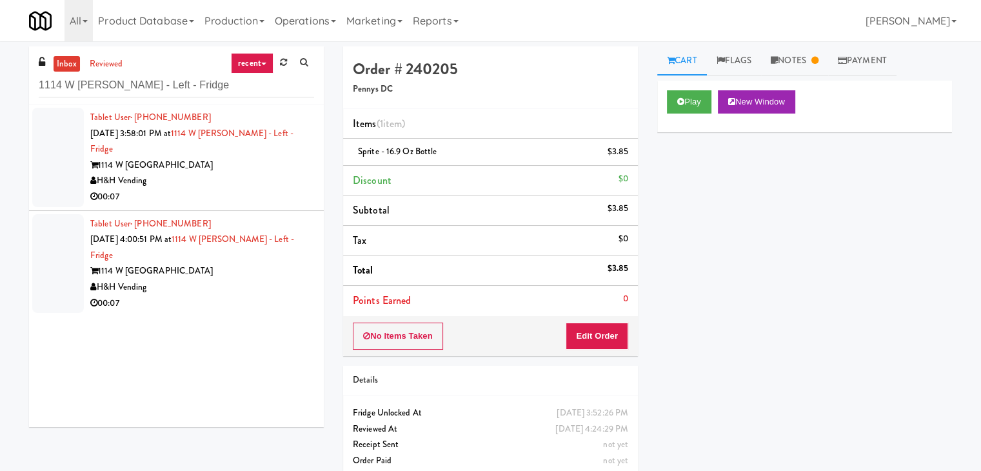
click at [253, 189] on div "00:07" at bounding box center [202, 197] width 224 height 16
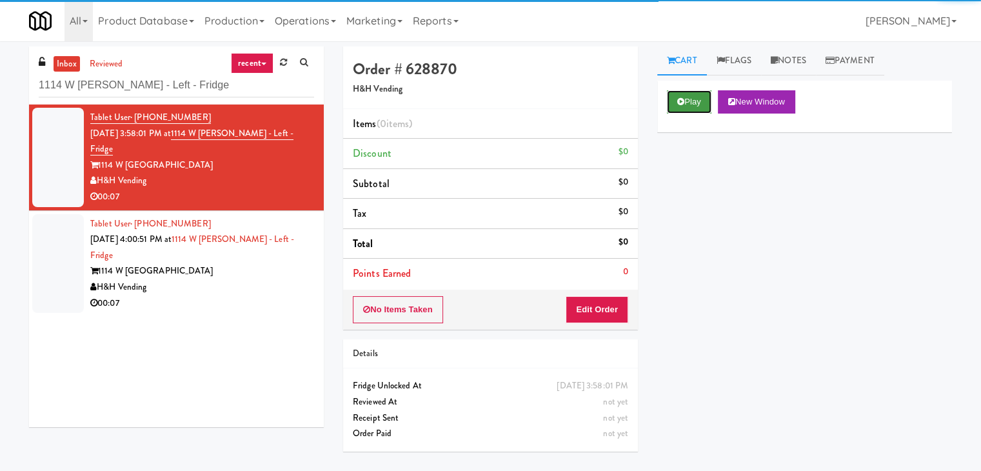
click at [689, 101] on button "Play" at bounding box center [689, 101] width 45 height 23
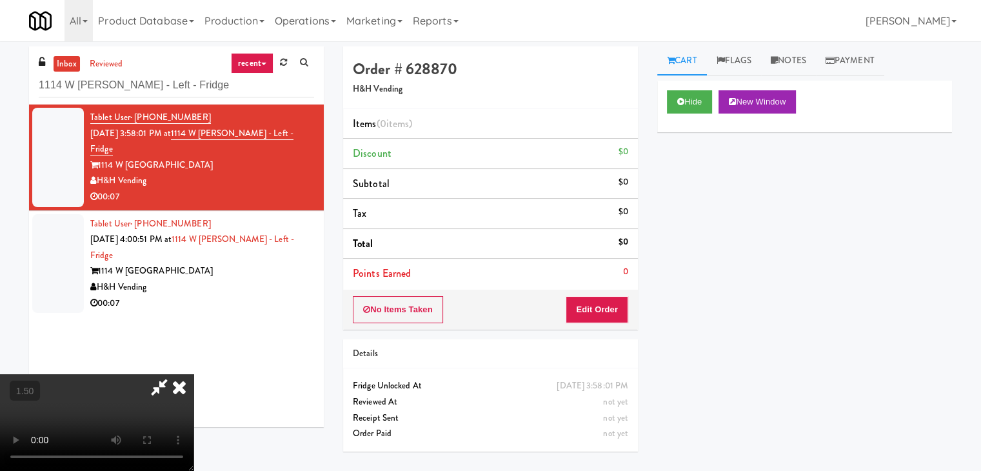
click at [194, 374] on video at bounding box center [97, 422] width 194 height 97
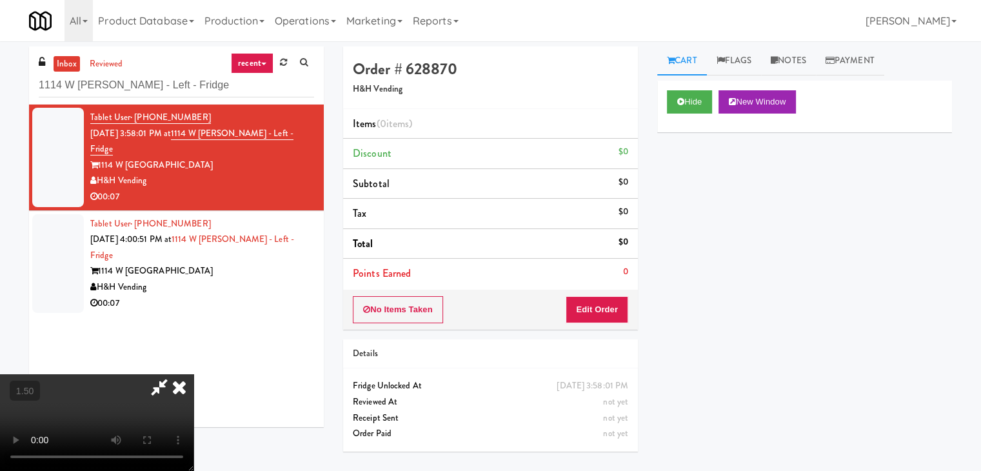
click at [194, 374] on video at bounding box center [97, 422] width 194 height 97
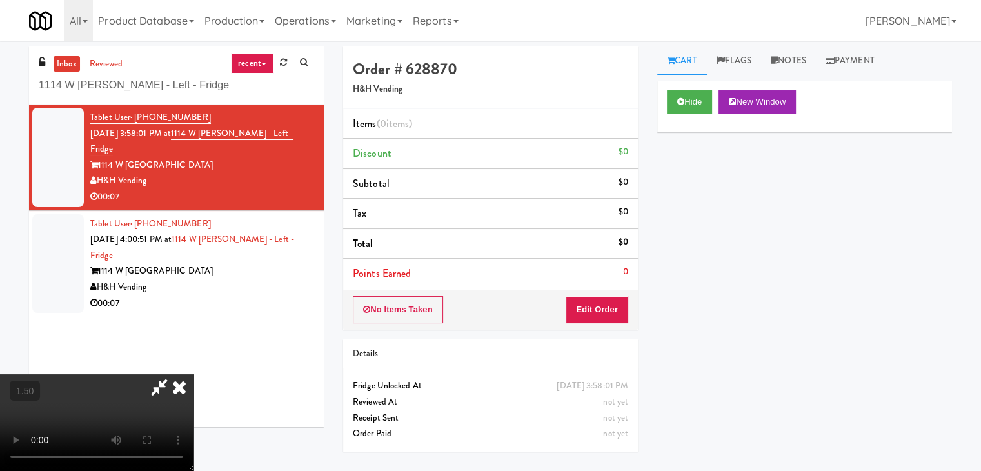
click at [194, 374] on icon at bounding box center [179, 387] width 28 height 26
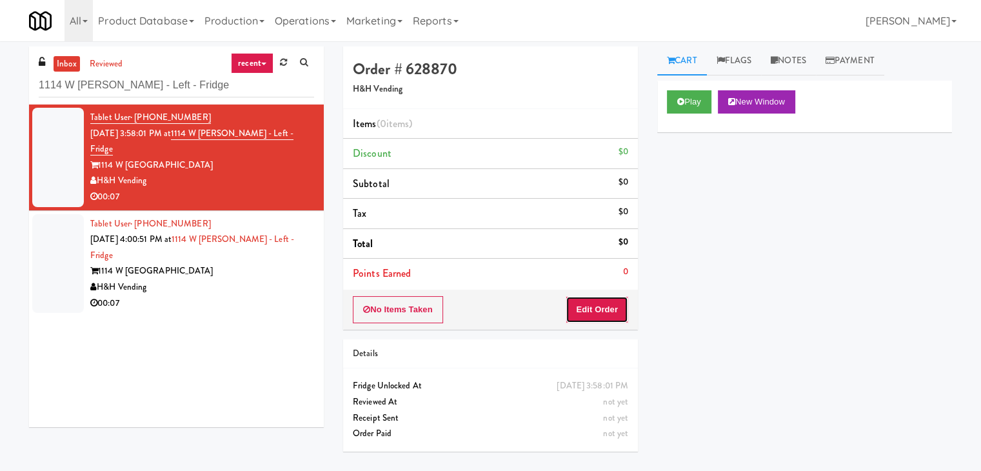
click at [600, 308] on button "Edit Order" at bounding box center [597, 309] width 63 height 27
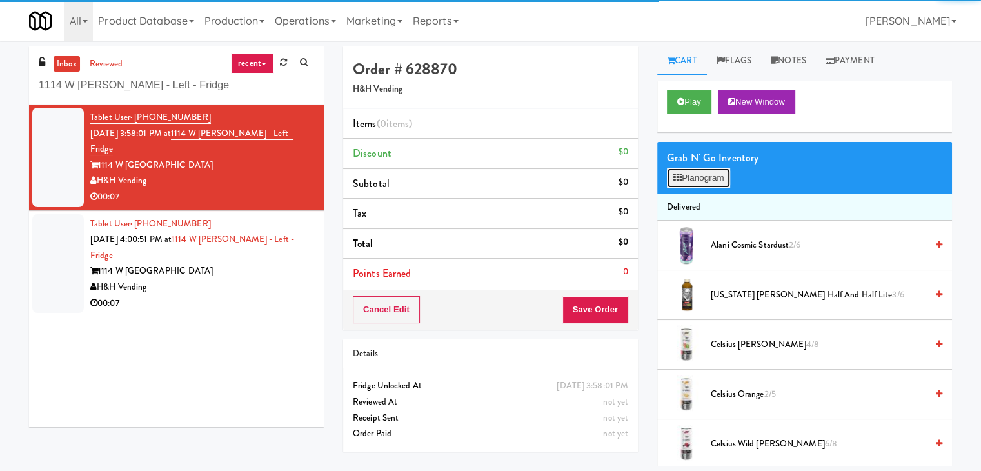
click at [685, 172] on button "Planogram" at bounding box center [698, 177] width 63 height 19
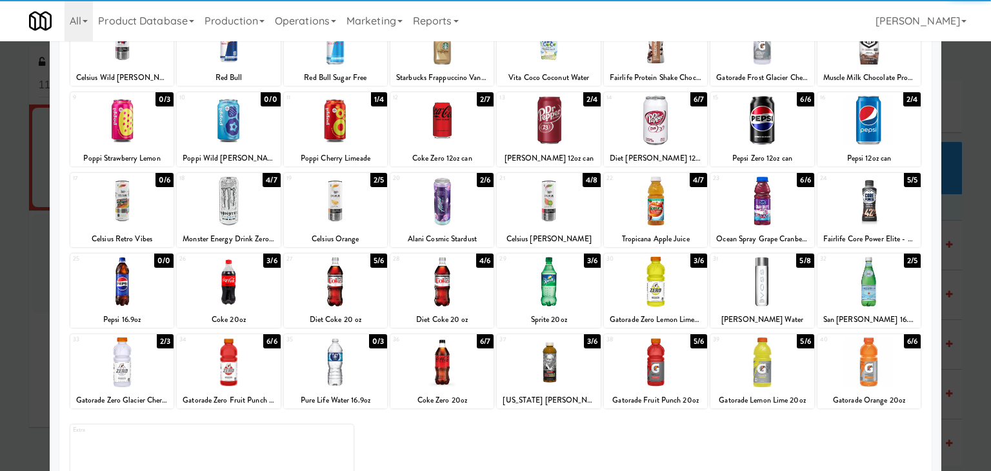
scroll to position [129, 0]
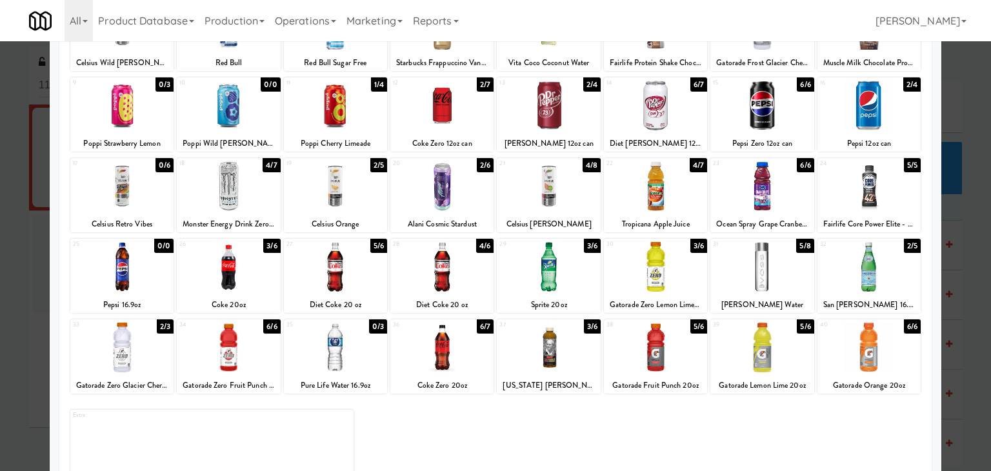
click at [337, 192] on div at bounding box center [335, 186] width 103 height 50
click at [544, 188] on div at bounding box center [548, 186] width 103 height 50
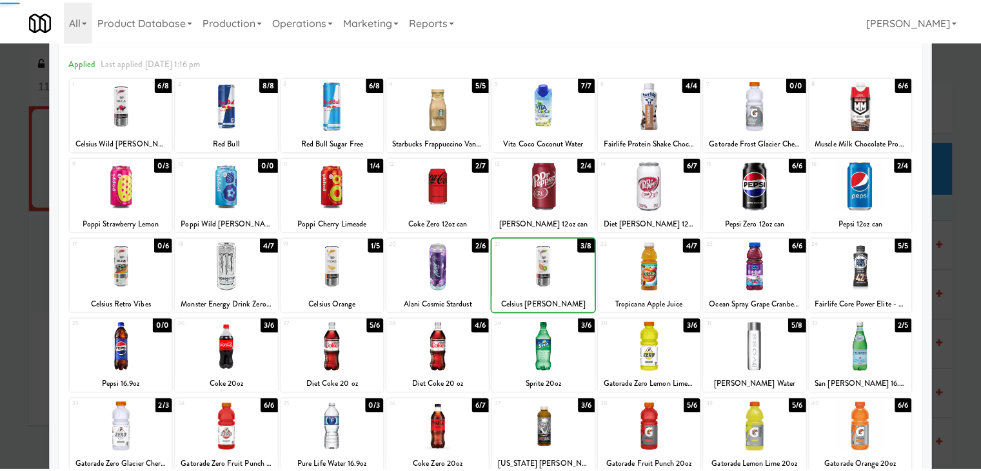
scroll to position [0, 0]
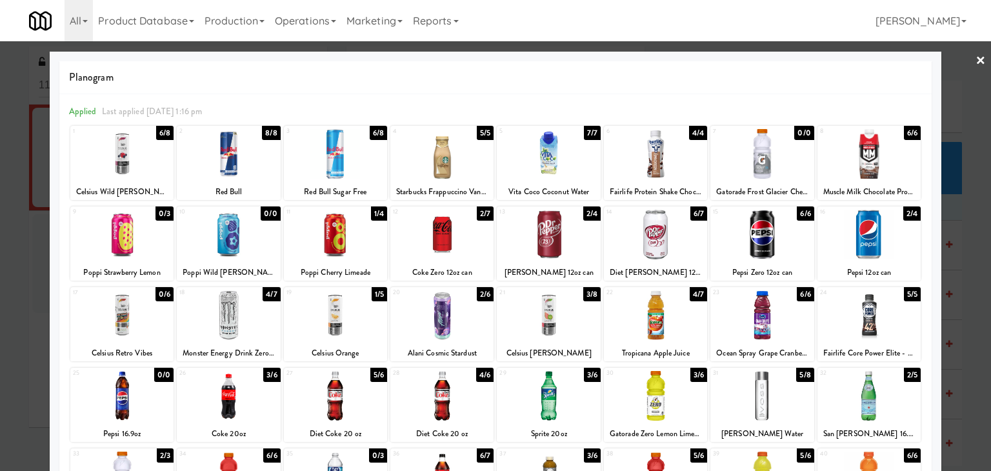
click at [118, 155] on div at bounding box center [121, 154] width 103 height 50
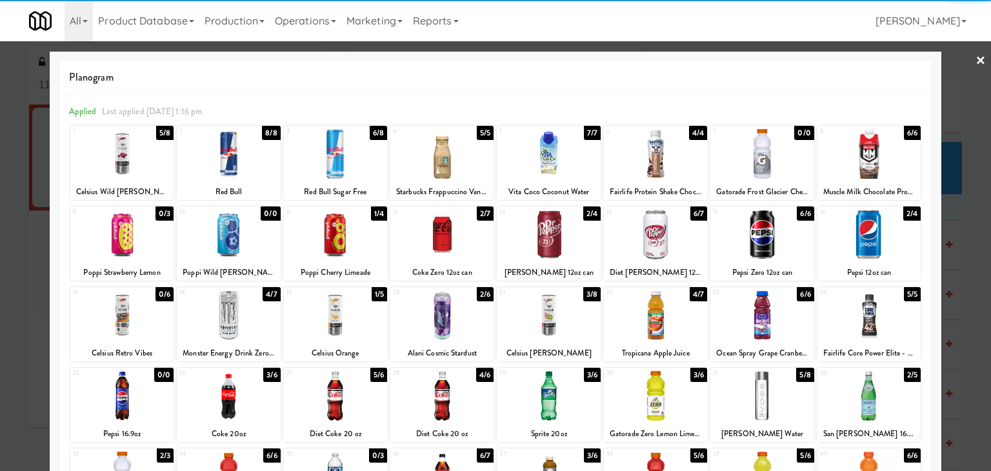
drag, startPoint x: 973, startPoint y: 58, endPoint x: 938, endPoint y: 64, distance: 35.3
click at [975, 58] on link "×" at bounding box center [980, 61] width 10 height 40
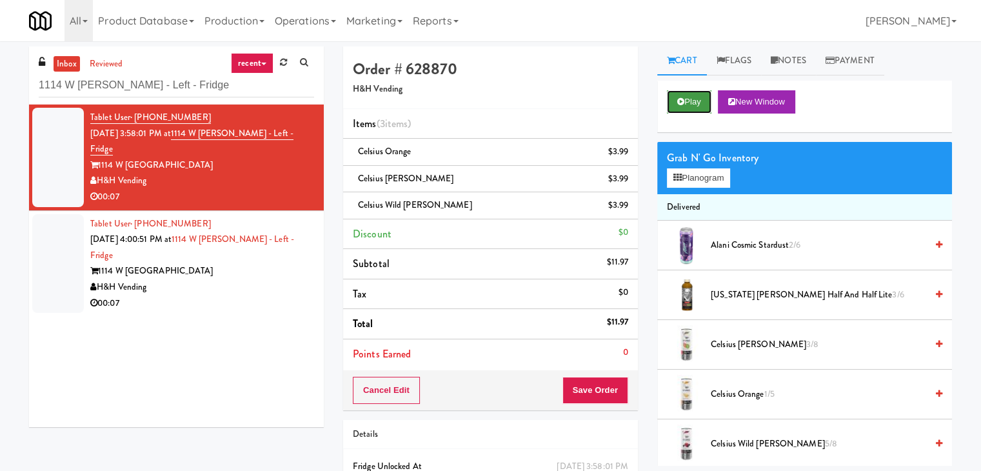
click at [697, 93] on button "Play" at bounding box center [689, 101] width 45 height 23
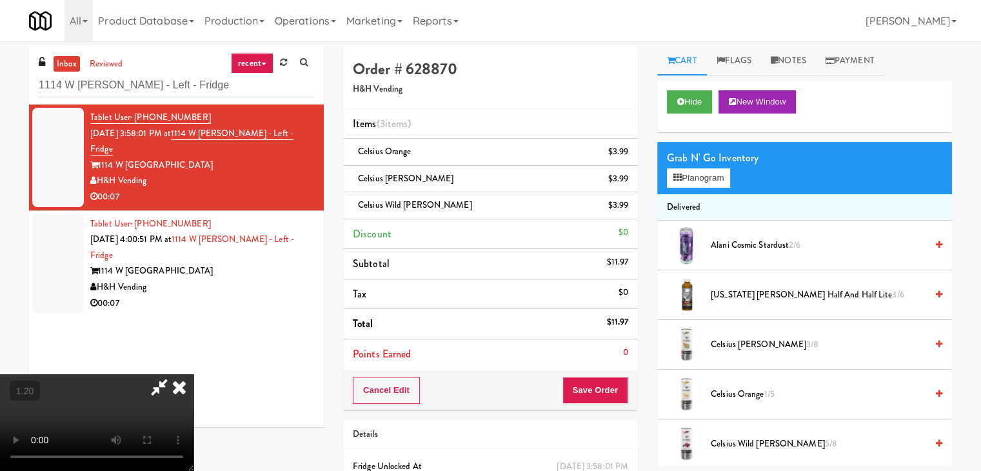
click at [174, 374] on icon at bounding box center [159, 387] width 30 height 26
click at [194, 374] on icon at bounding box center [179, 387] width 28 height 26
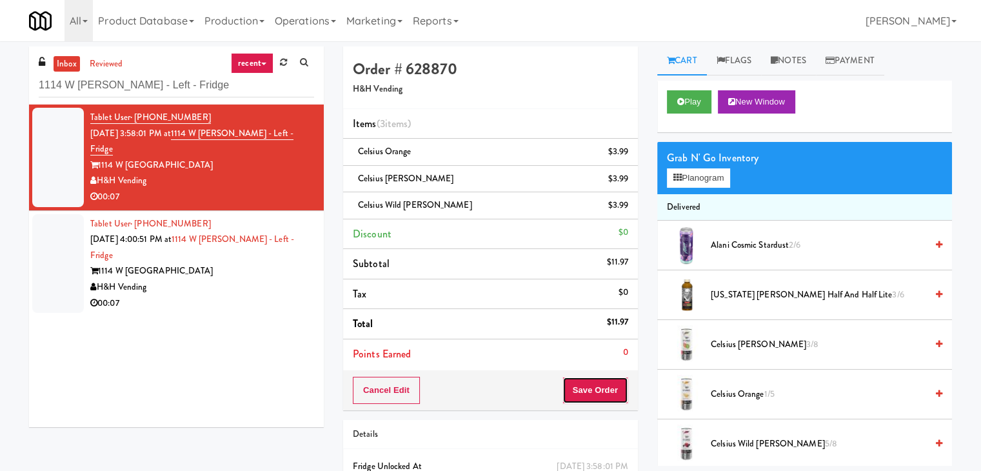
click at [599, 386] on button "Save Order" at bounding box center [596, 390] width 66 height 27
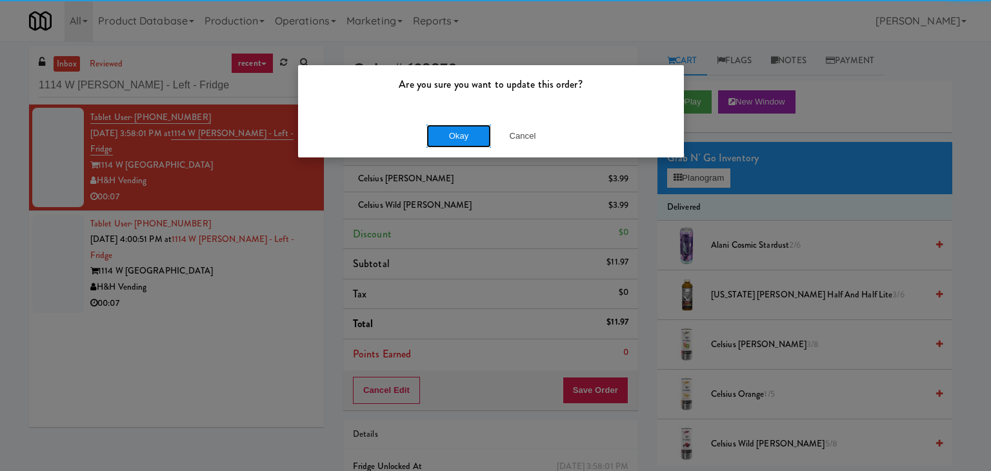
click at [464, 133] on button "Okay" at bounding box center [458, 136] width 65 height 23
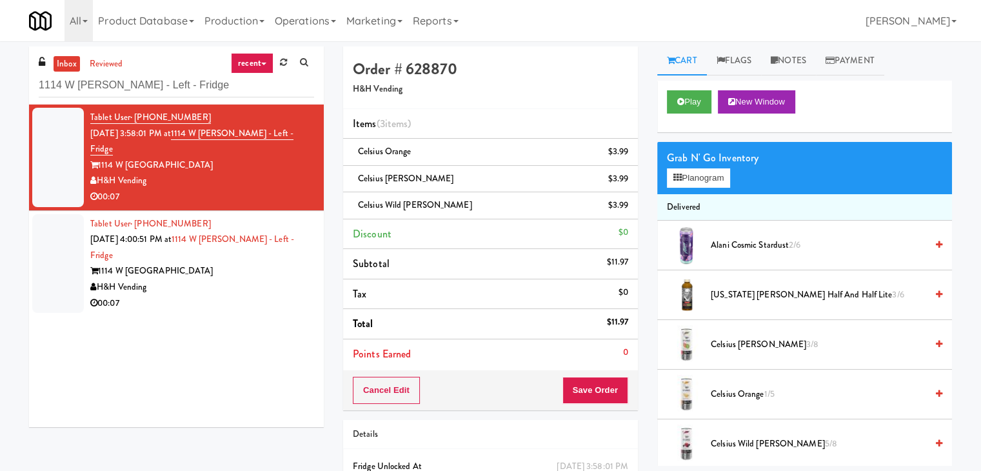
click at [236, 283] on li "Tablet User · (630) 636-8531 Aug 24, 2025 4:00:51 PM at 1114 W Carroll - Left -…" at bounding box center [176, 264] width 295 height 106
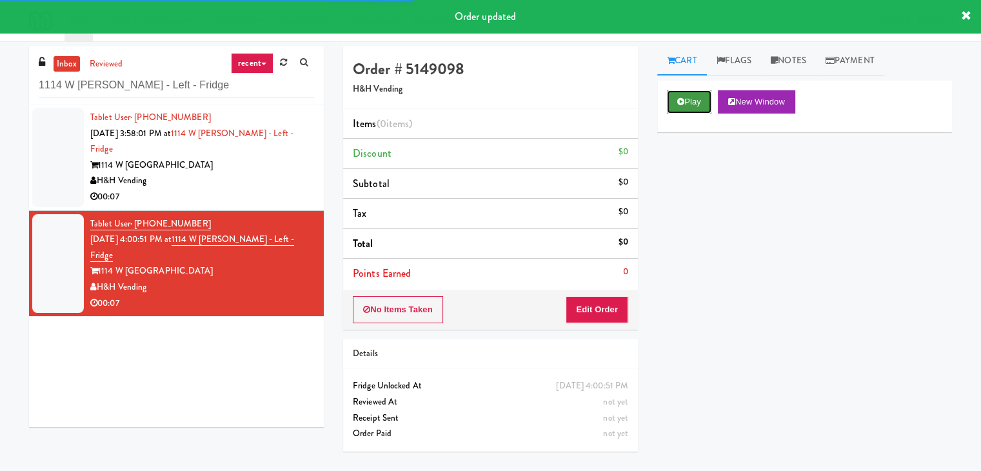
click at [703, 109] on button "Play" at bounding box center [689, 101] width 45 height 23
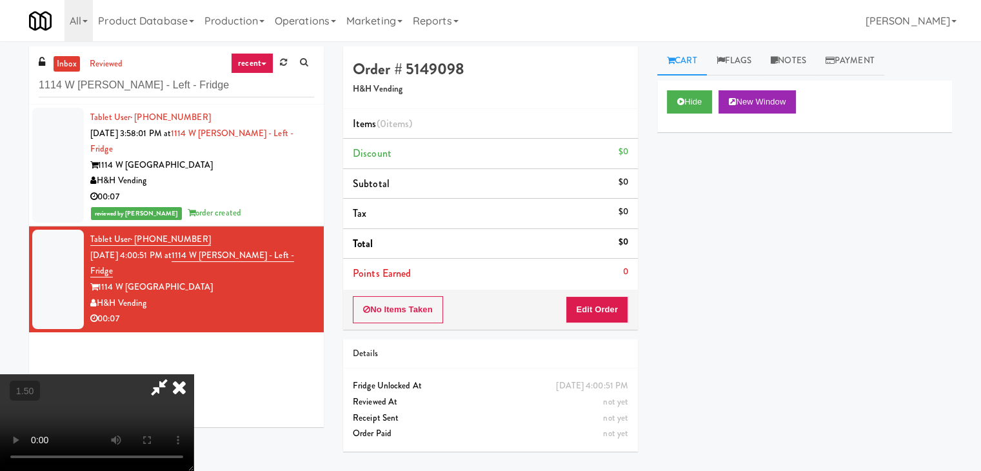
click at [194, 374] on video at bounding box center [97, 422] width 194 height 97
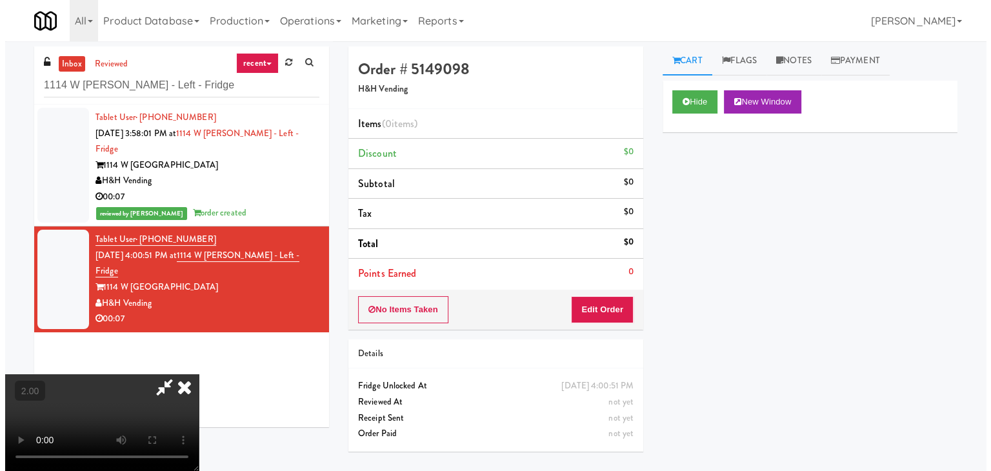
scroll to position [0, 0]
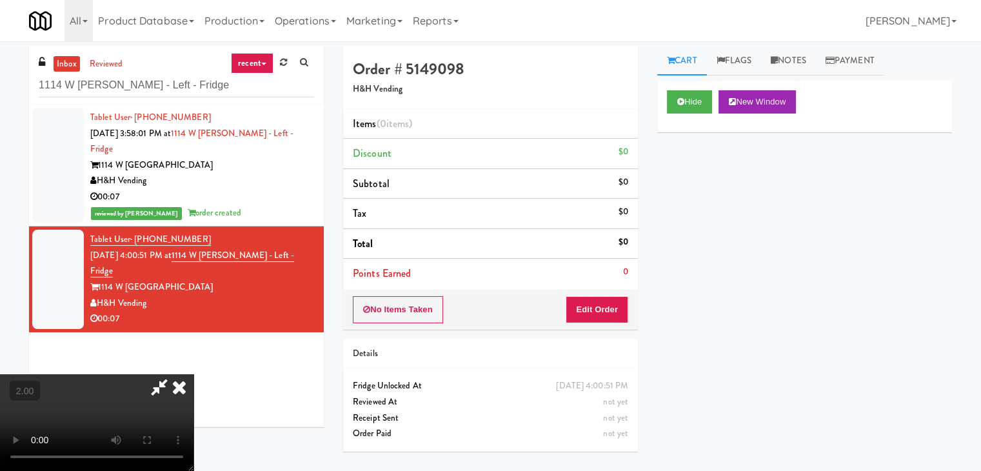
click at [194, 374] on icon at bounding box center [179, 387] width 28 height 26
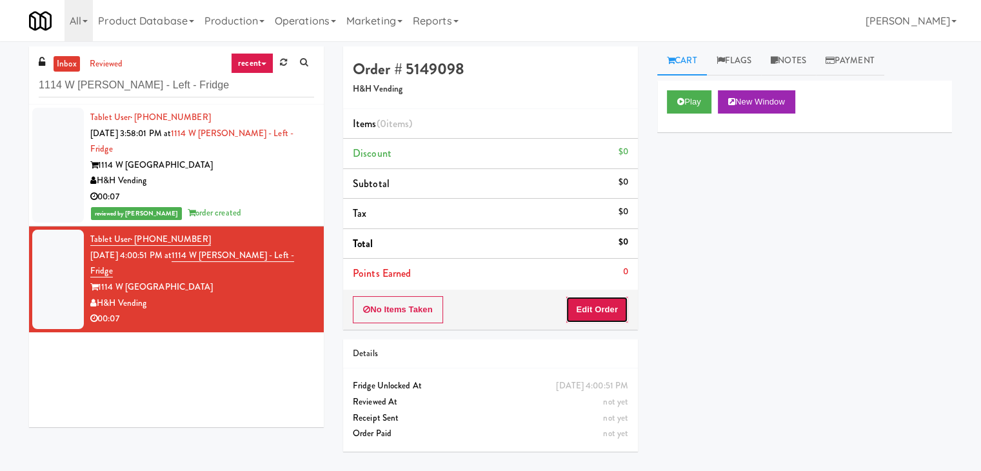
click at [583, 307] on button "Edit Order" at bounding box center [597, 309] width 63 height 27
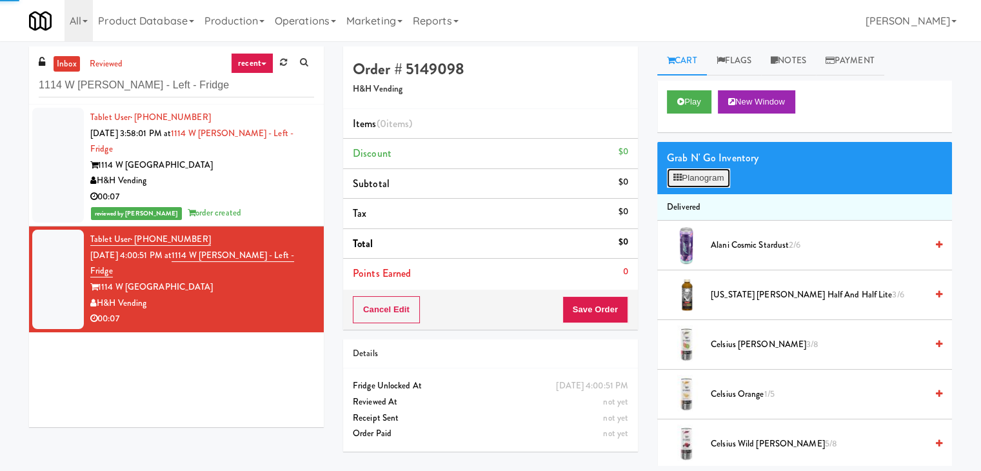
click at [695, 172] on button "Planogram" at bounding box center [698, 177] width 63 height 19
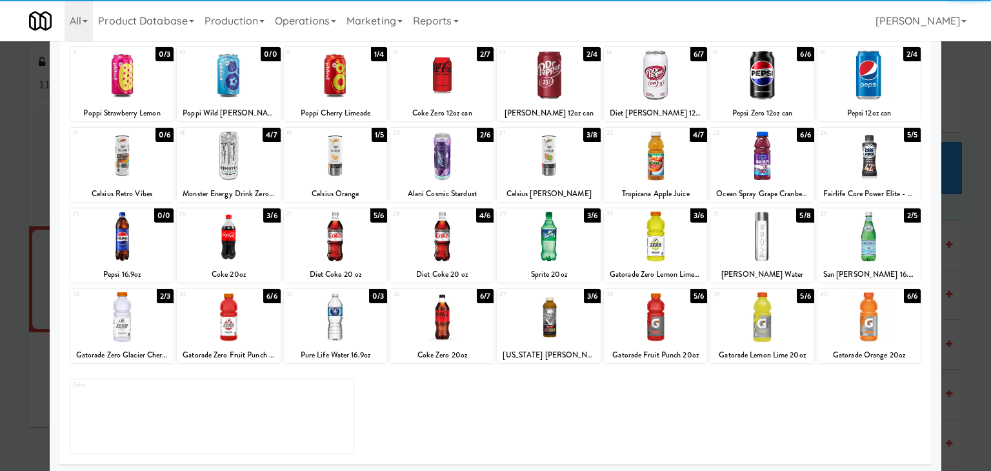
scroll to position [163, 0]
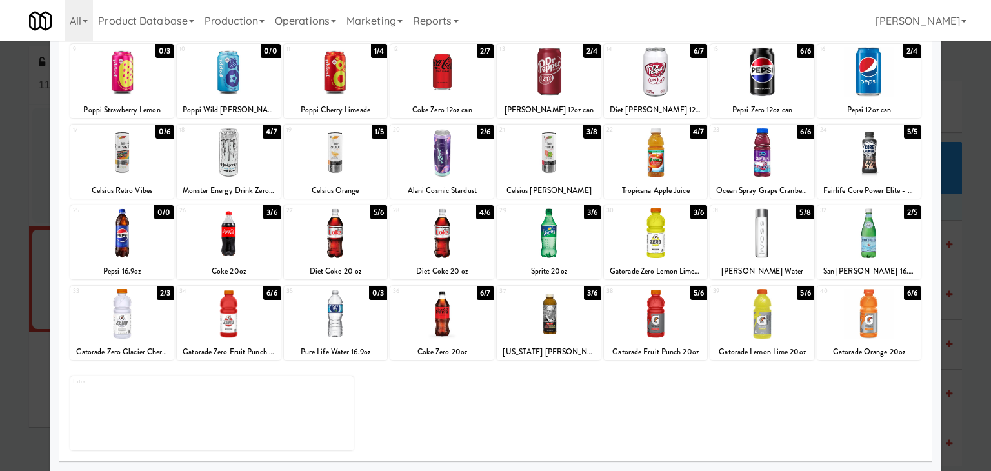
click at [231, 317] on div at bounding box center [228, 314] width 103 height 50
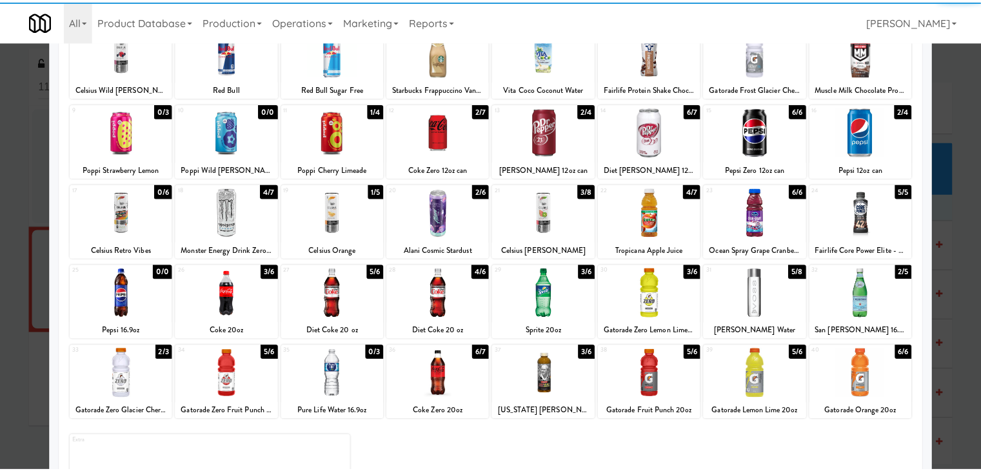
scroll to position [0, 0]
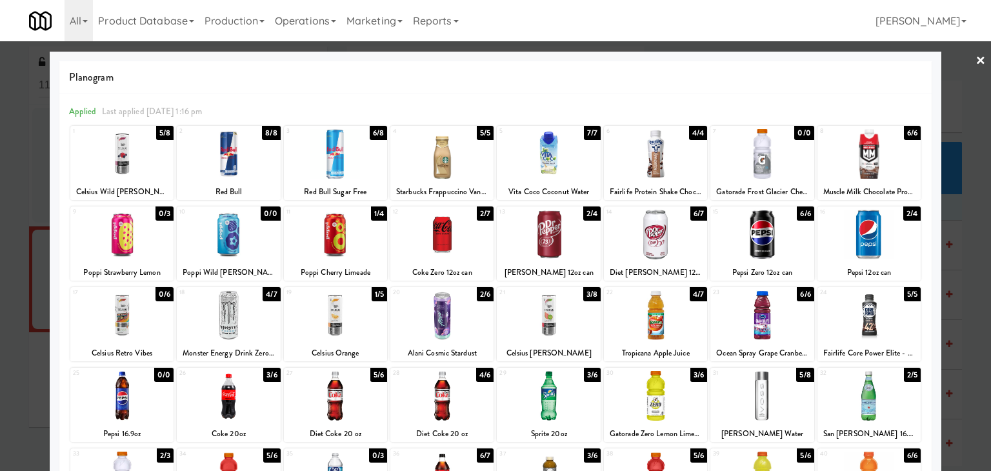
click at [975, 59] on link "×" at bounding box center [980, 61] width 10 height 40
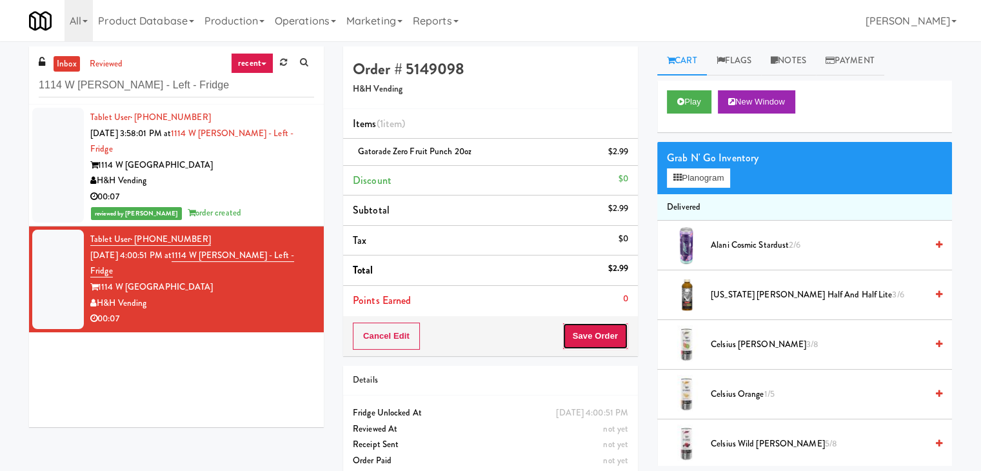
click at [586, 336] on button "Save Order" at bounding box center [596, 336] width 66 height 27
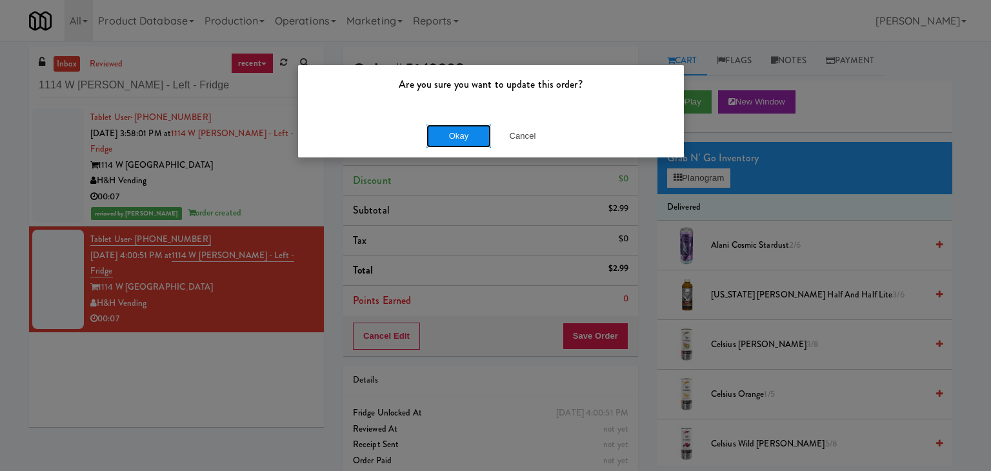
click at [444, 137] on button "Okay" at bounding box center [458, 136] width 65 height 23
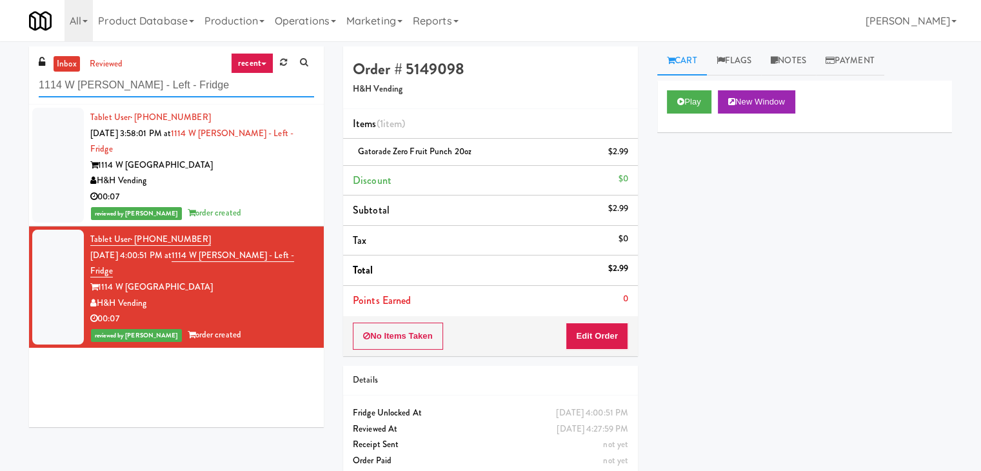
click at [189, 94] on input "1114 W Carroll - Left - Fridge" at bounding box center [176, 86] width 275 height 24
paste input "Alta Springs-Pantry/Cooler"
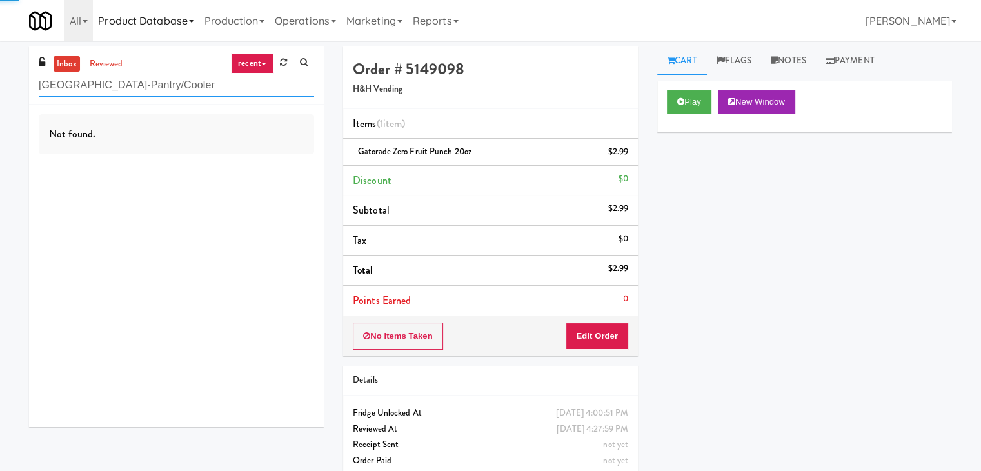
type input "Alta Springs-Pantry/Cooler"
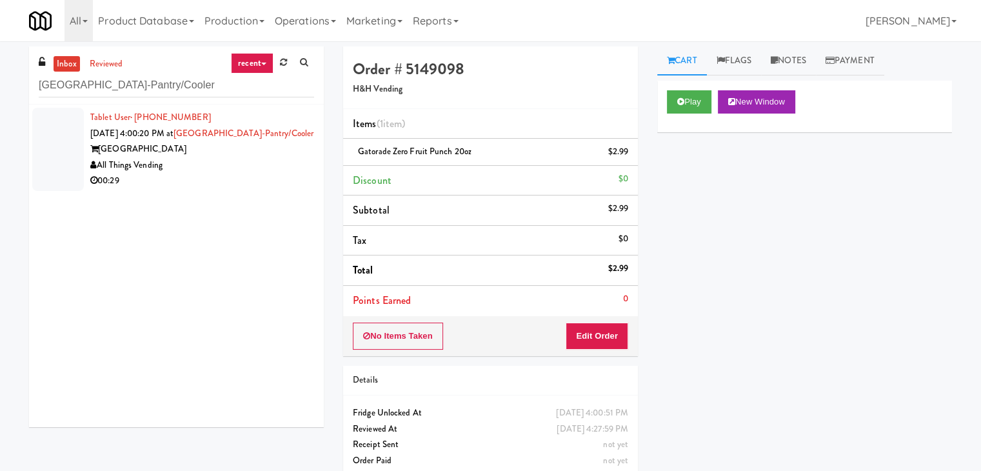
click at [261, 176] on div "00:29" at bounding box center [202, 181] width 224 height 16
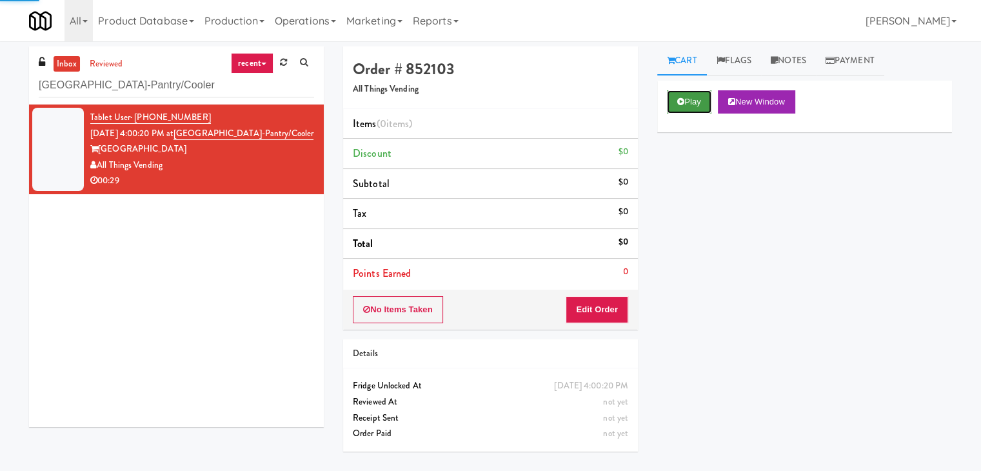
click at [682, 101] on icon at bounding box center [680, 101] width 7 height 8
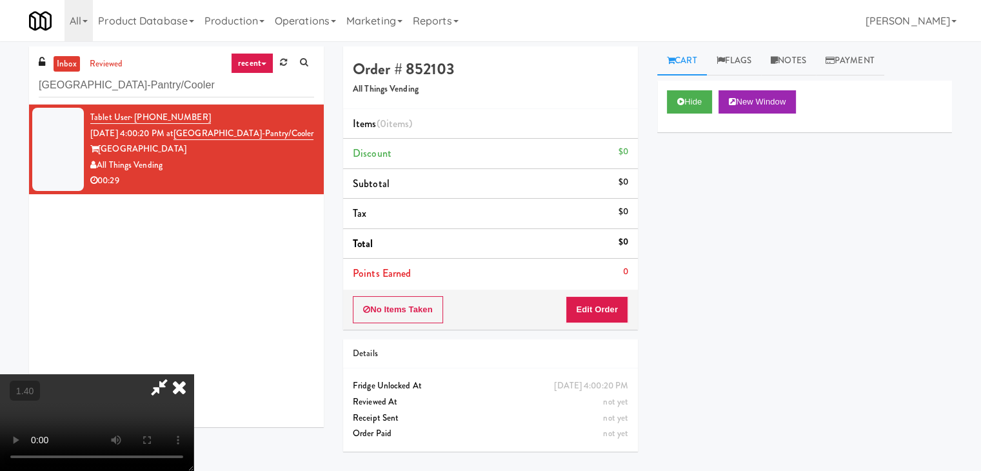
click at [194, 374] on video at bounding box center [97, 422] width 194 height 97
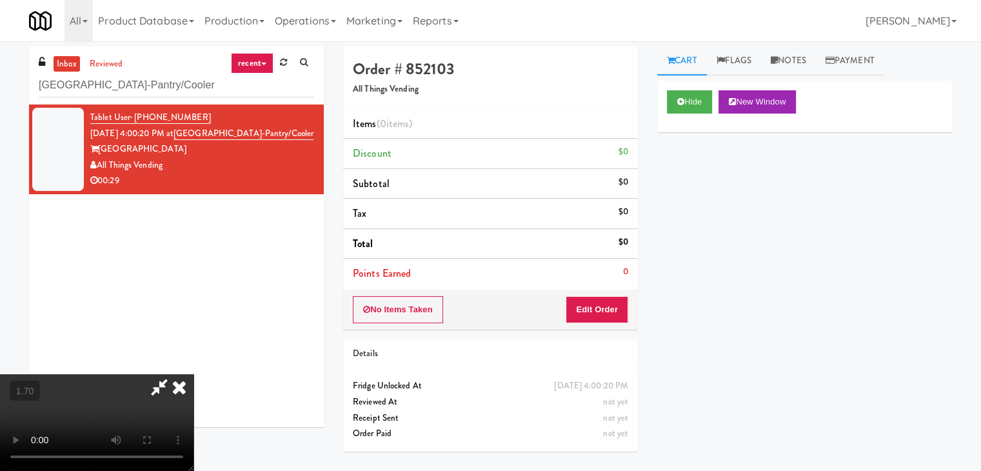
scroll to position [0, 0]
click at [194, 374] on video at bounding box center [97, 422] width 194 height 97
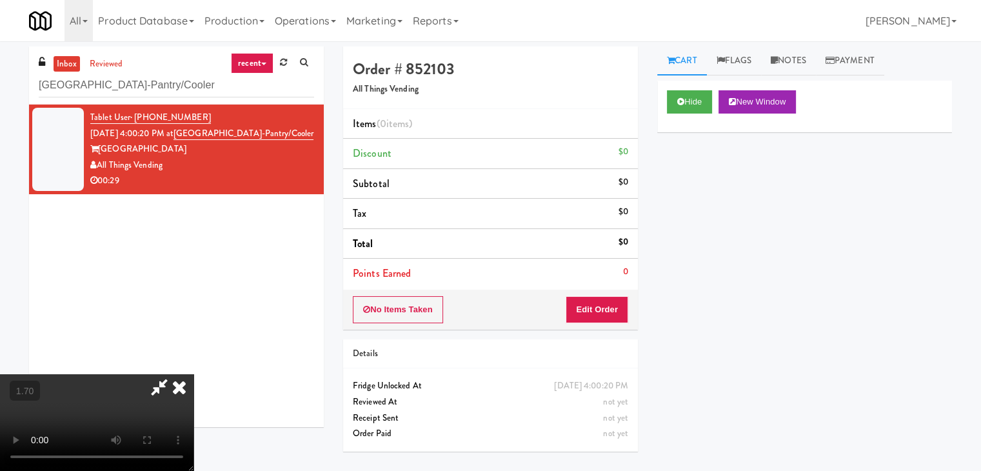
click at [194, 374] on video at bounding box center [97, 422] width 194 height 97
click at [194, 374] on icon at bounding box center [179, 387] width 28 height 26
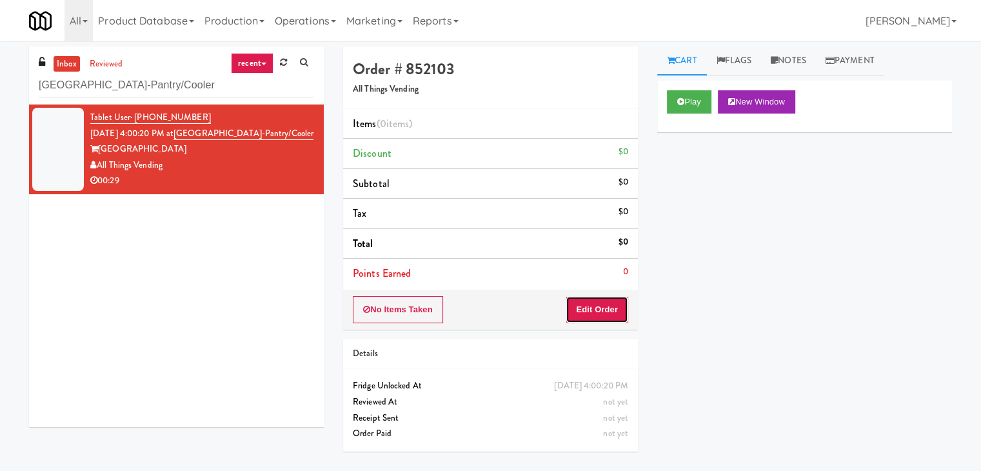
click at [593, 308] on button "Edit Order" at bounding box center [597, 309] width 63 height 27
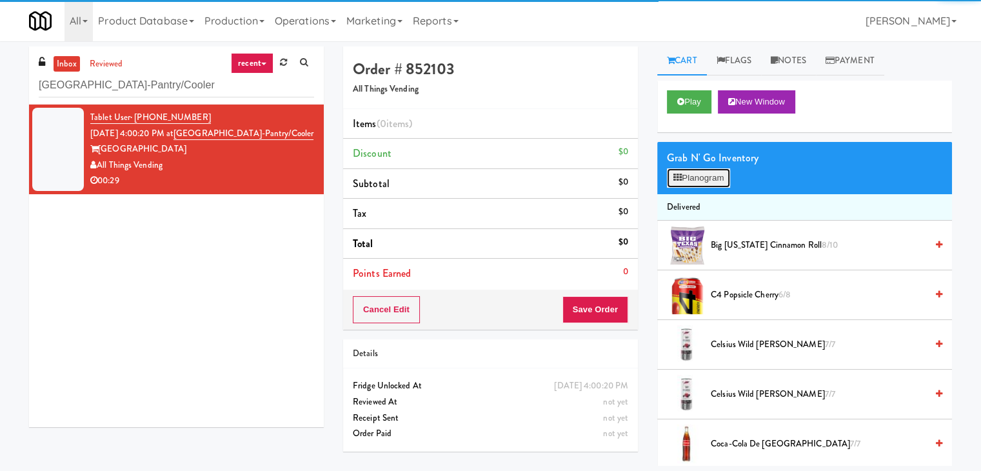
click at [692, 179] on button "Planogram" at bounding box center [698, 177] width 63 height 19
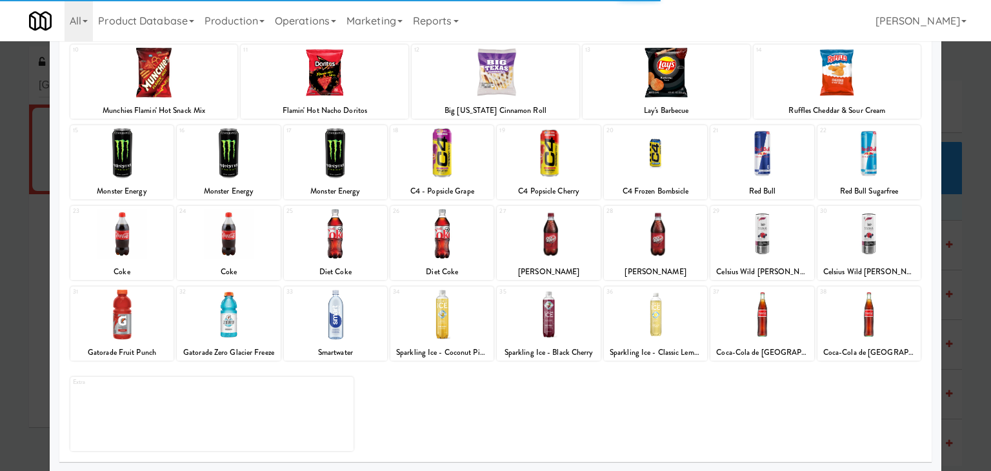
scroll to position [163, 0]
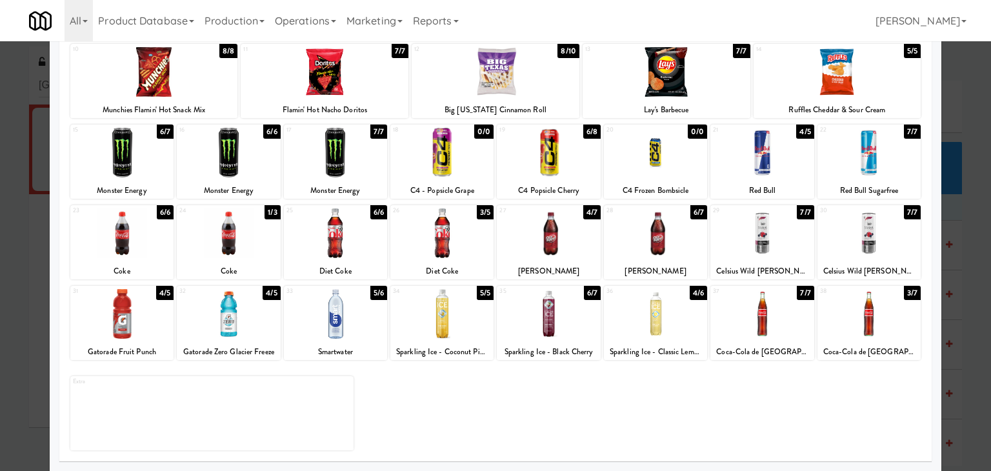
click at [134, 161] on div at bounding box center [121, 153] width 103 height 50
click at [242, 170] on div at bounding box center [228, 153] width 103 height 50
click at [138, 243] on div at bounding box center [121, 233] width 103 height 50
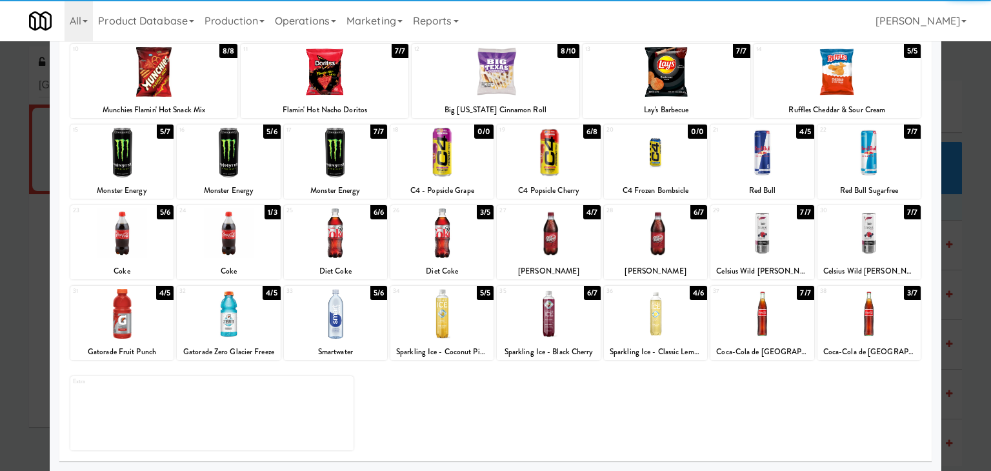
click at [214, 244] on div at bounding box center [228, 233] width 103 height 50
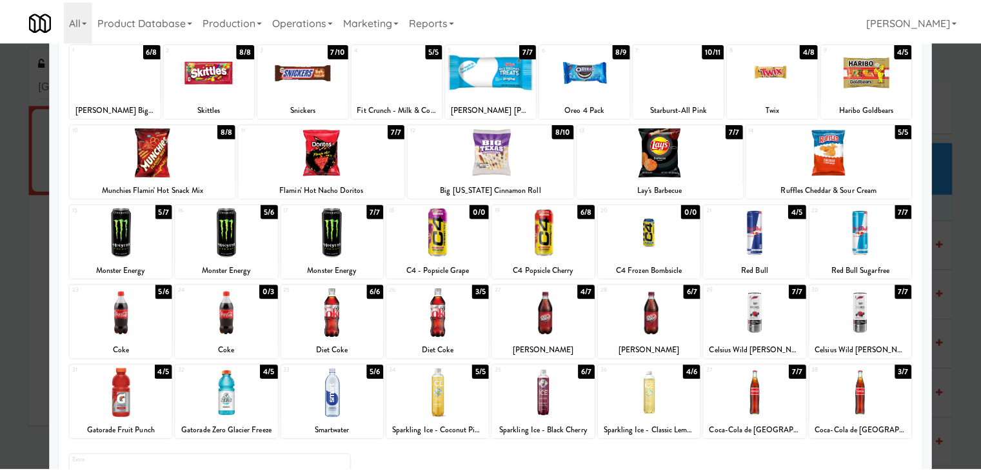
scroll to position [0, 0]
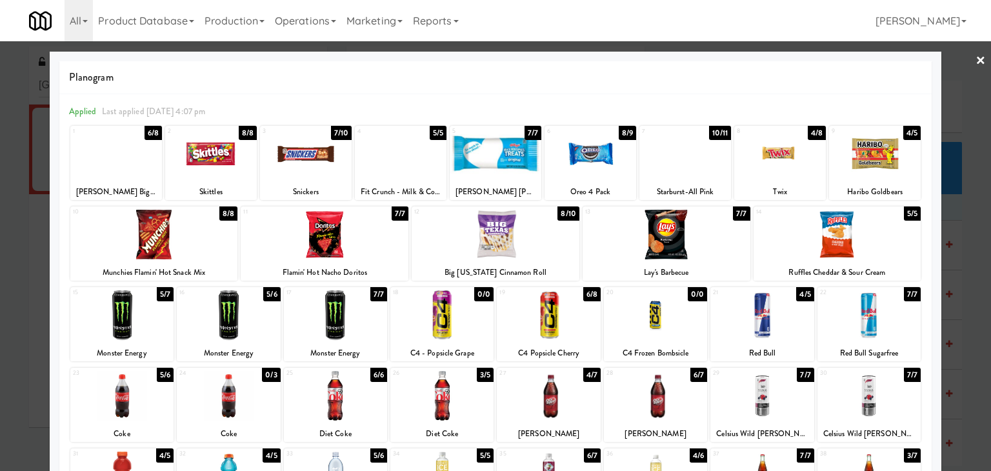
click at [975, 55] on link "×" at bounding box center [980, 61] width 10 height 40
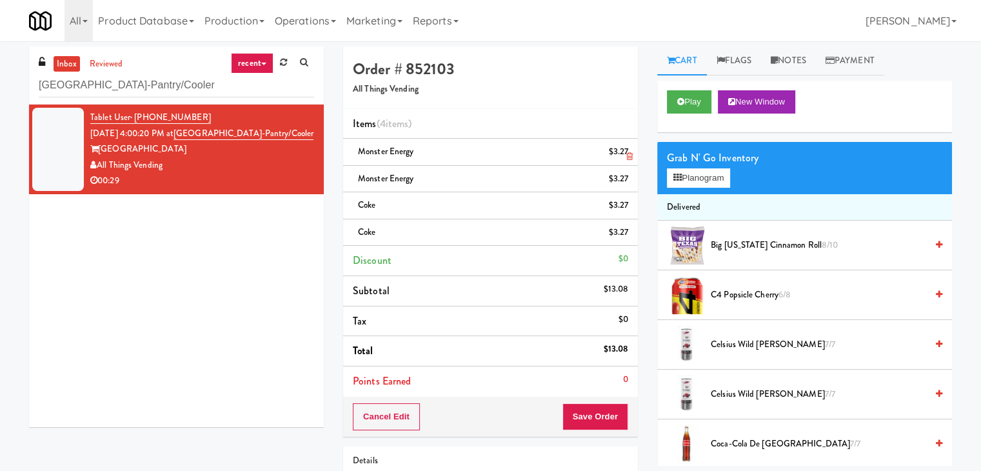
click at [630, 154] on icon at bounding box center [629, 156] width 6 height 8
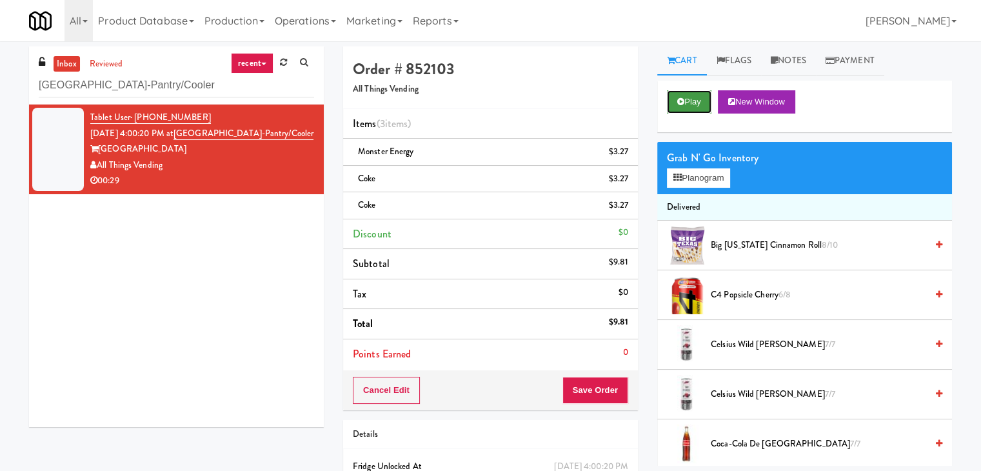
click at [697, 100] on button "Play" at bounding box center [689, 101] width 45 height 23
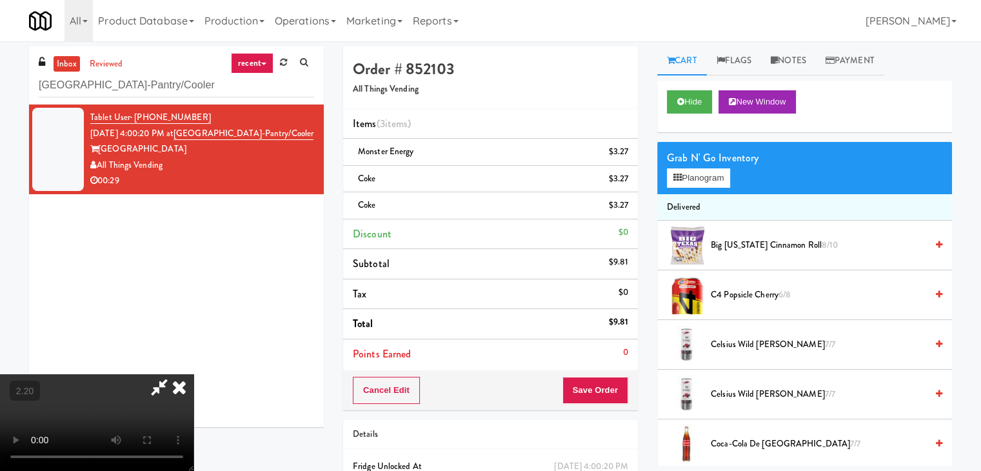
scroll to position [52, 0]
click at [194, 374] on video at bounding box center [97, 422] width 194 height 97
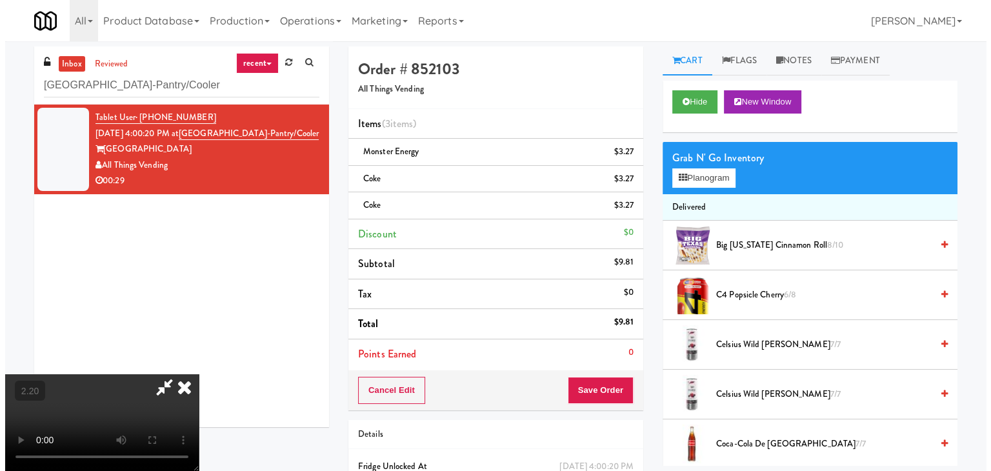
scroll to position [0, 0]
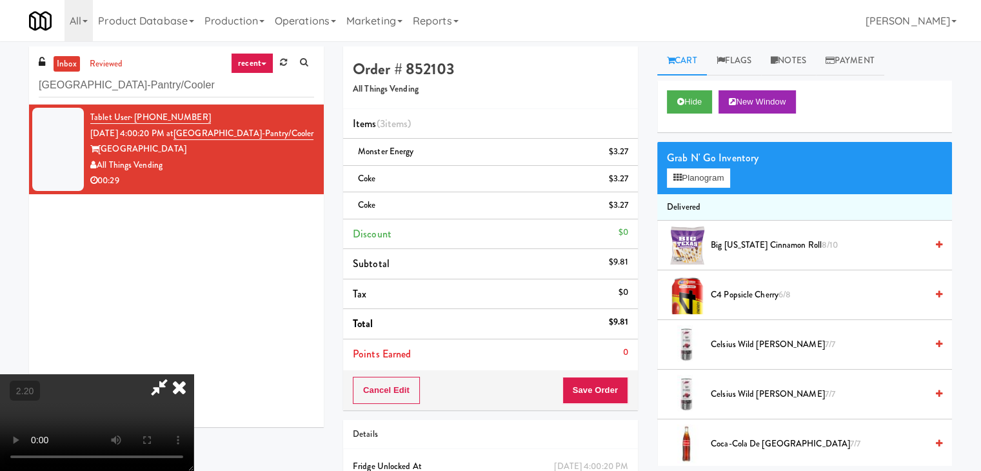
drag, startPoint x: 563, startPoint y: 51, endPoint x: 473, endPoint y: 112, distance: 107.7
click at [194, 374] on icon at bounding box center [179, 387] width 28 height 26
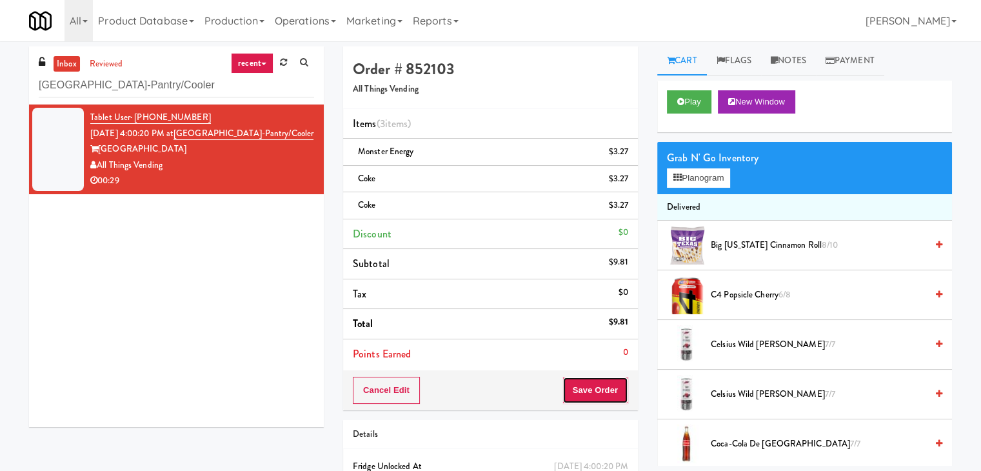
click at [583, 392] on button "Save Order" at bounding box center [596, 390] width 66 height 27
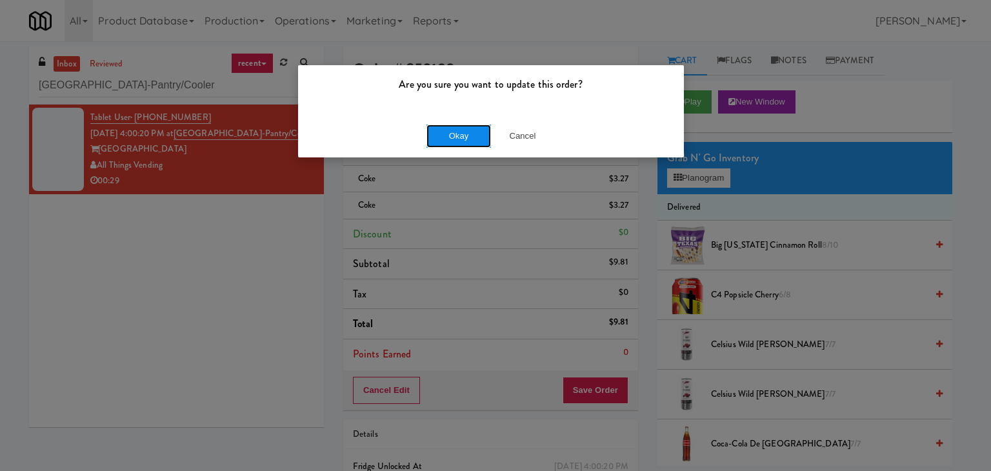
click at [453, 137] on button "Okay" at bounding box center [458, 136] width 65 height 23
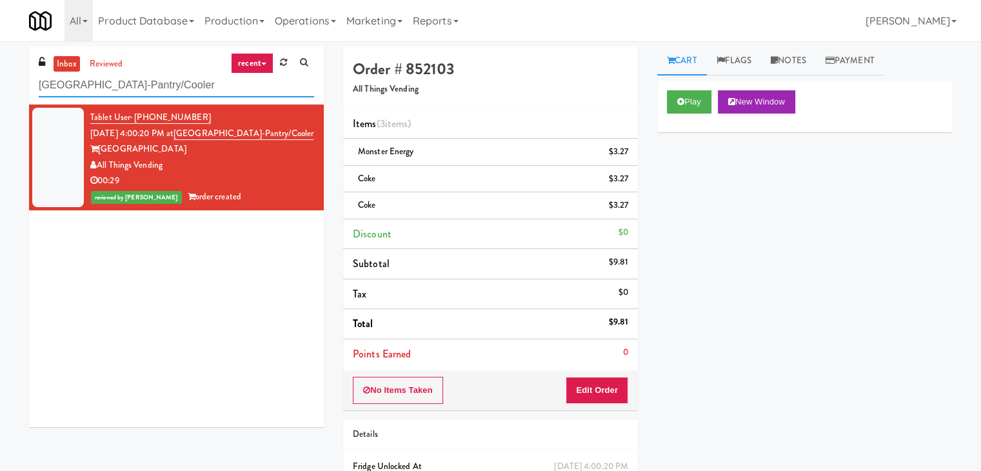
click at [191, 94] on input "Alta Springs-Pantry/Cooler" at bounding box center [176, 86] width 275 height 24
paste input "Scarborough Birchmount Hospital - Main Lobby"
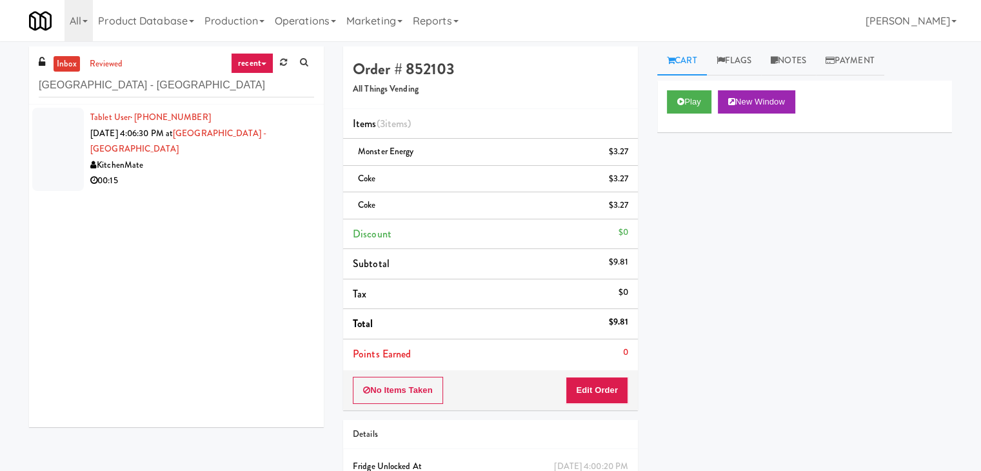
drag, startPoint x: 252, startPoint y: 174, endPoint x: 263, endPoint y: 166, distance: 13.4
click at [251, 174] on div "00:15" at bounding box center [202, 181] width 224 height 16
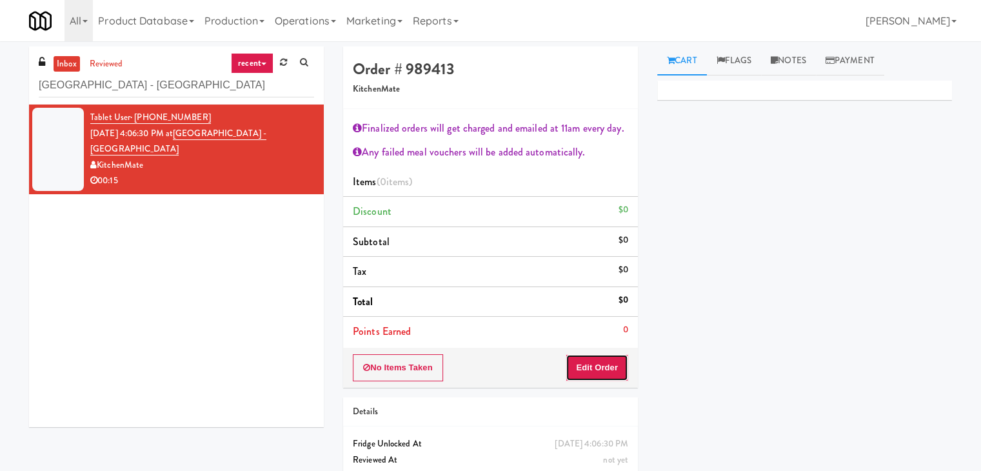
click at [584, 367] on button "Edit Order" at bounding box center [597, 367] width 63 height 27
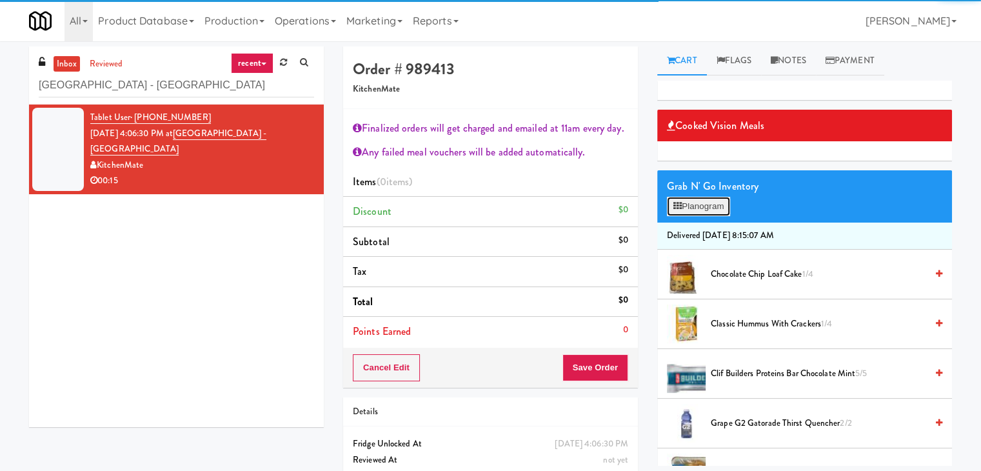
click at [718, 203] on button "Planogram" at bounding box center [698, 206] width 63 height 19
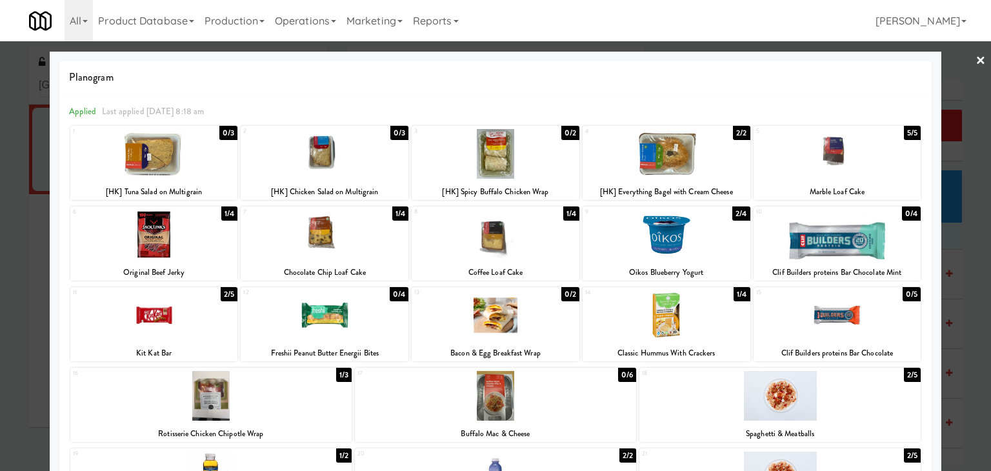
click at [656, 167] on div at bounding box center [667, 154] width 168 height 50
click at [488, 243] on div at bounding box center [496, 235] width 168 height 50
click at [975, 59] on link "×" at bounding box center [980, 61] width 10 height 40
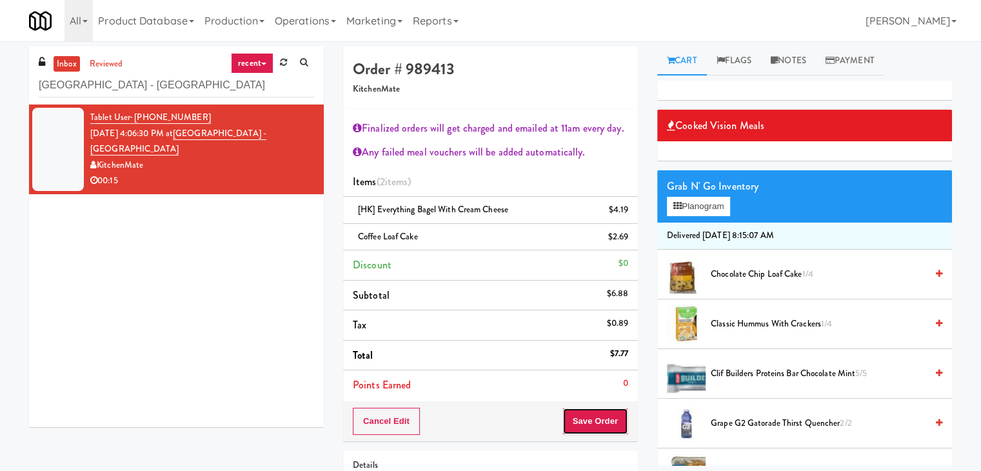
click at [588, 416] on button "Save Order" at bounding box center [596, 421] width 66 height 27
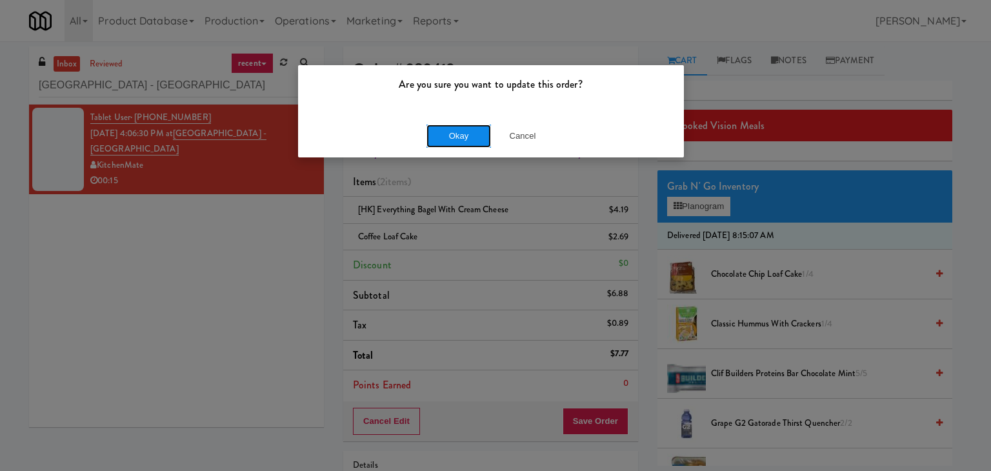
click at [448, 141] on button "Okay" at bounding box center [458, 136] width 65 height 23
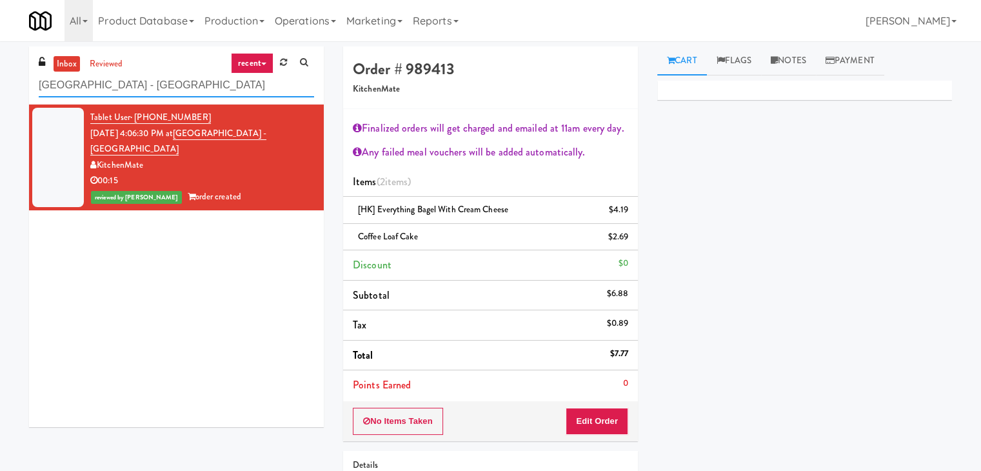
click at [203, 83] on input "Scarborough Birchmount Hospital - Main Lobby" at bounding box center [176, 86] width 275 height 24
paste input "Crossing West - Cooler - Right"
type input "Crossing West - Cooler - Right"
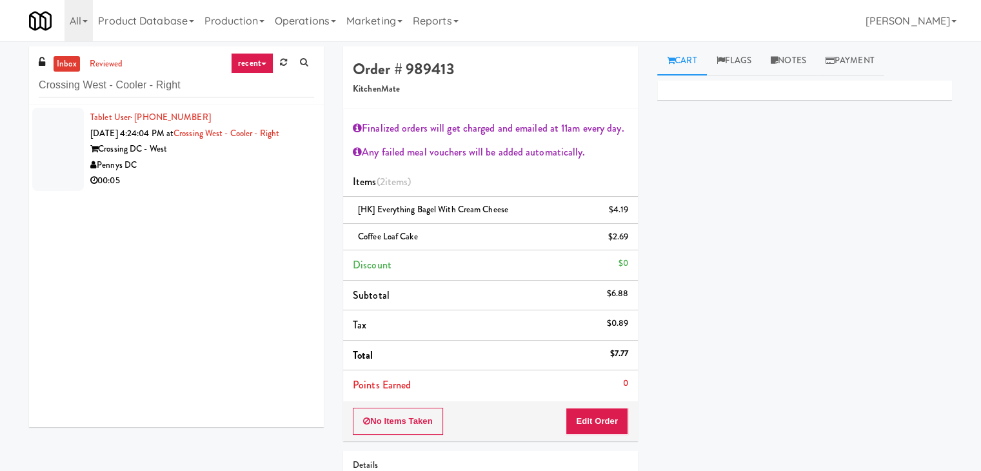
click at [251, 176] on div "00:05" at bounding box center [202, 181] width 224 height 16
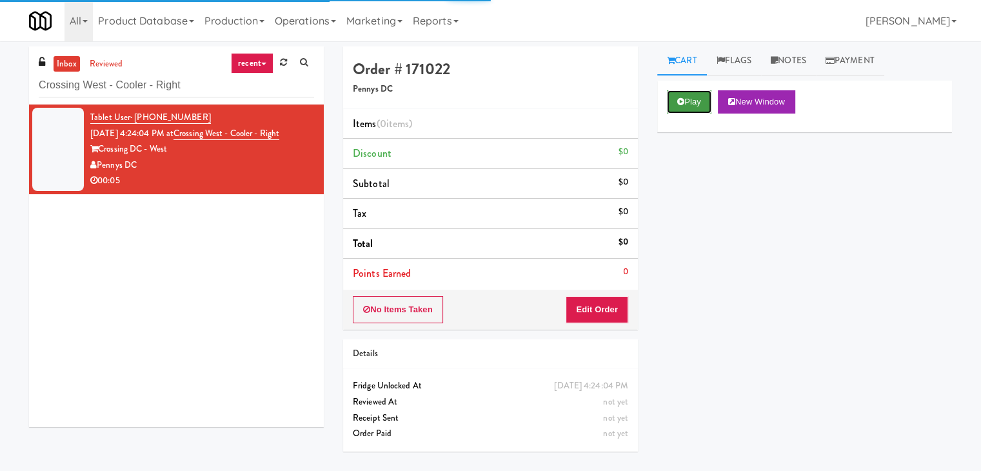
click at [684, 99] on icon at bounding box center [680, 101] width 7 height 8
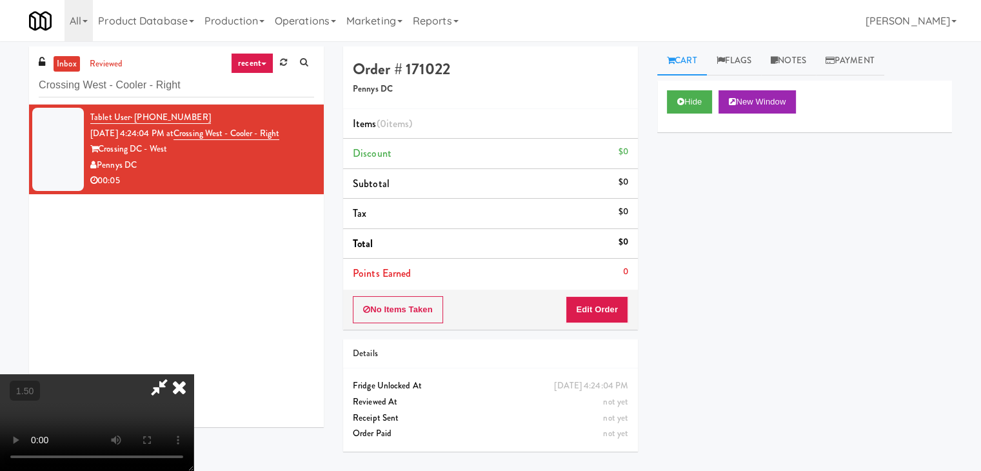
click at [194, 374] on video at bounding box center [97, 422] width 194 height 97
click at [194, 374] on icon at bounding box center [179, 387] width 28 height 26
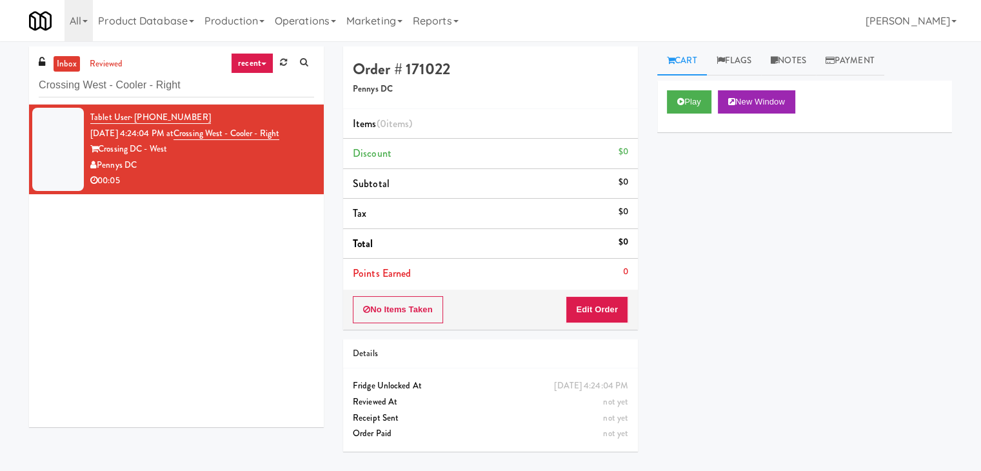
click at [593, 291] on div "No Items Taken Edit Order" at bounding box center [490, 310] width 295 height 40
click at [593, 305] on button "Edit Order" at bounding box center [597, 309] width 63 height 27
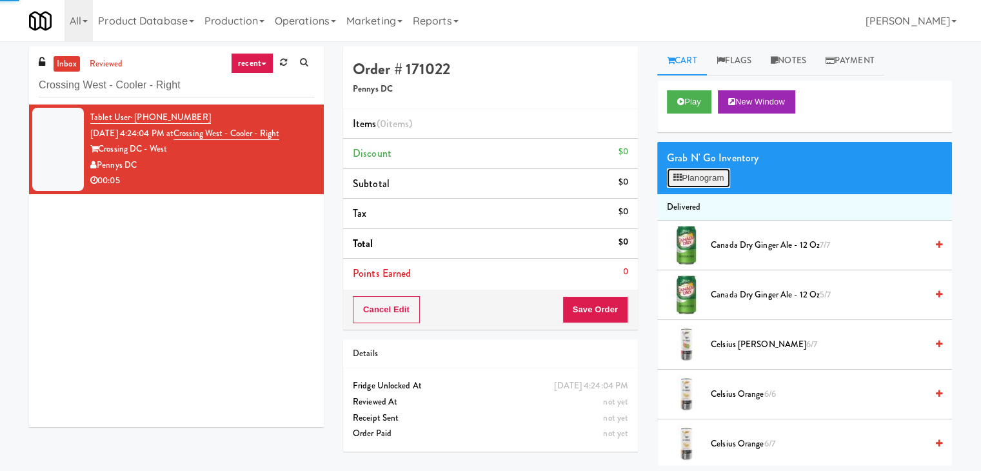
click at [710, 183] on button "Planogram" at bounding box center [698, 177] width 63 height 19
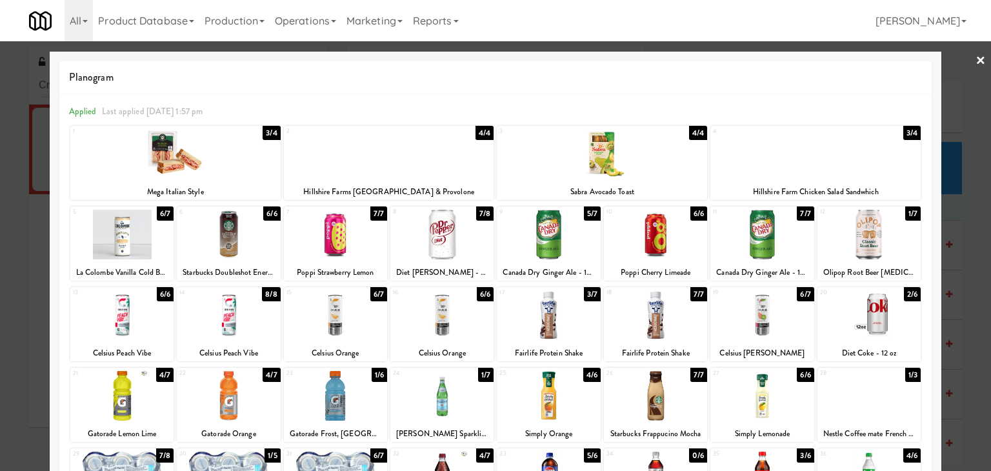
click at [226, 313] on div at bounding box center [228, 315] width 103 height 50
click at [975, 57] on link "×" at bounding box center [980, 61] width 10 height 40
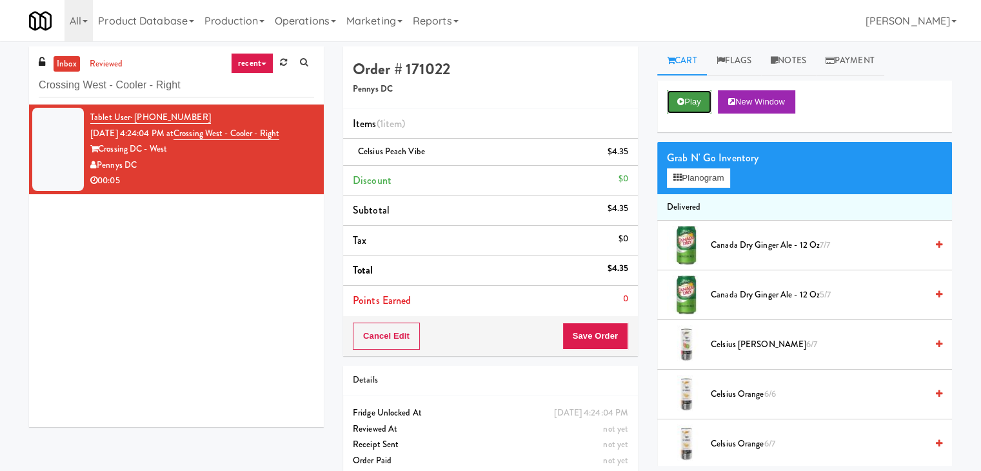
click at [690, 104] on button "Play" at bounding box center [689, 101] width 45 height 23
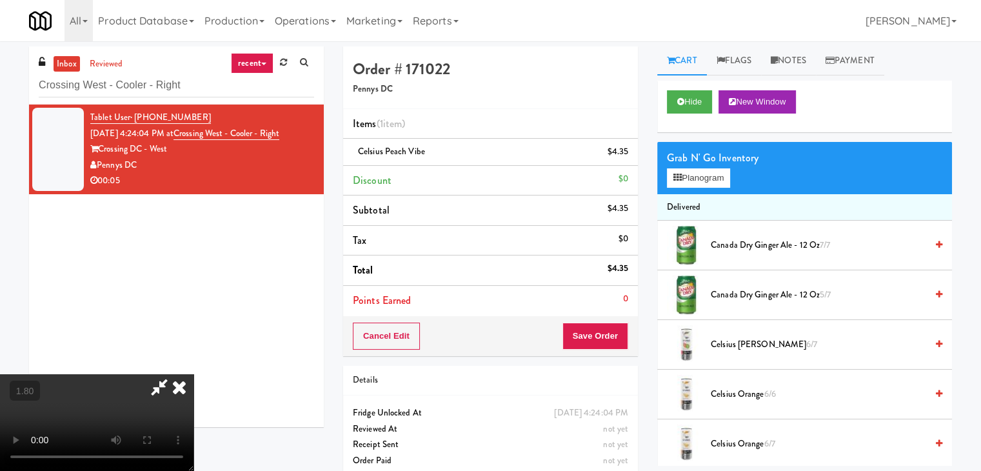
click at [194, 374] on icon at bounding box center [179, 387] width 28 height 26
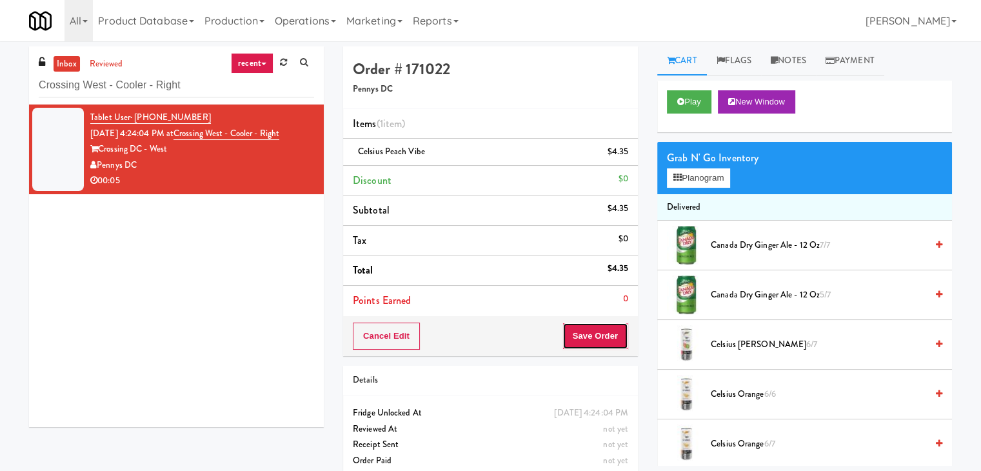
click at [606, 339] on button "Save Order" at bounding box center [596, 336] width 66 height 27
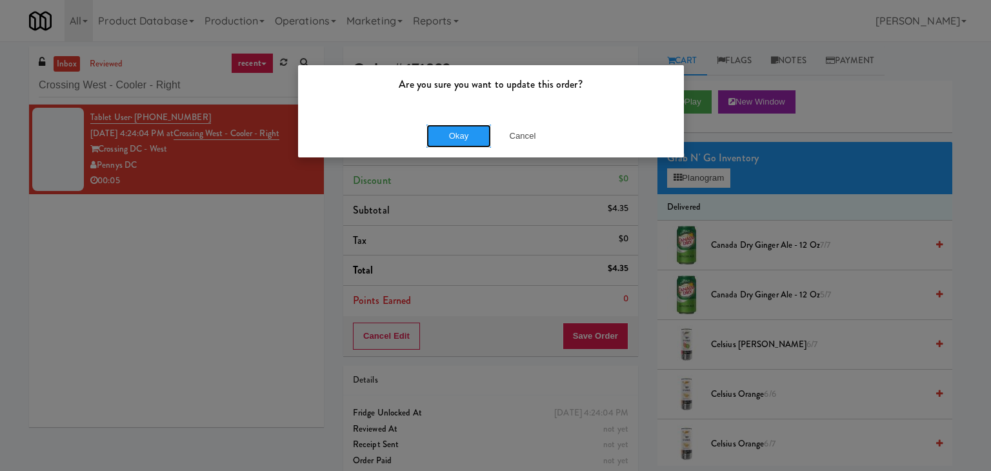
drag, startPoint x: 459, startPoint y: 141, endPoint x: 370, endPoint y: 32, distance: 141.2
click at [459, 141] on button "Okay" at bounding box center [458, 136] width 65 height 23
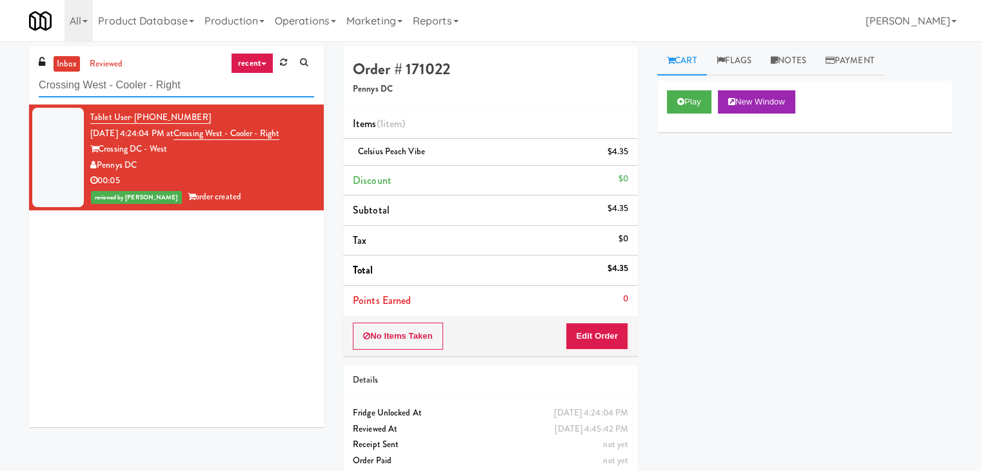
click at [198, 95] on input "Crossing West - Cooler - Right" at bounding box center [176, 86] width 275 height 24
paste input "Twenty2 West - Combo"
type input "Twenty2 West - Combo"
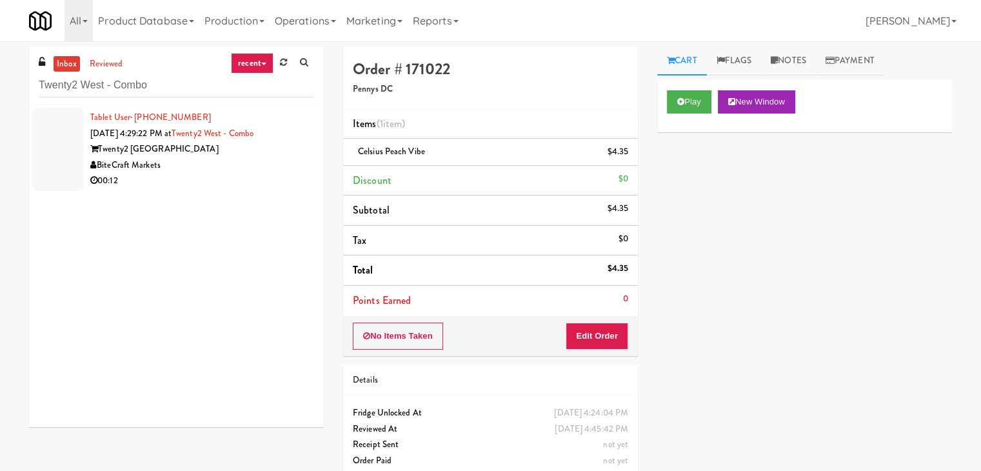
click at [260, 175] on div "00:12" at bounding box center [202, 181] width 224 height 16
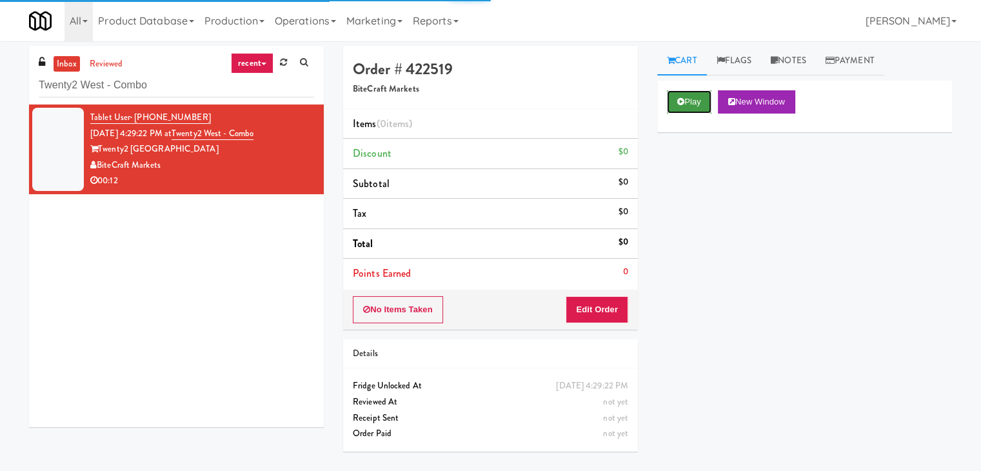
click at [681, 99] on icon at bounding box center [680, 101] width 7 height 8
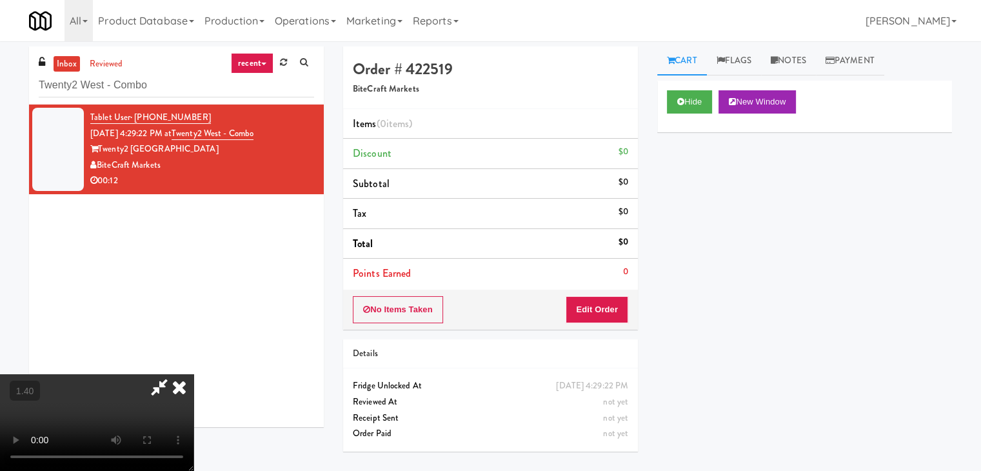
click at [194, 374] on video at bounding box center [97, 422] width 194 height 97
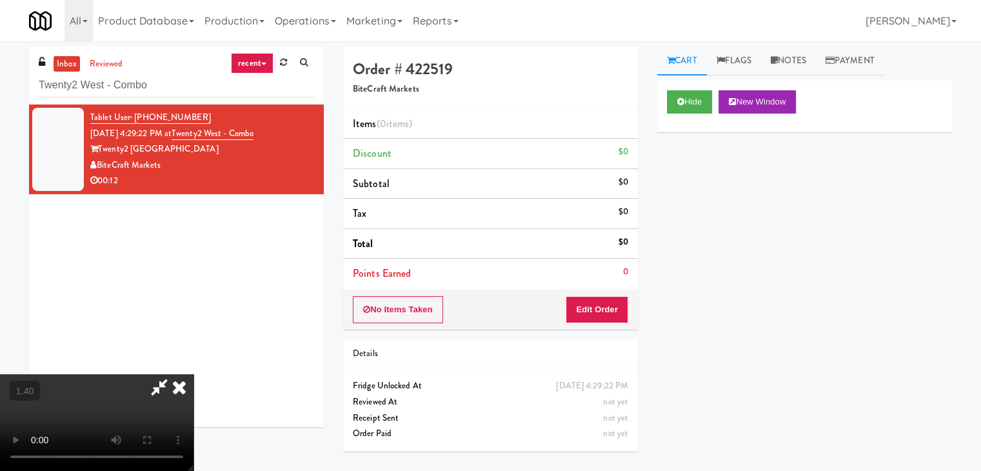
click at [194, 374] on video at bounding box center [97, 422] width 194 height 97
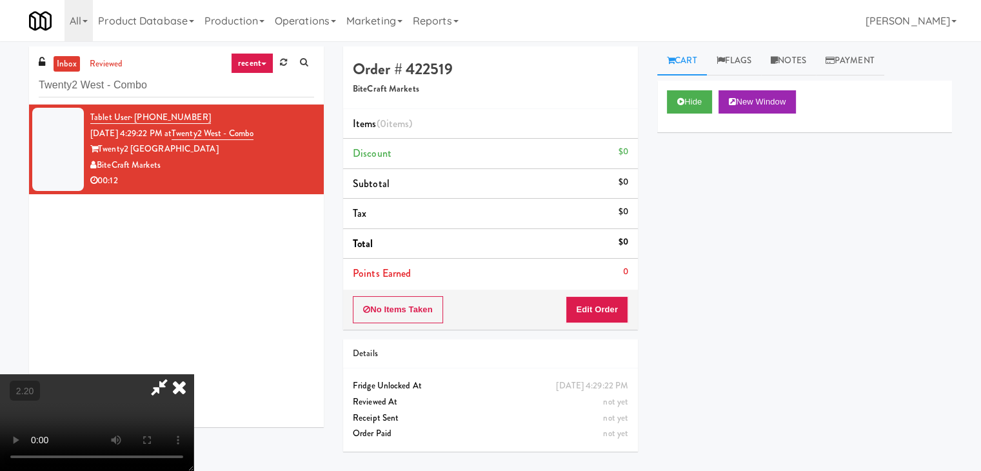
click at [194, 374] on icon at bounding box center [179, 387] width 28 height 26
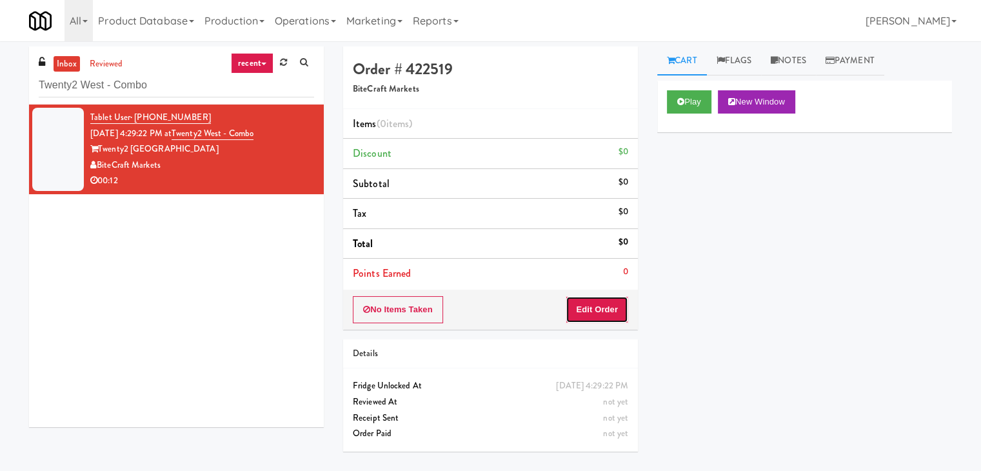
click at [602, 306] on button "Edit Order" at bounding box center [597, 309] width 63 height 27
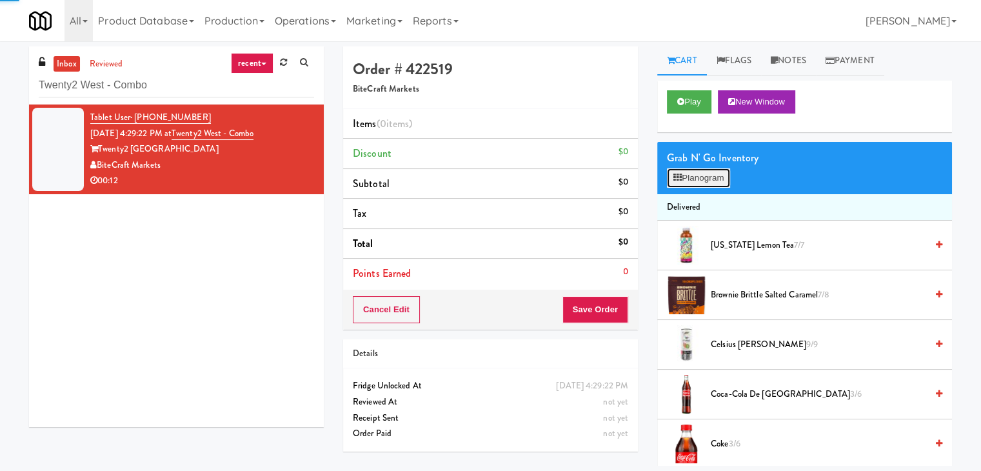
click at [692, 181] on button "Planogram" at bounding box center [698, 177] width 63 height 19
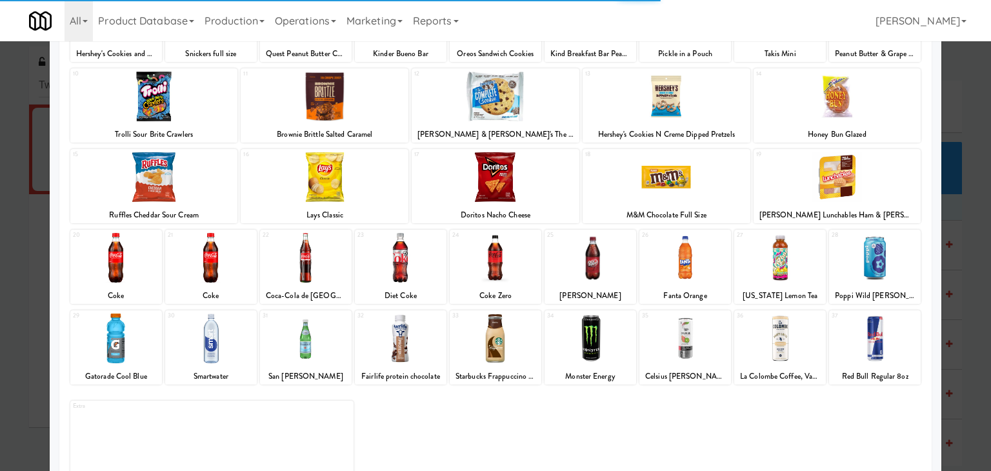
scroll to position [163, 0]
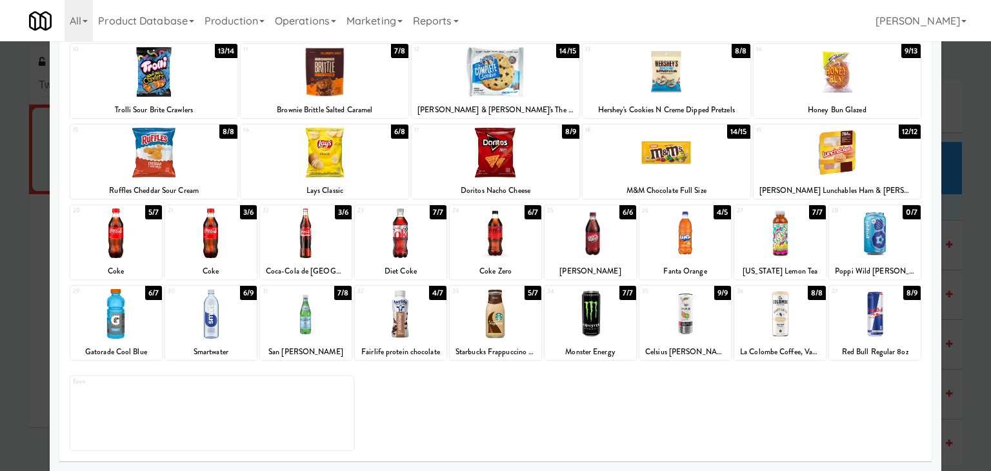
click at [502, 232] on div at bounding box center [496, 233] width 92 height 50
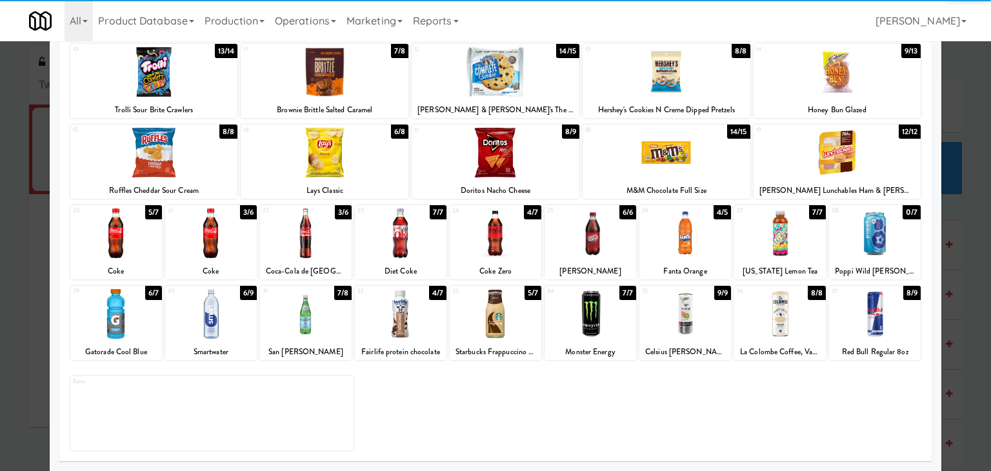
click at [500, 163] on div at bounding box center [496, 153] width 168 height 50
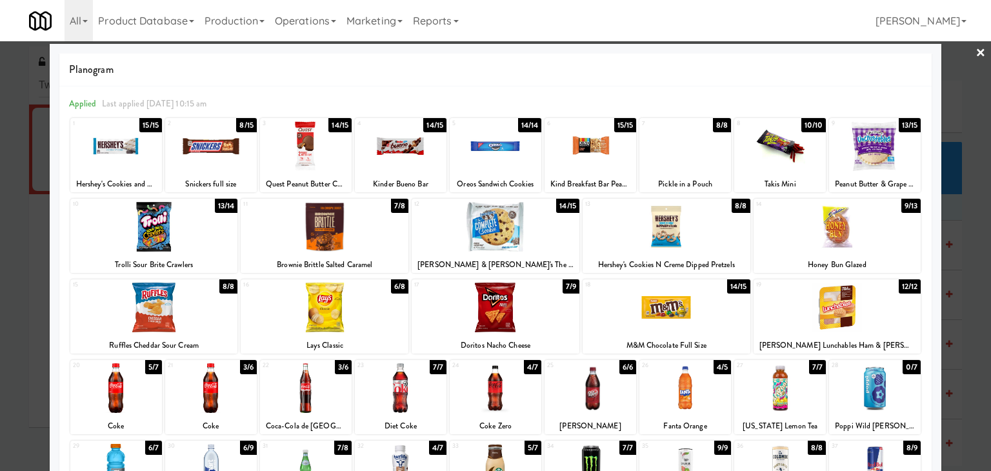
scroll to position [0, 0]
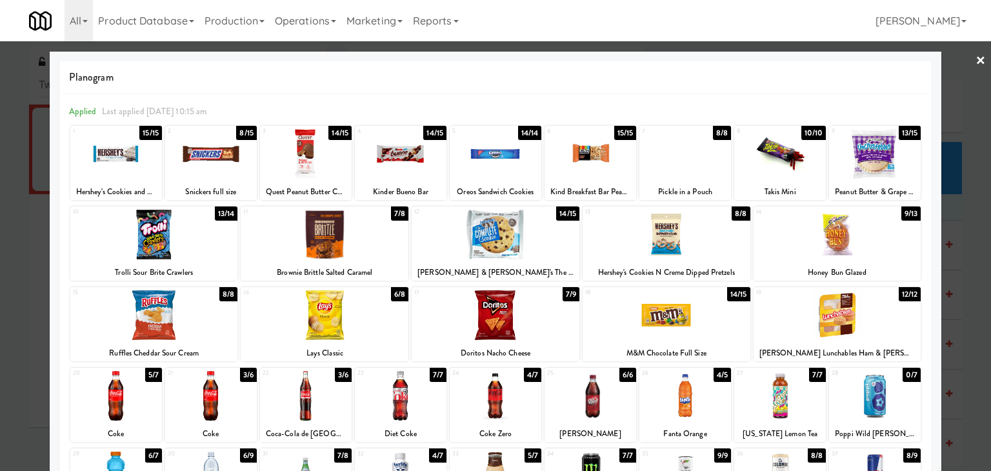
click at [975, 61] on link "×" at bounding box center [980, 61] width 10 height 40
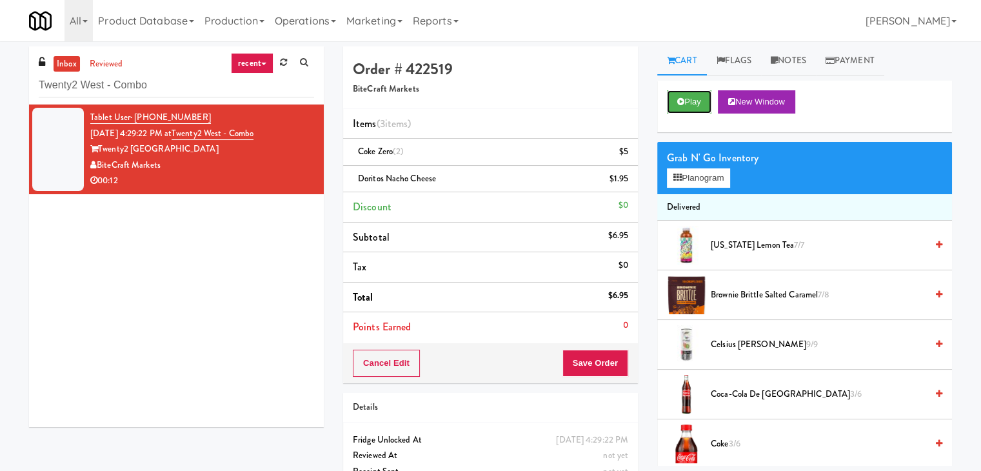
drag, startPoint x: 699, startPoint y: 95, endPoint x: 604, endPoint y: 137, distance: 104.0
click at [699, 95] on button "Play" at bounding box center [689, 101] width 45 height 23
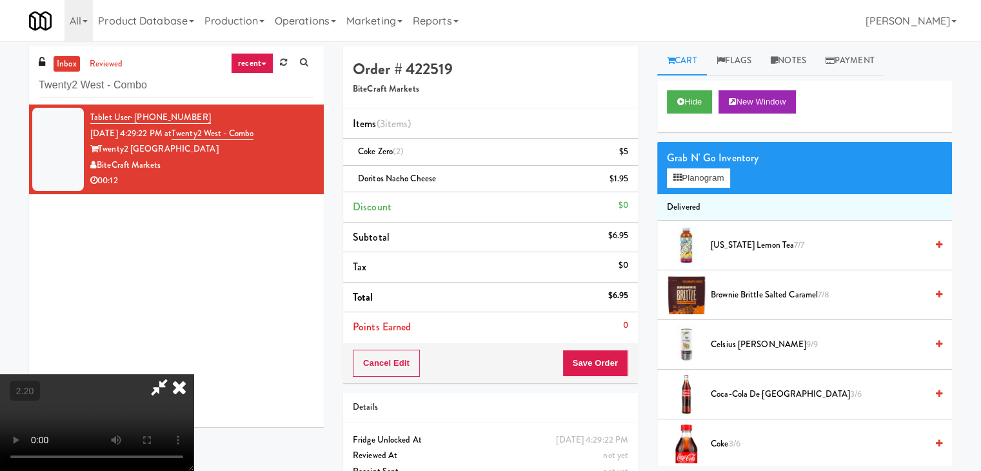
click at [194, 374] on video at bounding box center [97, 422] width 194 height 97
click at [174, 374] on icon at bounding box center [159, 387] width 30 height 26
click at [595, 359] on button "Save Order" at bounding box center [596, 363] width 66 height 27
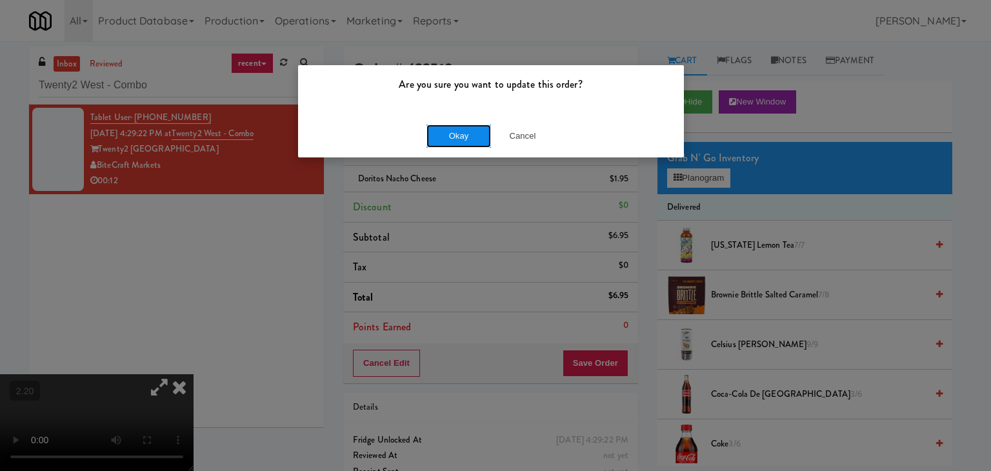
click at [466, 133] on button "Okay" at bounding box center [458, 136] width 65 height 23
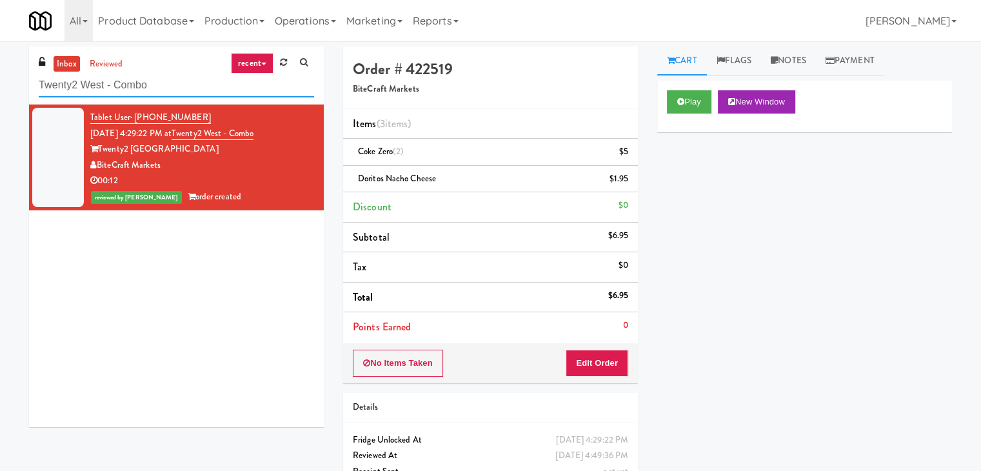
click at [155, 83] on input "Twenty2 West - Combo" at bounding box center [176, 86] width 275 height 24
paste input "VOC - Pantry"
type input "VOC - Pantry"
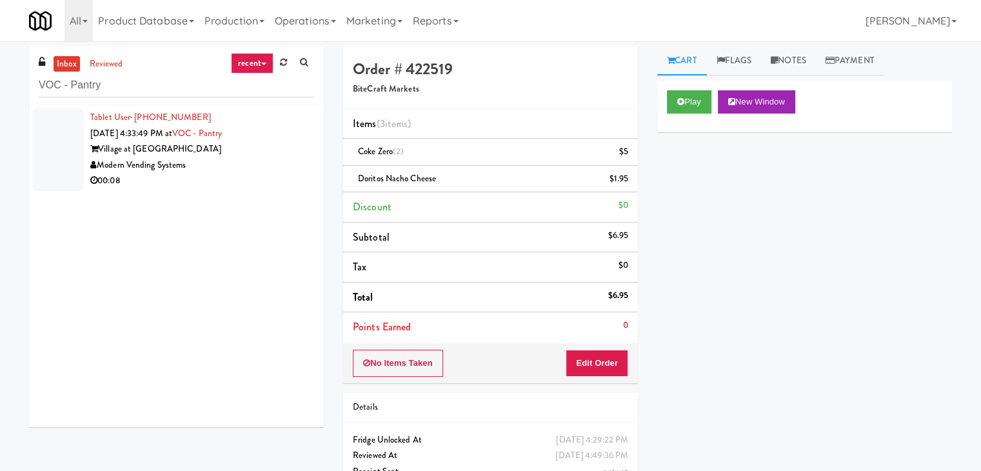
click at [266, 184] on div "00:08" at bounding box center [202, 181] width 224 height 16
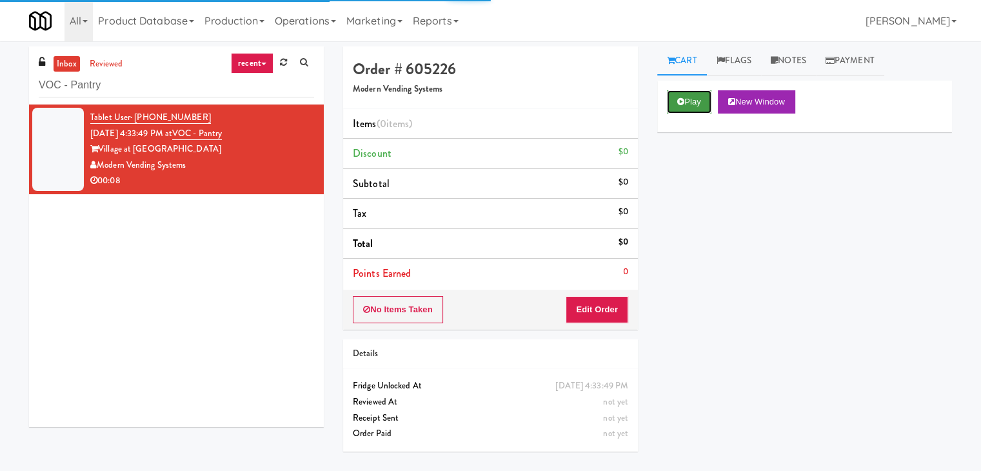
click at [695, 103] on button "Play" at bounding box center [689, 101] width 45 height 23
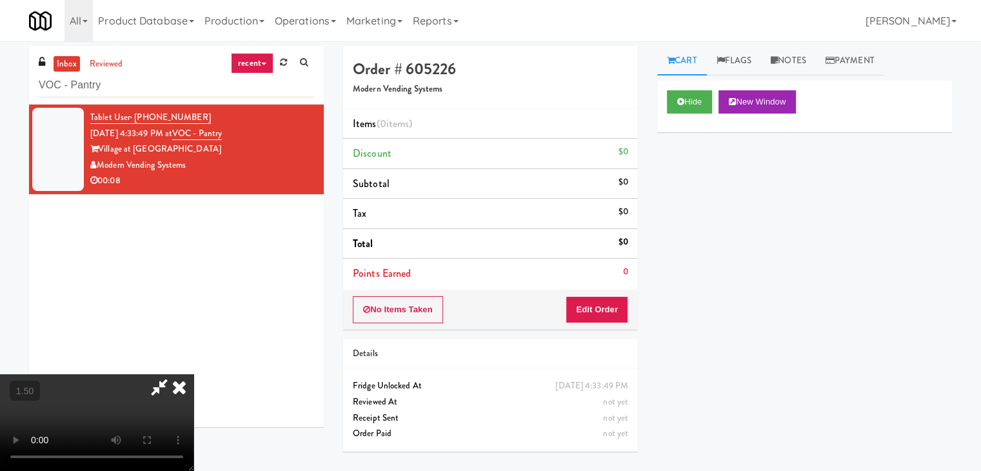
click at [194, 374] on video at bounding box center [97, 422] width 194 height 97
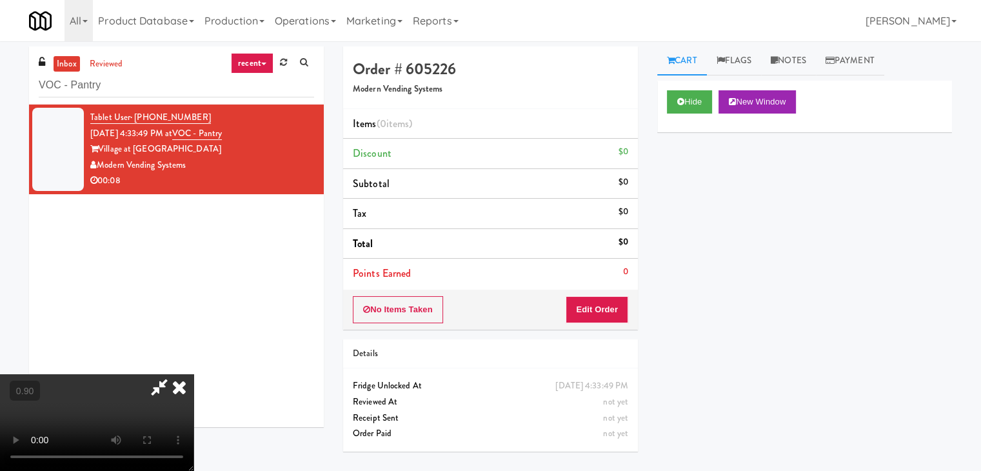
click at [194, 374] on video at bounding box center [97, 422] width 194 height 97
click at [174, 374] on icon at bounding box center [159, 387] width 30 height 26
click at [594, 303] on button "Edit Order" at bounding box center [597, 309] width 63 height 27
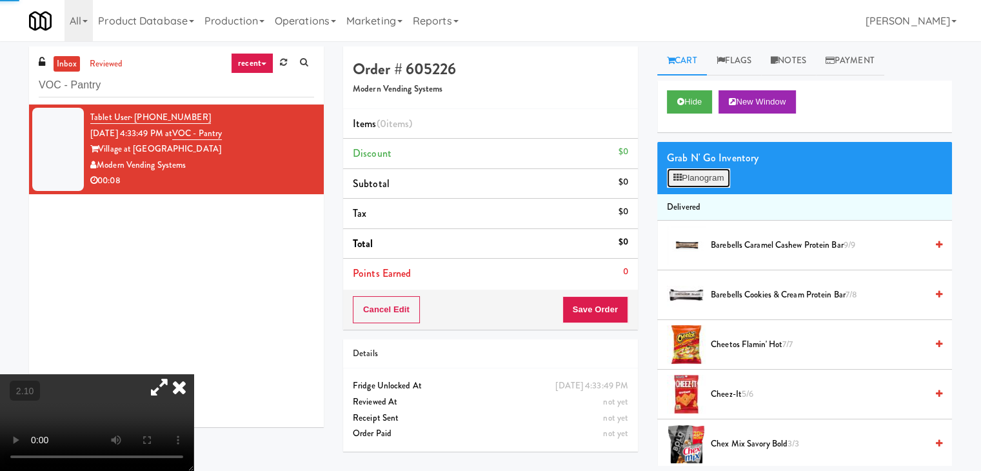
click at [715, 176] on button "Planogram" at bounding box center [698, 177] width 63 height 19
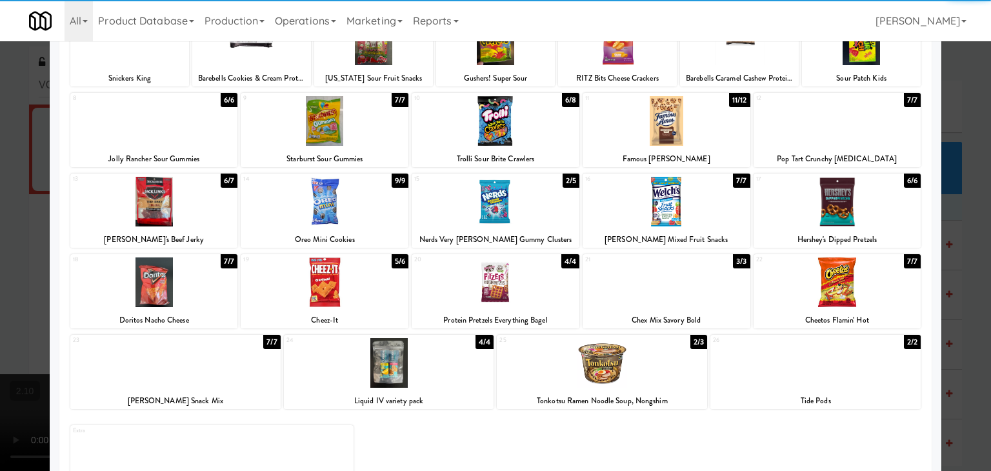
scroll to position [163, 0]
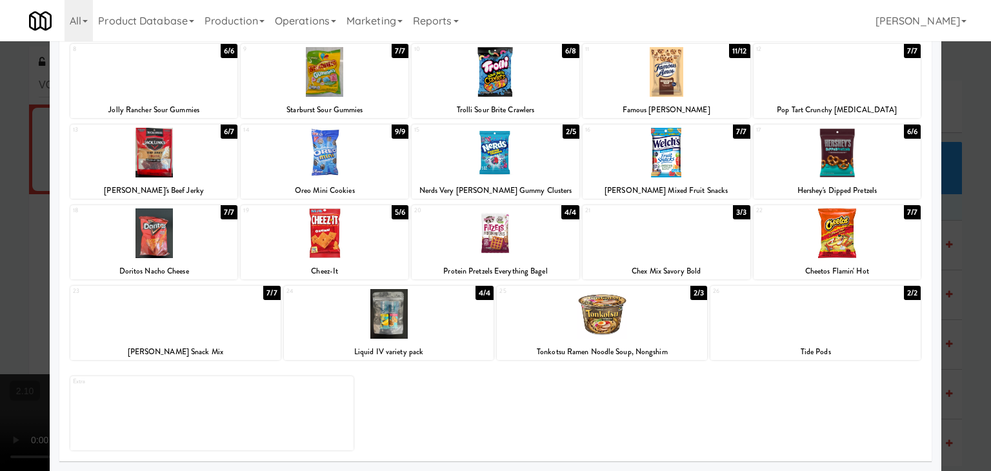
click at [831, 238] on div at bounding box center [837, 233] width 168 height 50
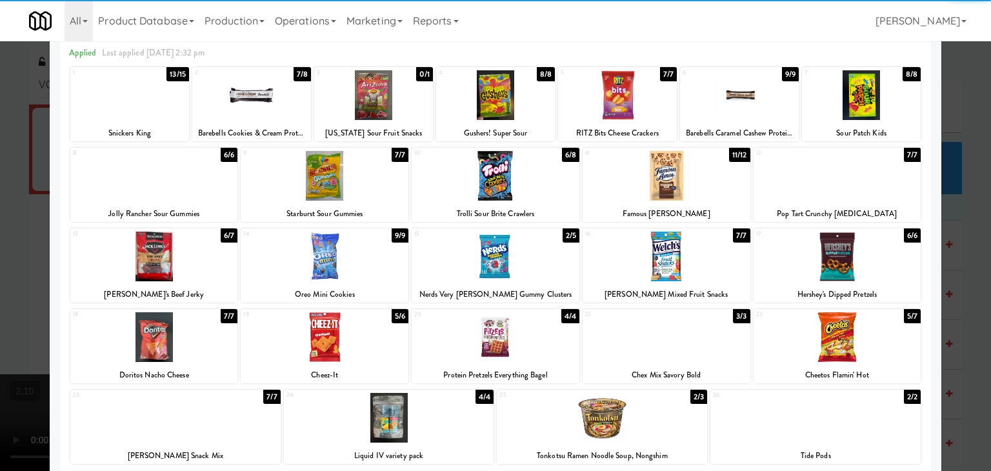
scroll to position [0, 0]
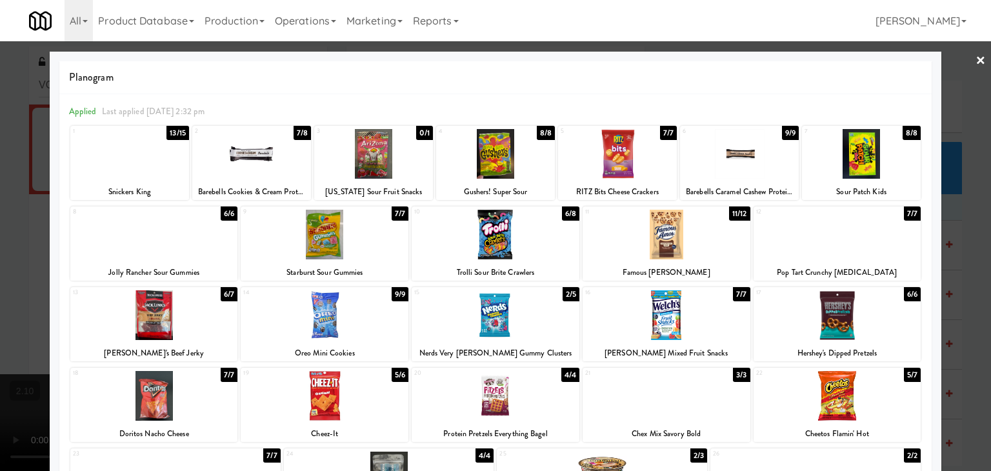
click at [975, 56] on link "×" at bounding box center [980, 61] width 10 height 40
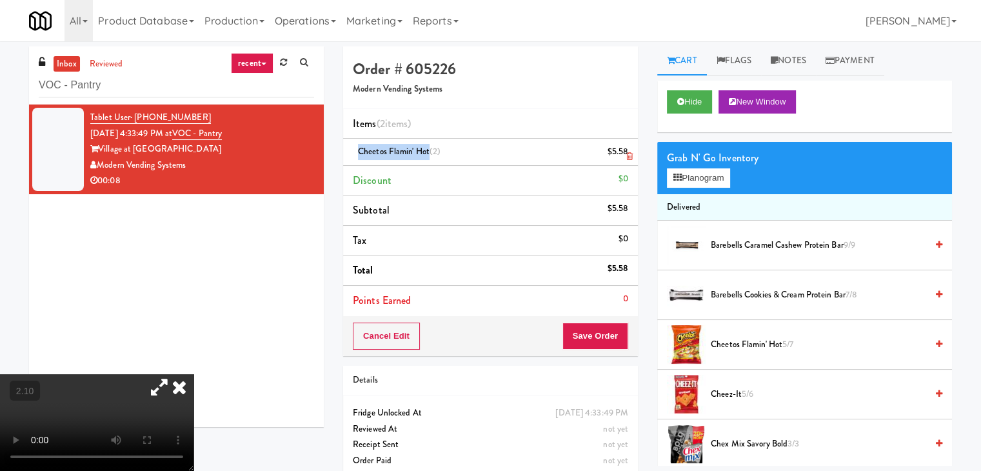
drag, startPoint x: 428, startPoint y: 150, endPoint x: 357, endPoint y: 150, distance: 71.0
click at [357, 150] on div "Cheetos Flamin' Hot (2) $5.58" at bounding box center [490, 152] width 275 height 16
copy span "Cheetos Flamin' Hot"
click at [584, 336] on button "Save Order" at bounding box center [596, 336] width 66 height 27
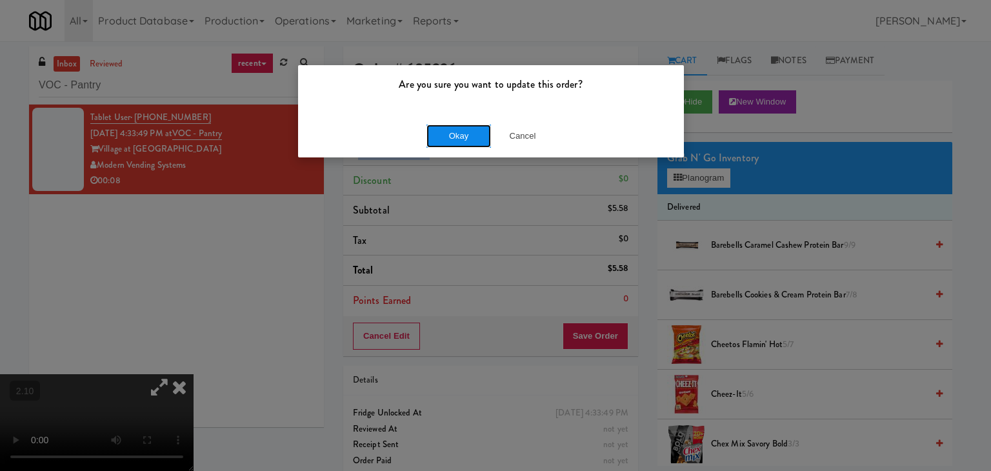
click at [443, 134] on button "Okay" at bounding box center [458, 136] width 65 height 23
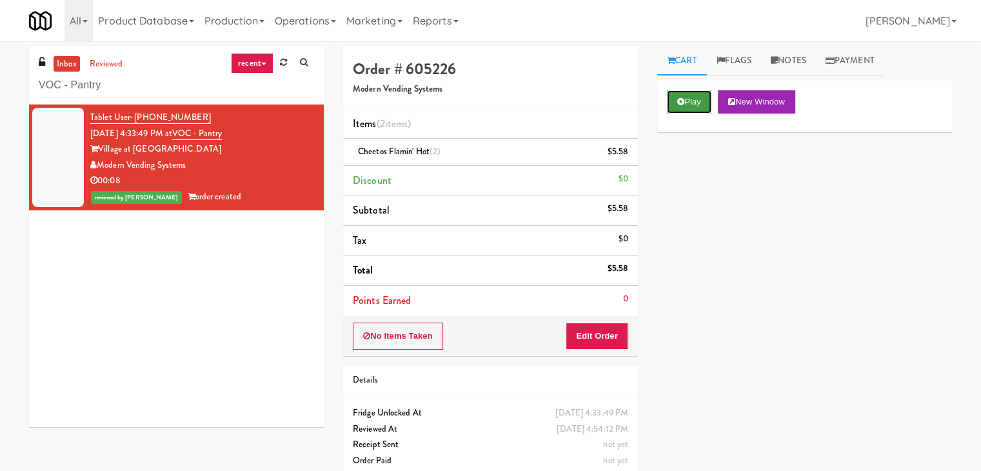
click at [689, 101] on button "Play" at bounding box center [689, 101] width 45 height 23
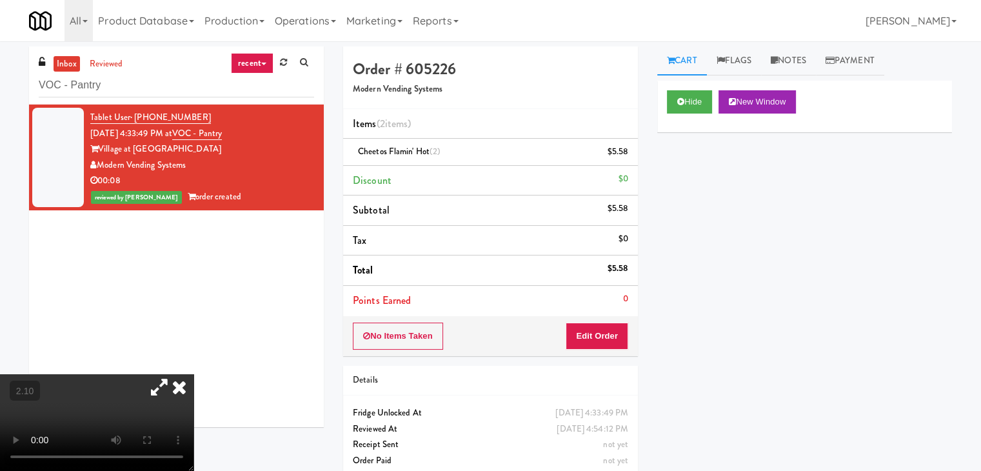
click at [174, 374] on icon at bounding box center [159, 387] width 30 height 26
click at [194, 374] on video at bounding box center [97, 422] width 194 height 97
click at [194, 374] on icon at bounding box center [179, 387] width 28 height 26
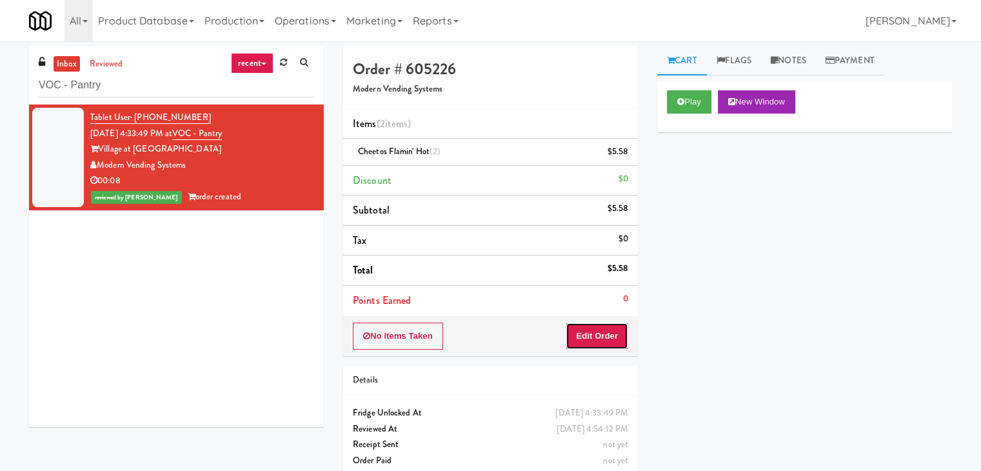
click at [608, 334] on button "Edit Order" at bounding box center [597, 336] width 63 height 27
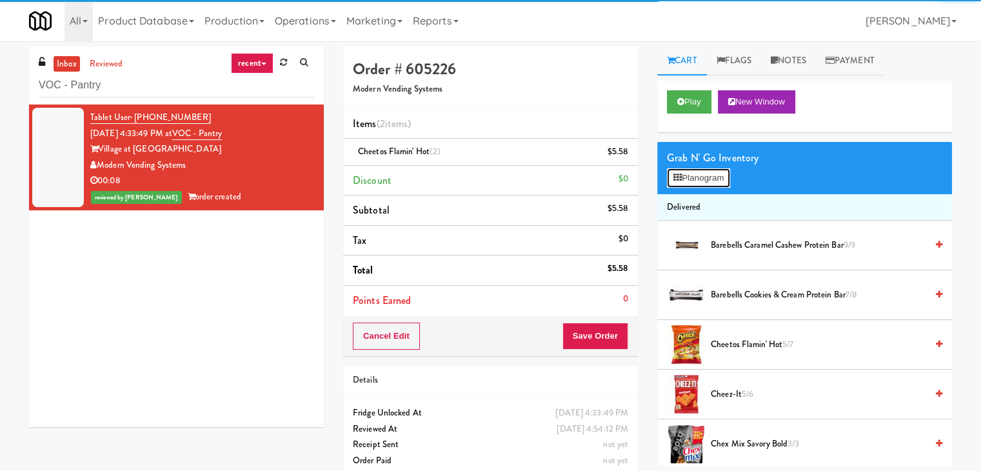
click at [705, 177] on button "Planogram" at bounding box center [698, 177] width 63 height 19
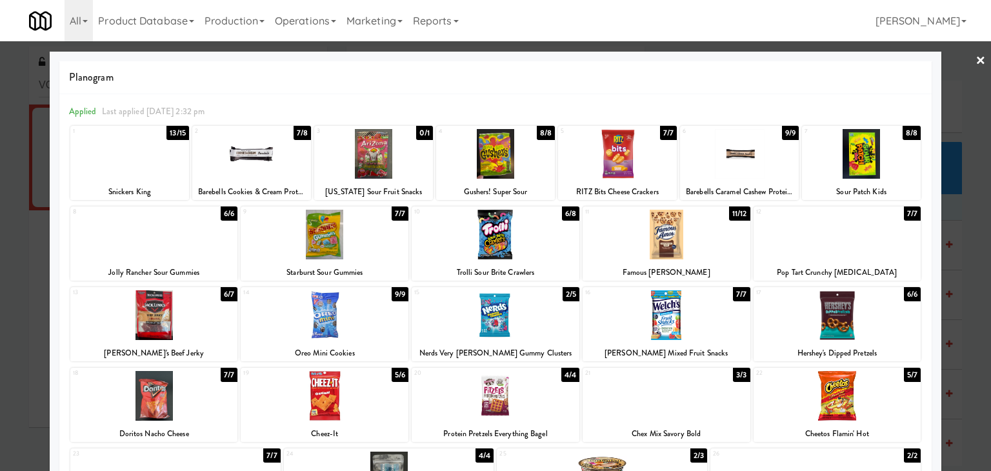
click at [975, 57] on link "×" at bounding box center [980, 61] width 10 height 40
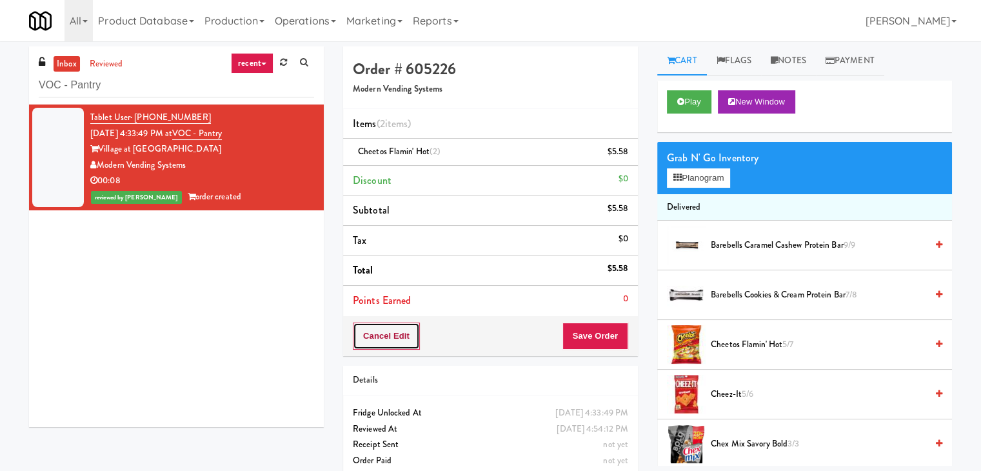
click at [394, 337] on button "Cancel Edit" at bounding box center [386, 336] width 67 height 27
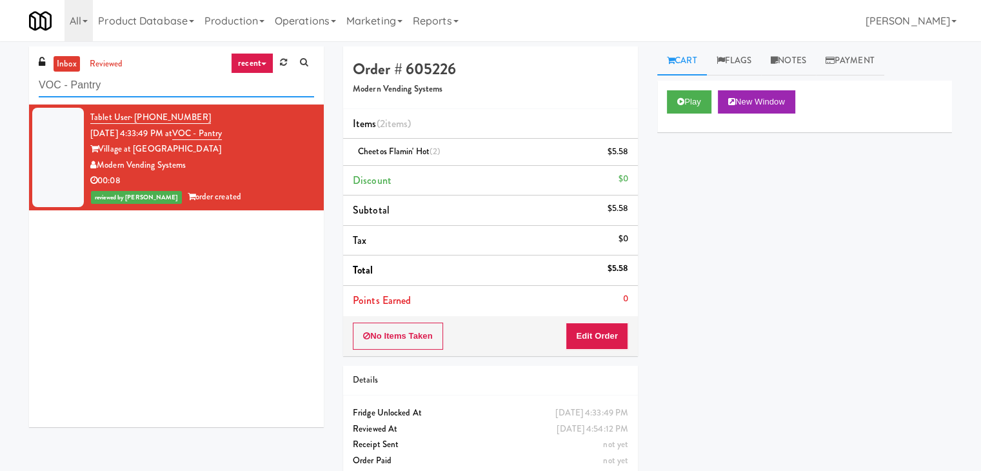
click at [173, 94] on input "VOC - Pantry" at bounding box center [176, 86] width 275 height 24
paste input "Sage - Left -Fridge"
type input "Sage - Left -Fridge"
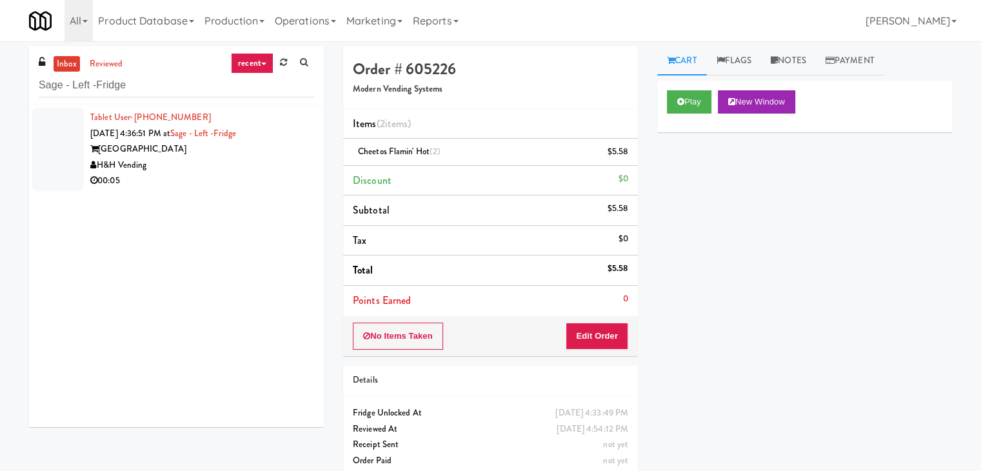
click at [270, 160] on div "H&H Vending" at bounding box center [202, 165] width 224 height 16
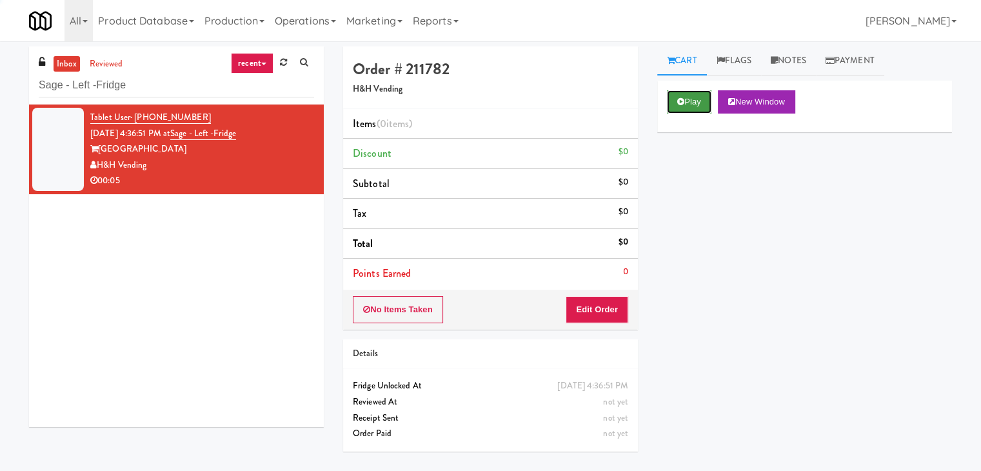
click at [684, 103] on icon at bounding box center [680, 101] width 7 height 8
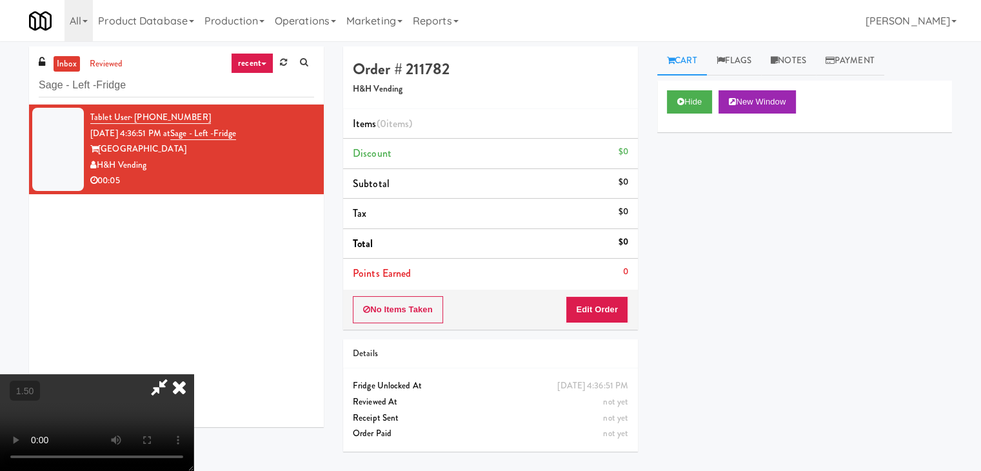
click at [194, 374] on video at bounding box center [97, 422] width 194 height 97
click at [194, 374] on icon at bounding box center [179, 387] width 28 height 26
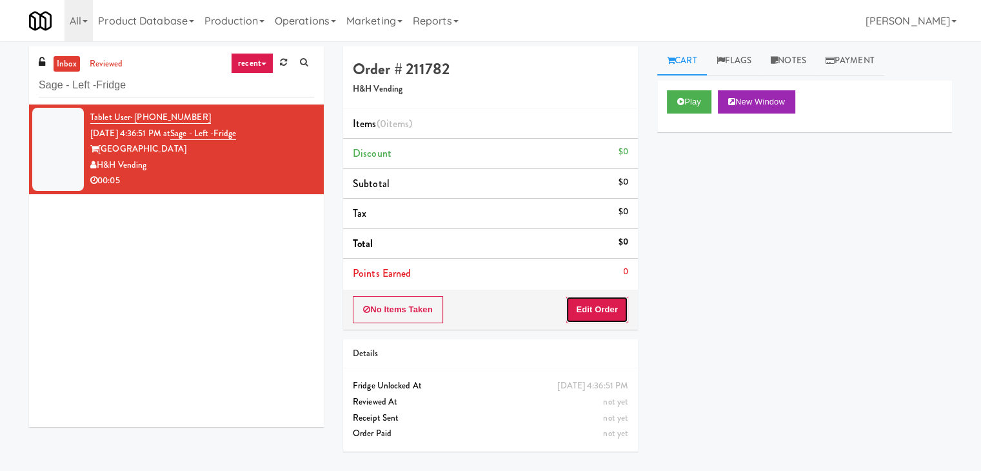
click at [601, 310] on button "Edit Order" at bounding box center [597, 309] width 63 height 27
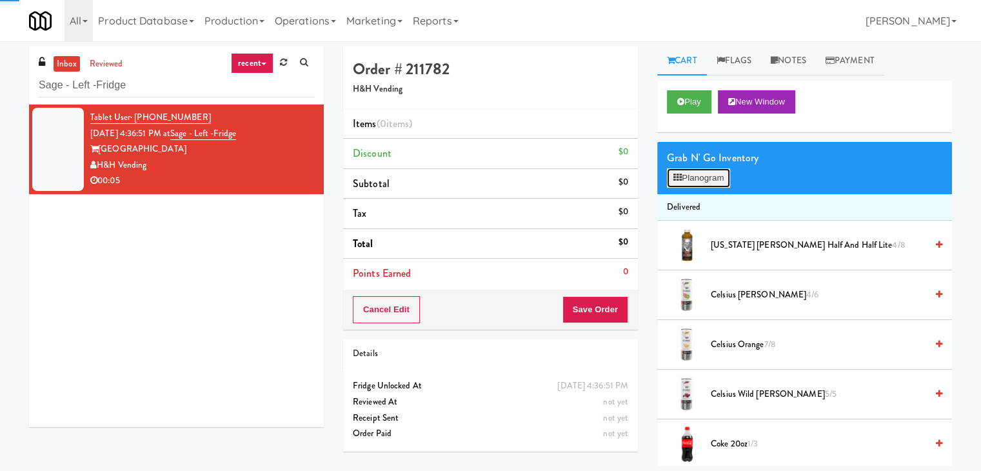
click at [699, 181] on button "Planogram" at bounding box center [698, 177] width 63 height 19
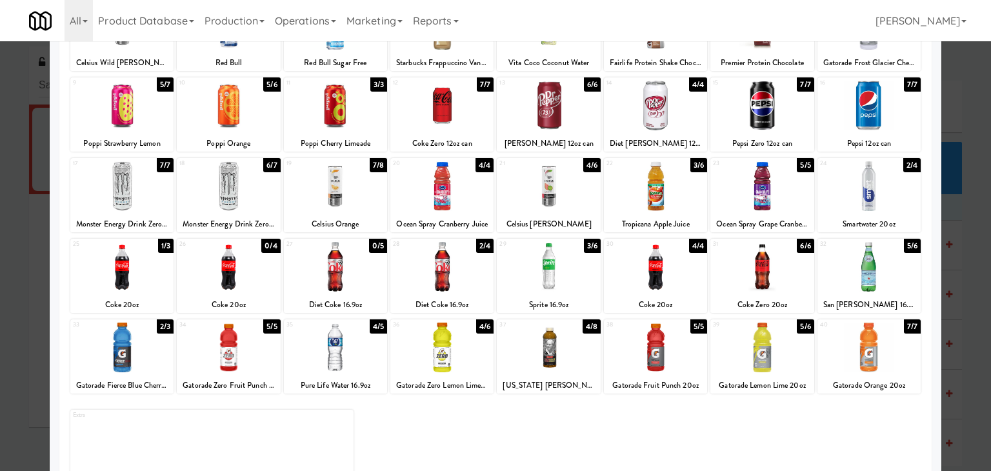
click at [434, 277] on div at bounding box center [441, 267] width 103 height 50
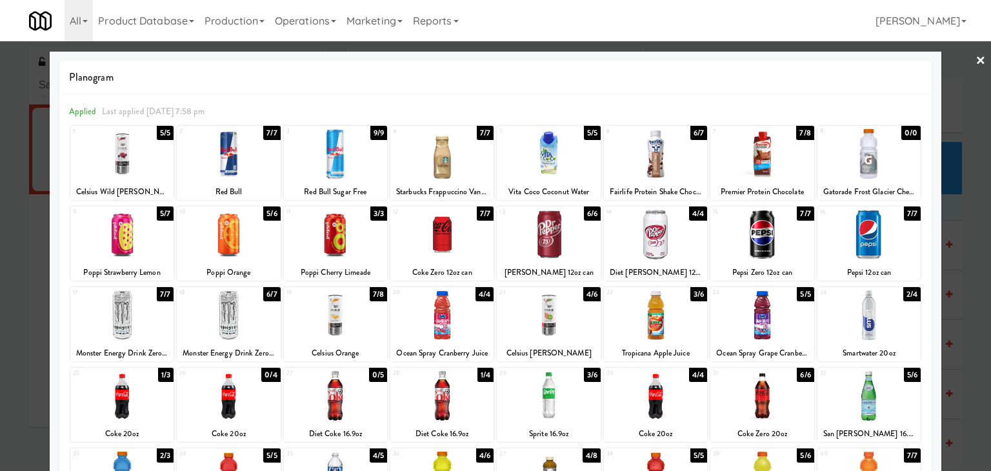
click at [975, 59] on link "×" at bounding box center [980, 61] width 10 height 40
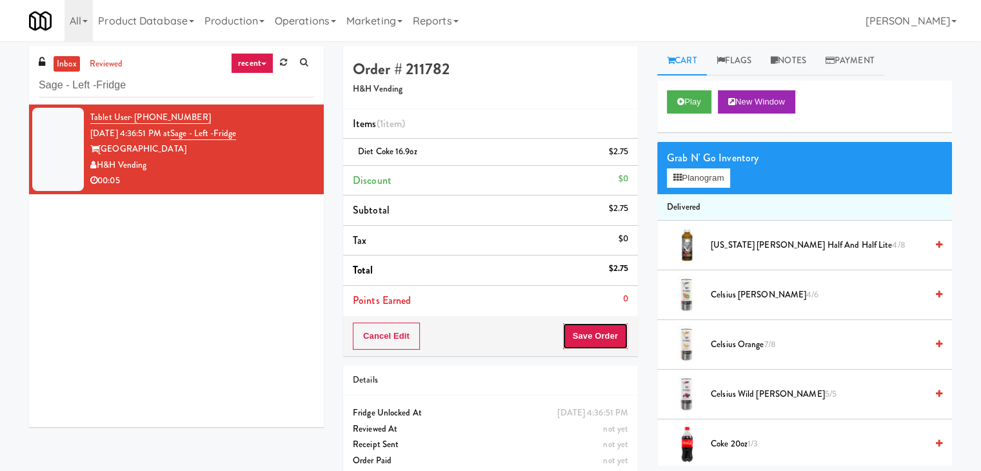
click at [593, 337] on button "Save Order" at bounding box center [596, 336] width 66 height 27
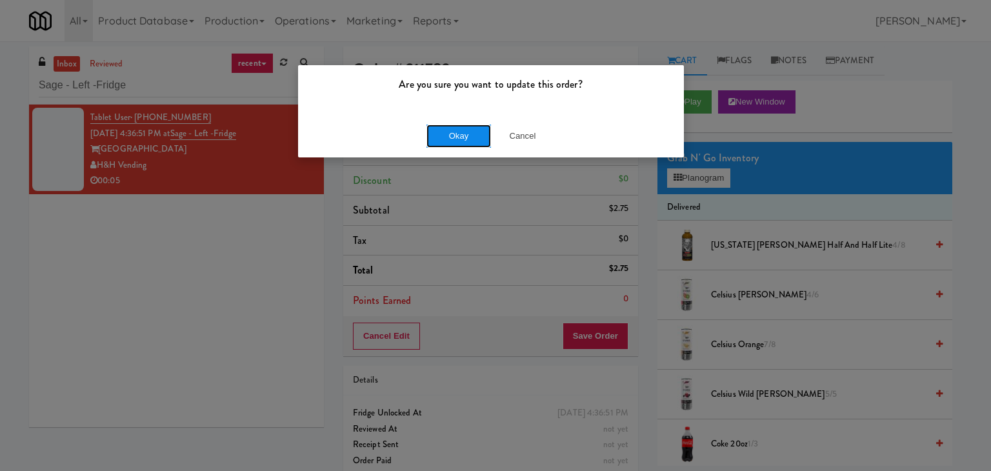
click at [446, 133] on button "Okay" at bounding box center [458, 136] width 65 height 23
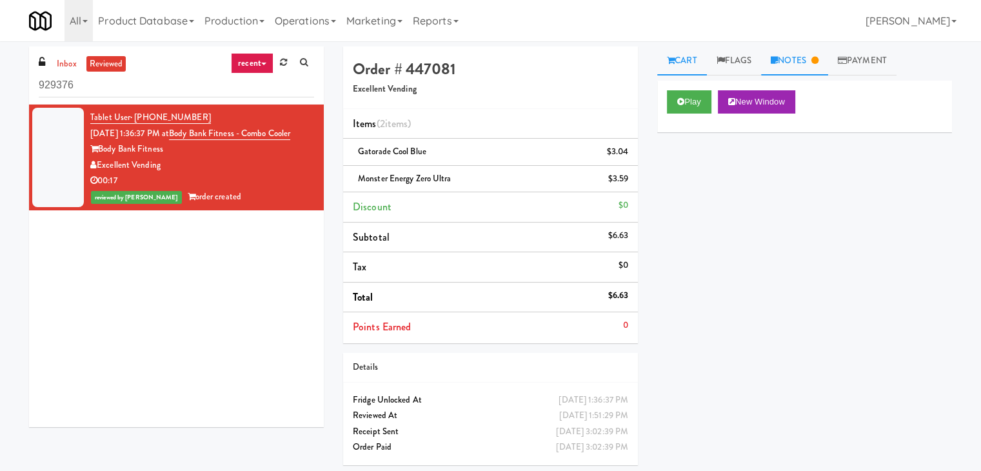
click at [805, 59] on link "Notes" at bounding box center [794, 60] width 67 height 29
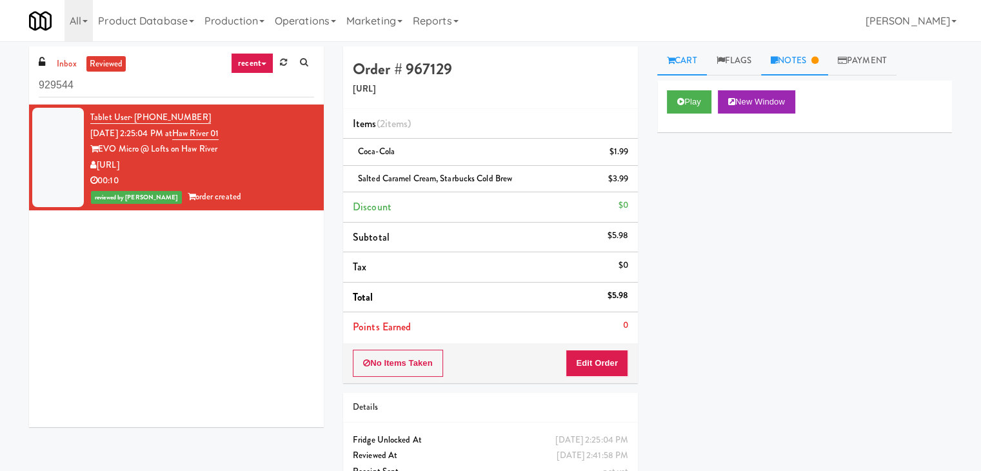
click at [788, 52] on link "Notes" at bounding box center [794, 60] width 67 height 29
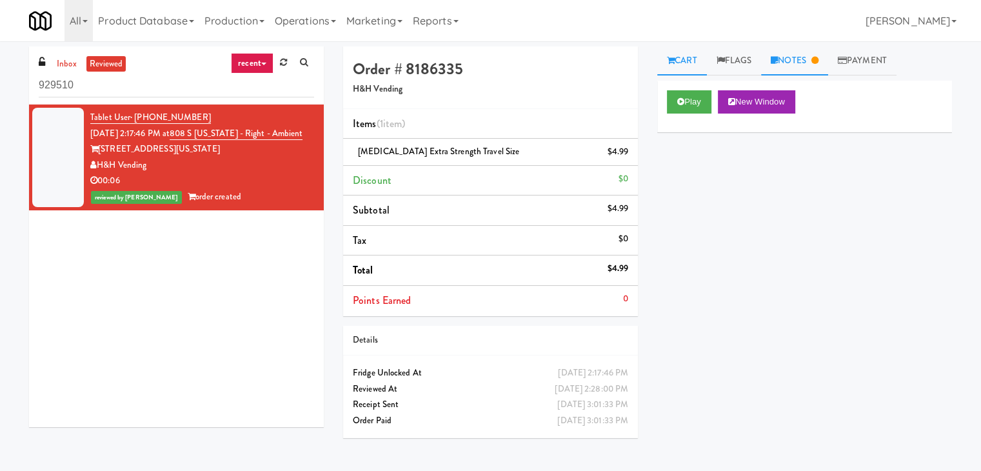
click at [795, 54] on link "Notes" at bounding box center [794, 60] width 67 height 29
click at [740, 60] on link "Flags" at bounding box center [734, 60] width 55 height 29
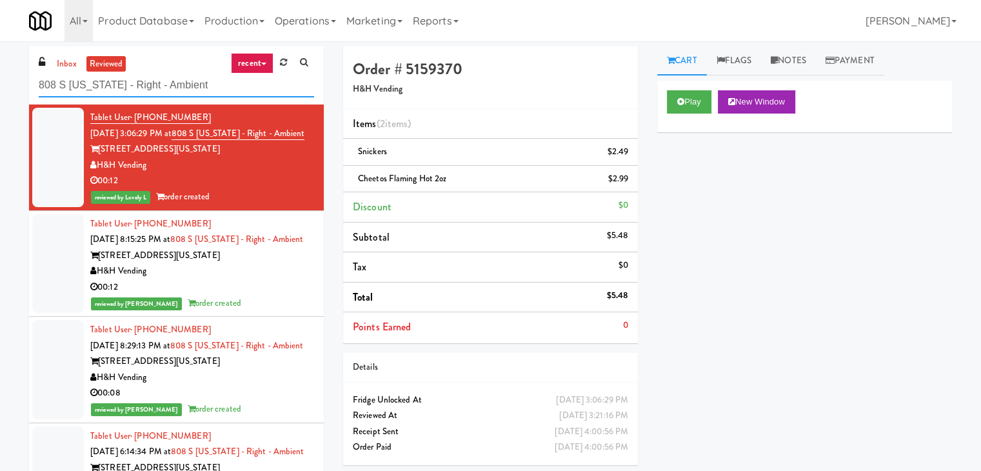
drag, startPoint x: 77, startPoint y: 89, endPoint x: 0, endPoint y: 86, distance: 76.8
click at [0, 86] on div "inbox reviewed recent all unclear take inventory issue suspicious failed recent…" at bounding box center [490, 273] width 981 height 455
paste input "Staff Dormitory"
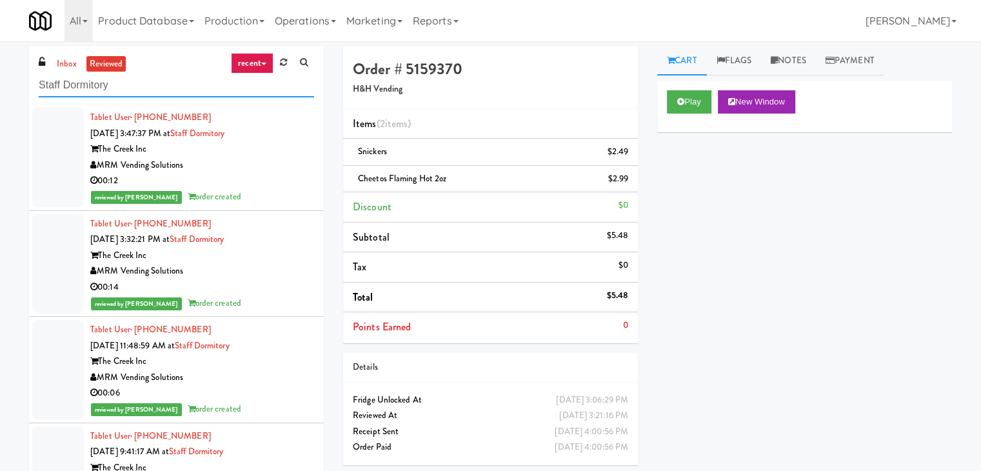
type input "Staff Dormitory"
click at [246, 180] on div "00:12" at bounding box center [202, 181] width 224 height 16
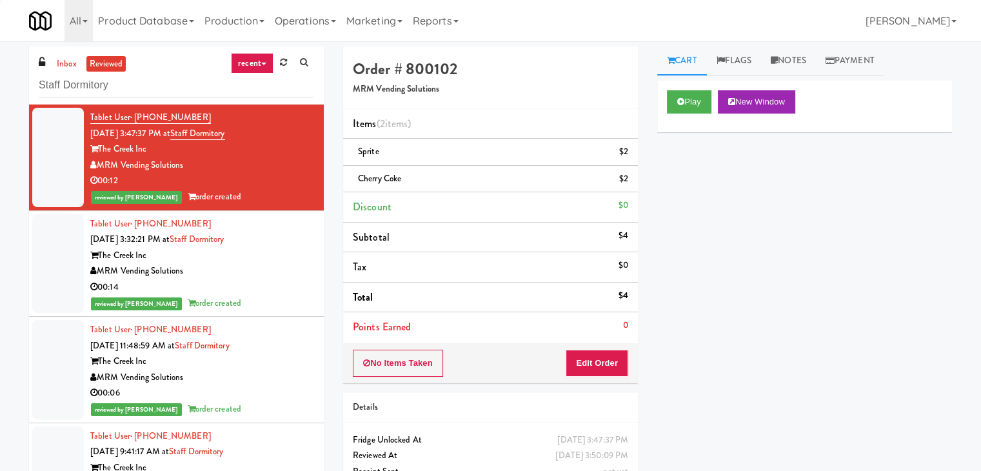
click at [272, 287] on div "00:14" at bounding box center [202, 287] width 224 height 16
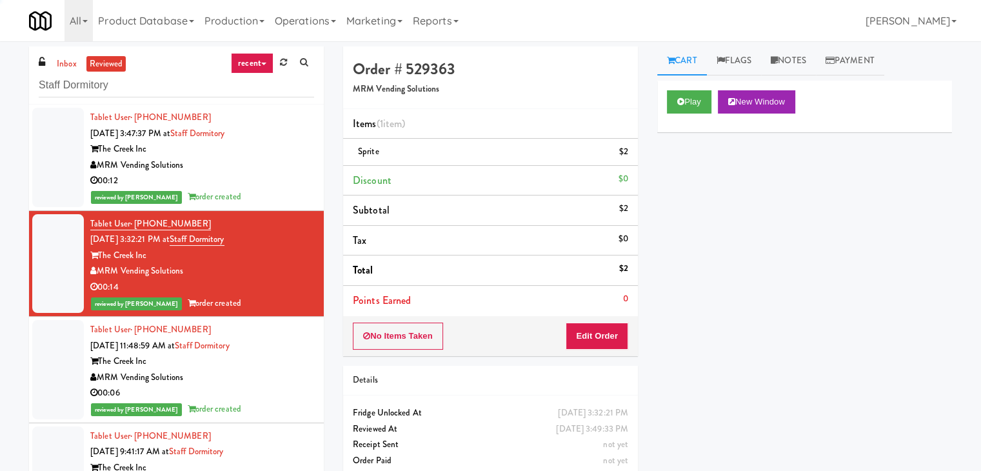
click at [294, 375] on div "MRM Vending Solutions" at bounding box center [202, 378] width 224 height 16
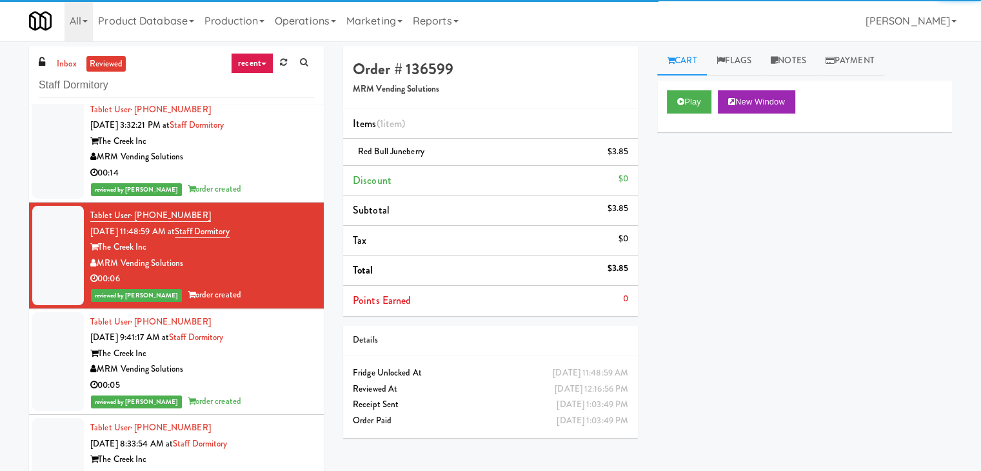
scroll to position [129, 0]
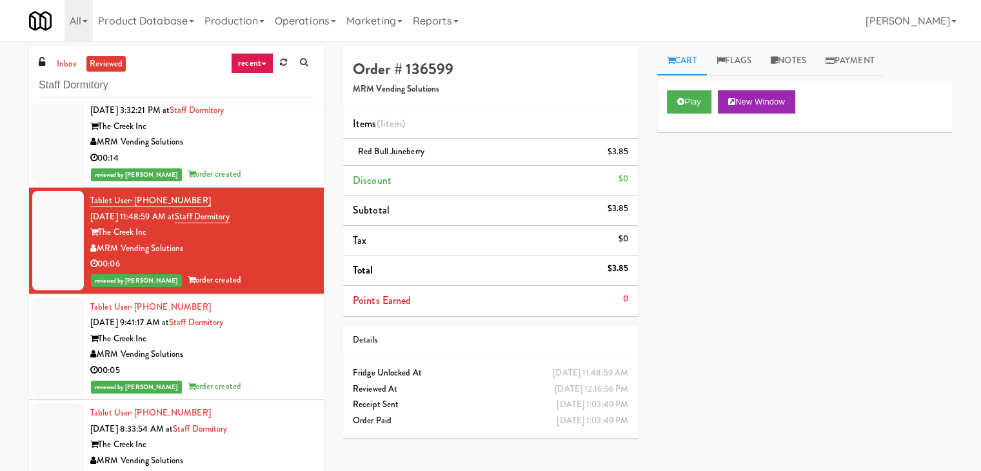
click at [263, 358] on div "MRM Vending Solutions" at bounding box center [202, 354] width 224 height 16
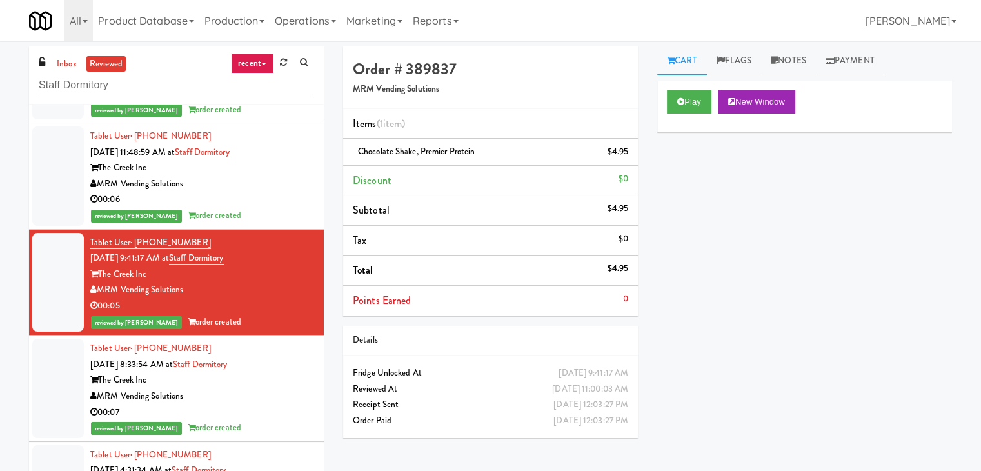
click at [257, 388] on div "MRM Vending Solutions" at bounding box center [202, 396] width 224 height 16
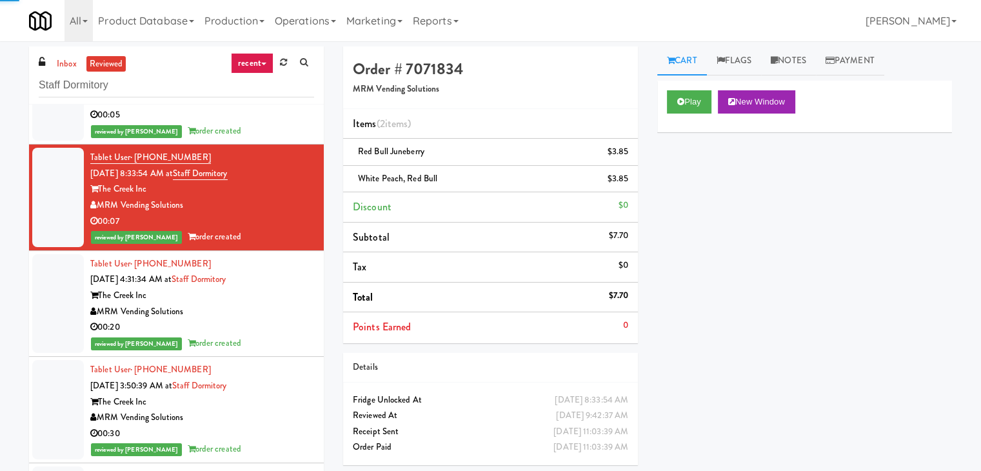
scroll to position [387, 0]
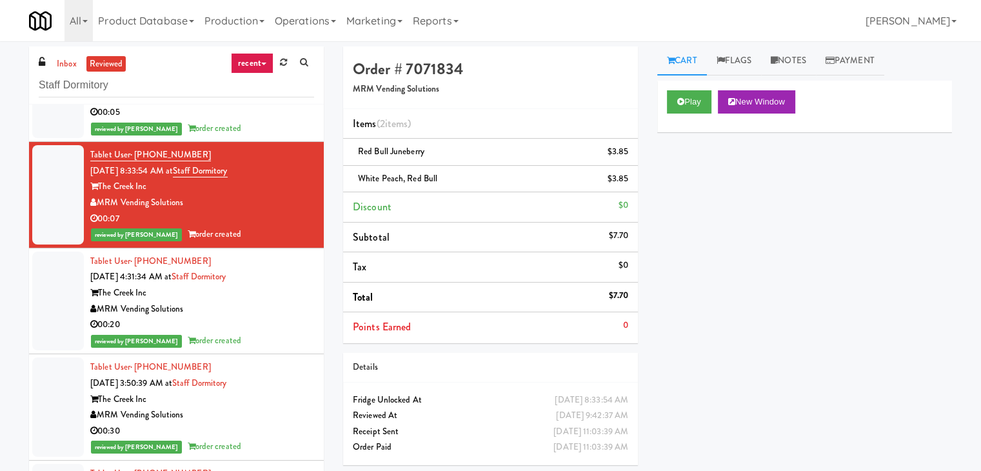
click at [255, 313] on div "MRM Vending Solutions" at bounding box center [202, 309] width 224 height 16
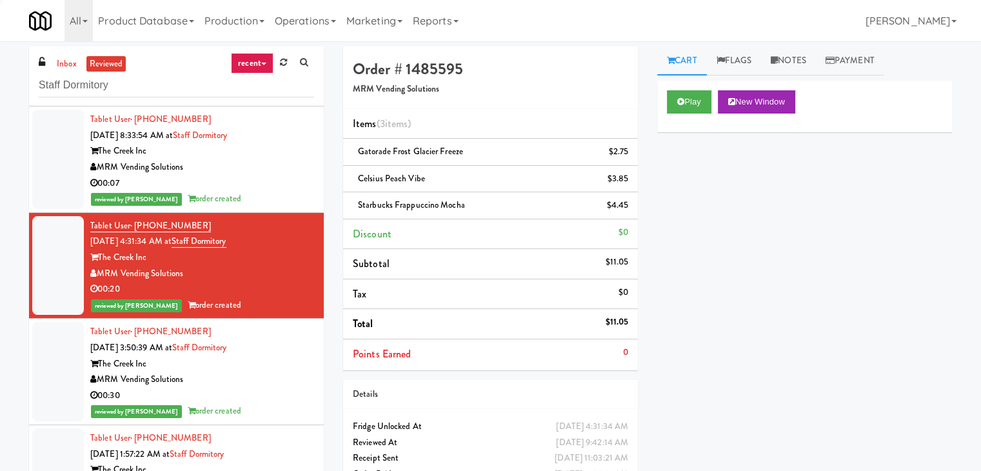
scroll to position [452, 0]
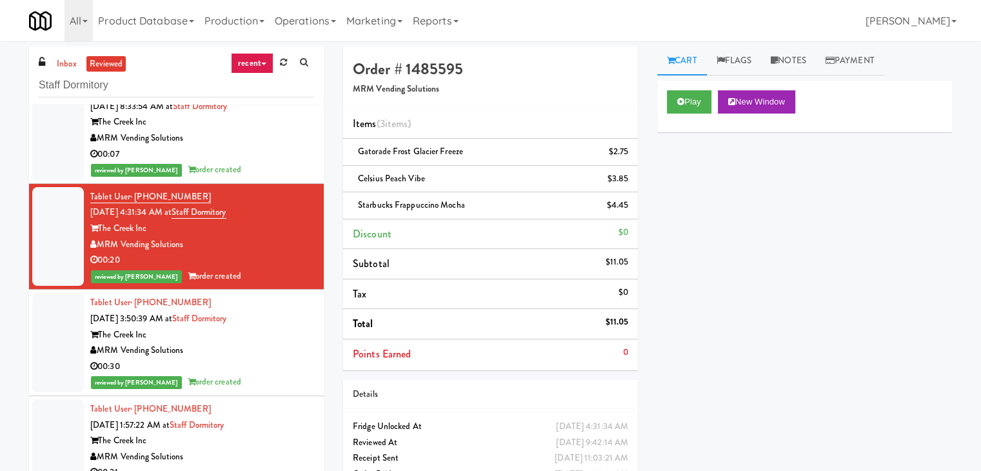
click at [254, 349] on div "MRM Vending Solutions" at bounding box center [202, 351] width 224 height 16
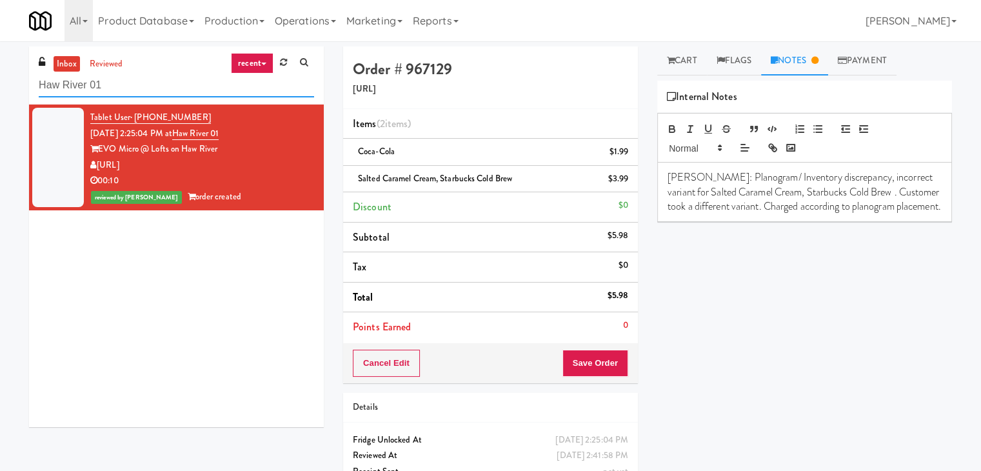
click at [149, 82] on input "Haw River 01" at bounding box center [176, 86] width 275 height 24
paste input "The 87 - Fridge - Left"
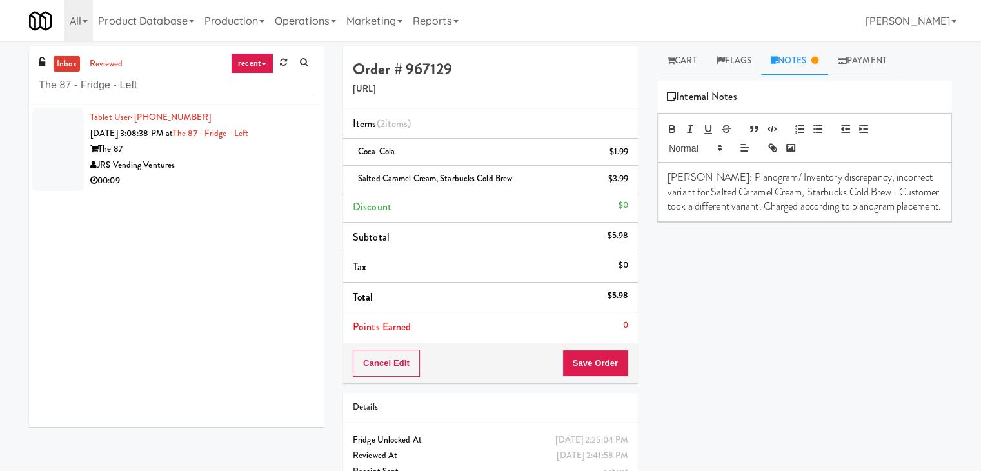
click at [246, 163] on div "JRS Vending Ventures" at bounding box center [202, 165] width 224 height 16
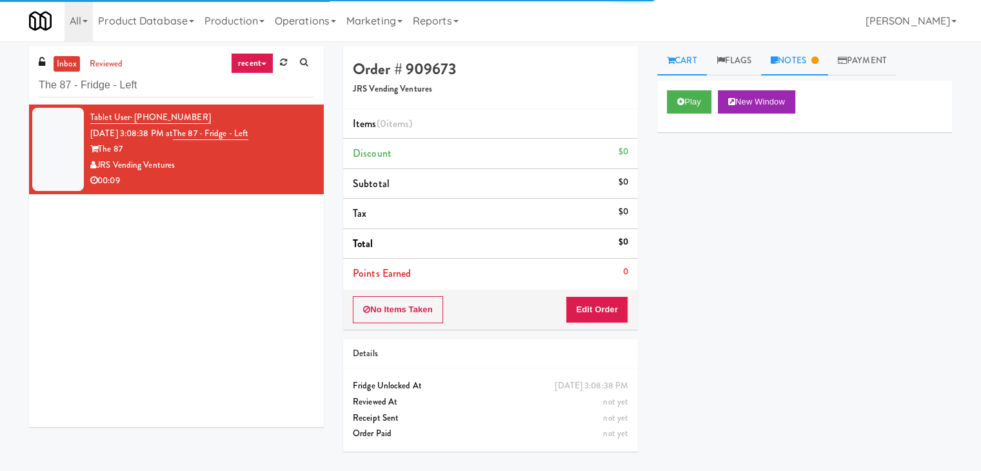
click at [785, 57] on link "Notes" at bounding box center [794, 60] width 67 height 29
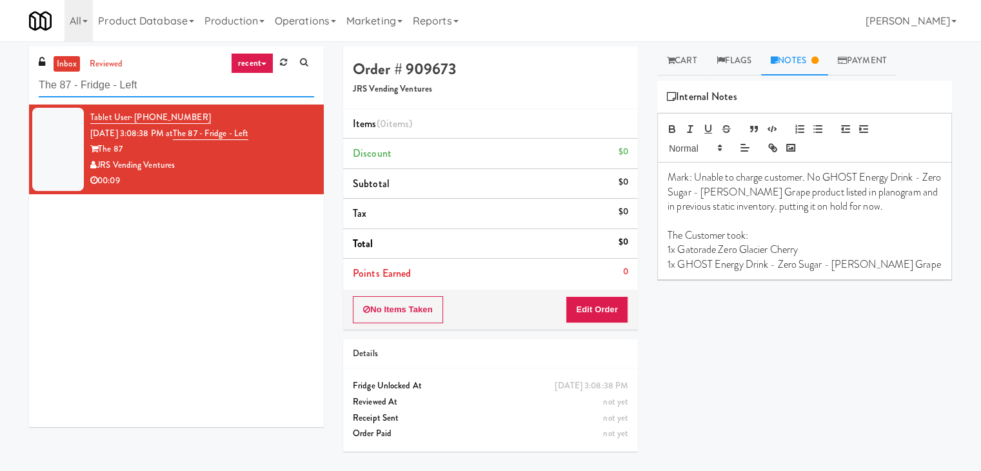
click at [189, 88] on input "The 87 - Fridge - Left" at bounding box center [176, 86] width 275 height 24
paste input "Crossing West - Cooler - [GEOGRAPHIC_DATA]"
type input "Crossing West - Cooler - Right"
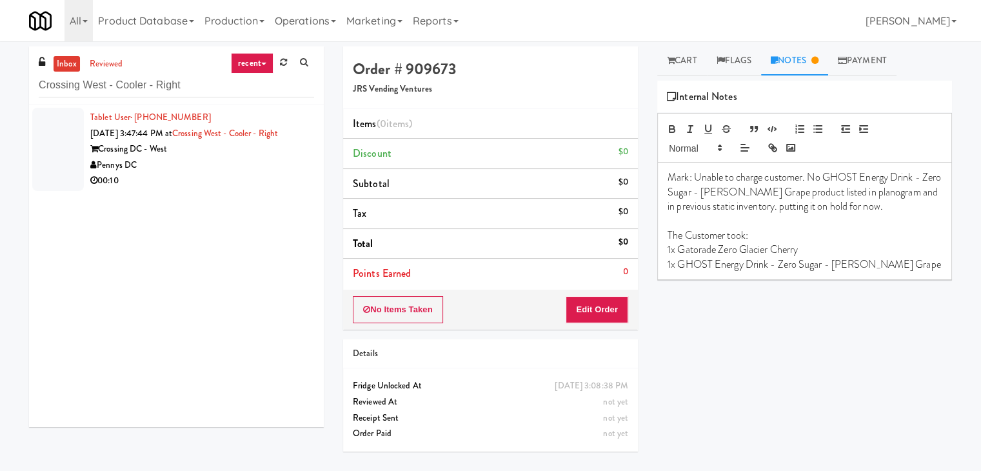
drag, startPoint x: 258, startPoint y: 168, endPoint x: 259, endPoint y: 160, distance: 7.8
click at [258, 168] on div "Pennys DC" at bounding box center [202, 165] width 224 height 16
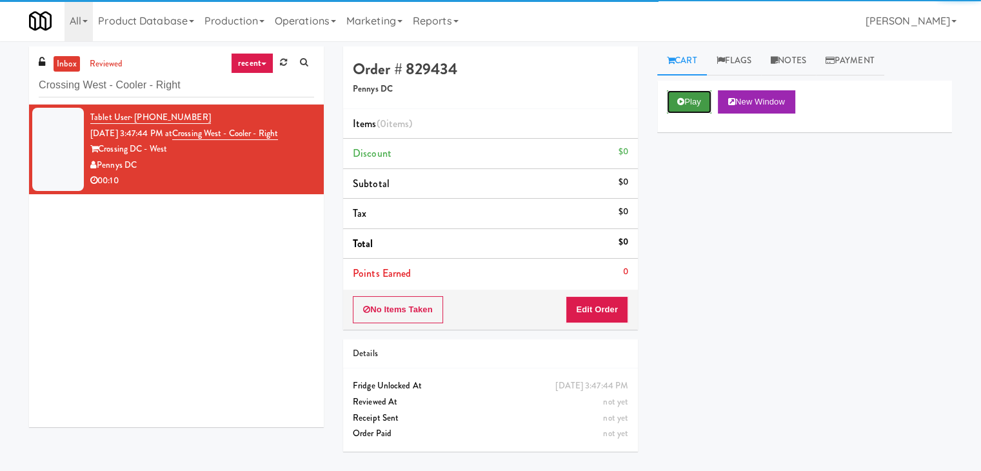
click at [674, 96] on button "Play" at bounding box center [689, 101] width 45 height 23
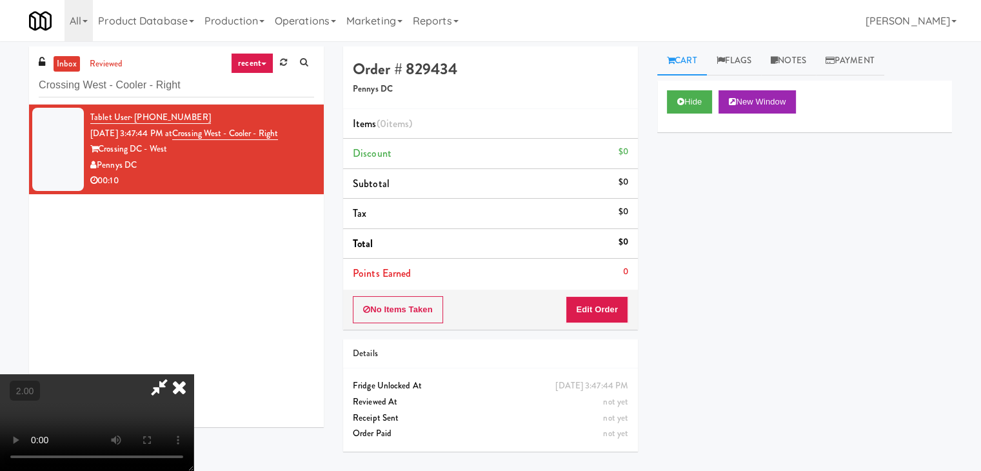
click at [194, 374] on icon at bounding box center [179, 387] width 28 height 26
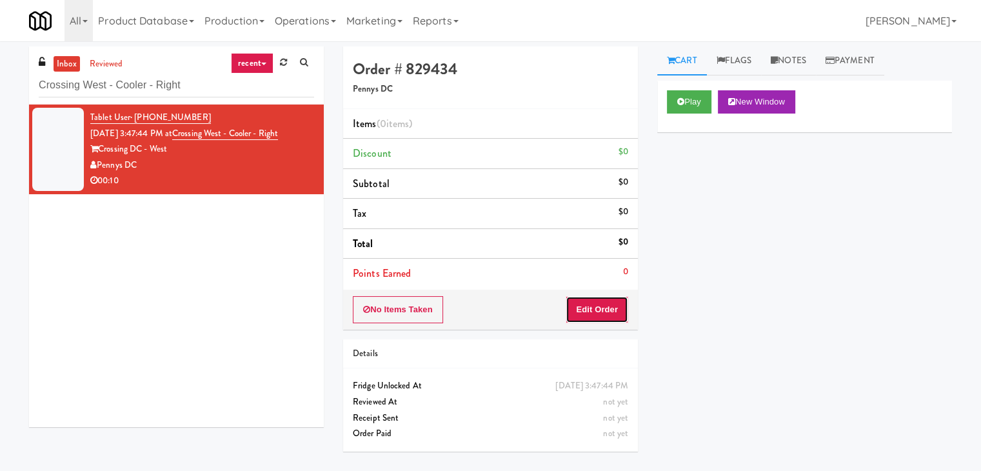
click at [601, 300] on button "Edit Order" at bounding box center [597, 309] width 63 height 27
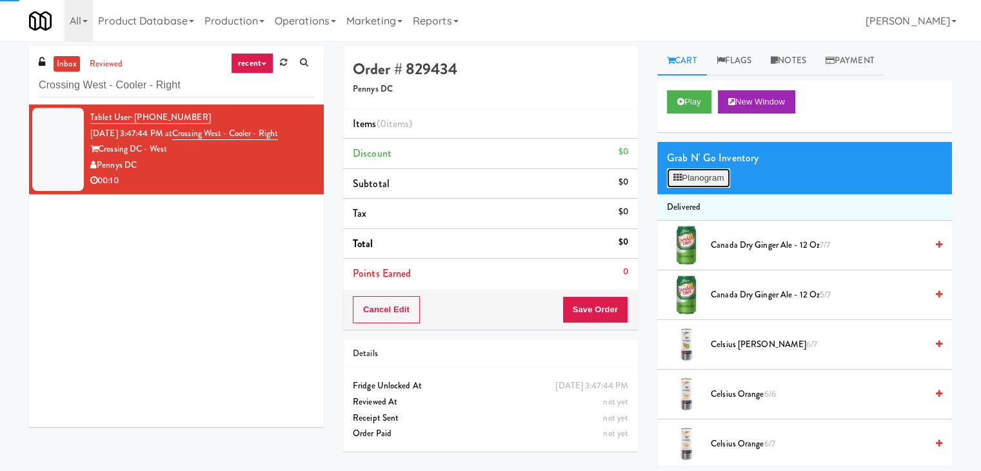
click at [695, 171] on button "Planogram" at bounding box center [698, 177] width 63 height 19
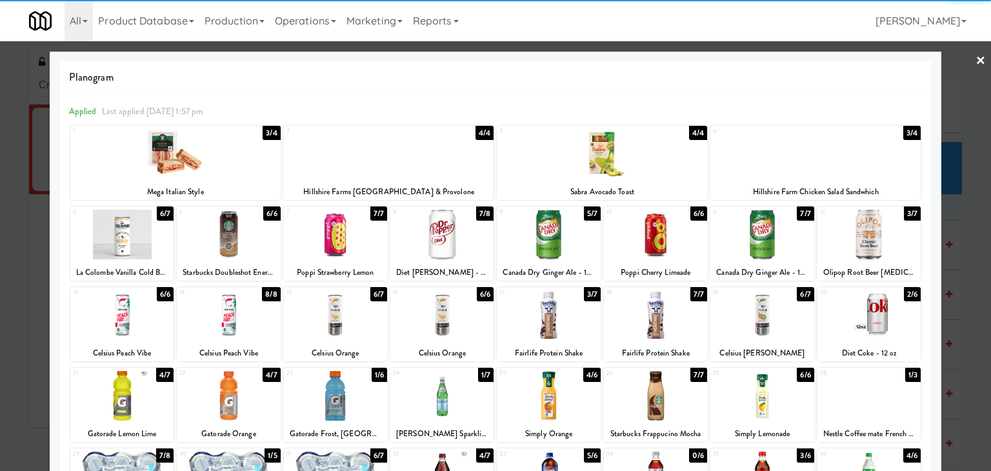
click at [846, 228] on div at bounding box center [868, 235] width 103 height 50
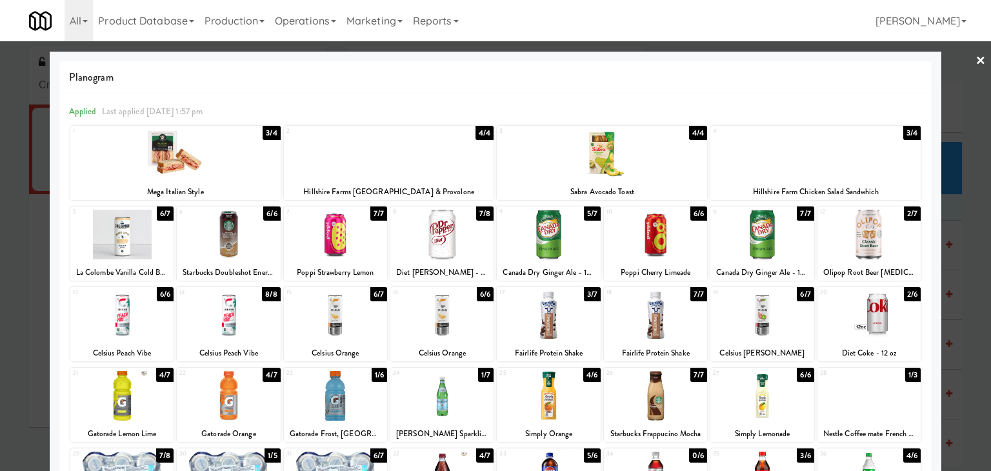
click at [846, 228] on div at bounding box center [868, 235] width 103 height 50
click at [975, 64] on link "×" at bounding box center [980, 61] width 10 height 40
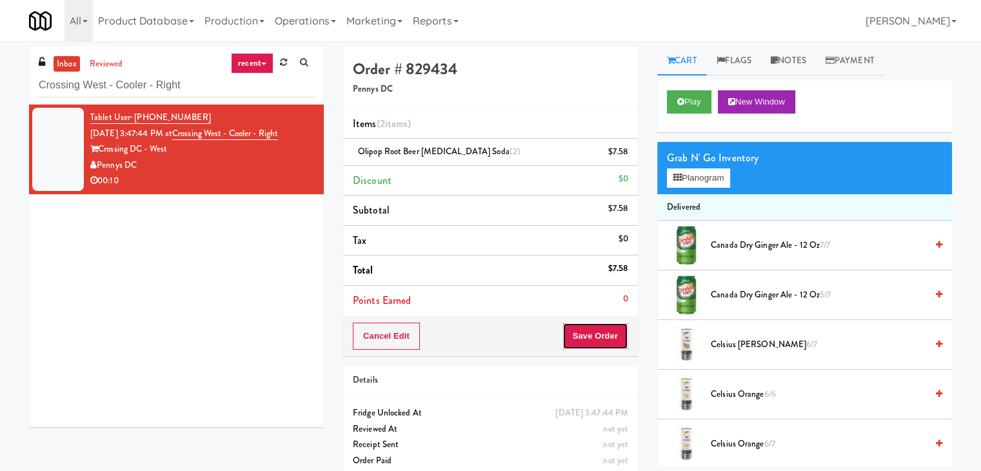
click at [612, 334] on button "Save Order" at bounding box center [596, 336] width 66 height 27
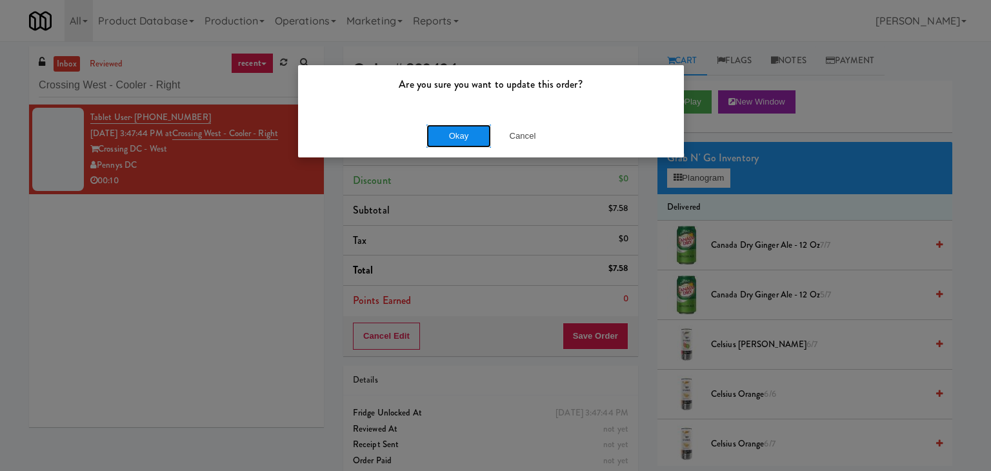
click at [454, 140] on button "Okay" at bounding box center [458, 136] width 65 height 23
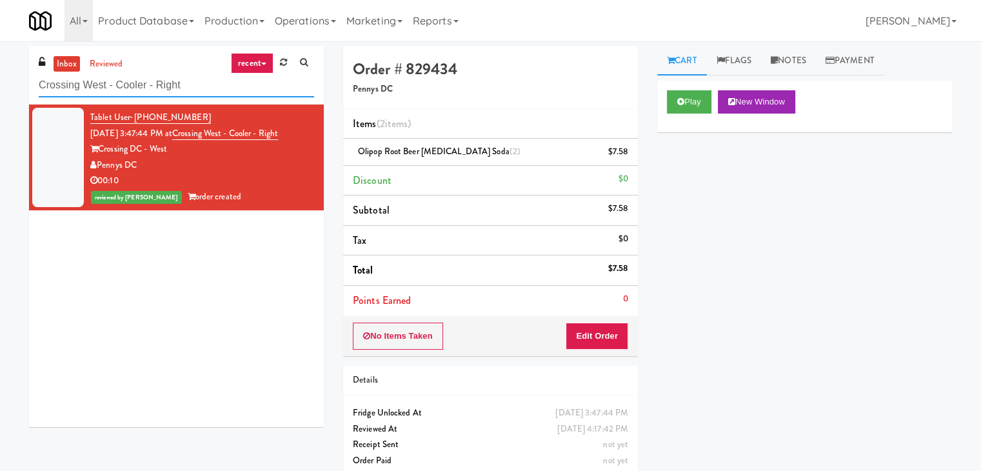
click at [181, 86] on input "Crossing West - Cooler - Right" at bounding box center [176, 86] width 275 height 24
paste input "Eleven55 - Fridge"
type input "Eleven55 - Fridge"
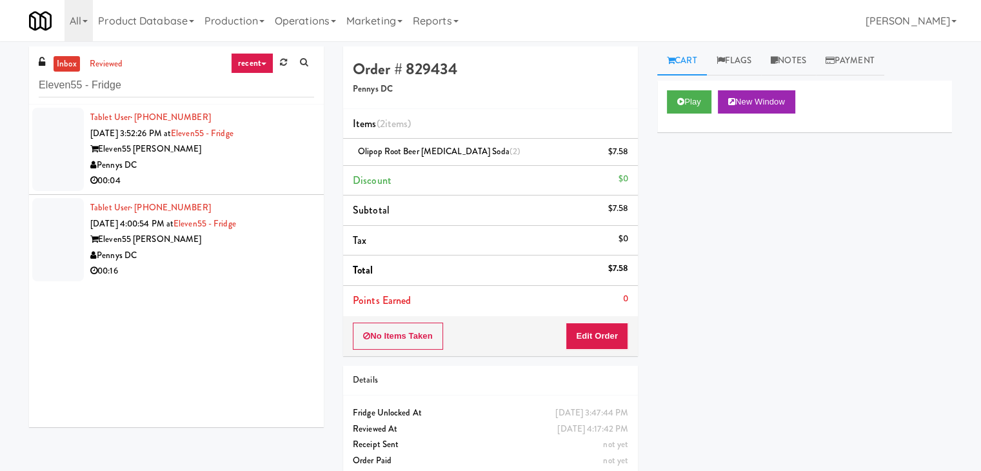
drag, startPoint x: 235, startPoint y: 179, endPoint x: 237, endPoint y: 172, distance: 7.6
click at [235, 179] on div "00:04" at bounding box center [202, 181] width 224 height 16
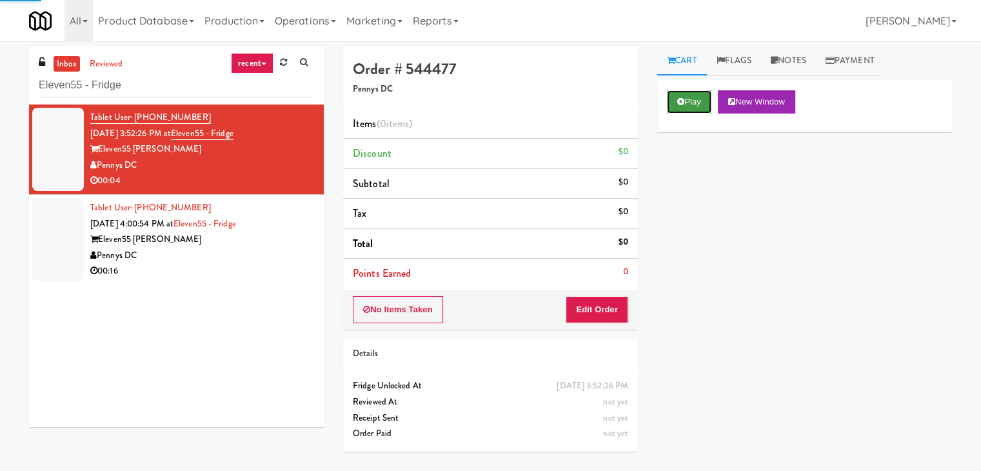
click at [703, 99] on button "Play" at bounding box center [689, 101] width 45 height 23
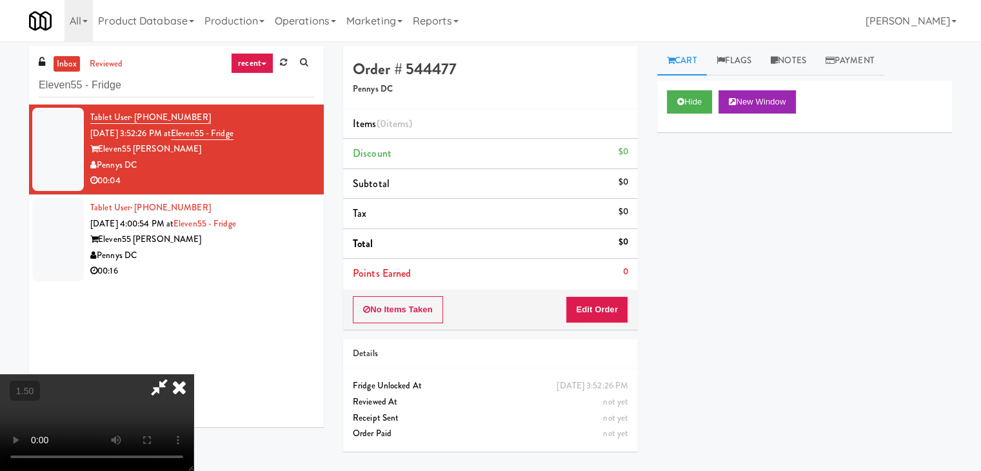
click at [194, 374] on video at bounding box center [97, 422] width 194 height 97
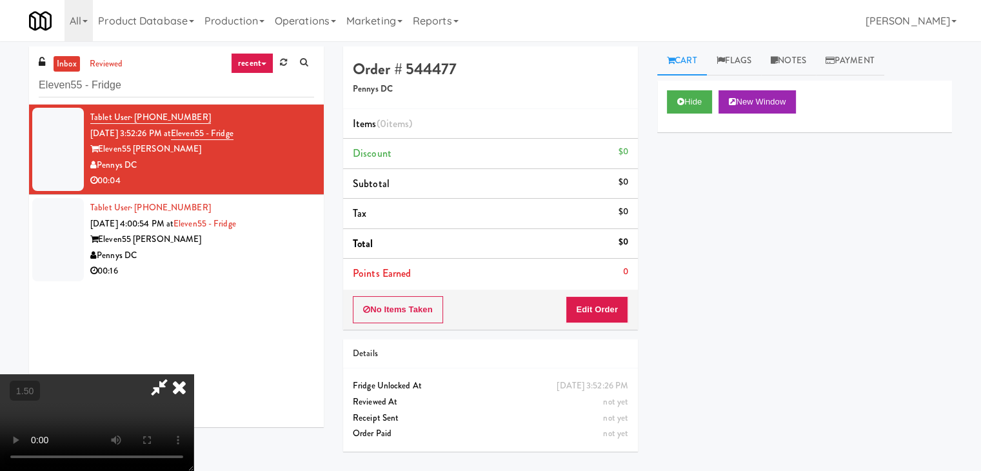
click at [194, 374] on video at bounding box center [97, 422] width 194 height 97
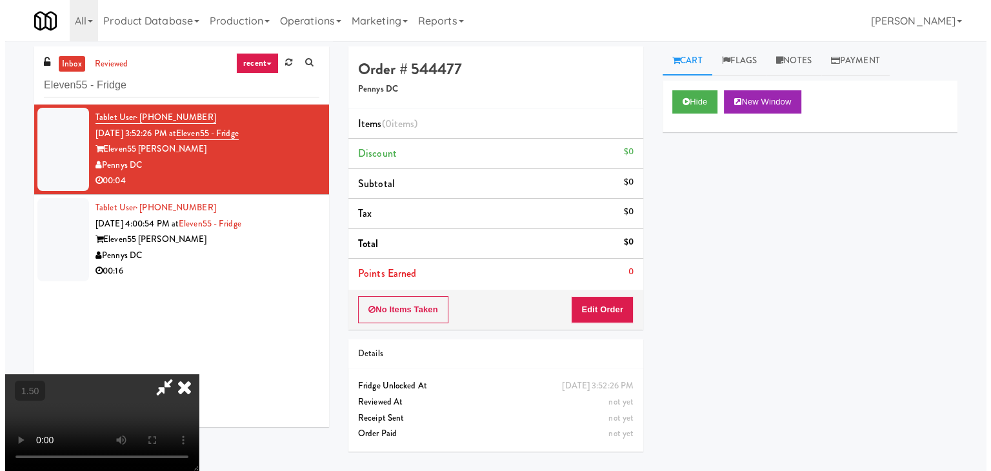
scroll to position [0, 0]
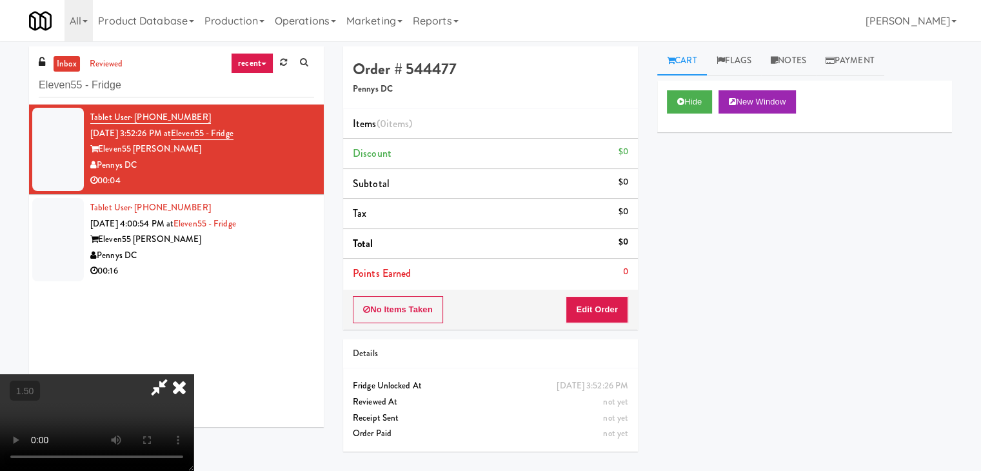
click at [194, 374] on icon at bounding box center [179, 387] width 28 height 26
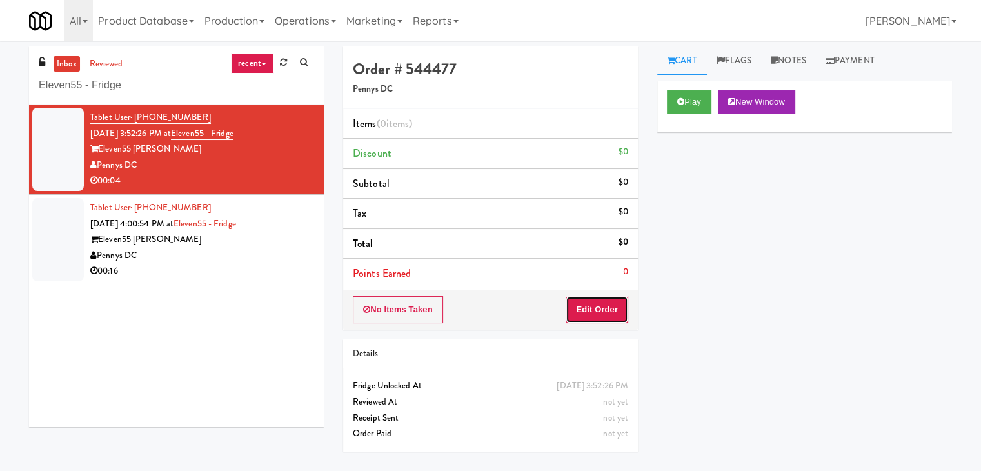
click at [597, 312] on button "Edit Order" at bounding box center [597, 309] width 63 height 27
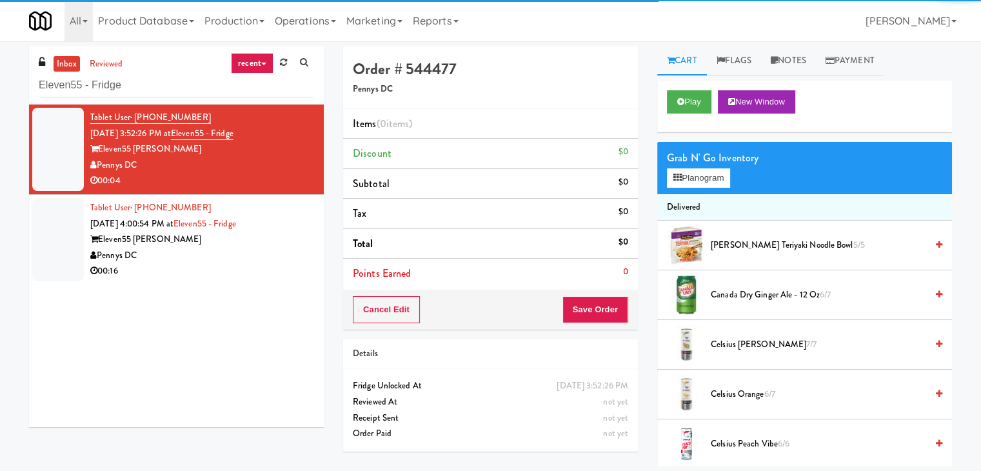
click at [699, 161] on div "Grab N' Go Inventory" at bounding box center [804, 157] width 275 height 19
click at [697, 174] on button "Planogram" at bounding box center [698, 177] width 63 height 19
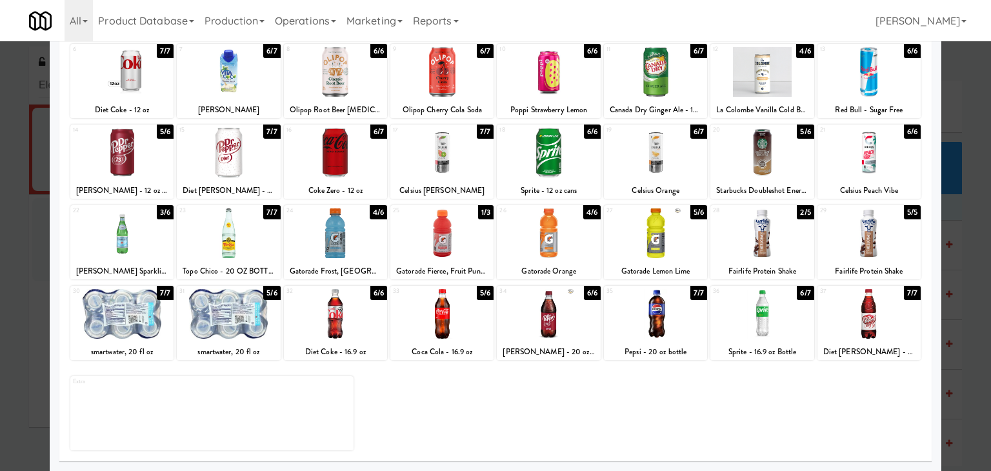
click at [124, 250] on div at bounding box center [121, 233] width 103 height 50
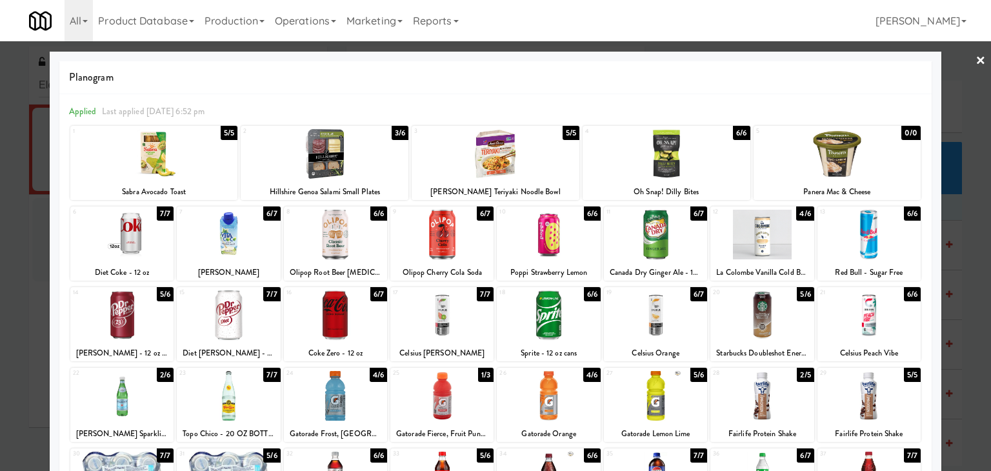
drag, startPoint x: 968, startPoint y: 59, endPoint x: 949, endPoint y: 65, distance: 20.0
click at [975, 59] on link "×" at bounding box center [980, 61] width 10 height 40
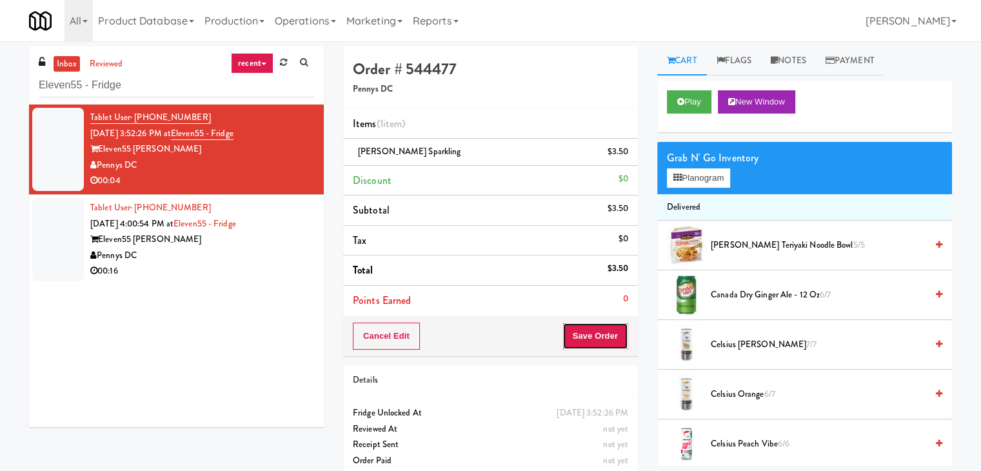
click at [595, 331] on button "Save Order" at bounding box center [596, 336] width 66 height 27
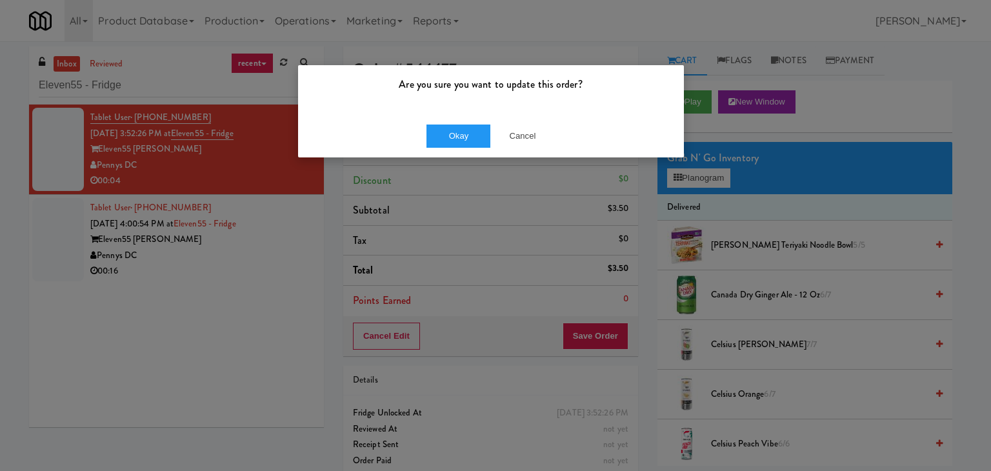
click at [421, 143] on div "Okay Cancel" at bounding box center [491, 135] width 386 height 43
click at [452, 136] on button "Okay" at bounding box center [458, 136] width 65 height 23
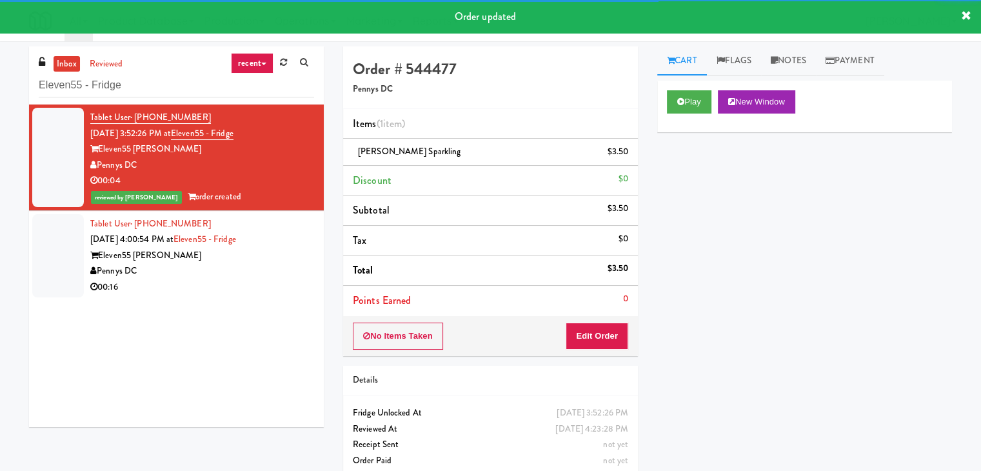
click at [201, 286] on div "00:16" at bounding box center [202, 287] width 224 height 16
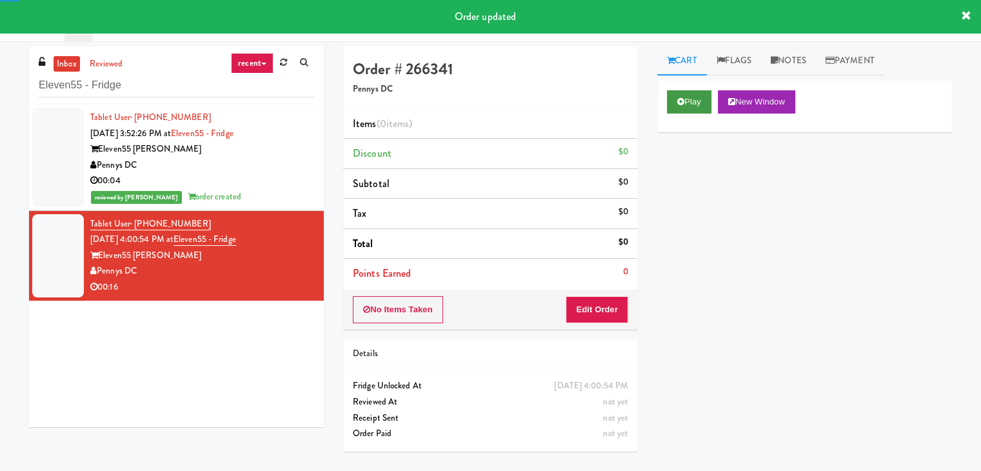
drag, startPoint x: 697, startPoint y: 78, endPoint x: 695, endPoint y: 91, distance: 13.0
click at [695, 90] on div "Cart Flags Notes Payment Play New Window Primary Flag Clear Flag if unable to d…" at bounding box center [805, 255] width 314 height 419
click at [694, 96] on button "Play" at bounding box center [689, 101] width 45 height 23
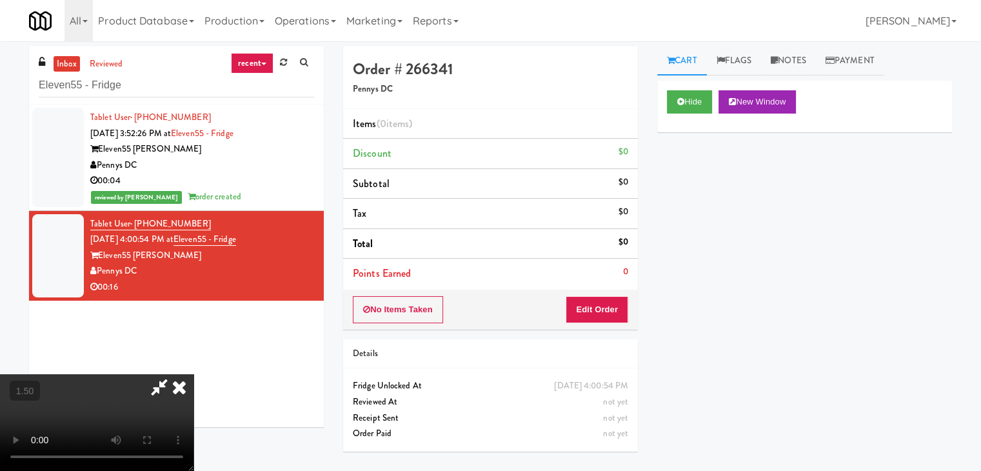
click at [194, 374] on video at bounding box center [97, 422] width 194 height 97
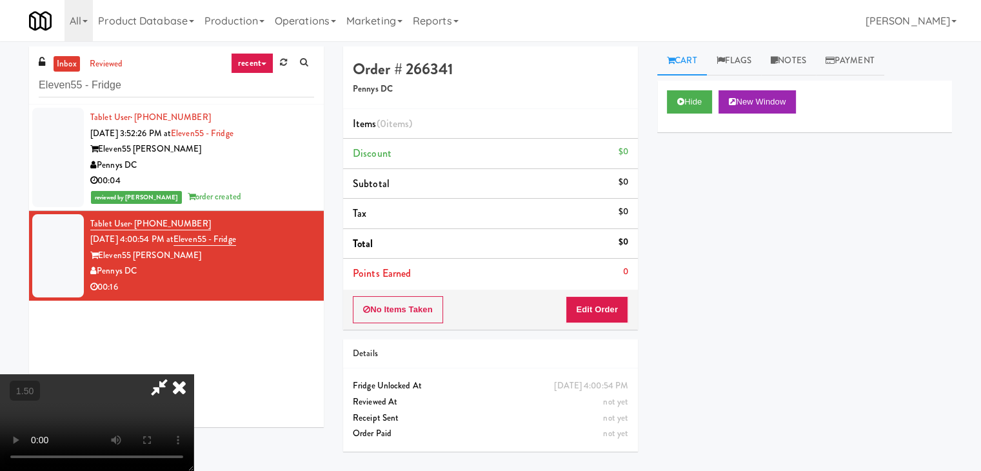
click at [194, 374] on video at bounding box center [97, 422] width 194 height 97
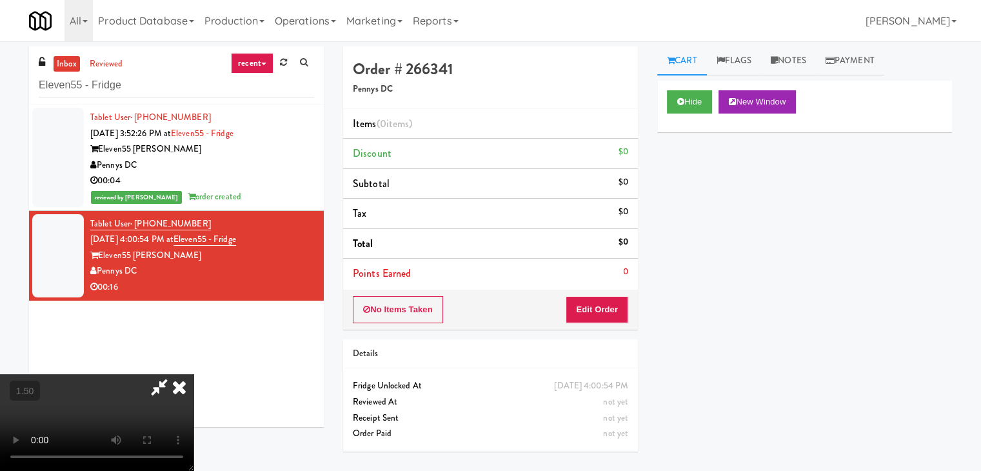
click at [194, 374] on icon at bounding box center [179, 387] width 28 height 26
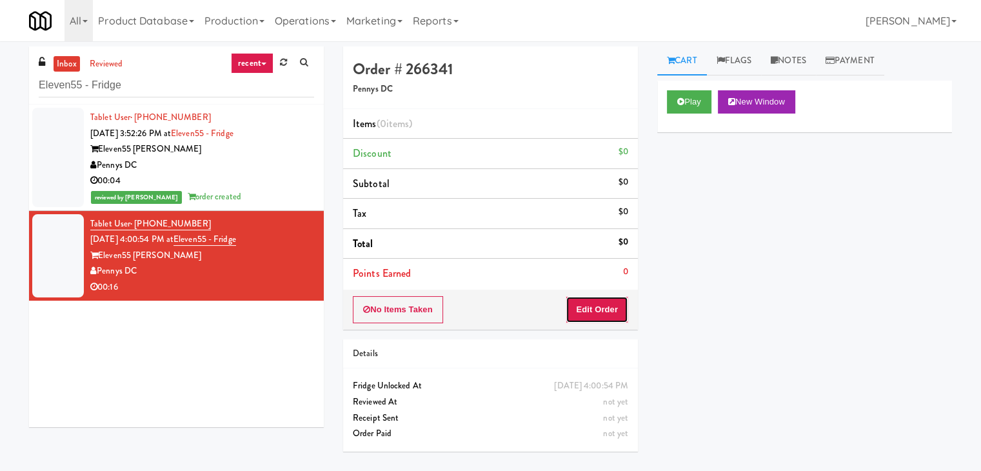
click at [587, 299] on button "Edit Order" at bounding box center [597, 309] width 63 height 27
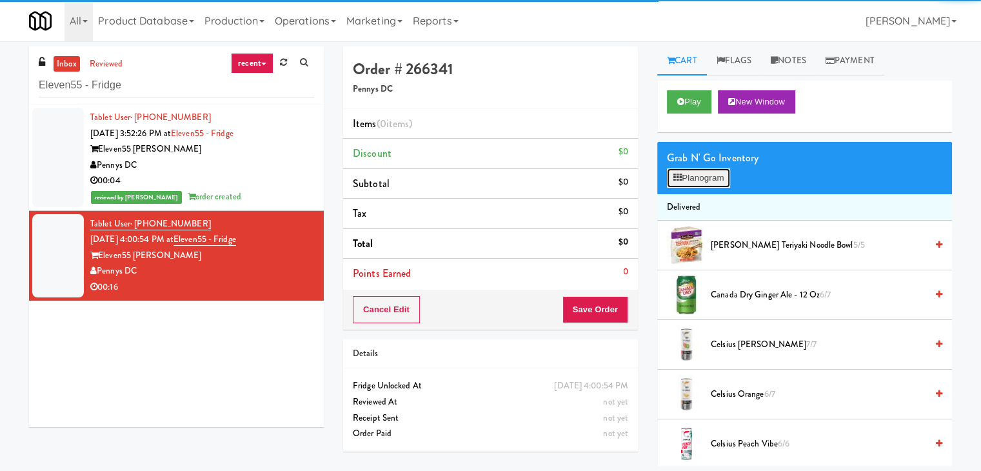
click at [692, 184] on button "Planogram" at bounding box center [698, 177] width 63 height 19
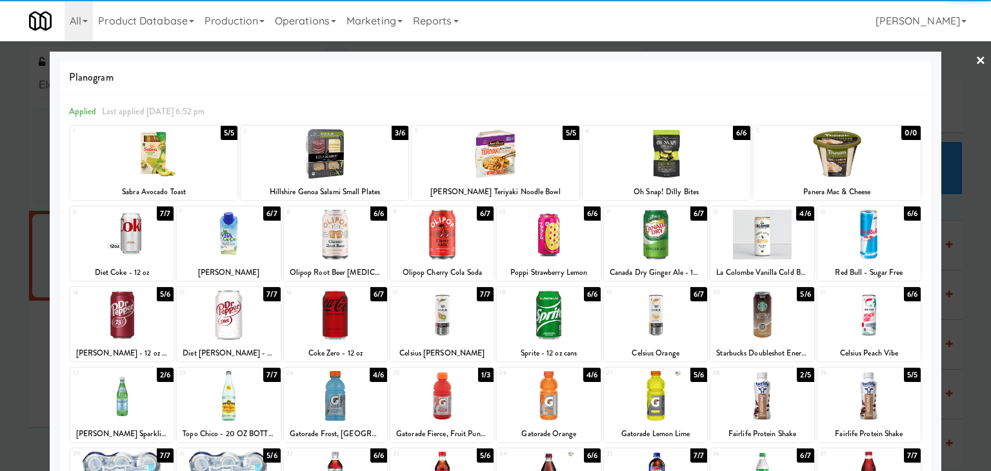
click at [229, 235] on div at bounding box center [228, 235] width 103 height 50
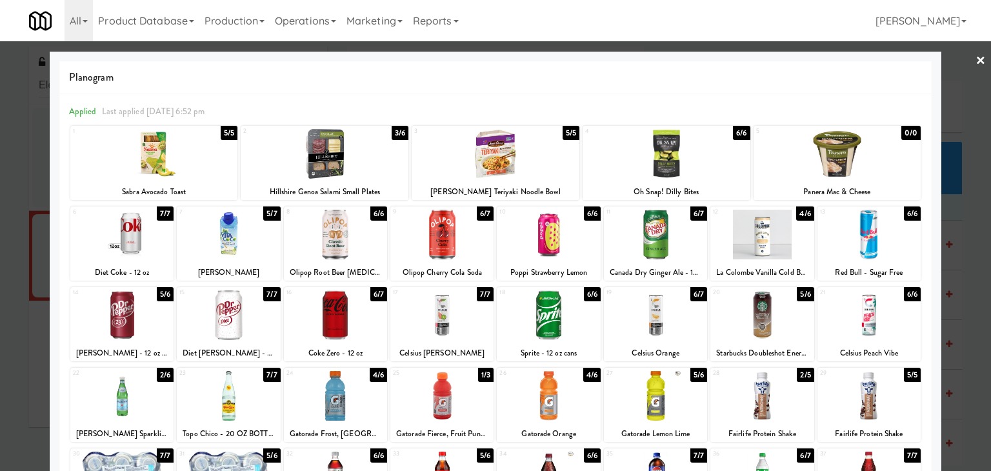
click at [880, 245] on div at bounding box center [868, 235] width 103 height 50
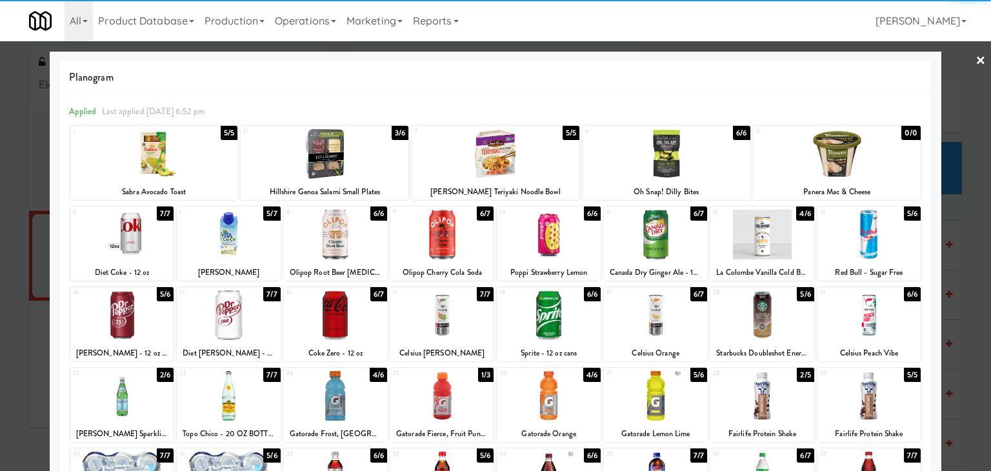
click at [975, 63] on link "×" at bounding box center [980, 61] width 10 height 40
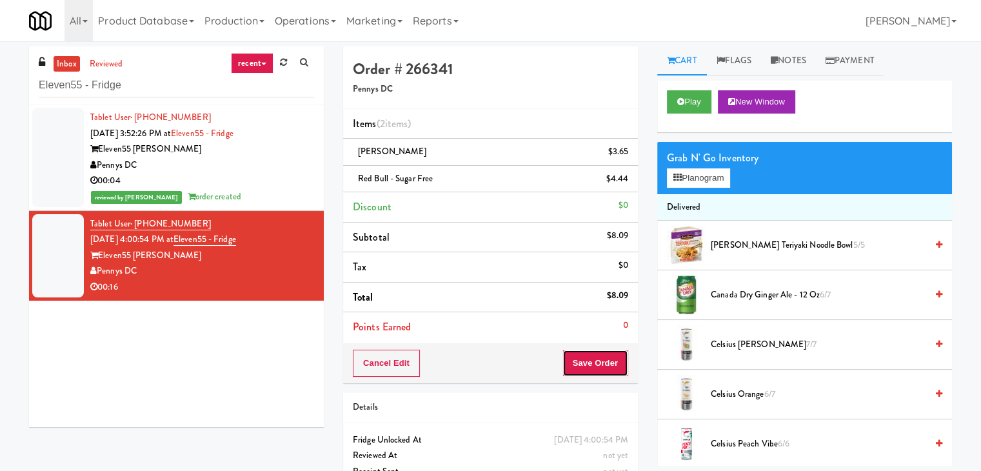
click at [581, 365] on button "Save Order" at bounding box center [596, 363] width 66 height 27
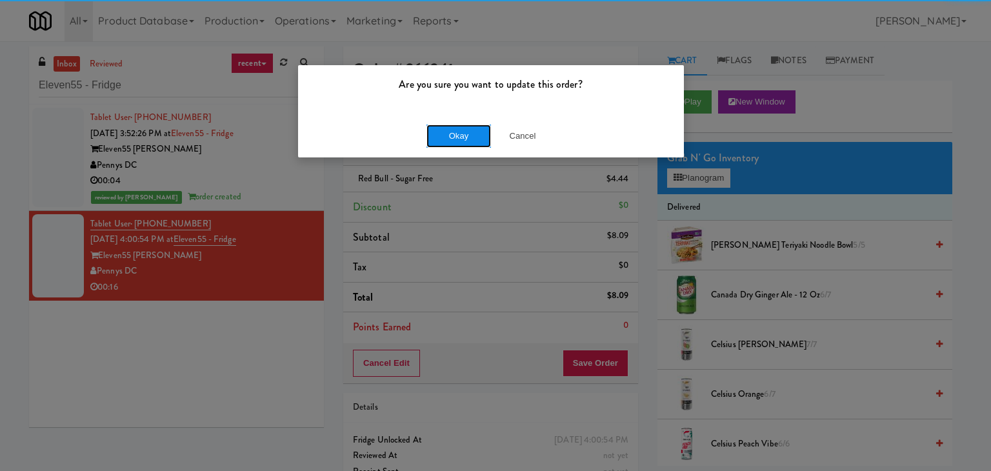
click at [436, 140] on button "Okay" at bounding box center [458, 136] width 65 height 23
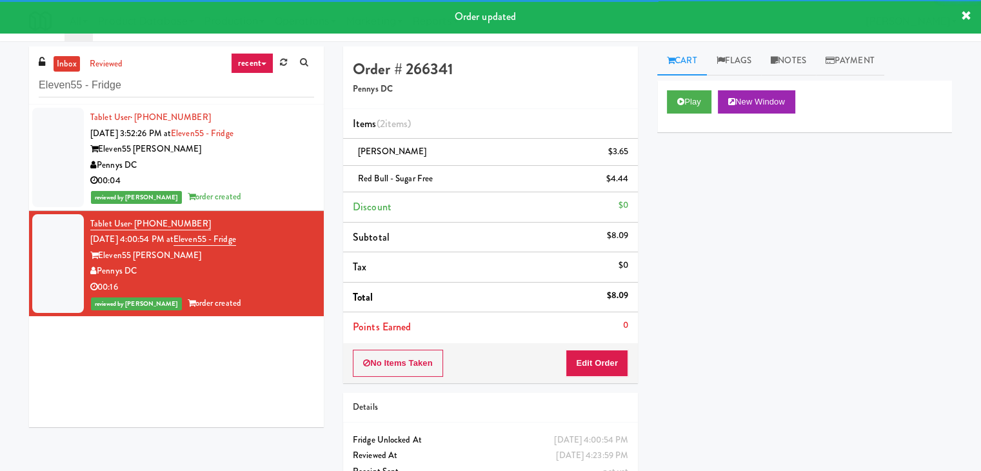
click at [215, 182] on div "00:04" at bounding box center [202, 181] width 224 height 16
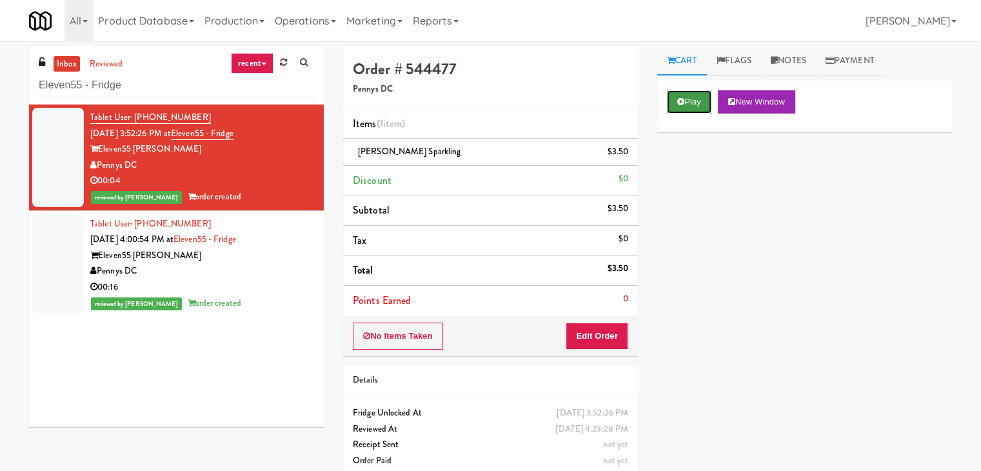
click at [684, 108] on button "Play" at bounding box center [689, 101] width 45 height 23
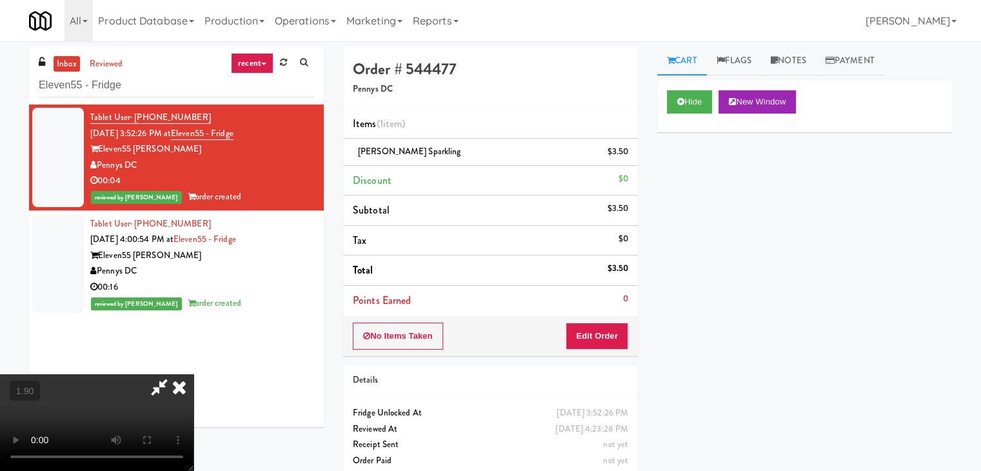
click at [194, 374] on video at bounding box center [97, 422] width 194 height 97
click at [194, 374] on icon at bounding box center [179, 387] width 28 height 26
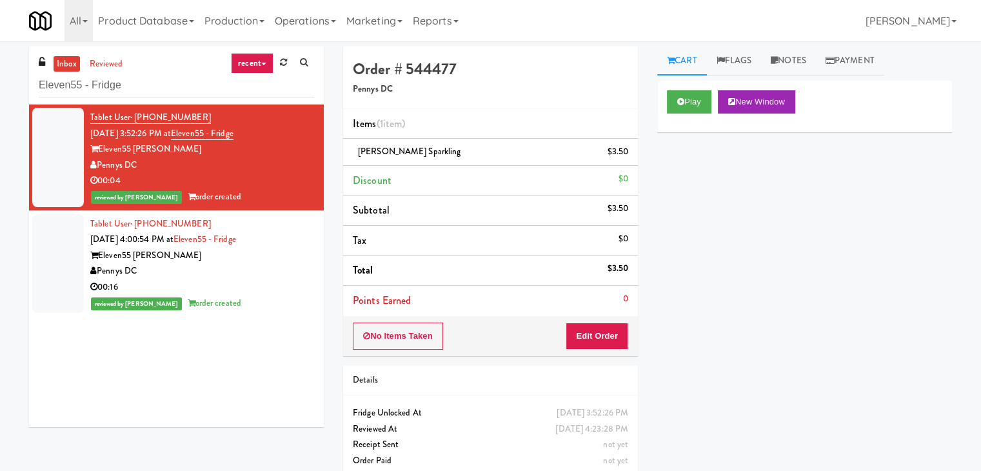
click at [252, 309] on div "reviewed by Lyn A order created" at bounding box center [202, 303] width 224 height 16
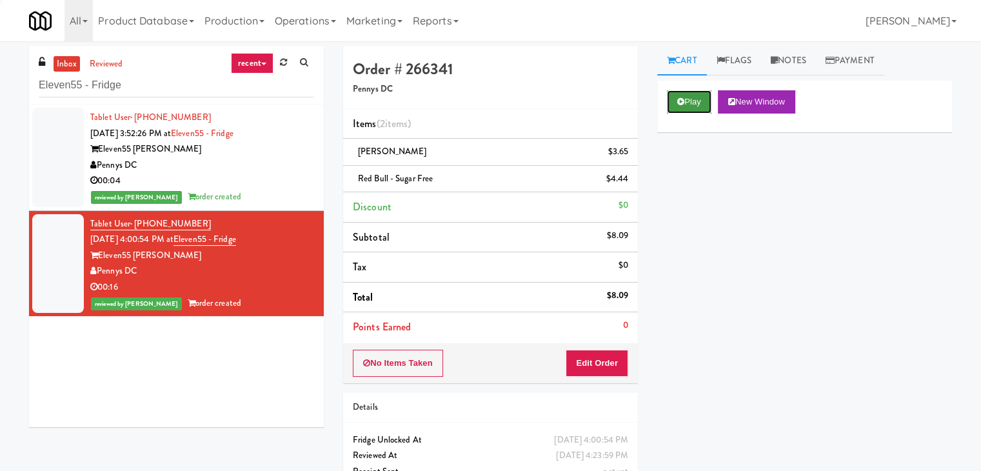
click at [692, 101] on button "Play" at bounding box center [689, 101] width 45 height 23
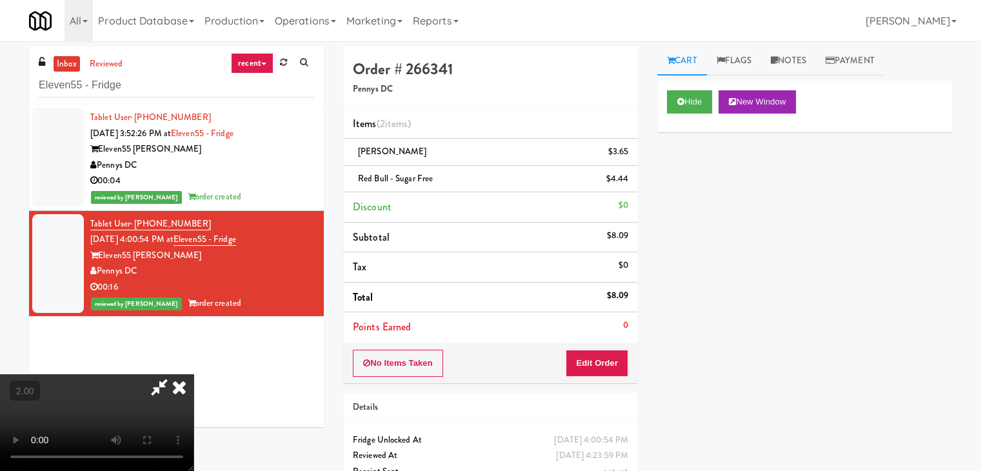
click at [194, 374] on icon at bounding box center [179, 387] width 28 height 26
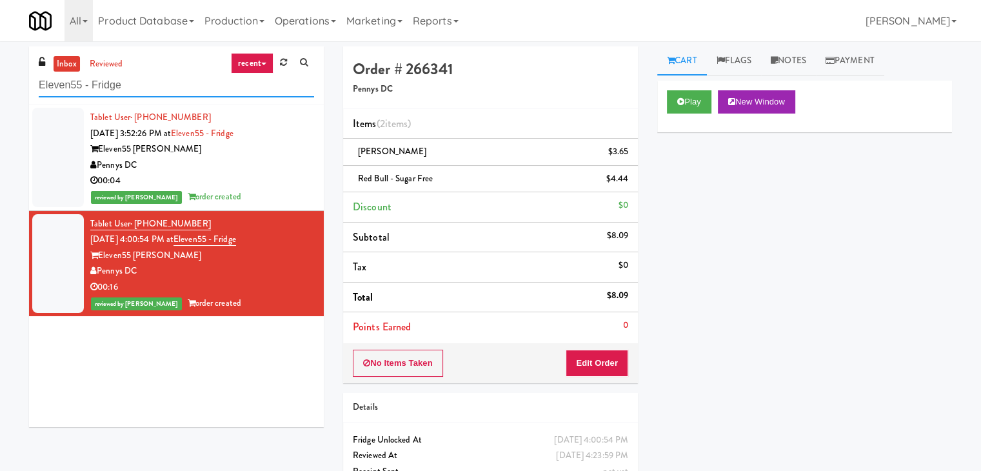
click at [139, 83] on input "Eleven55 - Fridge" at bounding box center [176, 86] width 275 height 24
paste input "Oasis - Cooler"
type input "Oasis - Cooler"
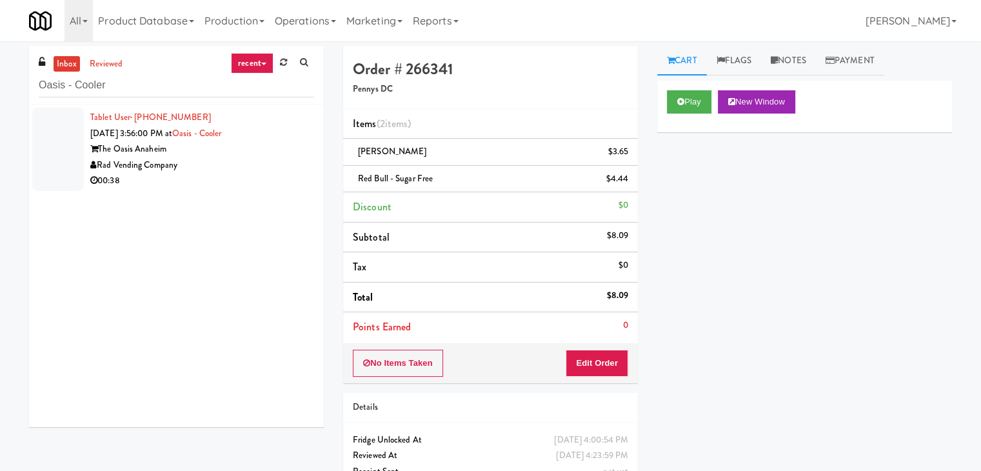
click at [243, 158] on div "Rad Vending Company" at bounding box center [202, 165] width 224 height 16
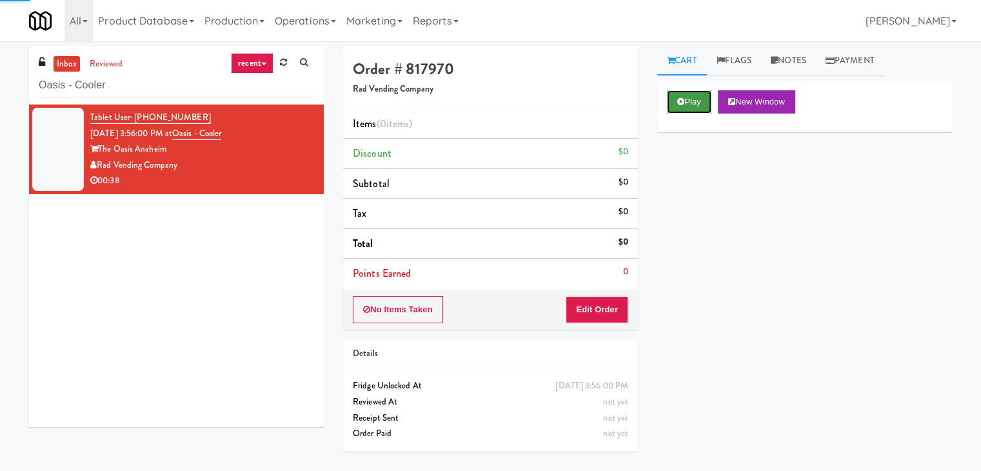
click at [688, 100] on button "Play" at bounding box center [689, 101] width 45 height 23
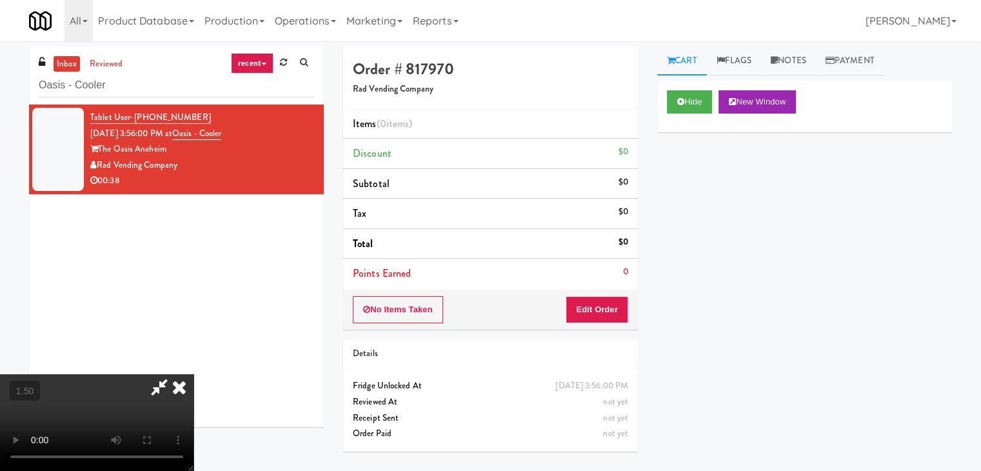
click at [194, 374] on video at bounding box center [97, 422] width 194 height 97
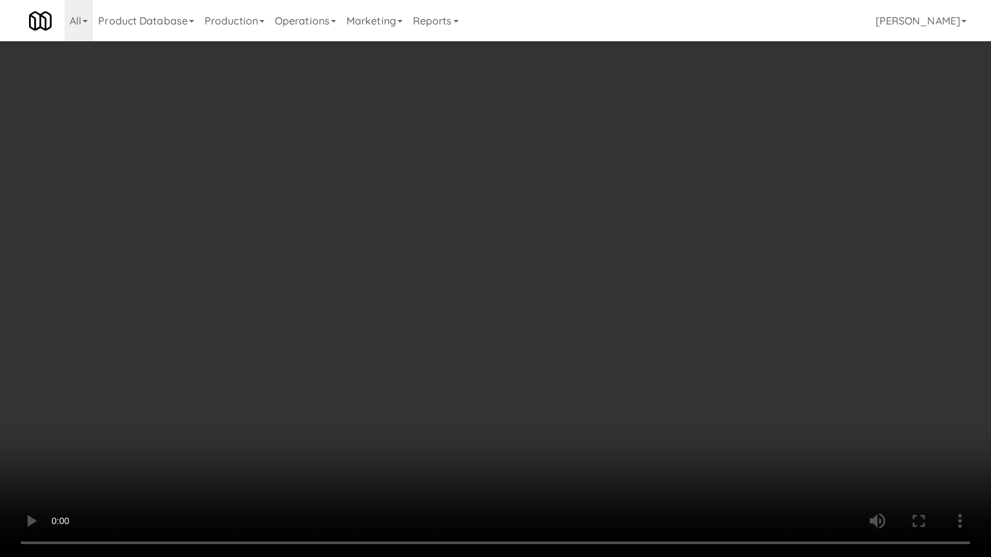
click at [437, 317] on video at bounding box center [495, 278] width 991 height 557
click at [608, 384] on video at bounding box center [495, 278] width 991 height 557
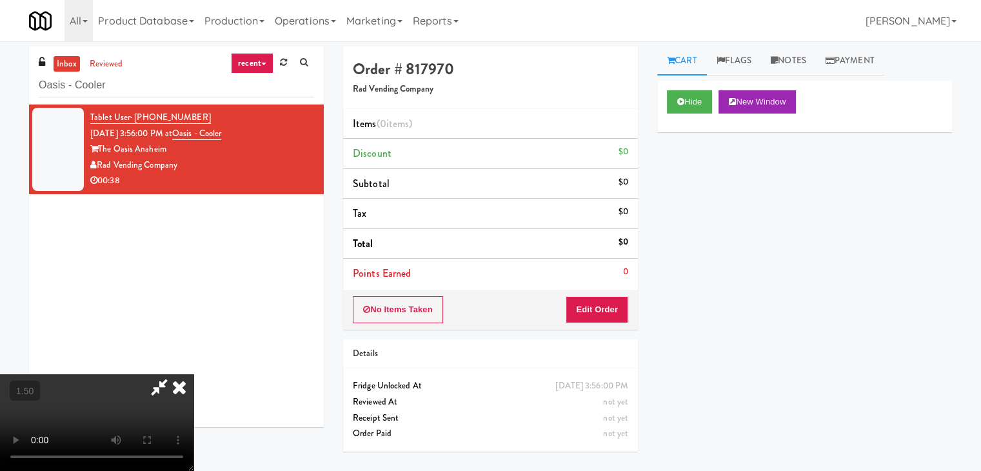
click at [194, 374] on icon at bounding box center [179, 387] width 28 height 26
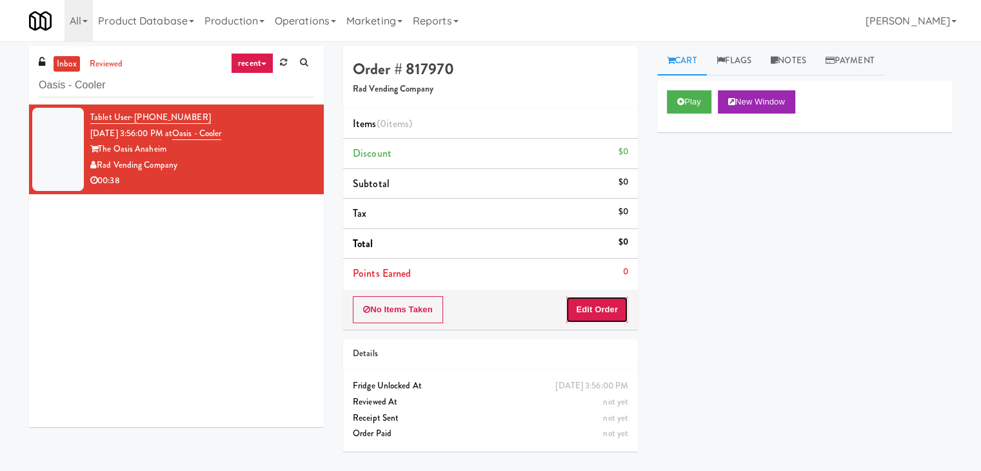
drag, startPoint x: 606, startPoint y: 319, endPoint x: 644, endPoint y: 290, distance: 47.4
click at [606, 319] on button "Edit Order" at bounding box center [597, 309] width 63 height 27
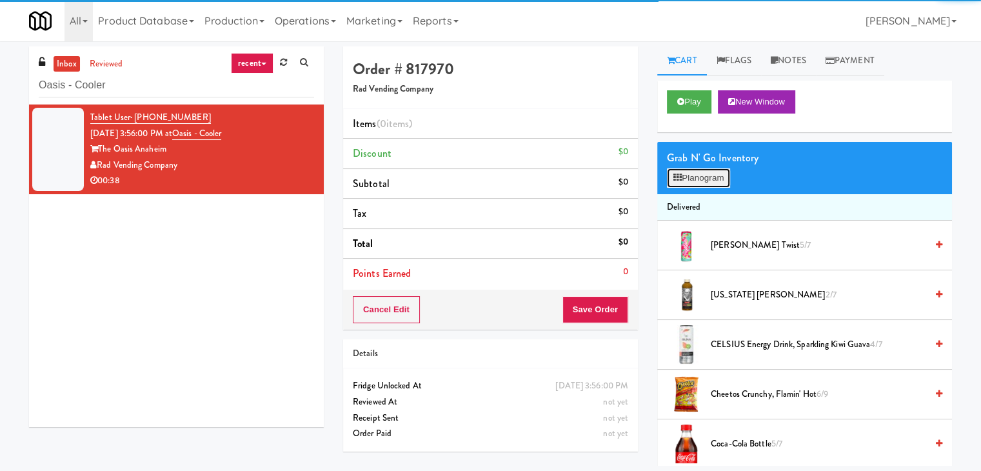
click at [715, 171] on button "Planogram" at bounding box center [698, 177] width 63 height 19
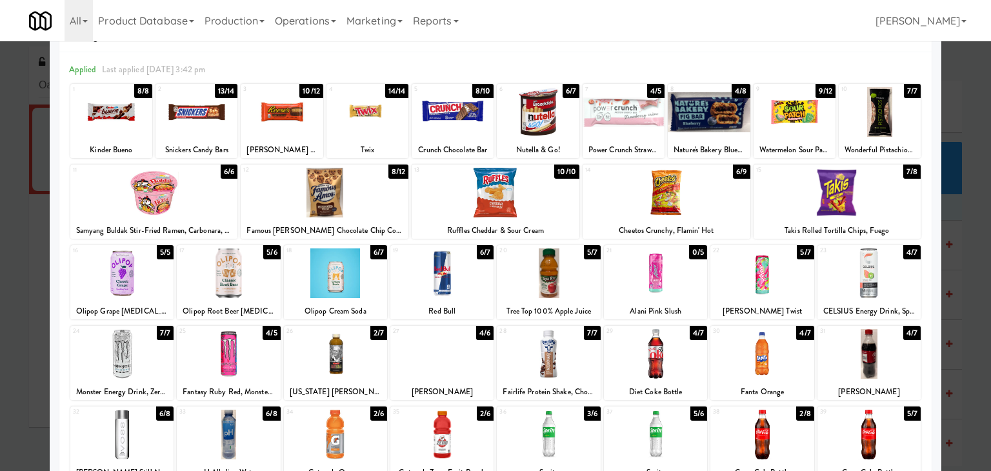
scroll to position [65, 0]
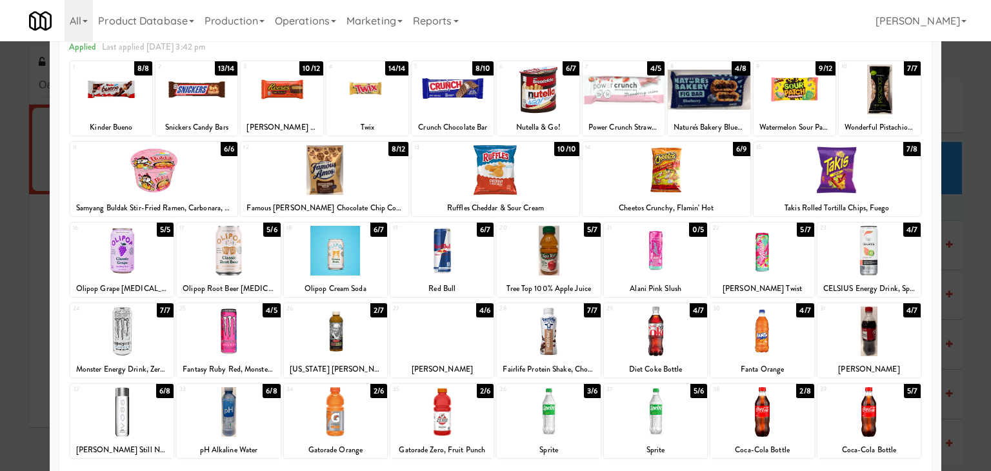
click at [240, 252] on div at bounding box center [228, 251] width 103 height 50
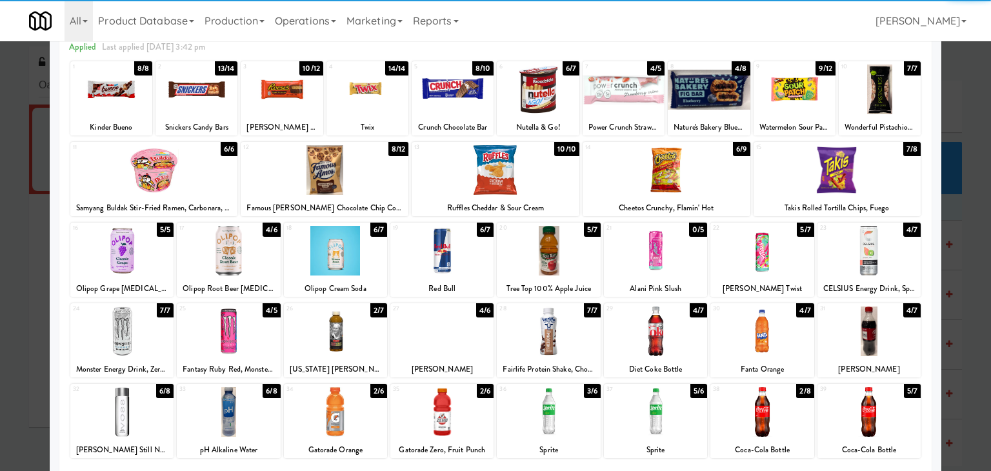
click at [343, 259] on div at bounding box center [335, 251] width 103 height 50
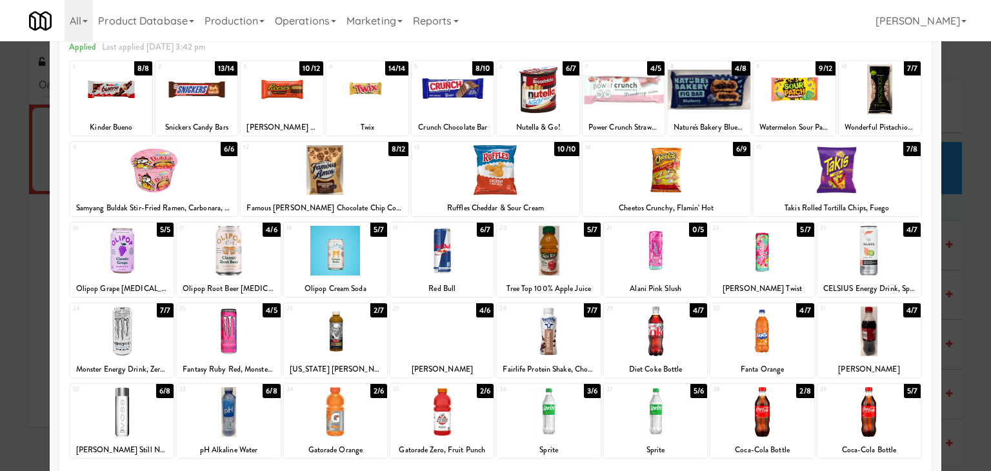
click at [857, 179] on div at bounding box center [837, 170] width 168 height 50
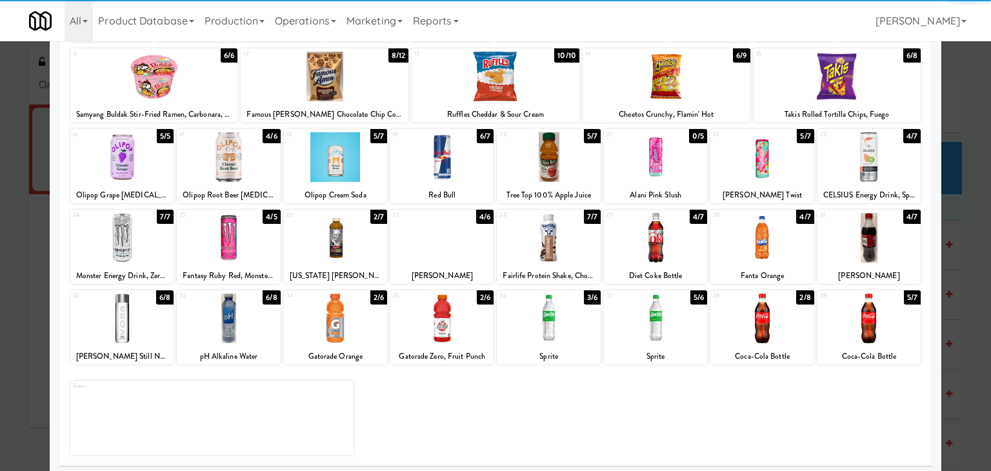
scroll to position [163, 0]
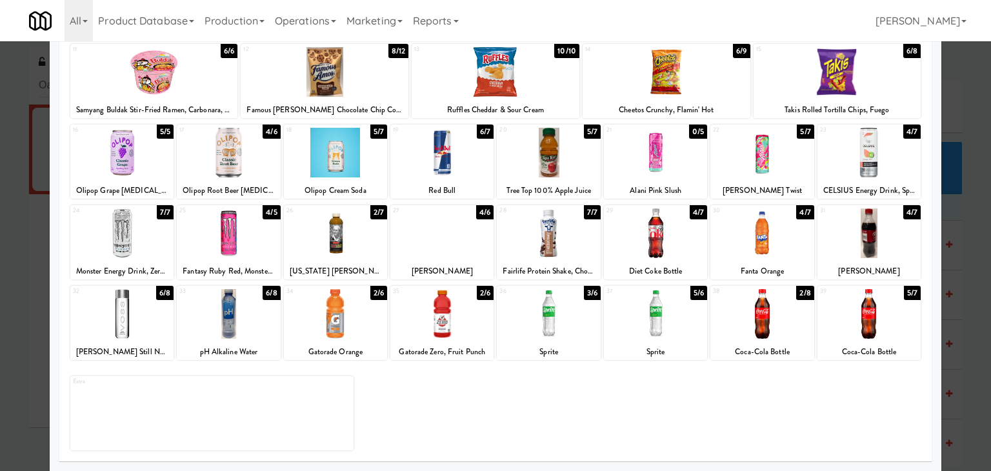
click at [439, 245] on div at bounding box center [441, 233] width 103 height 50
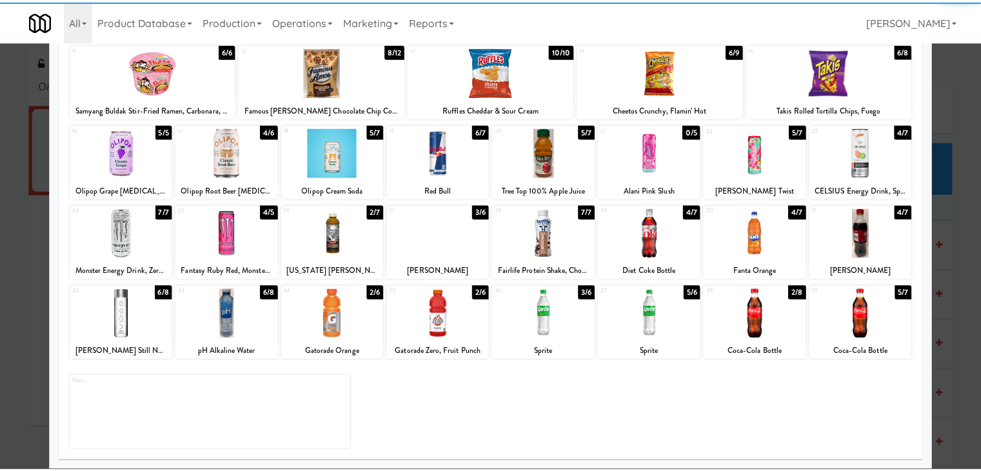
scroll to position [0, 0]
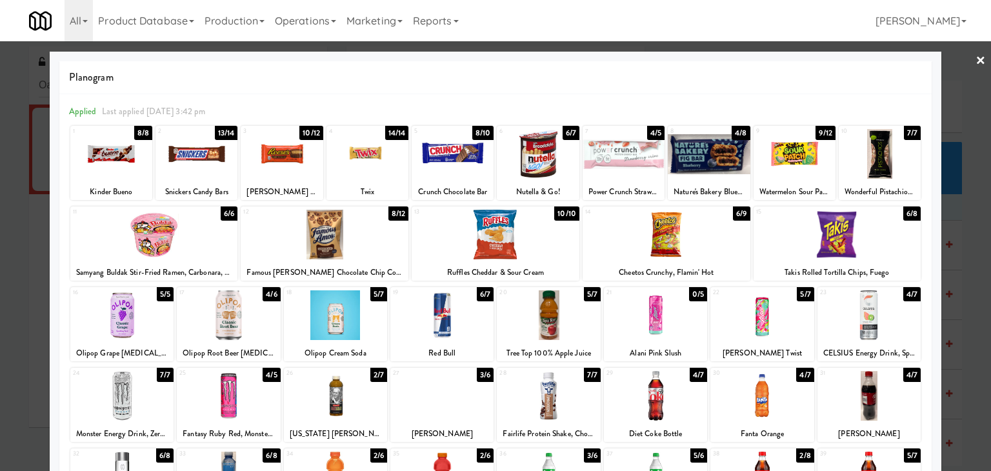
click at [975, 65] on link "×" at bounding box center [980, 61] width 10 height 40
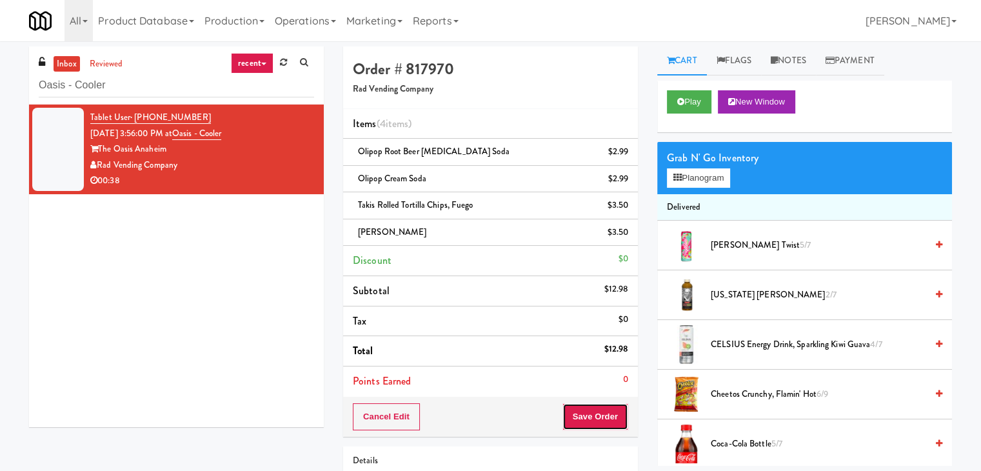
drag, startPoint x: 604, startPoint y: 424, endPoint x: 601, endPoint y: 416, distance: 8.4
click at [604, 421] on button "Save Order" at bounding box center [596, 416] width 66 height 27
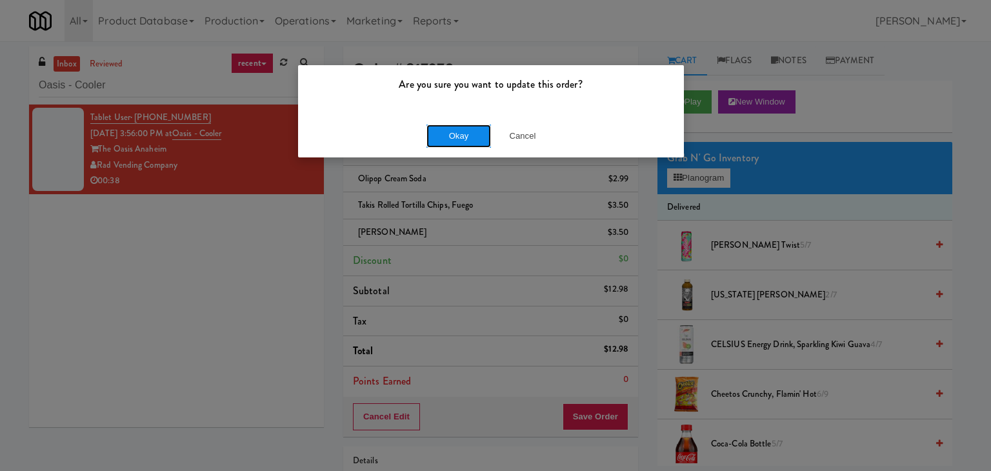
click at [452, 144] on button "Okay" at bounding box center [458, 136] width 65 height 23
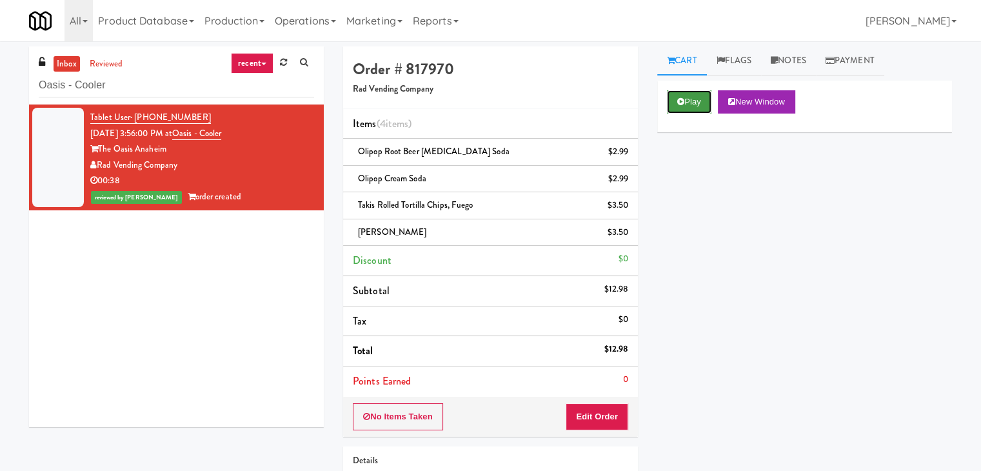
drag, startPoint x: 696, startPoint y: 101, endPoint x: 550, endPoint y: 126, distance: 148.6
click at [695, 101] on button "Play" at bounding box center [689, 101] width 45 height 23
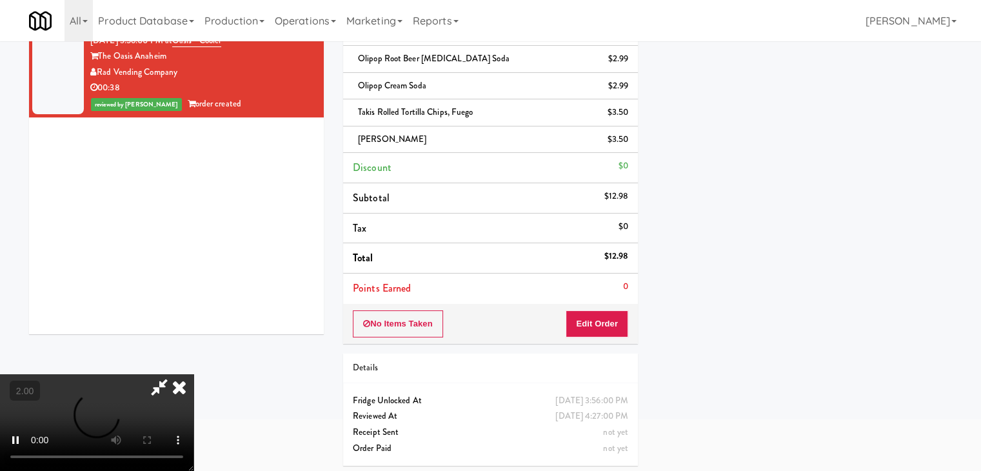
scroll to position [95, 0]
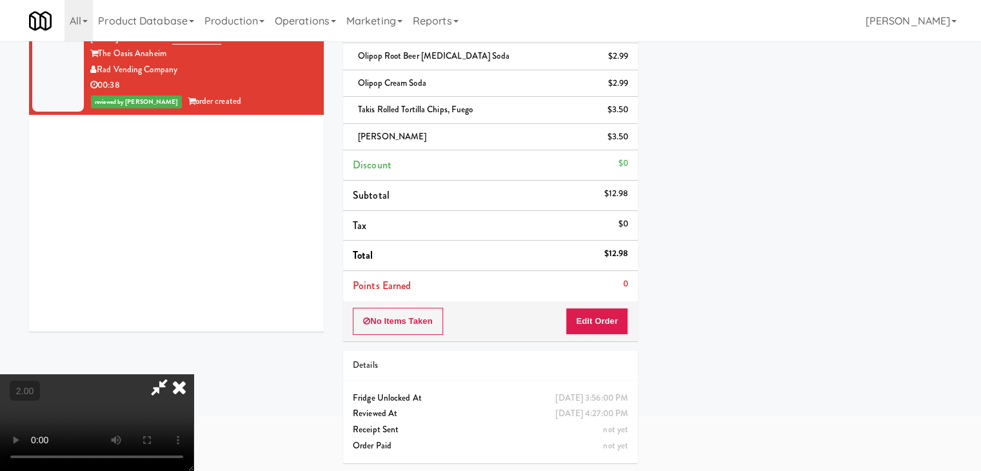
click at [188, 374] on video at bounding box center [97, 422] width 194 height 97
click at [194, 374] on video at bounding box center [97, 422] width 194 height 97
click at [614, 314] on button "Edit Order" at bounding box center [597, 321] width 63 height 27
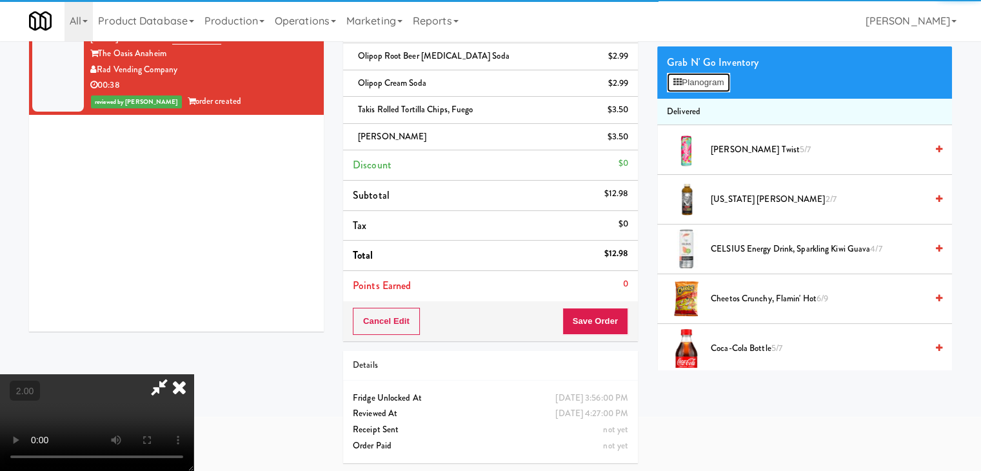
click at [718, 86] on button "Planogram" at bounding box center [698, 82] width 63 height 19
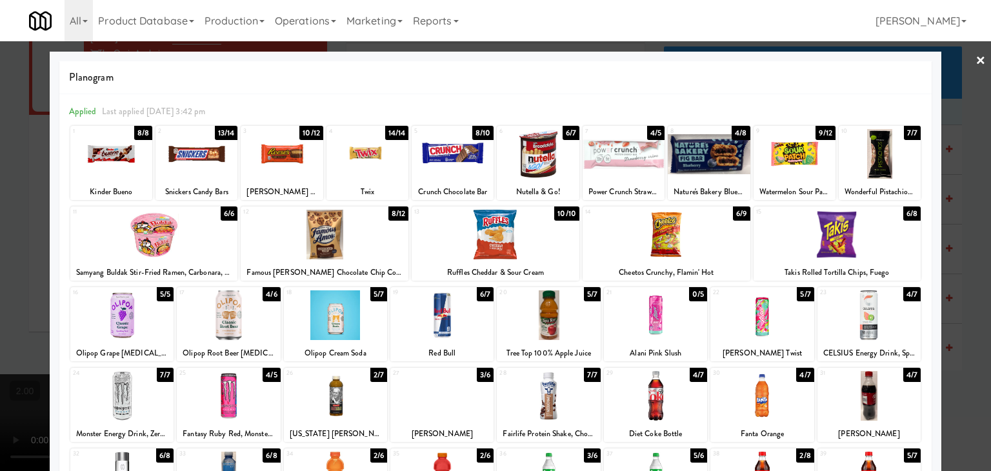
click at [975, 54] on link "×" at bounding box center [980, 61] width 10 height 40
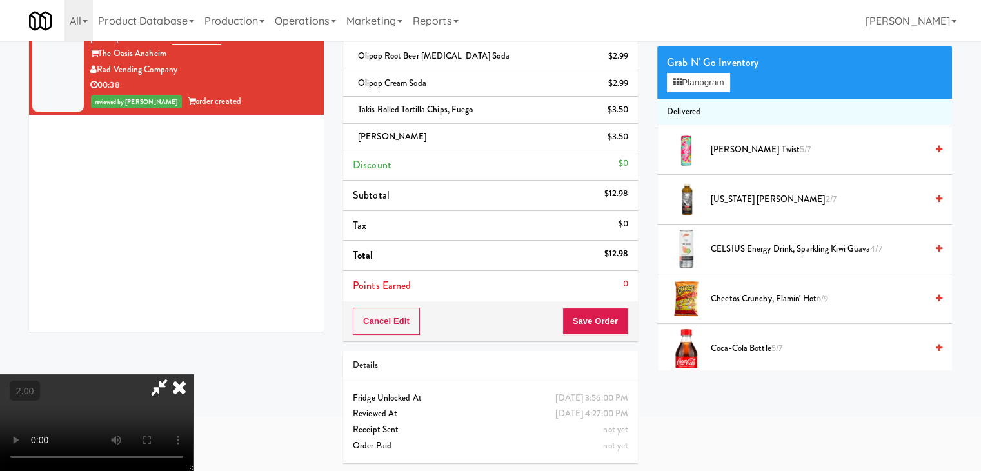
click at [194, 374] on icon at bounding box center [179, 387] width 28 height 26
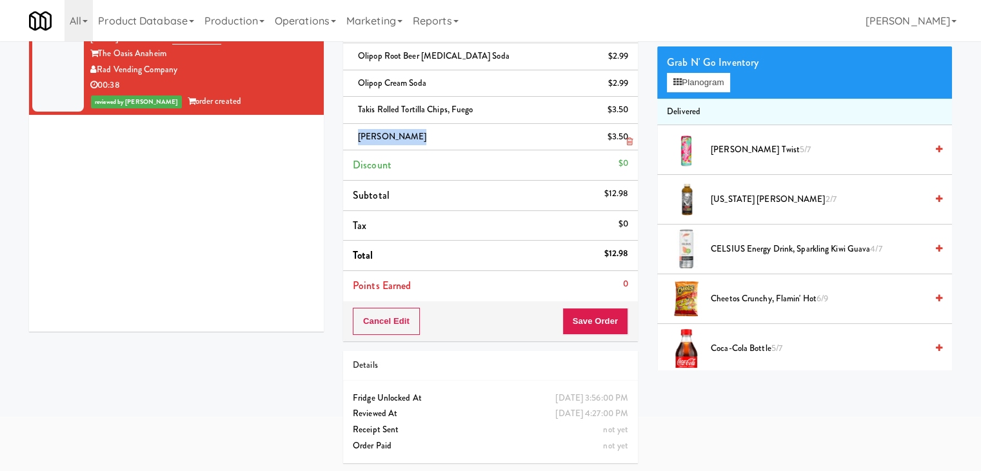
drag, startPoint x: 401, startPoint y: 137, endPoint x: 359, endPoint y: 138, distance: 41.3
click at [359, 138] on span "Nurri Vanilla" at bounding box center [392, 136] width 68 height 12
copy span "Nurri Vanilla"
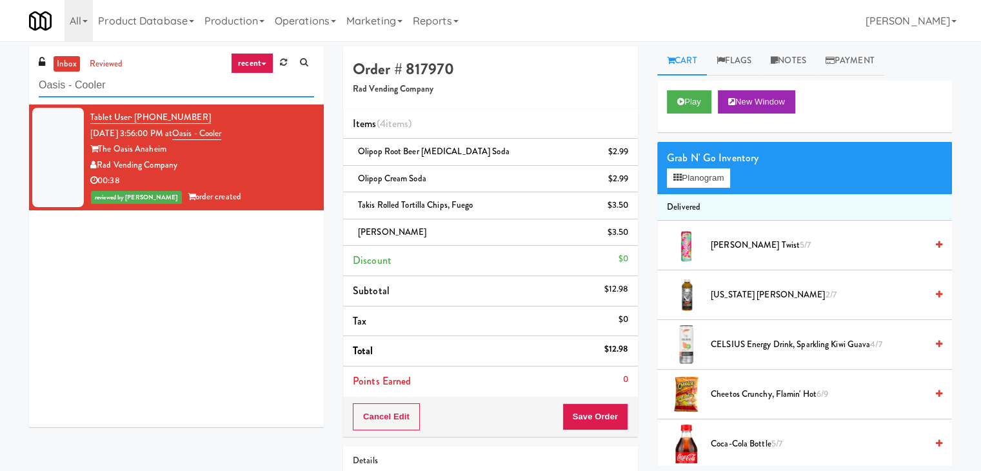
click at [177, 89] on input "Oasis - Cooler" at bounding box center [176, 86] width 275 height 24
paste input "Prosser PFFZ"
type input "Prosser PFFZ"
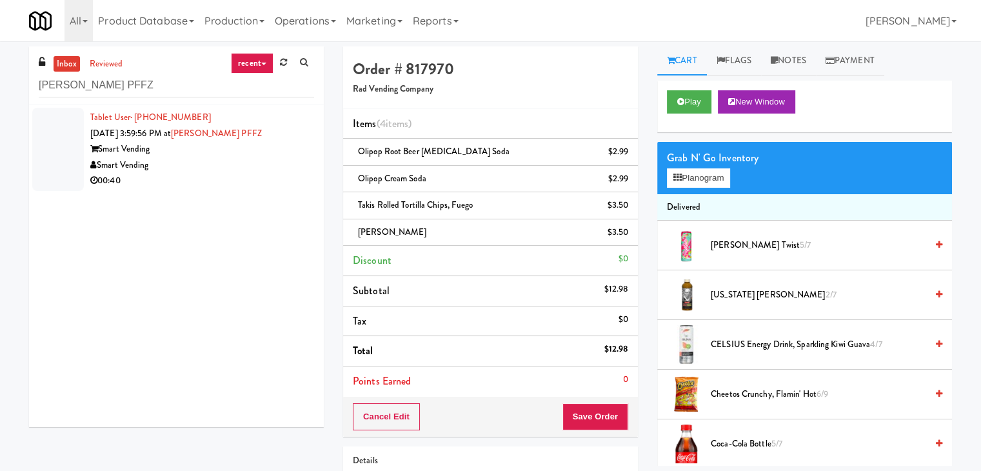
click at [269, 168] on div "Smart Vending" at bounding box center [202, 165] width 224 height 16
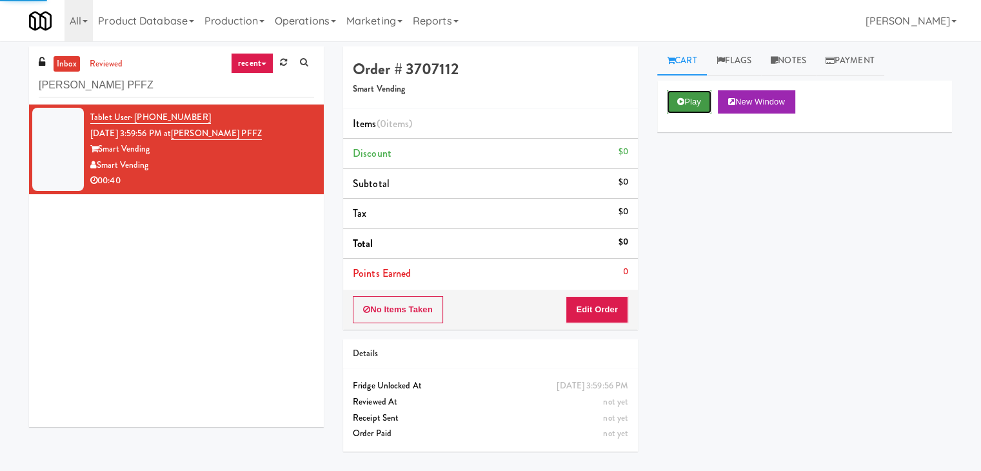
click at [688, 95] on button "Play" at bounding box center [689, 101] width 45 height 23
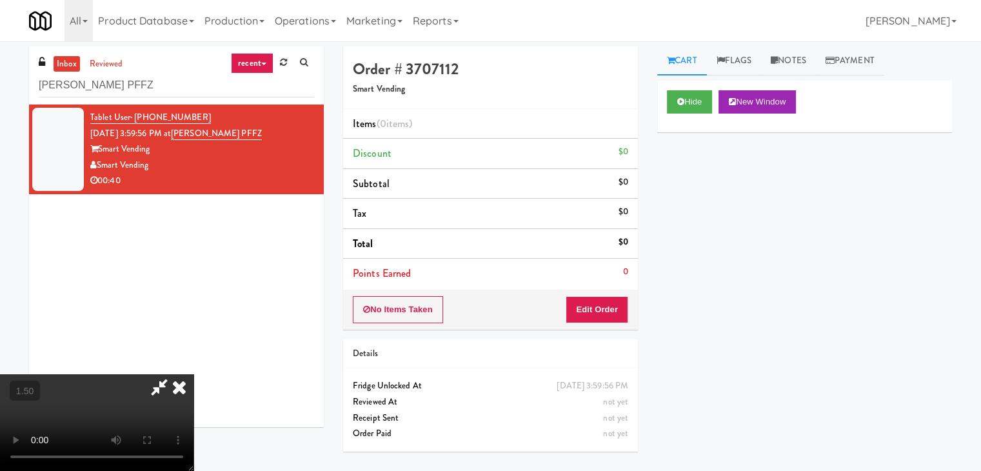
click at [194, 374] on video at bounding box center [97, 422] width 194 height 97
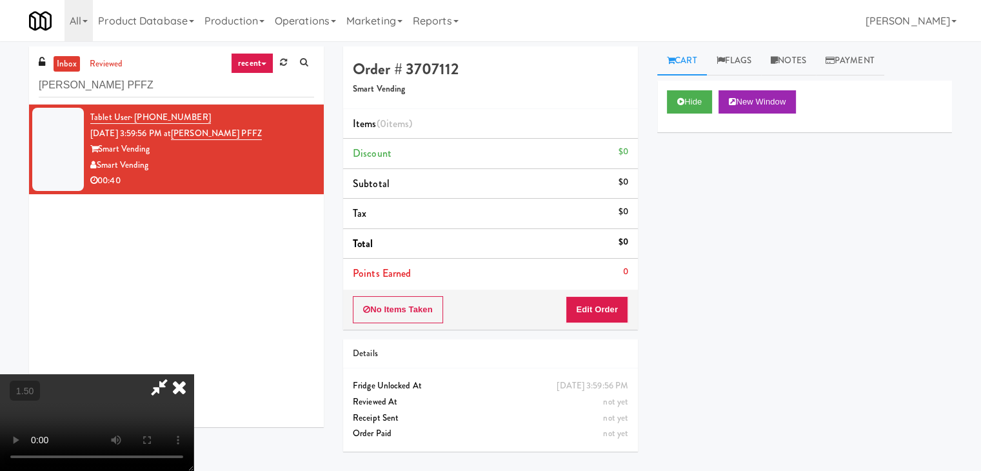
click at [194, 374] on video at bounding box center [97, 422] width 194 height 97
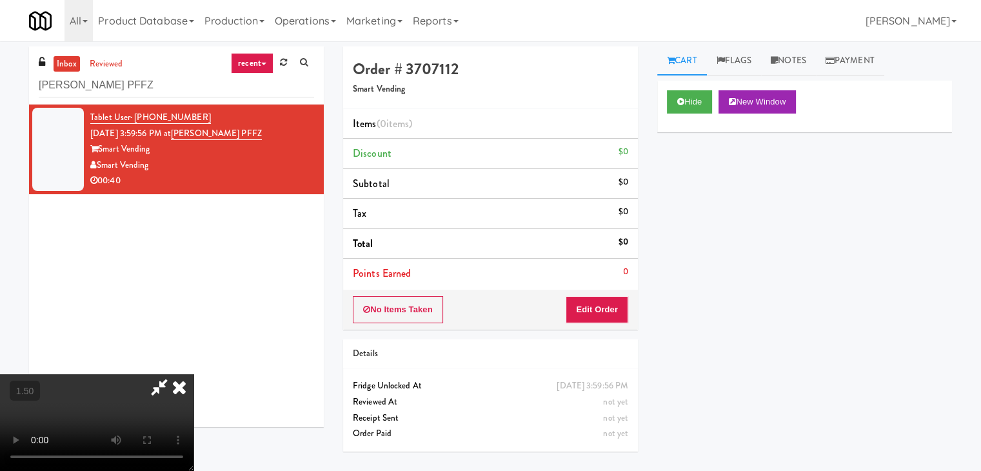
click at [194, 374] on video at bounding box center [97, 422] width 194 height 97
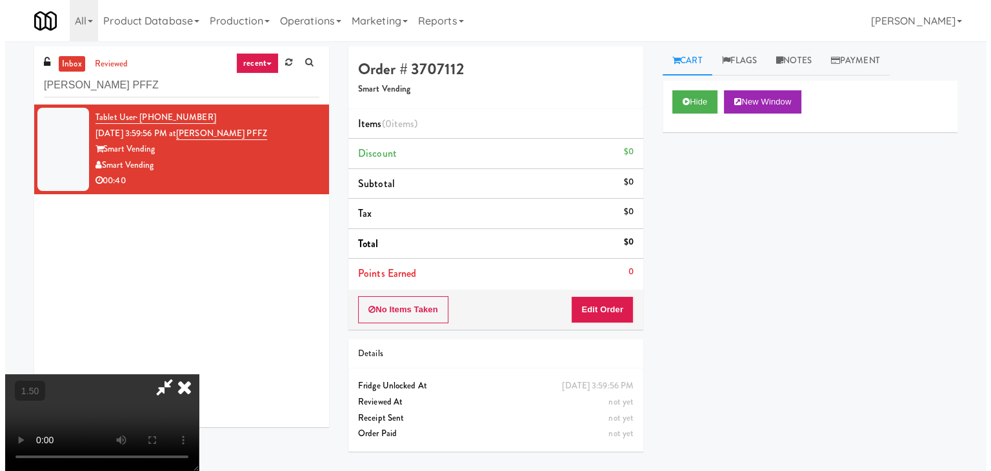
scroll to position [0, 0]
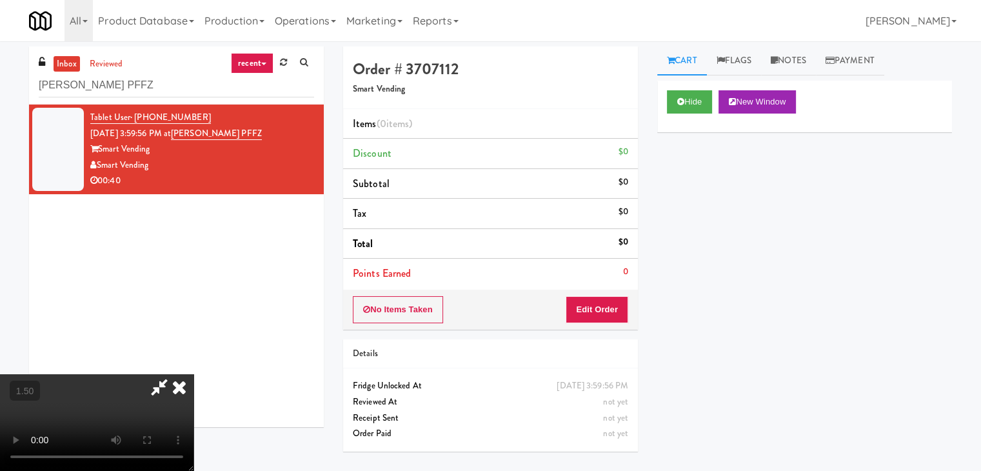
click at [194, 374] on icon at bounding box center [179, 387] width 28 height 26
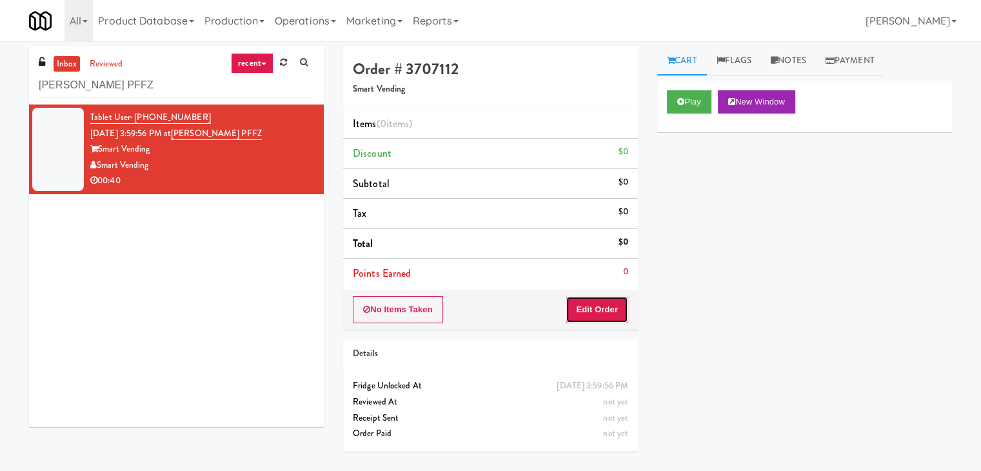
drag, startPoint x: 588, startPoint y: 315, endPoint x: 634, endPoint y: 277, distance: 59.6
click at [588, 313] on button "Edit Order" at bounding box center [597, 309] width 63 height 27
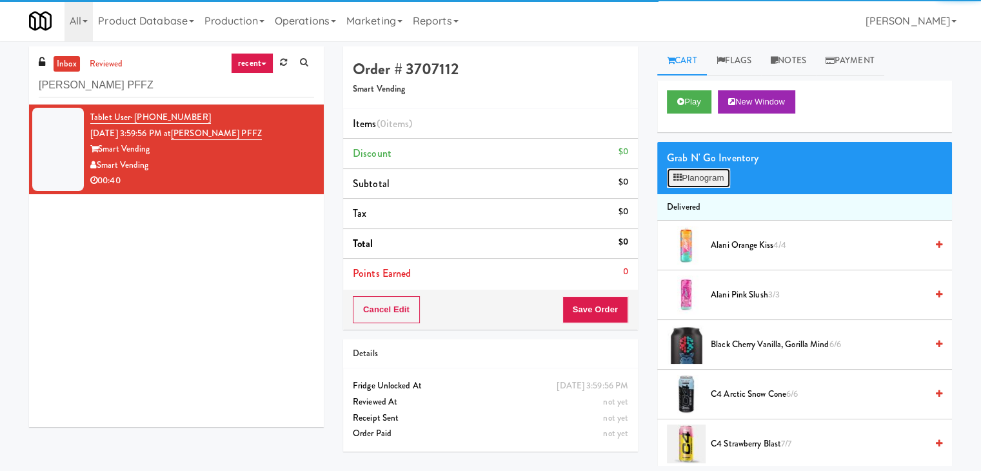
click at [704, 175] on button "Planogram" at bounding box center [698, 177] width 63 height 19
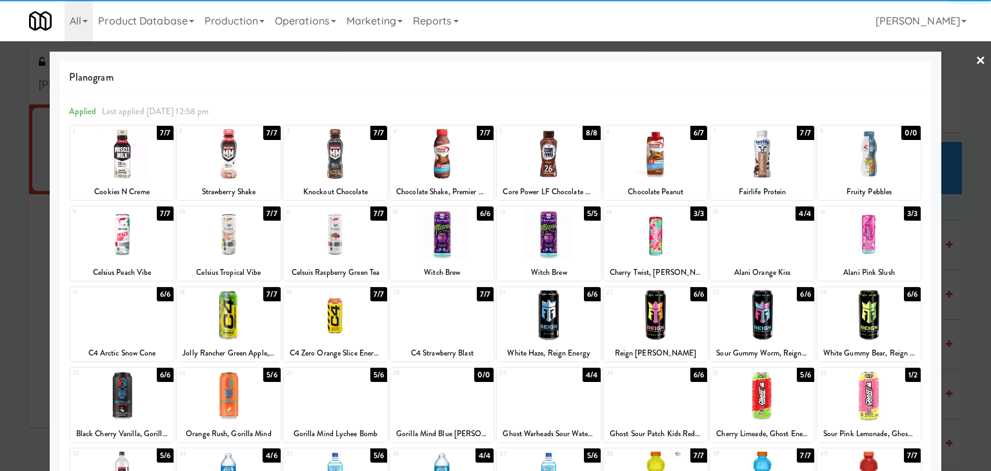
click at [887, 233] on div at bounding box center [868, 235] width 103 height 50
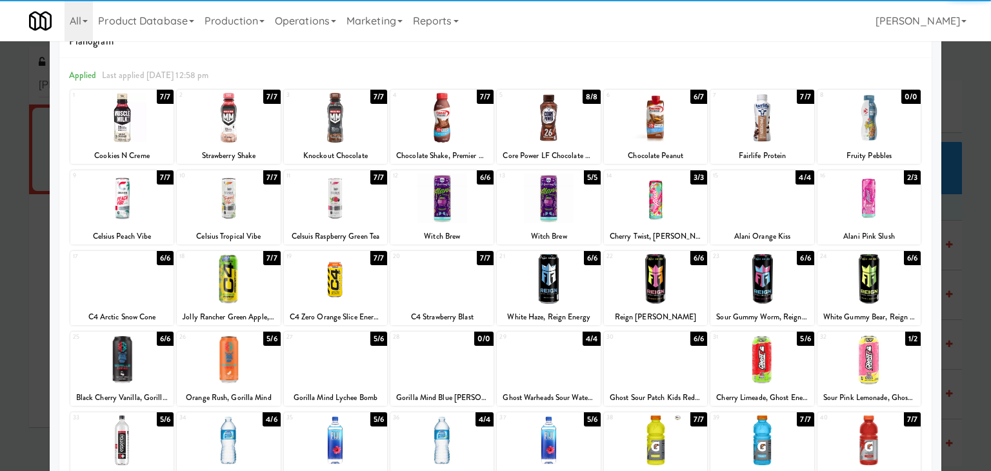
scroll to position [163, 0]
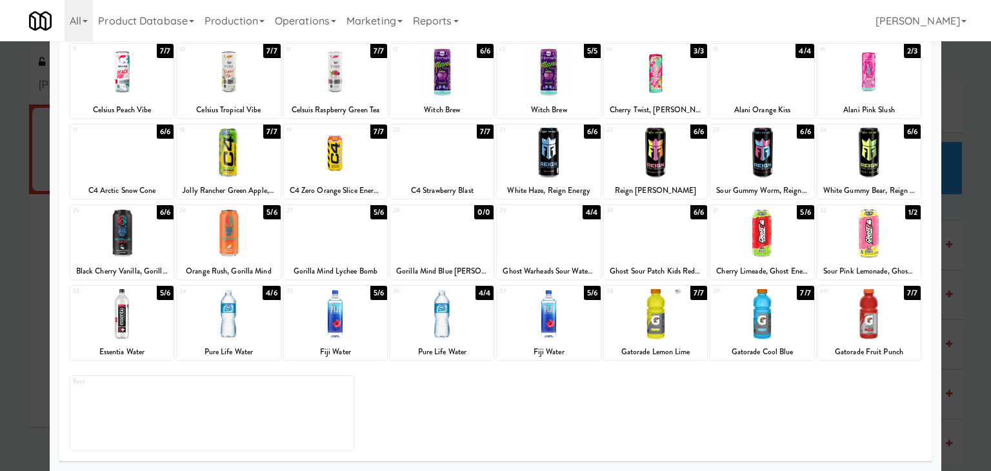
click at [143, 230] on div at bounding box center [121, 233] width 103 height 50
click at [443, 309] on div at bounding box center [441, 314] width 103 height 50
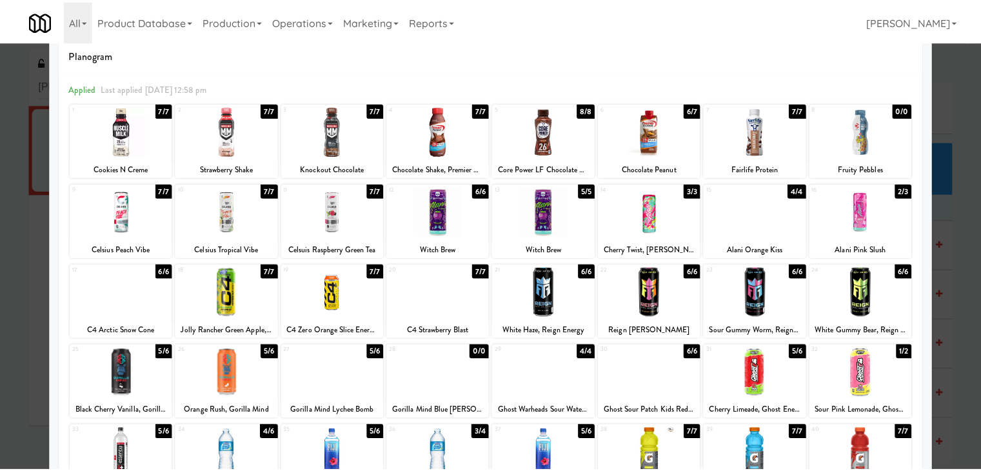
scroll to position [0, 0]
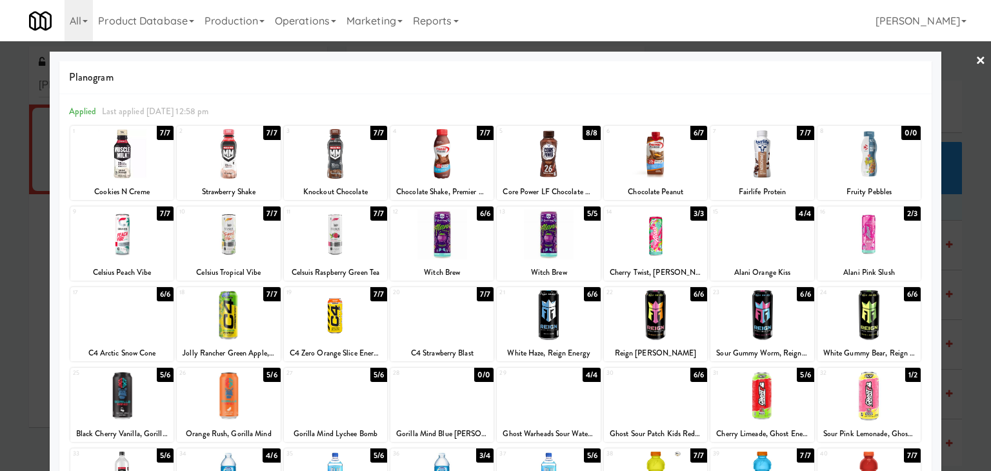
click at [975, 55] on link "×" at bounding box center [980, 61] width 10 height 40
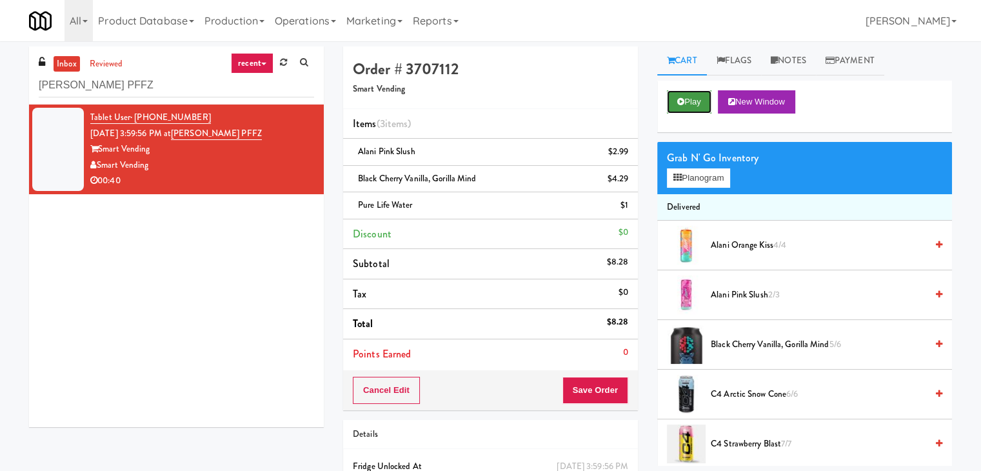
click at [696, 94] on button "Play" at bounding box center [689, 101] width 45 height 23
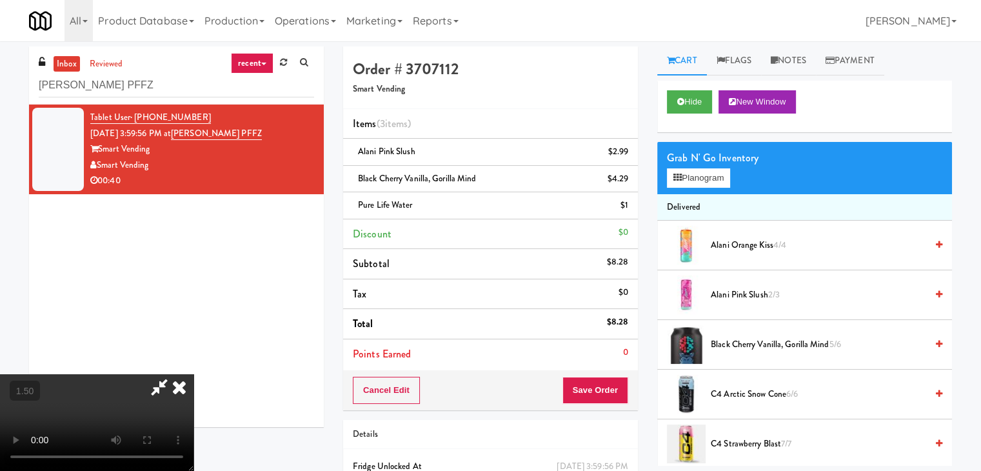
click at [194, 374] on icon at bounding box center [179, 387] width 28 height 26
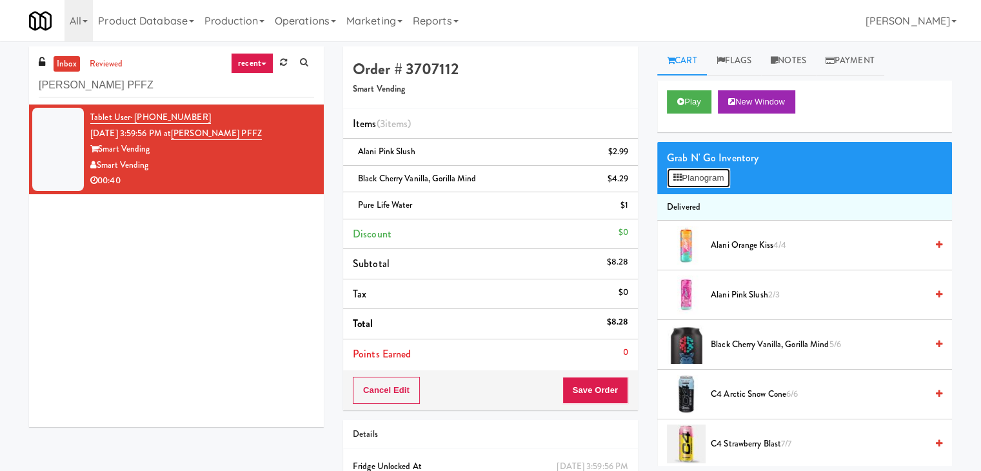
click at [684, 177] on button "Planogram" at bounding box center [698, 177] width 63 height 19
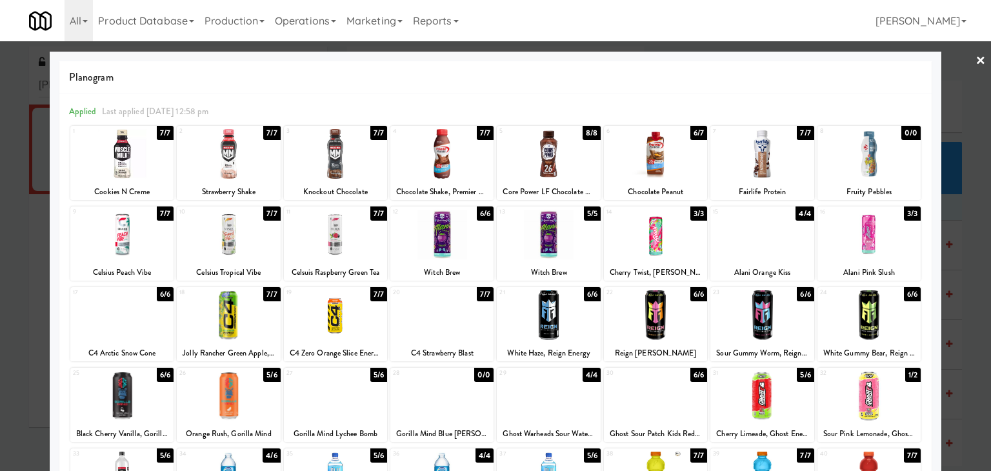
drag, startPoint x: 972, startPoint y: 59, endPoint x: 804, endPoint y: 86, distance: 170.5
click at [975, 59] on link "×" at bounding box center [980, 61] width 10 height 40
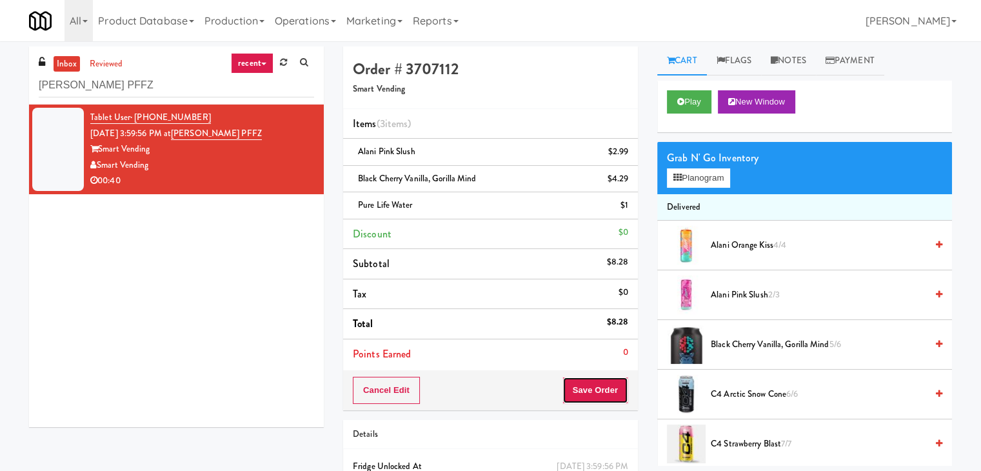
click at [576, 390] on button "Save Order" at bounding box center [596, 390] width 66 height 27
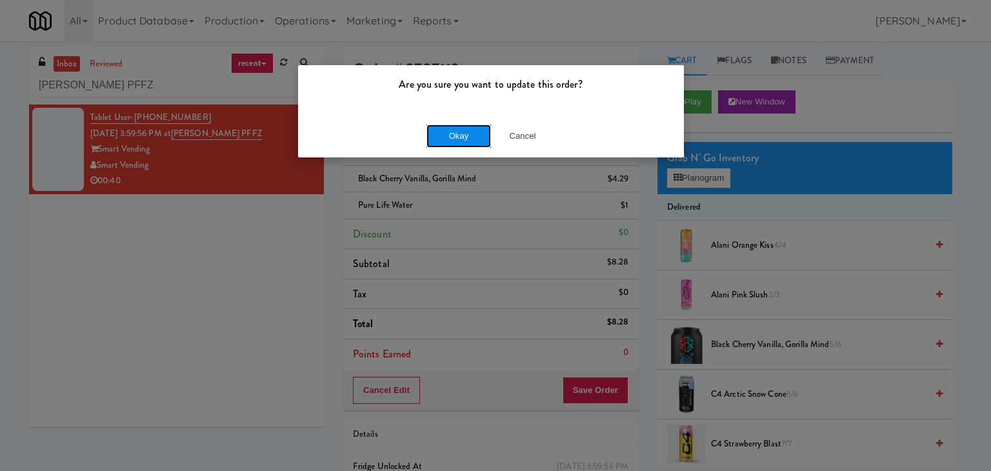
drag, startPoint x: 457, startPoint y: 135, endPoint x: 361, endPoint y: 77, distance: 111.4
click at [456, 135] on button "Okay" at bounding box center [458, 136] width 65 height 23
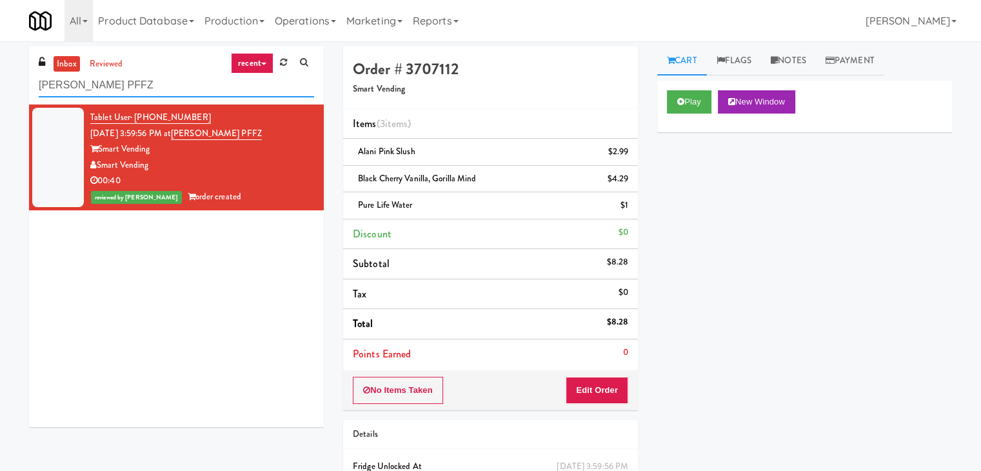
click at [183, 90] on input "Prosser PFFZ" at bounding box center [176, 86] width 275 height 24
paste input "Illume - Combo - Middle"
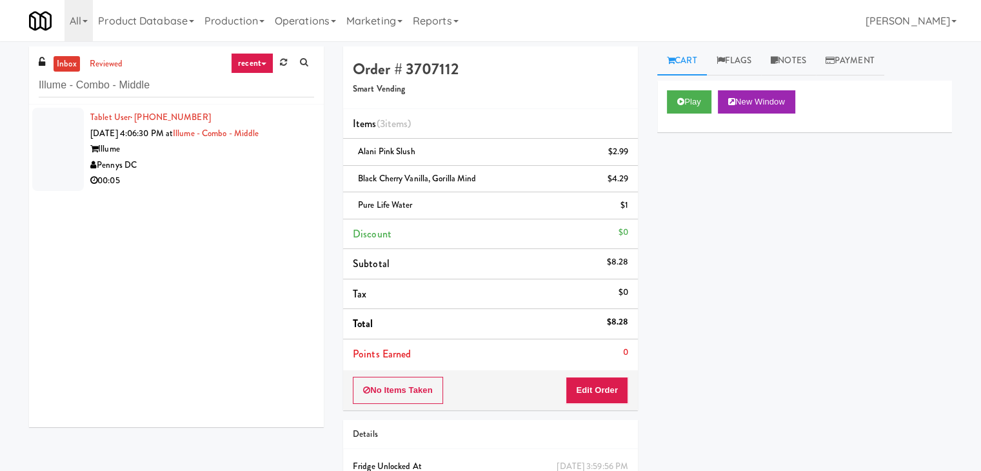
click at [272, 176] on div "00:05" at bounding box center [202, 181] width 224 height 16
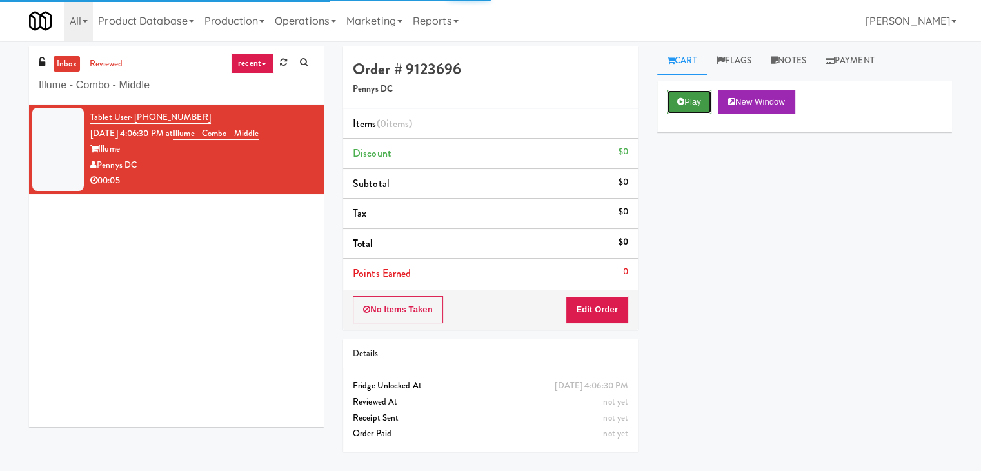
click at [681, 96] on button "Play" at bounding box center [689, 101] width 45 height 23
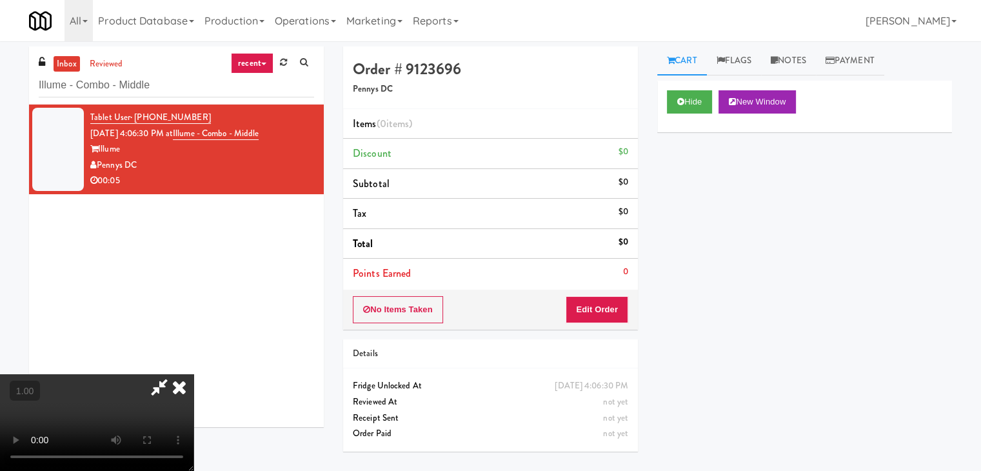
click at [194, 374] on video at bounding box center [97, 422] width 194 height 97
click at [794, 64] on link "Notes" at bounding box center [788, 60] width 55 height 29
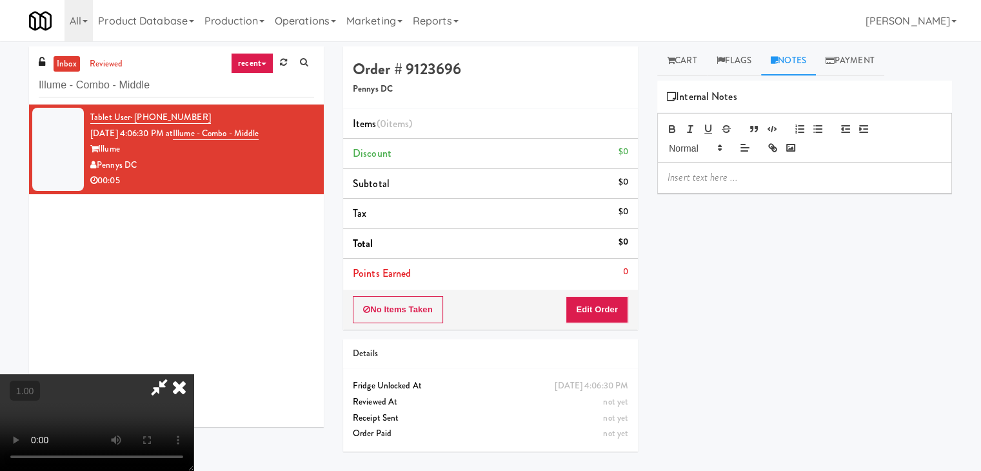
click at [724, 170] on p at bounding box center [805, 177] width 274 height 14
click at [851, 179] on p at bounding box center [805, 177] width 274 height 14
click at [194, 374] on video at bounding box center [97, 422] width 194 height 97
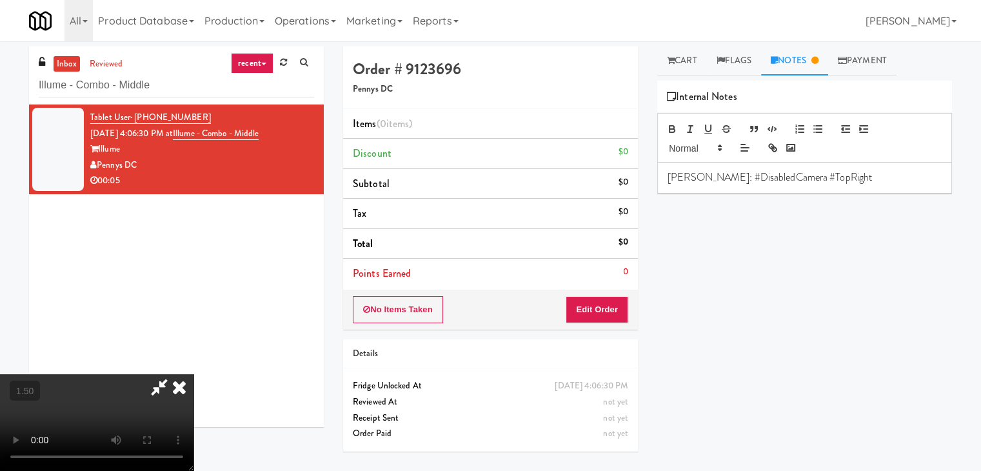
drag, startPoint x: 575, startPoint y: 152, endPoint x: 608, endPoint y: 266, distance: 118.2
click at [194, 374] on icon at bounding box center [179, 387] width 28 height 26
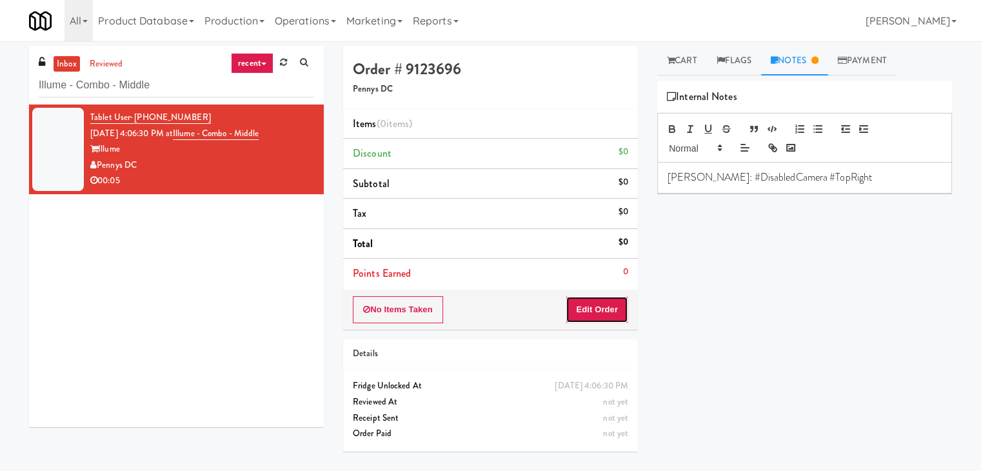
click at [608, 304] on button "Edit Order" at bounding box center [597, 309] width 63 height 27
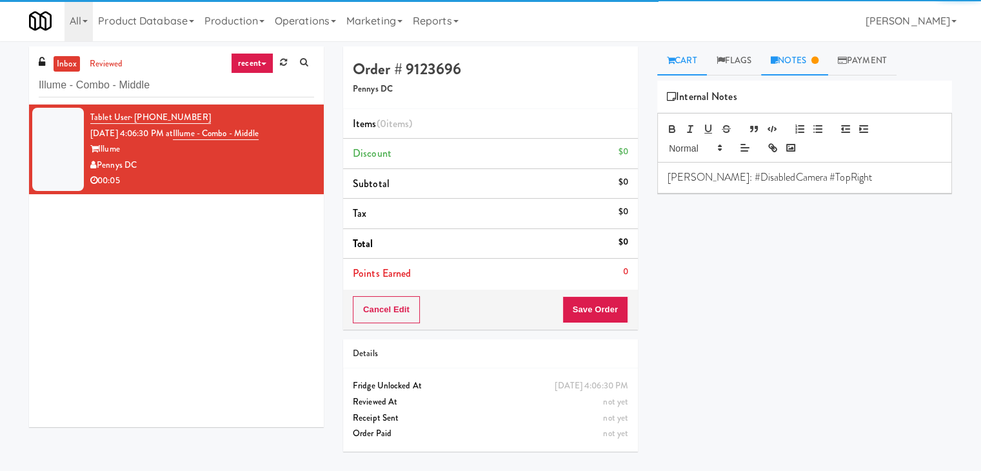
click at [666, 69] on link "Cart" at bounding box center [682, 60] width 50 height 29
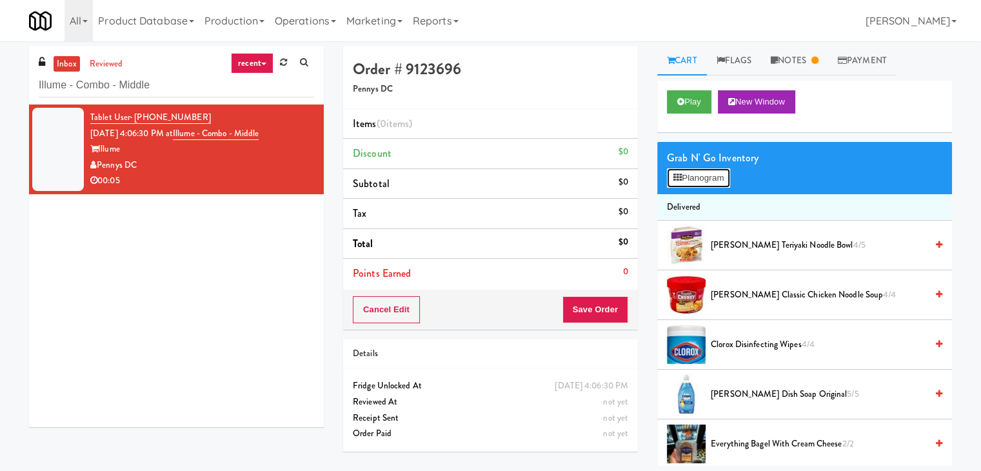
drag, startPoint x: 694, startPoint y: 168, endPoint x: 689, endPoint y: 181, distance: 13.9
click at [694, 170] on button "Planogram" at bounding box center [698, 177] width 63 height 19
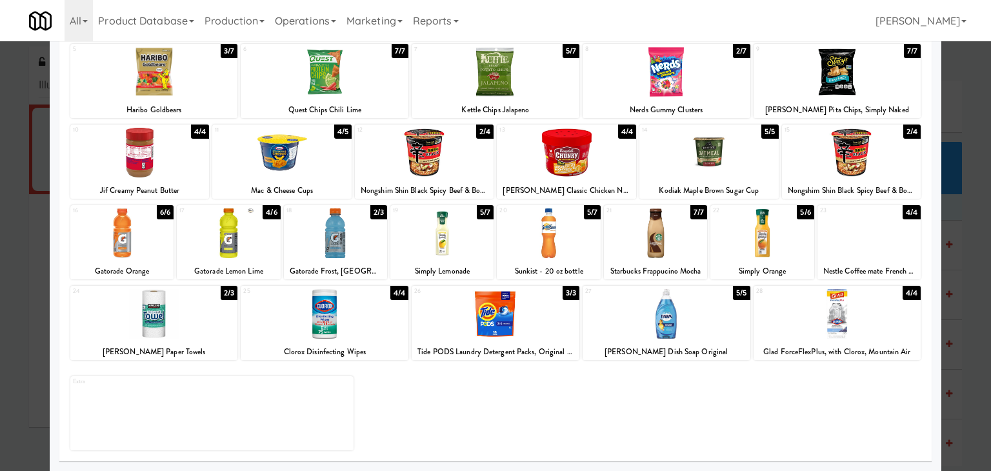
click at [492, 306] on div at bounding box center [496, 314] width 168 height 50
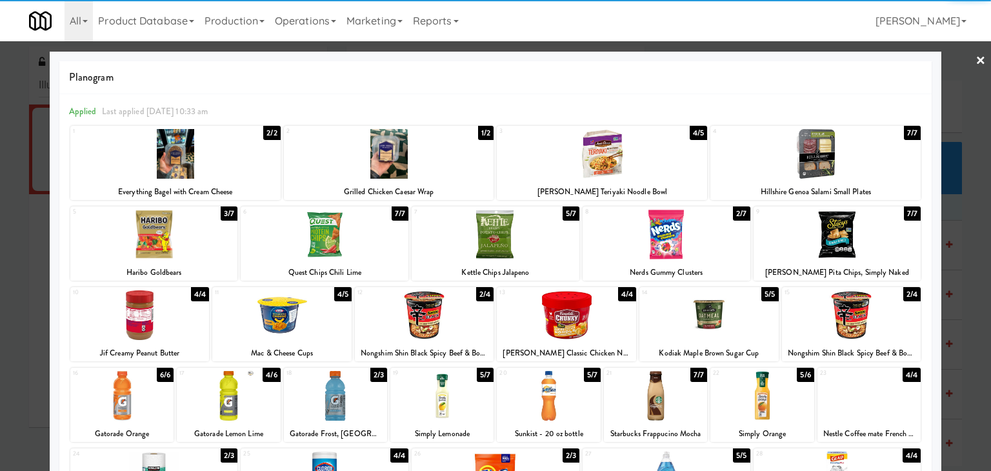
click at [975, 59] on link "×" at bounding box center [980, 61] width 10 height 40
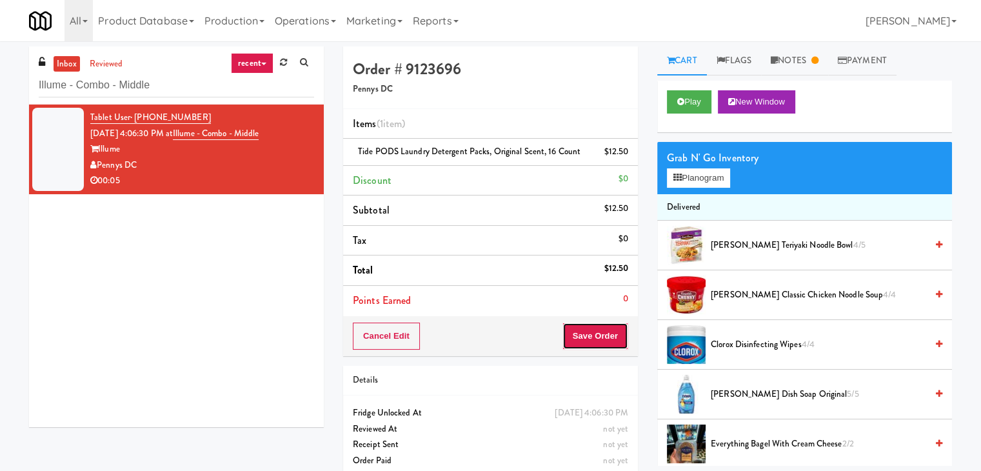
click at [603, 335] on button "Save Order" at bounding box center [596, 336] width 66 height 27
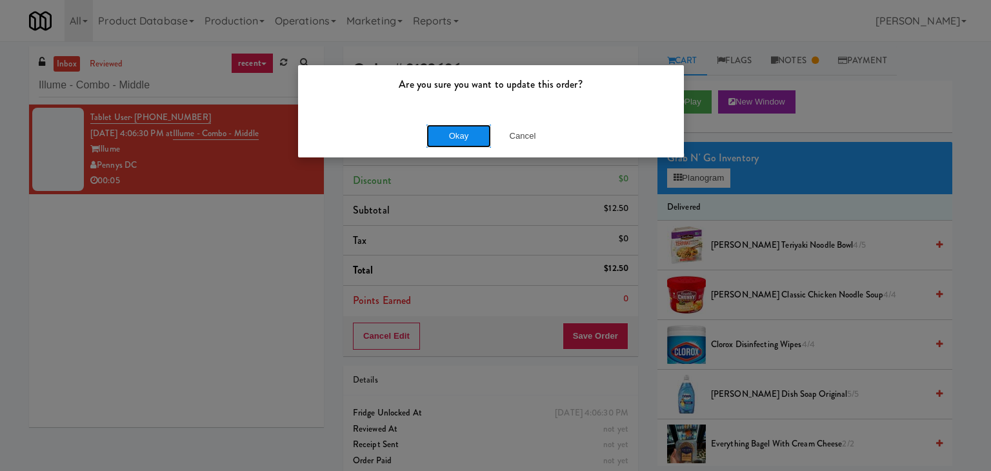
click at [475, 126] on button "Okay" at bounding box center [458, 136] width 65 height 23
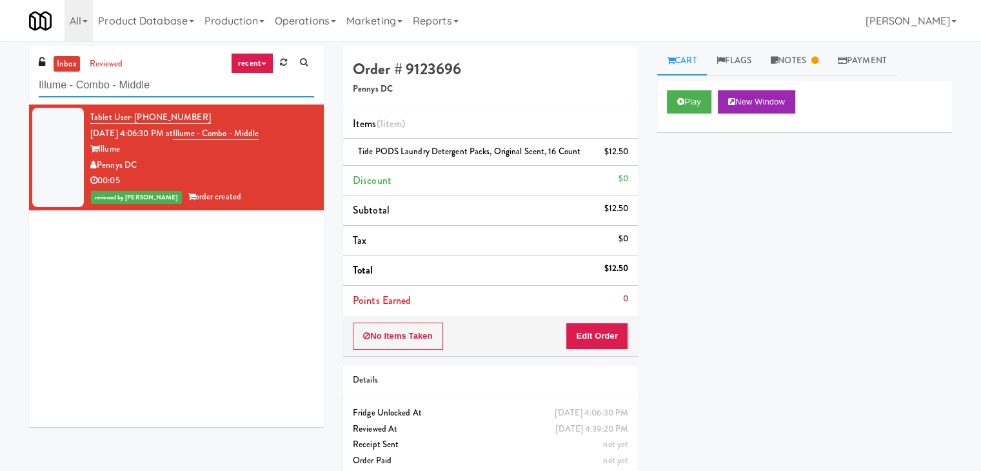
click at [163, 83] on input "Illume - Combo - Middle" at bounding box center [176, 86] width 275 height 24
paste input "Alameda West - Snack"
type input "Alameda West - Snack"
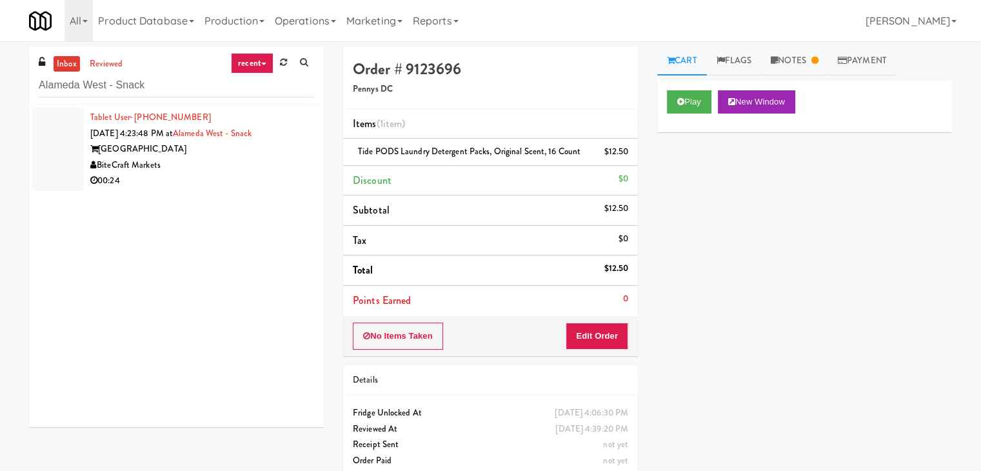
click at [263, 149] on div "Alameda West" at bounding box center [202, 149] width 224 height 16
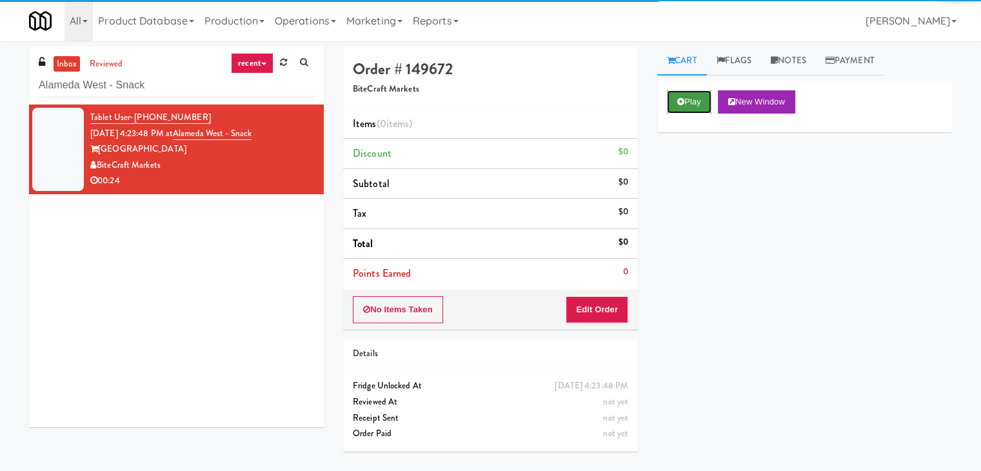
click at [673, 105] on button "Play" at bounding box center [689, 101] width 45 height 23
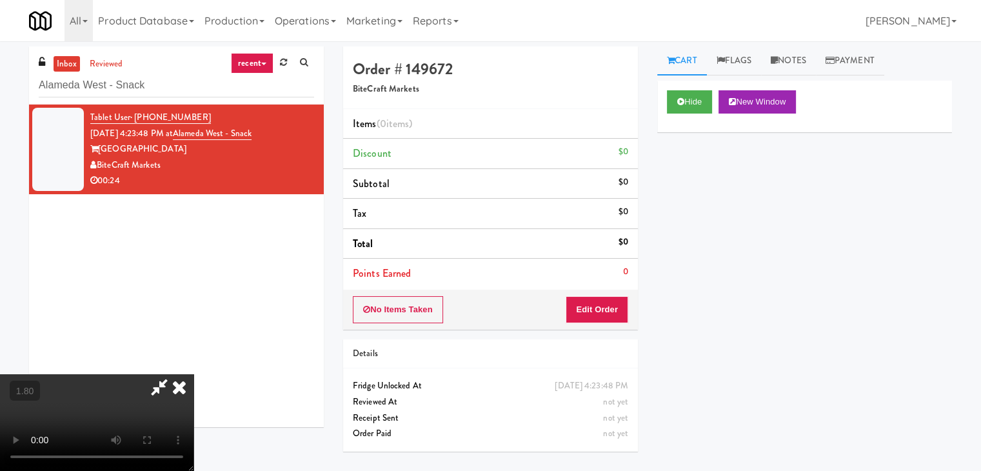
click at [194, 374] on video at bounding box center [97, 422] width 194 height 97
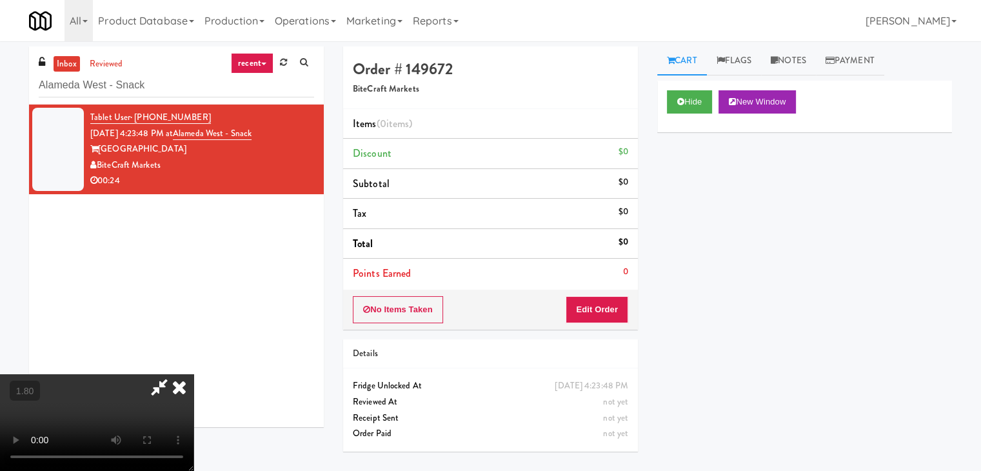
click at [194, 374] on video at bounding box center [97, 422] width 194 height 97
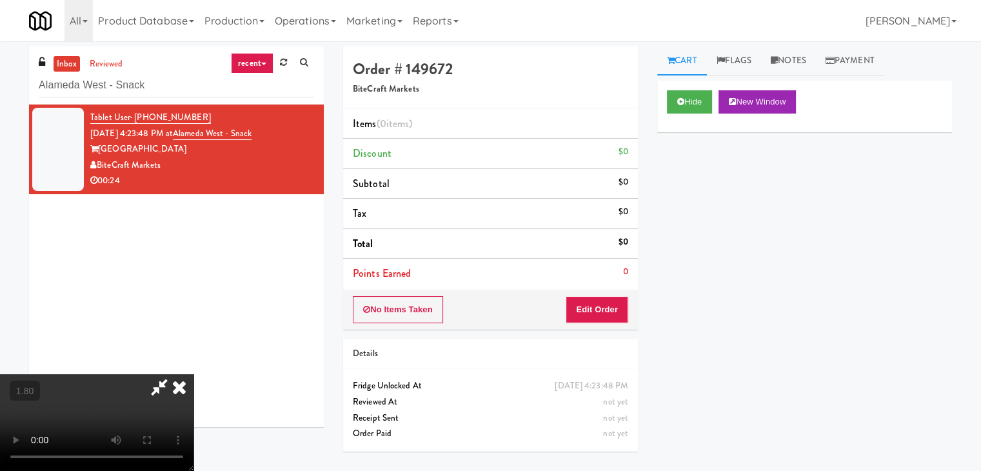
scroll to position [0, 0]
click at [194, 374] on video at bounding box center [97, 422] width 194 height 97
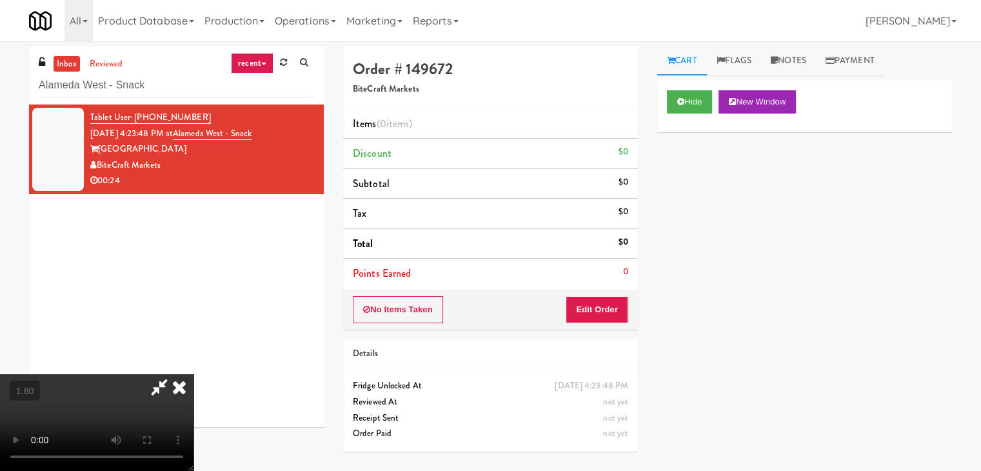
click at [194, 374] on video at bounding box center [97, 422] width 194 height 97
drag, startPoint x: 571, startPoint y: 48, endPoint x: 606, endPoint y: 232, distance: 187.2
click at [194, 374] on icon at bounding box center [179, 387] width 28 height 26
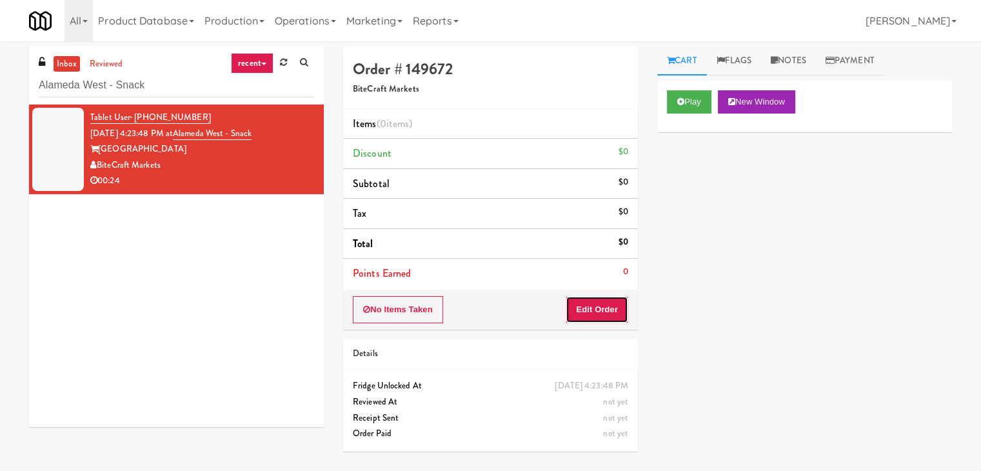
click at [609, 306] on button "Edit Order" at bounding box center [597, 309] width 63 height 27
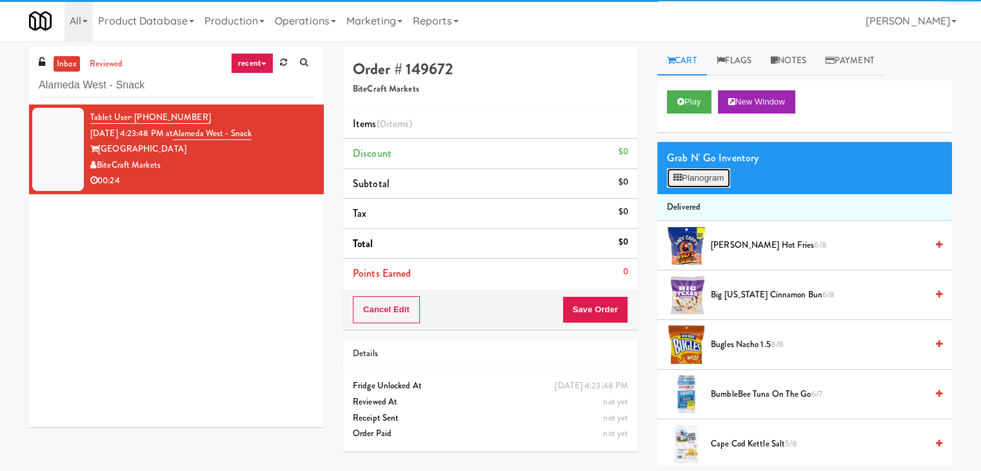
click at [697, 174] on button "Planogram" at bounding box center [698, 177] width 63 height 19
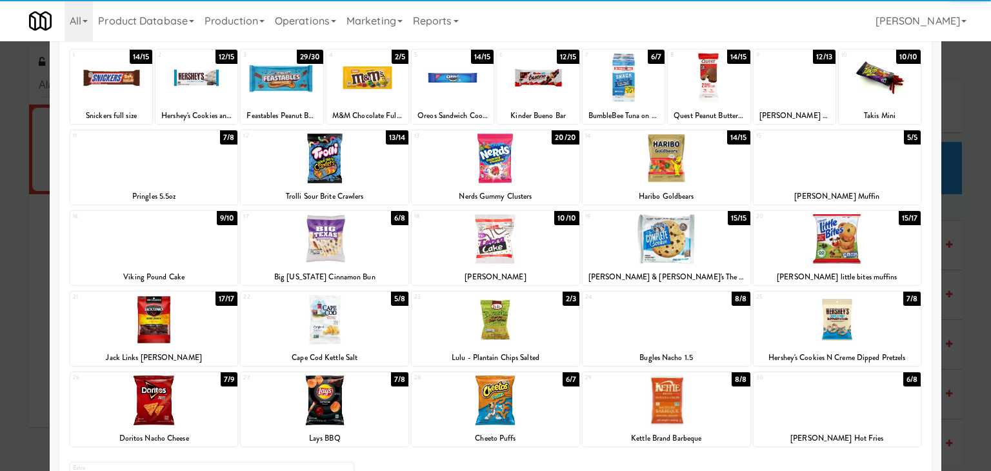
scroll to position [163, 0]
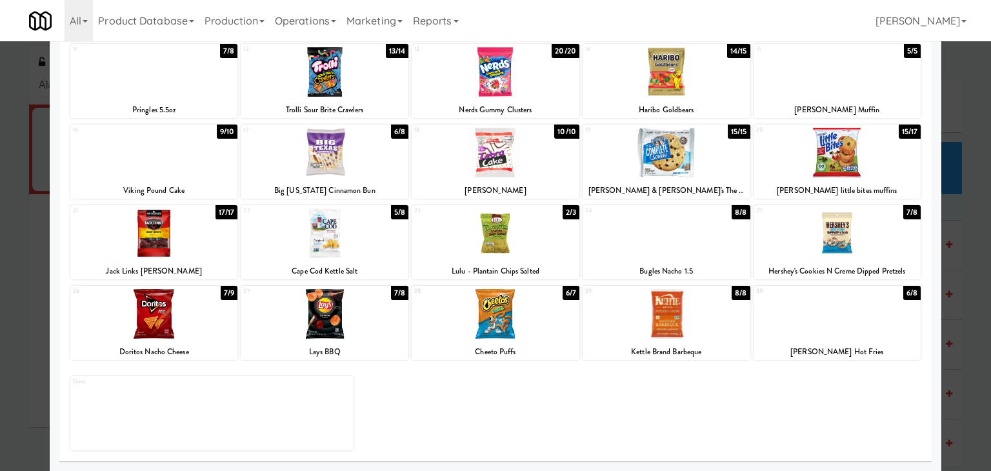
click at [823, 307] on div at bounding box center [837, 314] width 168 height 50
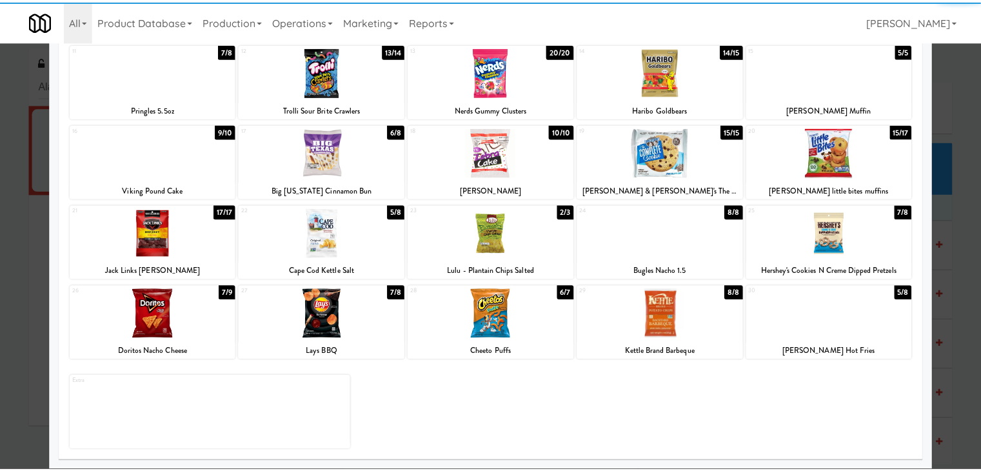
scroll to position [0, 0]
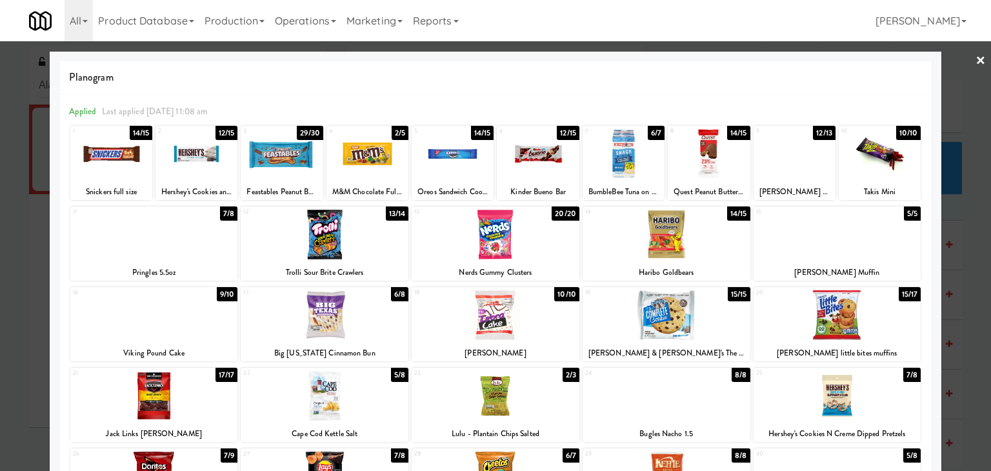
click at [120, 153] on div at bounding box center [111, 154] width 82 height 50
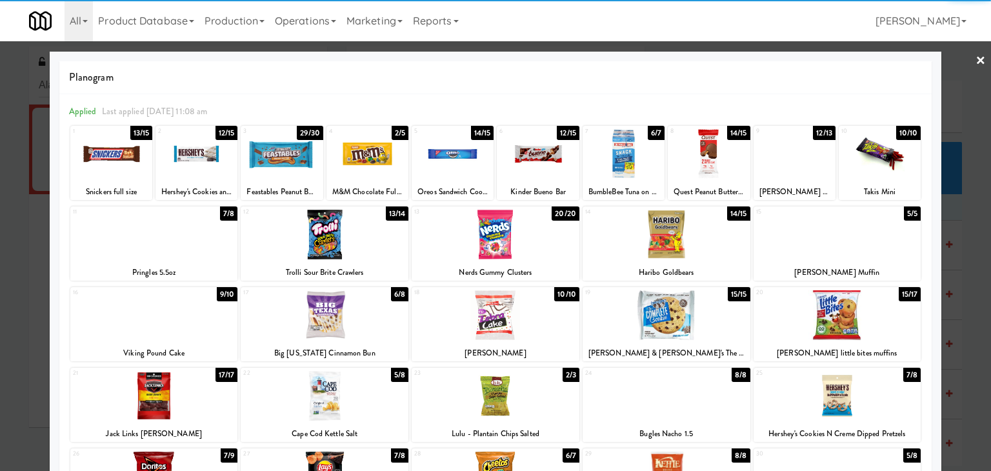
click at [975, 61] on link "×" at bounding box center [980, 61] width 10 height 40
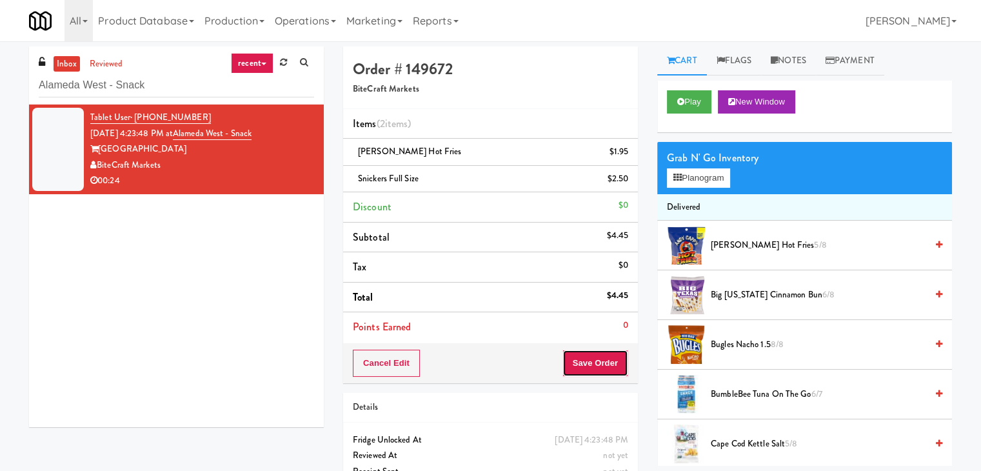
click at [576, 353] on button "Save Order" at bounding box center [596, 363] width 66 height 27
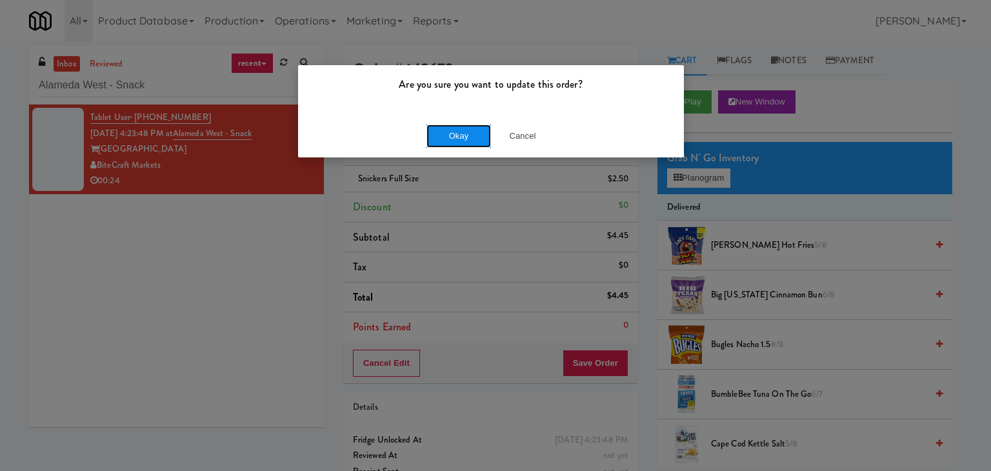
drag, startPoint x: 446, startPoint y: 142, endPoint x: 442, endPoint y: 134, distance: 8.7
click at [445, 141] on button "Okay" at bounding box center [458, 136] width 65 height 23
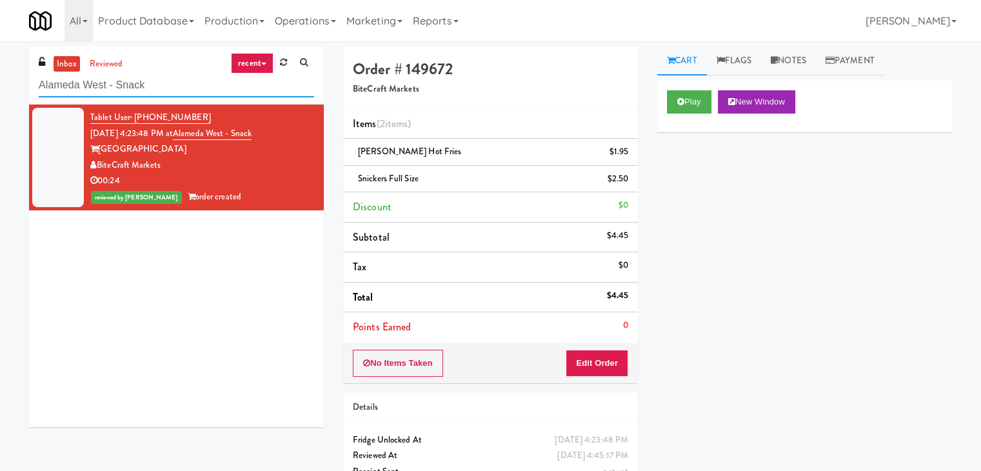
click at [174, 75] on input "Alameda West - Snack" at bounding box center [176, 86] width 275 height 24
paste input "Oasis - Cooler"
type input "Oasis - Cooler"
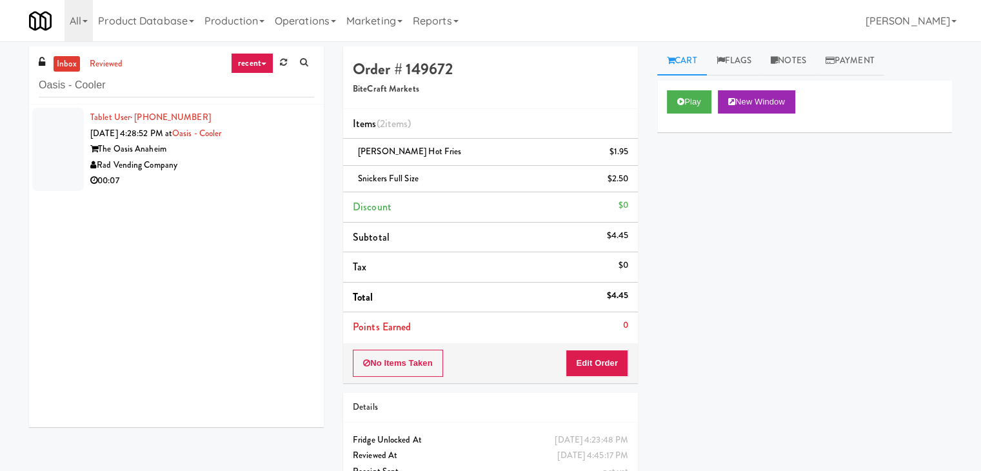
drag, startPoint x: 239, startPoint y: 162, endPoint x: 245, endPoint y: 161, distance: 6.6
click at [239, 162] on div "Rad Vending Company" at bounding box center [202, 165] width 224 height 16
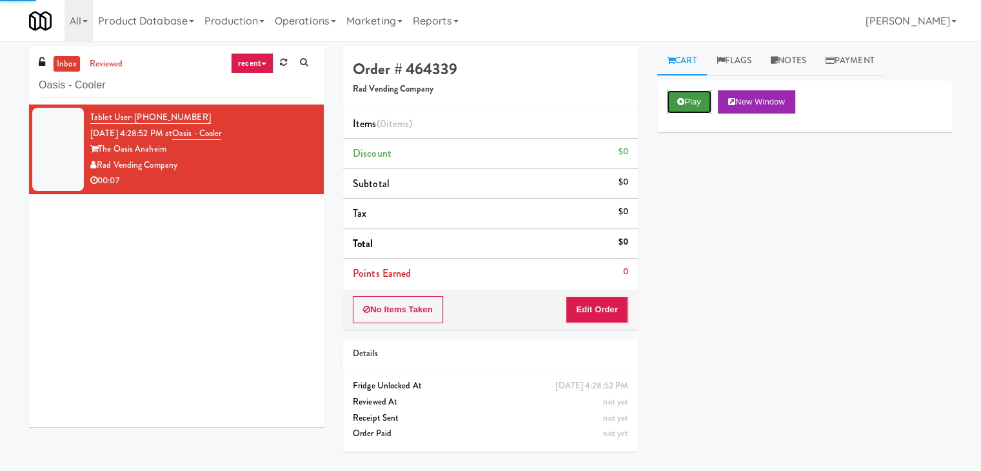
click at [693, 104] on button "Play" at bounding box center [689, 101] width 45 height 23
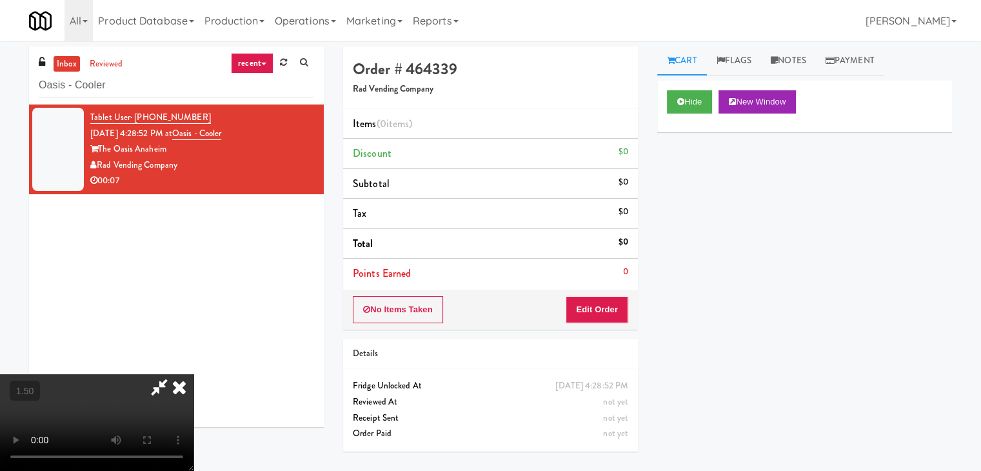
click at [194, 374] on video at bounding box center [97, 422] width 194 height 97
click at [194, 374] on icon at bounding box center [179, 387] width 28 height 26
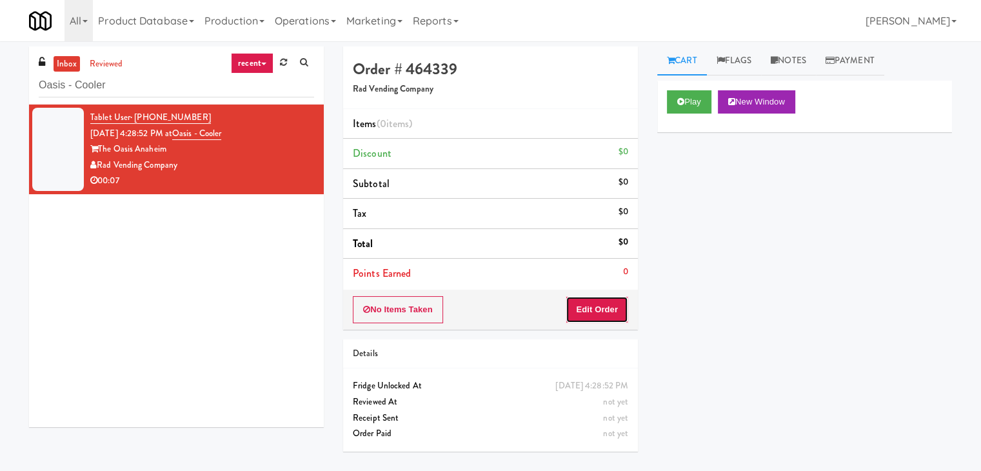
click at [598, 303] on button "Edit Order" at bounding box center [597, 309] width 63 height 27
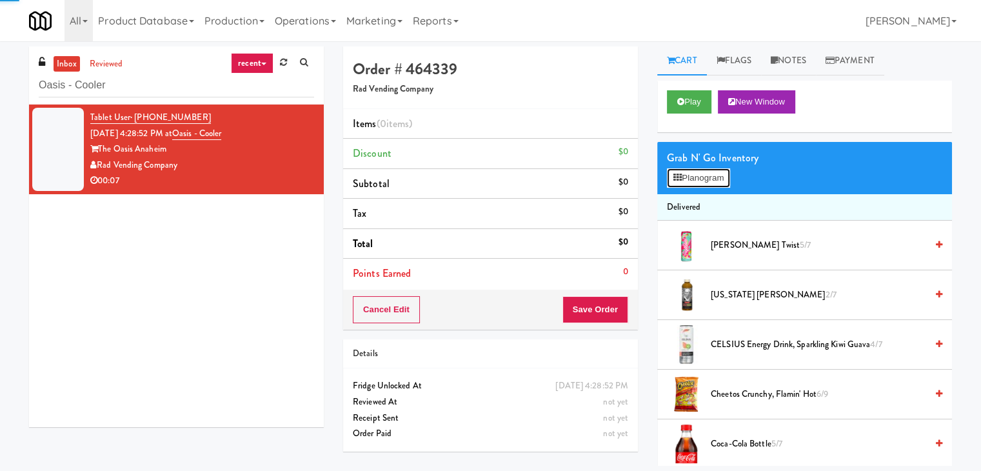
click at [691, 174] on button "Planogram" at bounding box center [698, 177] width 63 height 19
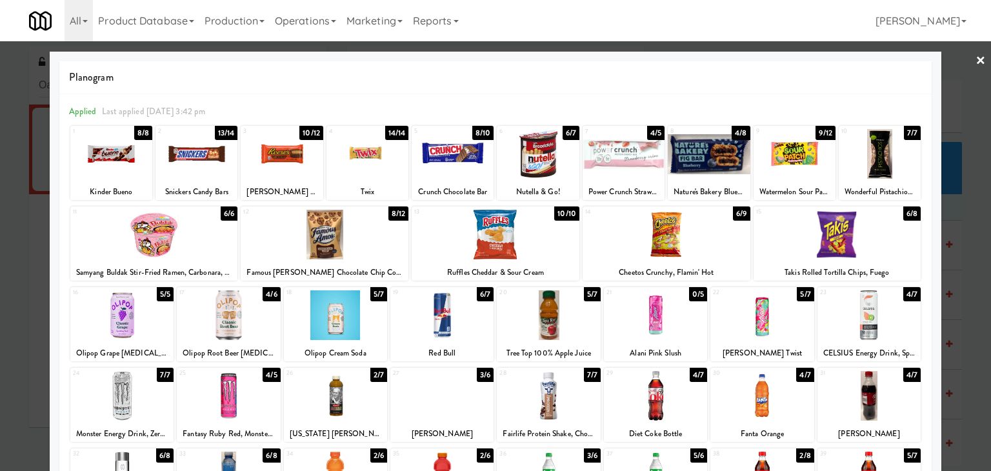
click at [342, 311] on div at bounding box center [335, 315] width 103 height 50
click at [975, 59] on link "×" at bounding box center [980, 61] width 10 height 40
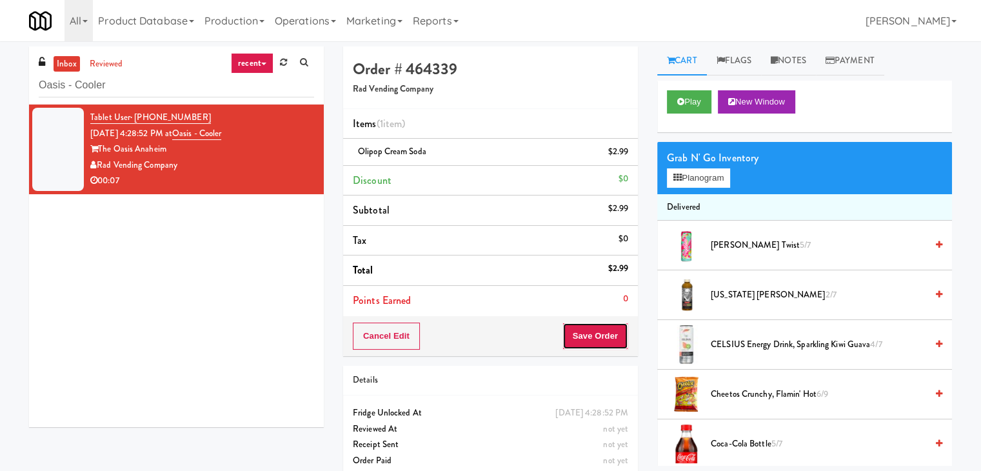
click at [595, 332] on button "Save Order" at bounding box center [596, 336] width 66 height 27
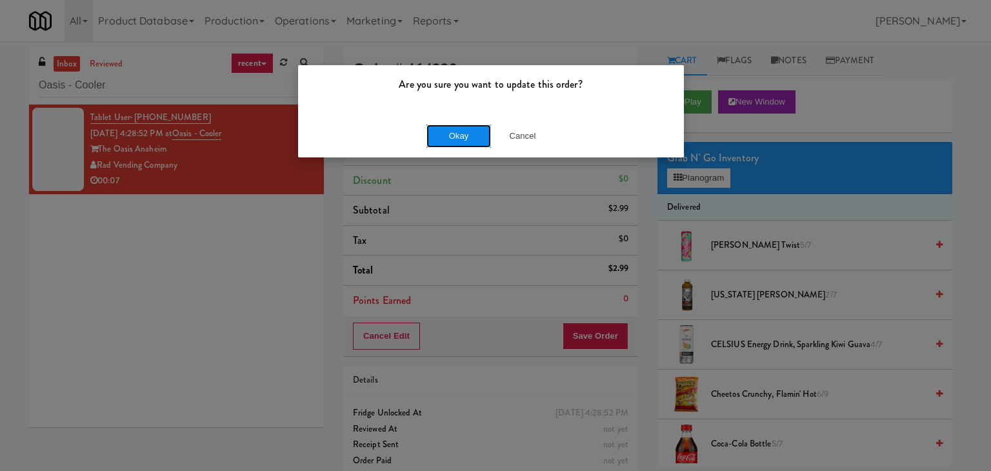
click at [454, 128] on button "Okay" at bounding box center [458, 136] width 65 height 23
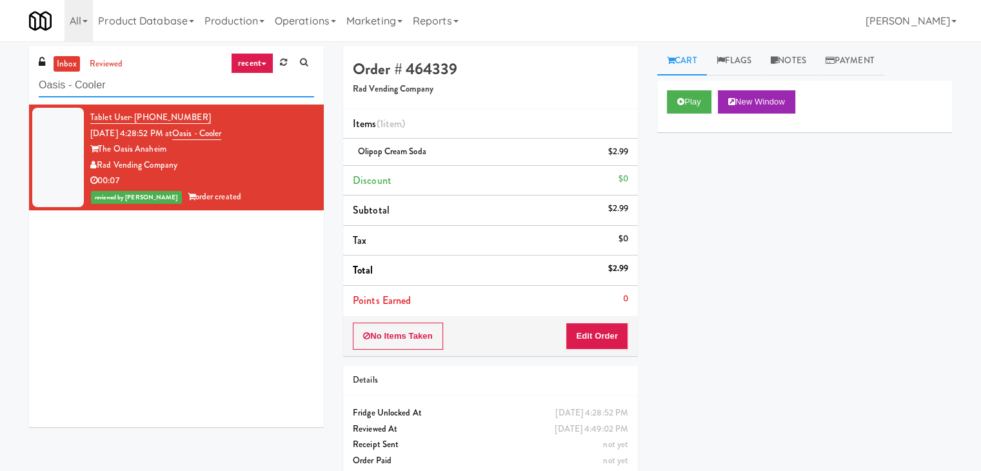
click at [153, 87] on input "Oasis - Cooler" at bounding box center [176, 86] width 275 height 24
paste input "Rigby - Cooler - Left"
type input "Rigby - Cooler - Left"
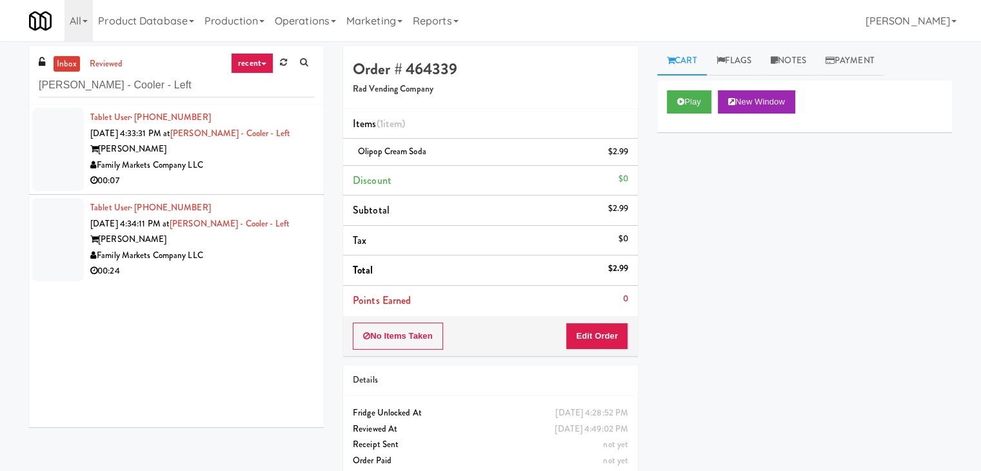
click at [240, 158] on div "Family Markets Company LLC" at bounding box center [202, 165] width 224 height 16
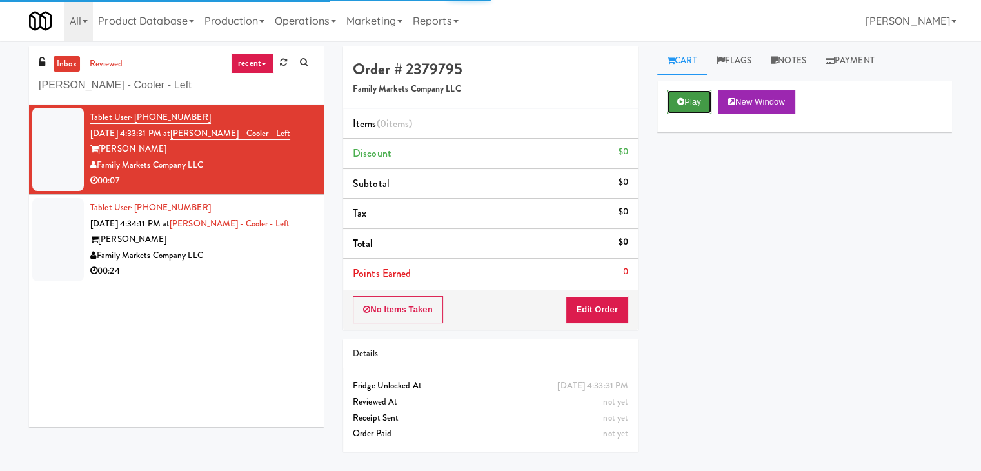
click at [680, 101] on icon at bounding box center [680, 101] width 7 height 8
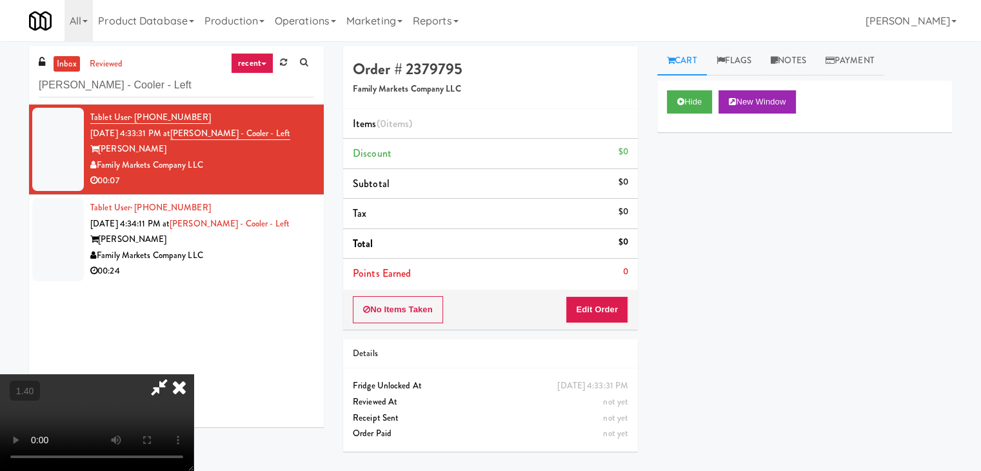
click at [194, 374] on video at bounding box center [97, 422] width 194 height 97
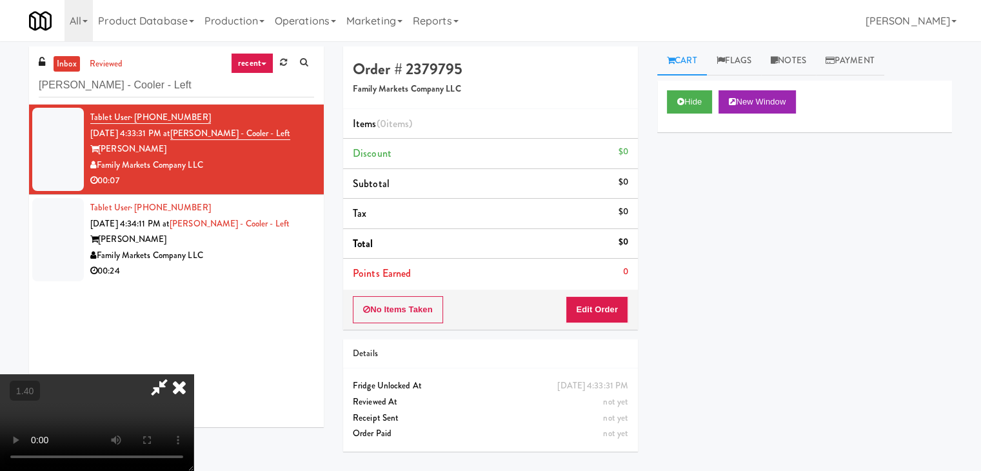
click at [194, 374] on video at bounding box center [97, 422] width 194 height 97
click at [194, 374] on icon at bounding box center [179, 387] width 28 height 26
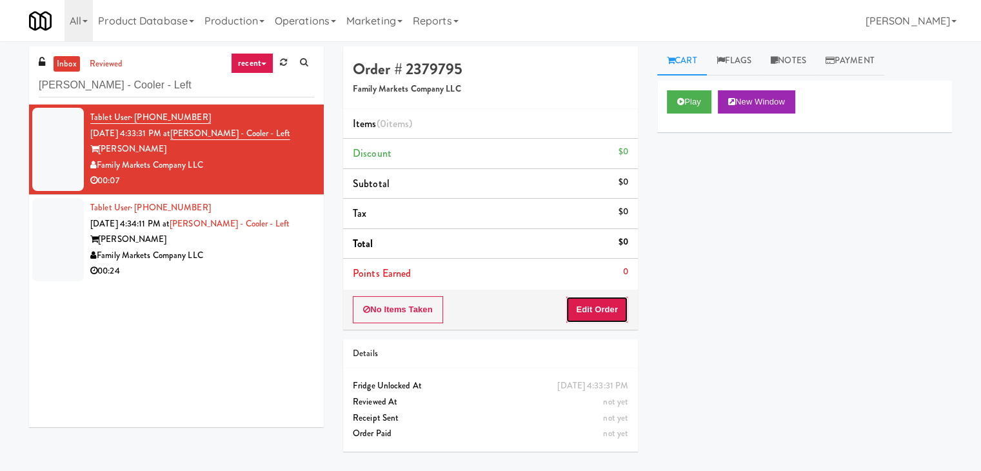
click at [603, 310] on button "Edit Order" at bounding box center [597, 309] width 63 height 27
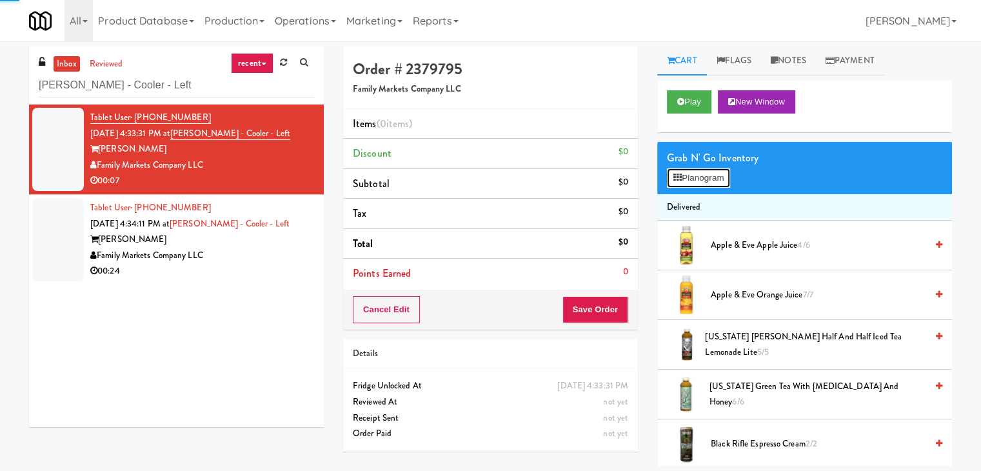
click at [705, 179] on button "Planogram" at bounding box center [698, 177] width 63 height 19
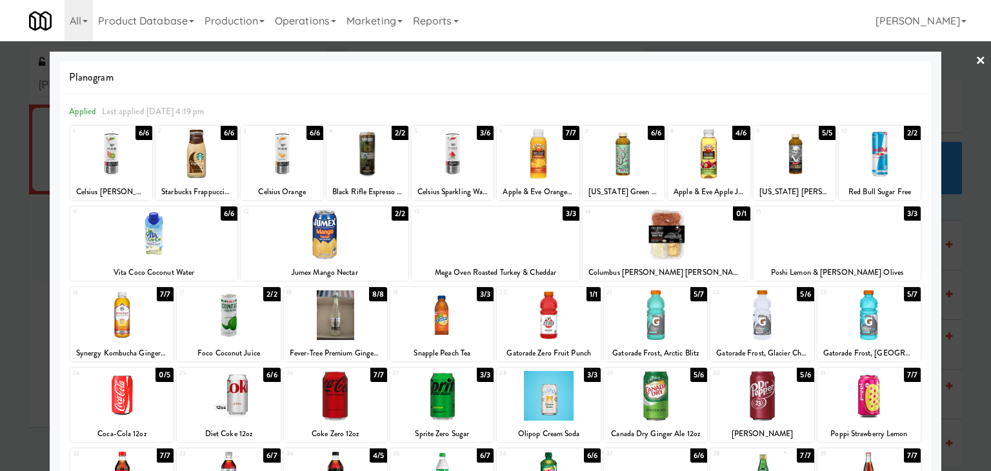
click at [240, 314] on div at bounding box center [228, 315] width 103 height 50
click at [965, 58] on div at bounding box center [495, 235] width 991 height 471
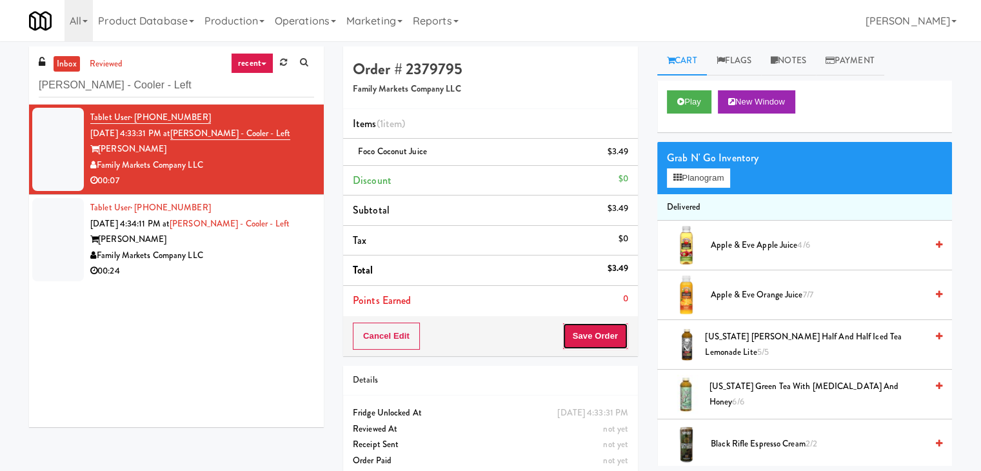
click at [590, 330] on button "Save Order" at bounding box center [596, 336] width 66 height 27
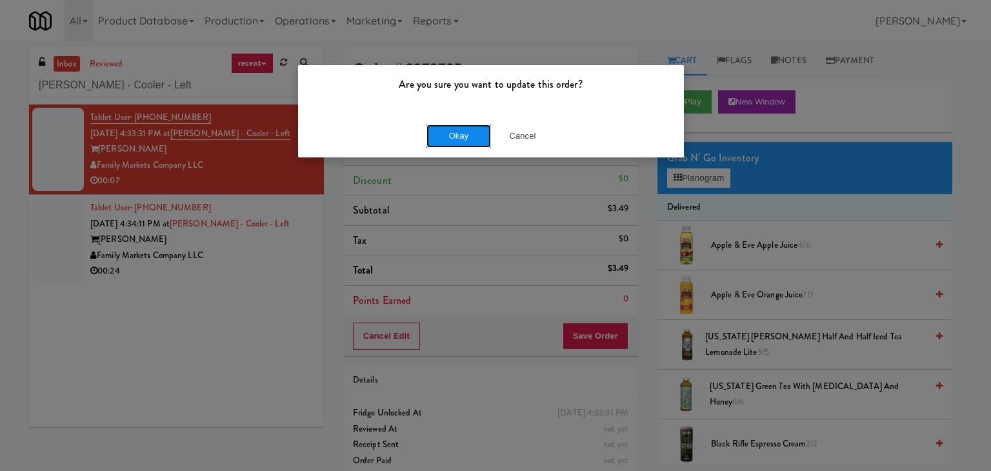
click at [457, 130] on button "Okay" at bounding box center [458, 136] width 65 height 23
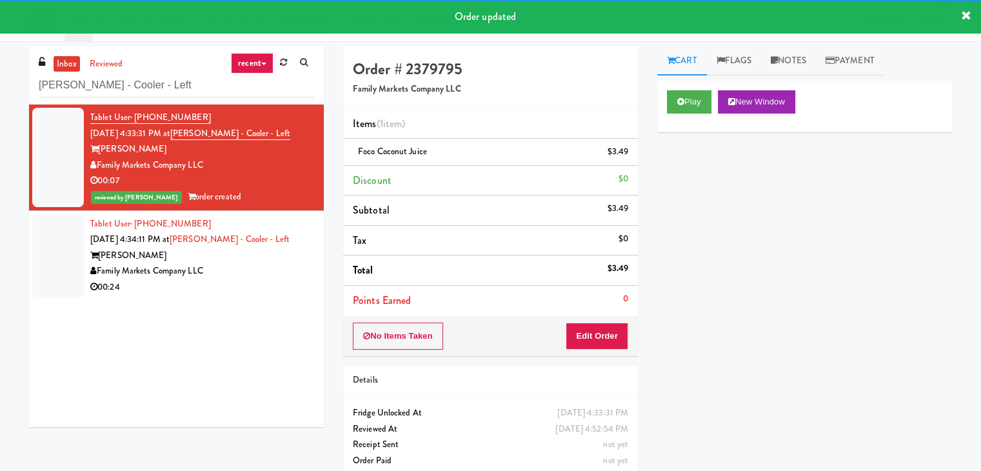
click at [276, 287] on div "00:24" at bounding box center [202, 287] width 224 height 16
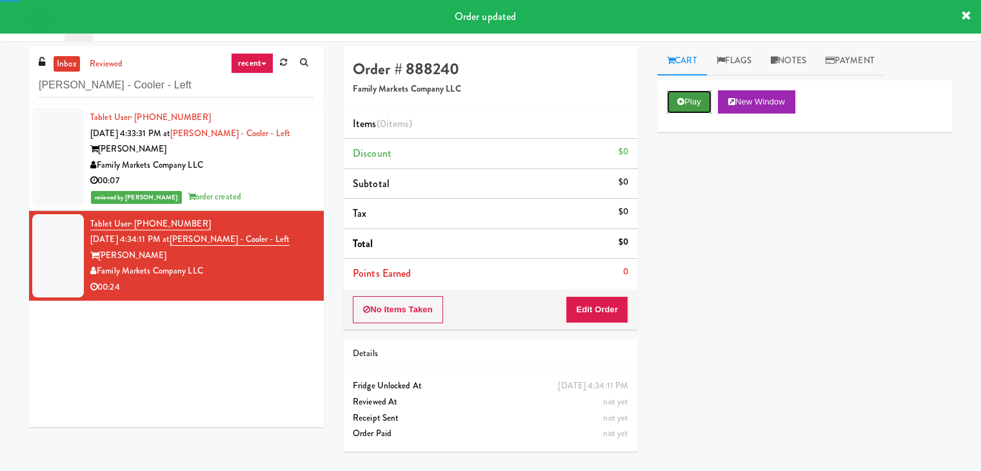
click at [692, 103] on button "Play" at bounding box center [689, 101] width 45 height 23
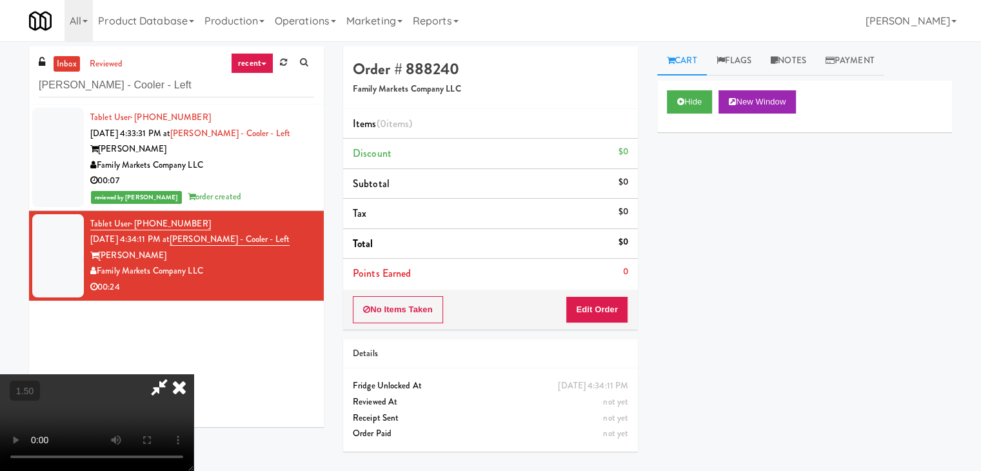
click at [194, 374] on video at bounding box center [97, 422] width 194 height 97
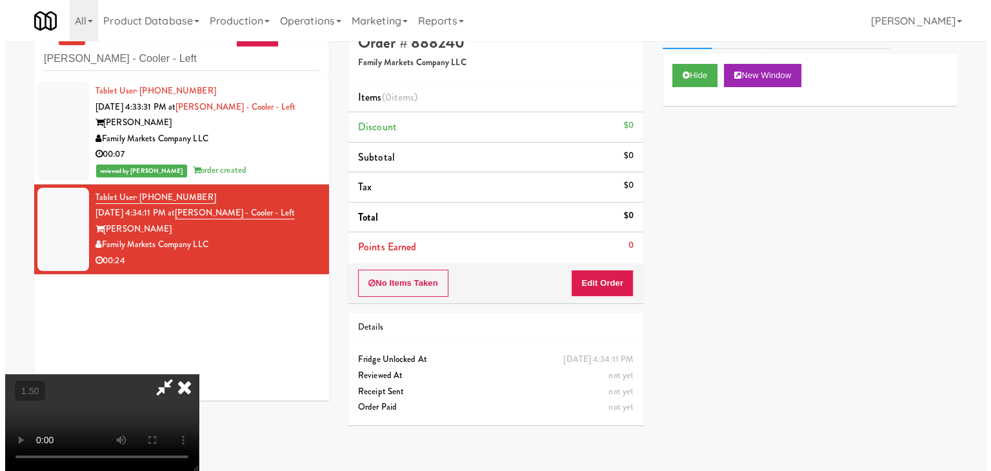
scroll to position [41, 0]
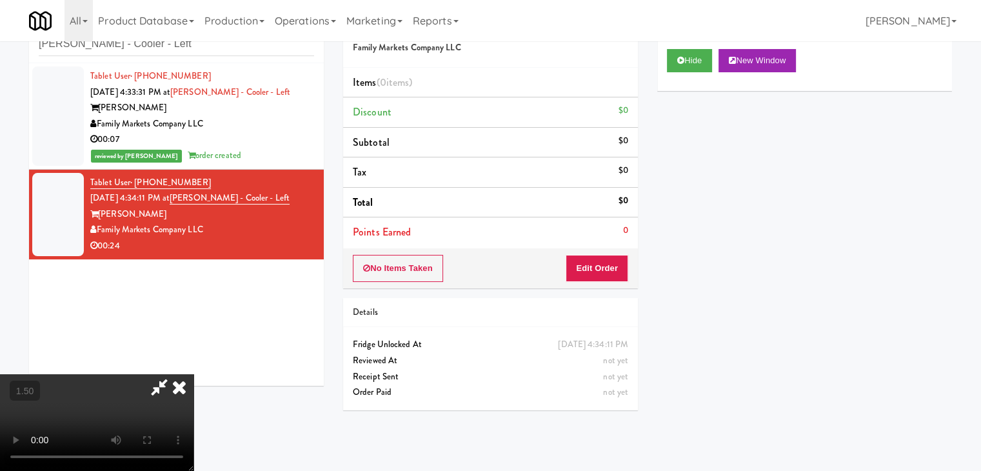
click at [194, 374] on video at bounding box center [97, 422] width 194 height 97
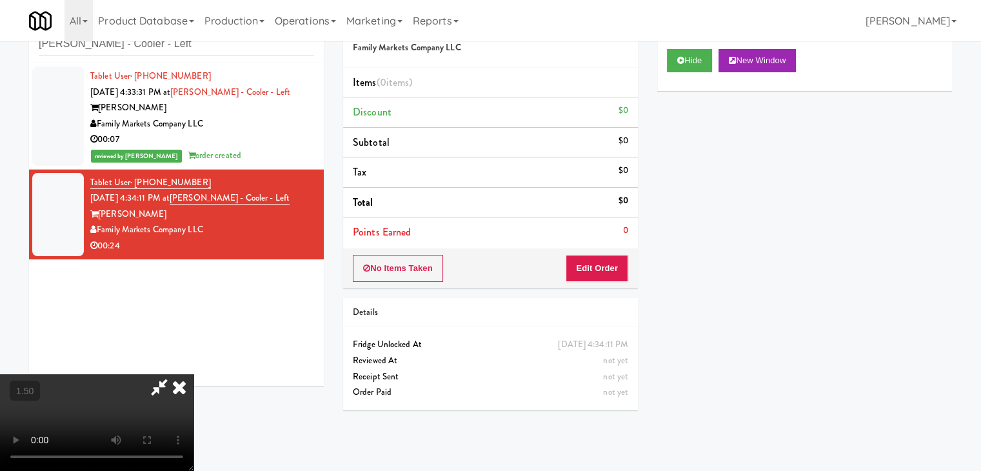
click at [194, 374] on video at bounding box center [97, 422] width 194 height 97
click at [194, 374] on icon at bounding box center [179, 387] width 28 height 26
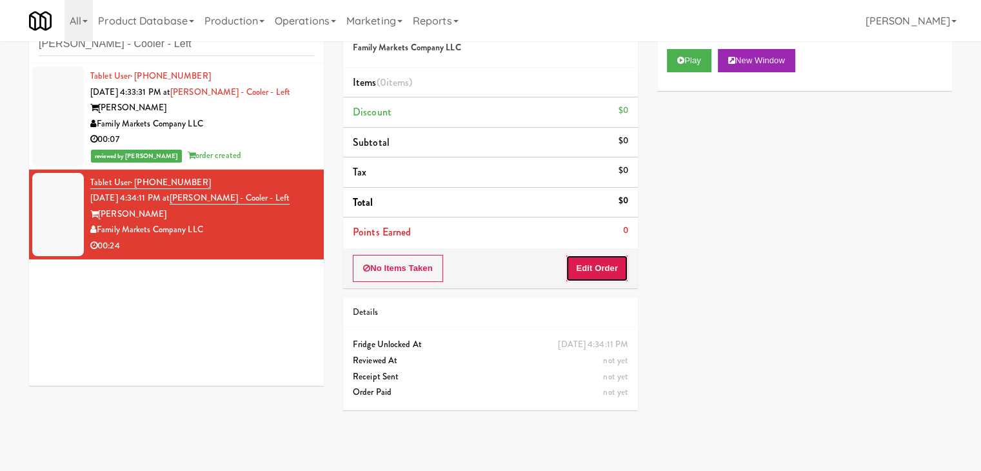
click at [609, 261] on button "Edit Order" at bounding box center [597, 268] width 63 height 27
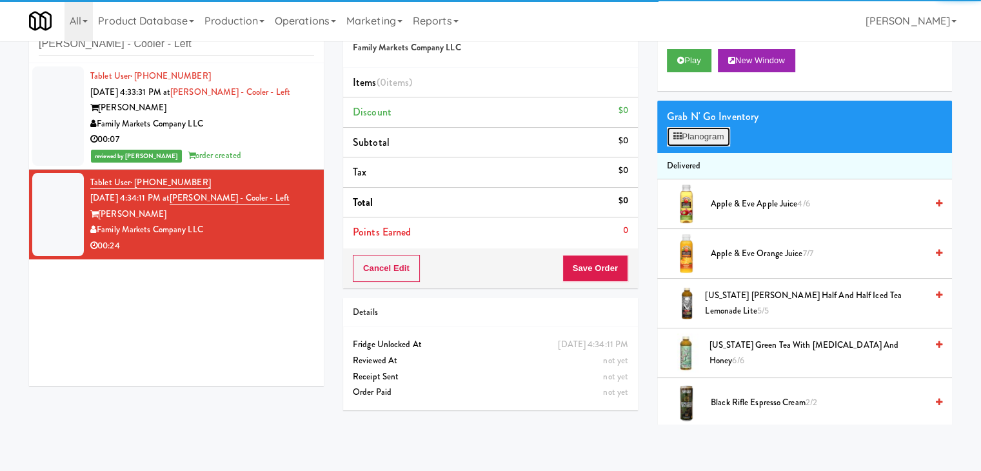
click at [717, 134] on button "Planogram" at bounding box center [698, 136] width 63 height 19
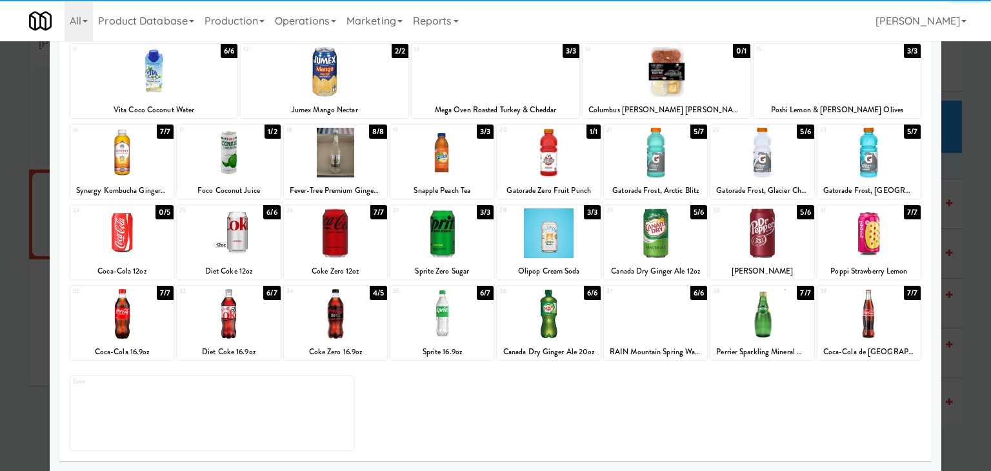
click at [343, 235] on div at bounding box center [335, 233] width 103 height 50
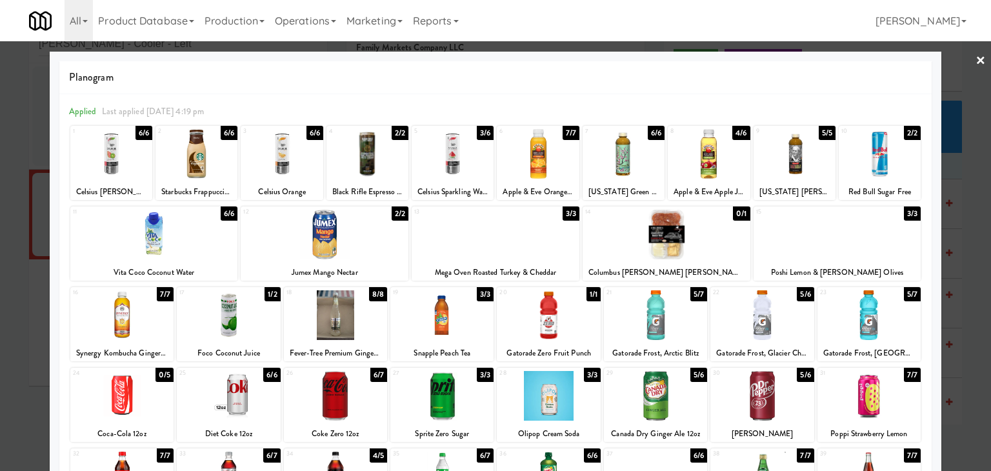
click at [975, 62] on link "×" at bounding box center [980, 61] width 10 height 40
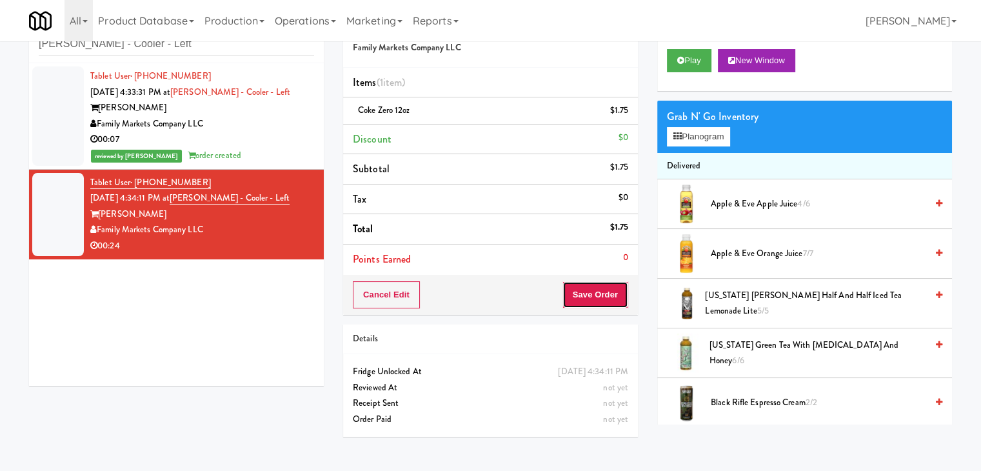
click at [581, 297] on button "Save Order" at bounding box center [596, 294] width 66 height 27
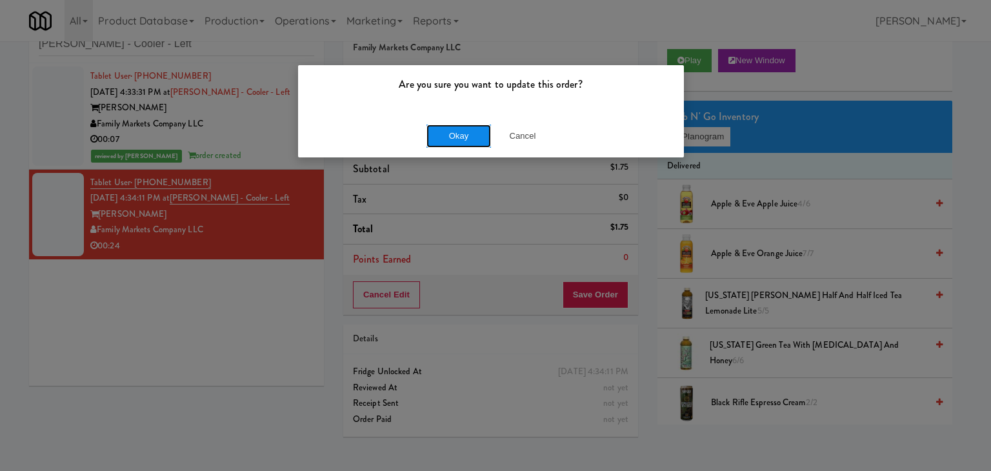
click at [459, 138] on button "Okay" at bounding box center [458, 136] width 65 height 23
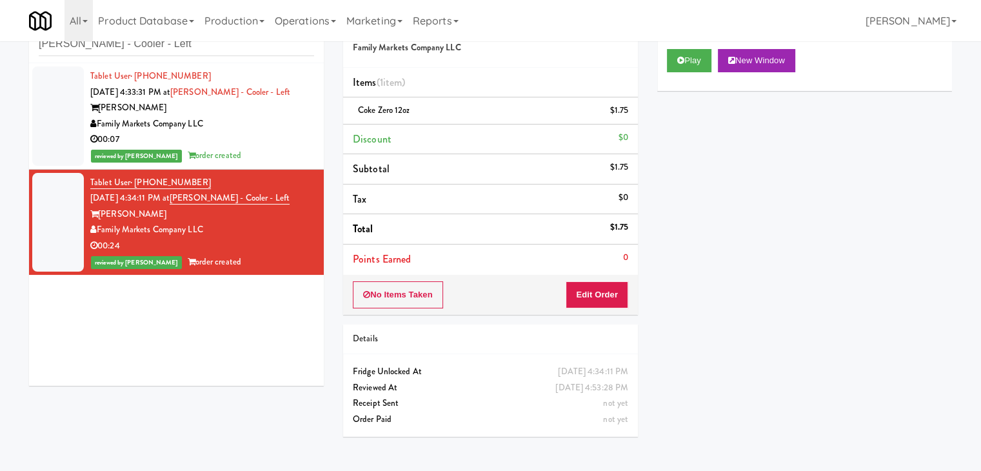
click at [250, 140] on div "00:07" at bounding box center [202, 140] width 224 height 16
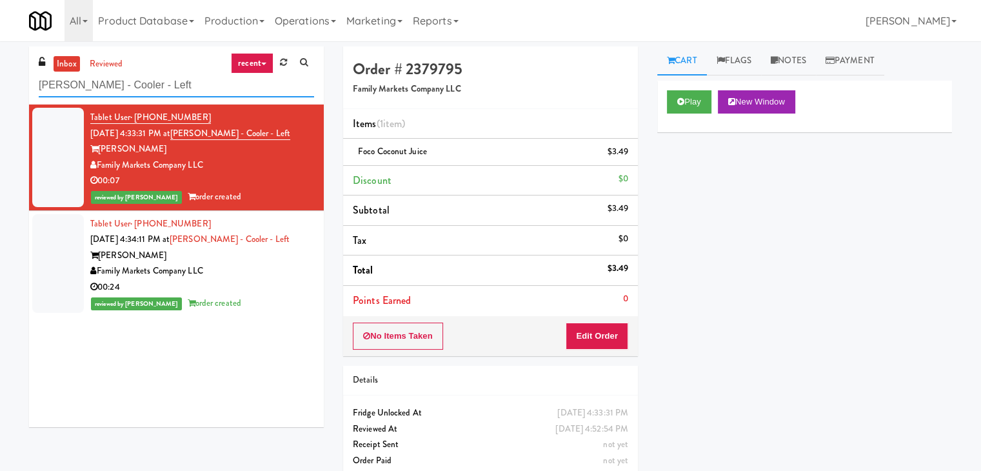
click at [163, 88] on input "Rigby - Cooler - Left" at bounding box center [176, 86] width 275 height 24
paste input "1730 N Clark - Right - Fridge"
type input "1730 N Clark - Right - Fridge"
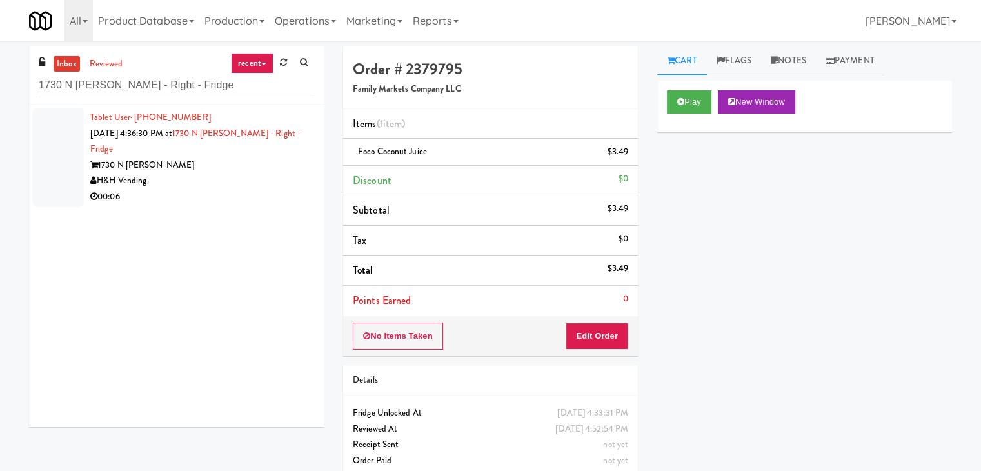
drag, startPoint x: 255, startPoint y: 159, endPoint x: 250, endPoint y: 155, distance: 6.6
click at [255, 173] on div "H&H Vending" at bounding box center [202, 181] width 224 height 16
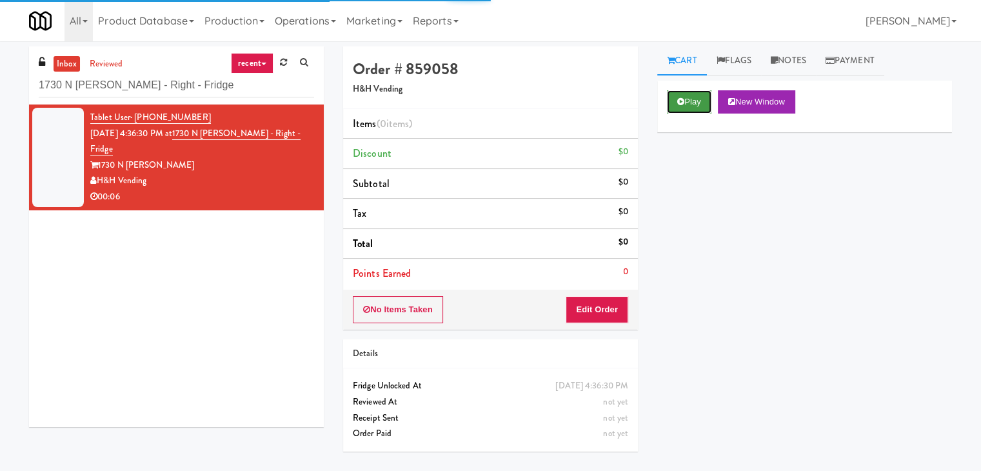
click at [687, 105] on button "Play" at bounding box center [689, 101] width 45 height 23
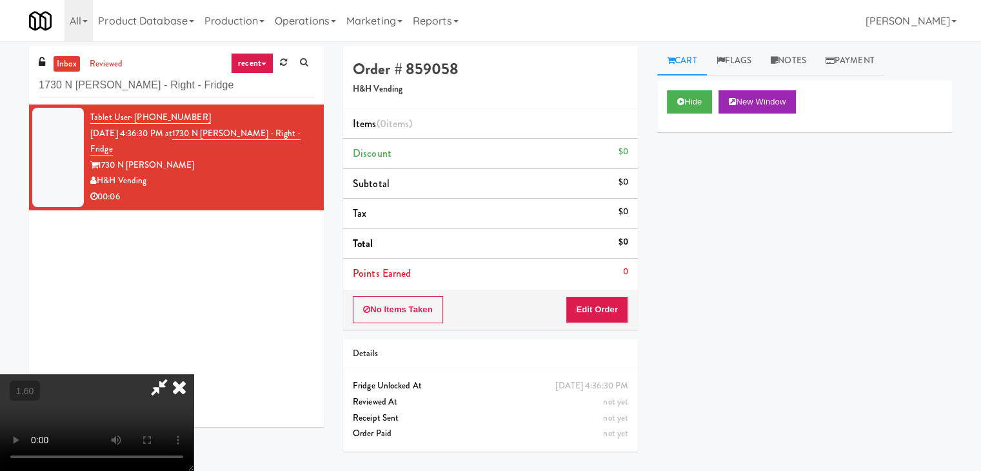
click at [194, 374] on video at bounding box center [97, 422] width 194 height 97
click at [194, 374] on icon at bounding box center [179, 387] width 28 height 26
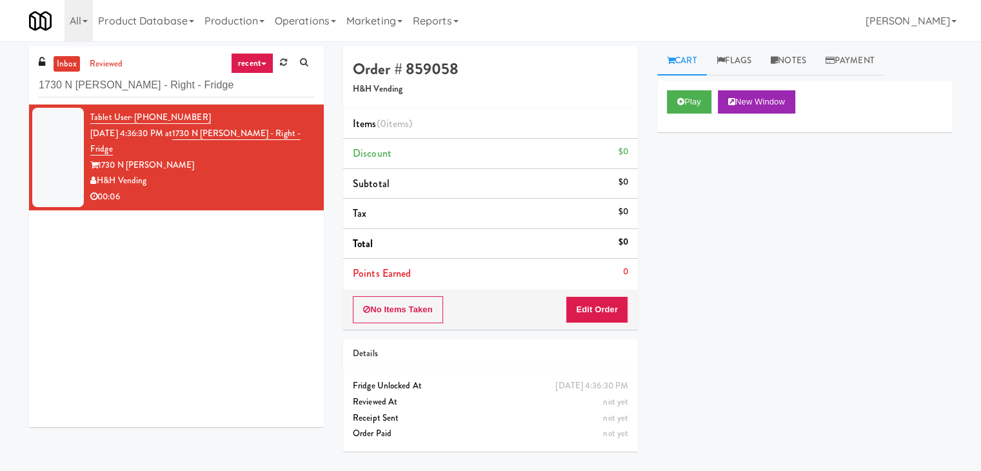
click at [595, 301] on div "No Items Taken Edit Order" at bounding box center [490, 310] width 295 height 40
click at [595, 306] on button "Edit Order" at bounding box center [597, 309] width 63 height 27
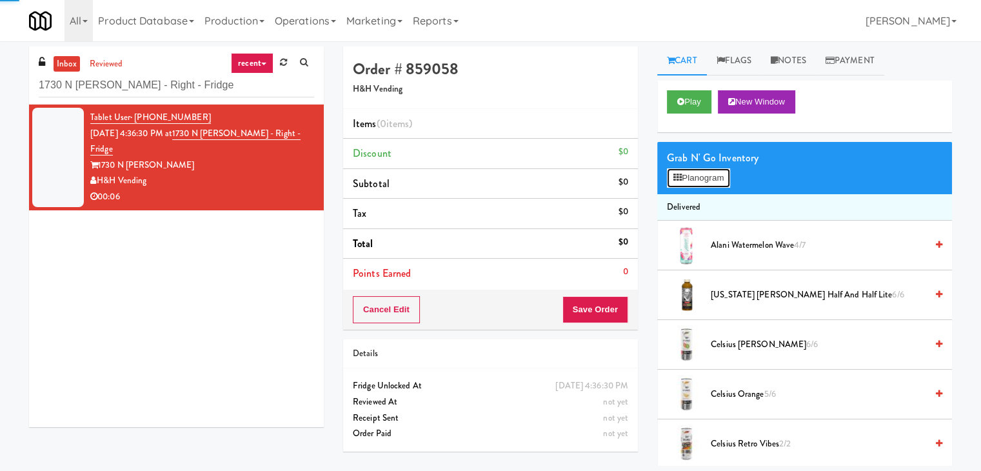
click at [701, 183] on button "Planogram" at bounding box center [698, 177] width 63 height 19
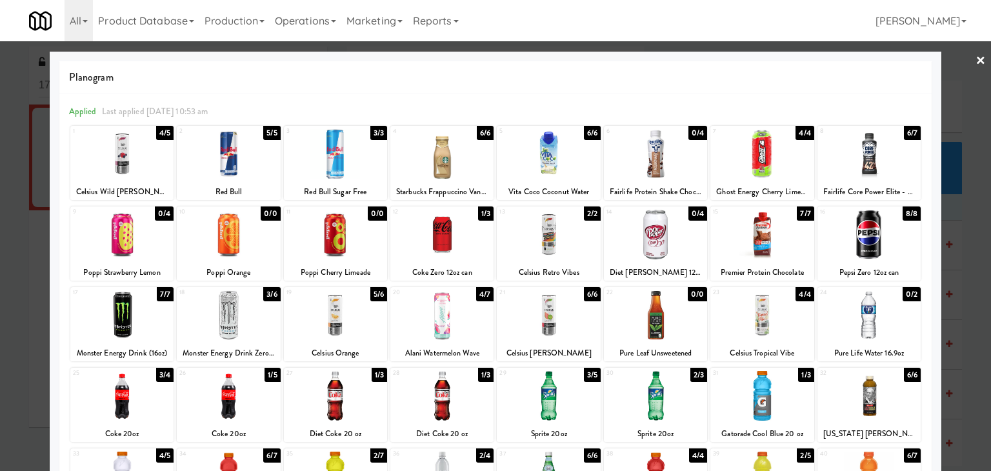
click at [561, 310] on div at bounding box center [548, 315] width 103 height 50
click at [975, 54] on link "×" at bounding box center [980, 61] width 10 height 40
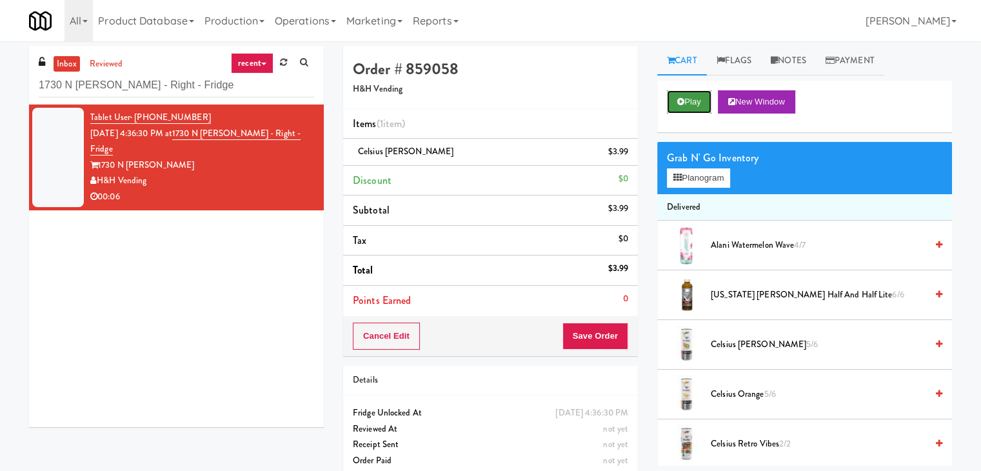
click at [697, 96] on button "Play" at bounding box center [689, 101] width 45 height 23
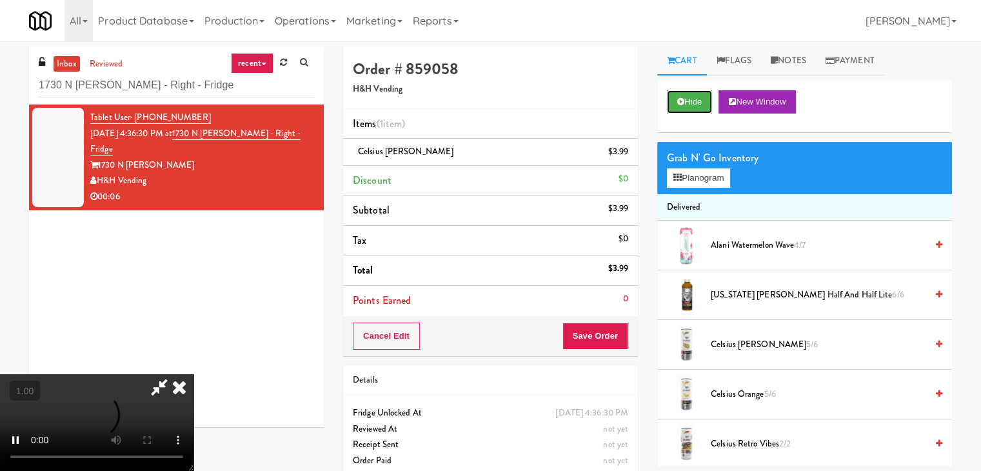
scroll to position [129, 0]
click at [194, 374] on video at bounding box center [97, 422] width 194 height 97
click at [194, 374] on icon at bounding box center [179, 387] width 28 height 26
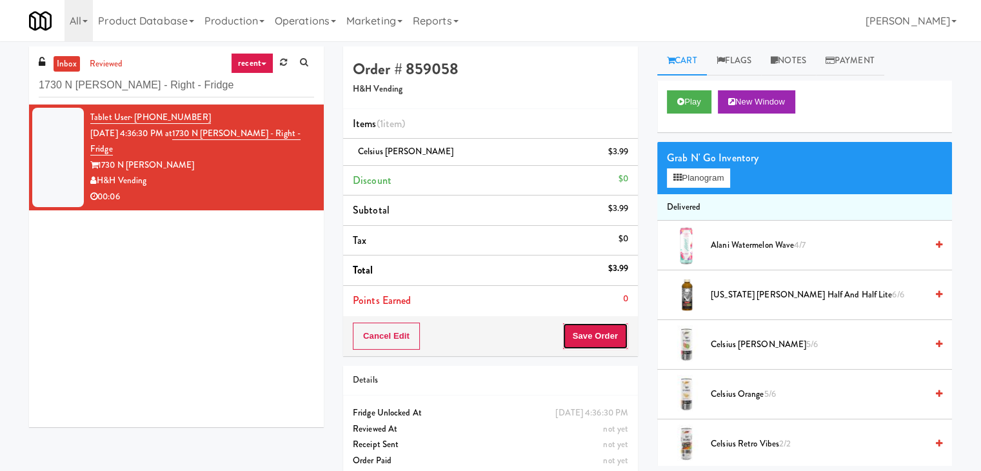
click at [593, 324] on button "Save Order" at bounding box center [596, 336] width 66 height 27
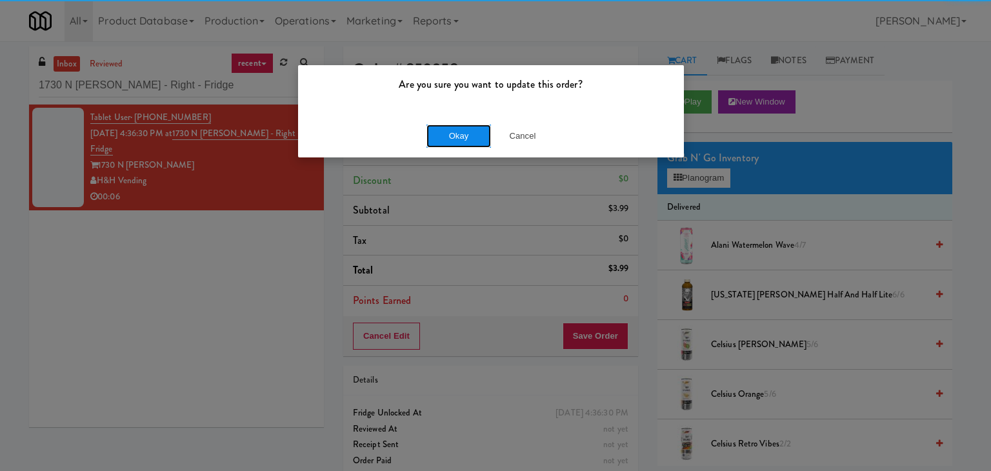
click at [472, 134] on button "Okay" at bounding box center [458, 136] width 65 height 23
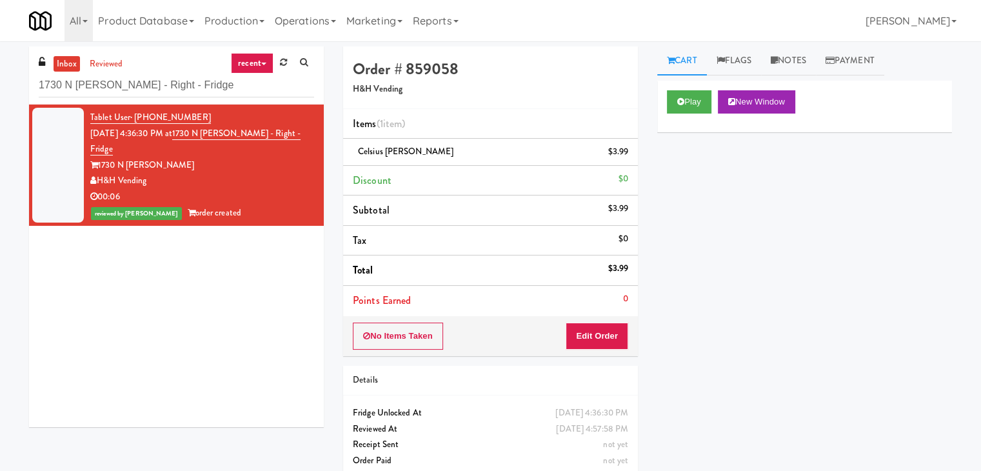
drag, startPoint x: 147, startPoint y: 166, endPoint x: 100, endPoint y: 166, distance: 47.1
click at [100, 173] on div "H&H Vending" at bounding box center [202, 181] width 224 height 16
copy div "H&H Vending"
drag, startPoint x: 136, startPoint y: 149, endPoint x: 100, endPoint y: 150, distance: 36.1
click at [100, 157] on div "1730 N Clark" at bounding box center [202, 165] width 224 height 16
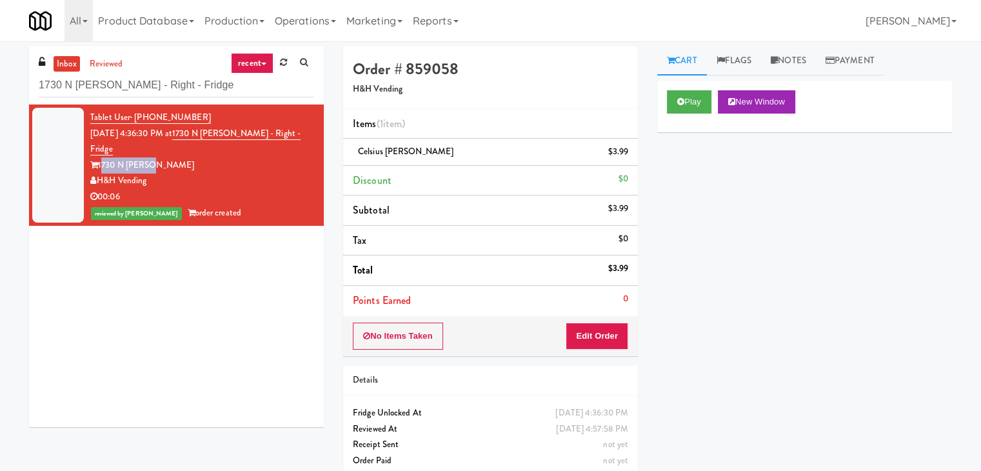
copy div "1730 N Clark"
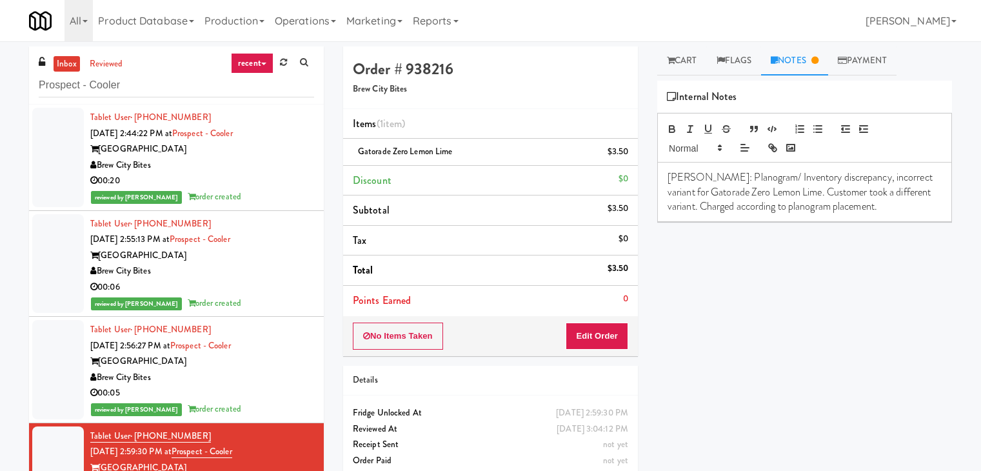
click at [184, 85] on input "Prospect - Cooler" at bounding box center [176, 86] width 275 height 24
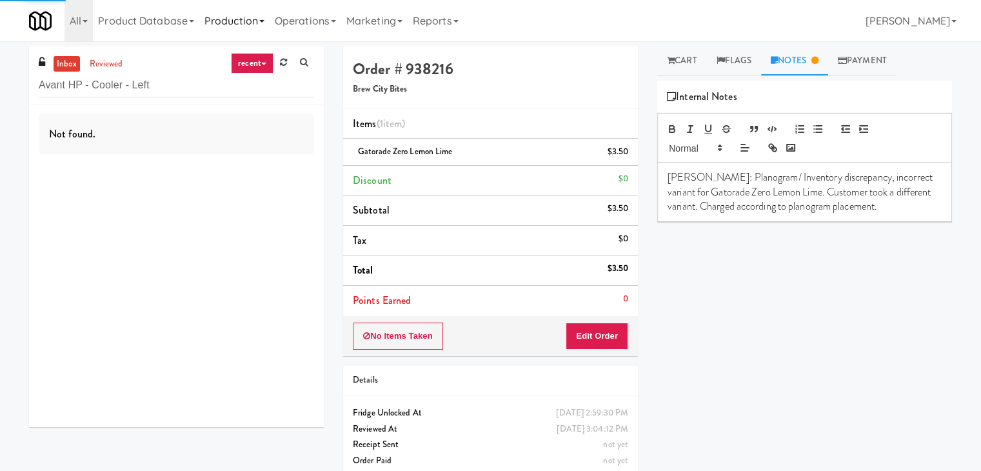
type input "Avant HP - Cooler - Left"
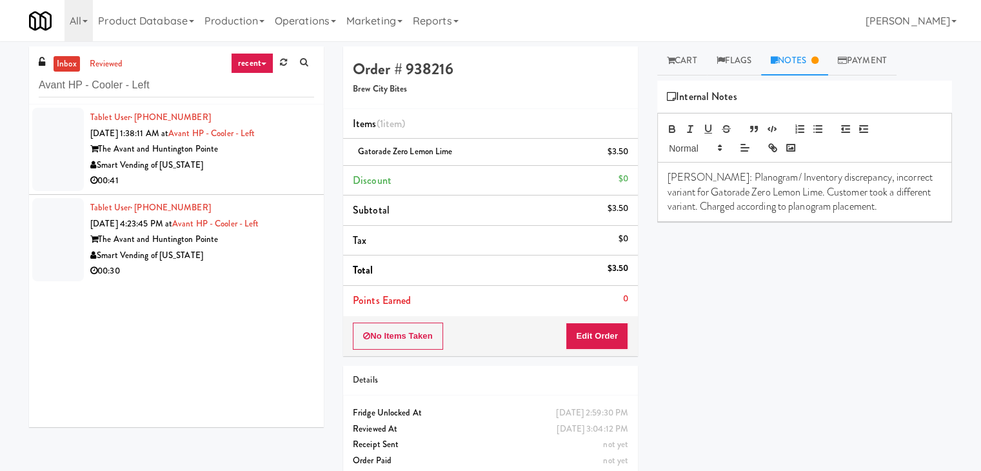
click at [281, 193] on li "Tablet User · (808) 570-4313 [DATE] 1:38:11 AM at Avant HP - Cooler - Left The …" at bounding box center [176, 150] width 295 height 90
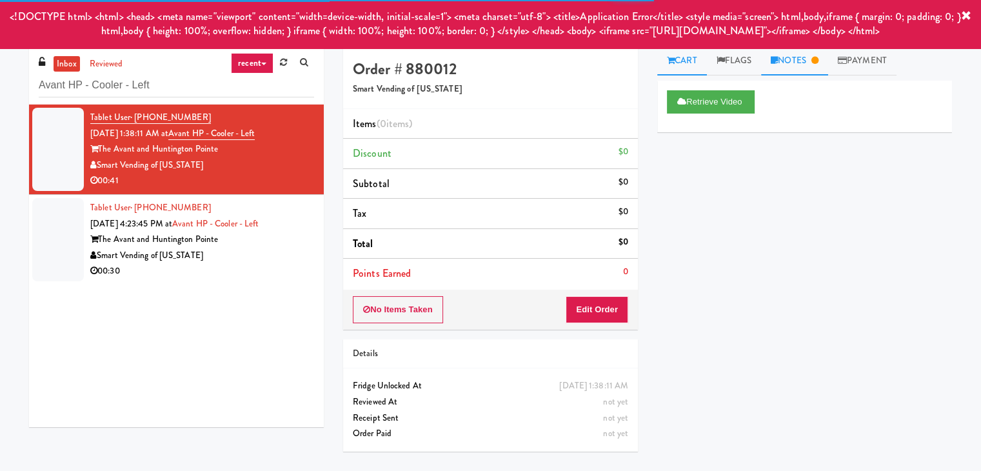
click at [808, 48] on link "Notes" at bounding box center [794, 60] width 67 height 29
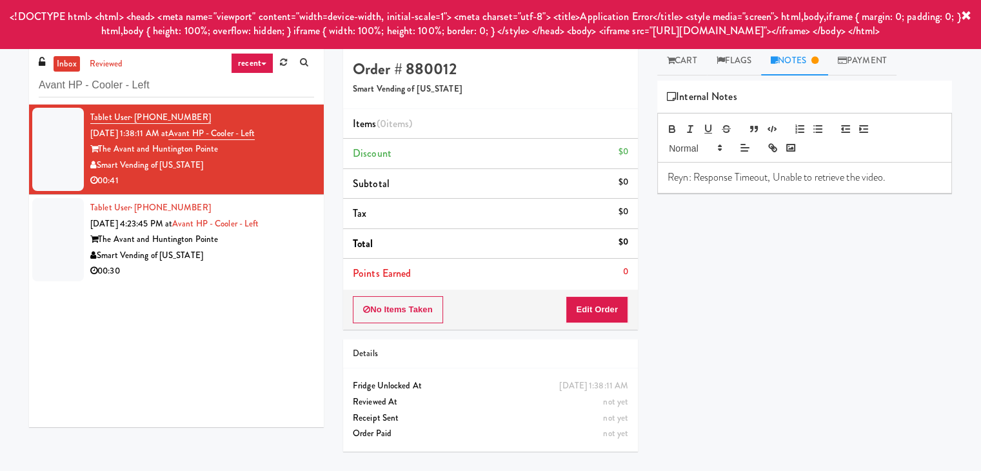
click at [805, 60] on link "Notes" at bounding box center [794, 60] width 67 height 29
click at [230, 272] on div "00:30" at bounding box center [202, 271] width 224 height 16
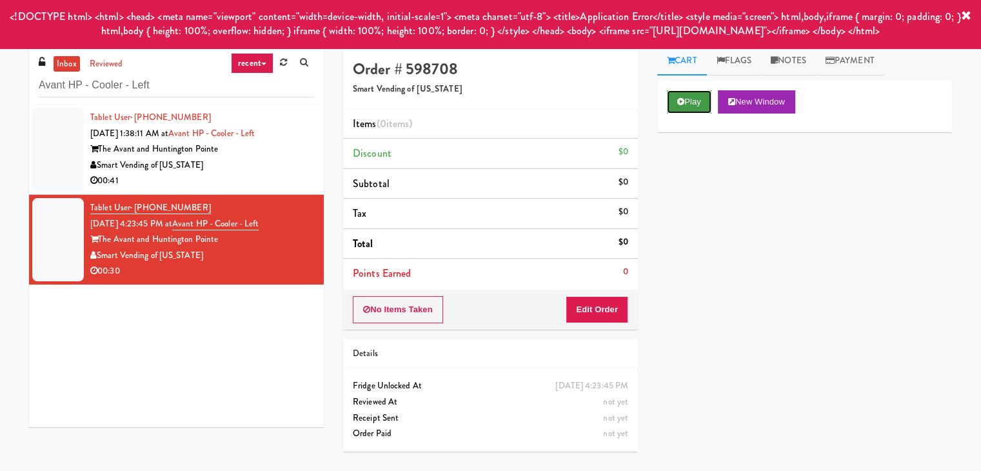
click at [687, 99] on button "Play" at bounding box center [689, 101] width 45 height 23
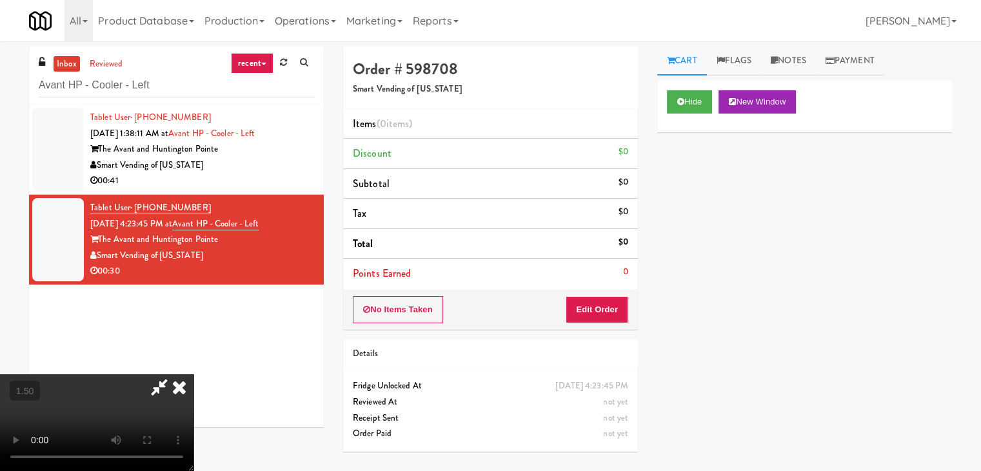
click at [194, 374] on video at bounding box center [97, 422] width 194 height 97
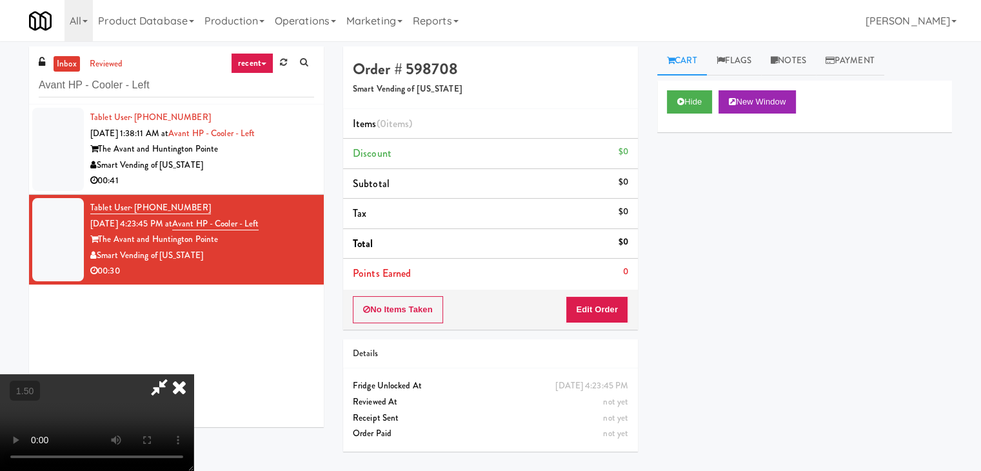
click at [194, 374] on video at bounding box center [97, 422] width 194 height 97
drag, startPoint x: 599, startPoint y: 313, endPoint x: 644, endPoint y: 283, distance: 54.0
click at [599, 312] on button "Edit Order" at bounding box center [597, 309] width 63 height 27
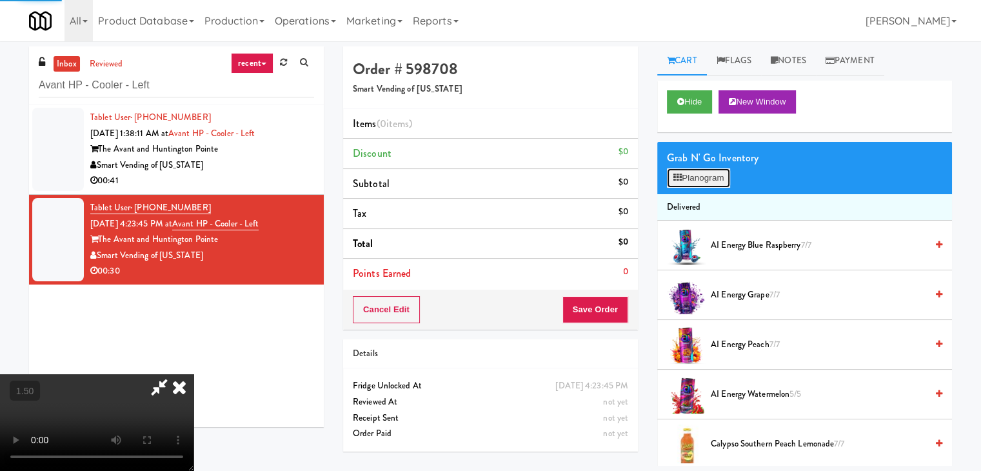
click at [703, 175] on button "Planogram" at bounding box center [698, 177] width 63 height 19
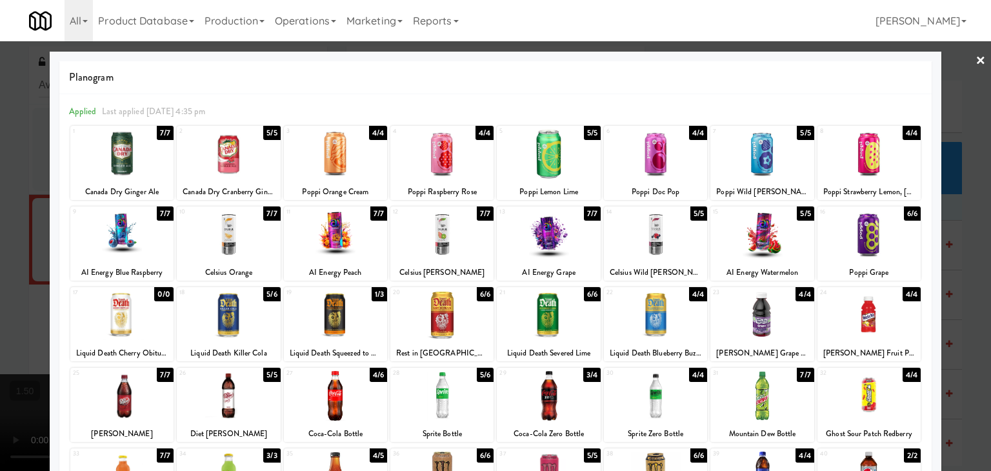
scroll to position [65, 0]
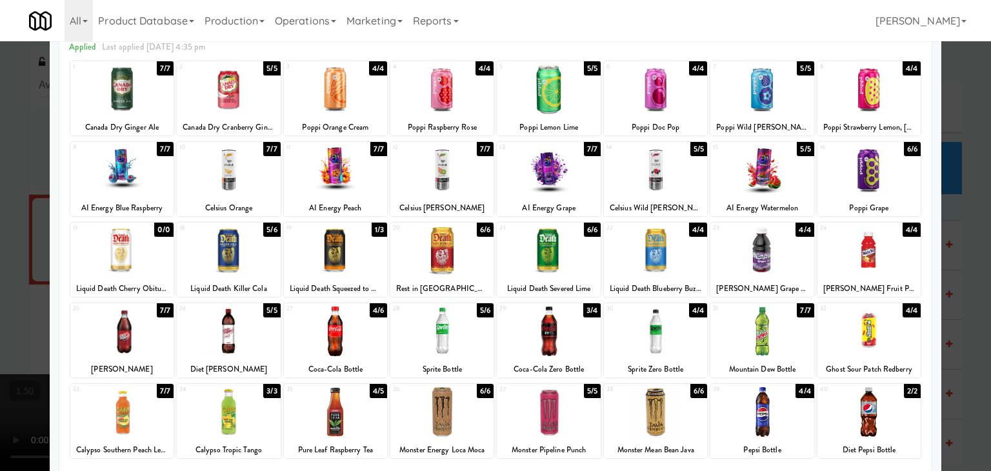
click at [130, 341] on div at bounding box center [121, 331] width 103 height 50
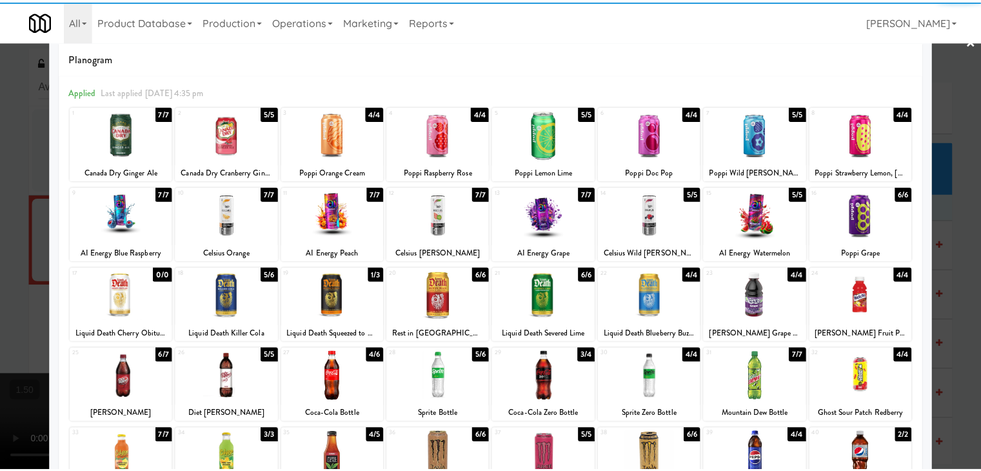
scroll to position [0, 0]
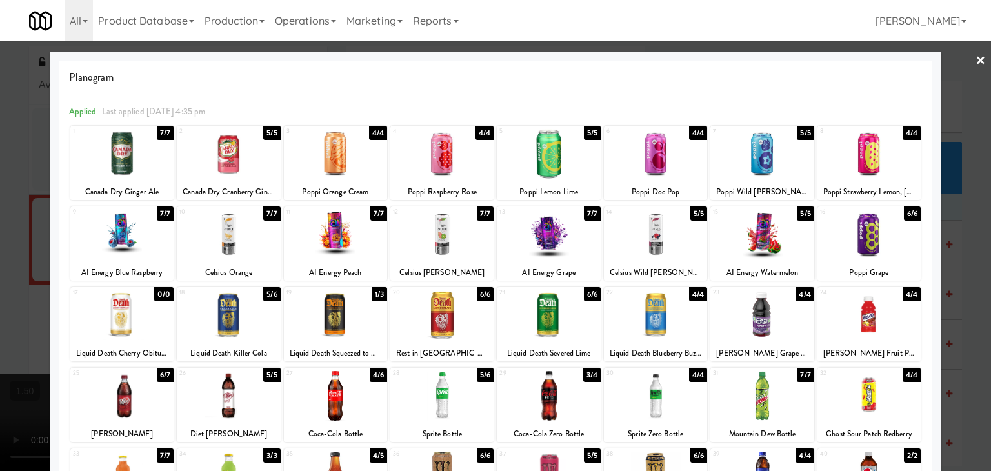
click at [666, 147] on div at bounding box center [655, 154] width 103 height 50
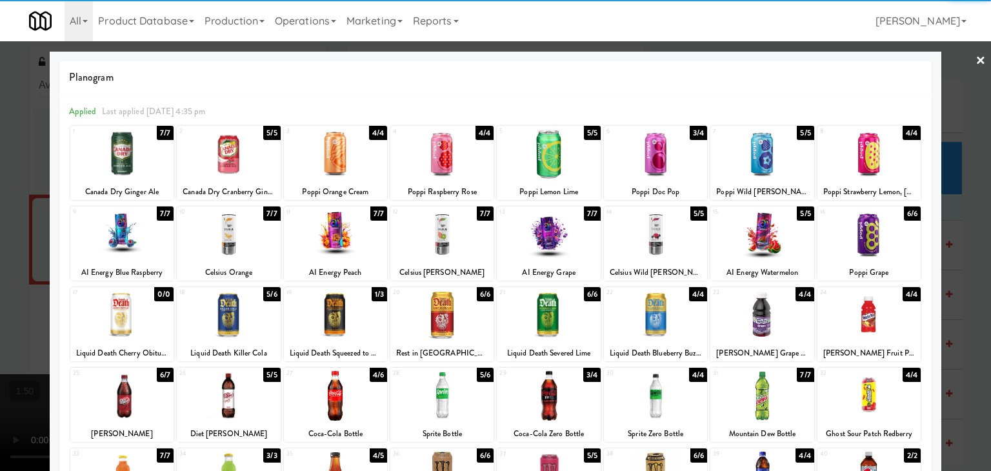
click at [975, 56] on link "×" at bounding box center [980, 61] width 10 height 40
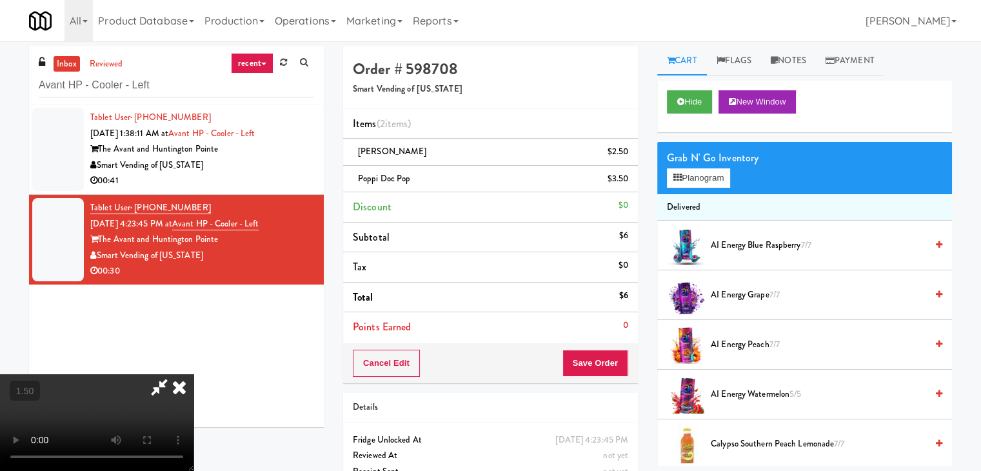
click at [194, 374] on video at bounding box center [97, 422] width 194 height 97
click at [697, 171] on button "Planogram" at bounding box center [698, 177] width 63 height 19
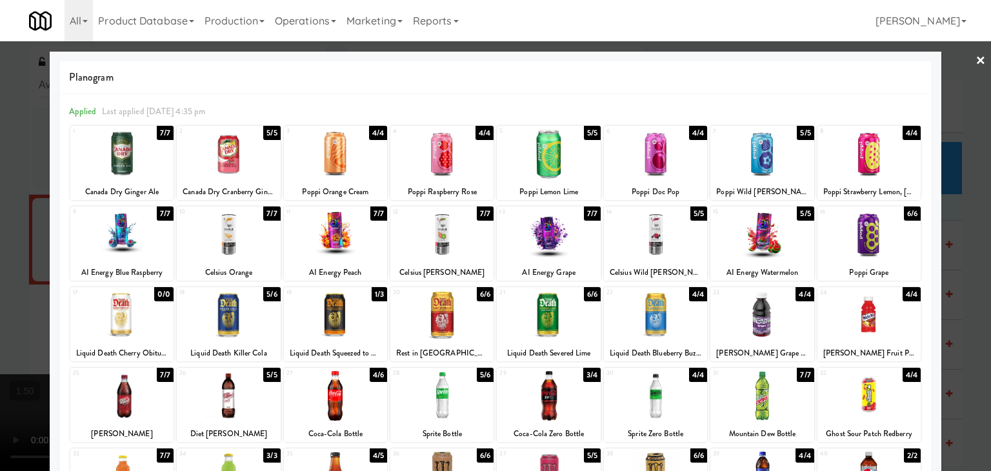
click at [550, 161] on div at bounding box center [548, 154] width 103 height 50
click at [975, 57] on link "×" at bounding box center [980, 61] width 10 height 40
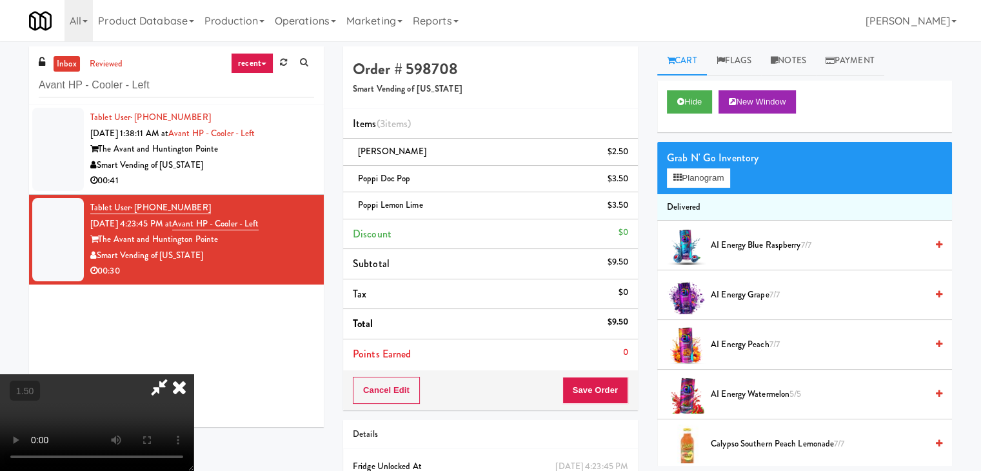
click at [194, 374] on video at bounding box center [97, 422] width 194 height 97
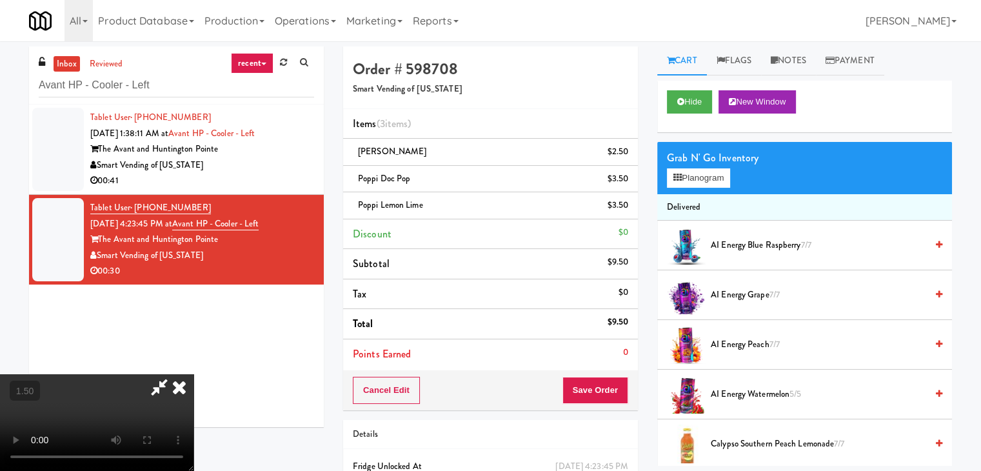
click at [194, 374] on video at bounding box center [97, 422] width 194 height 97
click at [194, 374] on icon at bounding box center [179, 387] width 28 height 26
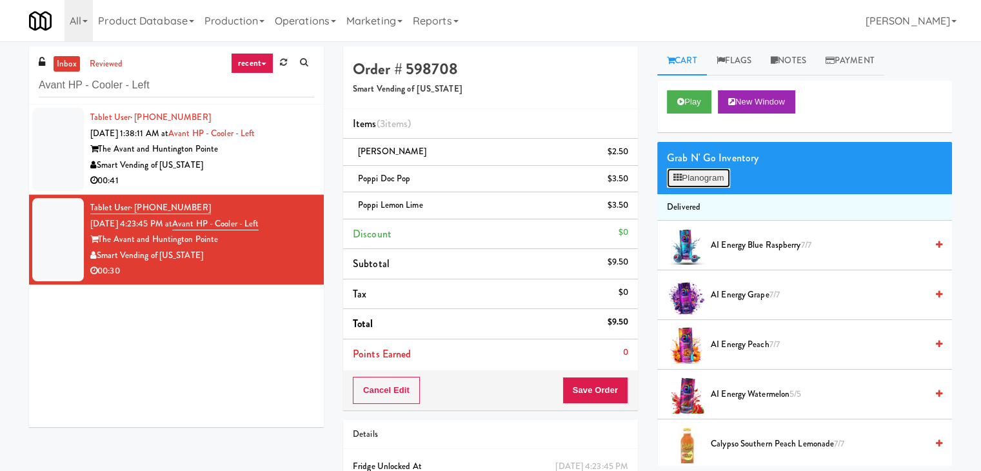
click at [699, 182] on button "Planogram" at bounding box center [698, 177] width 63 height 19
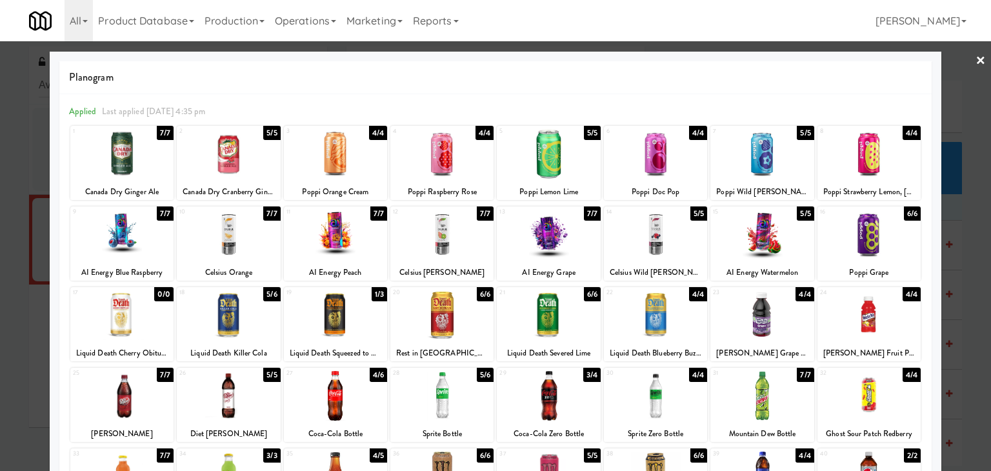
click at [975, 61] on link "×" at bounding box center [980, 61] width 10 height 40
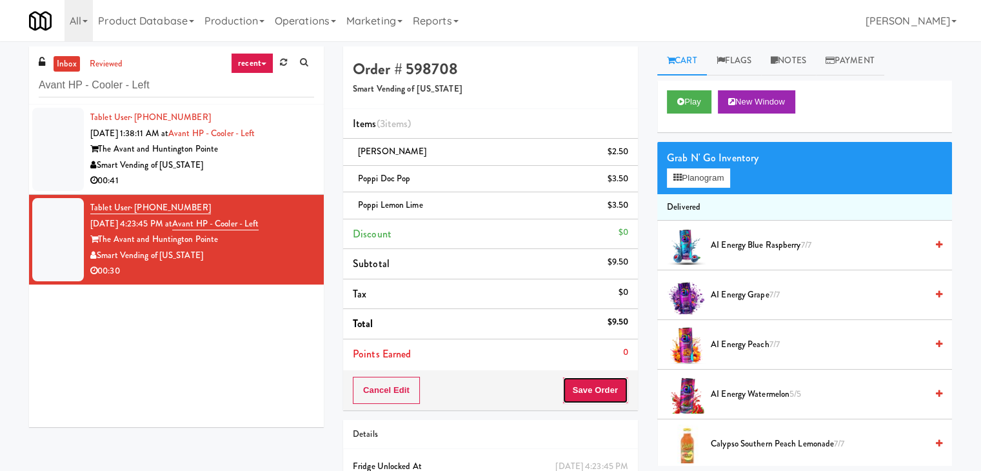
click at [584, 388] on button "Save Order" at bounding box center [596, 390] width 66 height 27
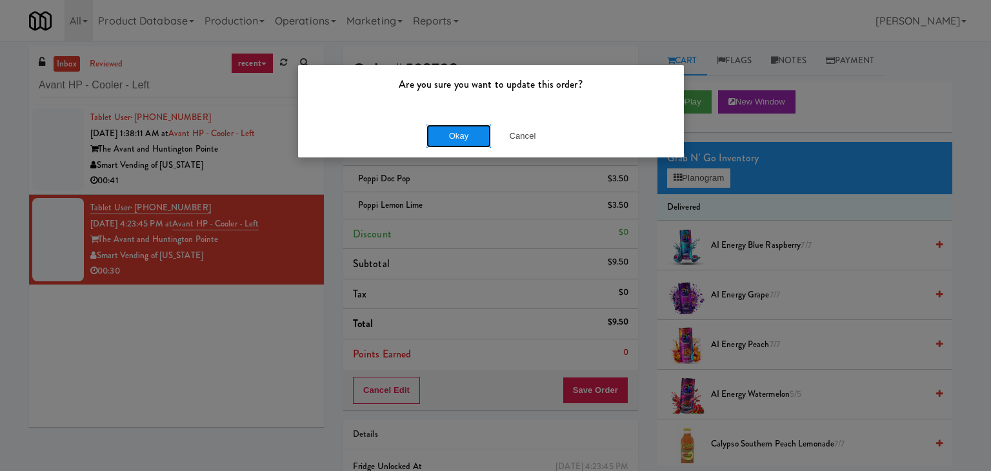
click at [459, 135] on button "Okay" at bounding box center [458, 136] width 65 height 23
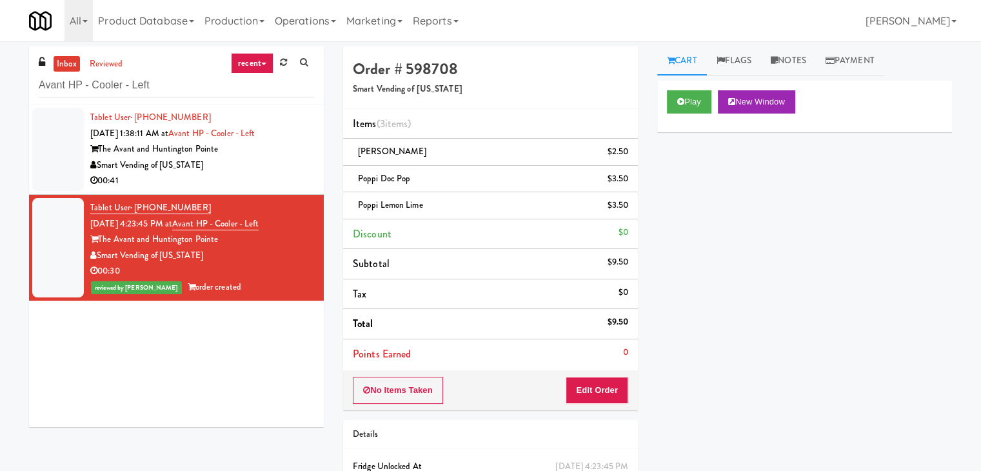
click at [279, 179] on div "00:41" at bounding box center [202, 181] width 224 height 16
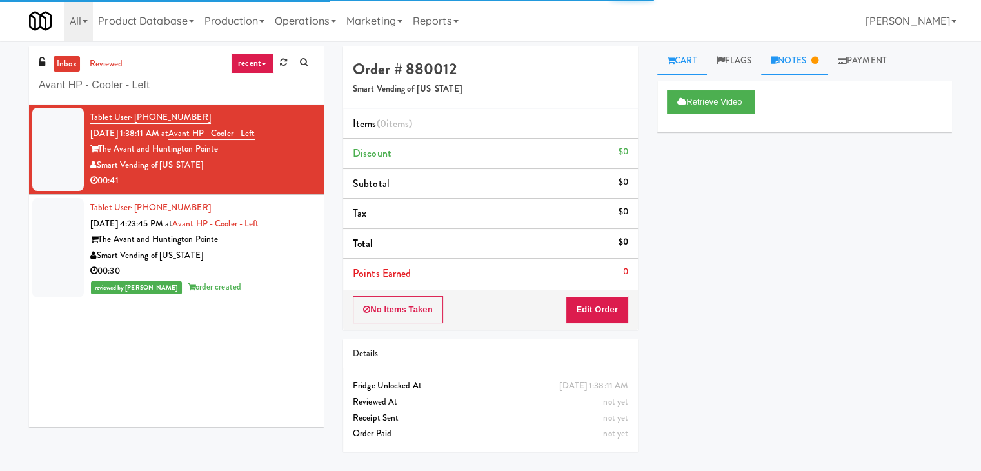
click at [813, 63] on link "Notes" at bounding box center [794, 60] width 67 height 29
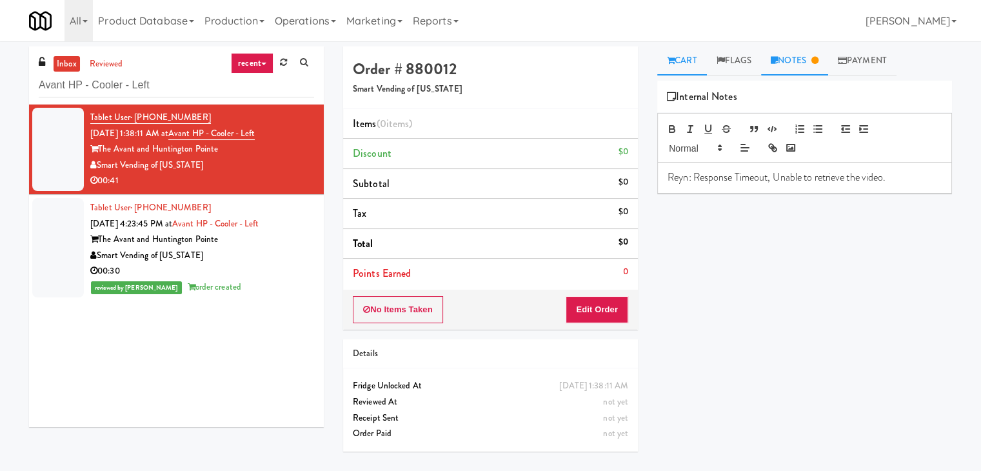
click at [671, 61] on icon at bounding box center [671, 60] width 8 height 8
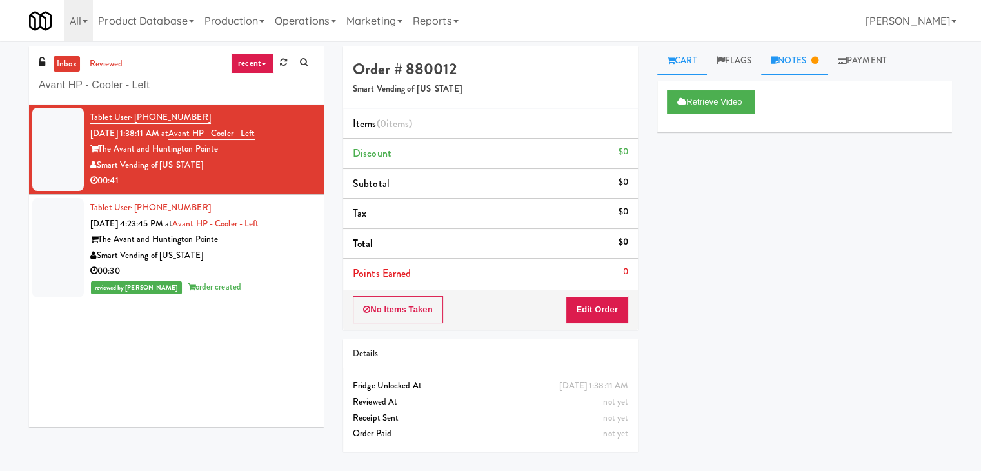
click at [808, 63] on link "Notes" at bounding box center [794, 60] width 67 height 29
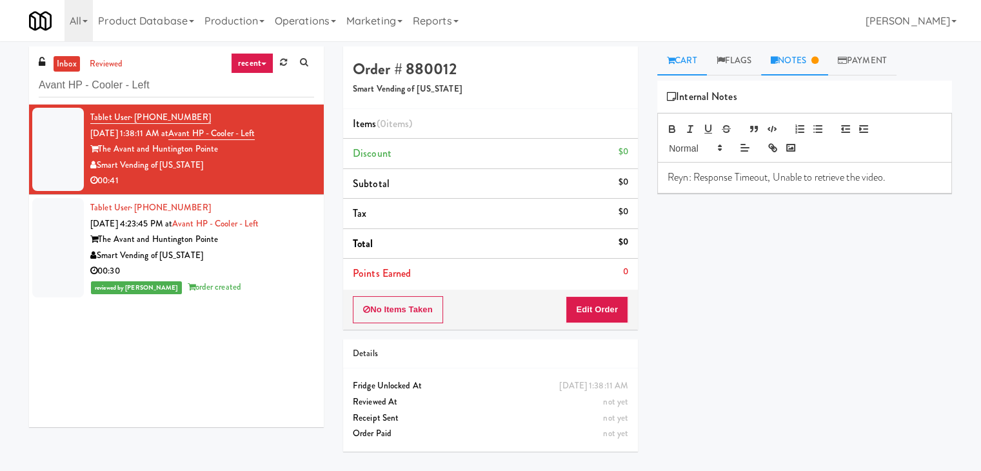
click at [677, 57] on link "Cart" at bounding box center [682, 60] width 50 height 29
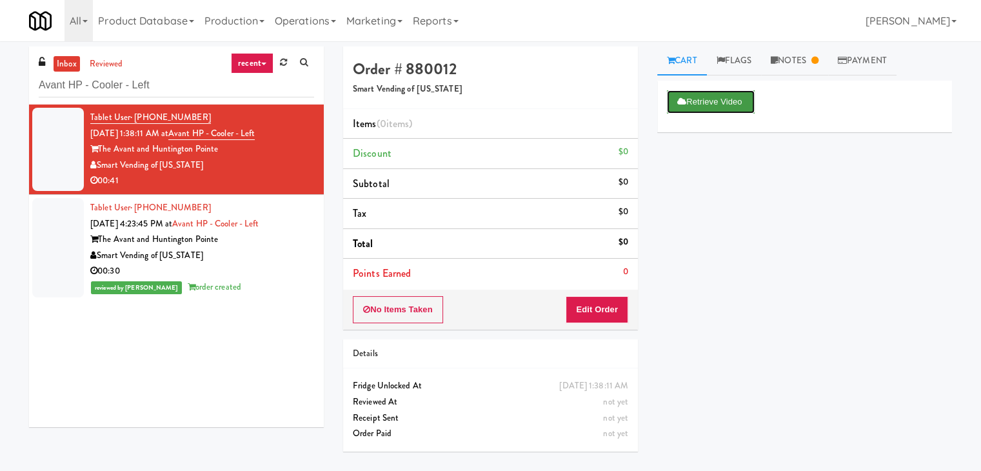
click at [679, 100] on icon at bounding box center [681, 101] width 9 height 8
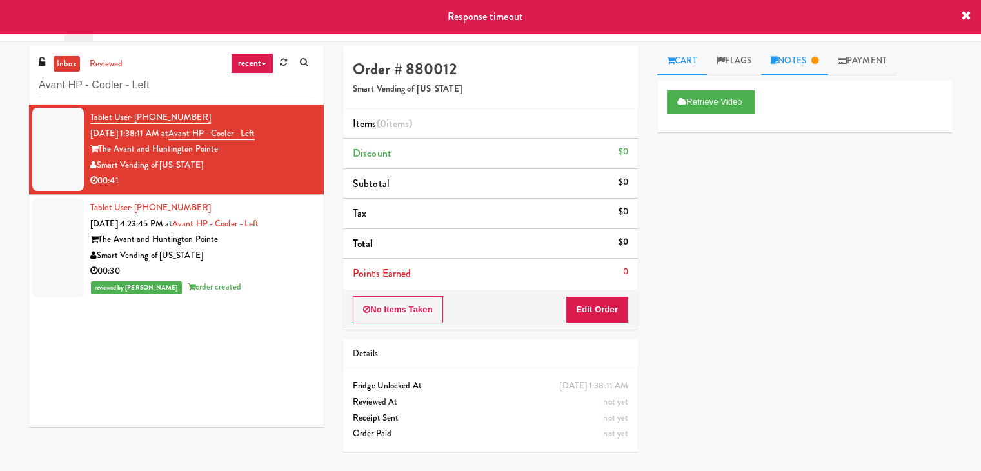
click at [800, 61] on link "Notes" at bounding box center [794, 60] width 67 height 29
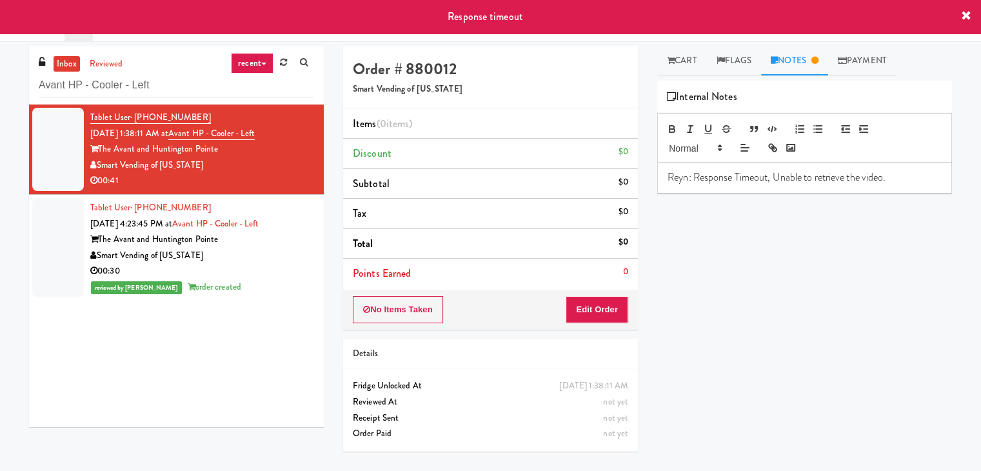
click at [895, 180] on p "Reyn: Response Timeout, Unable to retrieve the video." at bounding box center [805, 177] width 274 height 14
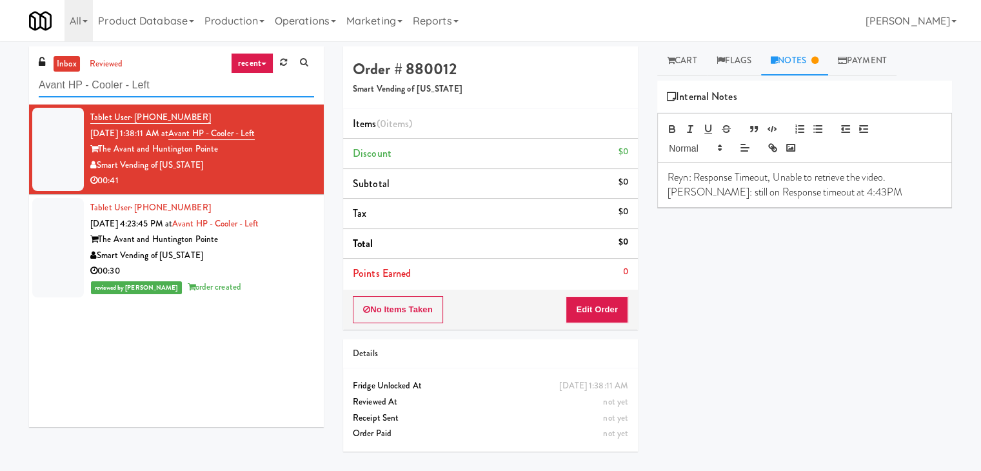
click at [179, 80] on input "Avant HP - Cooler - Left" at bounding box center [176, 86] width 275 height 24
paste input "BMP - Cooler"
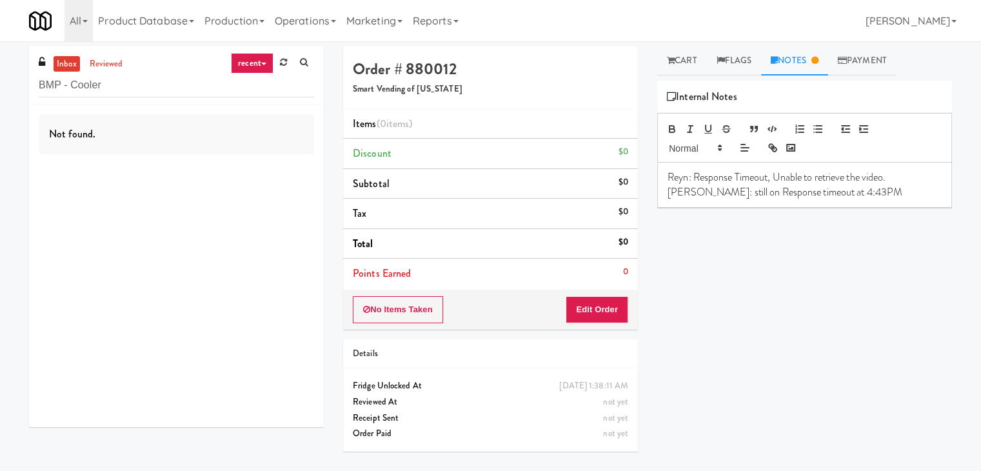
click at [264, 172] on div "Not found." at bounding box center [176, 266] width 295 height 323
drag, startPoint x: 114, startPoint y: 88, endPoint x: 6, endPoint y: 78, distance: 108.2
click at [6, 78] on div "inbox reviewed recent all unclear take inventory issue suspicious failed recent…" at bounding box center [490, 255] width 981 height 419
drag, startPoint x: 147, startPoint y: 87, endPoint x: 21, endPoint y: 80, distance: 126.6
click at [21, 80] on div "inbox reviewed recent all unclear take inventory issue suspicious failed recent…" at bounding box center [176, 241] width 314 height 390
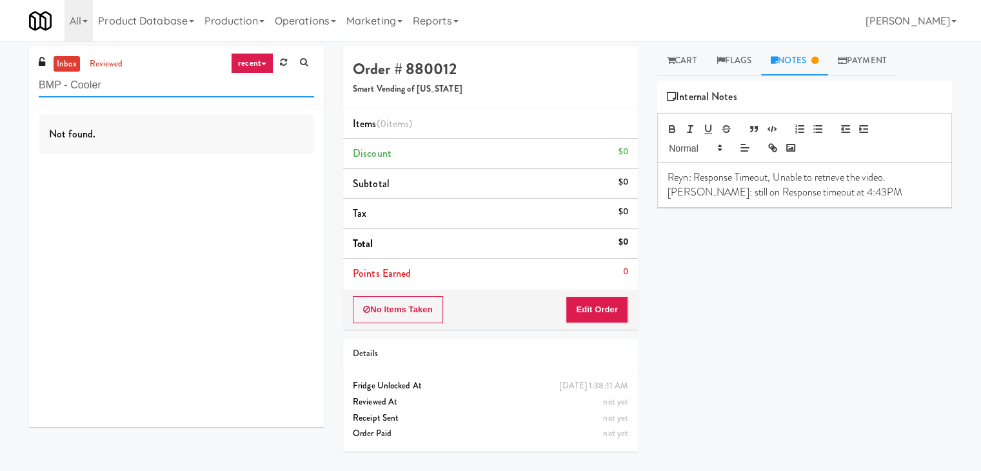
paste input "Union24 - Cooler - Right (Little Lobby)"
type input "Union24 - Cooler - Right (Little Lobby)"
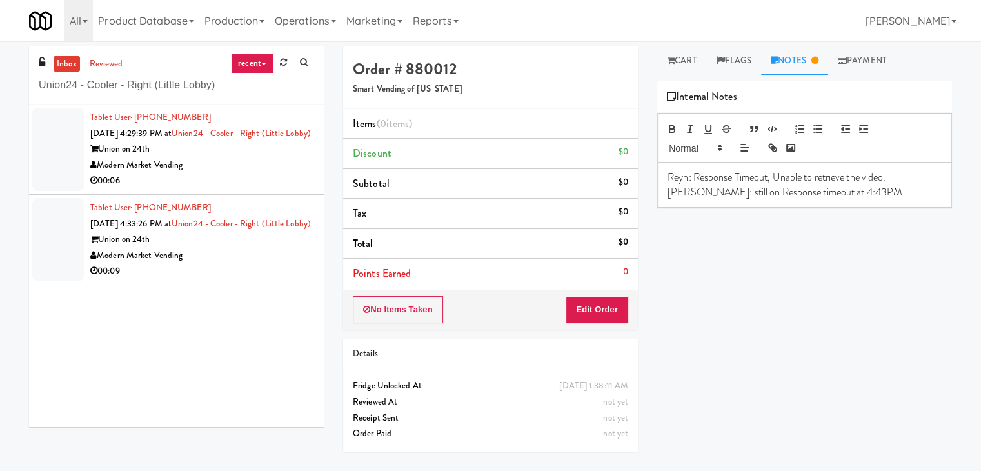
click at [281, 157] on div "Union on 24th" at bounding box center [202, 149] width 224 height 16
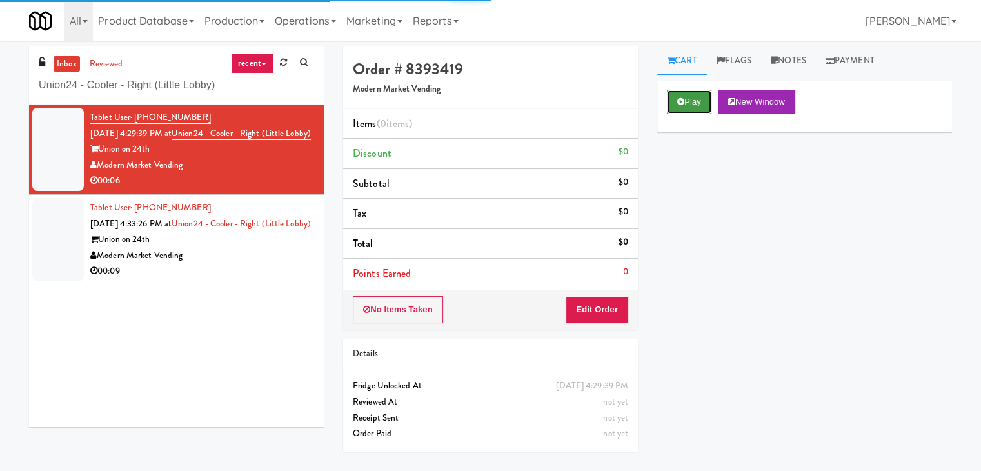
click at [681, 102] on icon at bounding box center [680, 101] width 7 height 8
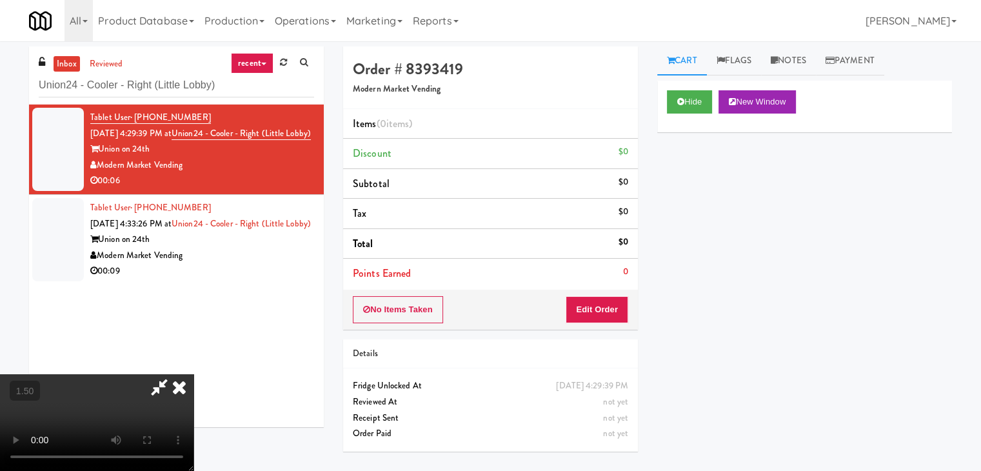
click at [194, 374] on icon at bounding box center [179, 387] width 28 height 26
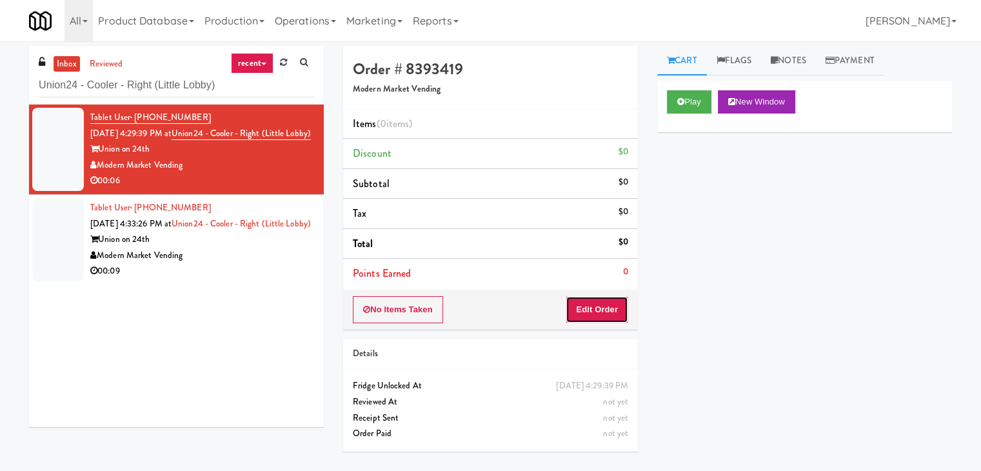
click at [599, 318] on button "Edit Order" at bounding box center [597, 309] width 63 height 27
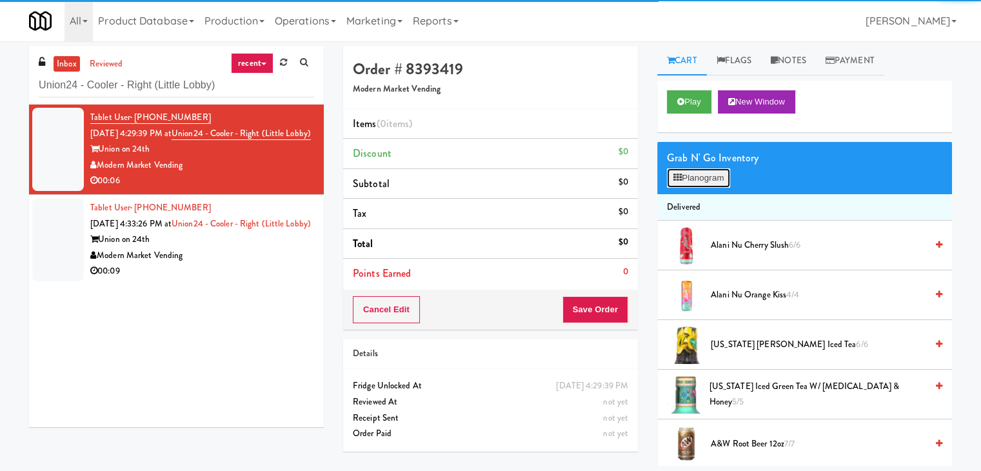
click at [684, 183] on button "Planogram" at bounding box center [698, 177] width 63 height 19
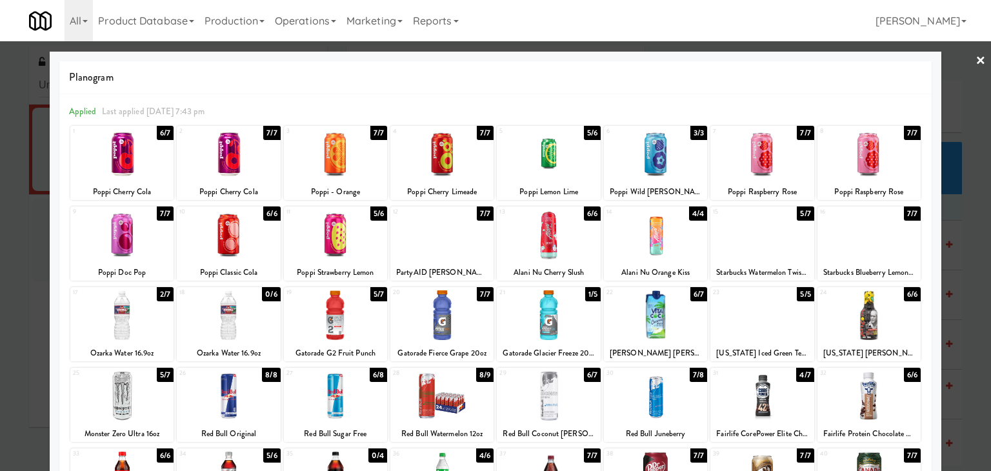
click at [855, 226] on div at bounding box center [868, 235] width 103 height 50
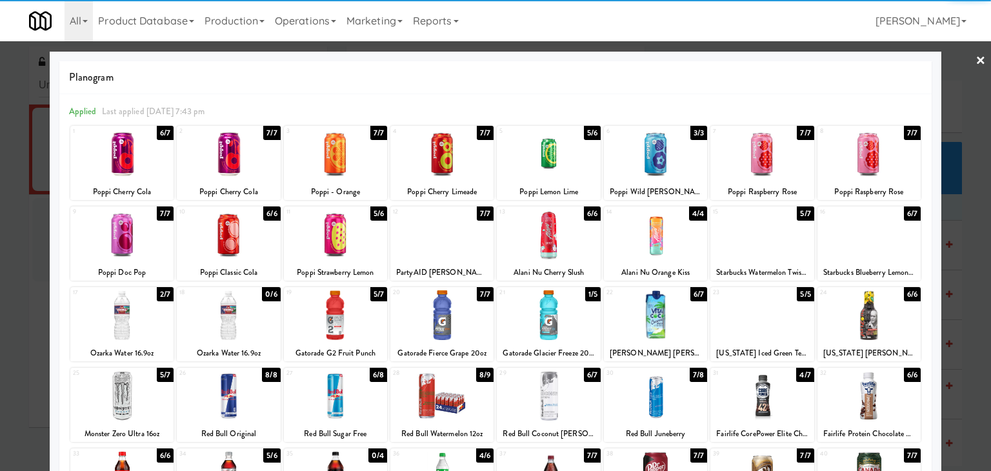
click at [975, 49] on link "×" at bounding box center [980, 61] width 10 height 40
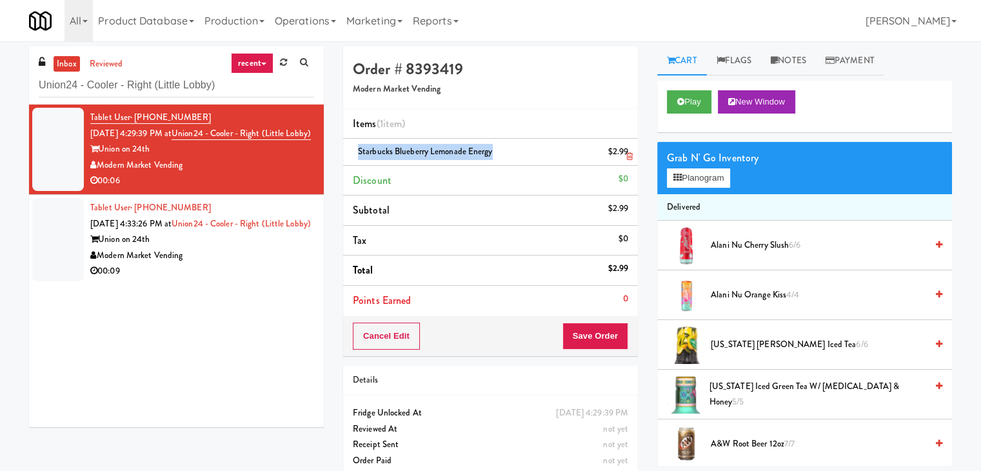
drag, startPoint x: 490, startPoint y: 152, endPoint x: 356, endPoint y: 150, distance: 134.2
click at [356, 150] on div "Starbucks Blueberry Lemonade Energy $2.99" at bounding box center [490, 152] width 275 height 16
copy span "Starbucks Blueberry Lemonade Energy"
click at [692, 180] on button "Planogram" at bounding box center [698, 177] width 63 height 19
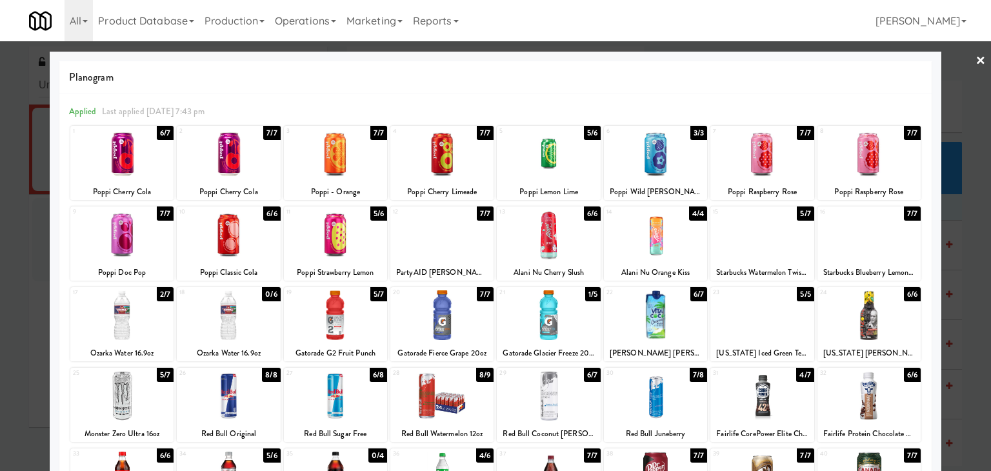
click at [975, 61] on link "×" at bounding box center [980, 61] width 10 height 40
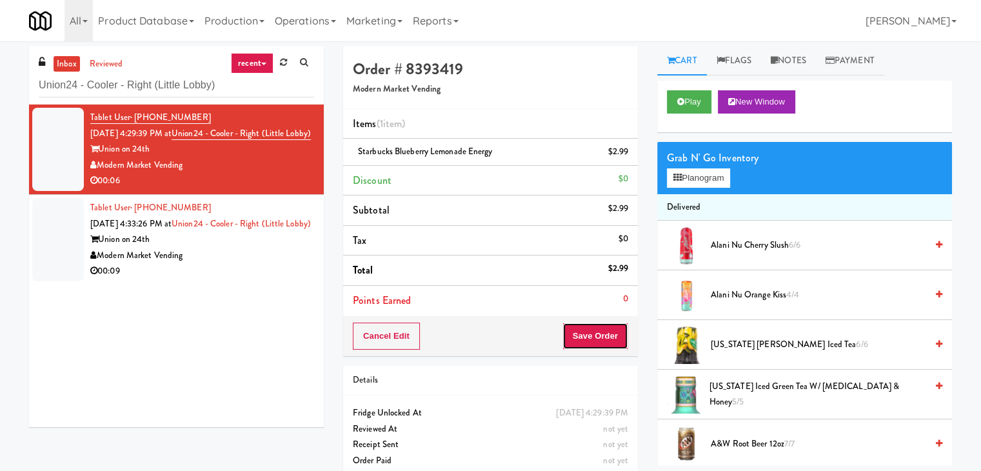
click at [573, 332] on button "Save Order" at bounding box center [596, 336] width 66 height 27
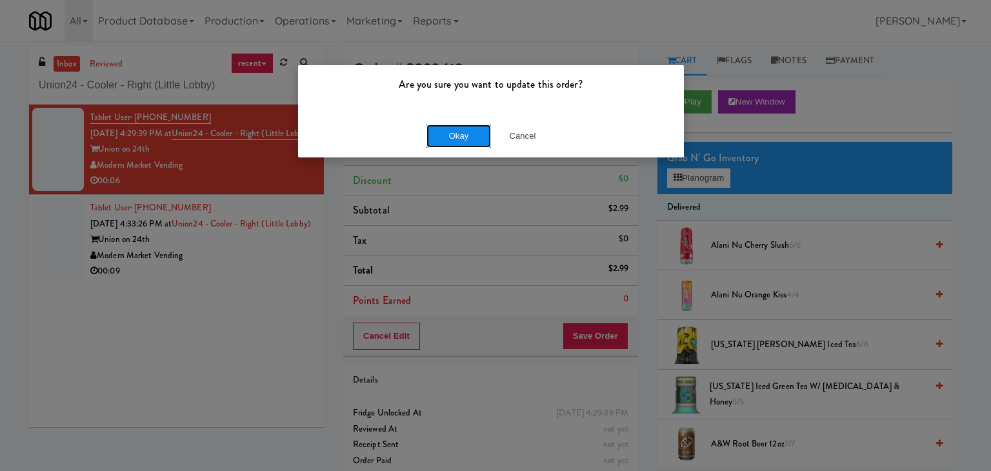
click at [464, 141] on button "Okay" at bounding box center [458, 136] width 65 height 23
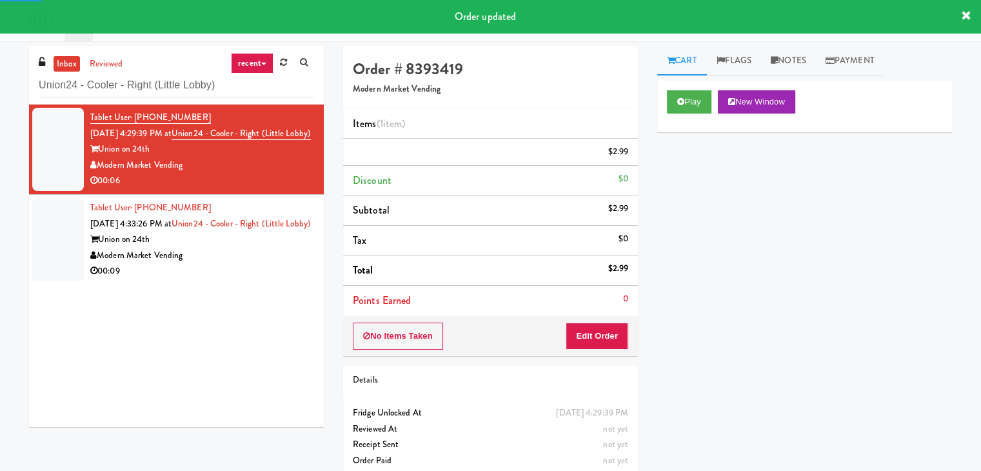
click at [255, 264] on div "Modern Market Vending" at bounding box center [202, 256] width 224 height 16
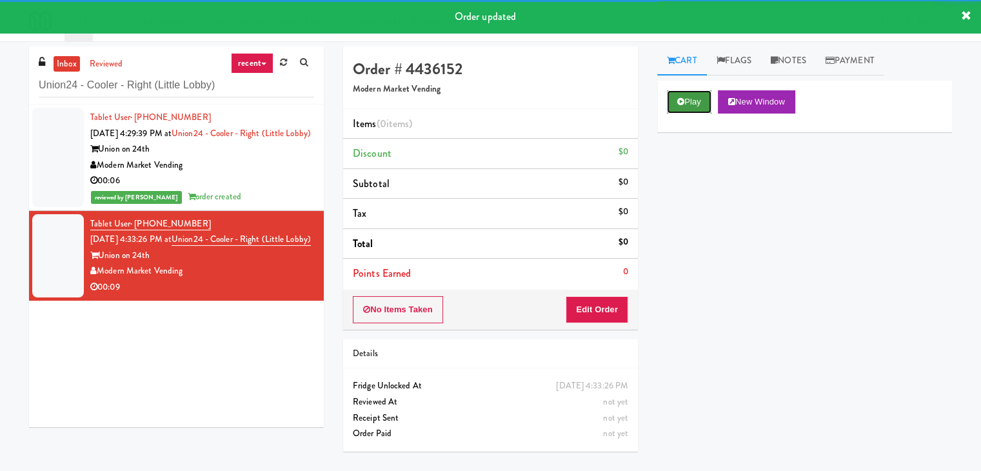
click at [681, 109] on button "Play" at bounding box center [689, 101] width 45 height 23
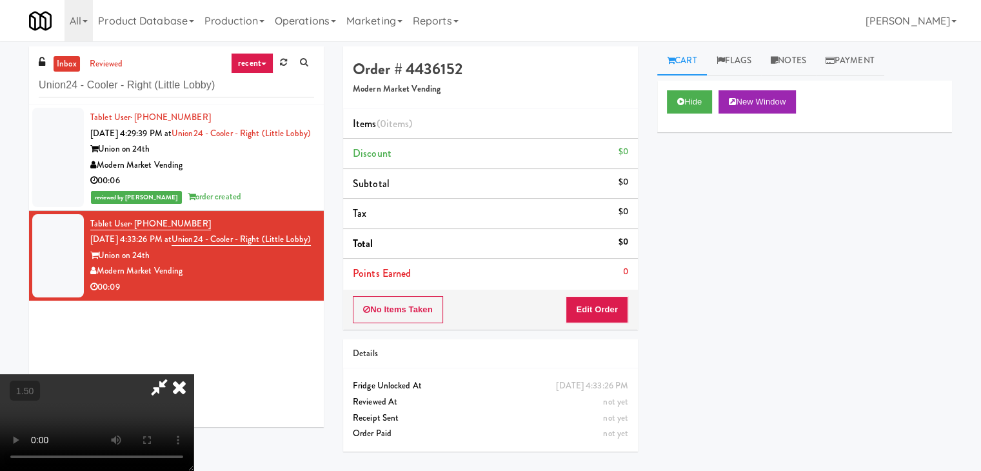
click at [194, 374] on video at bounding box center [97, 422] width 194 height 97
click at [194, 374] on icon at bounding box center [179, 387] width 28 height 26
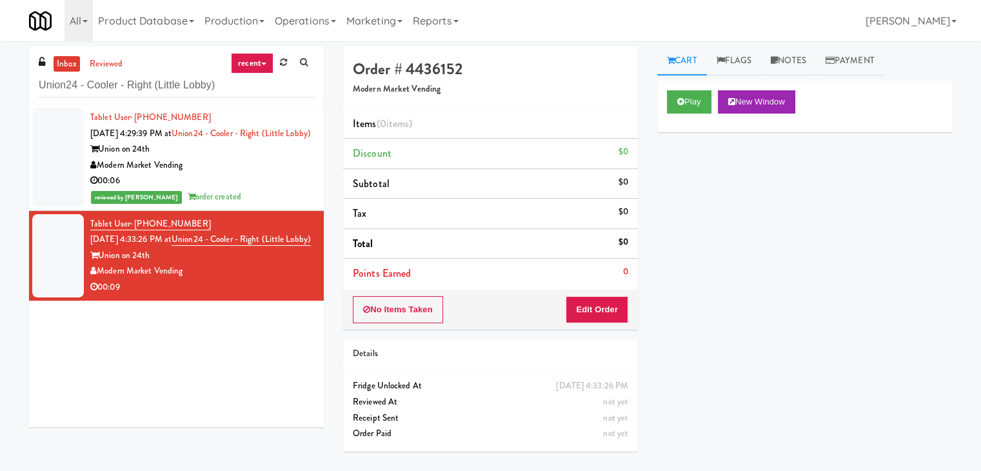
click at [603, 326] on div "No Items Taken Edit Order" at bounding box center [490, 310] width 295 height 40
click at [618, 305] on button "Edit Order" at bounding box center [597, 309] width 63 height 27
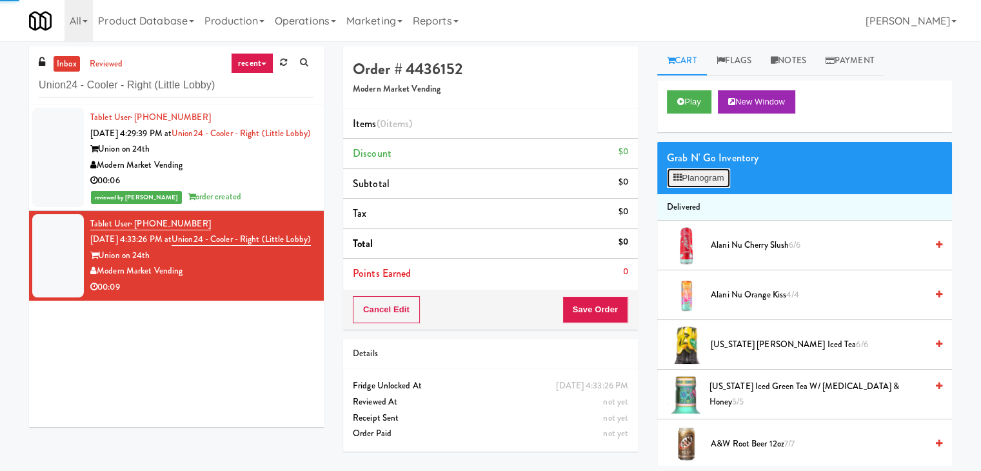
click at [706, 174] on button "Planogram" at bounding box center [698, 177] width 63 height 19
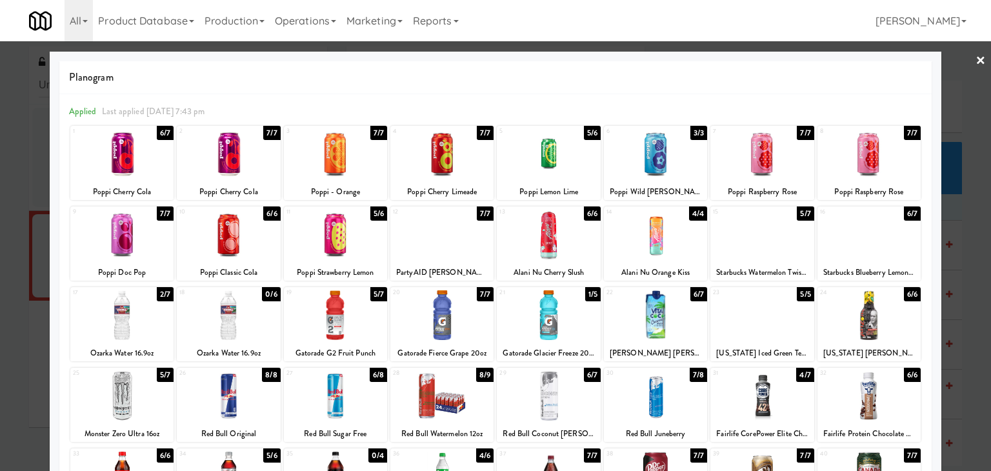
click at [550, 313] on div at bounding box center [548, 315] width 103 height 50
click at [975, 59] on link "×" at bounding box center [980, 61] width 10 height 40
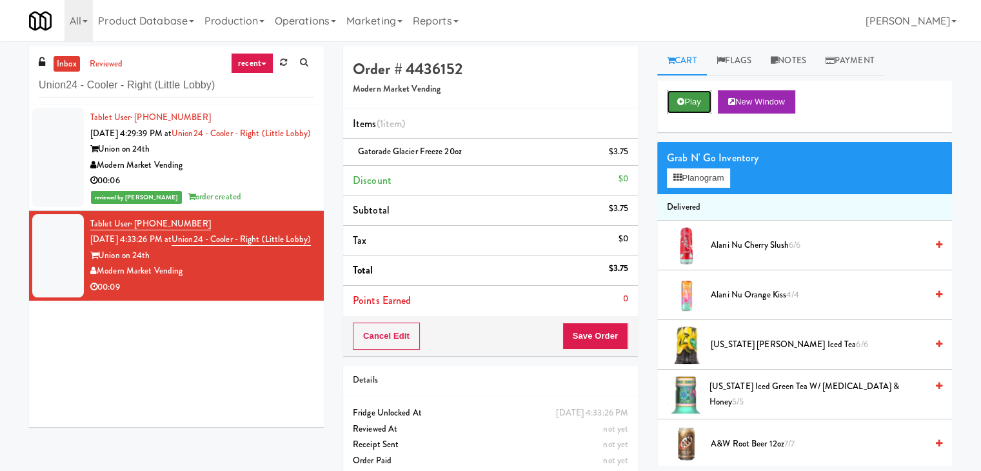
click at [685, 104] on button "Play" at bounding box center [689, 101] width 45 height 23
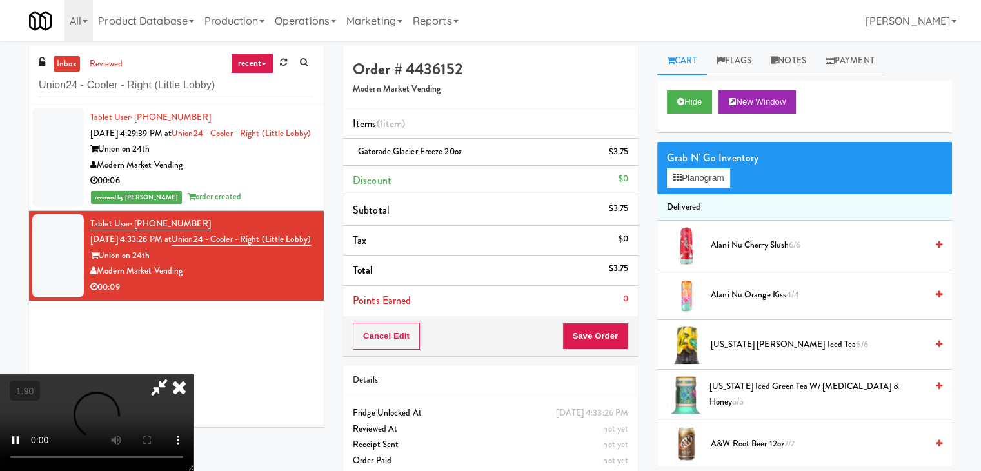
click at [194, 374] on video at bounding box center [97, 422] width 194 height 97
click at [194, 374] on icon at bounding box center [179, 387] width 28 height 26
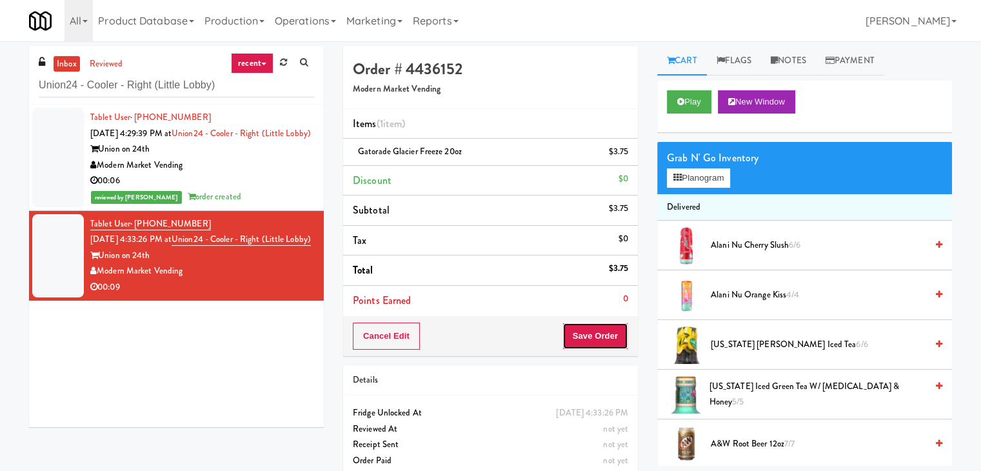
click at [588, 334] on button "Save Order" at bounding box center [596, 336] width 66 height 27
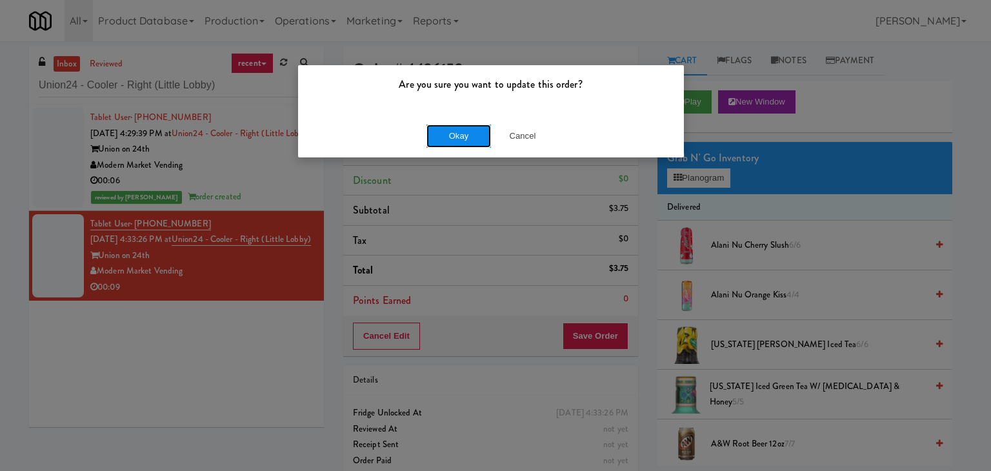
click at [455, 138] on button "Okay" at bounding box center [458, 136] width 65 height 23
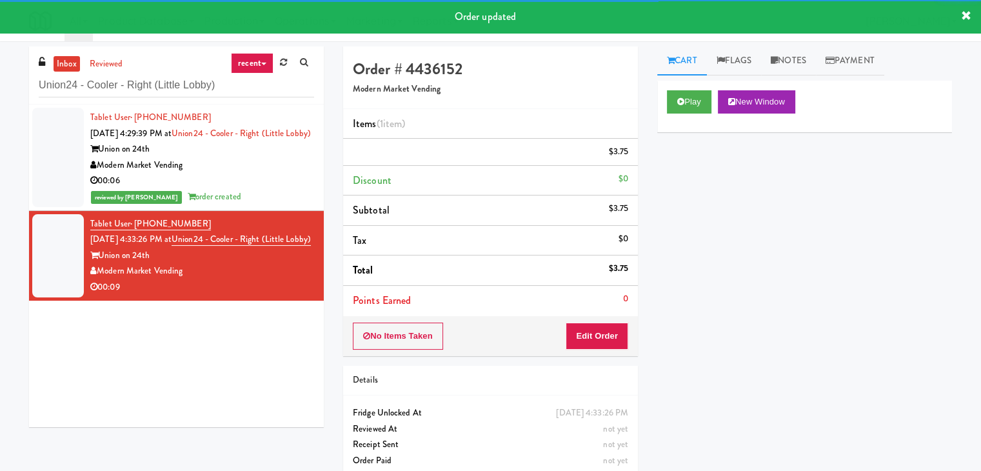
click at [259, 189] on div "00:06" at bounding box center [202, 181] width 224 height 16
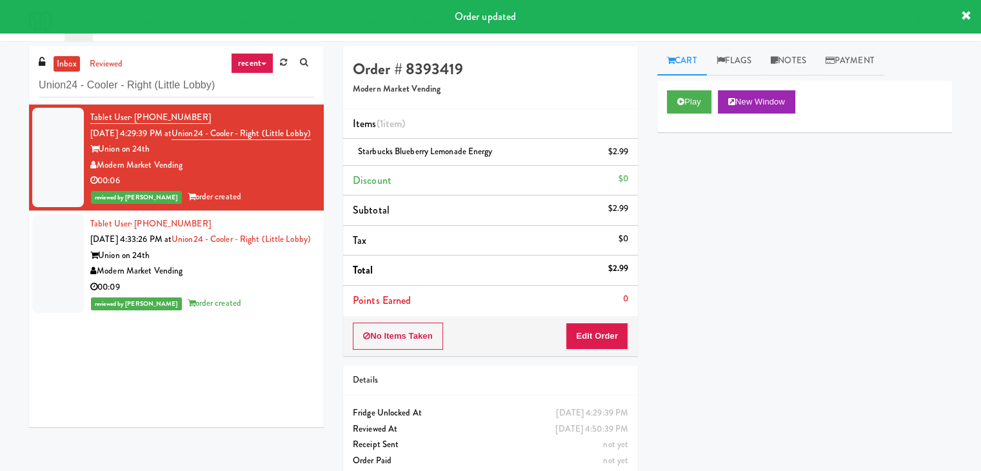
drag, startPoint x: 182, startPoint y: 181, endPoint x: 101, endPoint y: 181, distance: 81.3
click at [101, 174] on div "Modern Market Vending" at bounding box center [202, 165] width 224 height 16
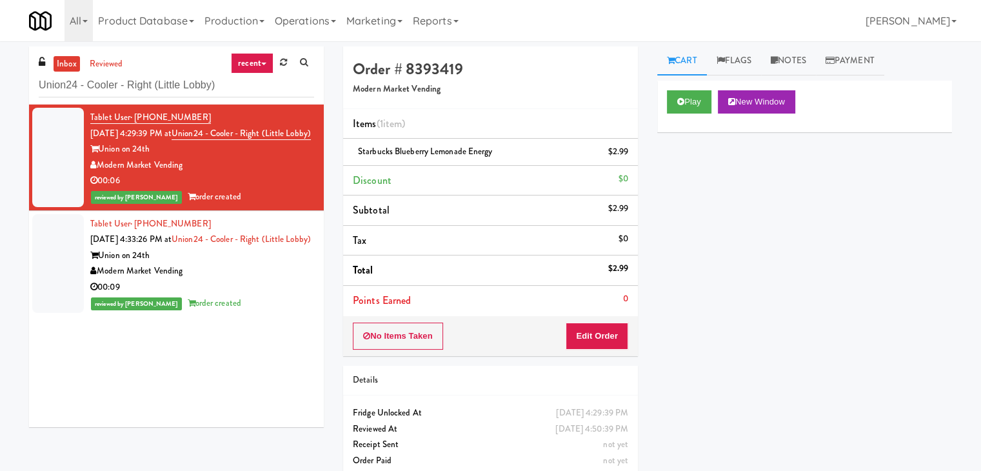
copy div "Modern Market Vending"
drag, startPoint x: 150, startPoint y: 166, endPoint x: 102, endPoint y: 165, distance: 48.4
click at [102, 157] on div "Union on 24th" at bounding box center [202, 149] width 224 height 16
copy div "Union on 24th"
click at [275, 295] on div "00:09" at bounding box center [202, 287] width 224 height 16
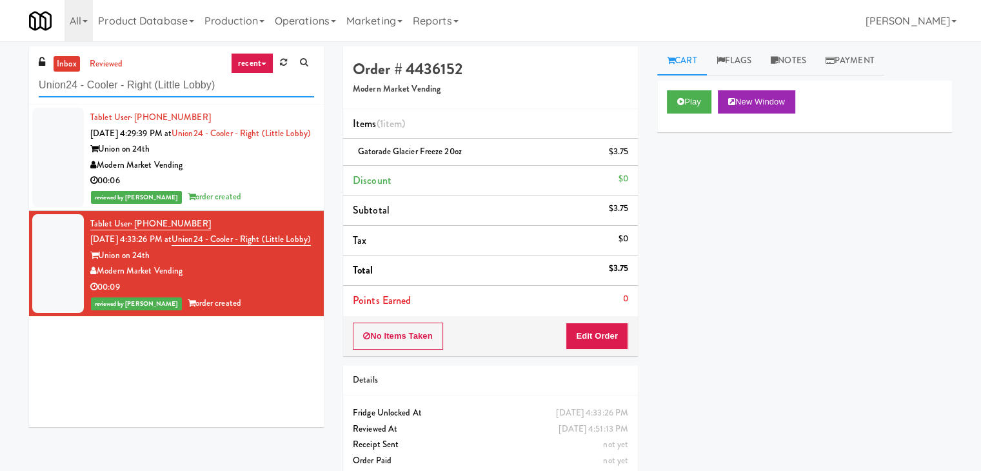
click at [152, 83] on input "Union24 - Cooler - Right (Little Lobby)" at bounding box center [176, 86] width 275 height 24
paste input "[PERSON_NAME] - Cooler - Left"
type input "[PERSON_NAME] - Cooler - Left"
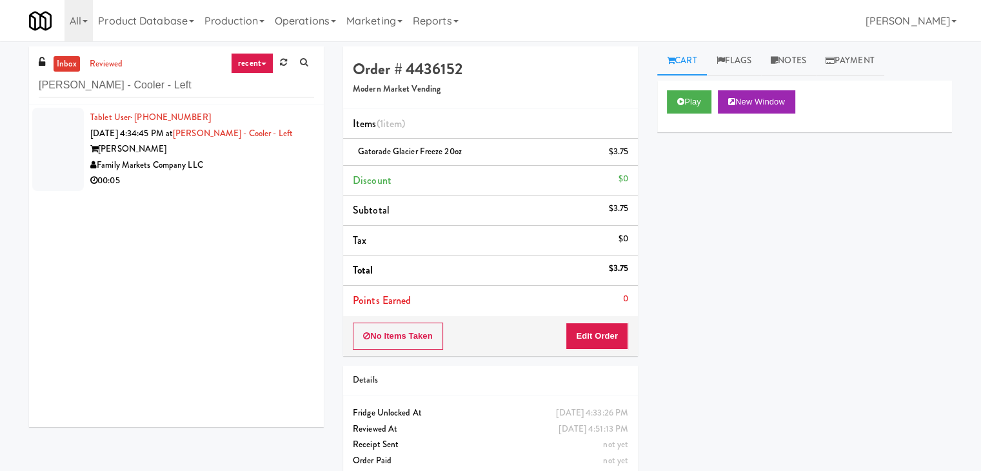
click at [273, 166] on div "Family Markets Company LLC" at bounding box center [202, 165] width 224 height 16
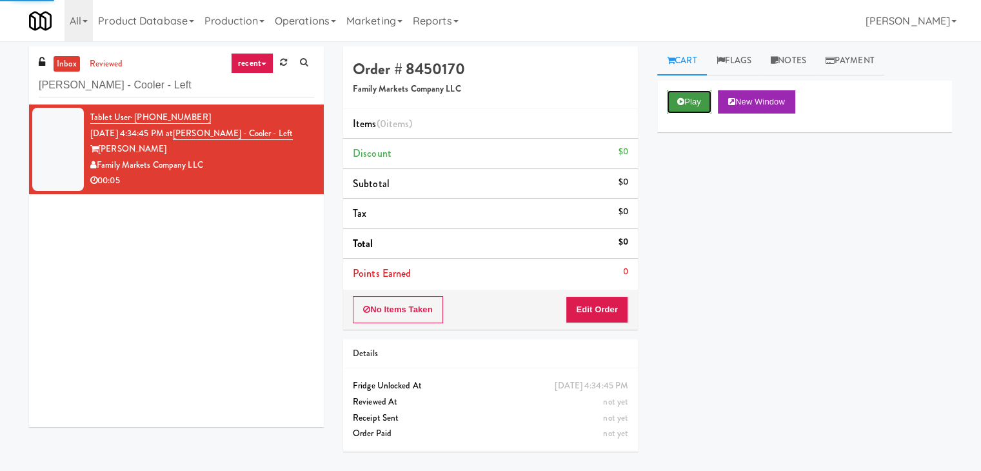
click at [684, 102] on icon at bounding box center [680, 101] width 7 height 8
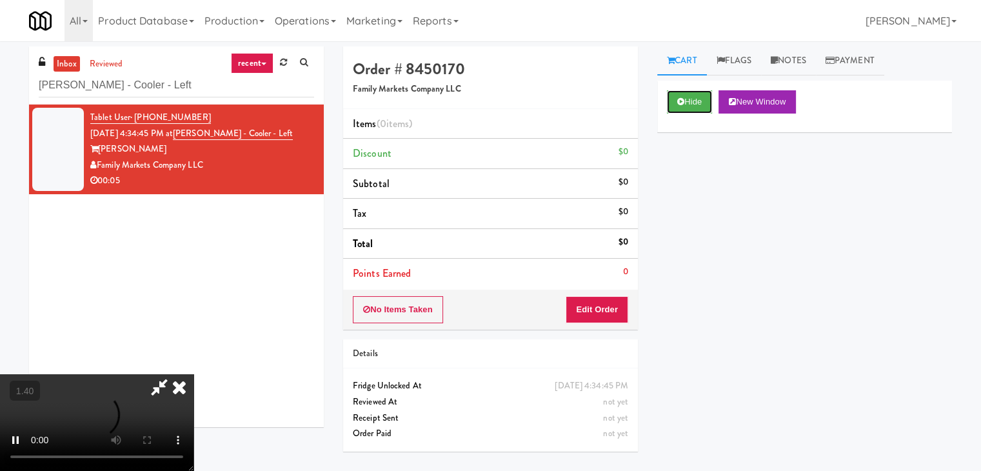
scroll to position [181, 0]
click at [194, 374] on video at bounding box center [97, 422] width 194 height 97
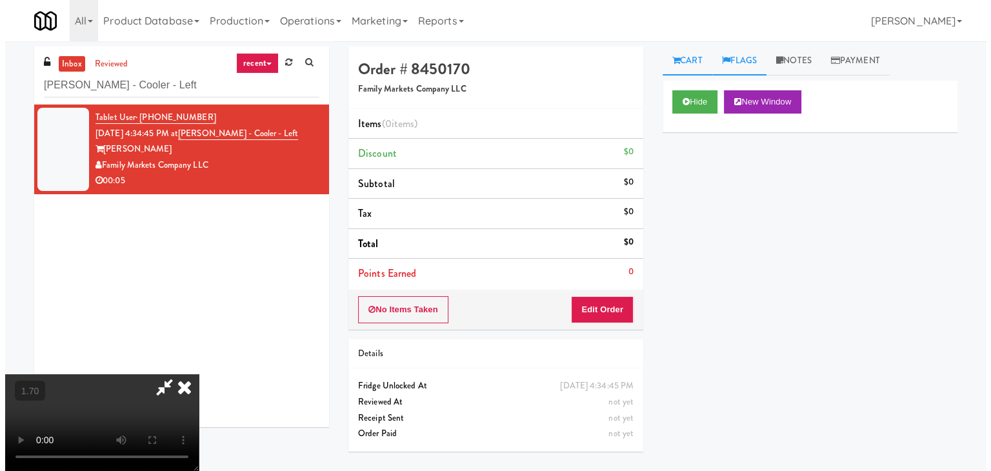
scroll to position [0, 0]
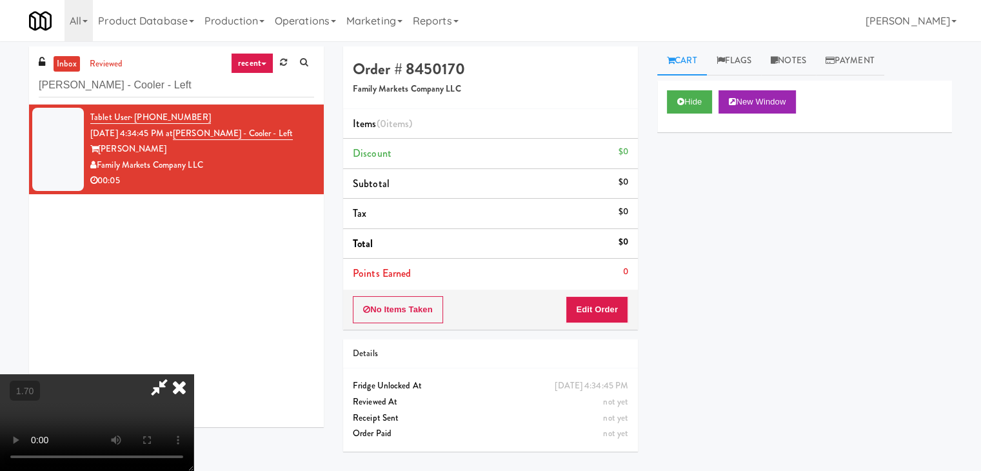
click at [194, 374] on icon at bounding box center [179, 387] width 28 height 26
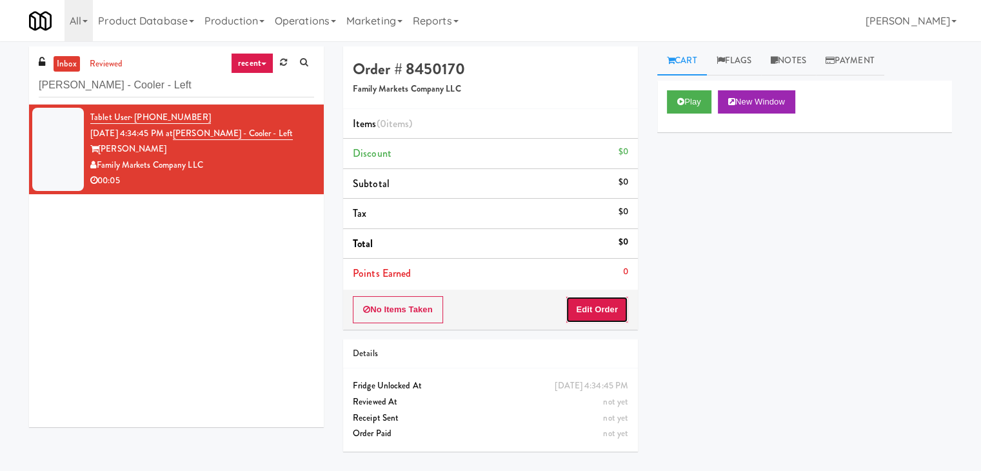
click at [598, 317] on button "Edit Order" at bounding box center [597, 309] width 63 height 27
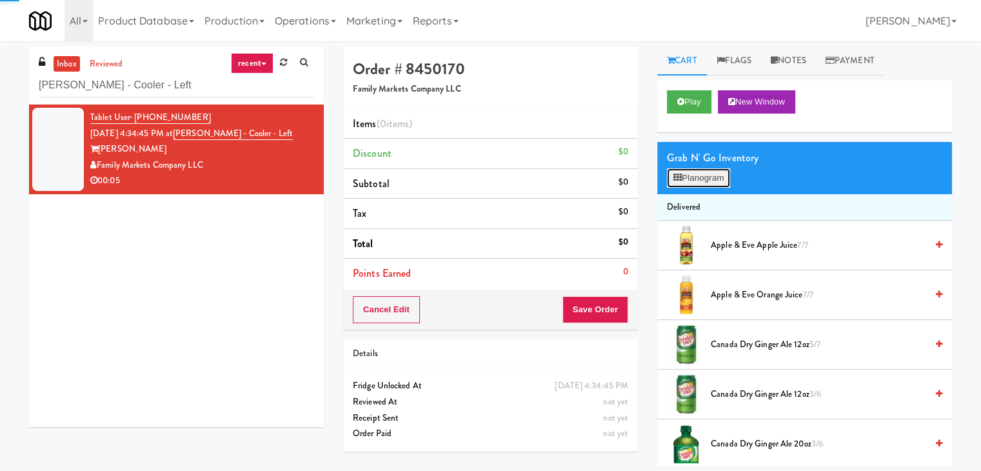
click at [720, 184] on button "Planogram" at bounding box center [698, 177] width 63 height 19
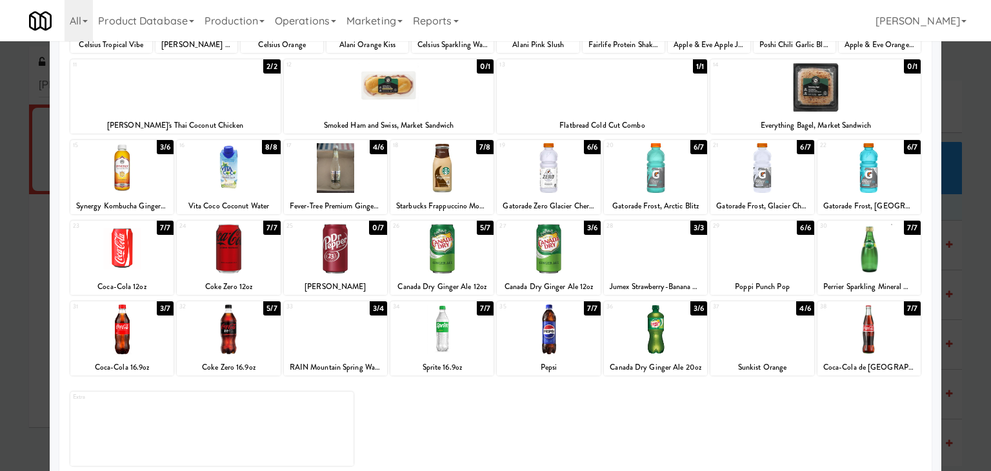
scroll to position [163, 0]
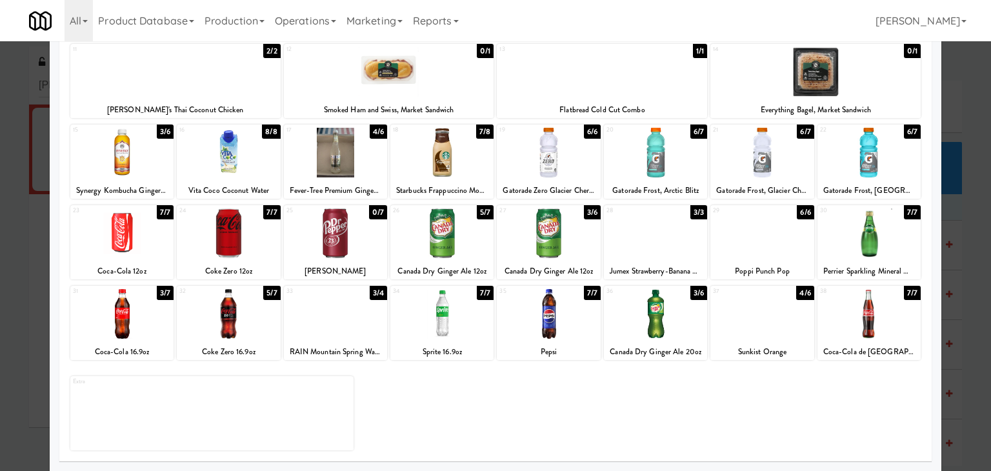
click at [645, 230] on div at bounding box center [655, 233] width 103 height 50
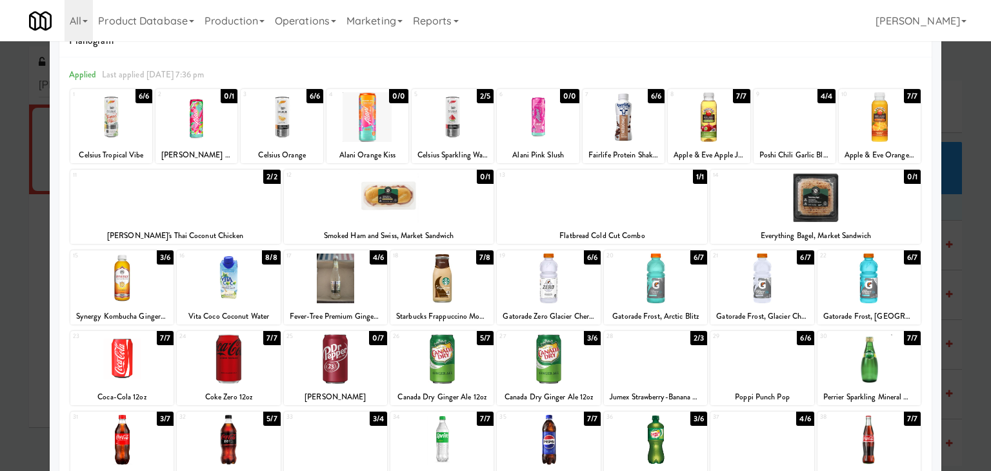
scroll to position [0, 0]
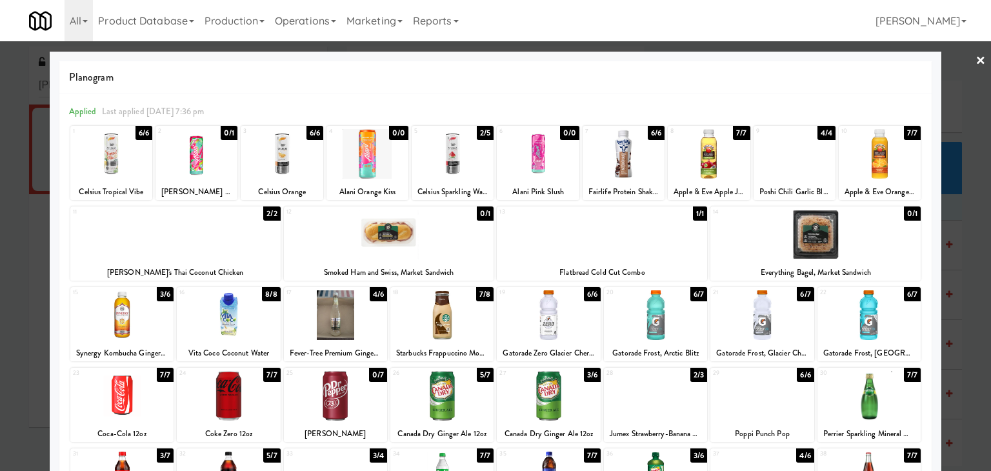
click at [975, 57] on link "×" at bounding box center [980, 61] width 10 height 40
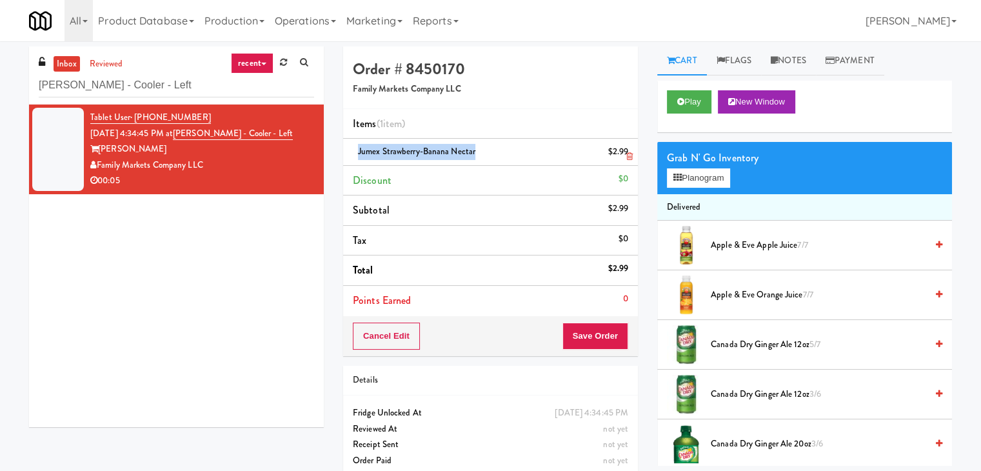
drag, startPoint x: 473, startPoint y: 150, endPoint x: 359, endPoint y: 150, distance: 114.2
click at [359, 150] on span "Jumex Strawberry-Banana Nectar" at bounding box center [416, 151] width 117 height 12
copy span "Jumex Strawberry-Banana Nectar"
click at [720, 175] on button "Planogram" at bounding box center [698, 177] width 63 height 19
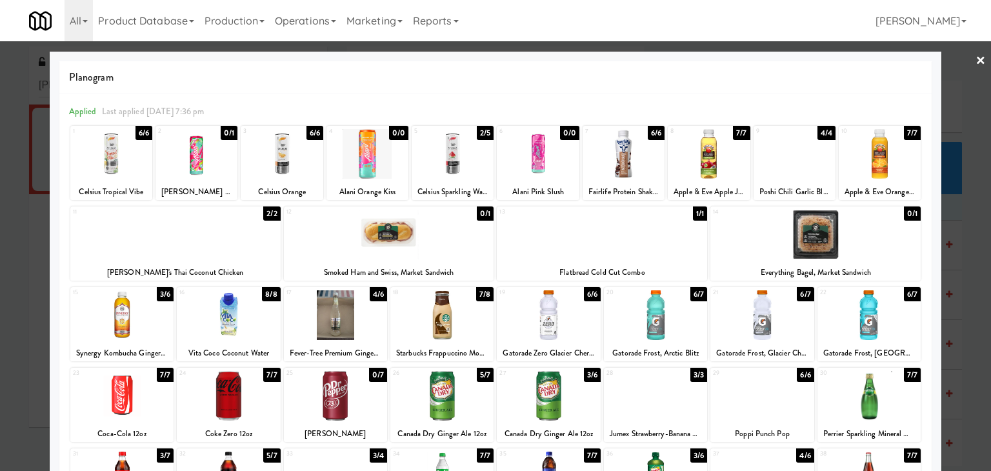
click at [975, 56] on link "×" at bounding box center [980, 61] width 10 height 40
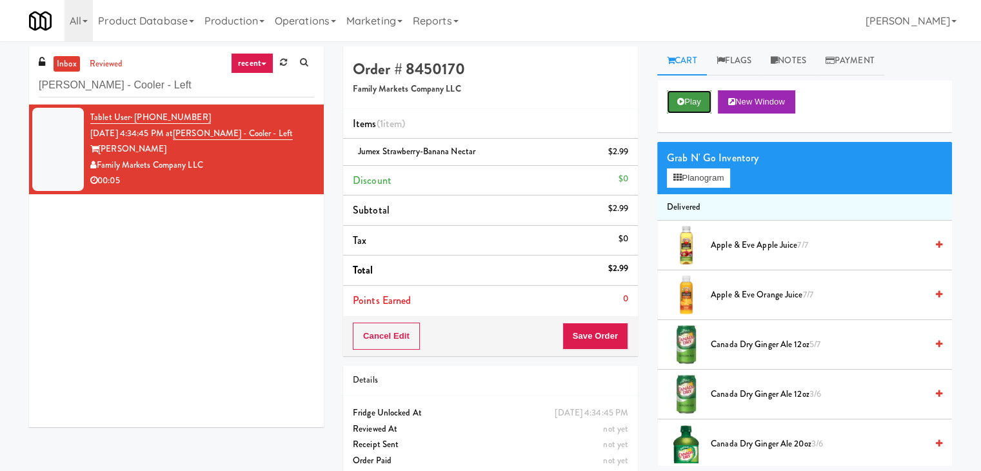
click at [702, 93] on button "Play" at bounding box center [689, 101] width 45 height 23
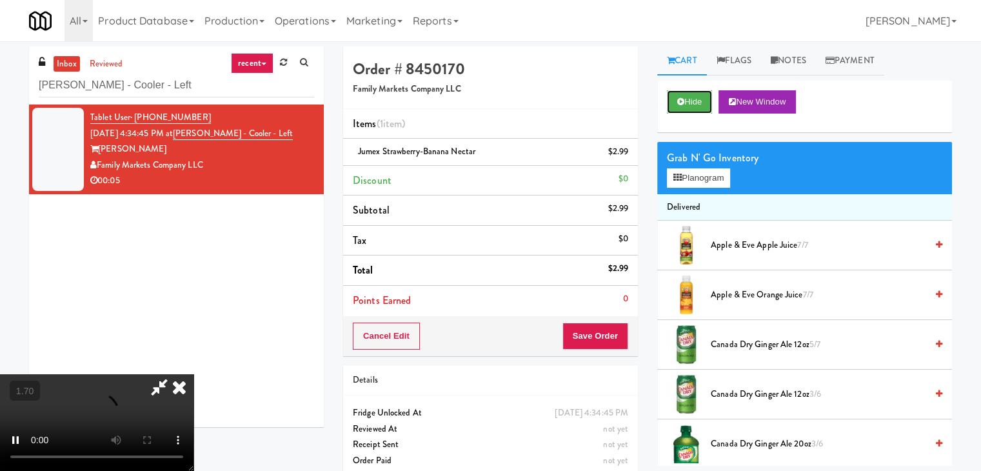
scroll to position [181, 0]
click at [194, 374] on video at bounding box center [97, 422] width 194 height 97
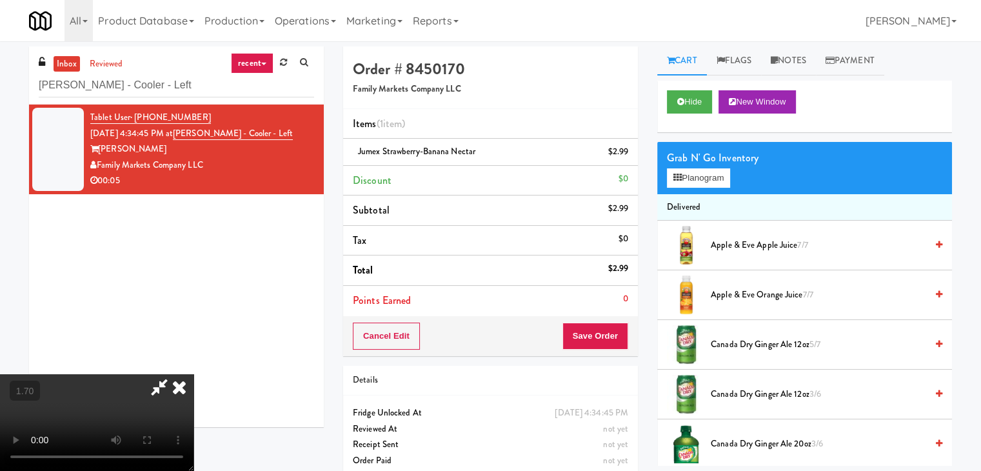
click at [174, 374] on icon at bounding box center [159, 387] width 30 height 26
click at [590, 341] on button "Save Order" at bounding box center [596, 336] width 66 height 27
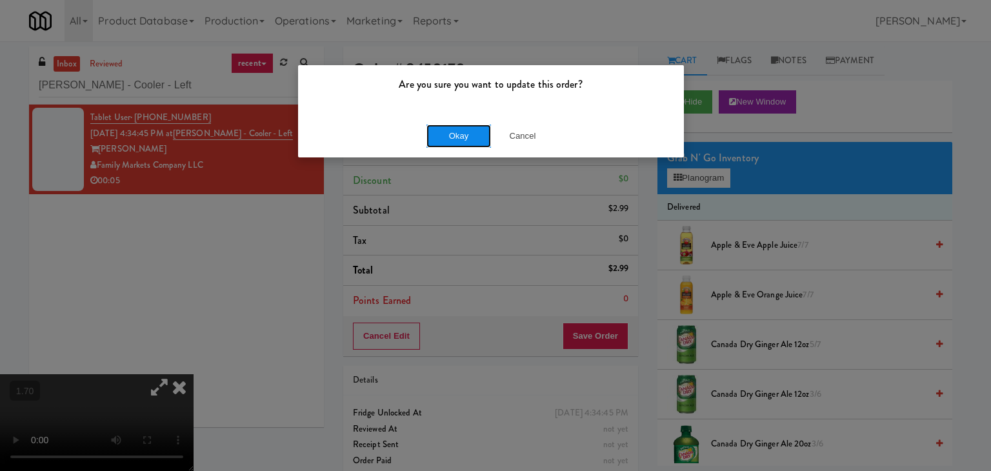
drag, startPoint x: 453, startPoint y: 134, endPoint x: 447, endPoint y: 129, distance: 7.8
click at [452, 134] on button "Okay" at bounding box center [458, 136] width 65 height 23
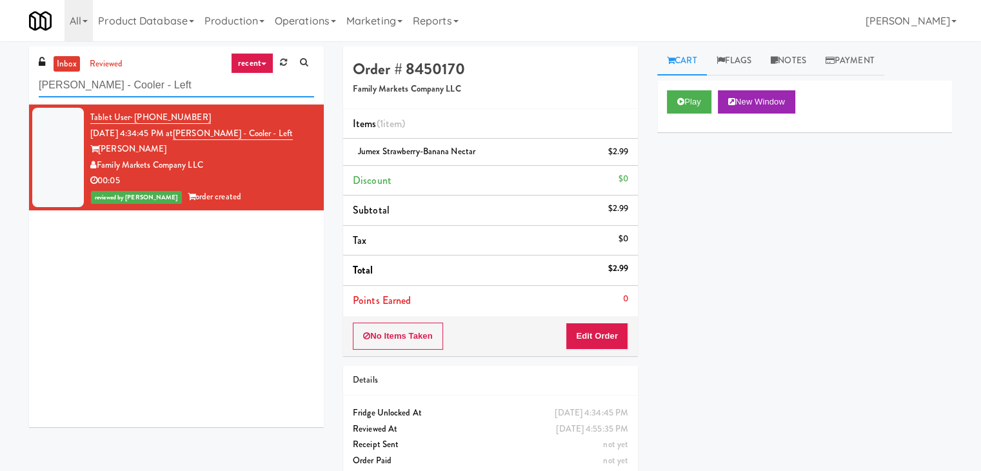
click at [170, 94] on input "[PERSON_NAME] - Cooler - Left" at bounding box center [176, 86] width 275 height 24
paste input "Eight80 - Main Cooler Righ"
type input "Eight80 - Main Cooler Right"
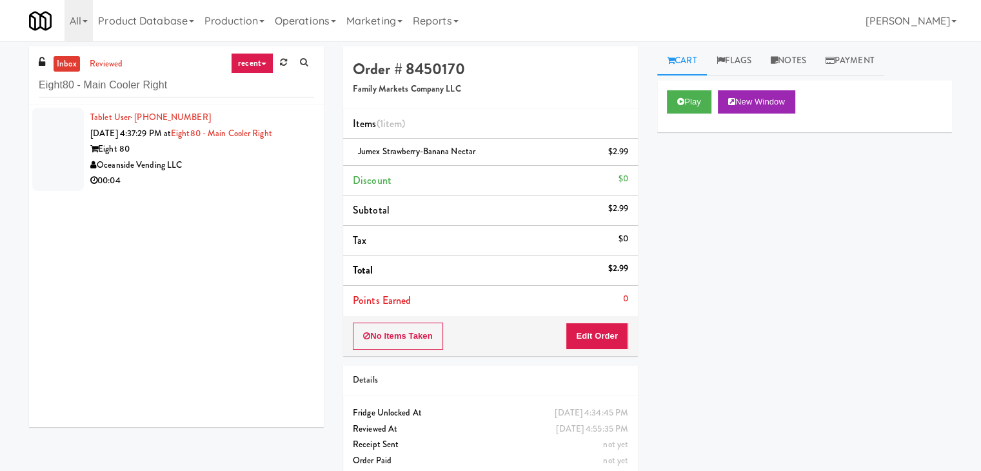
drag, startPoint x: 268, startPoint y: 159, endPoint x: 271, endPoint y: 148, distance: 11.3
click at [268, 159] on div "Oceanside Vending LLC" at bounding box center [202, 165] width 224 height 16
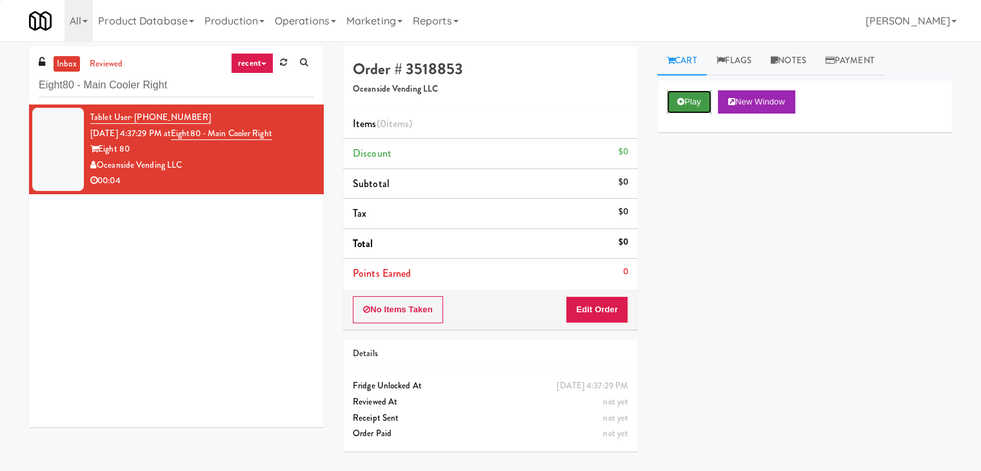
click at [690, 98] on button "Play" at bounding box center [689, 101] width 45 height 23
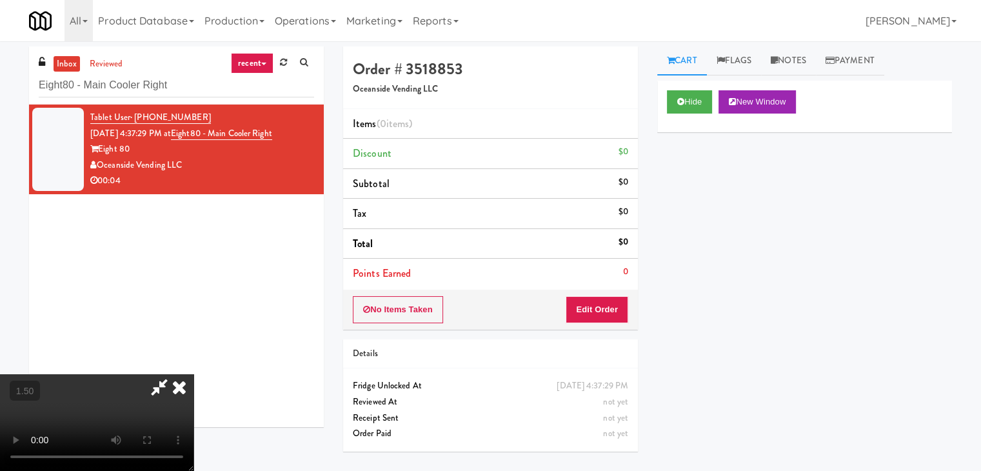
click at [194, 374] on video at bounding box center [97, 422] width 194 height 97
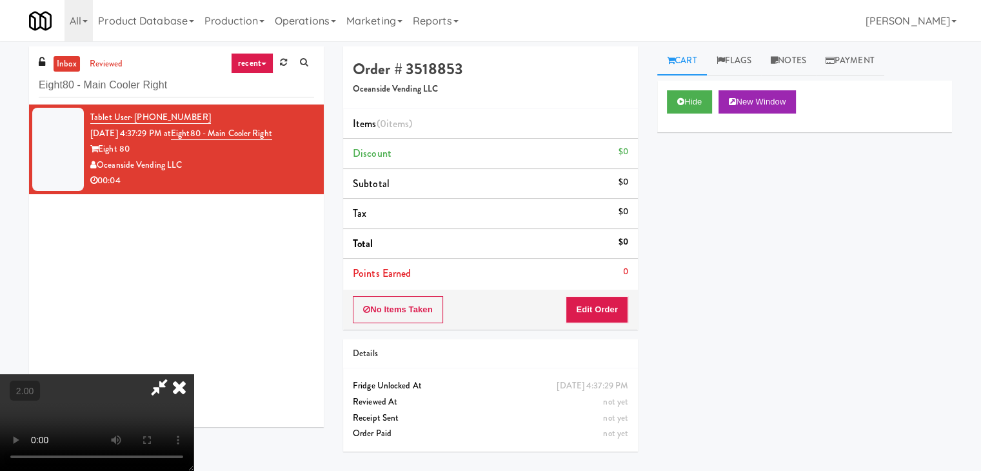
scroll to position [0, 0]
click at [194, 374] on icon at bounding box center [179, 387] width 28 height 26
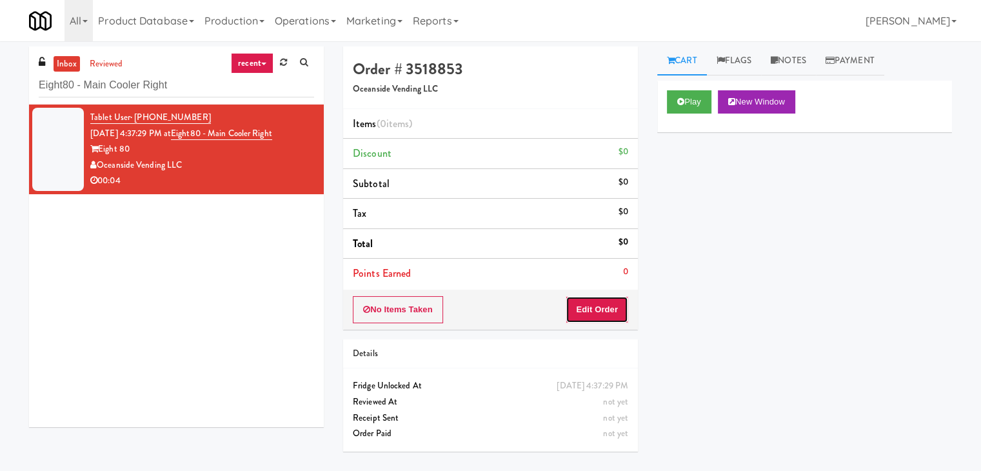
click at [613, 310] on button "Edit Order" at bounding box center [597, 309] width 63 height 27
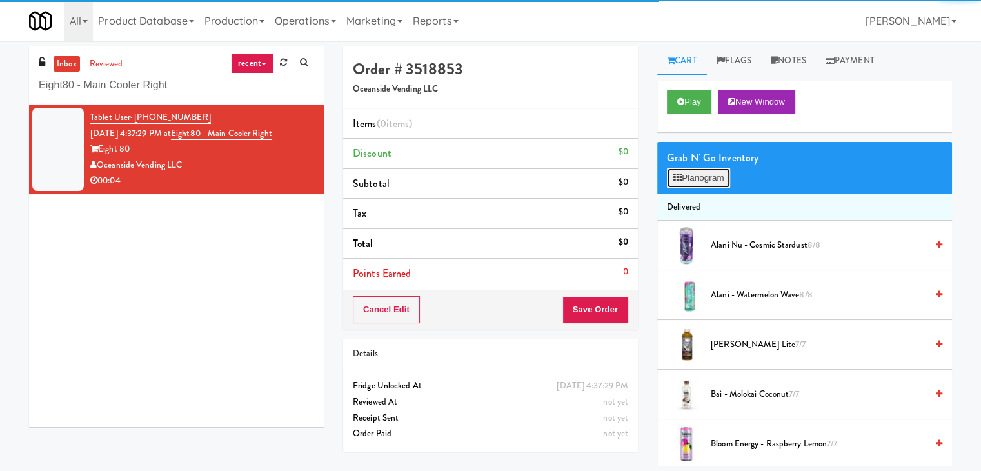
click at [712, 174] on button "Planogram" at bounding box center [698, 177] width 63 height 19
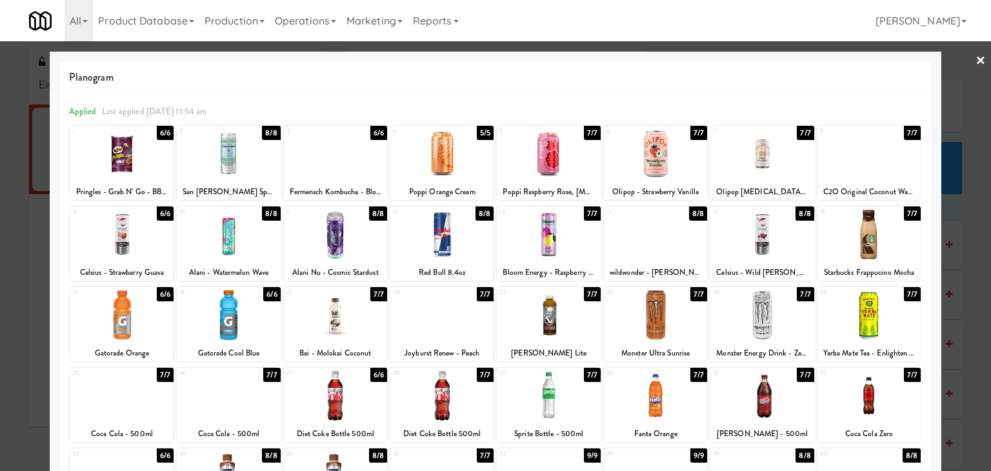
click at [241, 332] on div at bounding box center [228, 315] width 103 height 50
click at [975, 61] on link "×" at bounding box center [980, 61] width 10 height 40
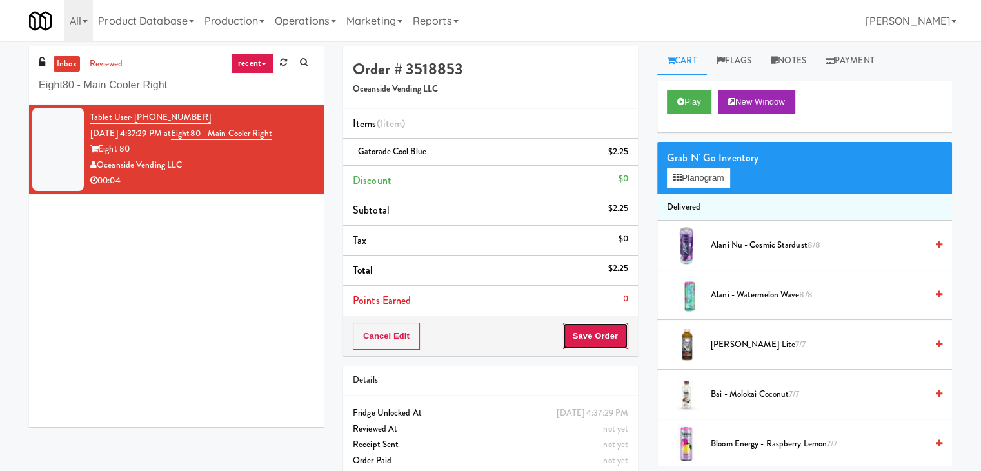
click at [593, 334] on button "Save Order" at bounding box center [596, 336] width 66 height 27
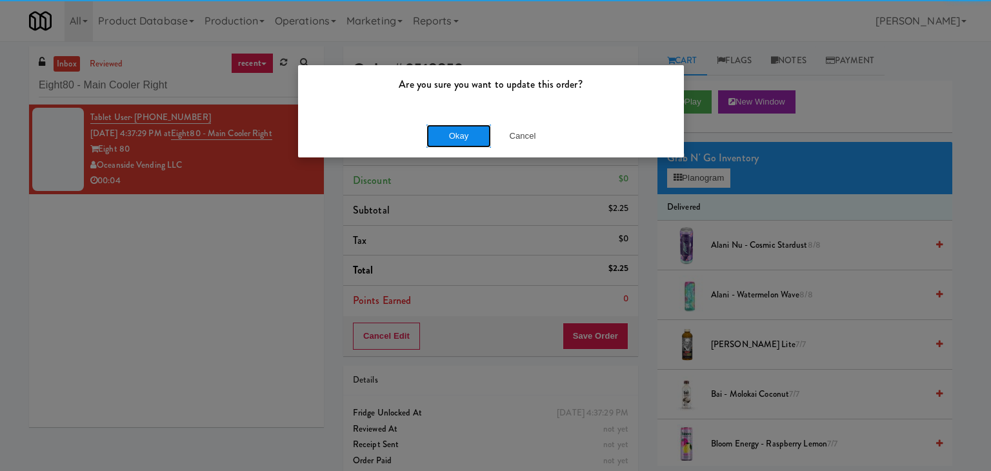
click at [462, 135] on button "Okay" at bounding box center [458, 136] width 65 height 23
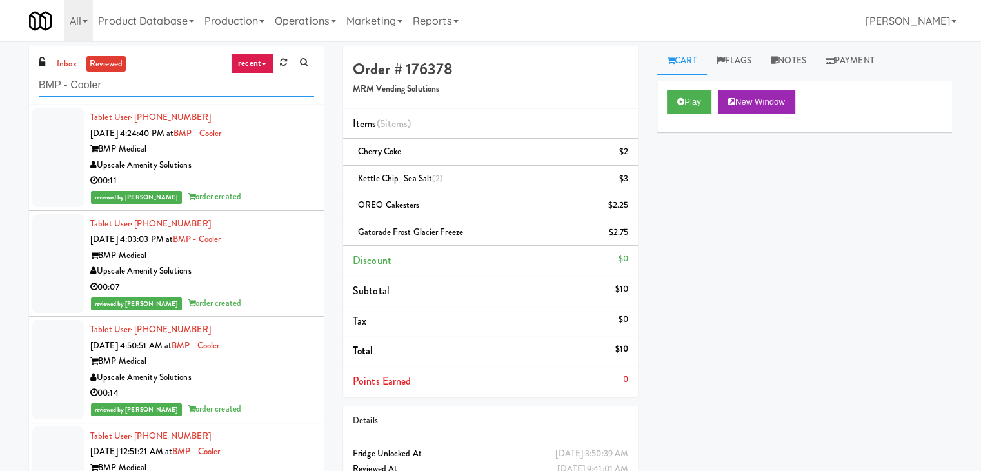
click at [167, 85] on input "BMP - Cooler" at bounding box center [176, 86] width 275 height 24
paste input "VOC - Pantry"
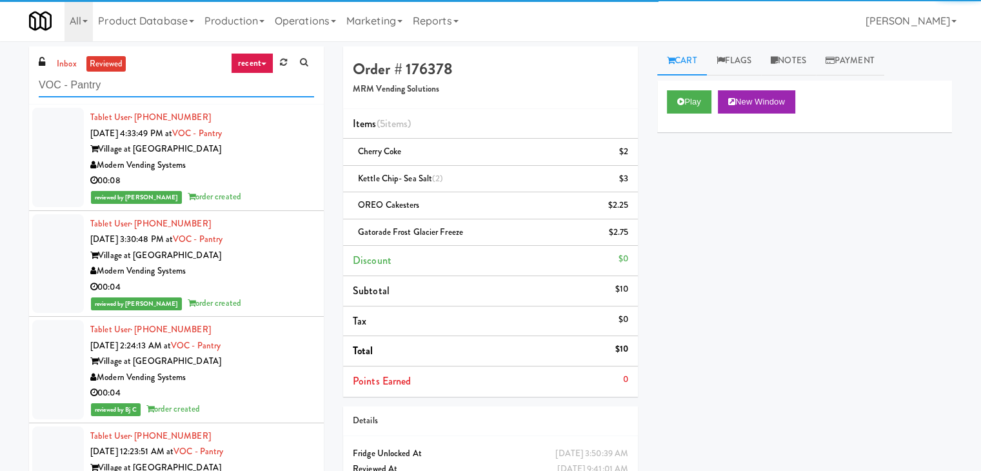
type input "VOC - Pantry"
click at [259, 175] on div "00:08" at bounding box center [202, 181] width 224 height 16
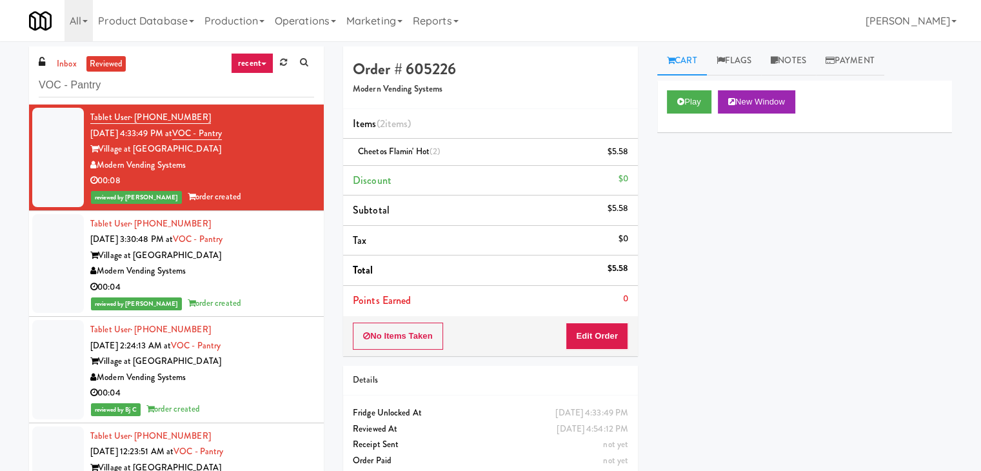
drag, startPoint x: 186, startPoint y: 166, endPoint x: 101, endPoint y: 168, distance: 85.2
click at [101, 168] on div "Modern Vending Systems" at bounding box center [202, 165] width 224 height 16
copy div "Modern Vending Systems"
drag, startPoint x: 189, startPoint y: 149, endPoint x: 101, endPoint y: 148, distance: 87.7
click at [101, 148] on div "Village at [GEOGRAPHIC_DATA]" at bounding box center [202, 149] width 224 height 16
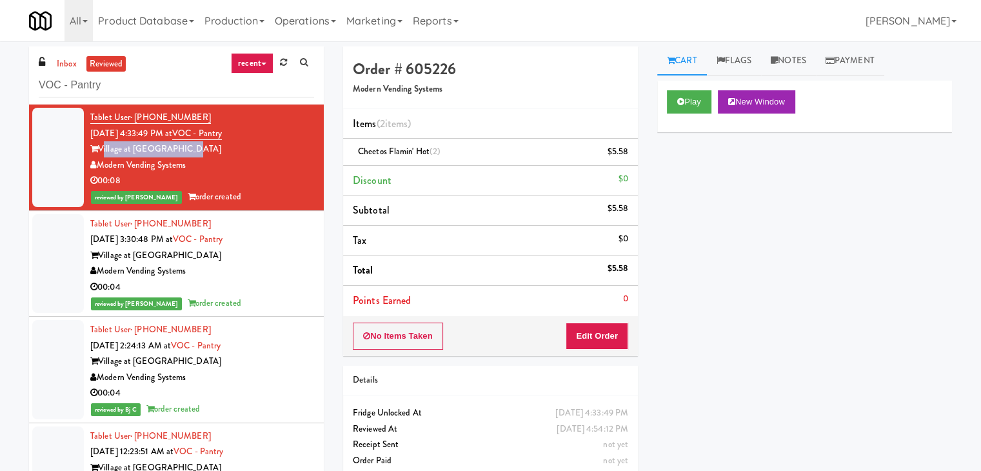
copy div "Village at [GEOGRAPHIC_DATA]"
